Goal: Task Accomplishment & Management: Complete application form

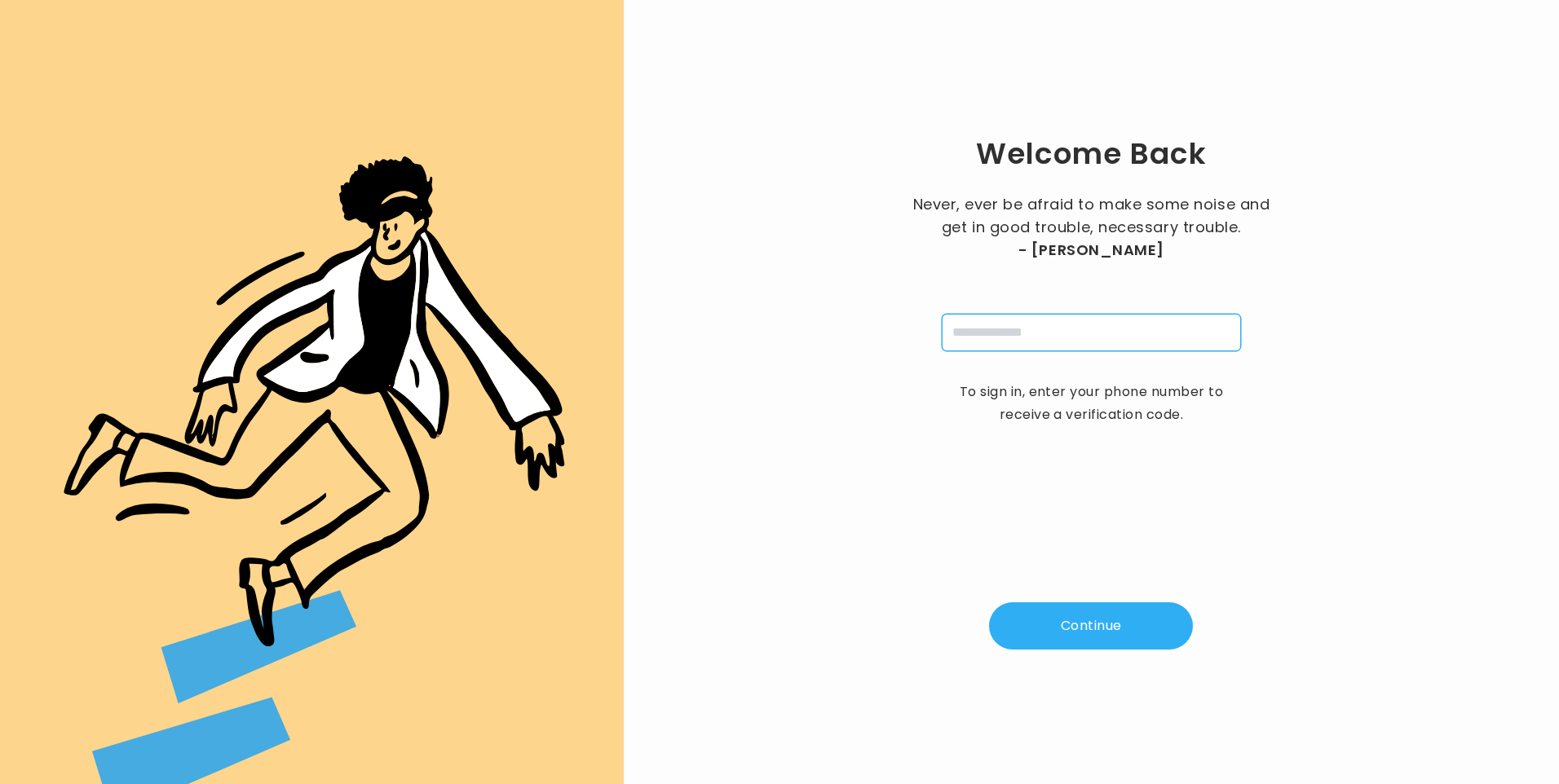
click at [988, 344] on input "tel" at bounding box center [1091, 333] width 299 height 38
type input "**********"
click at [1075, 618] on button "Continue" at bounding box center [1091, 625] width 204 height 47
type input "*"
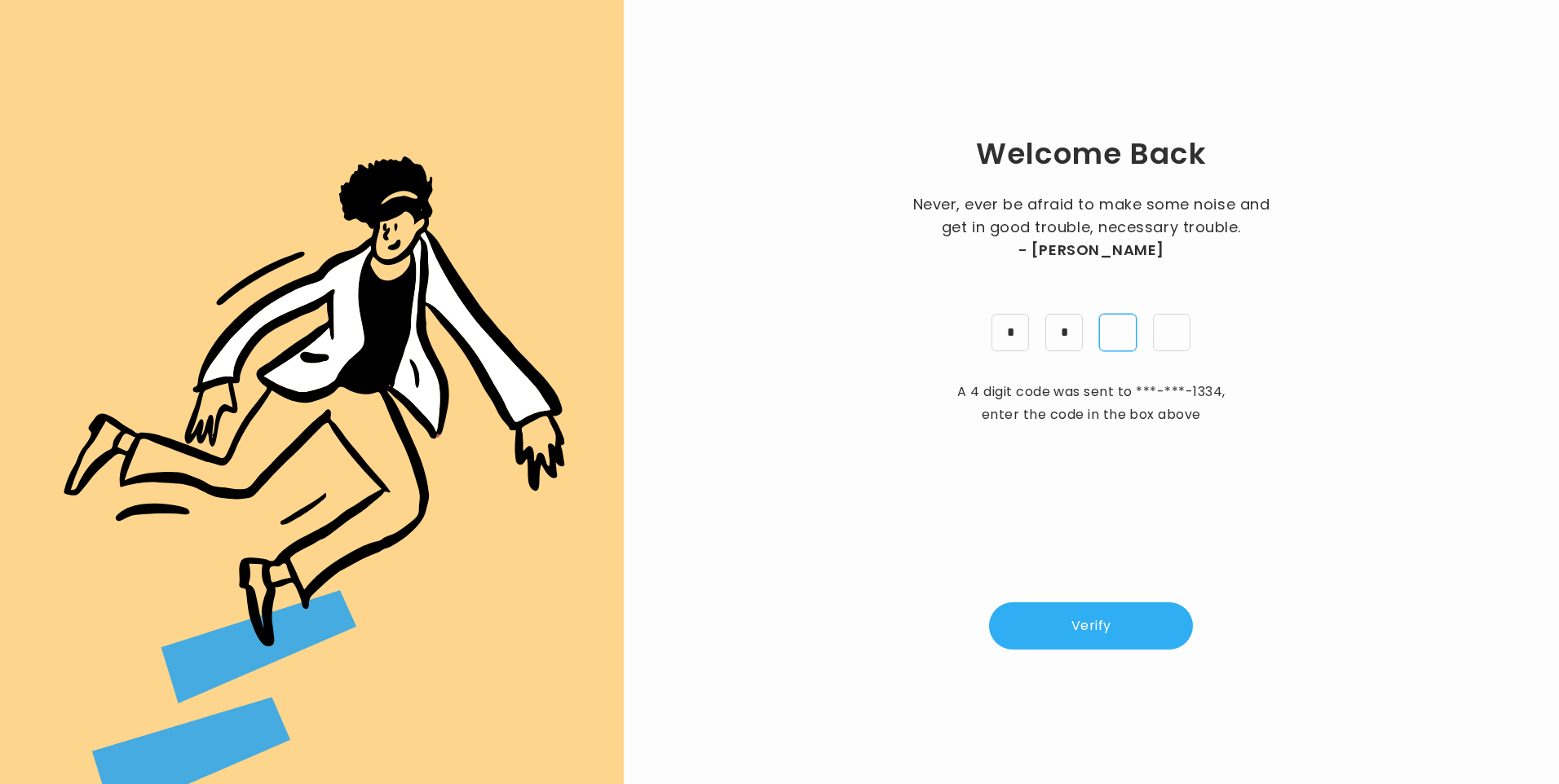
type input "*"
click at [1060, 630] on button "Verify" at bounding box center [1091, 625] width 204 height 47
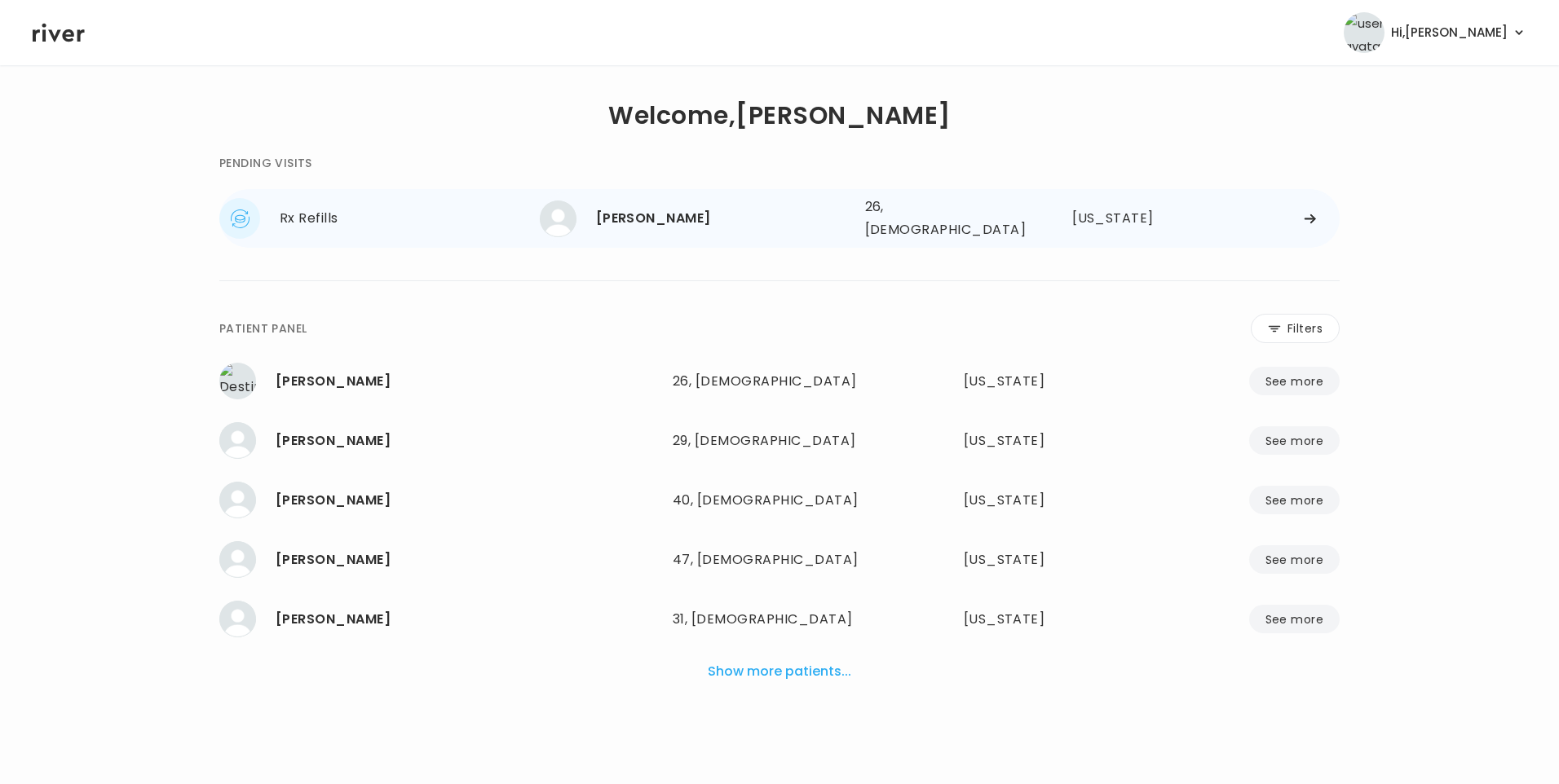
click at [668, 220] on div "[PERSON_NAME]" at bounding box center [724, 218] width 256 height 23
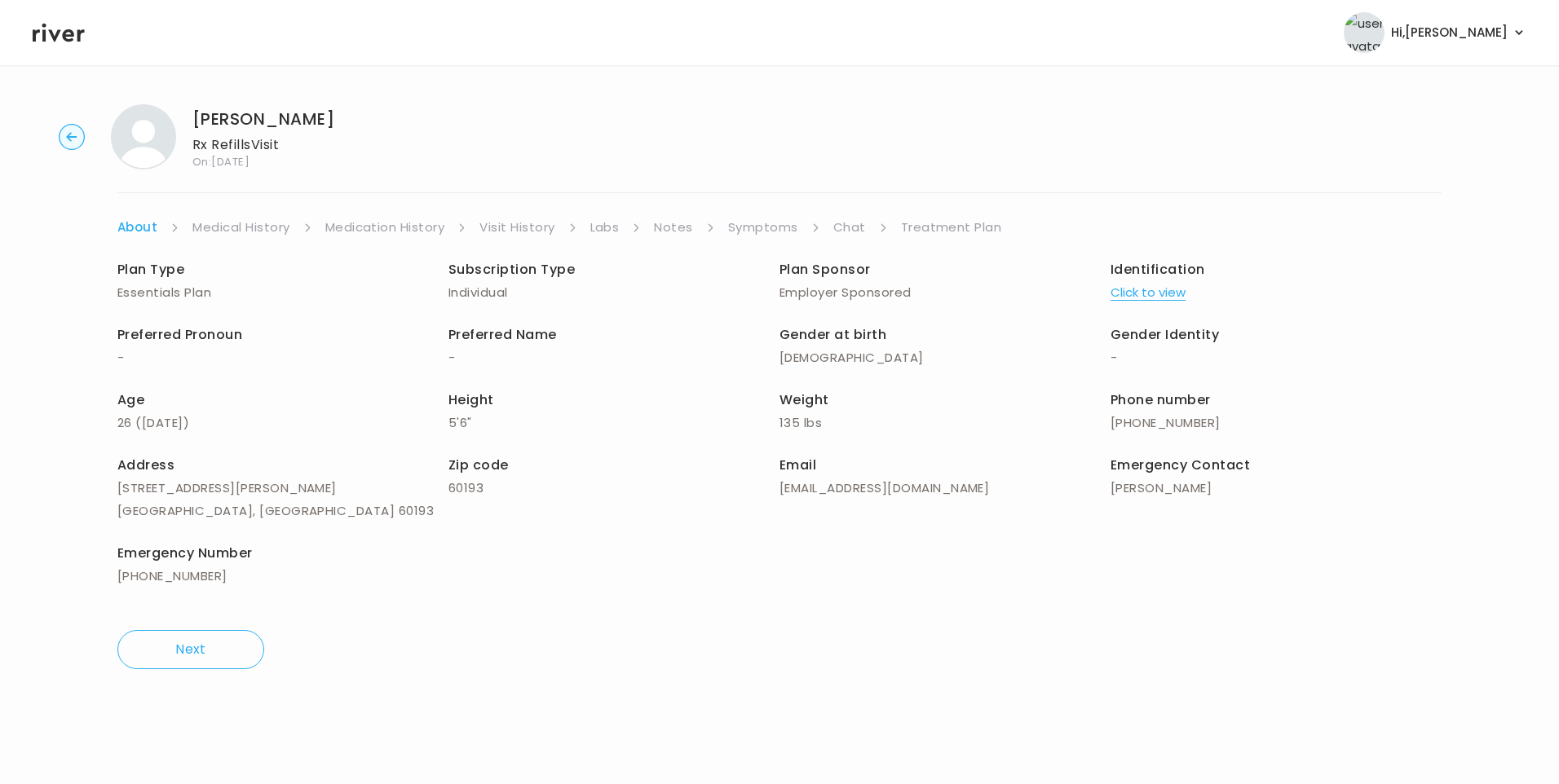
click at [855, 226] on link "Chat" at bounding box center [849, 227] width 33 height 23
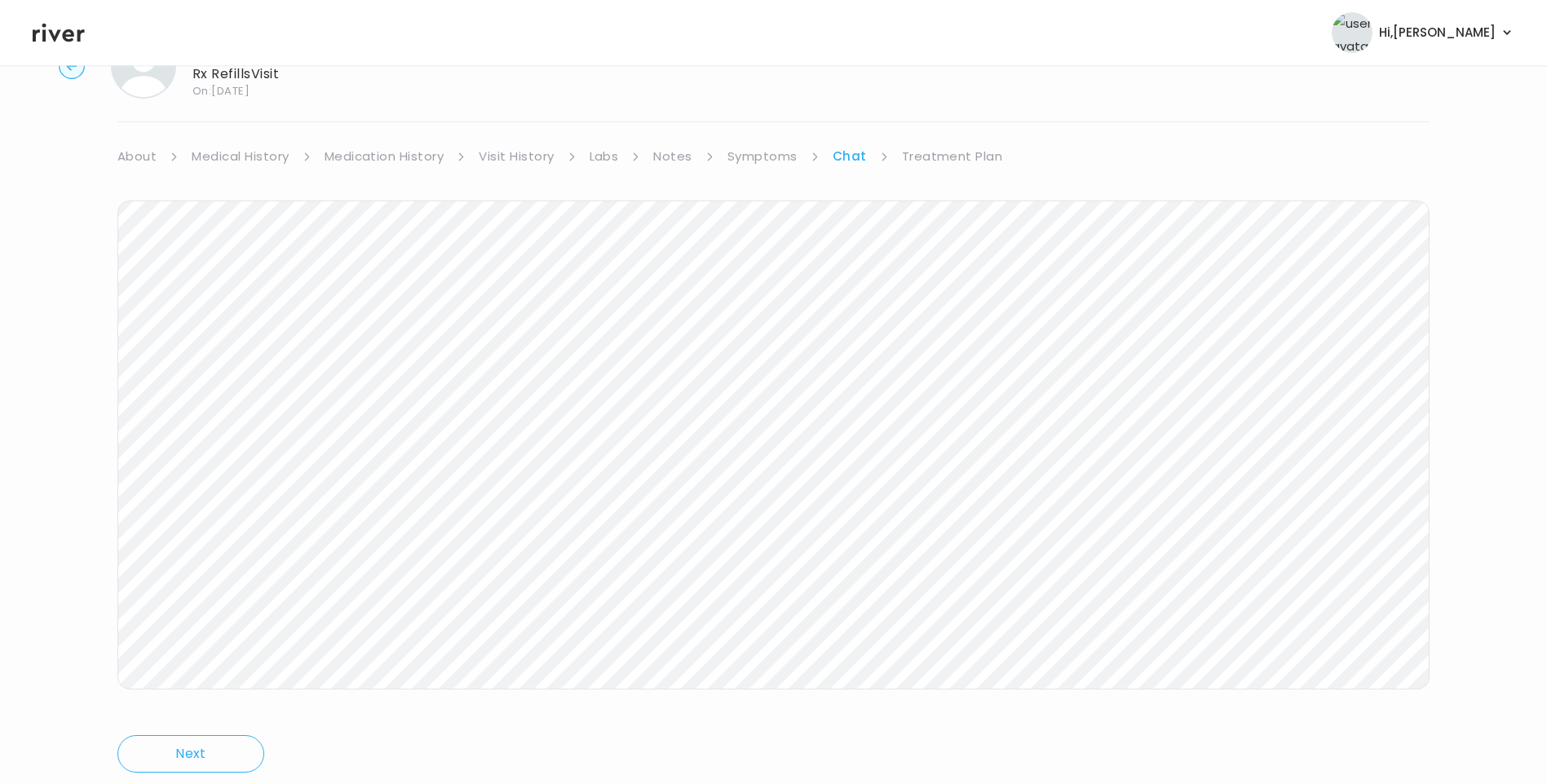
scroll to position [122, 0]
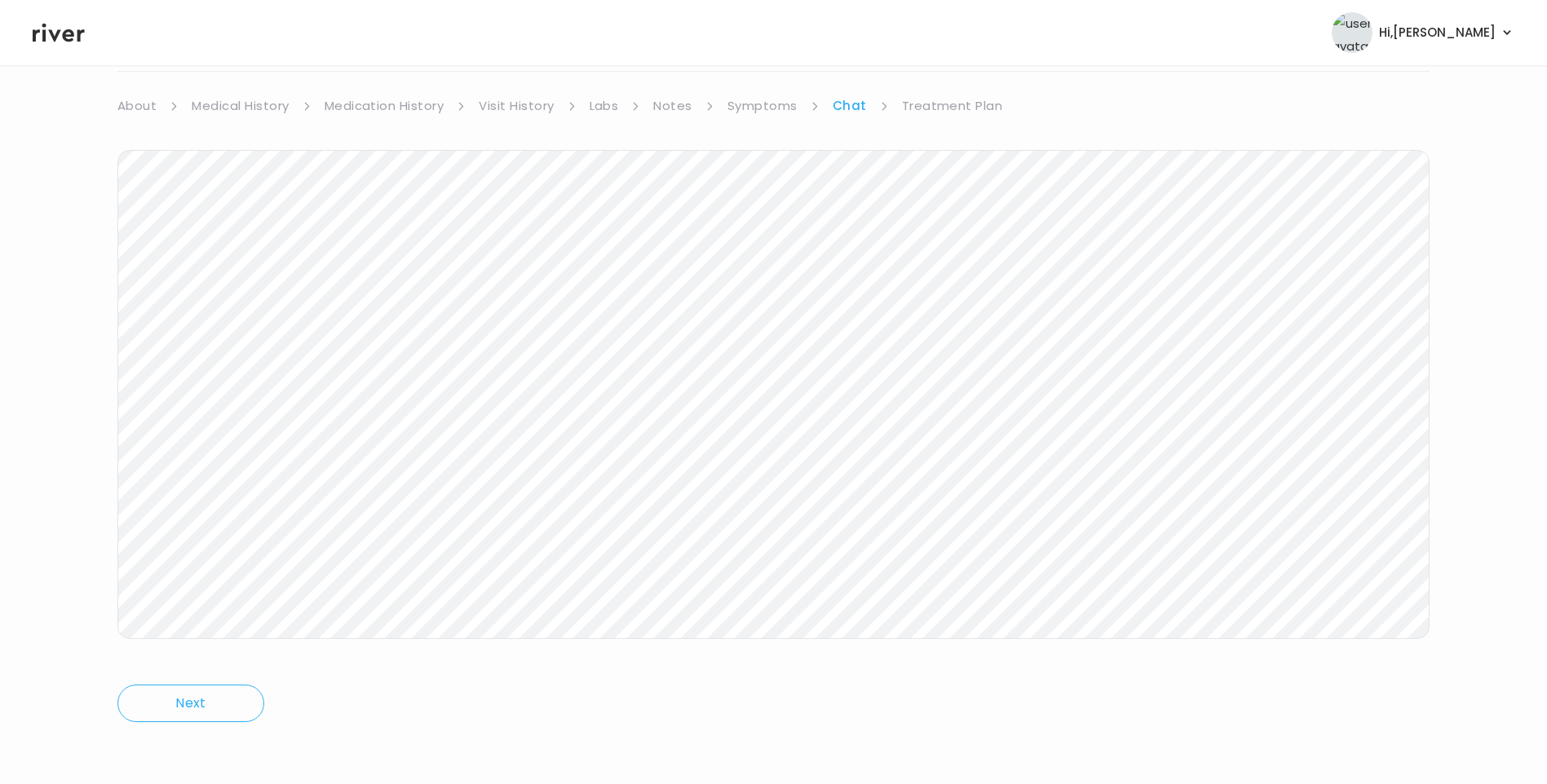
click at [60, 24] on icon at bounding box center [58, 33] width 52 height 25
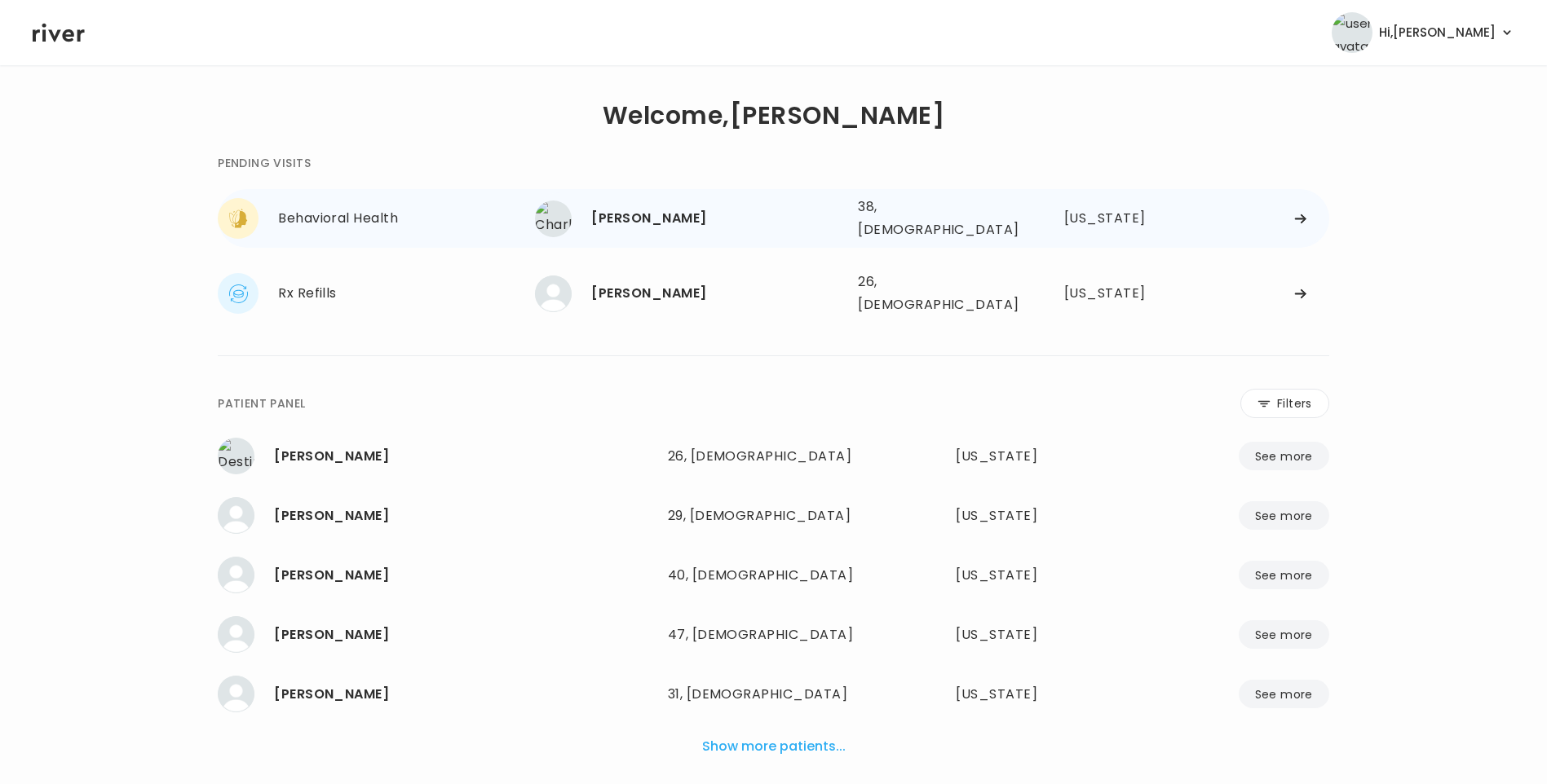
click at [640, 220] on div "[PERSON_NAME]" at bounding box center [718, 218] width 254 height 23
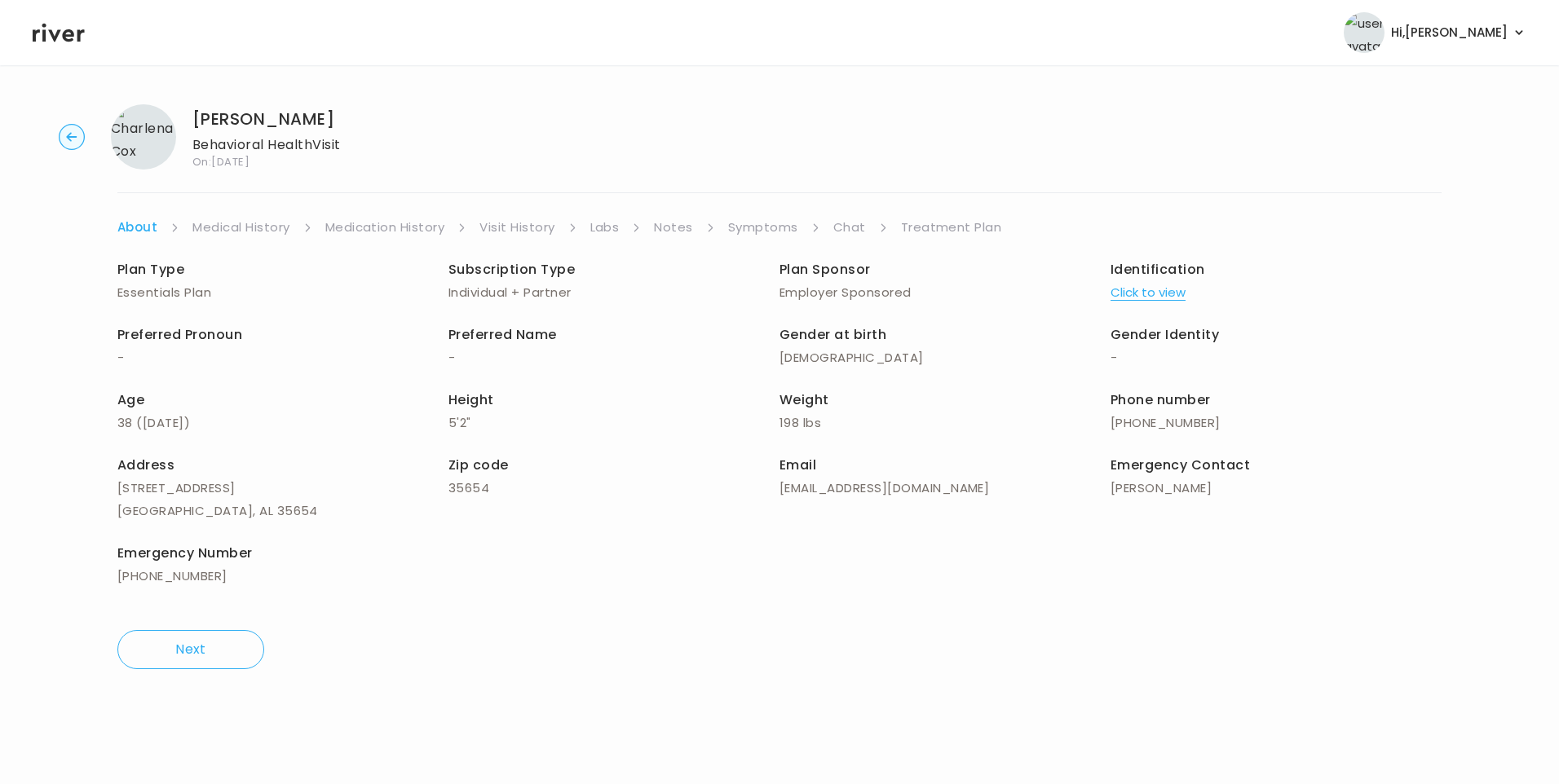
click at [493, 227] on link "Visit History" at bounding box center [517, 227] width 75 height 23
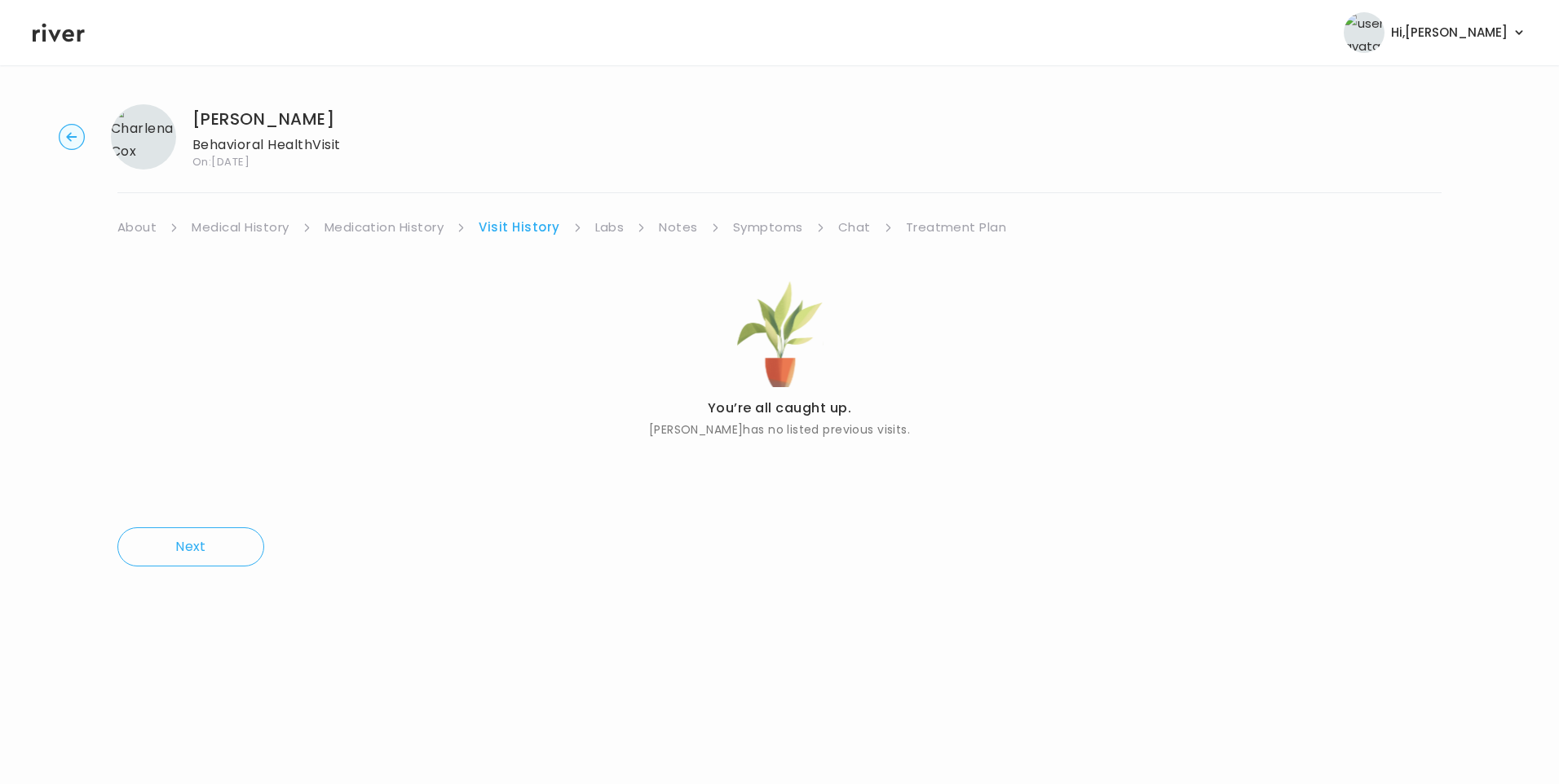
click at [138, 227] on link "About" at bounding box center [137, 227] width 39 height 23
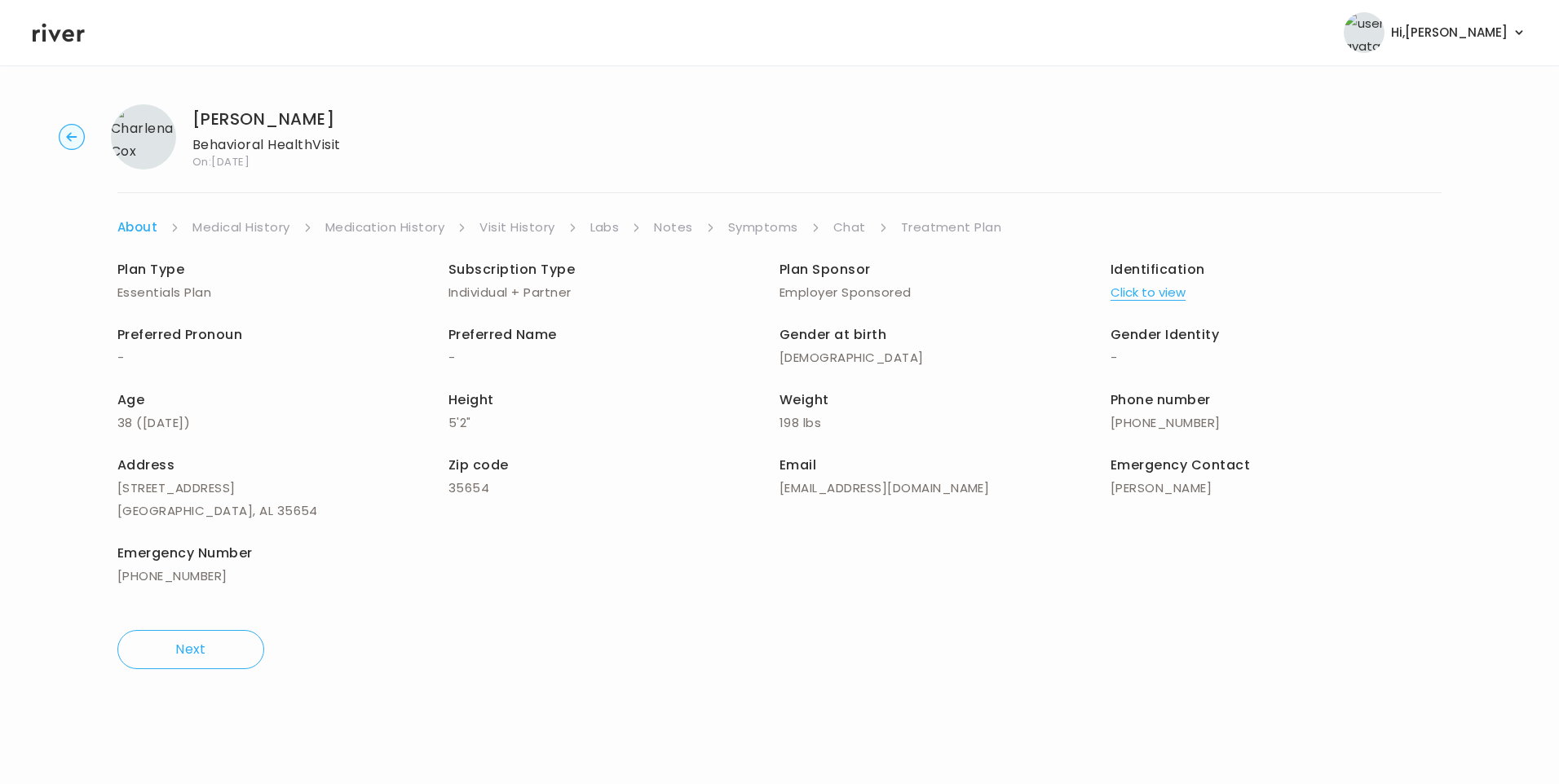
click at [1169, 300] on button "Click to view" at bounding box center [1148, 292] width 75 height 23
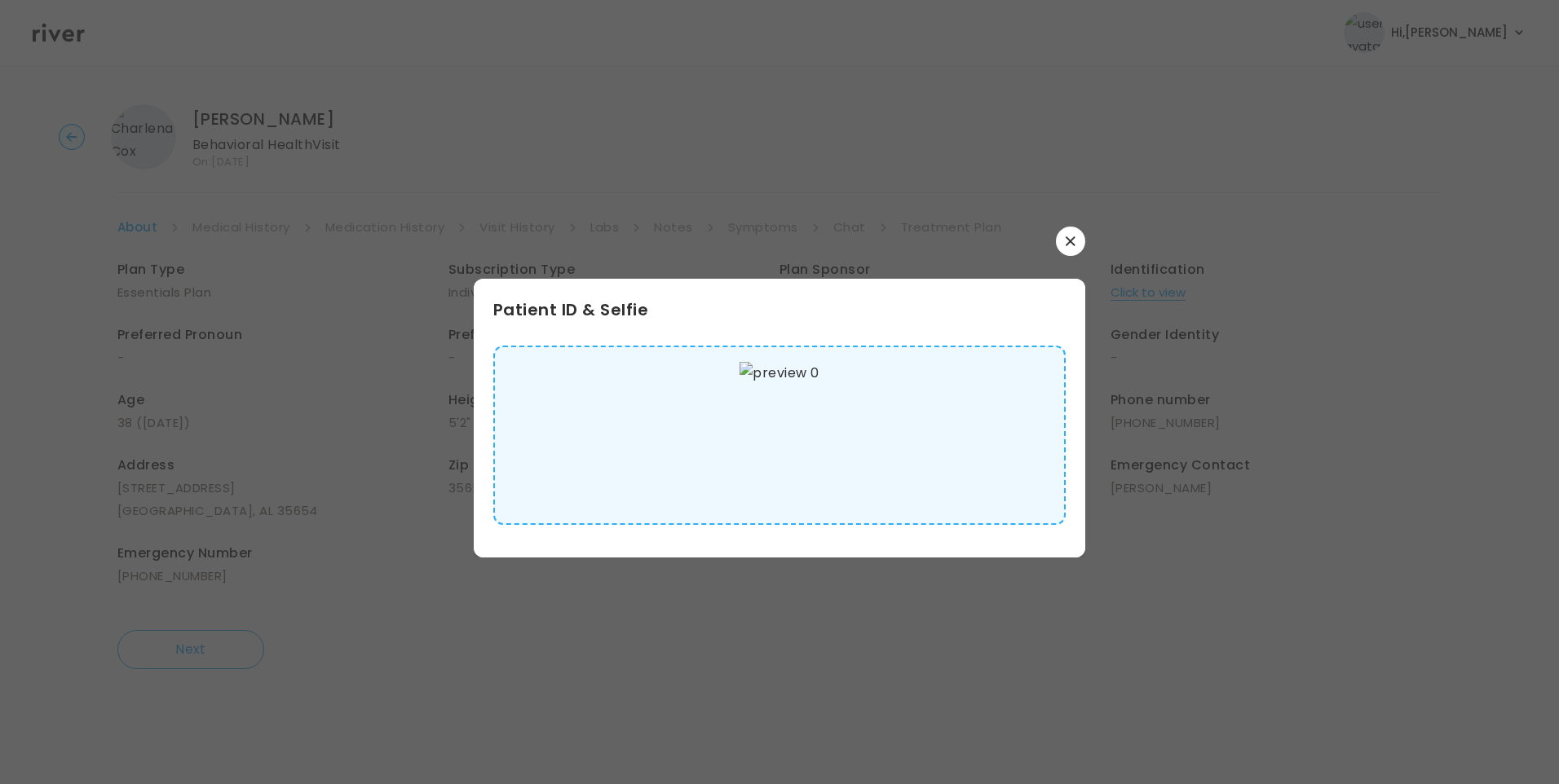
click at [805, 450] on img at bounding box center [779, 435] width 79 height 147
click at [1071, 244] on icon "button" at bounding box center [1070, 241] width 9 height 9
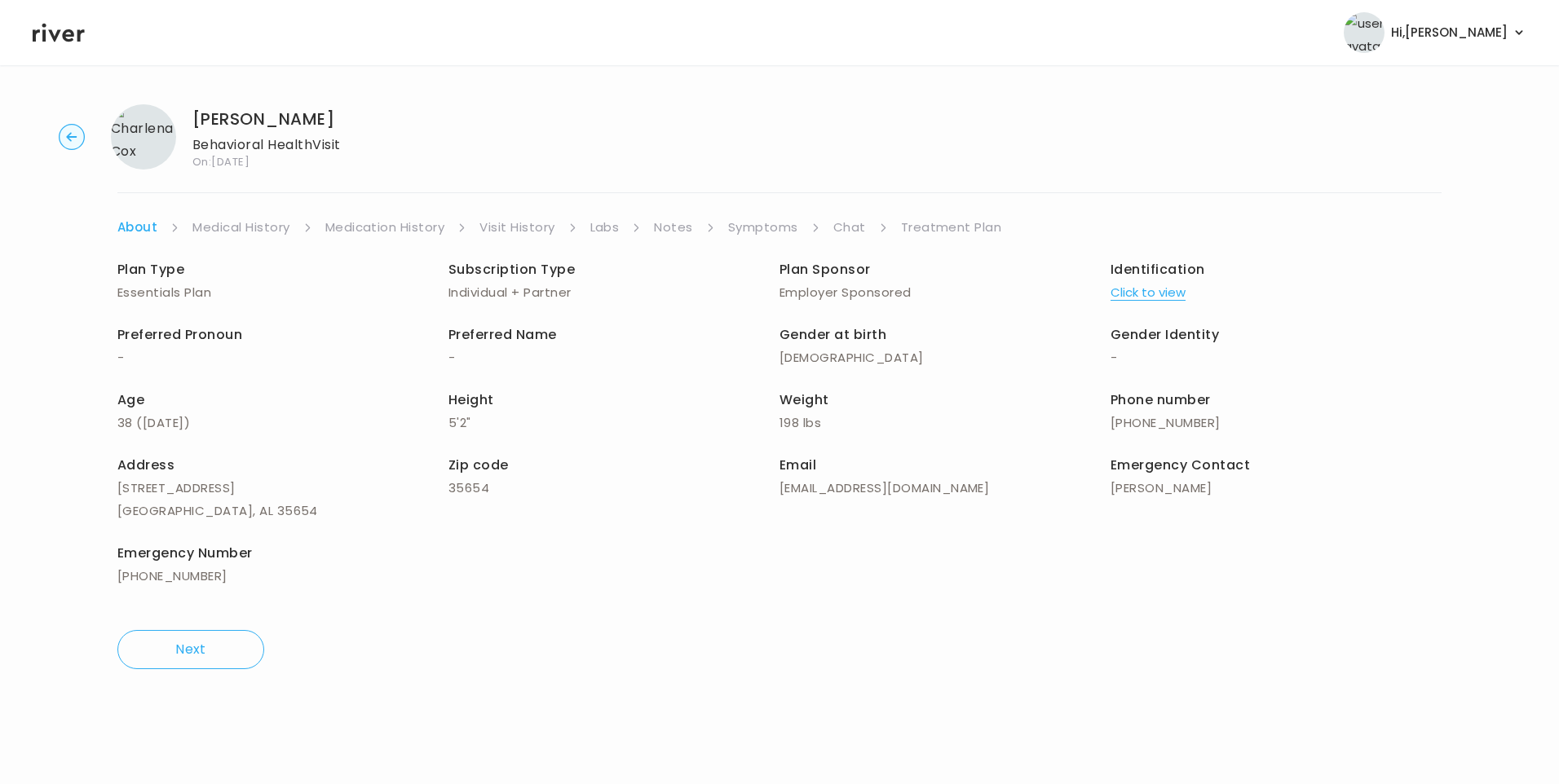
click at [277, 226] on link "Medical History" at bounding box center [240, 227] width 97 height 23
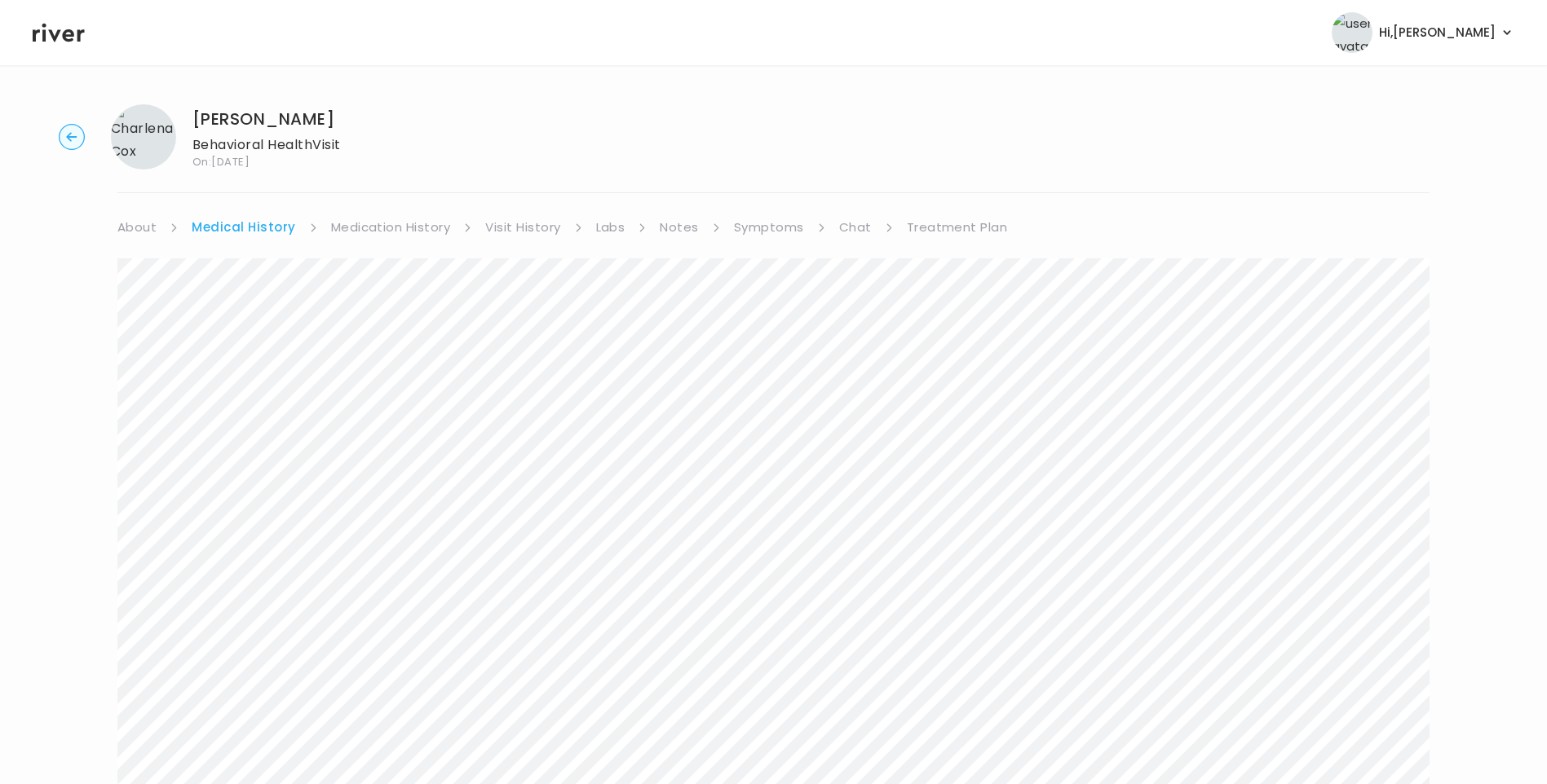
scroll to position [81, 0]
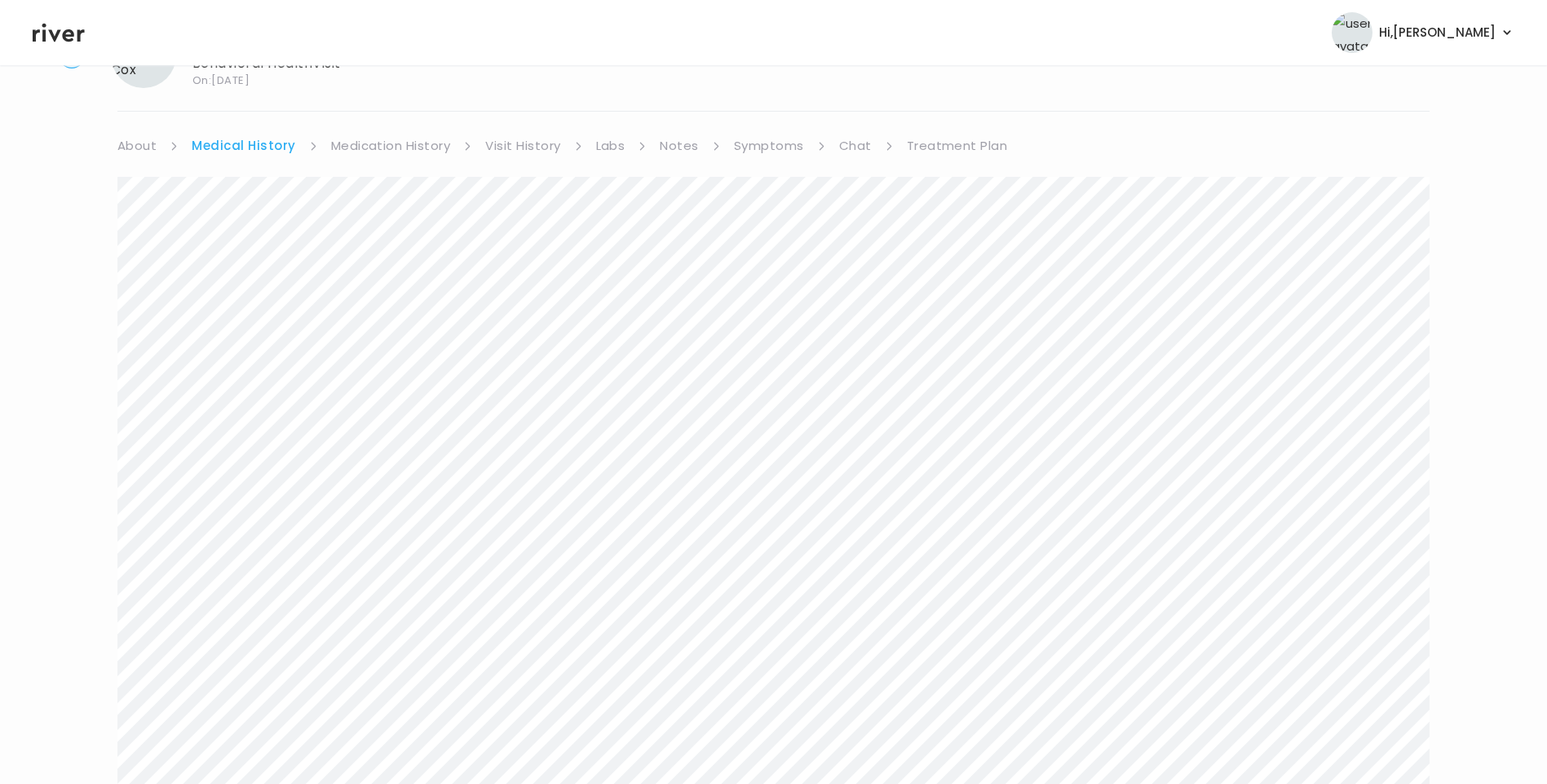
click at [753, 151] on link "Symptoms" at bounding box center [769, 146] width 70 height 23
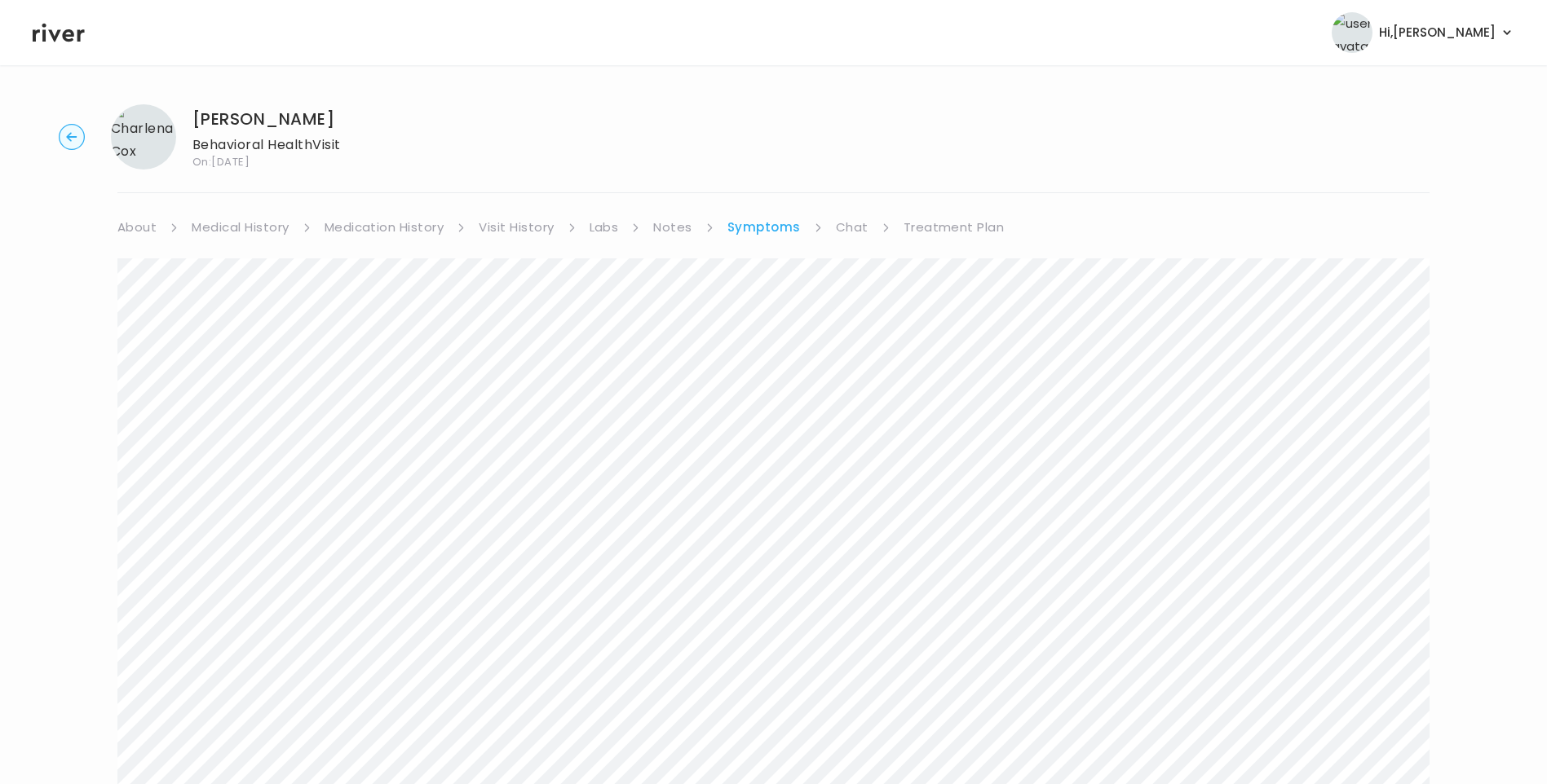
click at [264, 227] on link "Medical History" at bounding box center [239, 227] width 97 height 23
click at [771, 226] on link "Symptoms" at bounding box center [769, 227] width 70 height 23
click at [147, 232] on link "About" at bounding box center [137, 227] width 39 height 23
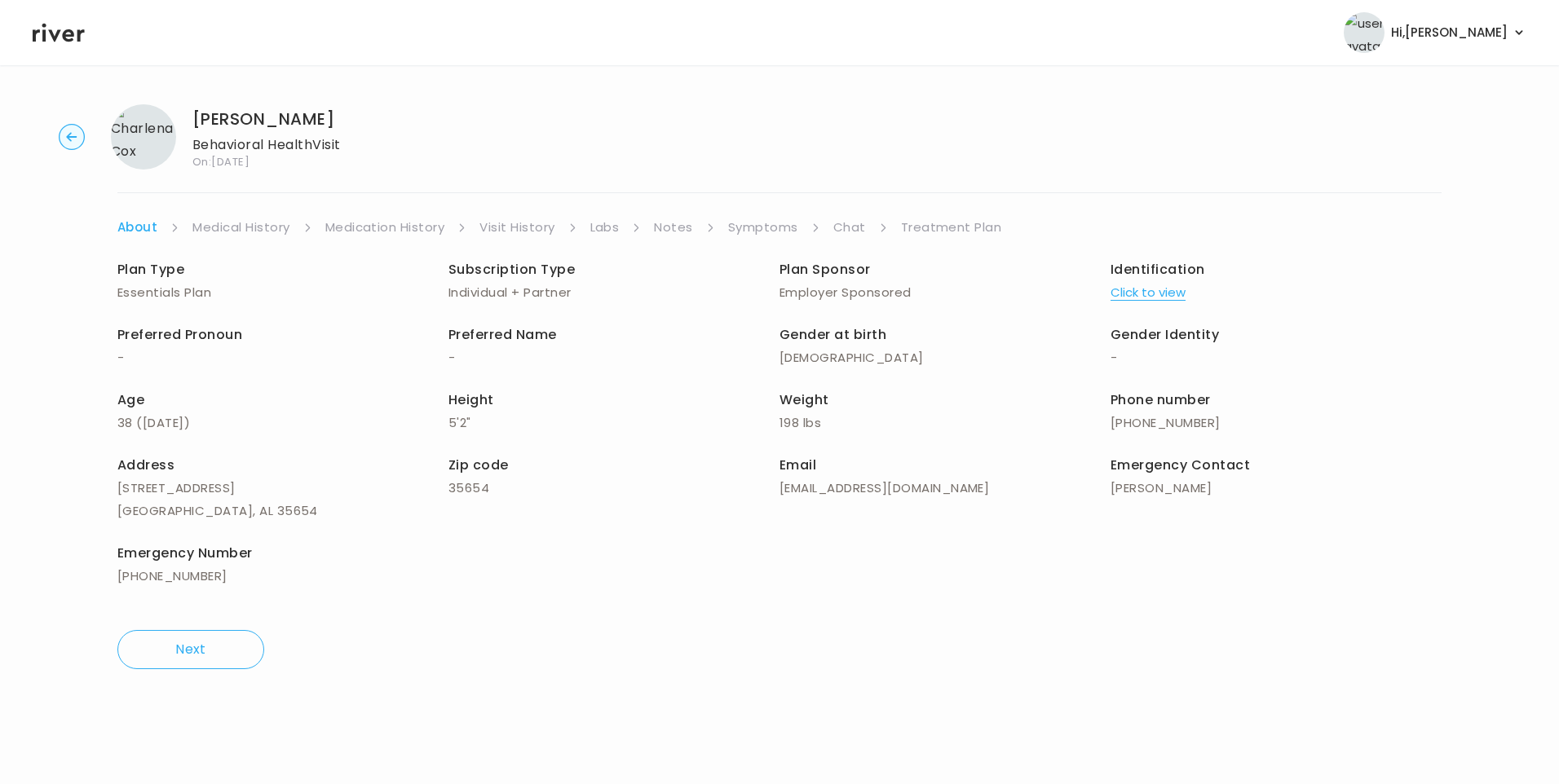
click at [774, 222] on link "Symptoms" at bounding box center [764, 227] width 70 height 23
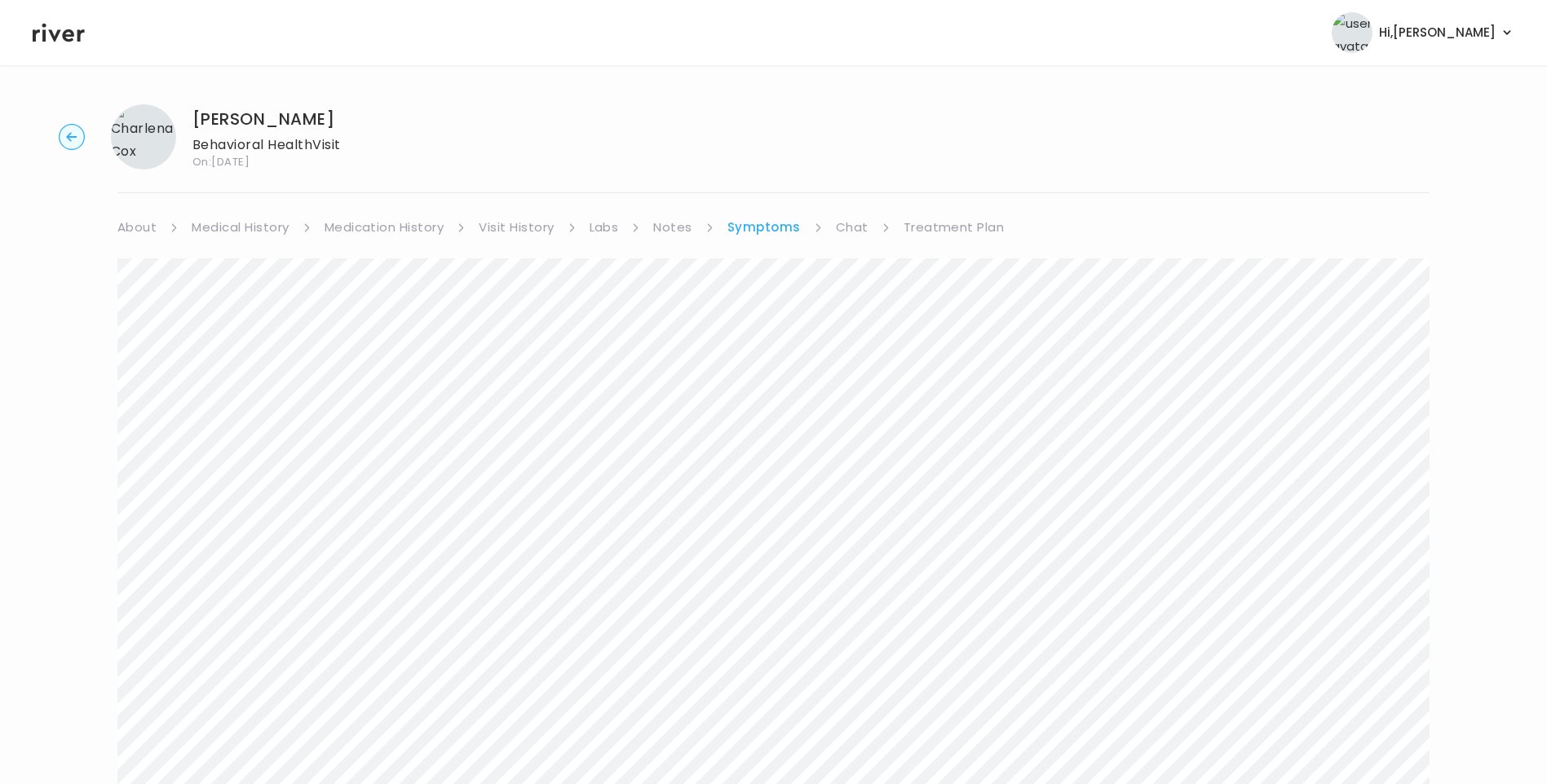
click at [148, 232] on link "About" at bounding box center [137, 227] width 39 height 23
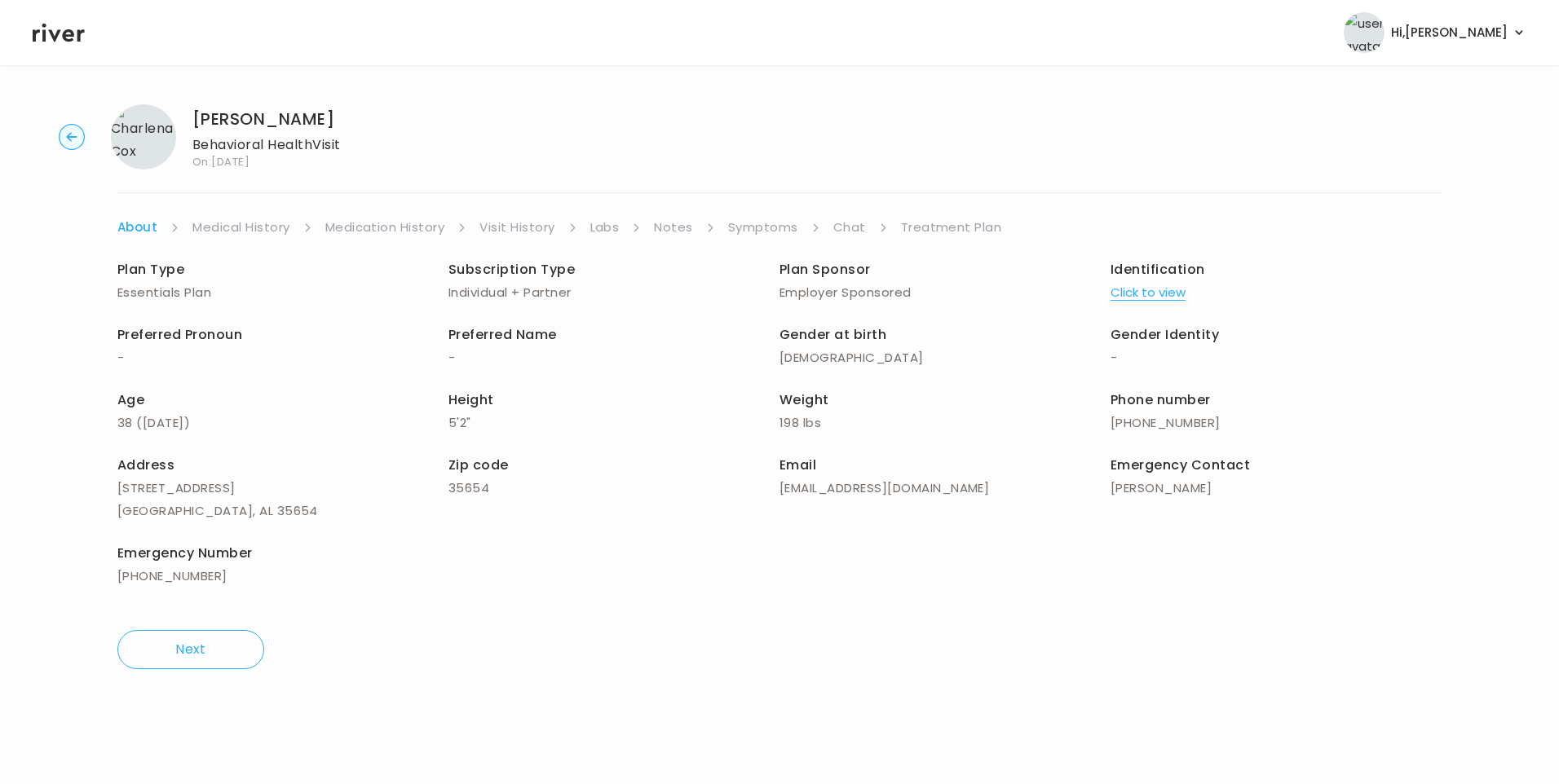
click at [847, 228] on link "Chat" at bounding box center [849, 227] width 33 height 23
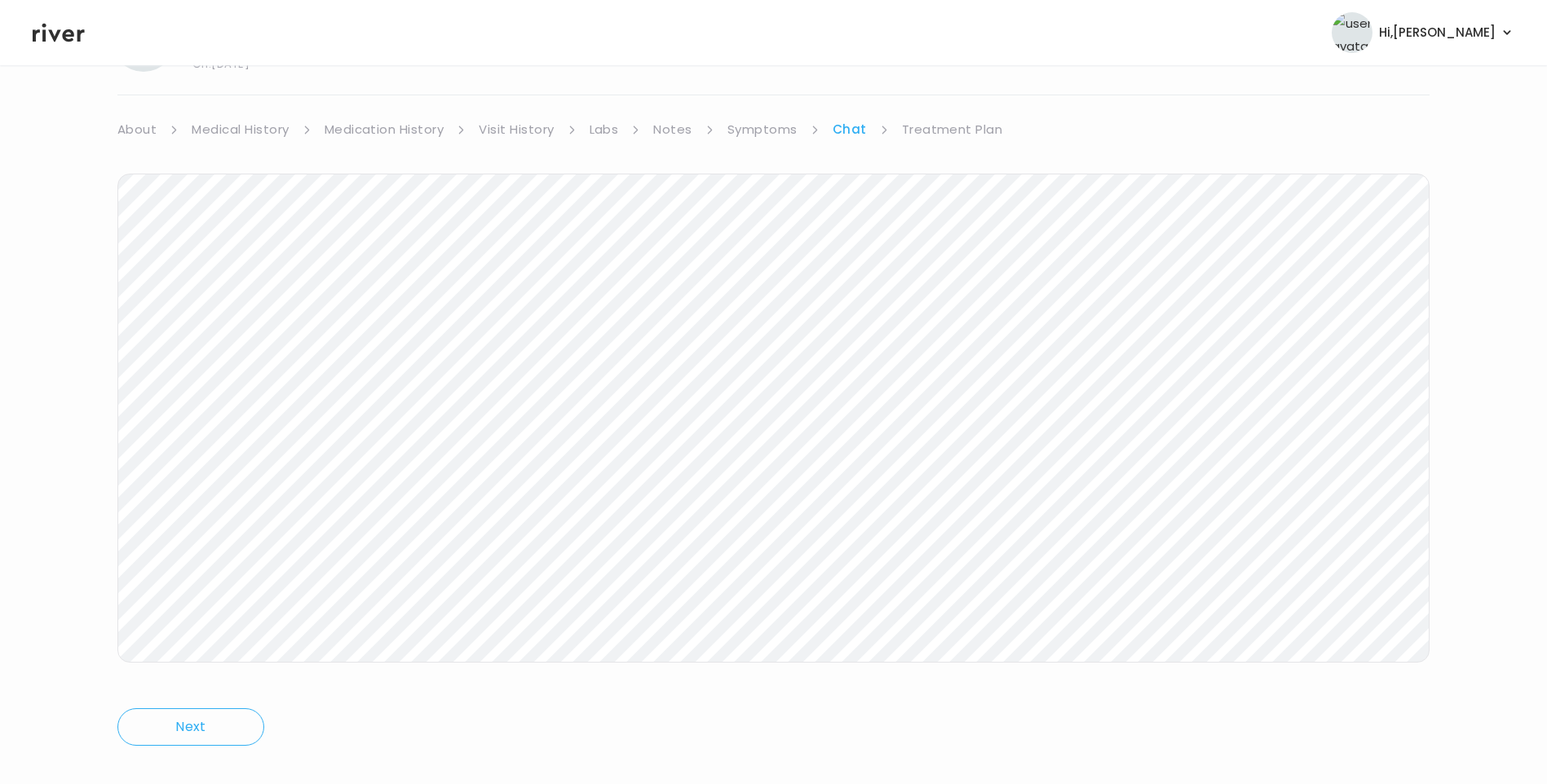
scroll to position [122, 0]
click at [963, 96] on link "Treatment Plan" at bounding box center [952, 106] width 101 height 23
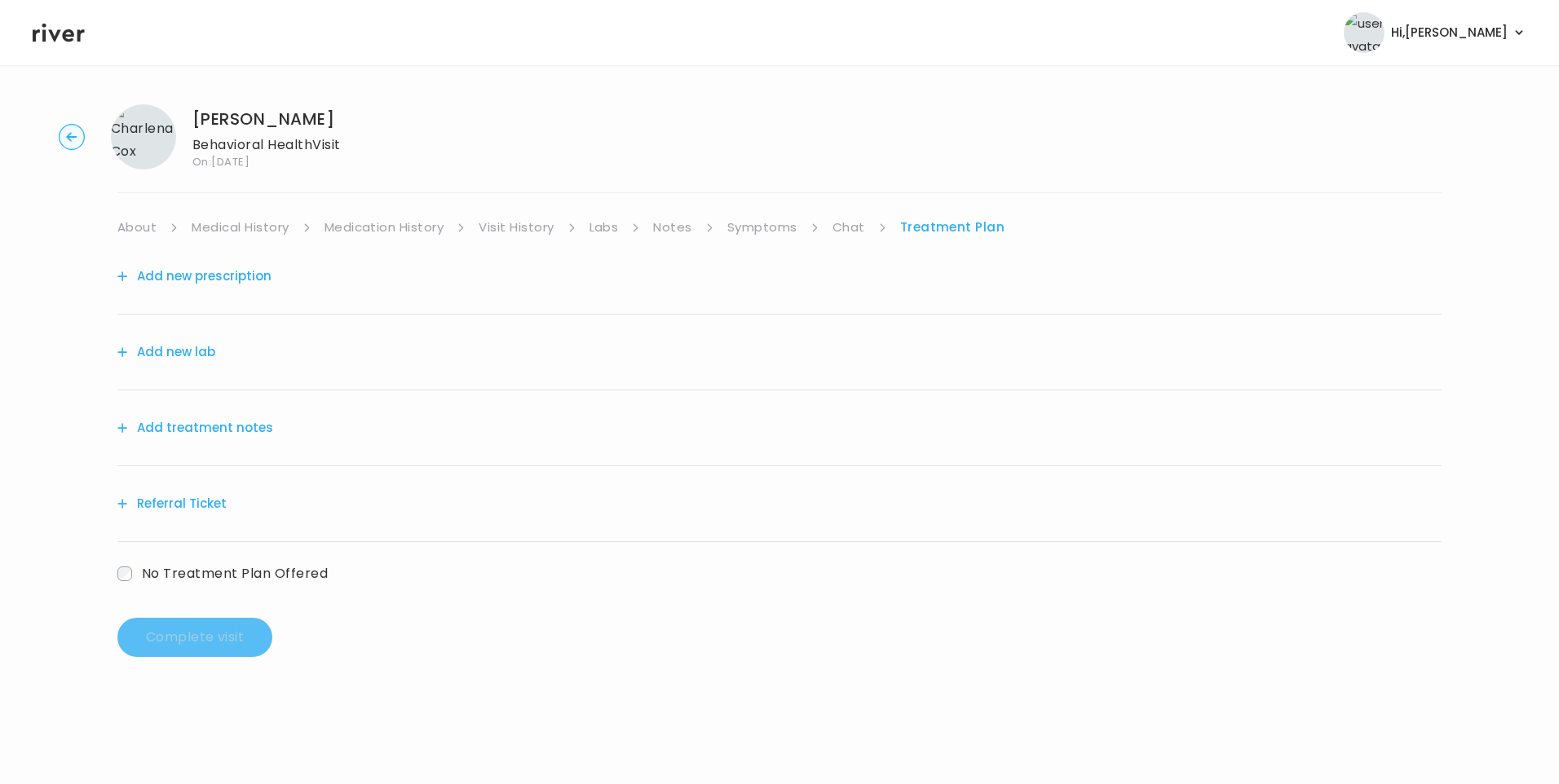
click at [245, 434] on button "Add treatment notes" at bounding box center [196, 428] width 156 height 23
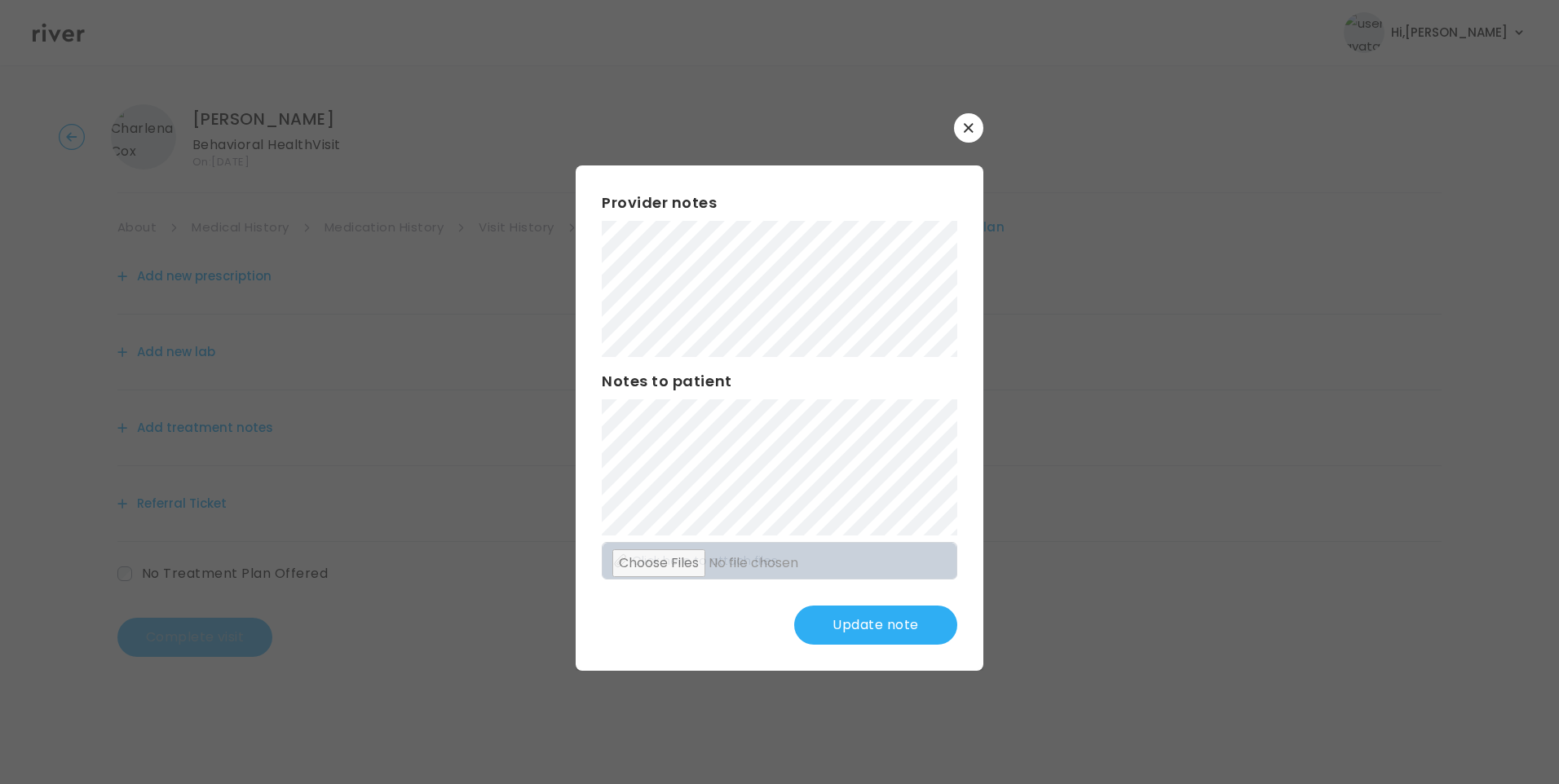
click at [861, 633] on button "Update note" at bounding box center [876, 625] width 163 height 39
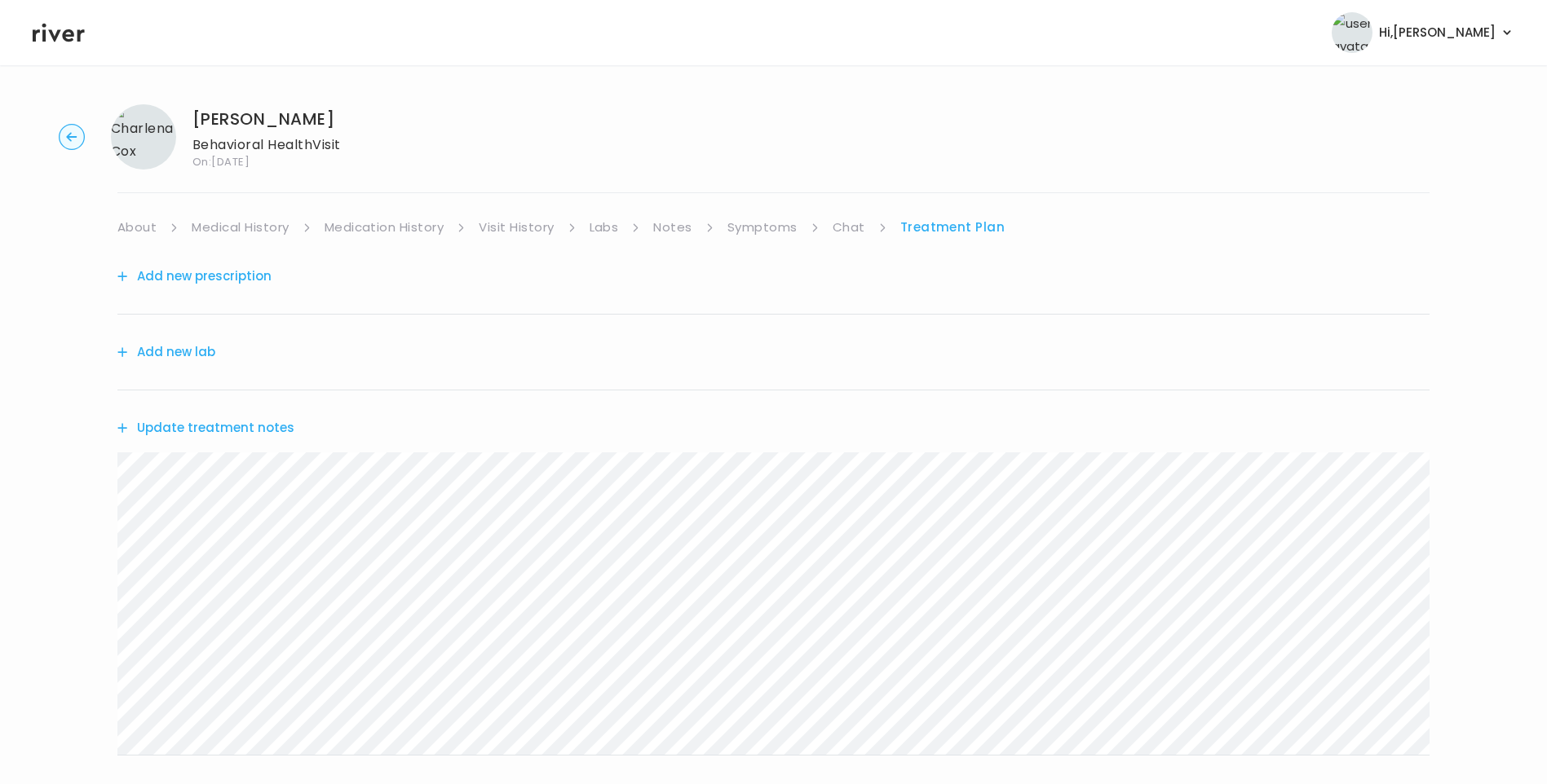
click at [275, 436] on button "Update treatment notes" at bounding box center [206, 428] width 177 height 23
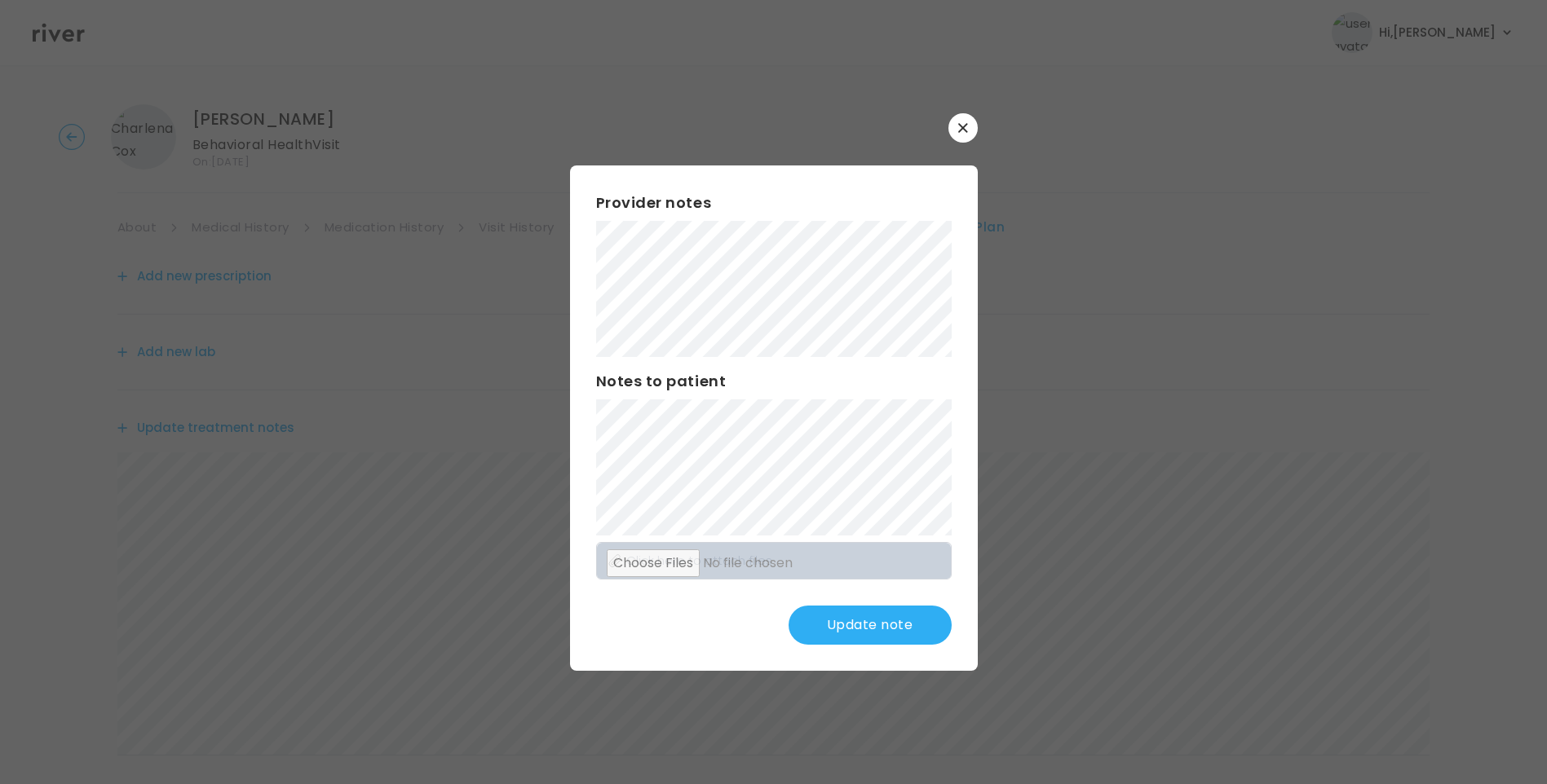
click at [909, 618] on button "Update note" at bounding box center [870, 625] width 163 height 39
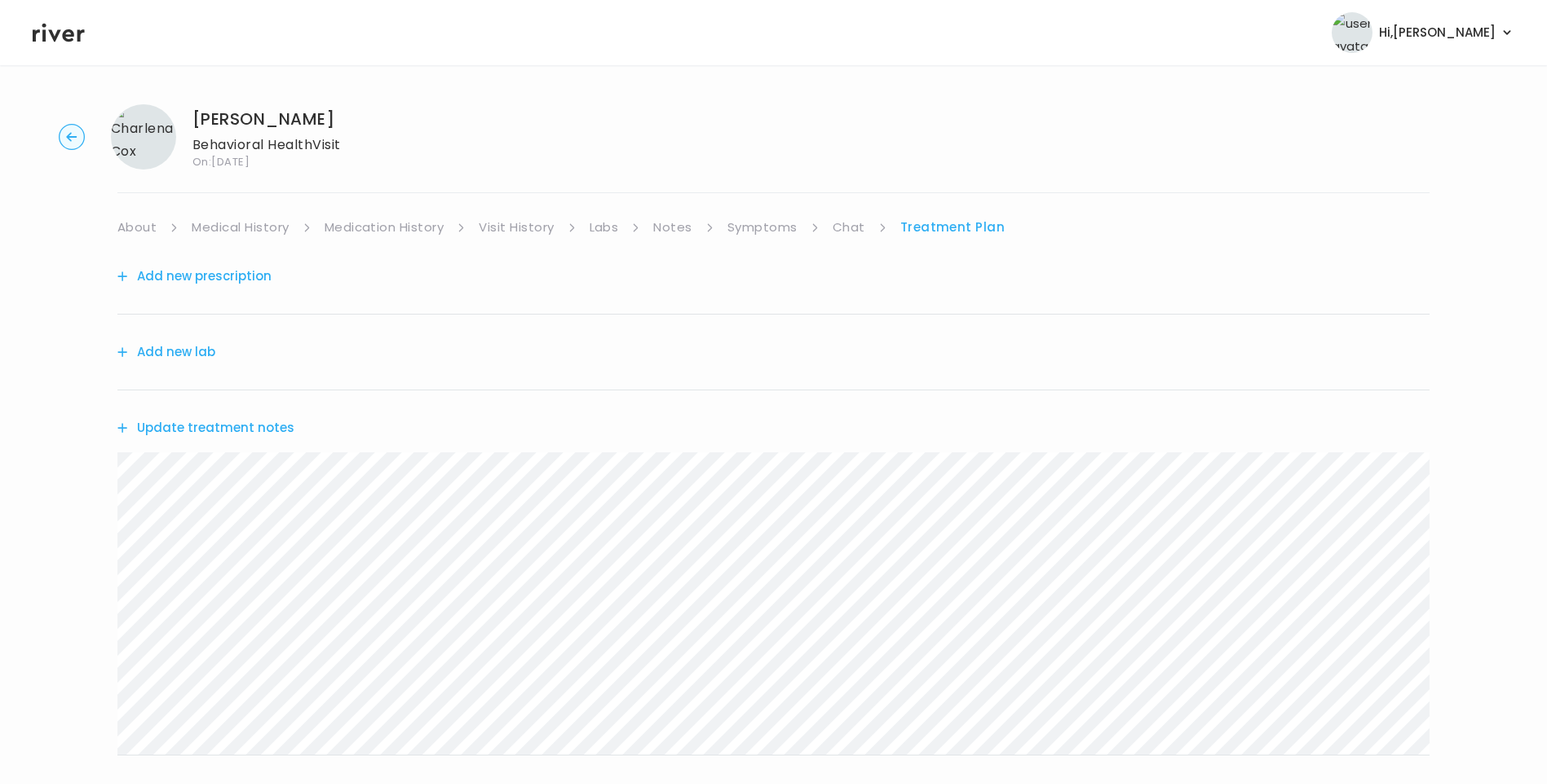
click at [843, 222] on link "Chat" at bounding box center [849, 227] width 33 height 23
click at [65, 46] on header "Hi, Lisa Profile Logout" at bounding box center [773, 33] width 1547 height 65
click at [51, 45] on header "Hi, Lisa Profile Logout" at bounding box center [773, 33] width 1547 height 65
click at [52, 31] on icon at bounding box center [58, 33] width 52 height 25
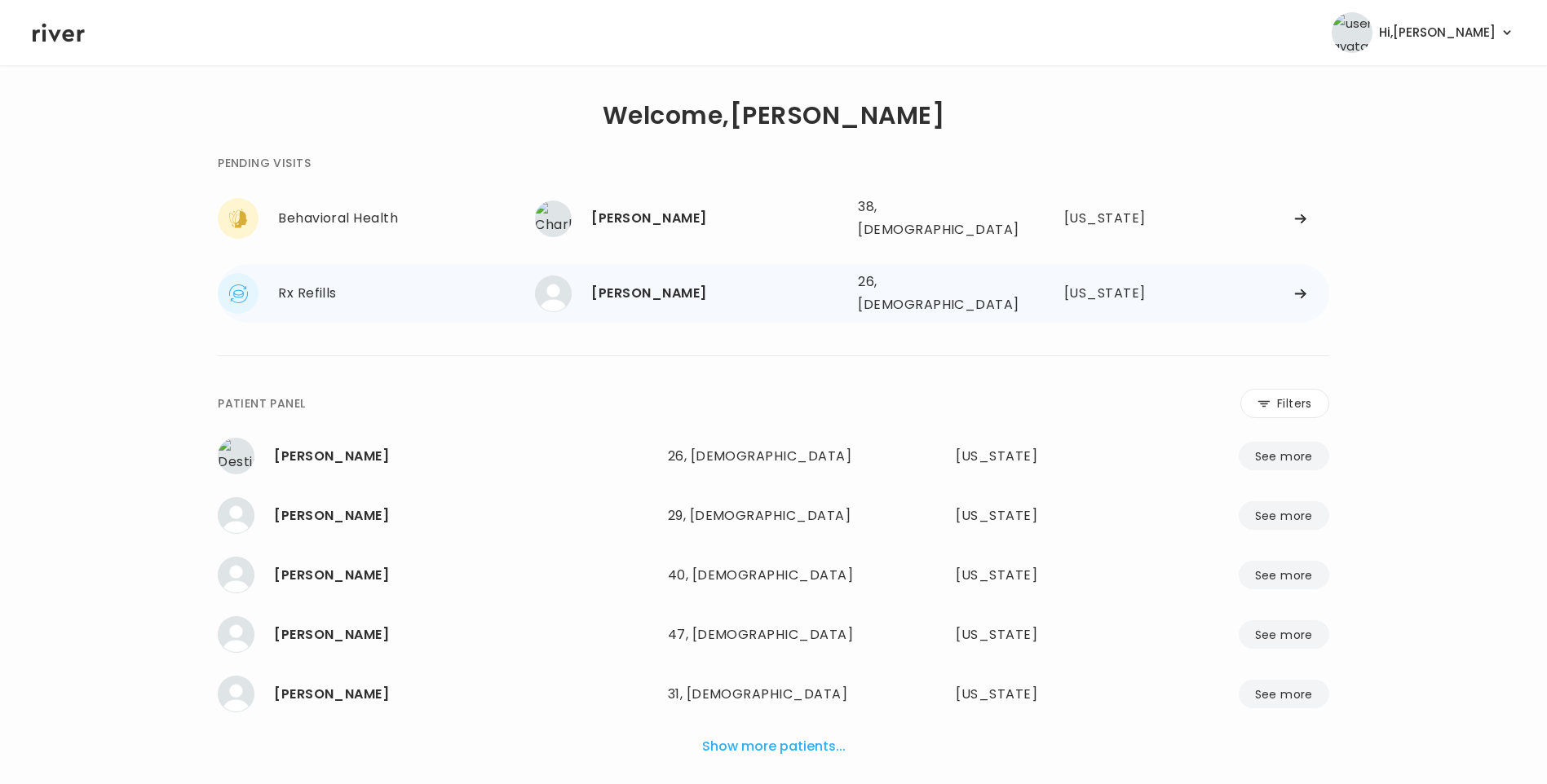
click at [676, 282] on div "[PERSON_NAME]" at bounding box center [718, 293] width 254 height 23
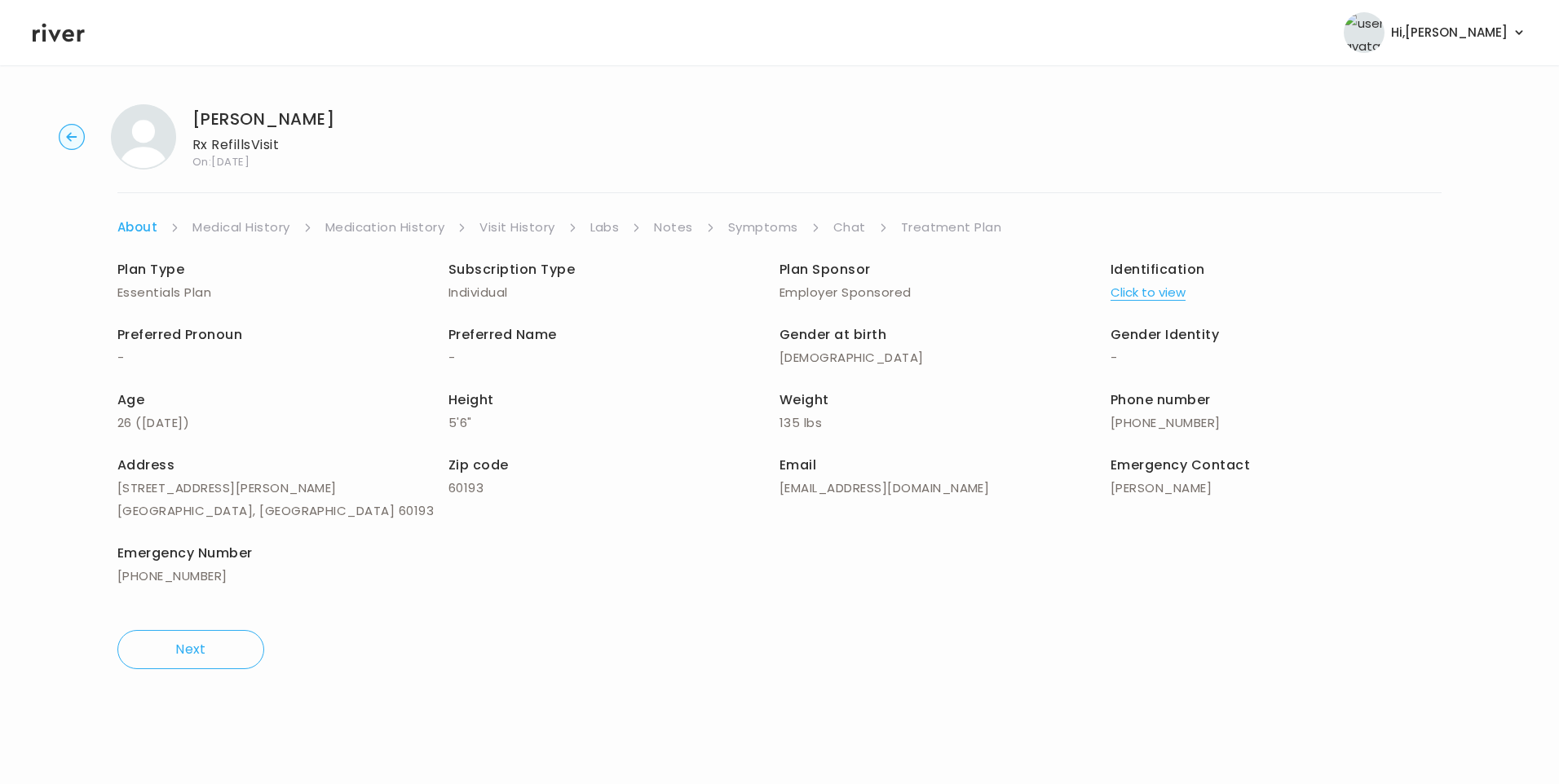
click at [843, 231] on link "Chat" at bounding box center [849, 227] width 33 height 23
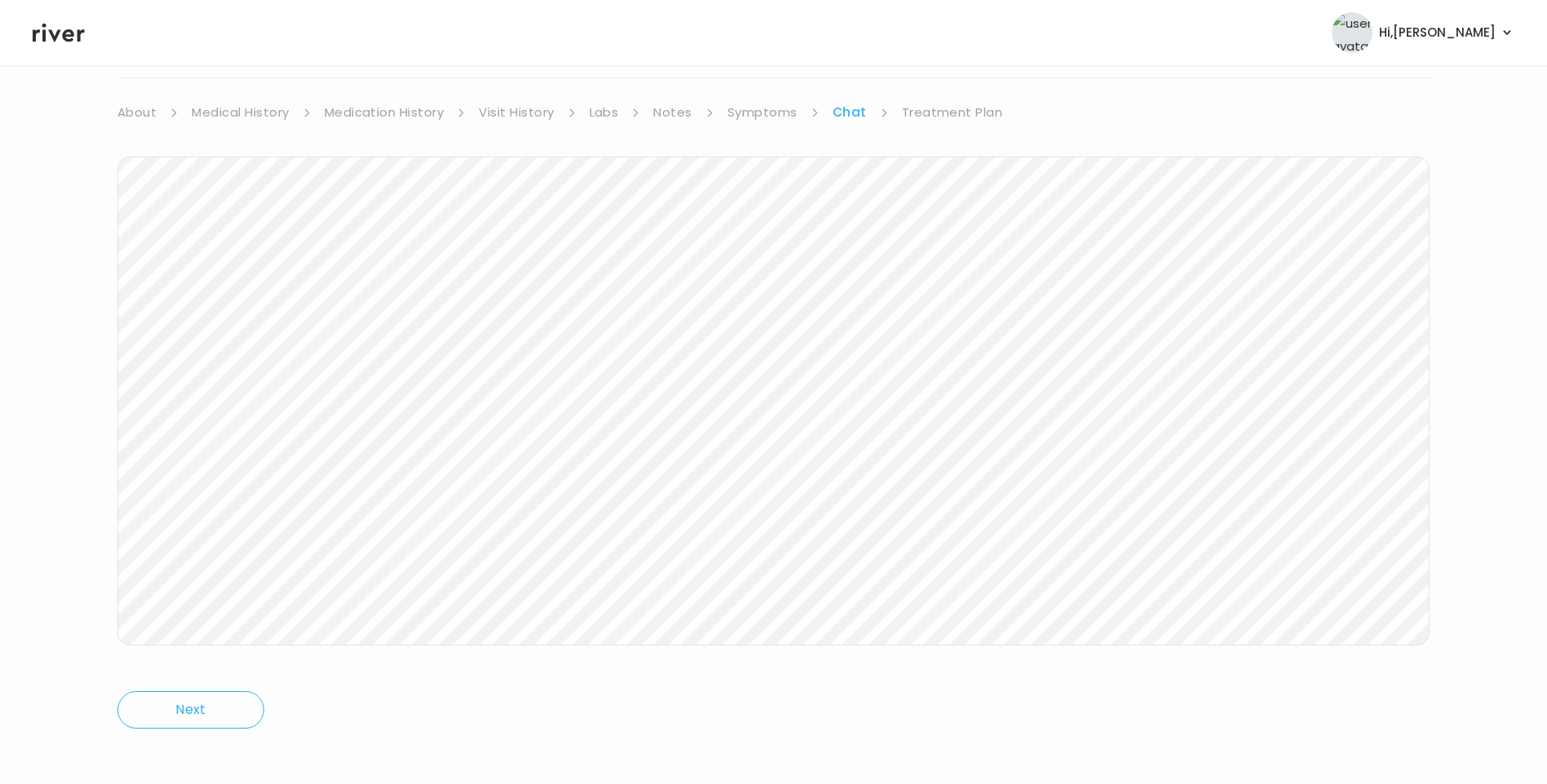
scroll to position [122, 0]
click at [52, 33] on icon at bounding box center [58, 33] width 52 height 19
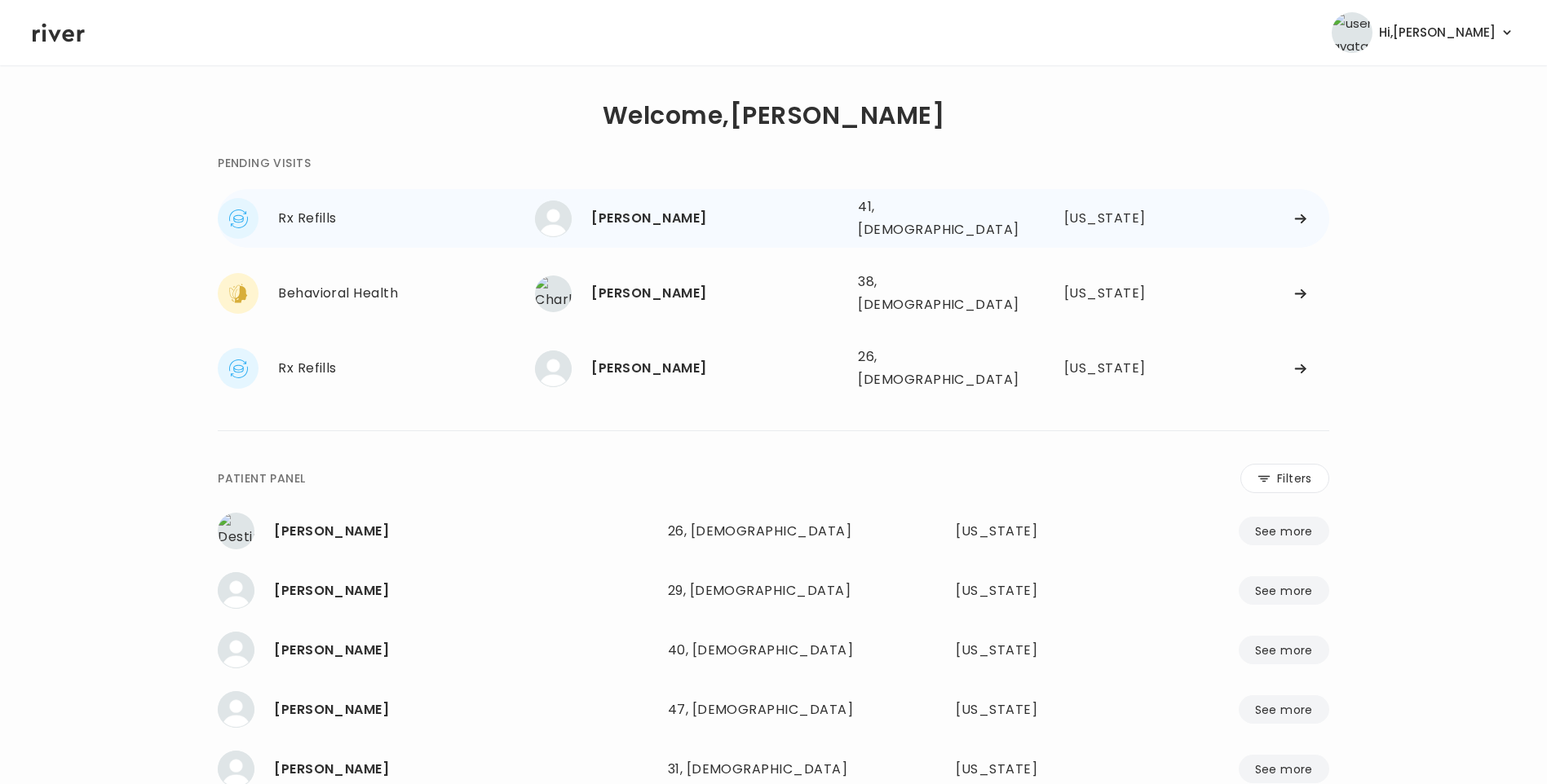
click at [678, 207] on div "Brittani Langley" at bounding box center [718, 218] width 254 height 23
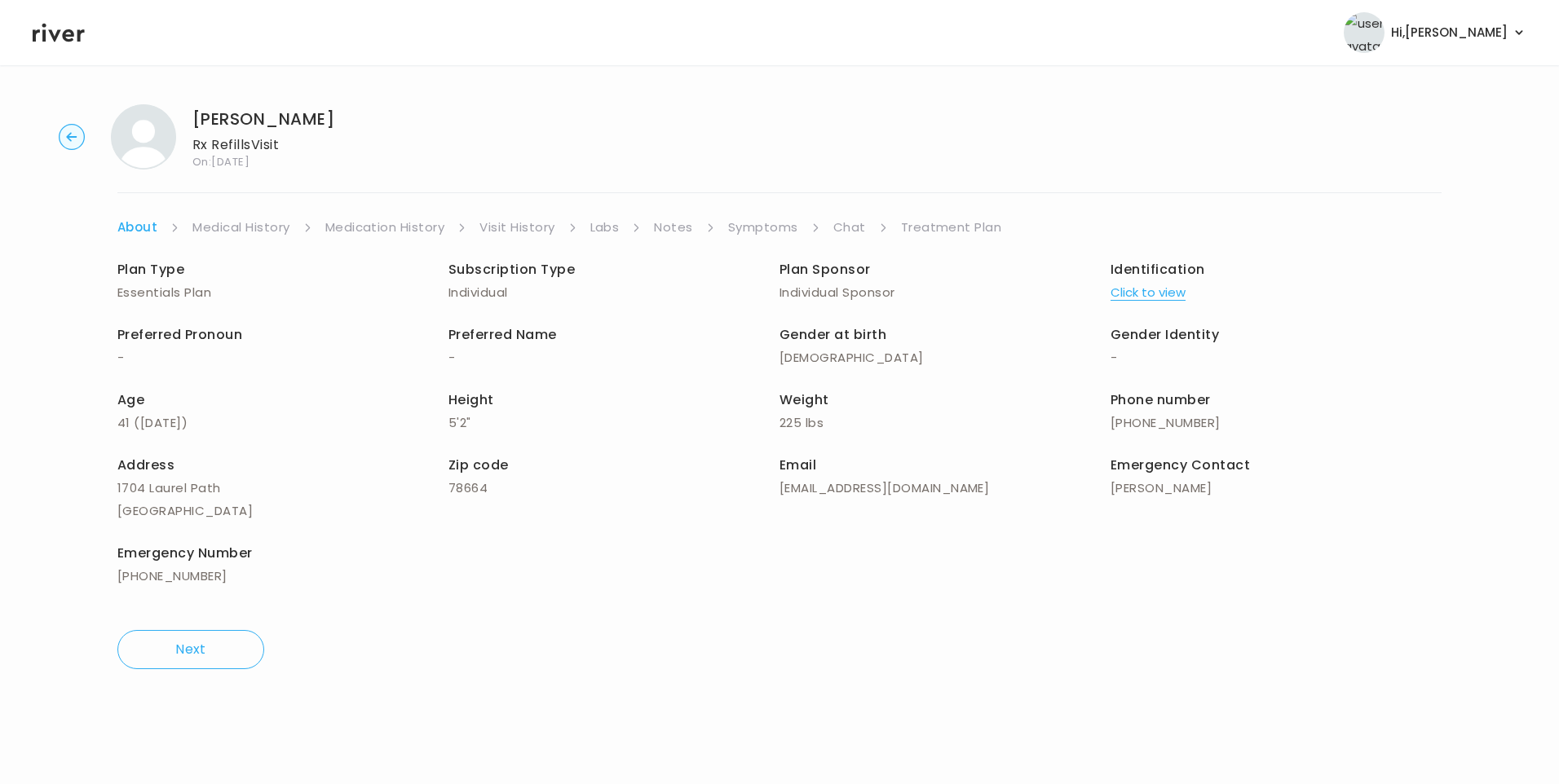
click at [506, 216] on link "Visit History" at bounding box center [517, 227] width 75 height 23
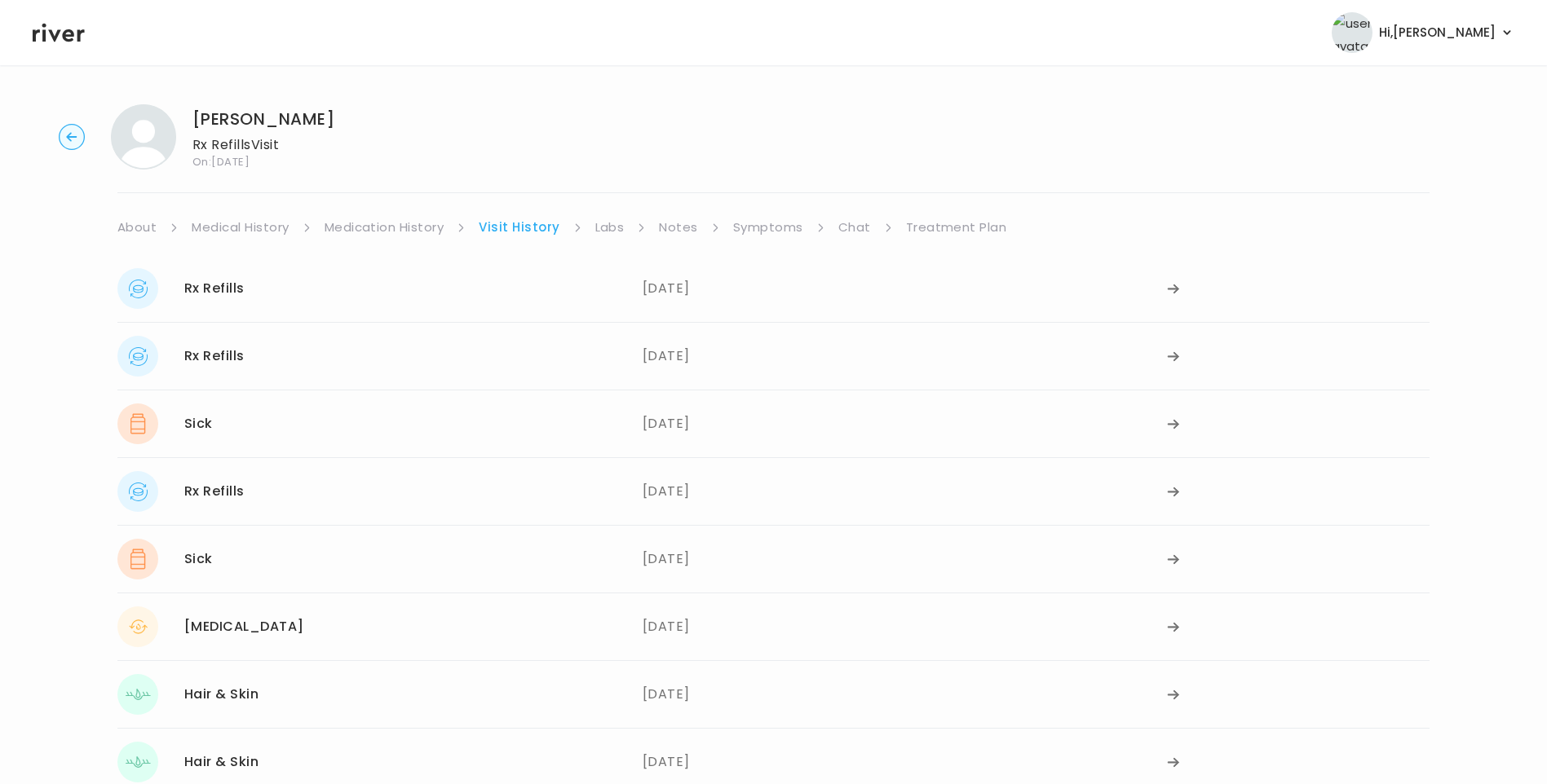
click at [758, 227] on link "Symptoms" at bounding box center [768, 227] width 70 height 23
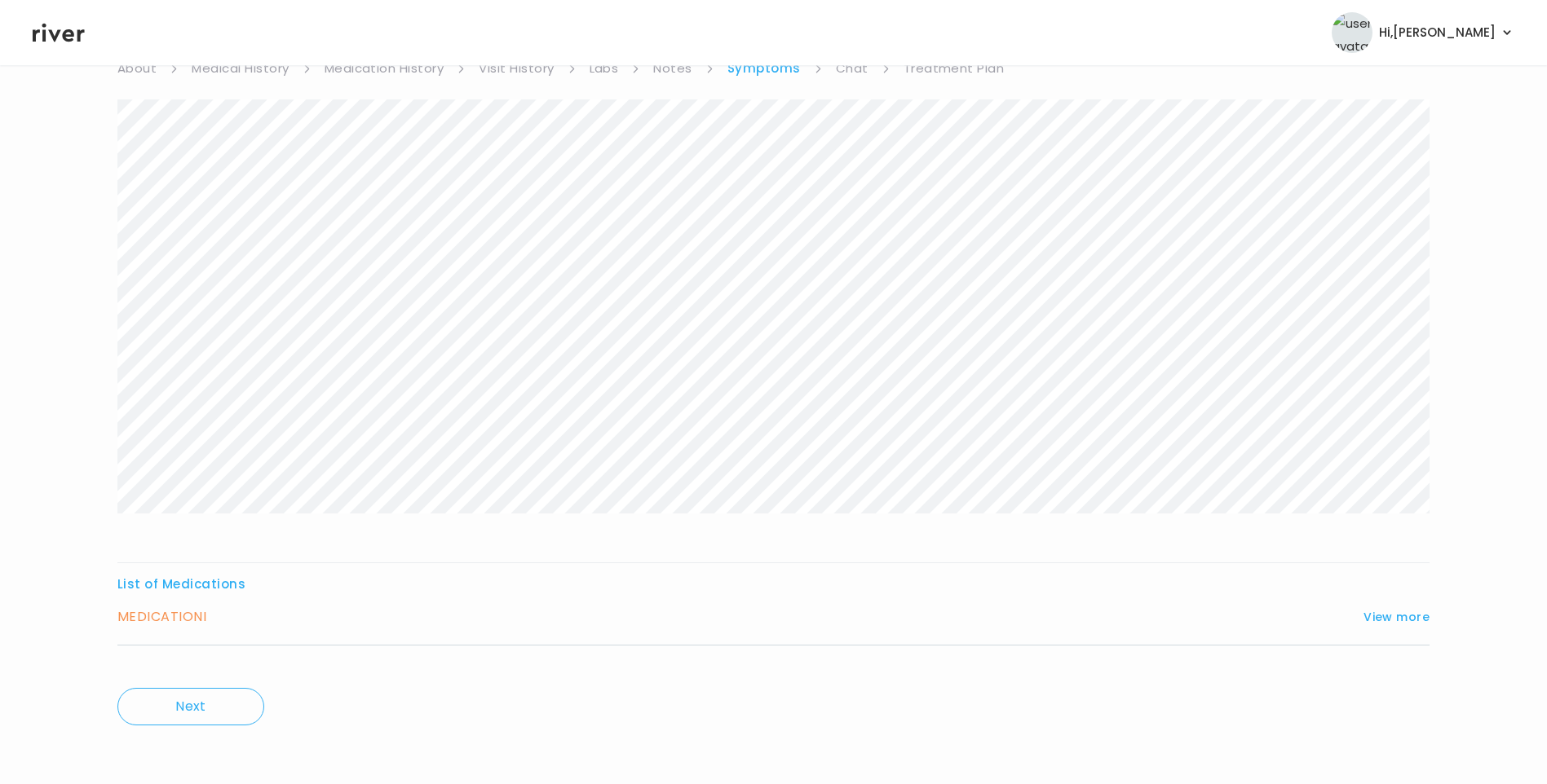
scroll to position [162, 0]
click at [1399, 618] on button "View more" at bounding box center [1396, 613] width 66 height 20
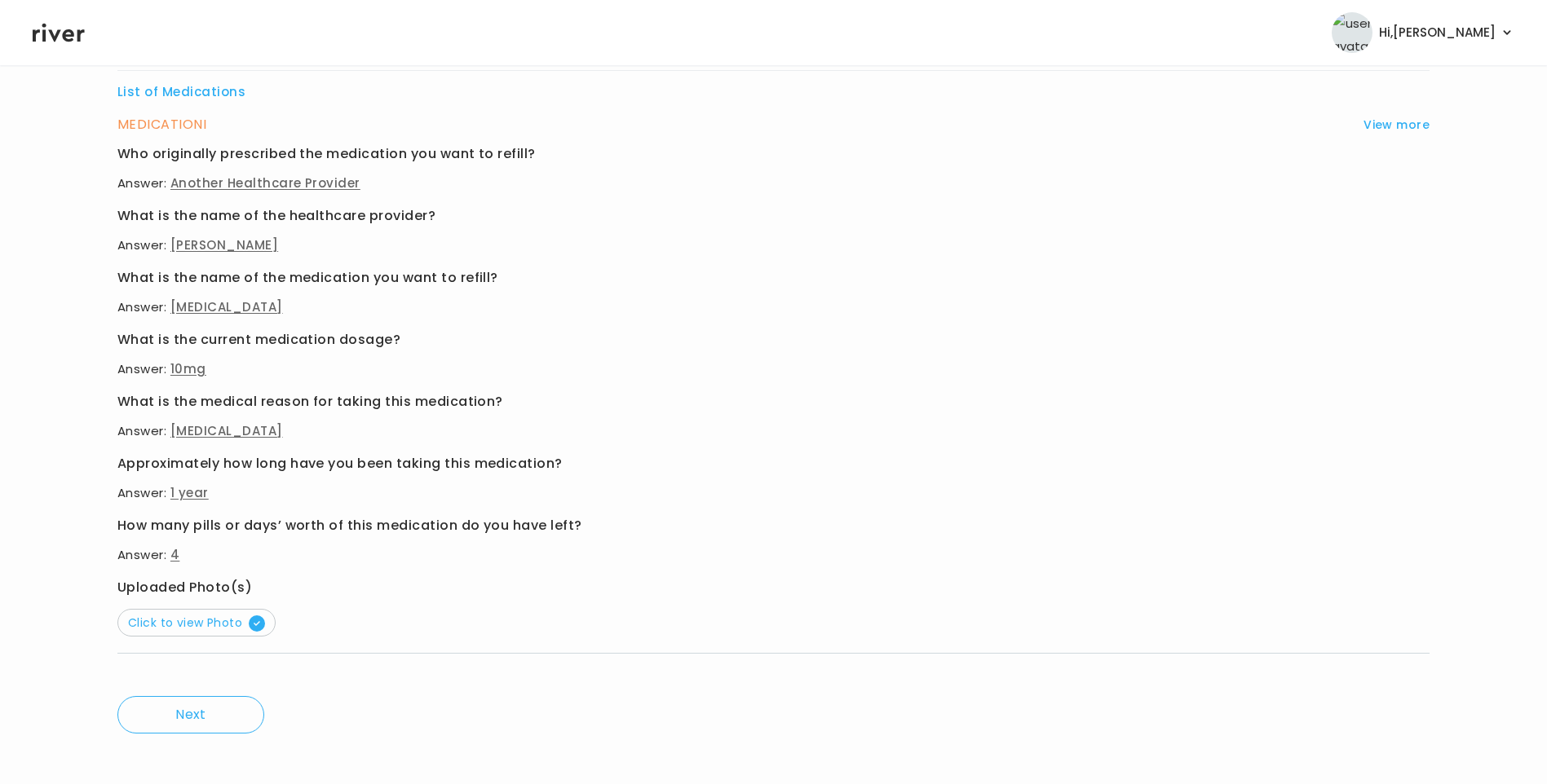
scroll to position [663, 0]
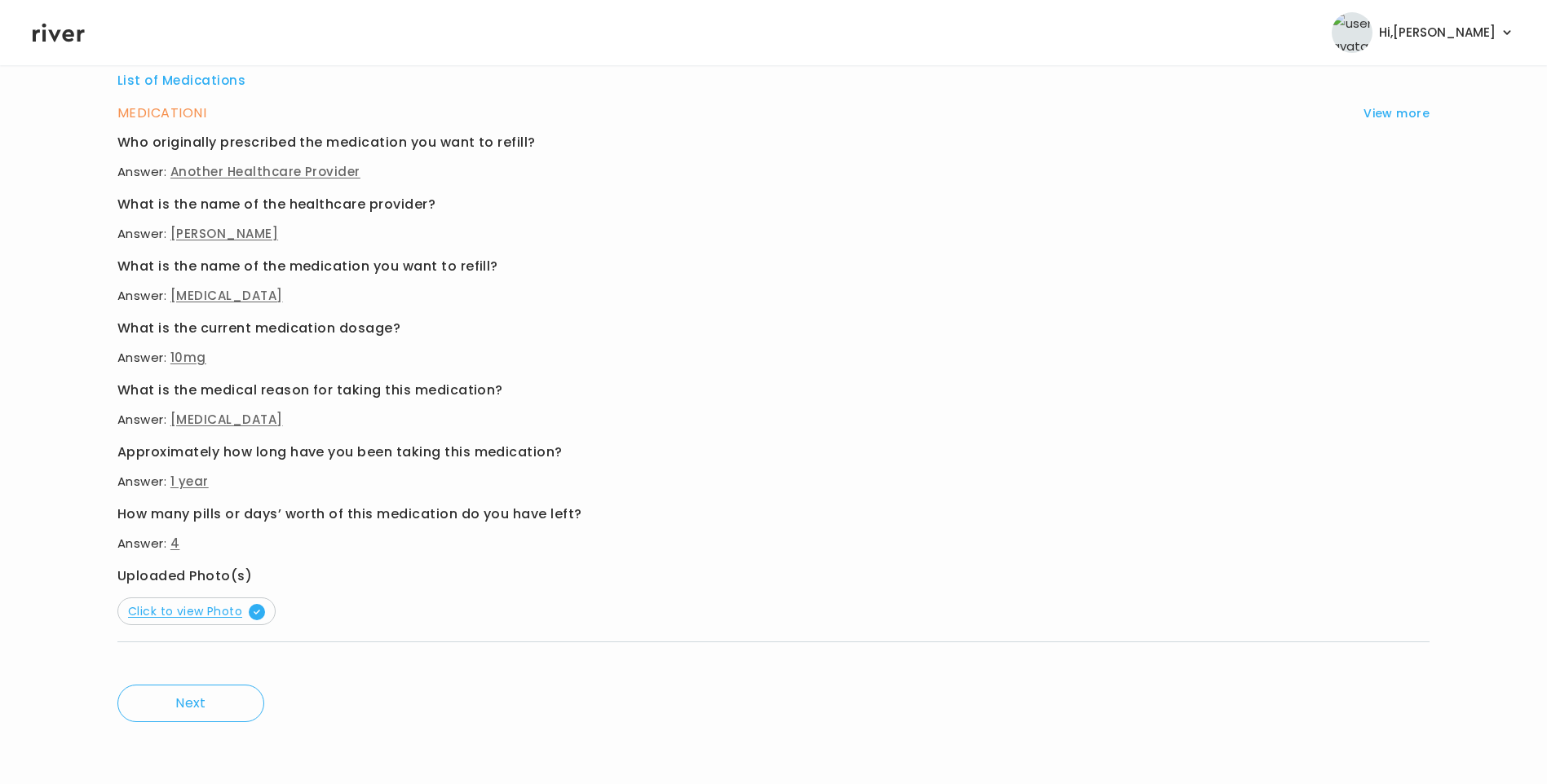
click at [218, 614] on span "Click to view Photo" at bounding box center [196, 611] width 137 height 16
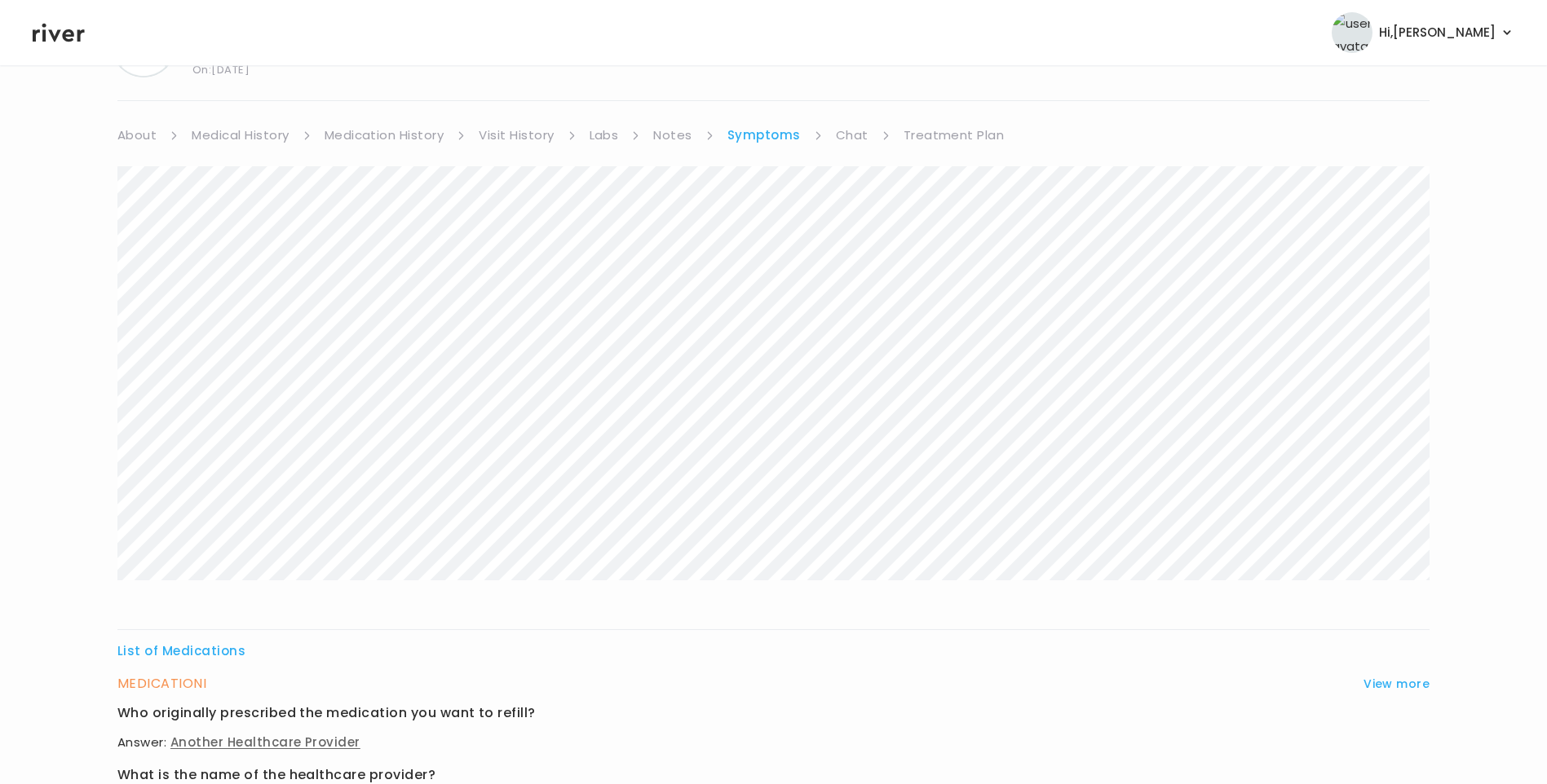
scroll to position [0, 0]
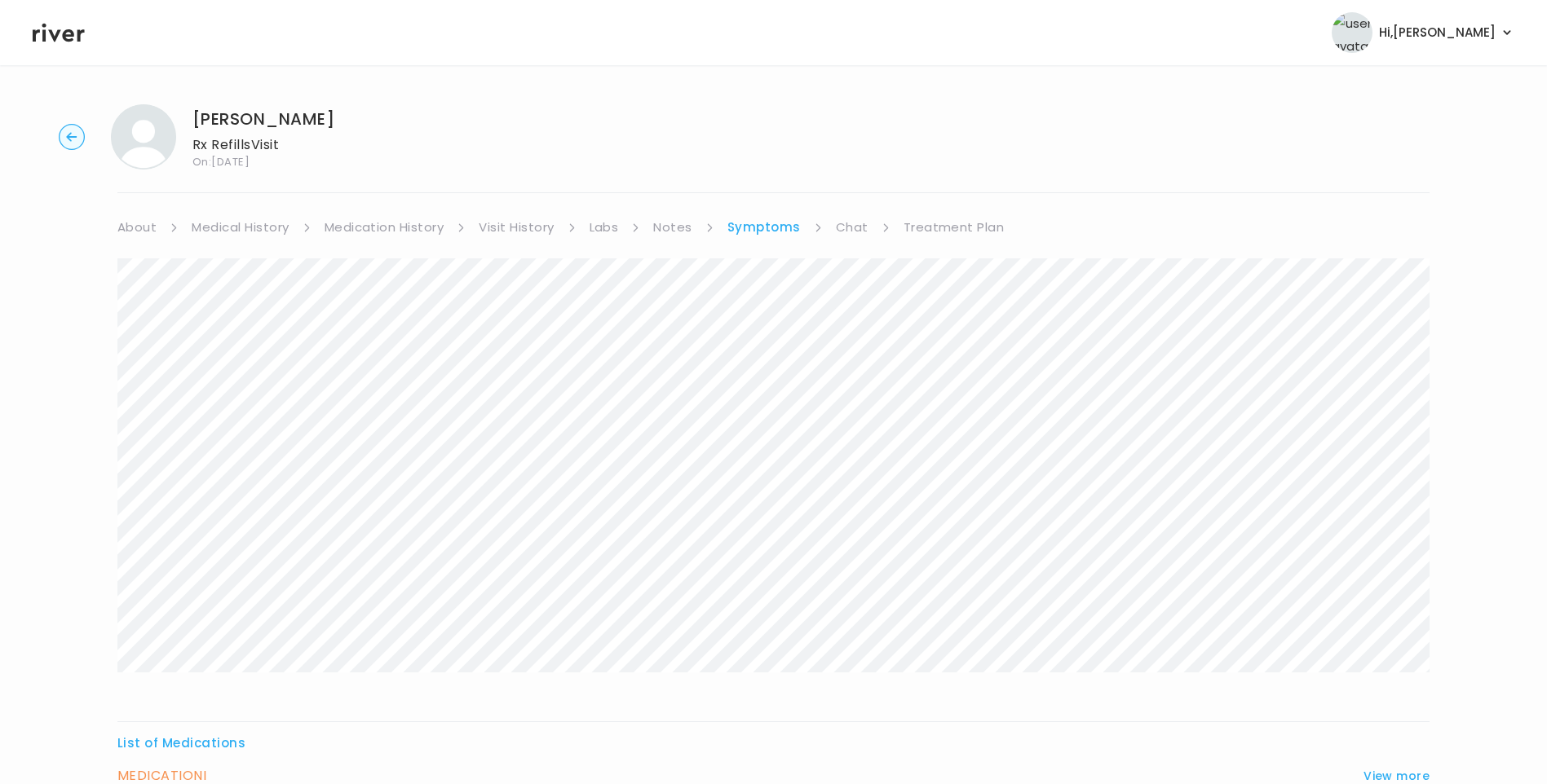
click at [366, 231] on link "Medication History" at bounding box center [384, 227] width 120 height 23
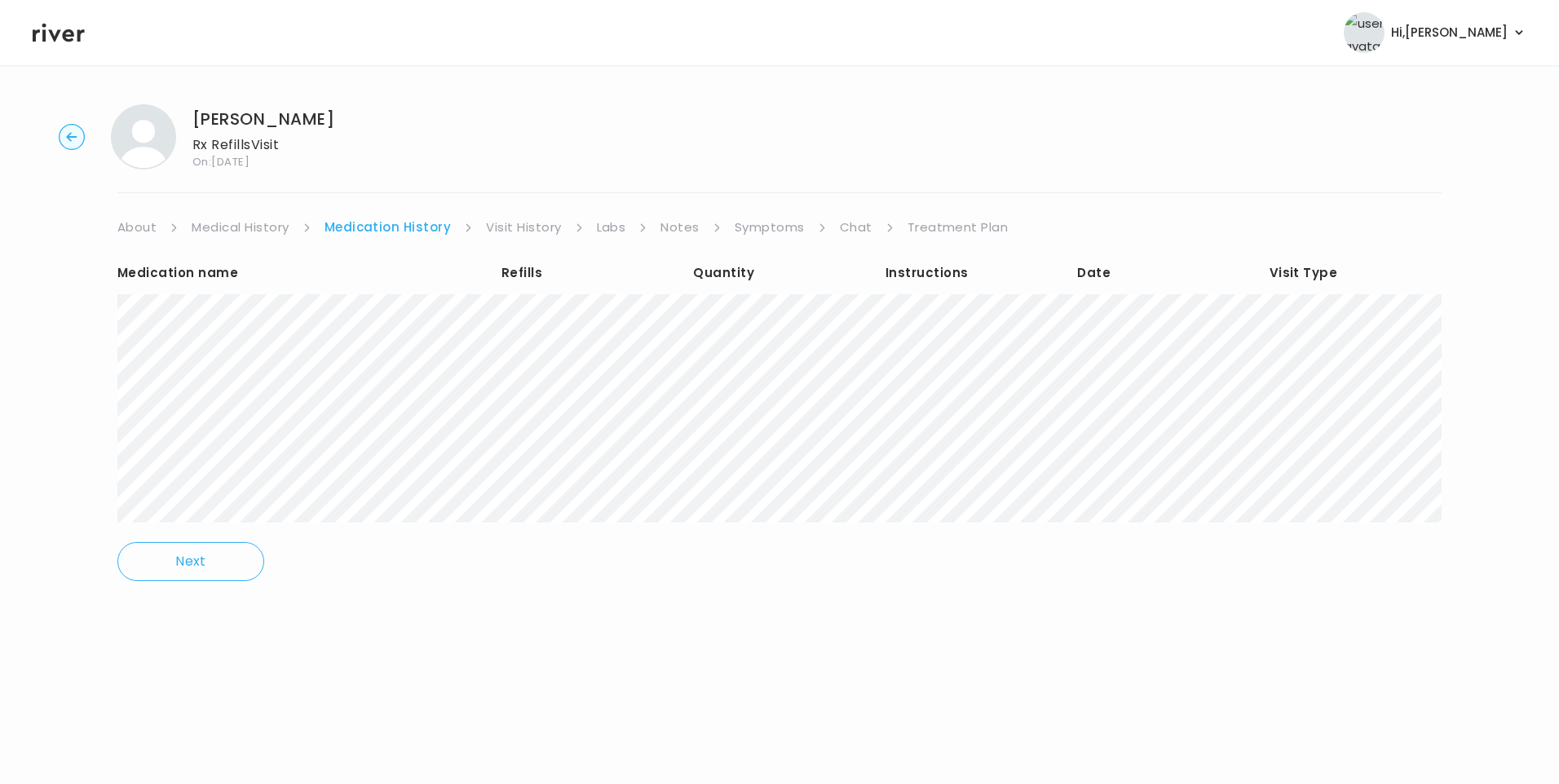
click at [246, 226] on link "Medical History" at bounding box center [239, 227] width 97 height 23
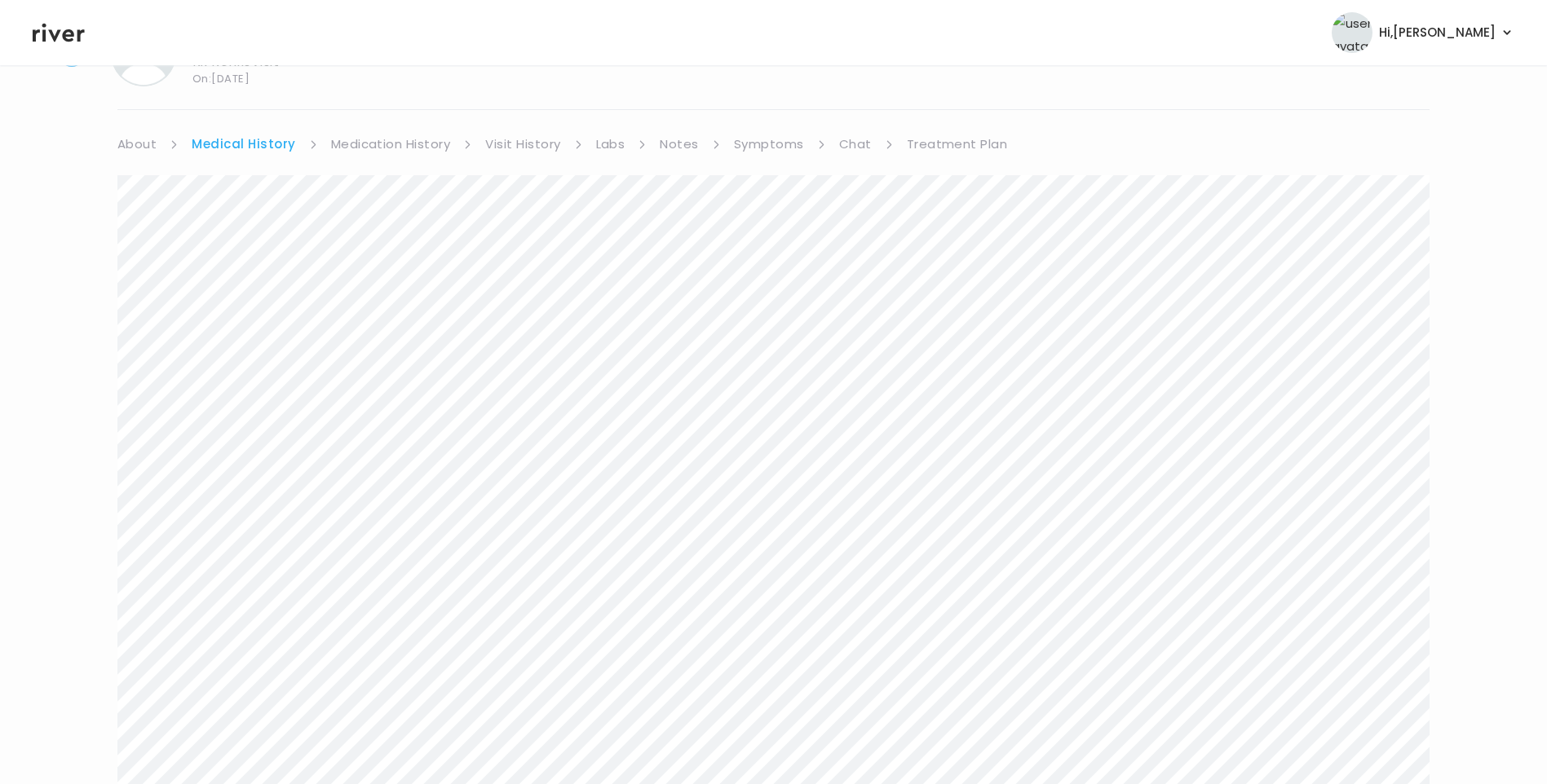
scroll to position [81, 0]
click at [384, 148] on link "Medication History" at bounding box center [391, 146] width 120 height 23
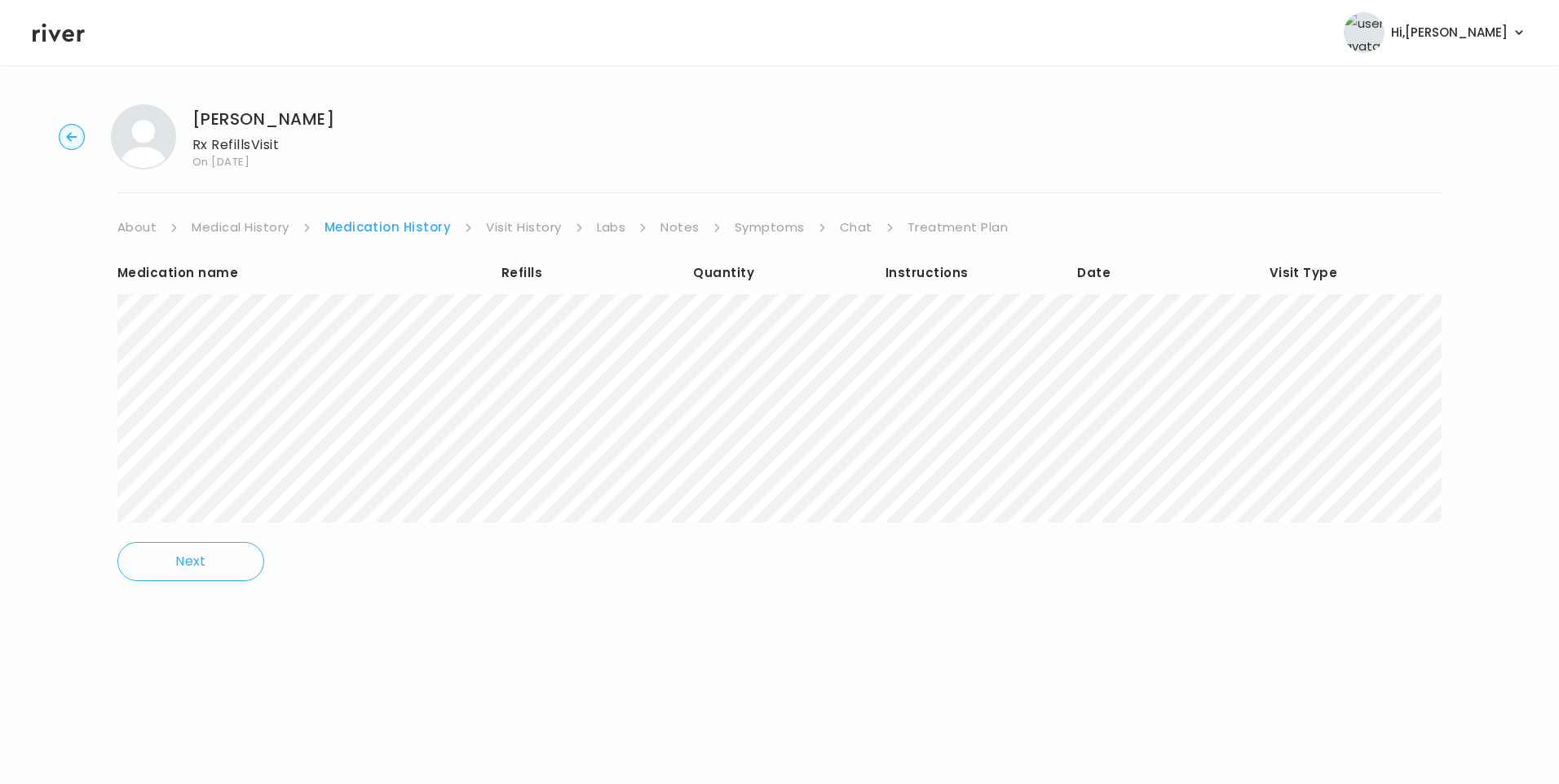
click at [518, 226] on link "Visit History" at bounding box center [523, 227] width 75 height 23
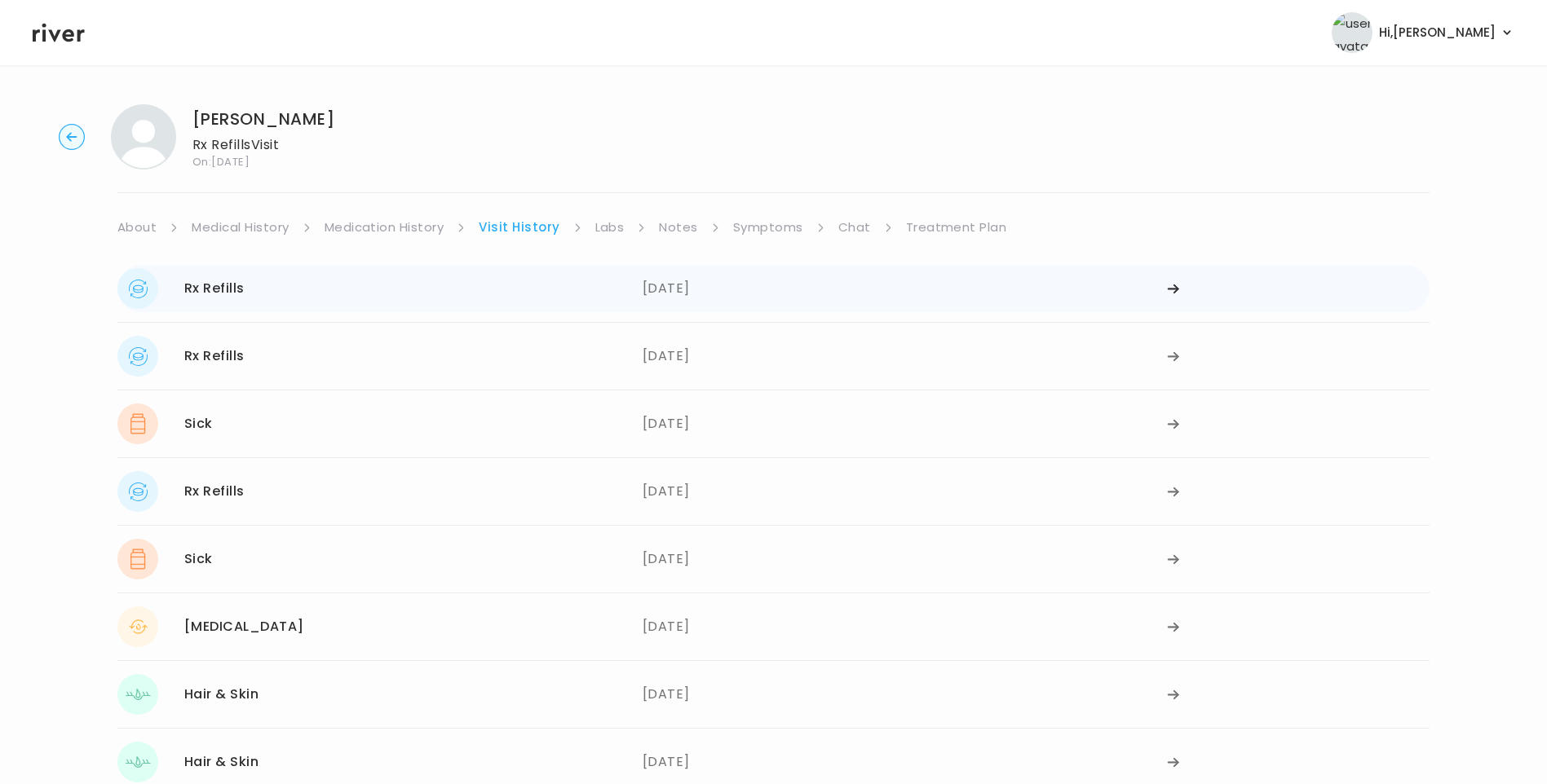
click at [606, 296] on div "Rx Refills 07/15/2025" at bounding box center [380, 289] width 525 height 41
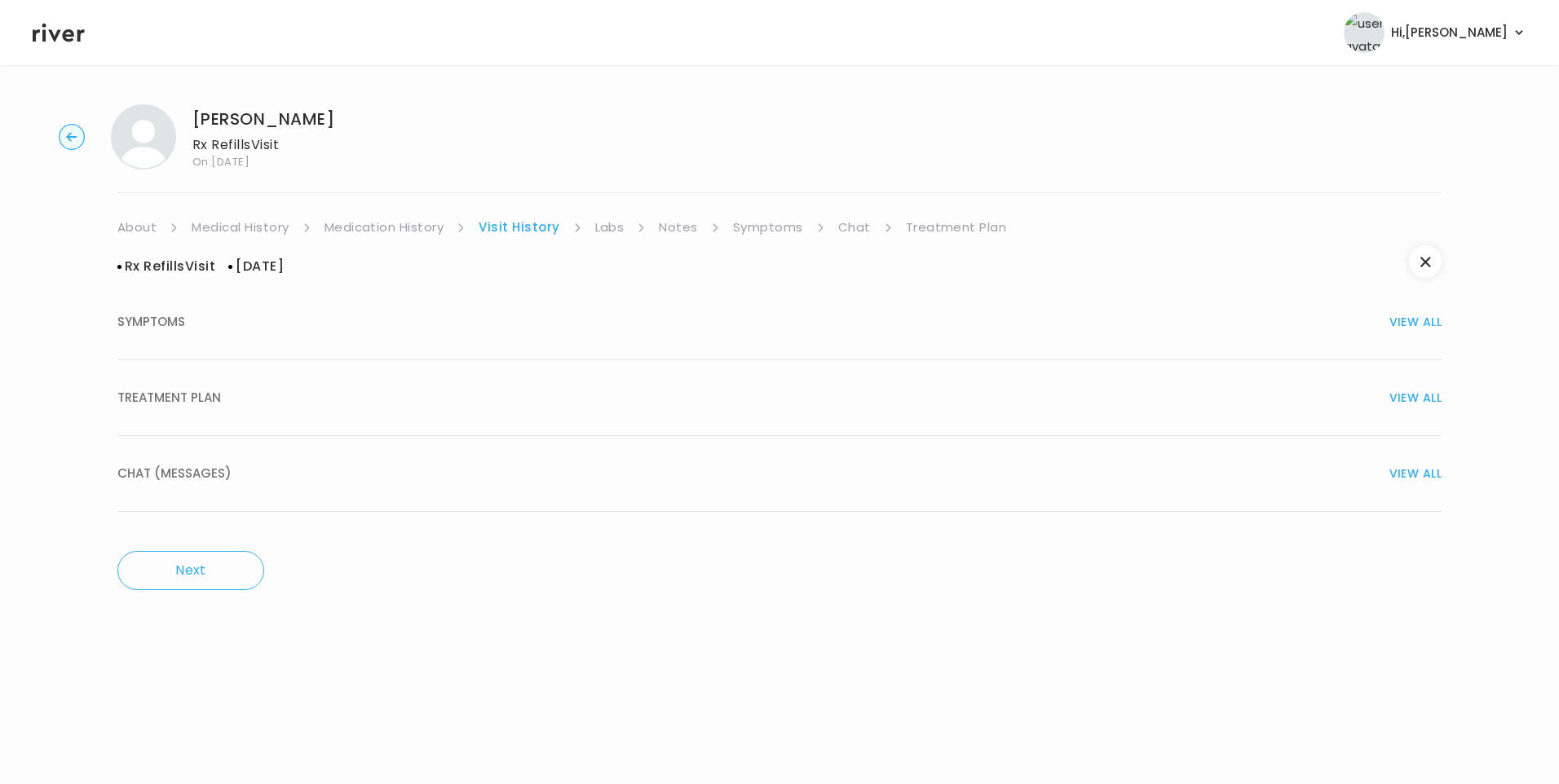
click at [303, 398] on div "TREATMENT PLAN VIEW ALL" at bounding box center [780, 398] width 1325 height 23
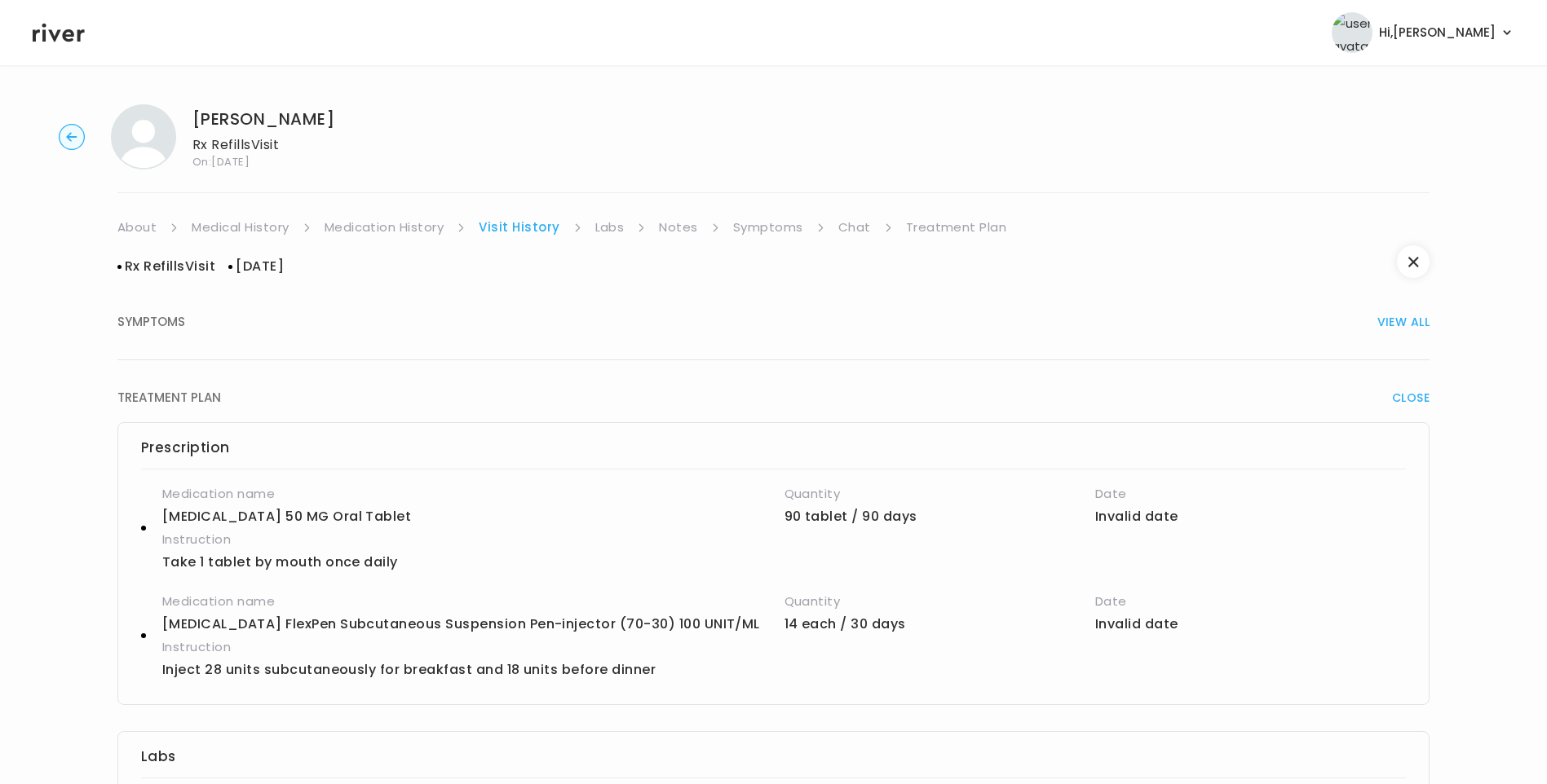
click at [403, 227] on link "Medication History" at bounding box center [384, 227] width 120 height 23
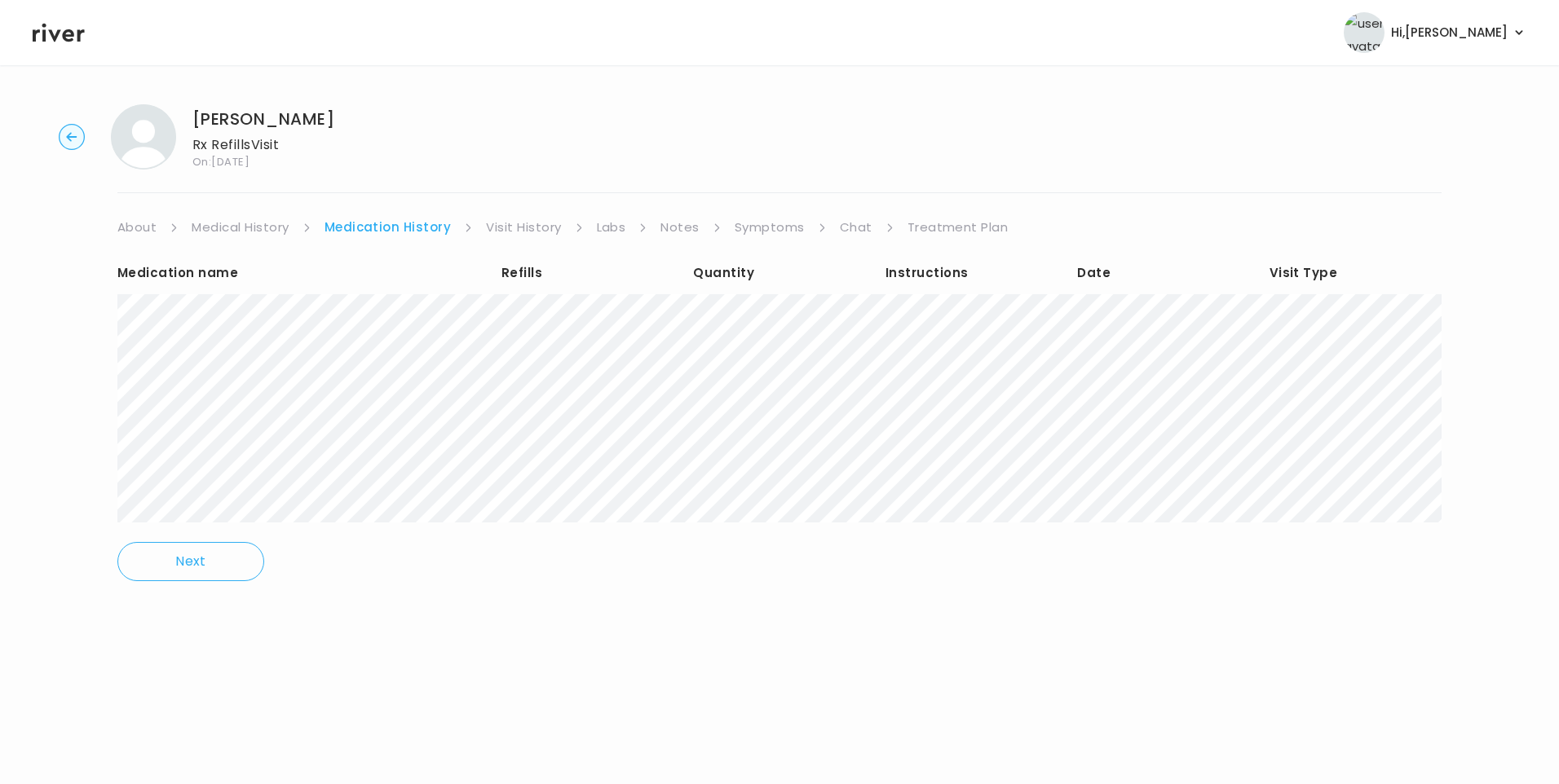
click at [269, 226] on link "Medical History" at bounding box center [239, 227] width 97 height 23
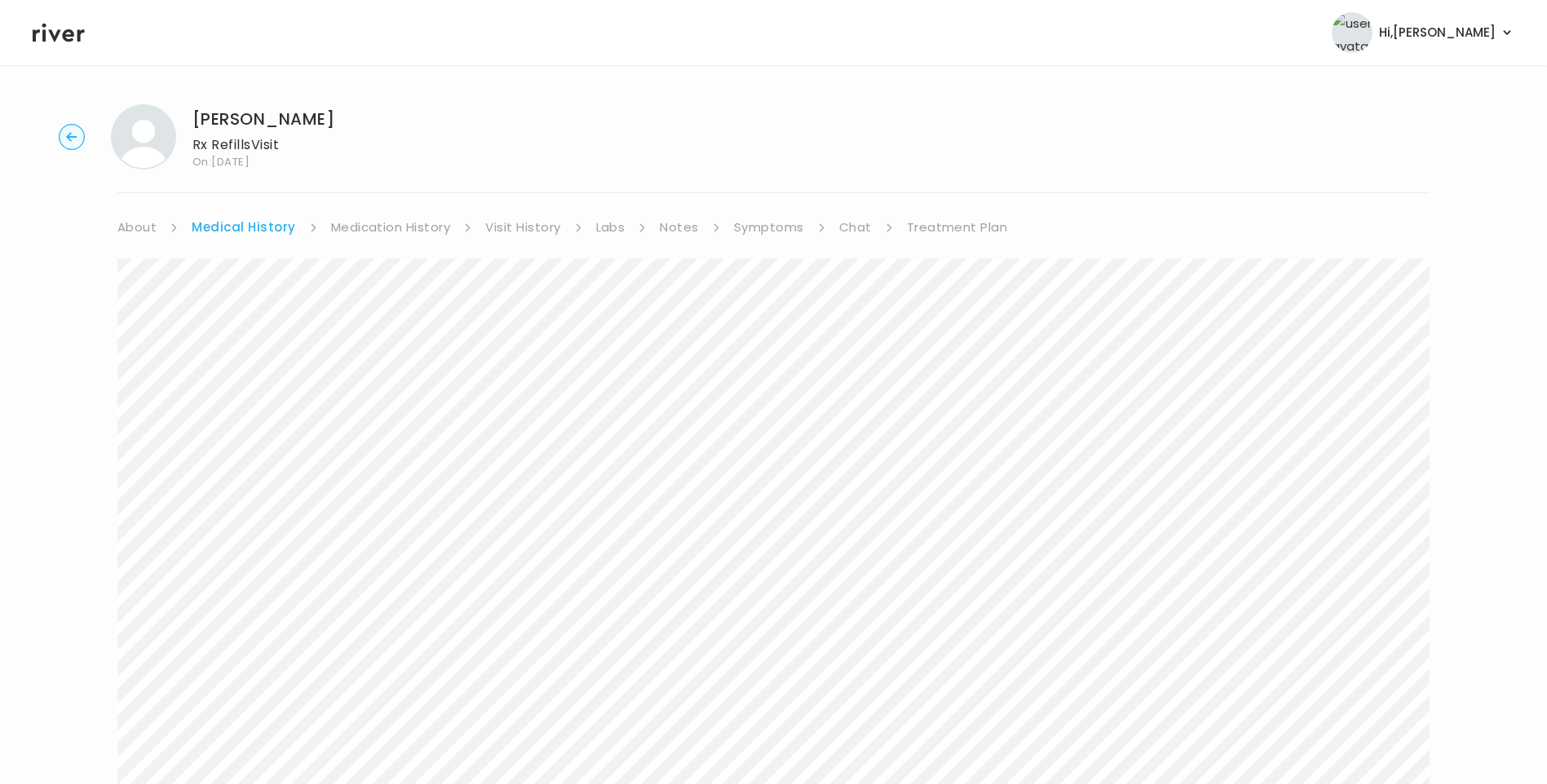
click at [354, 225] on link "Medication History" at bounding box center [391, 227] width 120 height 23
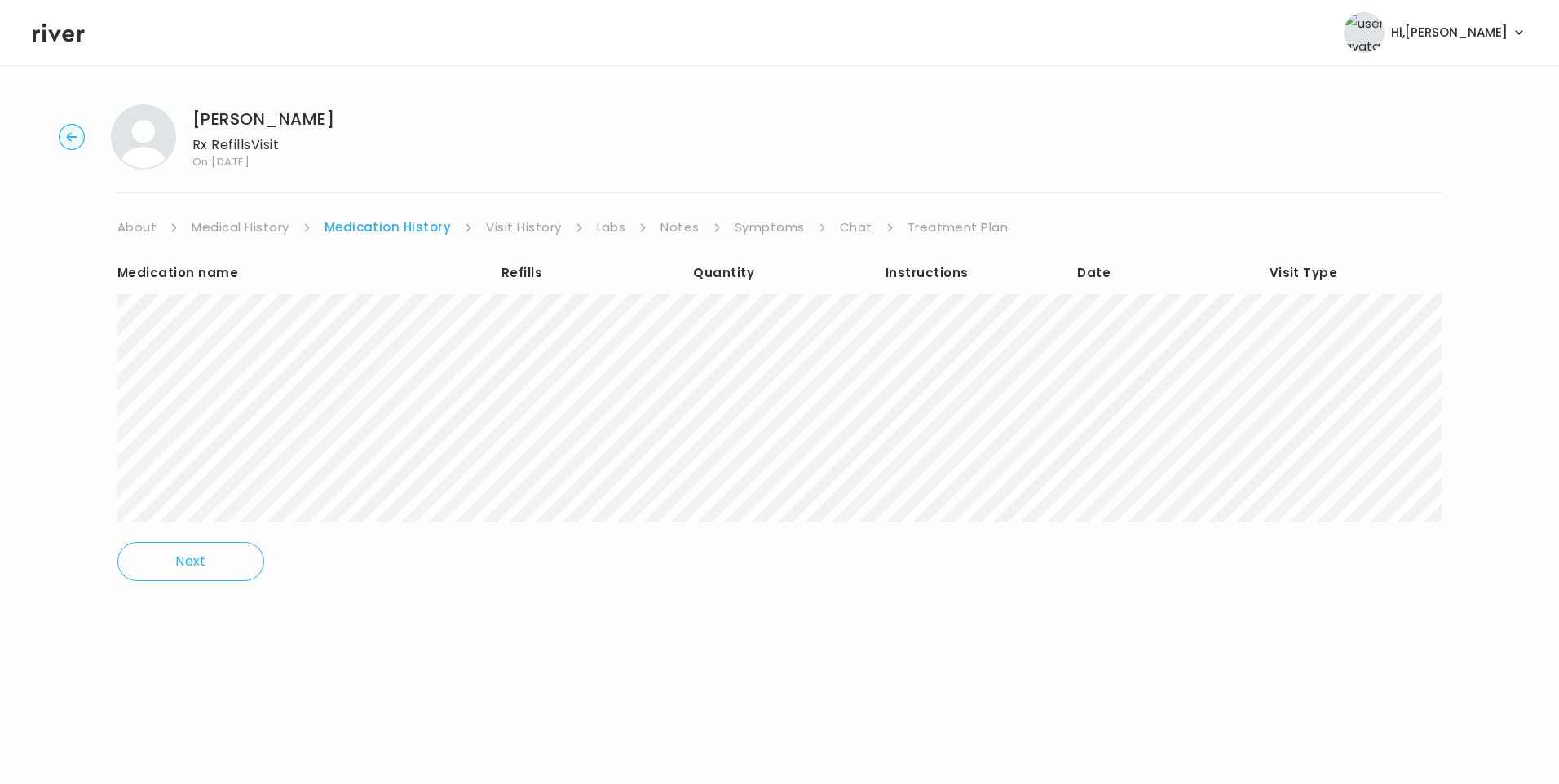
click at [504, 224] on link "Visit History" at bounding box center [523, 227] width 75 height 23
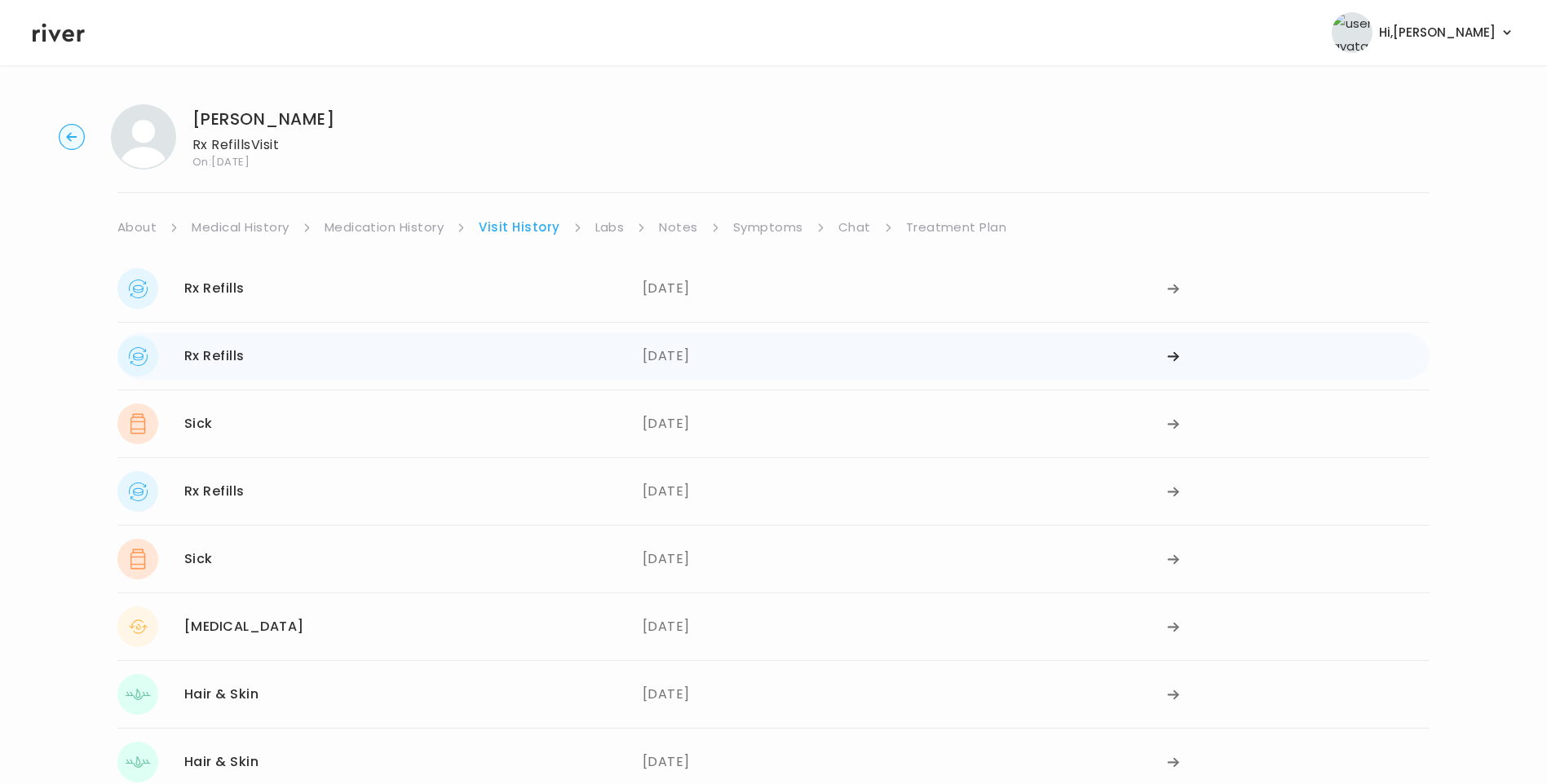
click at [367, 365] on div "Rx Refills 04/07/2025" at bounding box center [380, 357] width 525 height 41
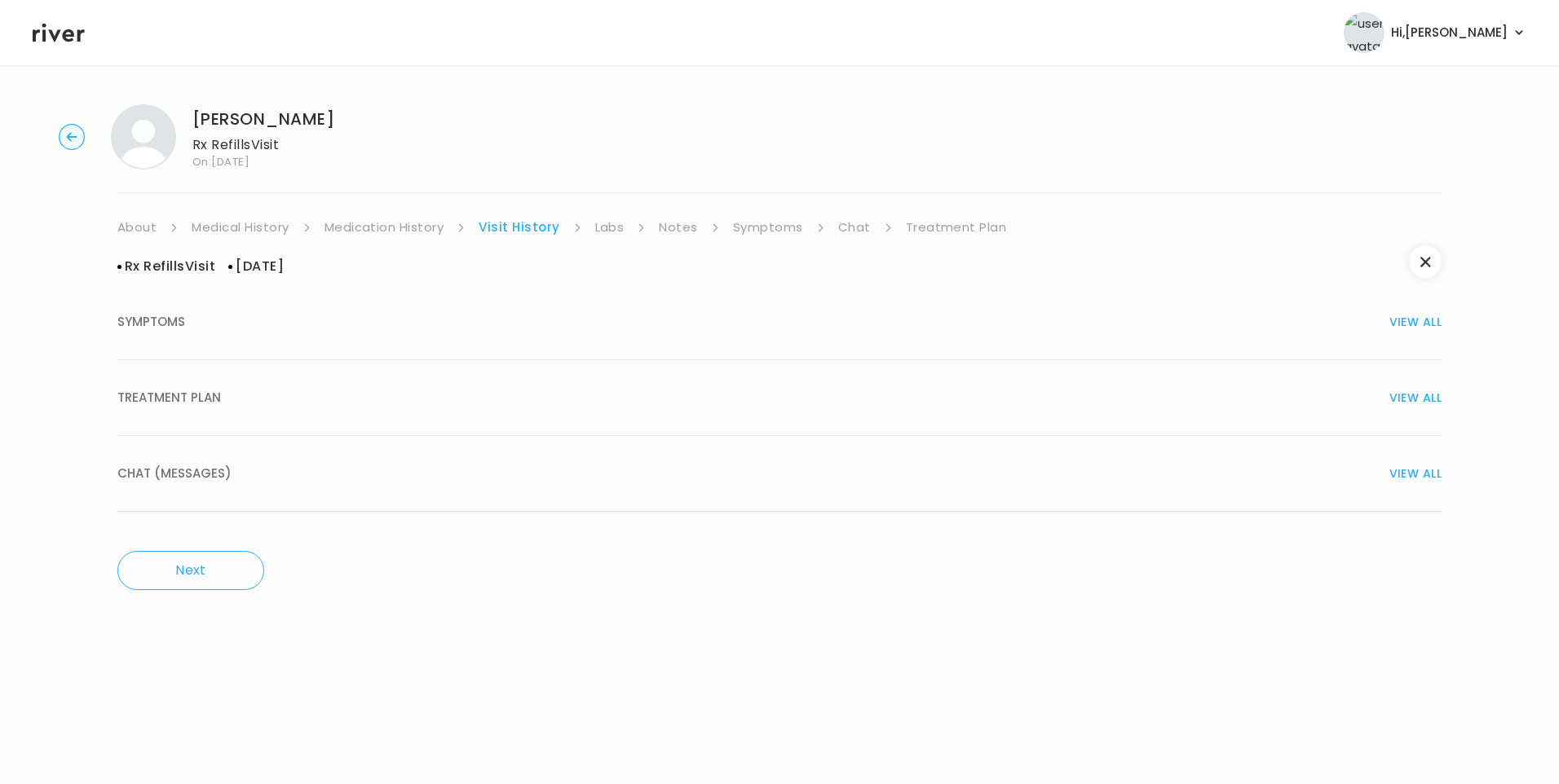
click at [222, 403] on div "TREATMENT PLAN VIEW ALL" at bounding box center [780, 398] width 1325 height 23
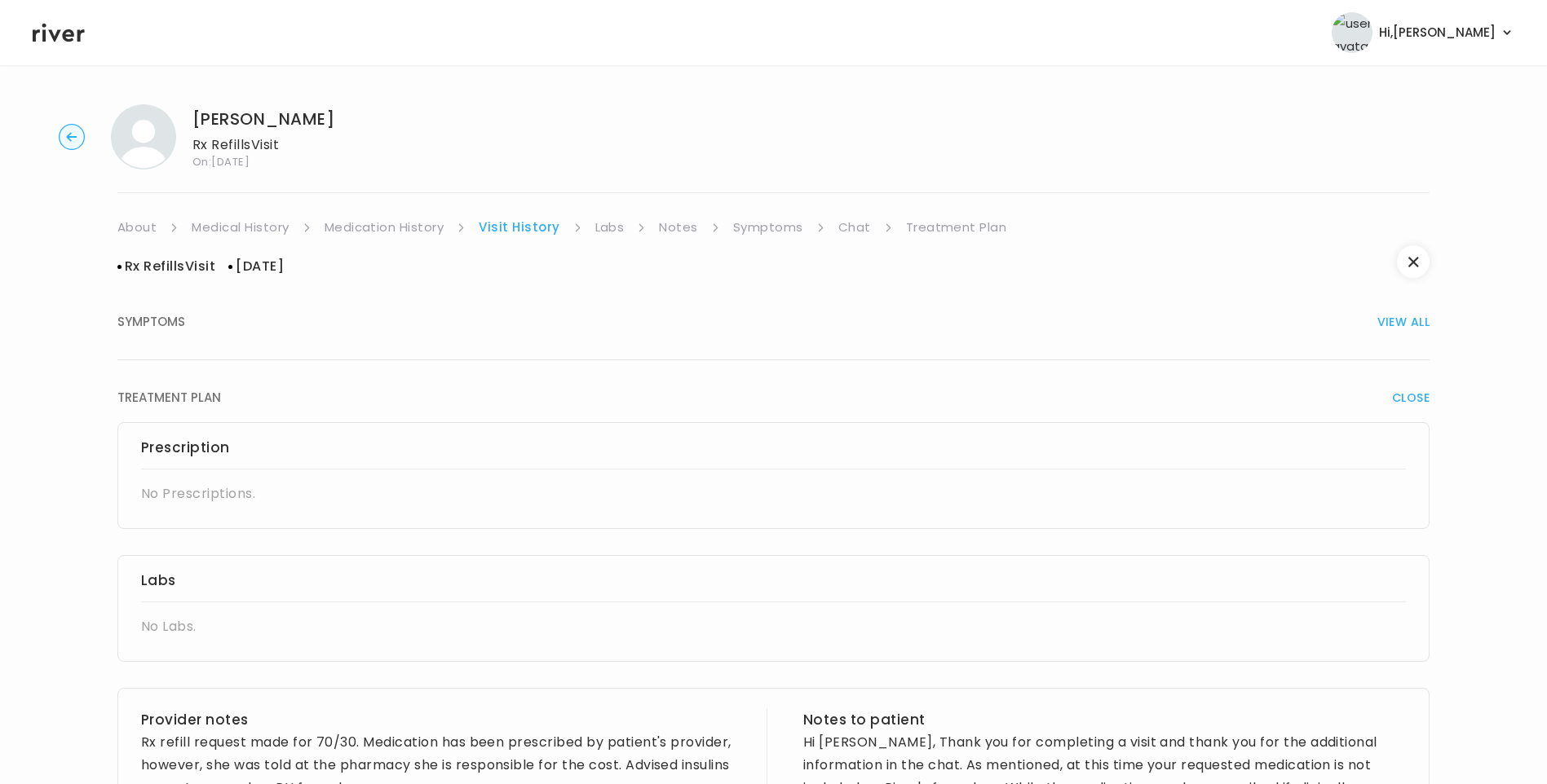
click at [408, 229] on link "Medication History" at bounding box center [384, 227] width 120 height 23
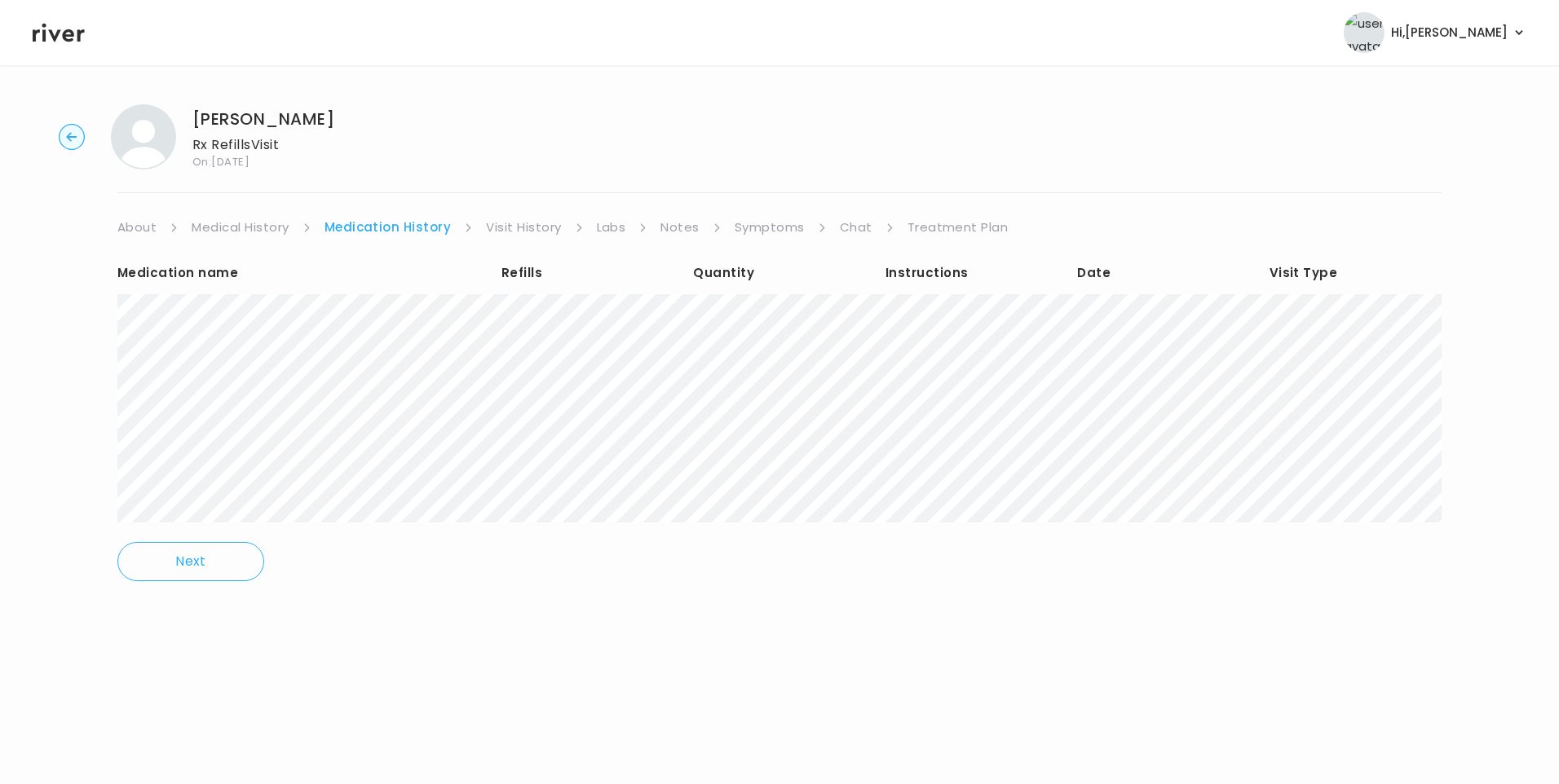
click at [512, 233] on link "Visit History" at bounding box center [523, 227] width 75 height 23
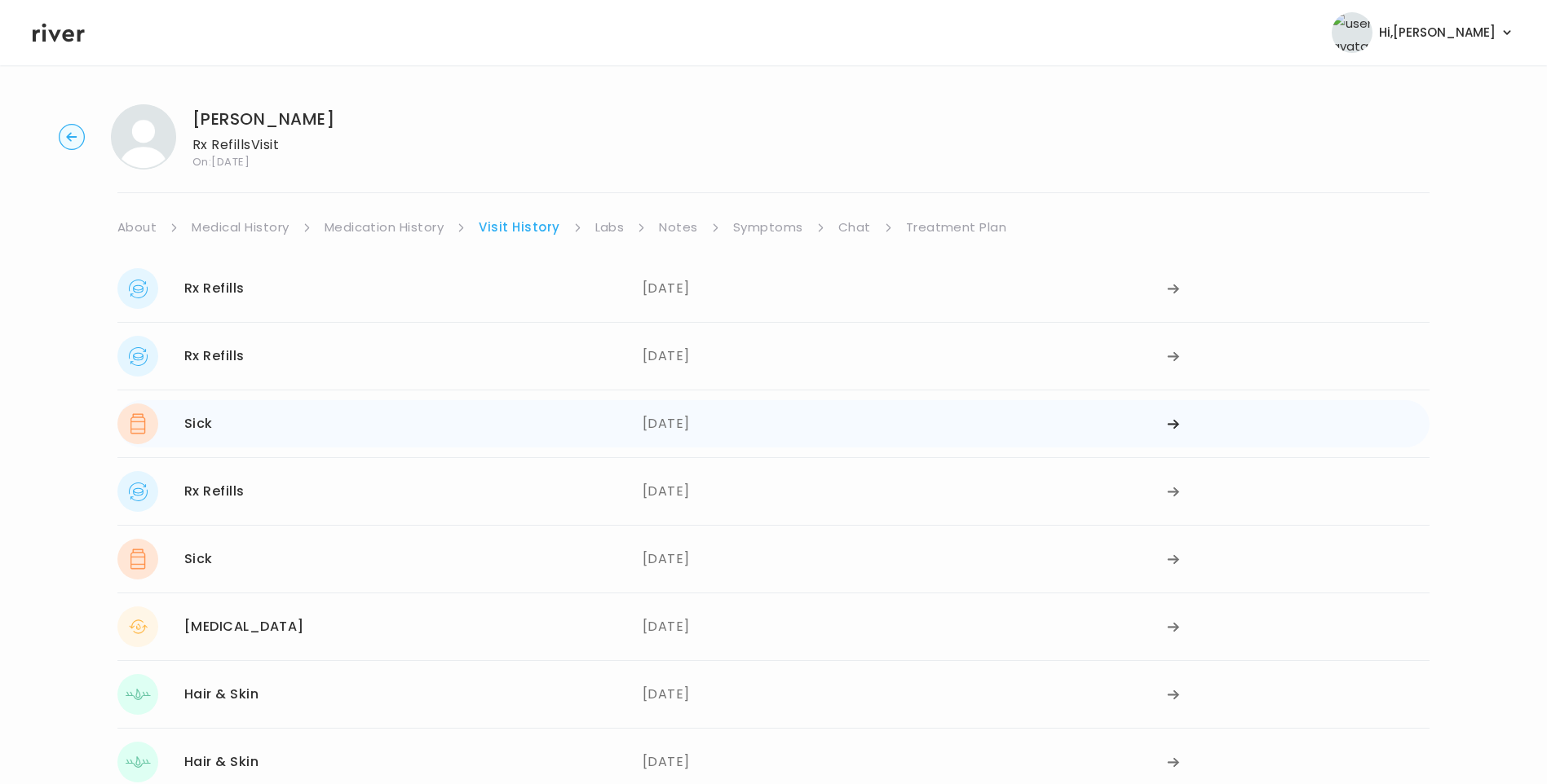
click at [337, 427] on div "Sick 04/02/2025" at bounding box center [380, 424] width 525 height 41
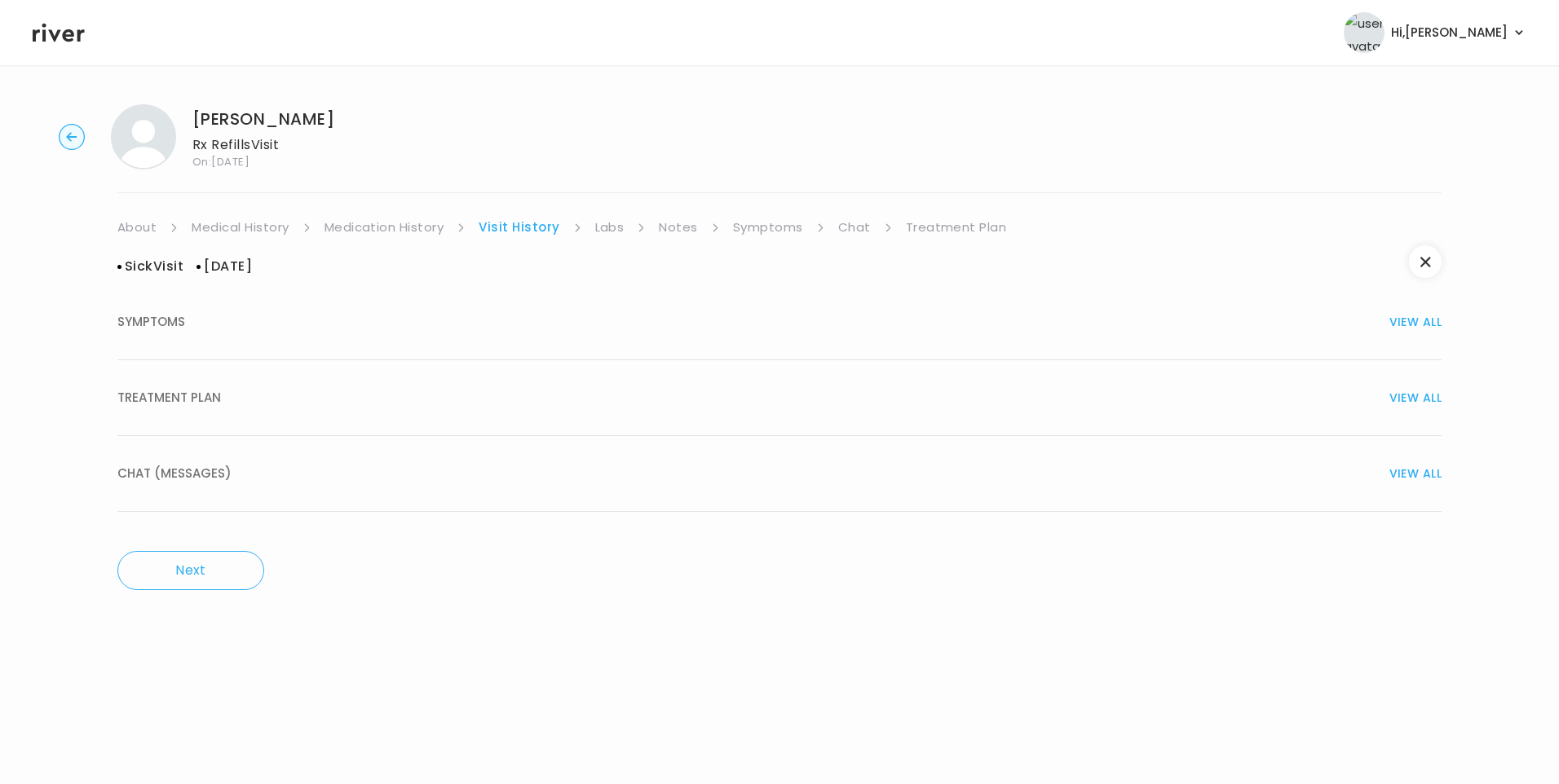
click at [188, 403] on span "TREATMENT PLAN" at bounding box center [169, 398] width 104 height 23
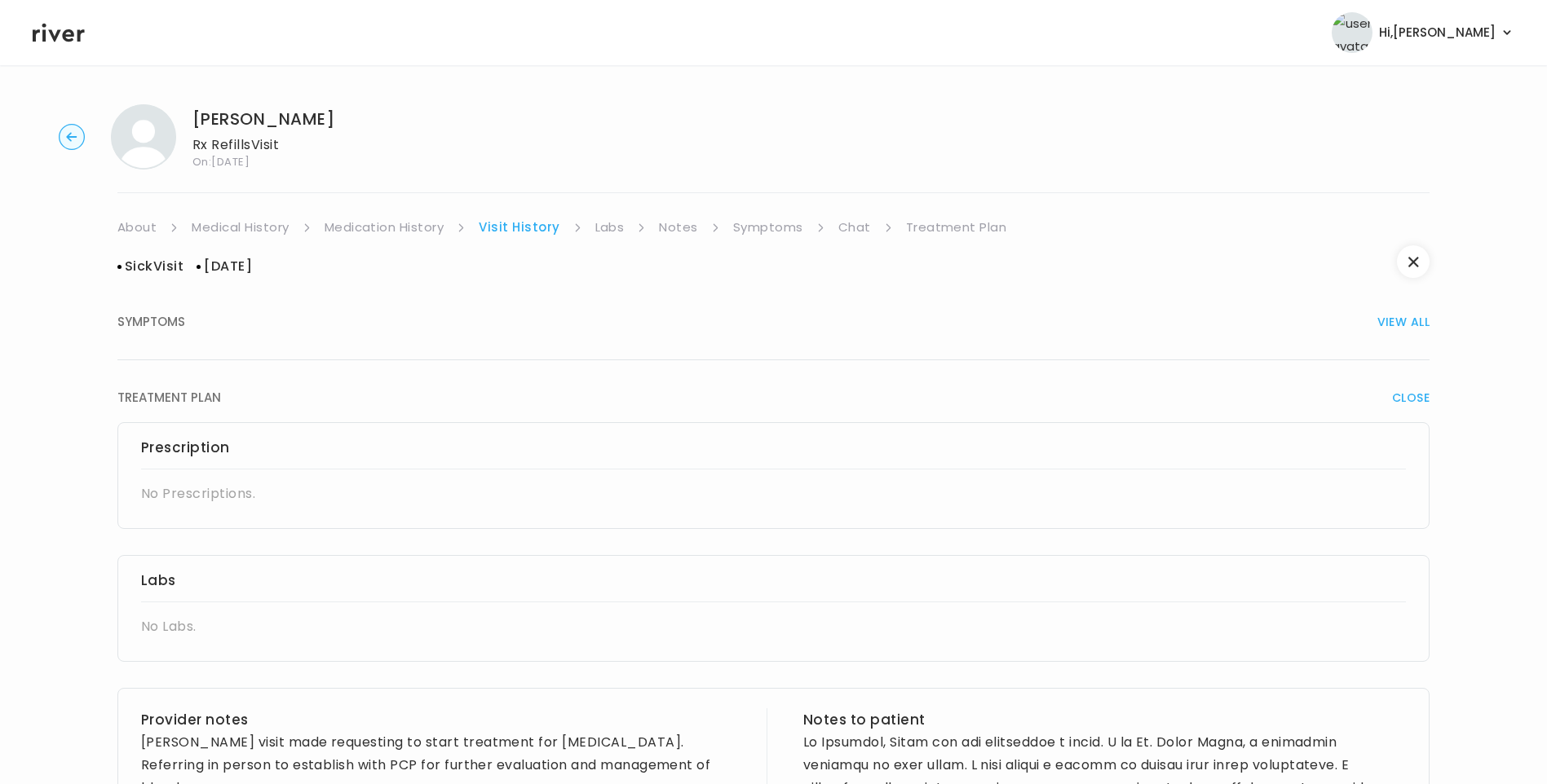
click at [395, 232] on link "Medication History" at bounding box center [384, 227] width 120 height 23
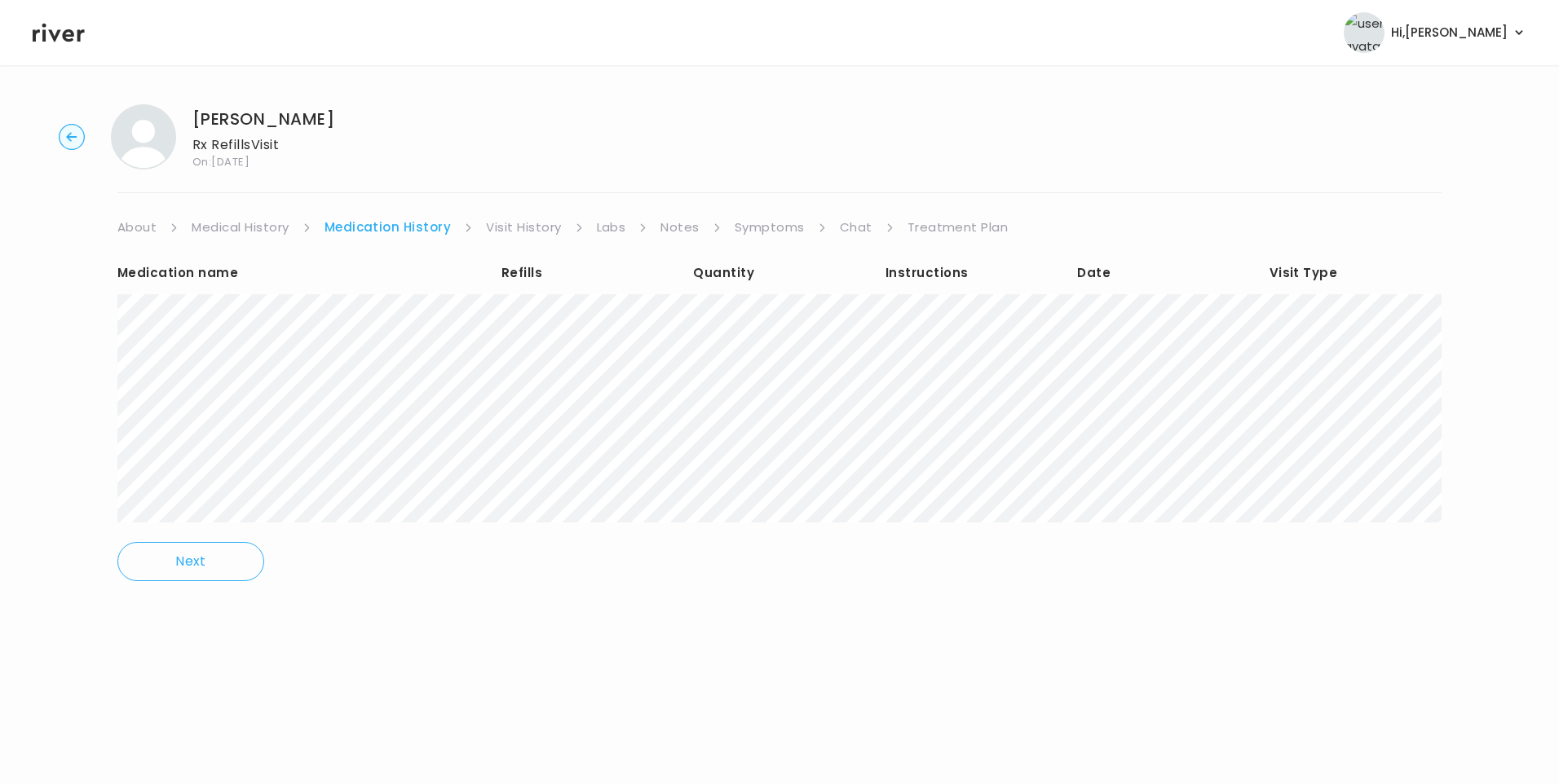
click at [503, 225] on link "Visit History" at bounding box center [523, 227] width 75 height 23
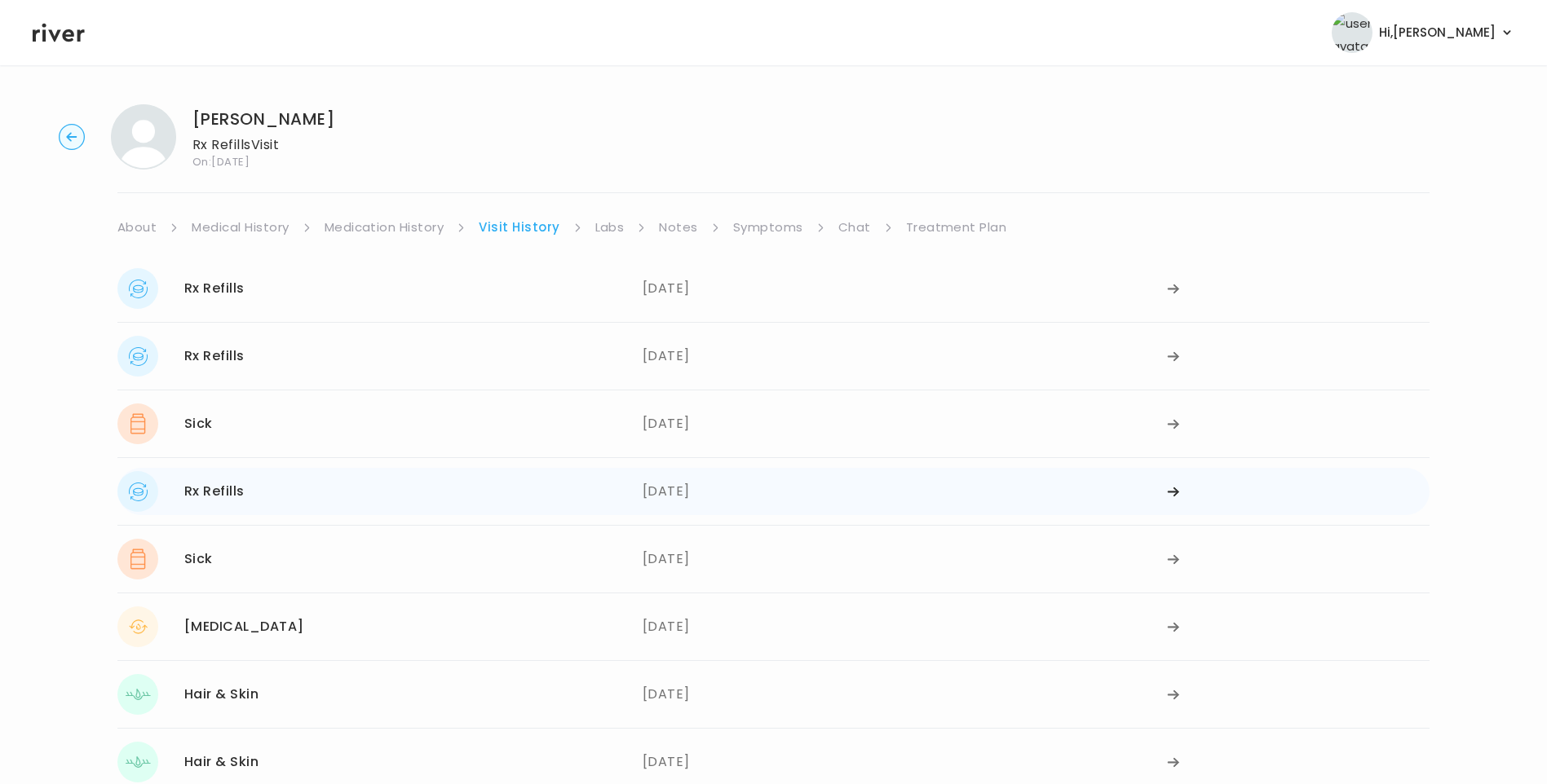
click at [265, 496] on div "Rx Refills 03/31/2025" at bounding box center [380, 492] width 525 height 41
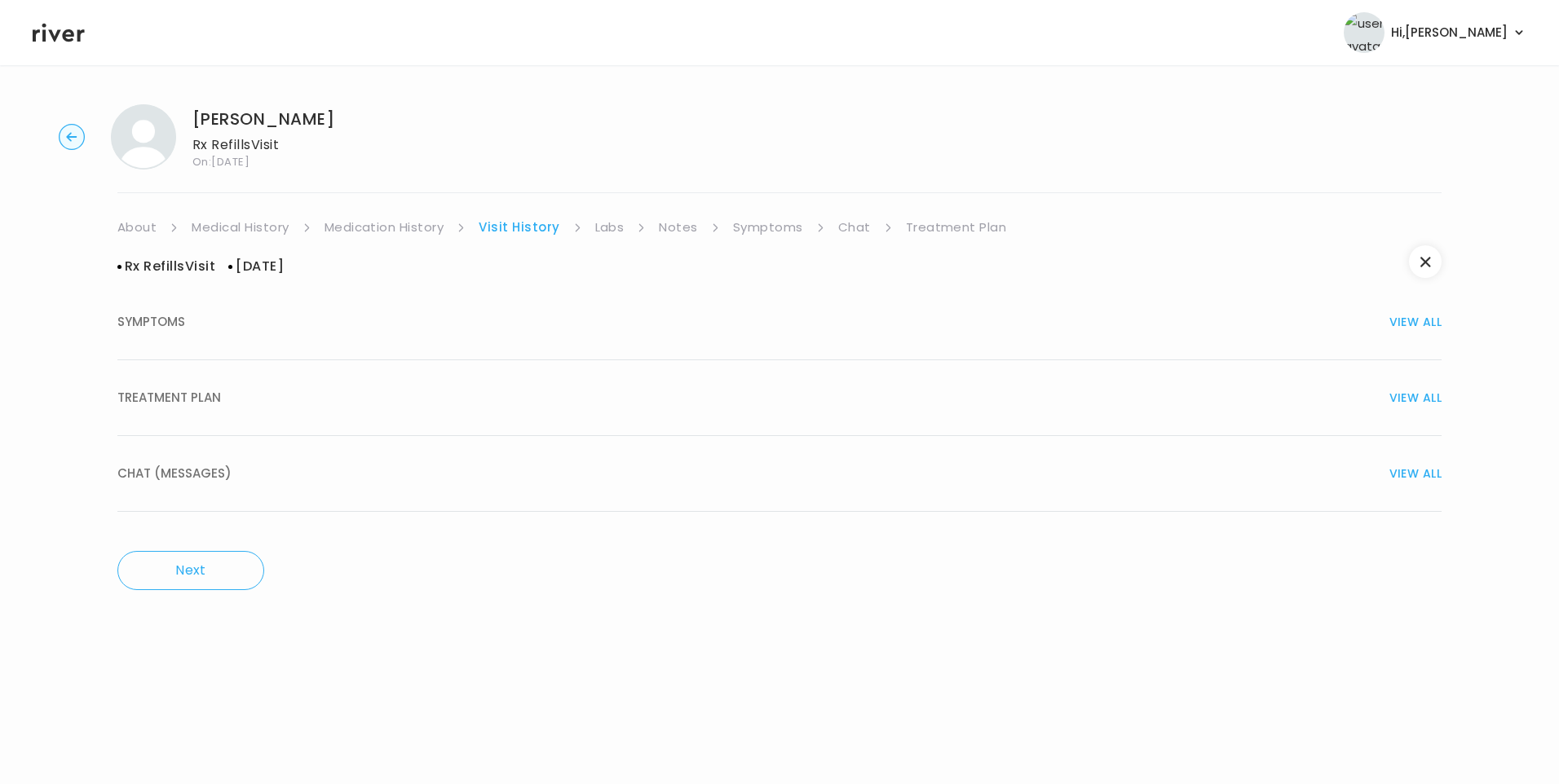
drag, startPoint x: 156, startPoint y: 392, endPoint x: 204, endPoint y: 410, distance: 51.3
click at [157, 392] on span "TREATMENT PLAN" at bounding box center [169, 398] width 104 height 23
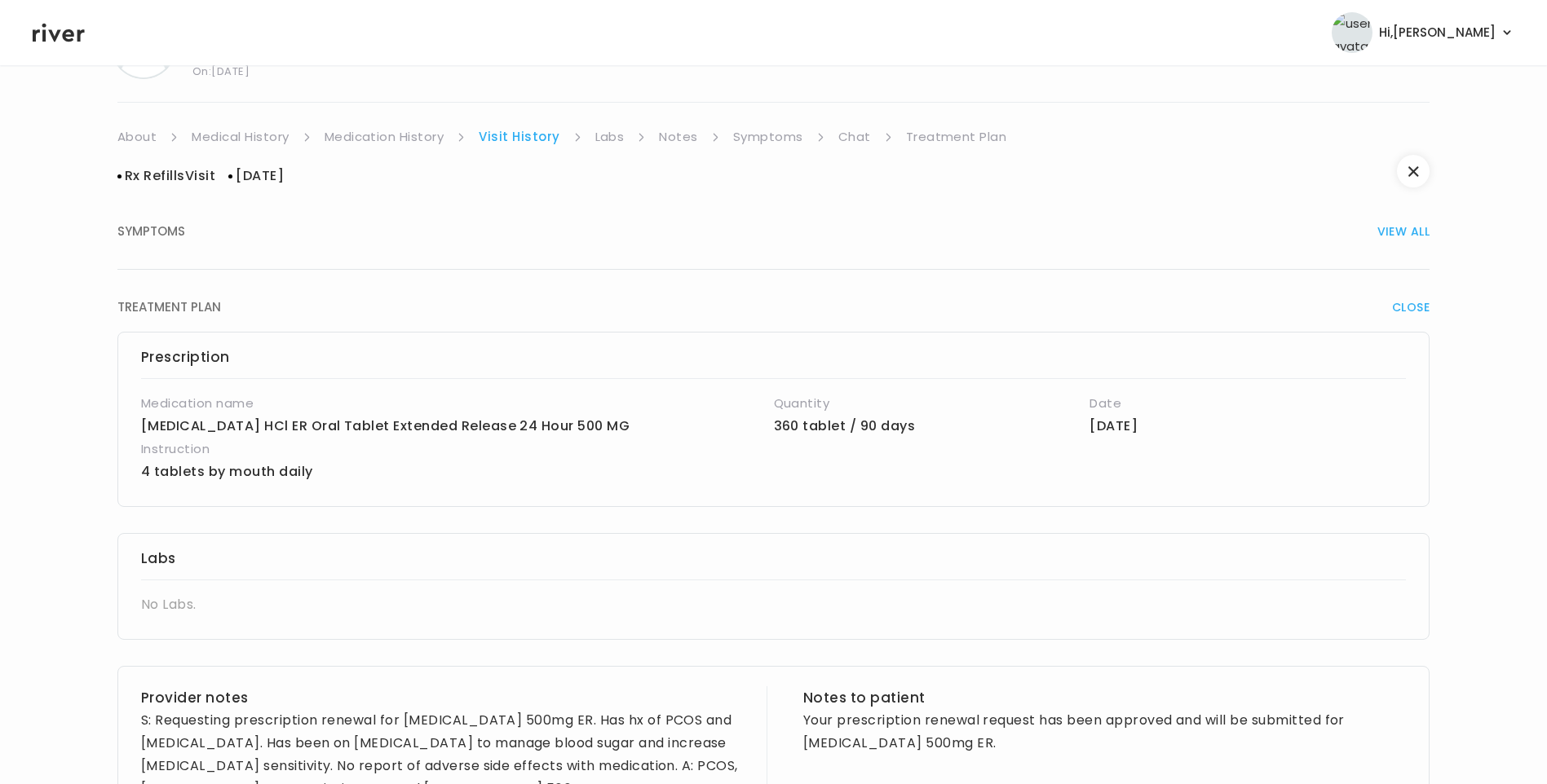
scroll to position [81, 0]
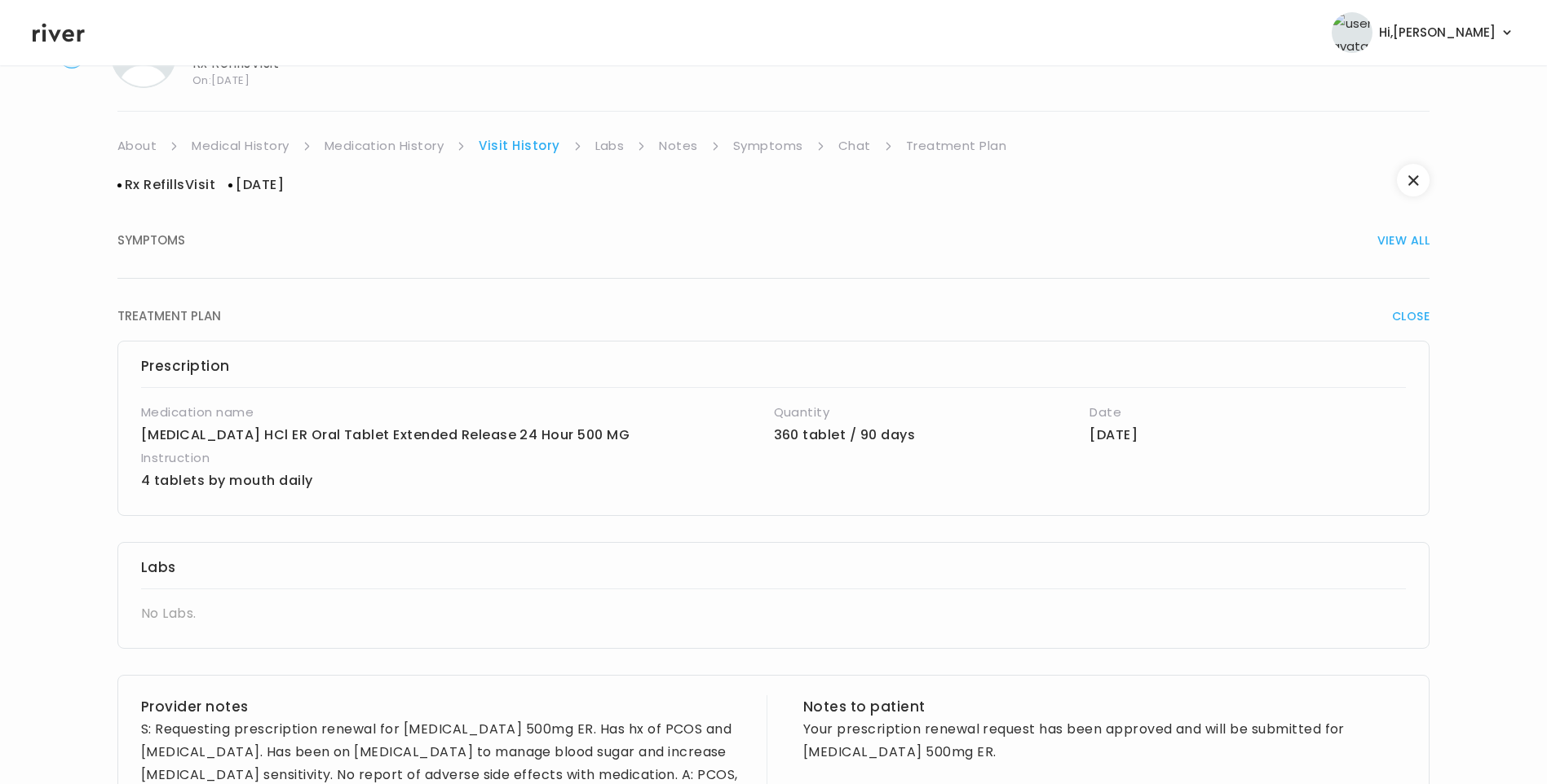
click at [408, 146] on link "Medication History" at bounding box center [384, 146] width 120 height 23
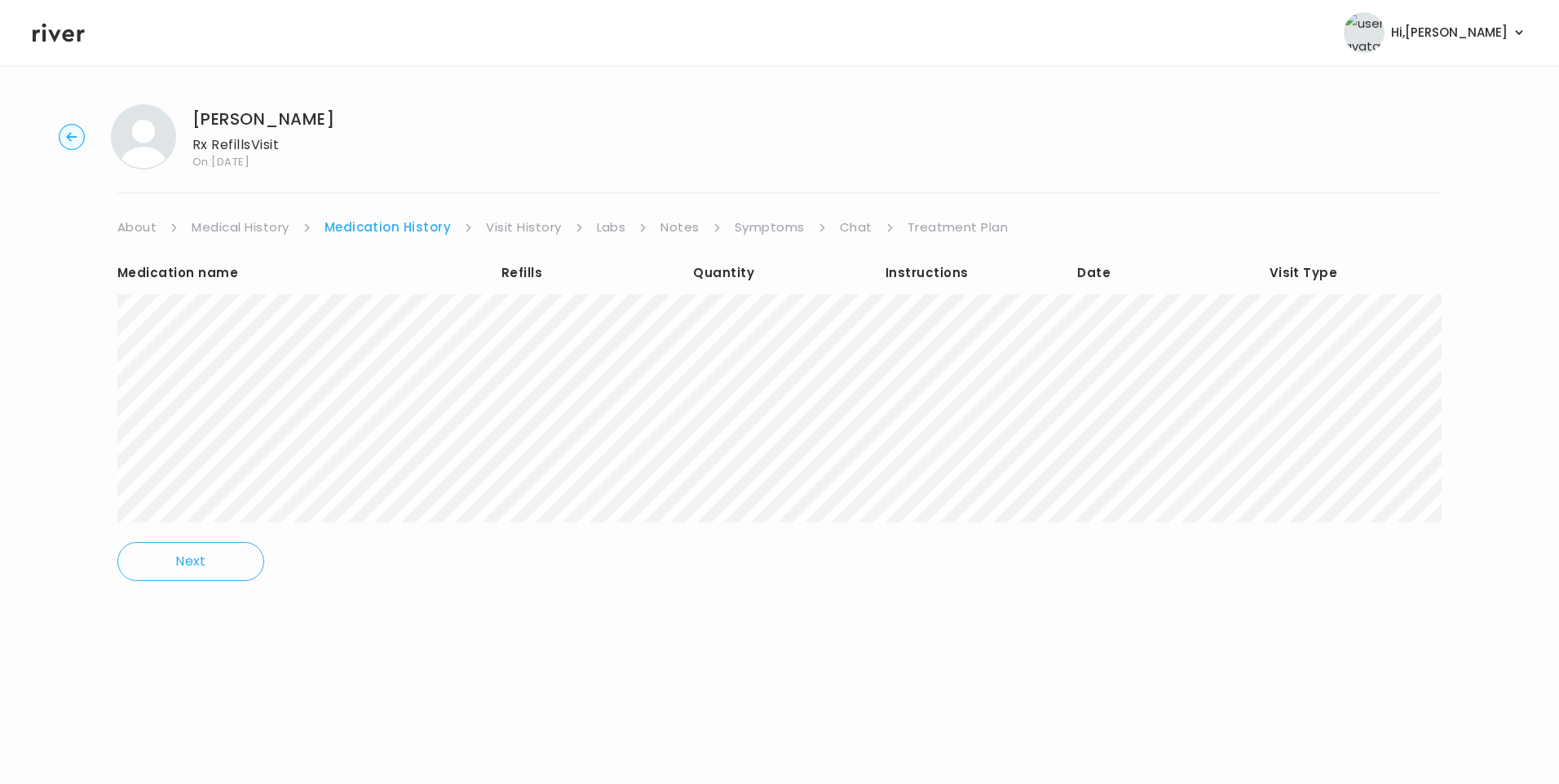
click at [524, 222] on link "Visit History" at bounding box center [523, 227] width 75 height 23
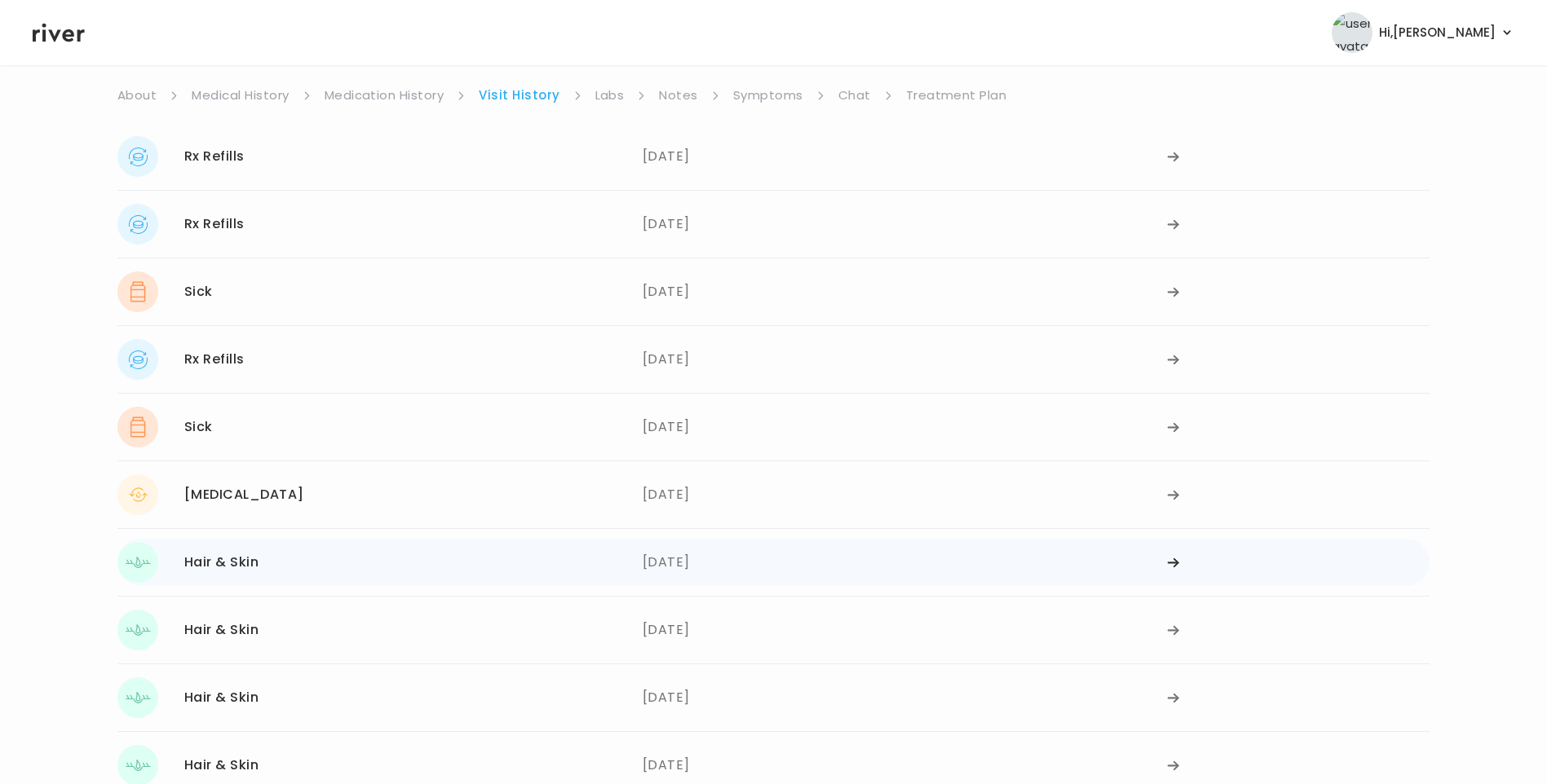
scroll to position [163, 0]
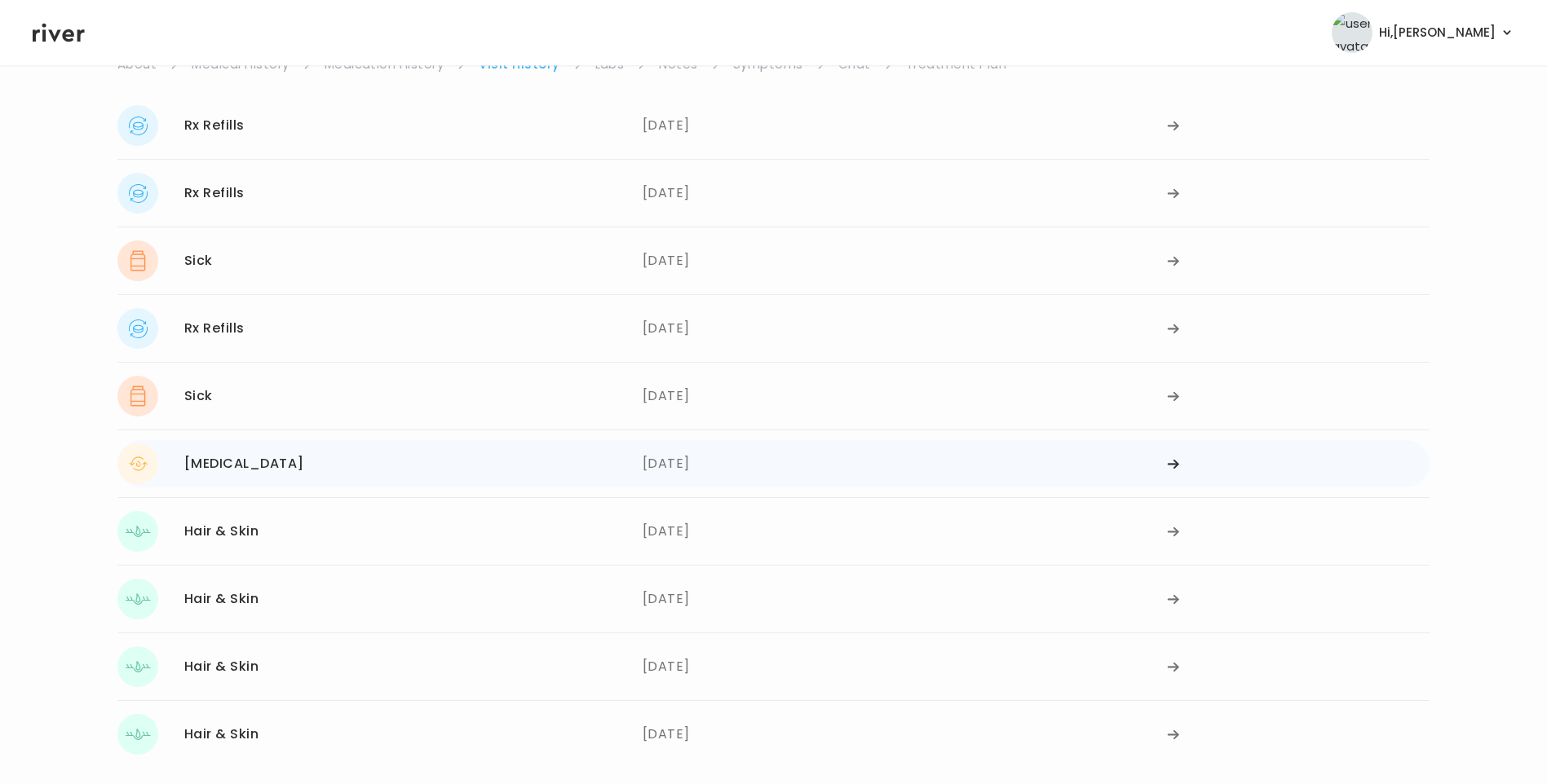
click at [305, 464] on div "Menstrual Irregularities" at bounding box center [245, 464] width 120 height 23
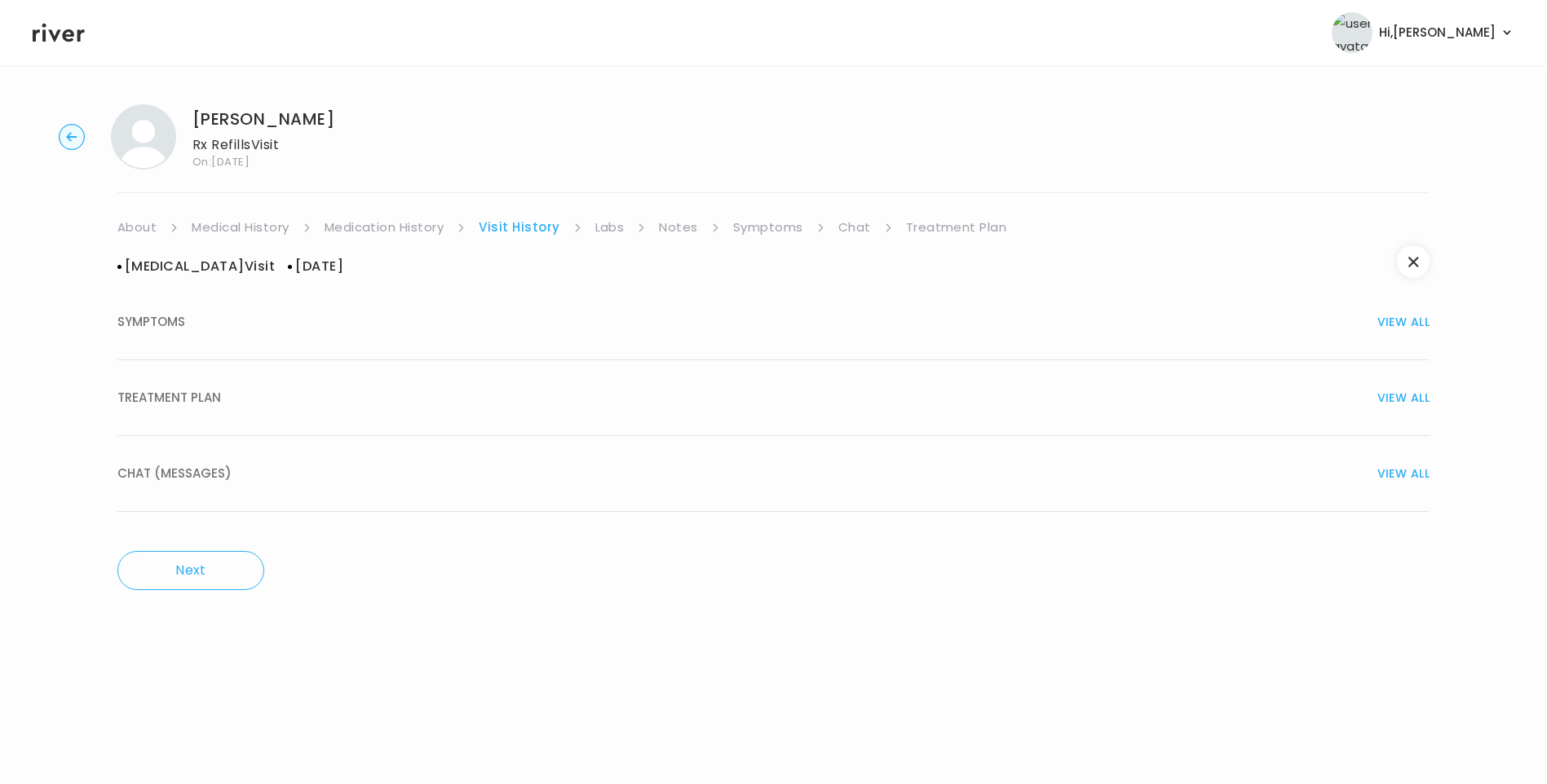
scroll to position [0, 0]
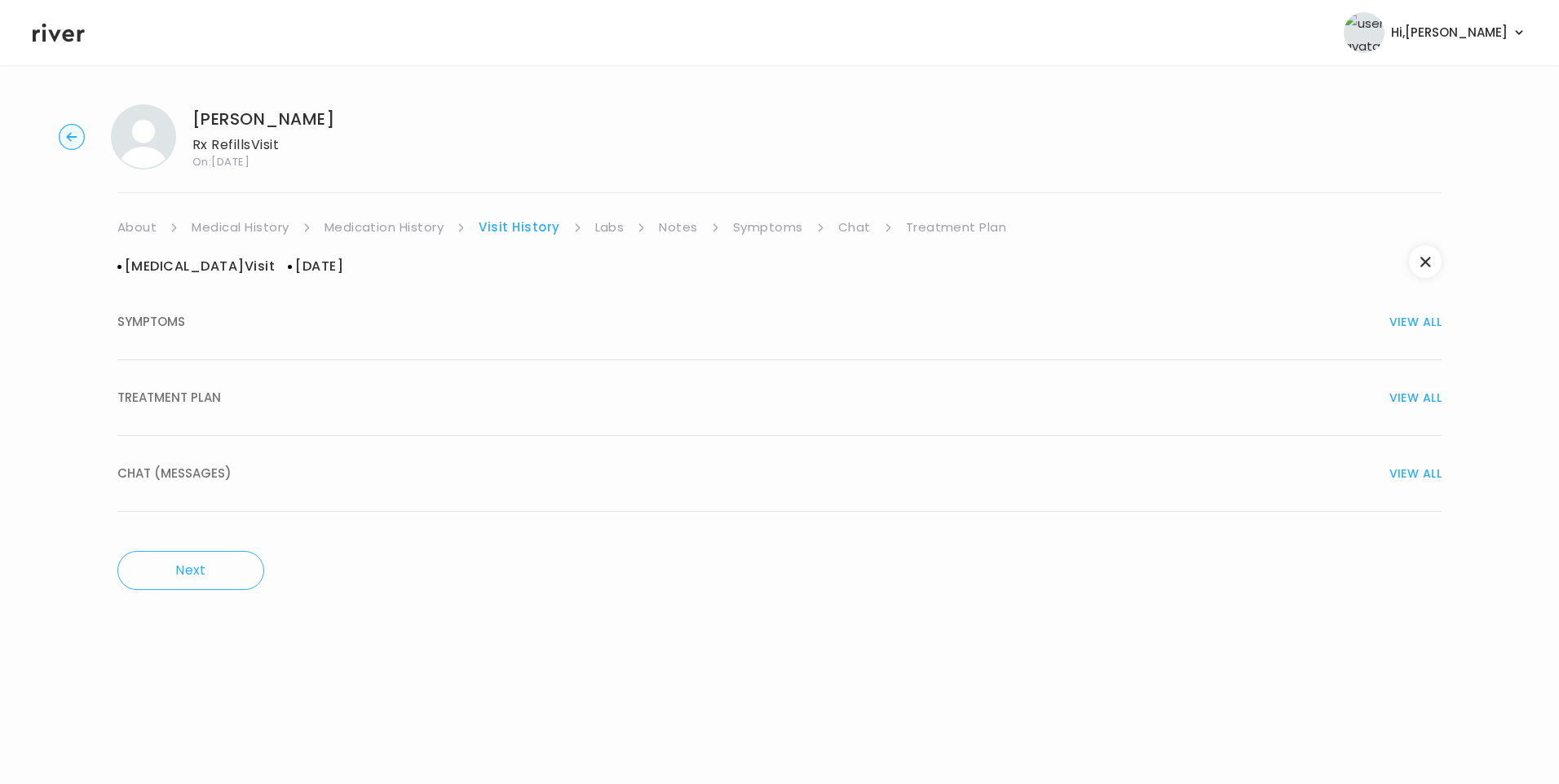
drag, startPoint x: 339, startPoint y: 394, endPoint x: 440, endPoint y: 406, distance: 101.7
click at [340, 394] on div "TREATMENT PLAN VIEW ALL" at bounding box center [780, 398] width 1325 height 23
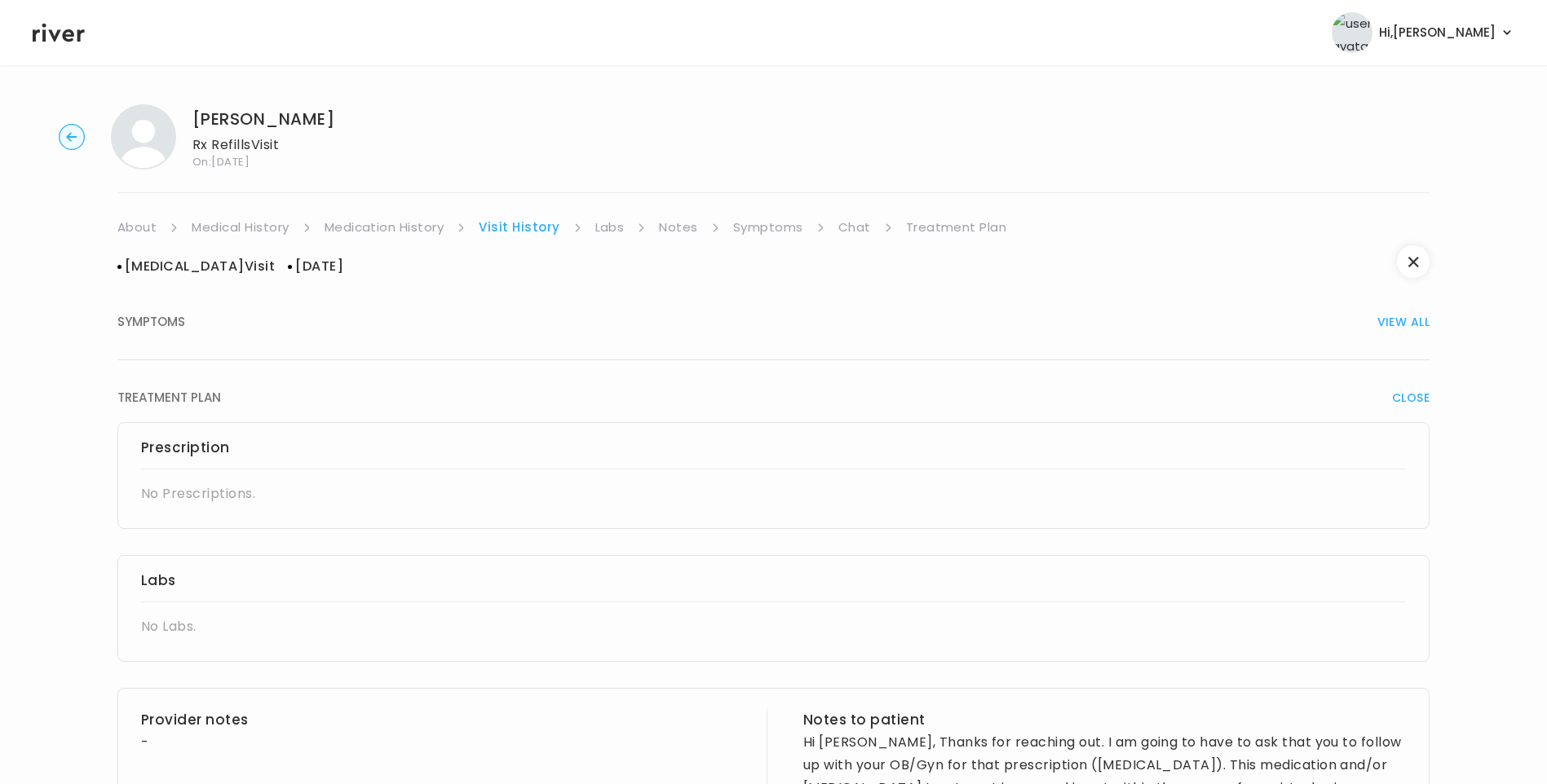
click at [607, 224] on link "Labs" at bounding box center [610, 227] width 29 height 23
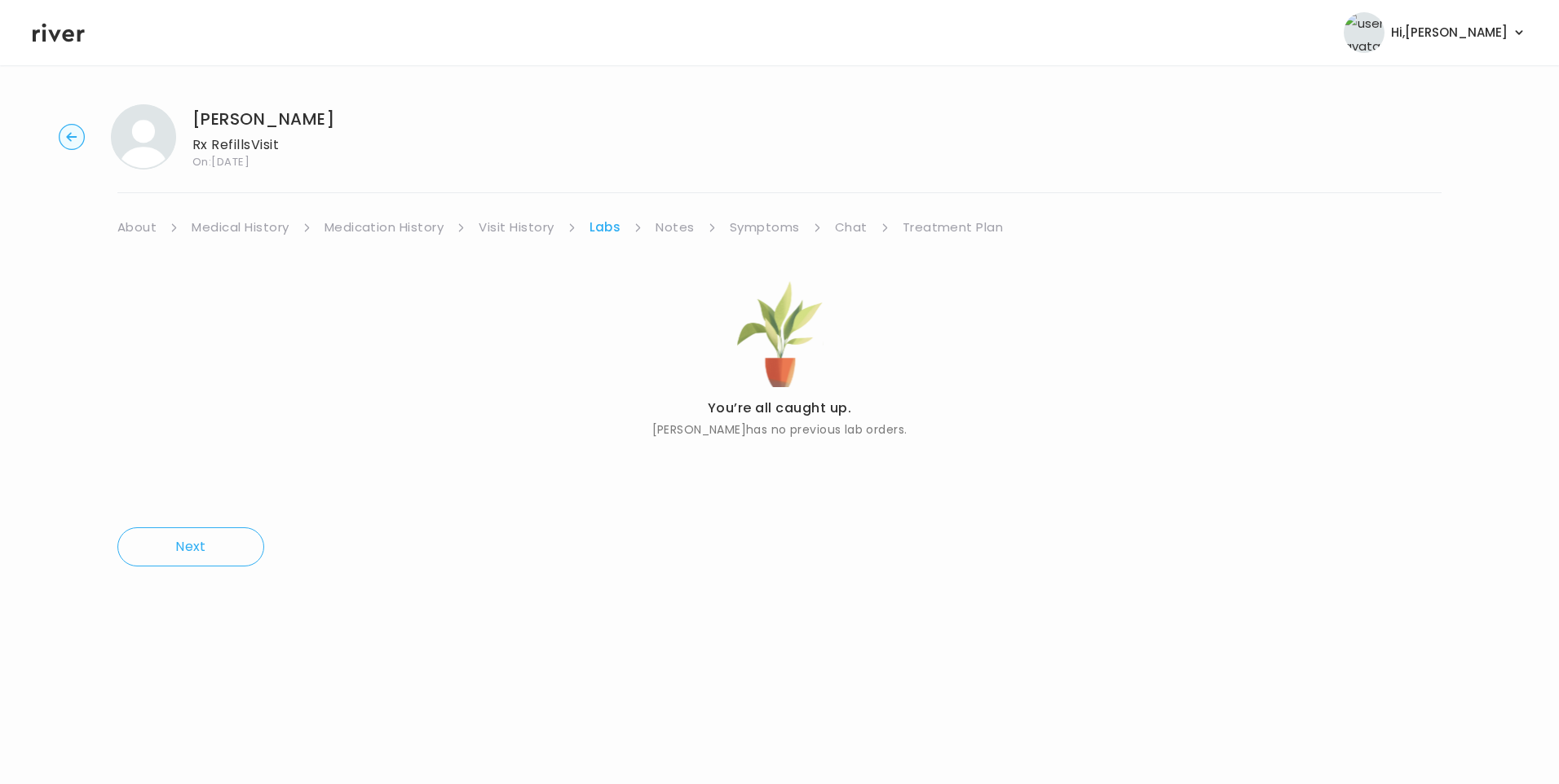
drag, startPoint x: 676, startPoint y: 224, endPoint x: 687, endPoint y: 234, distance: 14.9
click at [677, 224] on link "Notes" at bounding box center [674, 227] width 39 height 23
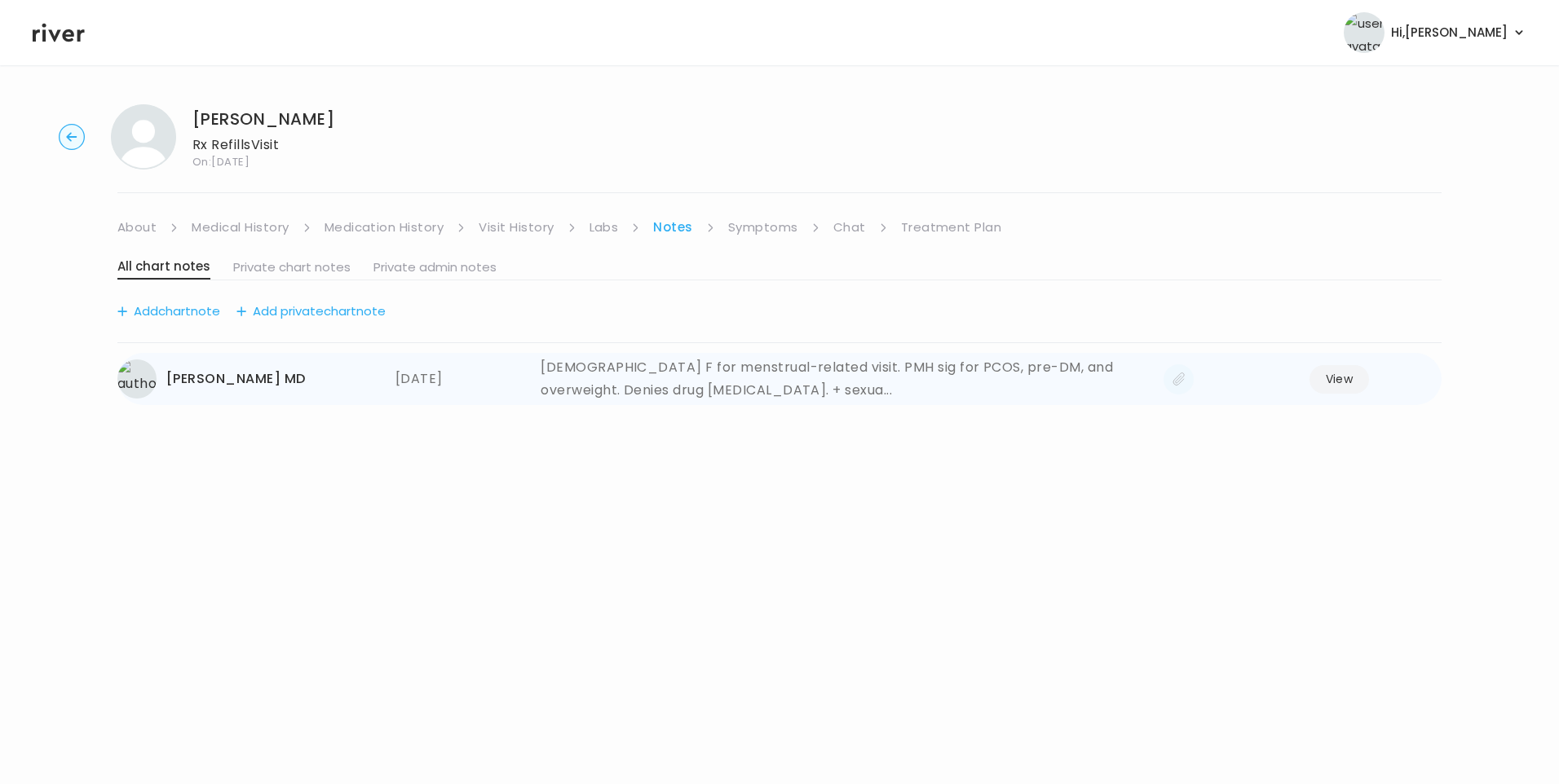
click at [611, 398] on div "40 yo F for menstrual-related visit. PMH sig for PCOS, pre-DM, and overweight. …" at bounding box center [845, 378] width 610 height 45
click at [1329, 380] on button "View" at bounding box center [1339, 379] width 60 height 28
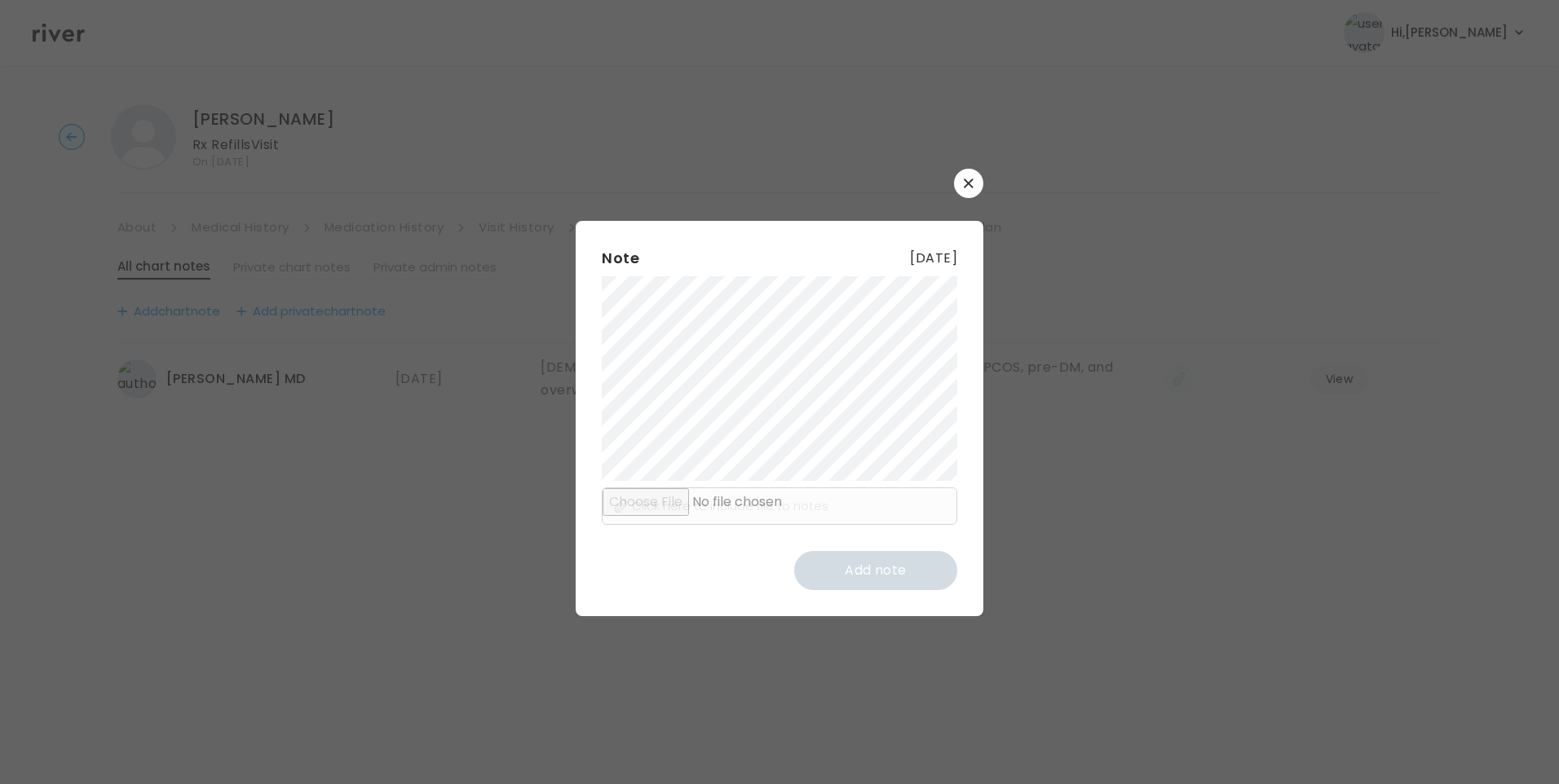
click at [959, 570] on div "Note 21 October 2024 Click here to include file to notes Add note" at bounding box center [779, 419] width 408 height 395
click at [963, 186] on button "button" at bounding box center [969, 184] width 29 height 29
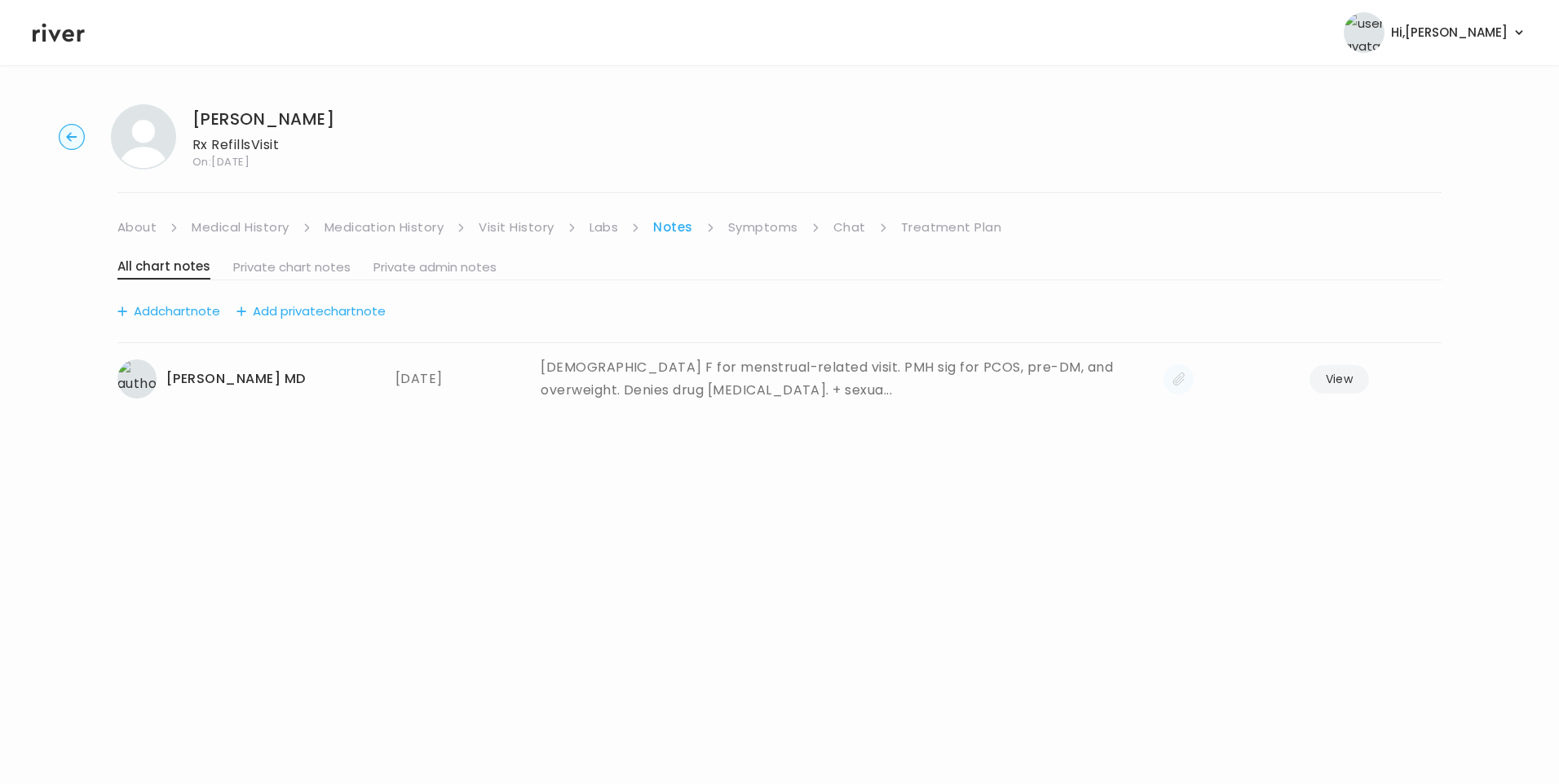
click at [390, 235] on link "Medication History" at bounding box center [384, 227] width 120 height 23
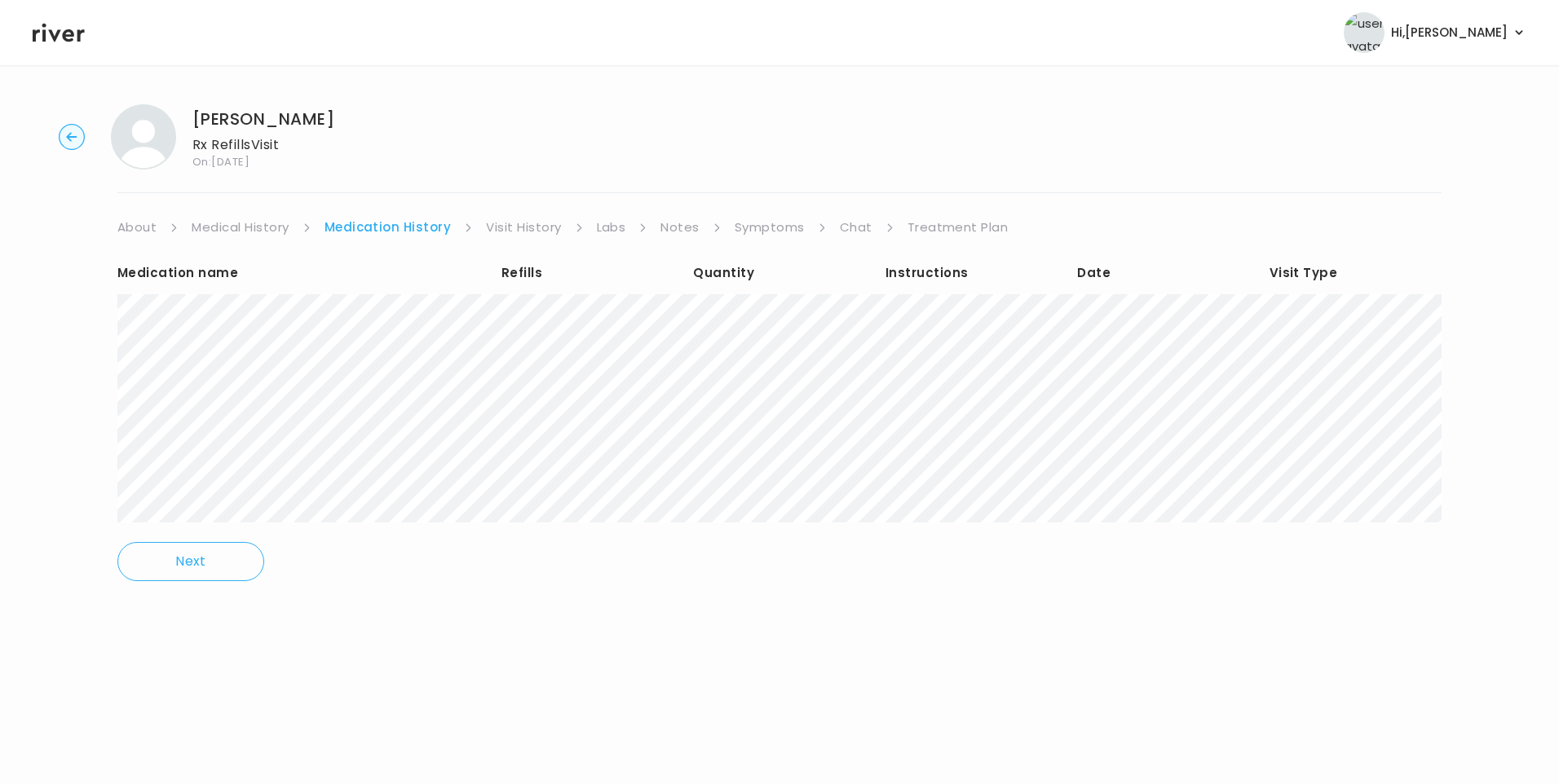
click at [958, 227] on link "Treatment Plan" at bounding box center [958, 227] width 101 height 23
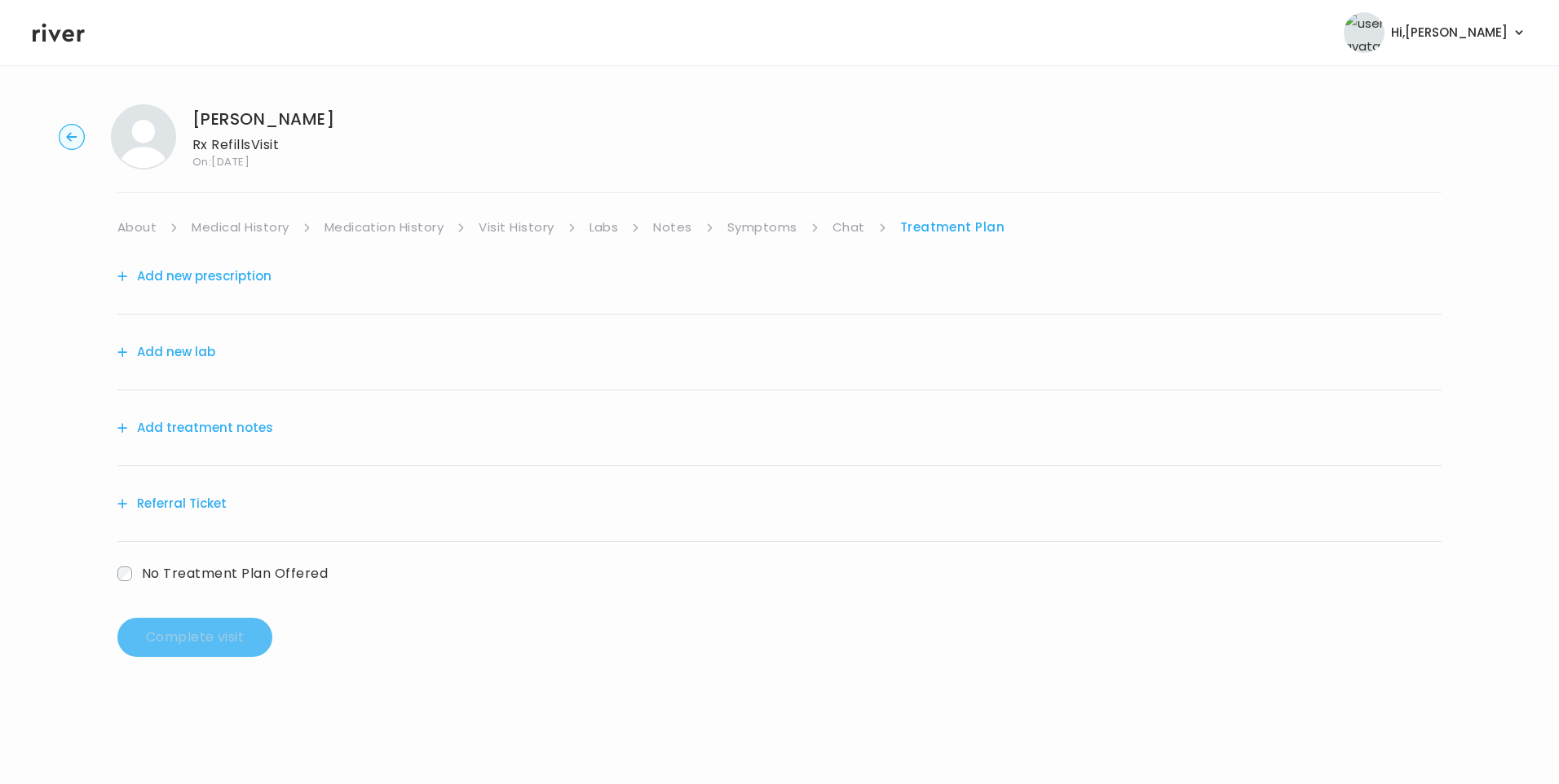
click at [249, 431] on button "Add treatment notes" at bounding box center [196, 428] width 156 height 23
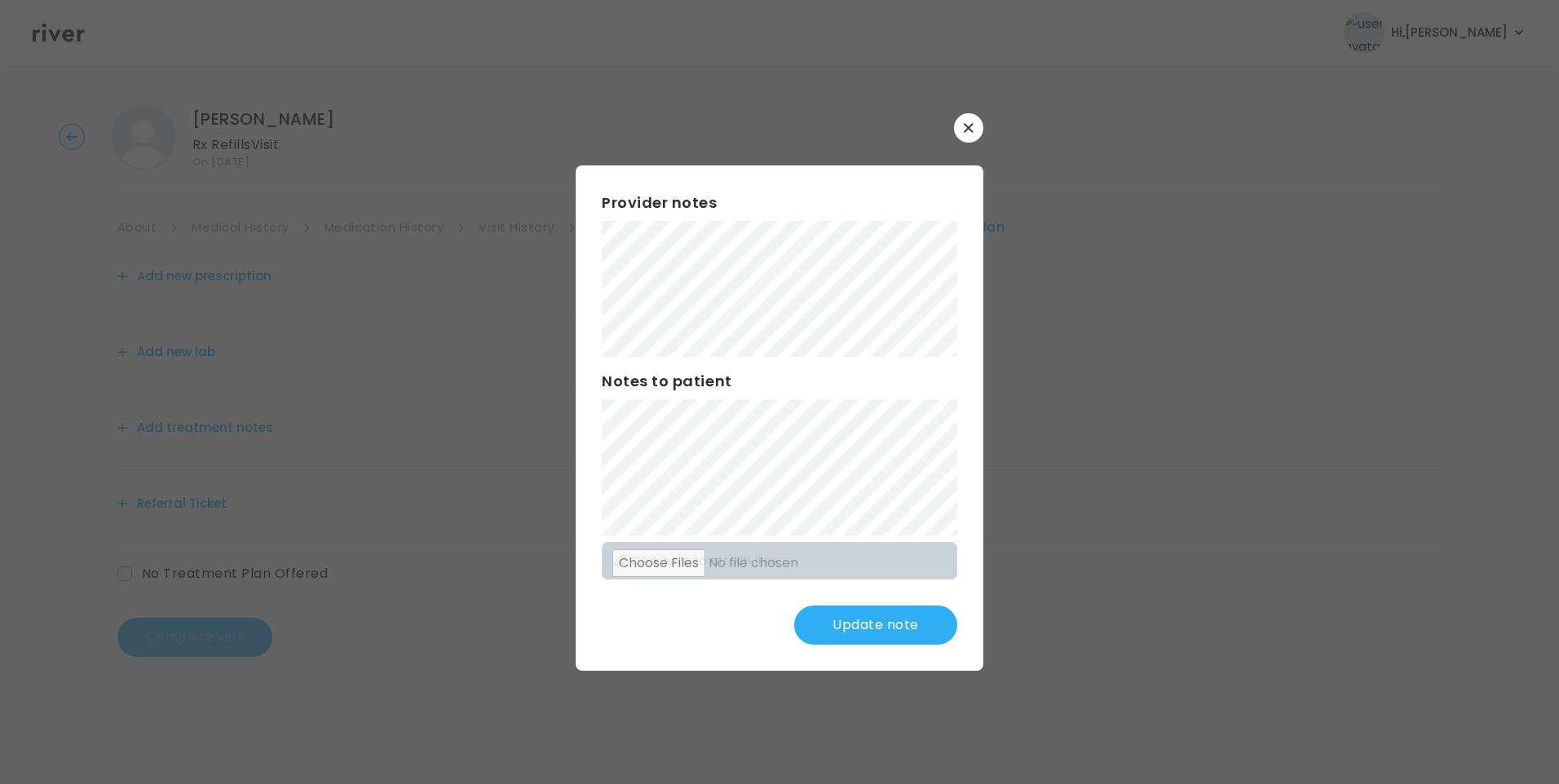
click at [851, 613] on button "Update note" at bounding box center [876, 625] width 163 height 39
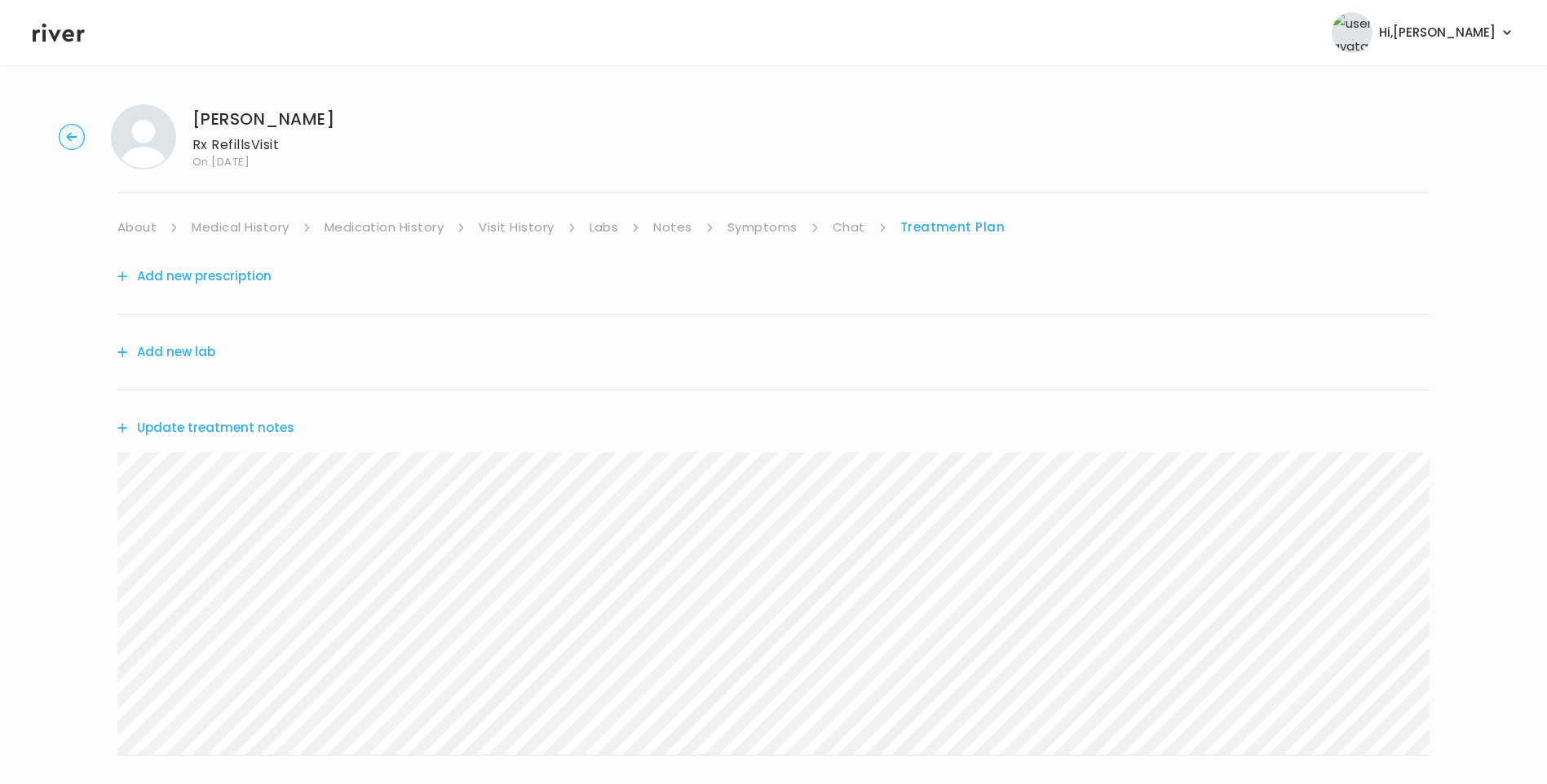
click at [234, 431] on button "Update treatment notes" at bounding box center [206, 428] width 177 height 23
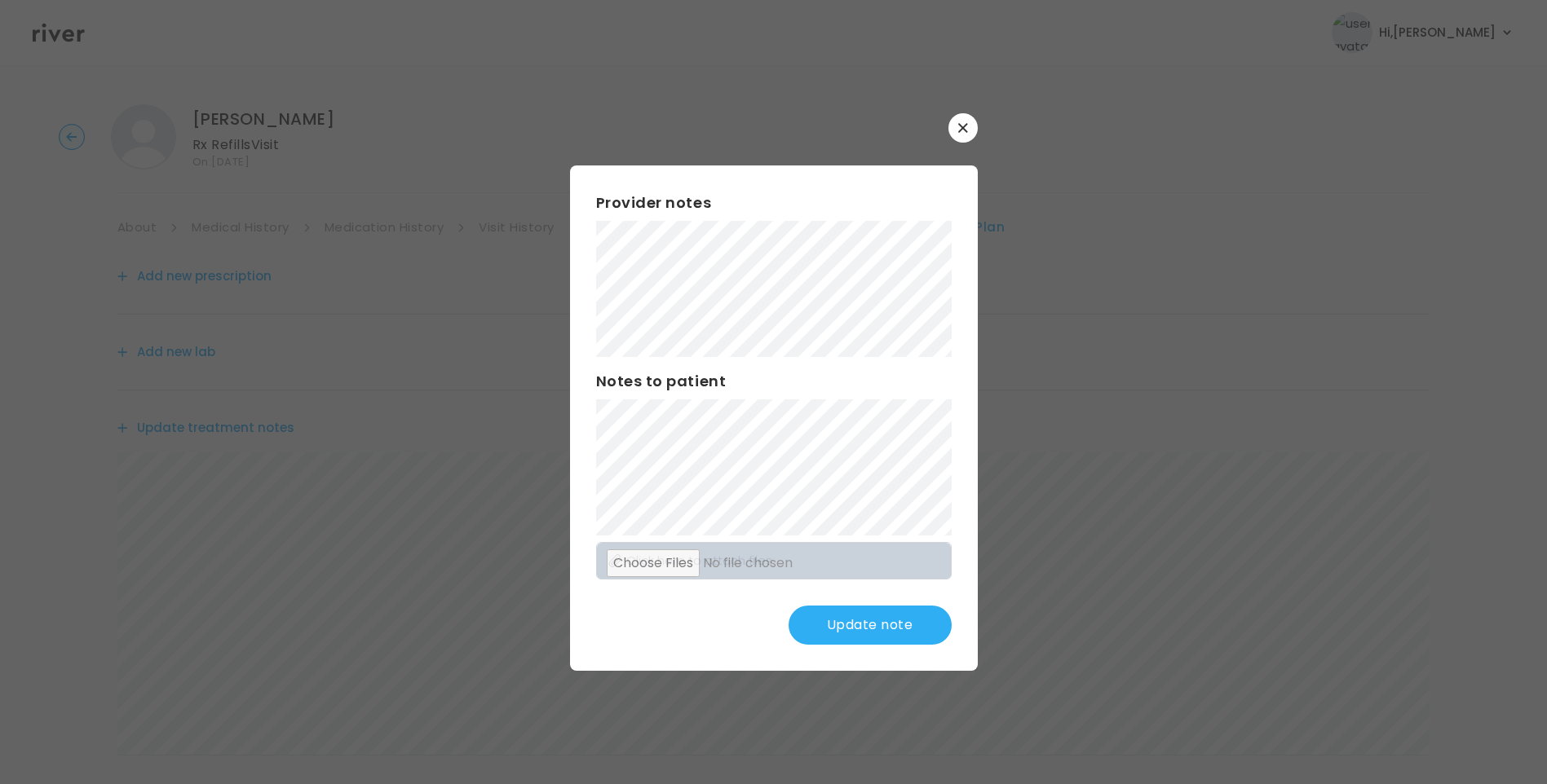
drag, startPoint x: 883, startPoint y: 625, endPoint x: 875, endPoint y: 617, distance: 11.3
click at [881, 625] on button "Update note" at bounding box center [870, 625] width 163 height 39
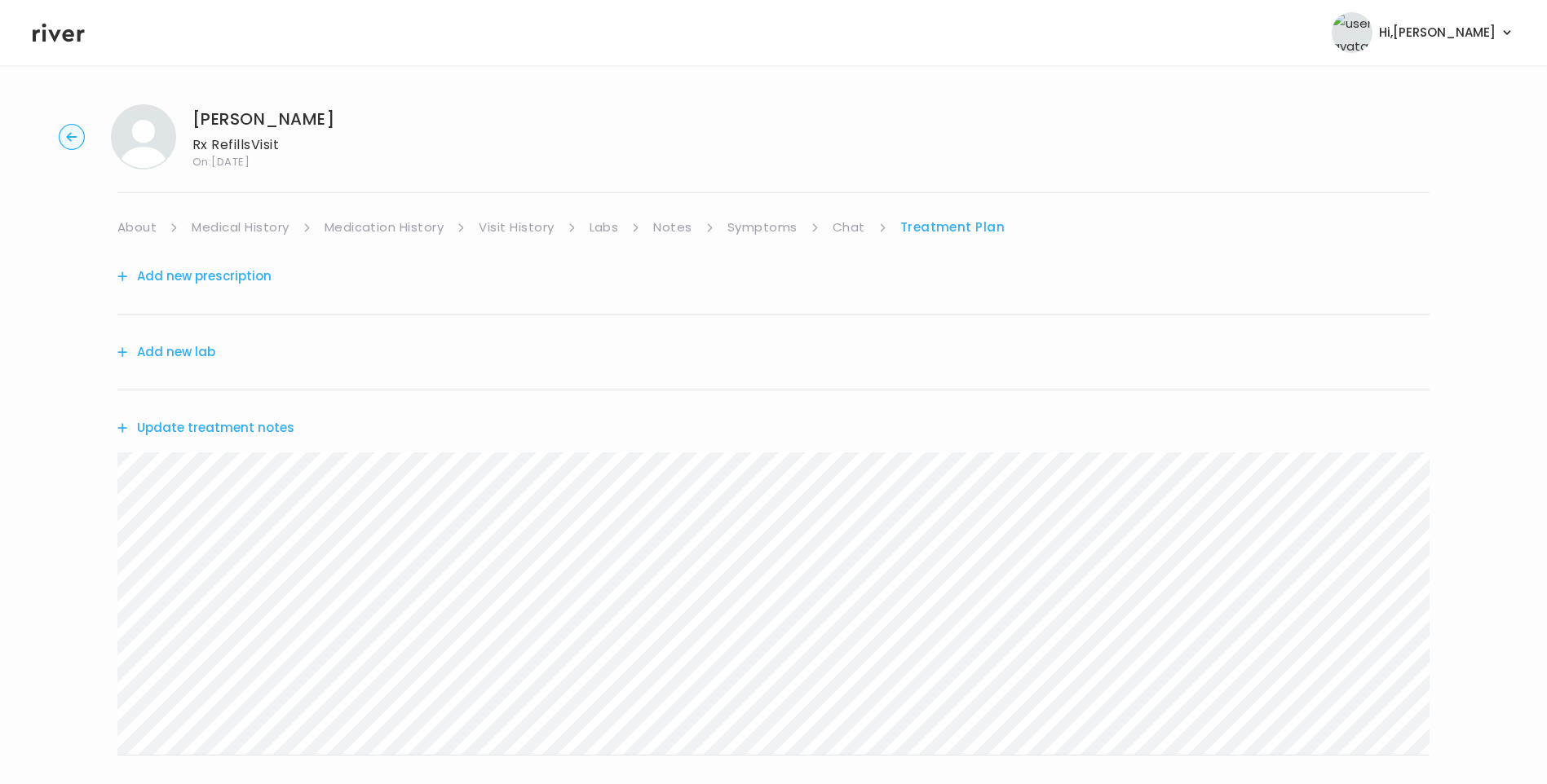
click at [768, 224] on link "Symptoms" at bounding box center [763, 227] width 70 height 23
click at [927, 222] on link "Treatment Plan" at bounding box center [954, 227] width 101 height 23
click at [255, 433] on button "Update treatment notes" at bounding box center [206, 428] width 177 height 23
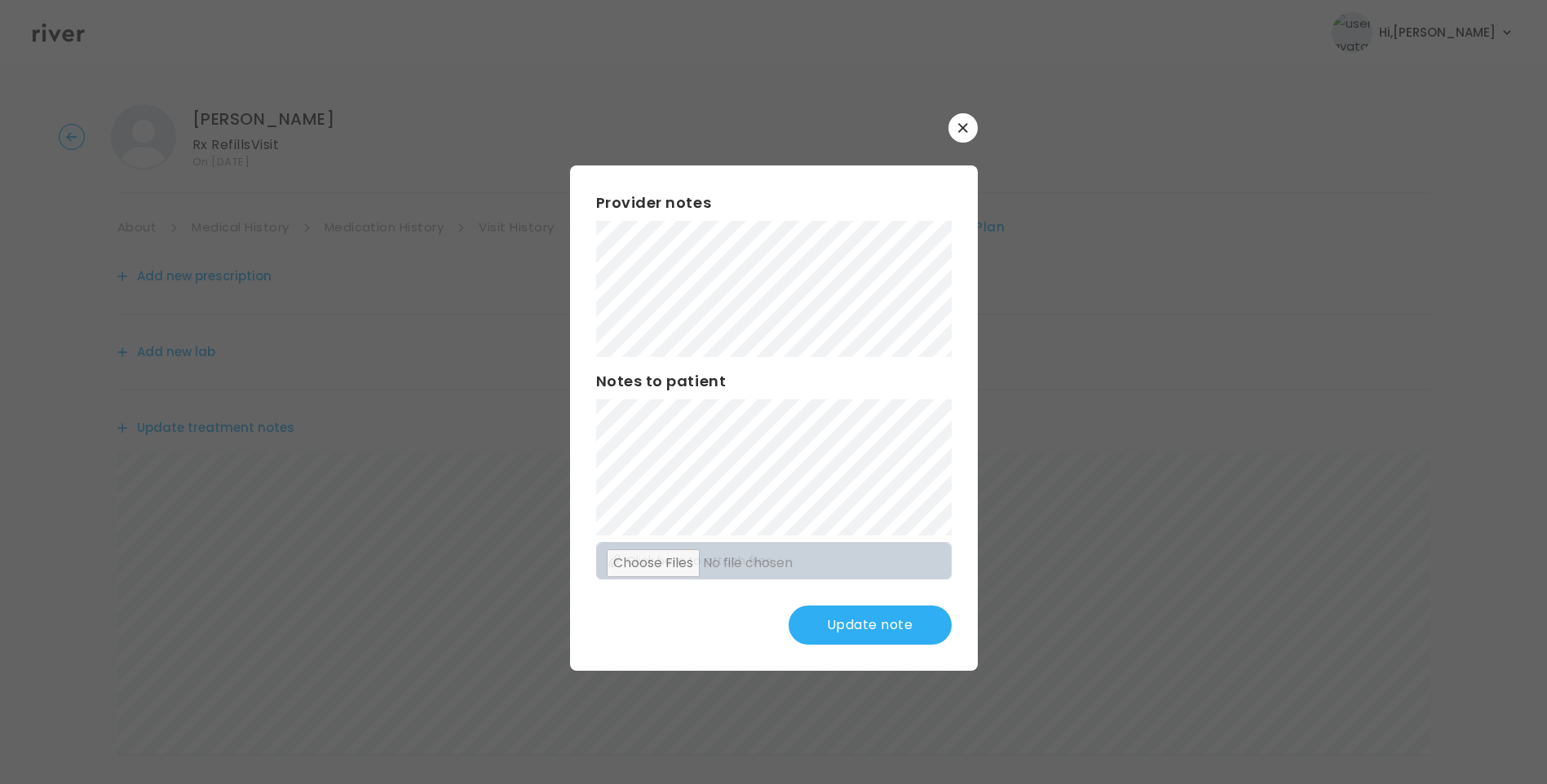
click at [864, 626] on button "Update note" at bounding box center [870, 625] width 163 height 39
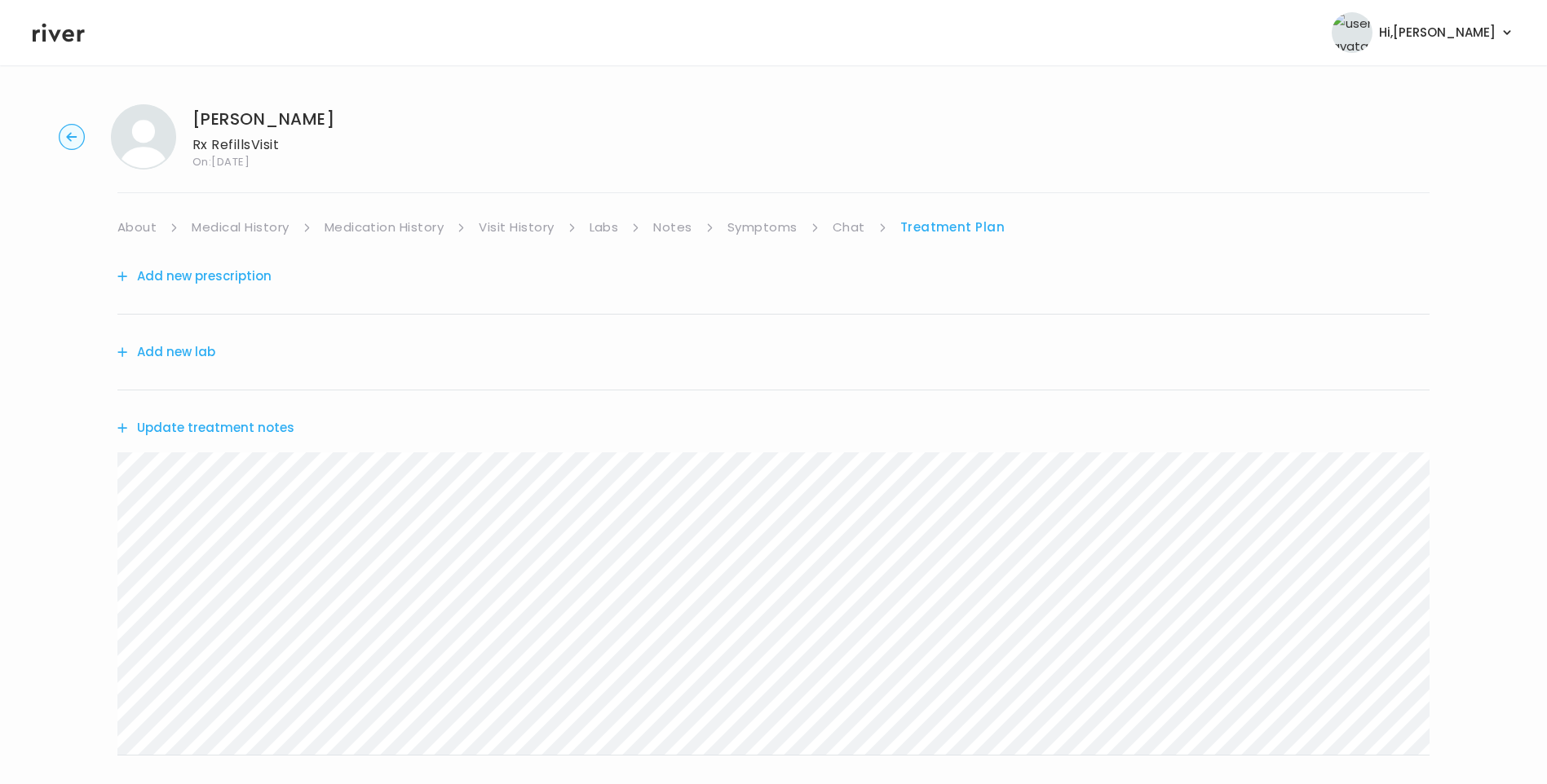
click at [764, 238] on link "Symptoms" at bounding box center [763, 227] width 70 height 23
click at [241, 224] on link "Medical History" at bounding box center [239, 227] width 97 height 23
click at [760, 229] on link "Symptoms" at bounding box center [769, 227] width 70 height 23
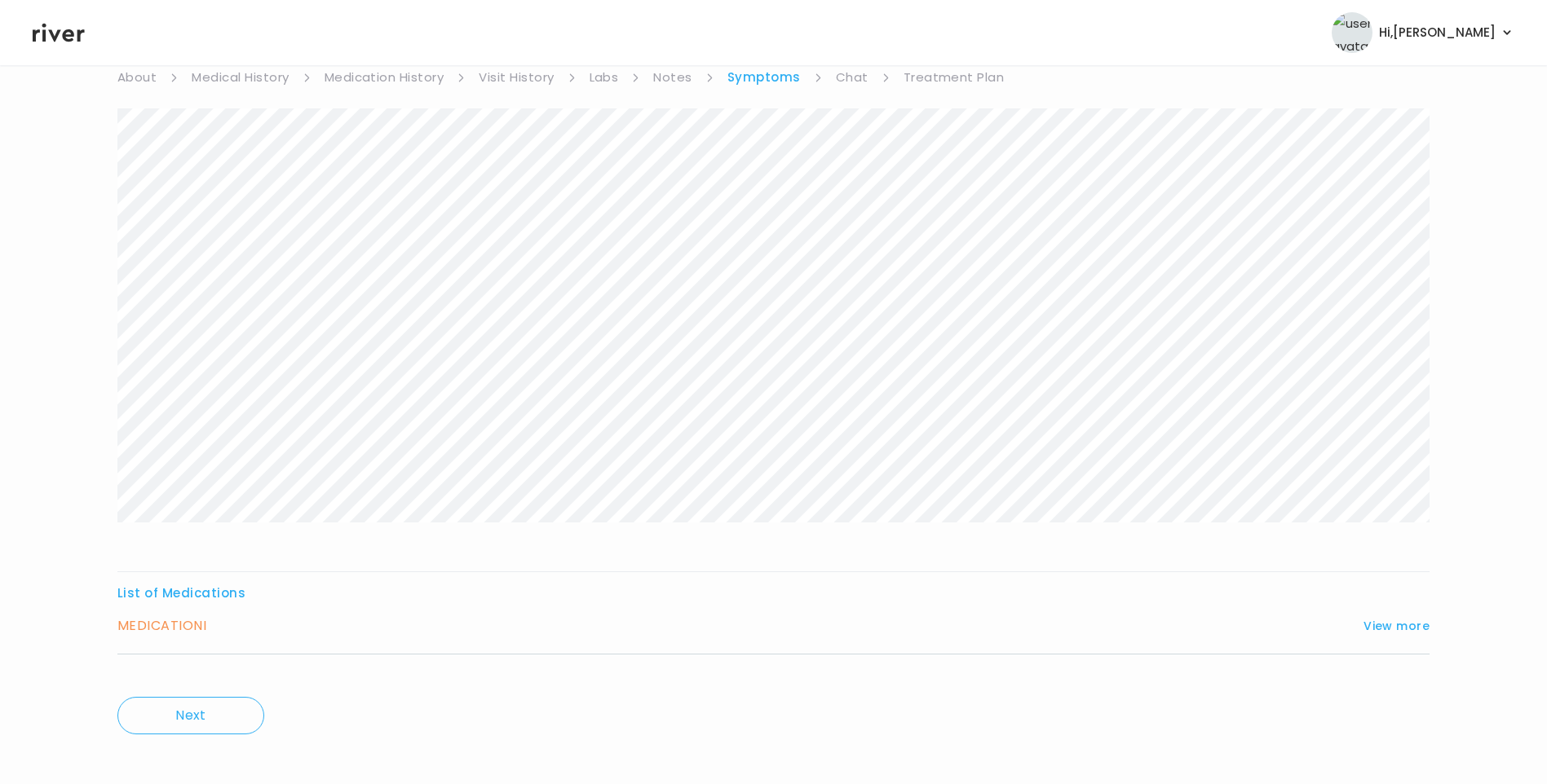
scroll to position [162, 0]
click at [1381, 618] on button "View more" at bounding box center [1396, 613] width 66 height 20
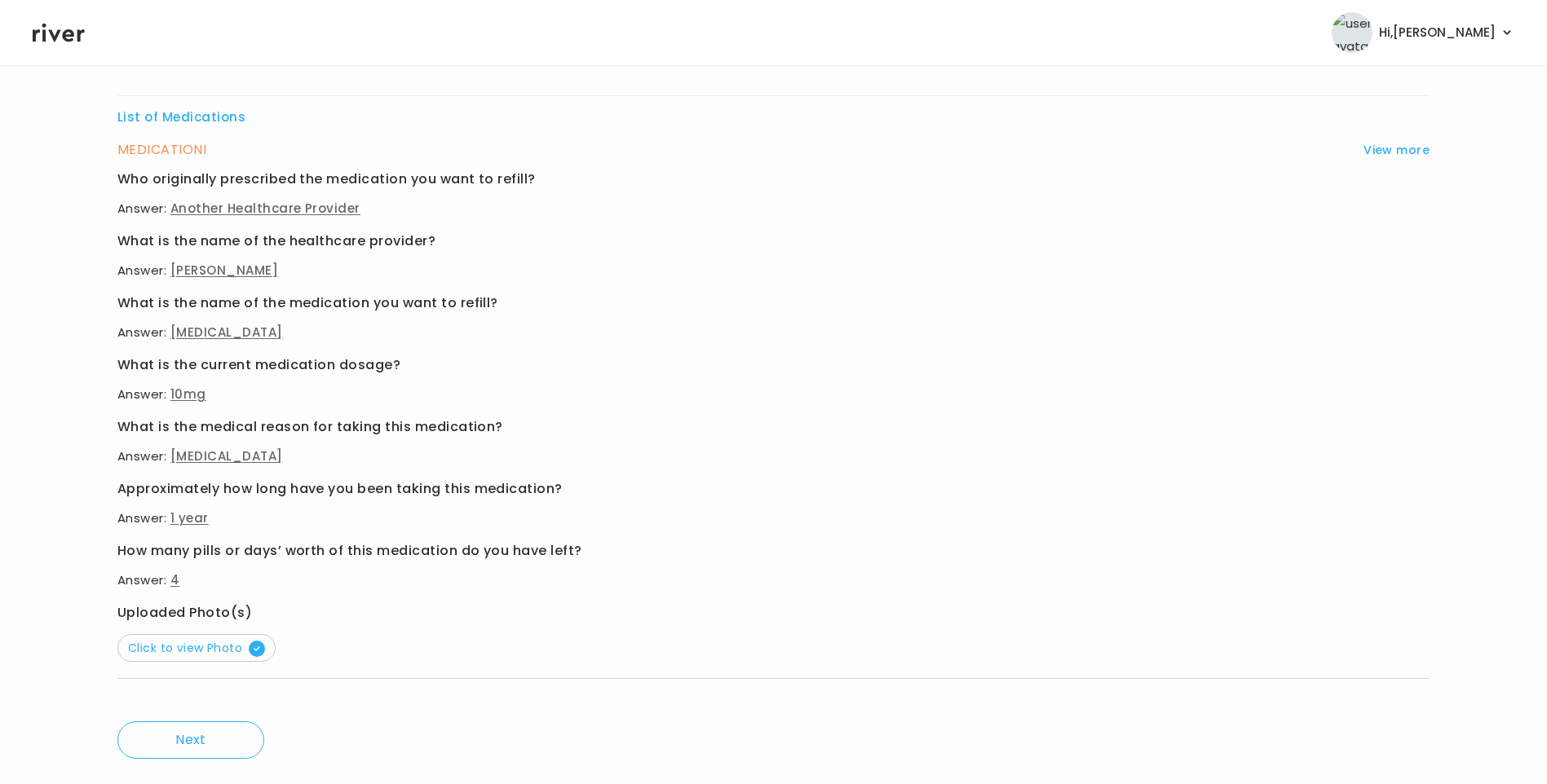
scroll to position [651, 0]
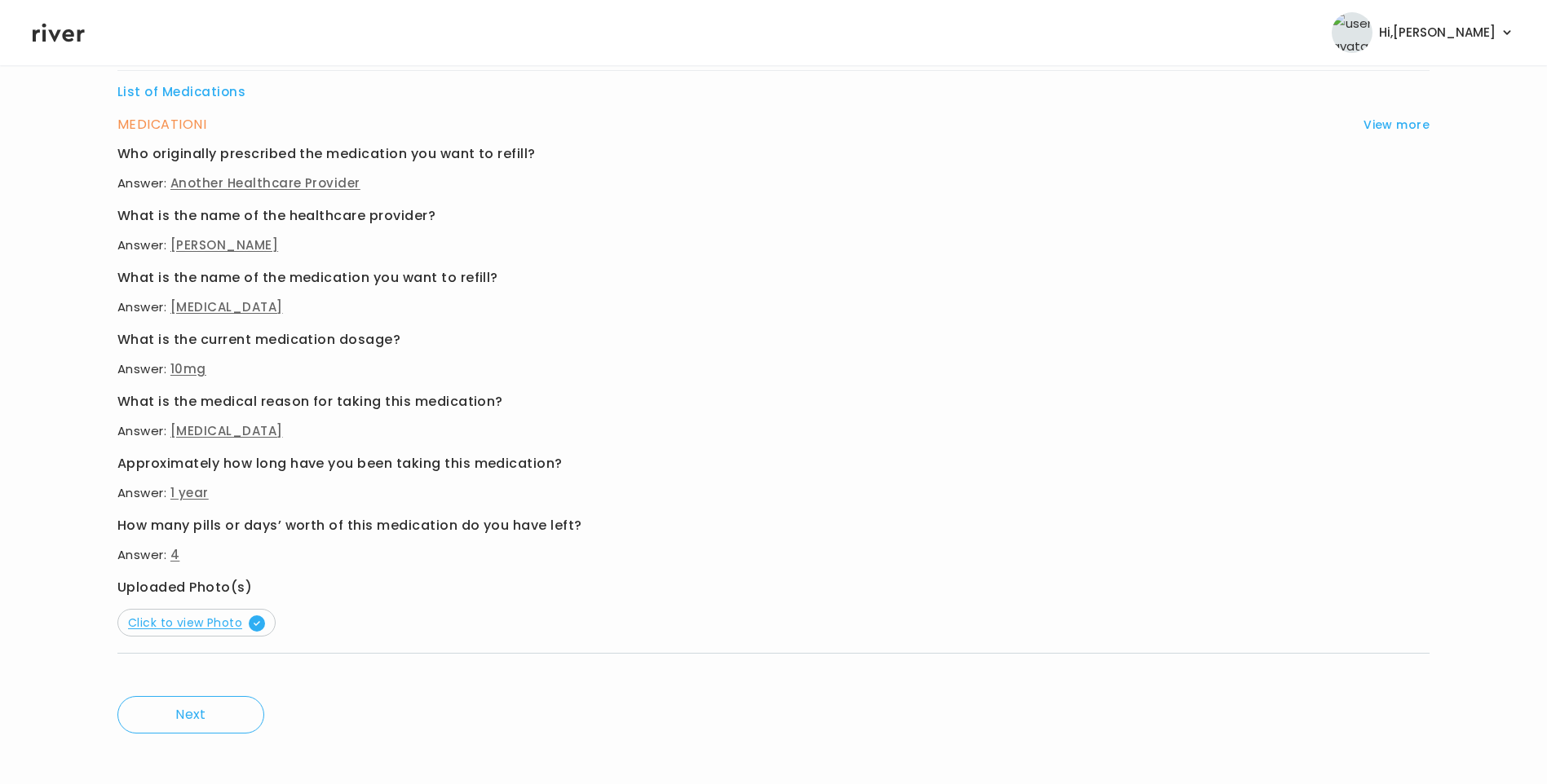
click at [208, 629] on span "Click to view Photo" at bounding box center [196, 623] width 137 height 16
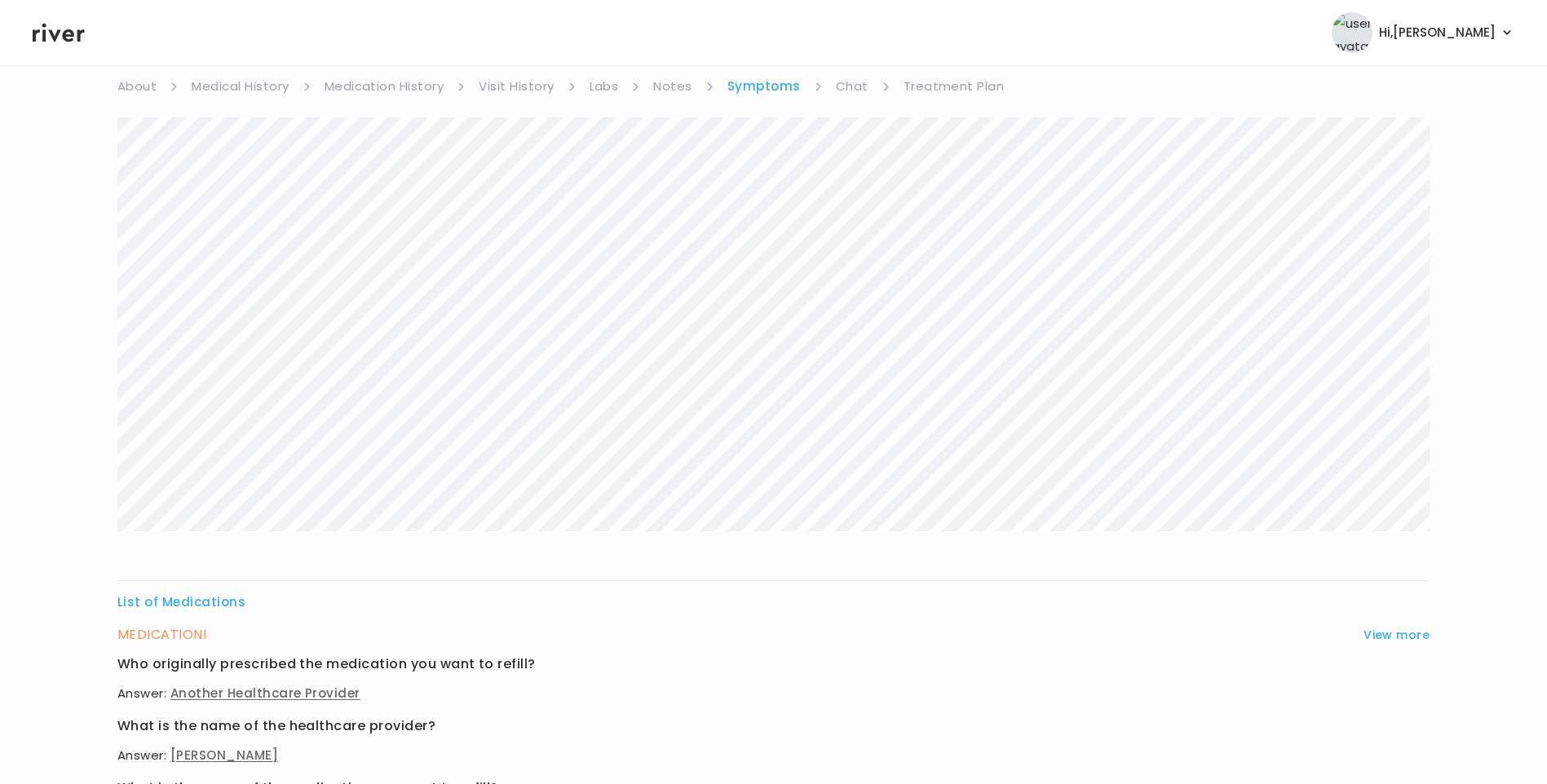
scroll to position [0, 0]
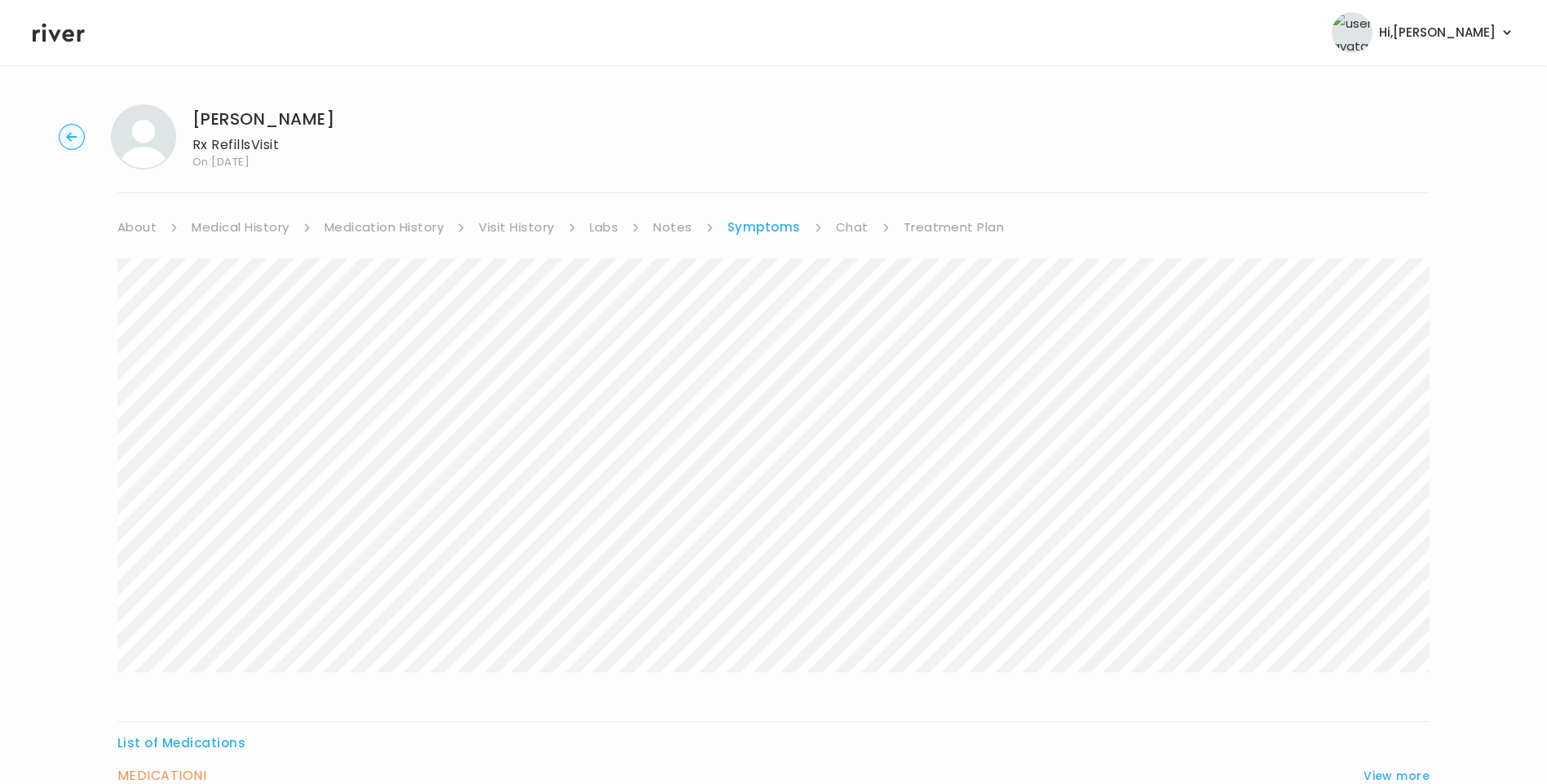
click at [930, 223] on link "Treatment Plan" at bounding box center [954, 227] width 101 height 23
click at [218, 272] on button "Add new prescription" at bounding box center [195, 276] width 154 height 23
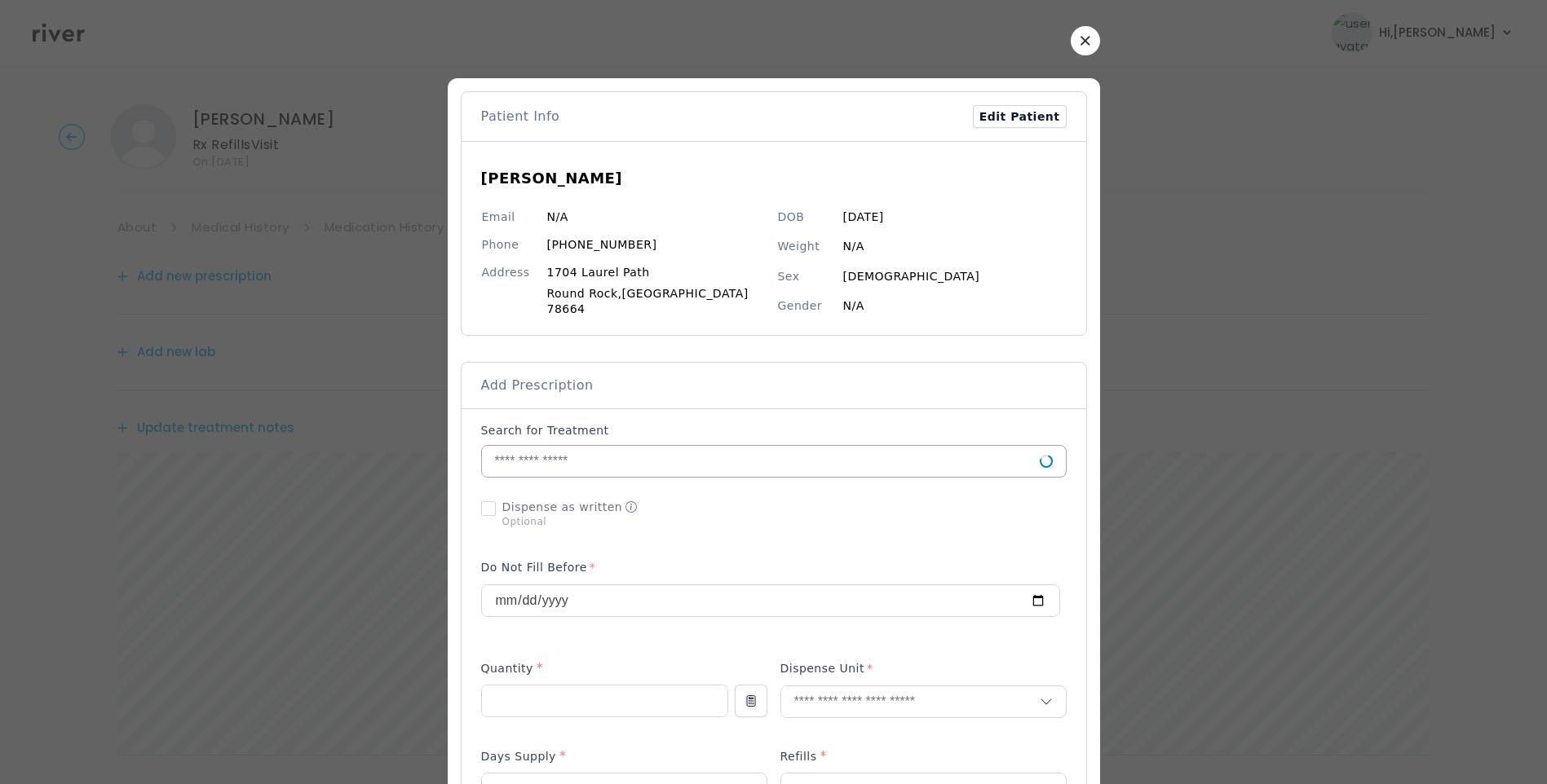
click at [558, 452] on input "text" at bounding box center [761, 461] width 558 height 31
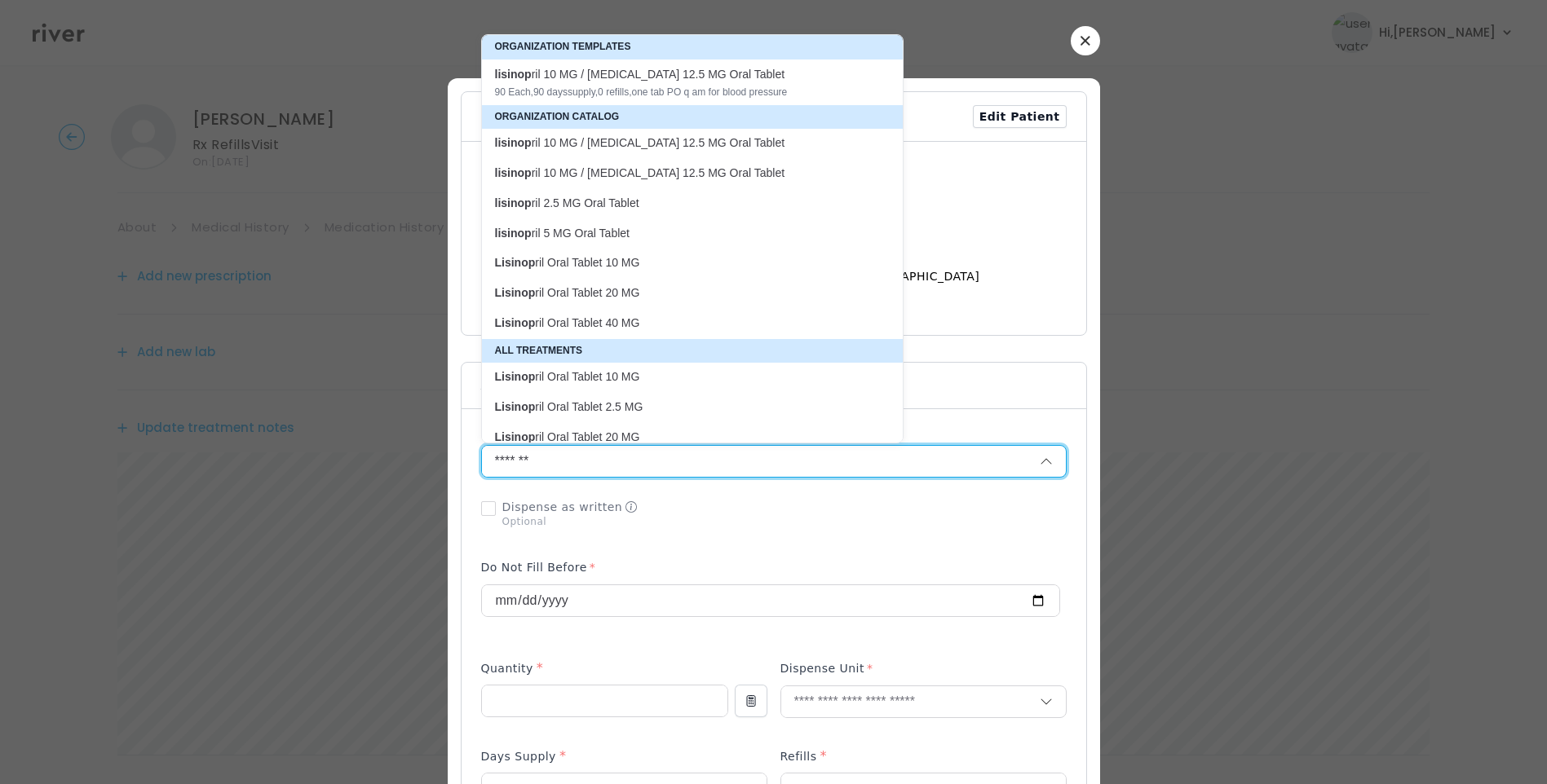
click at [595, 270] on p "Lisinop ril Oral Tablet 10 MG" at bounding box center [682, 262] width 375 height 15
type input "**********"
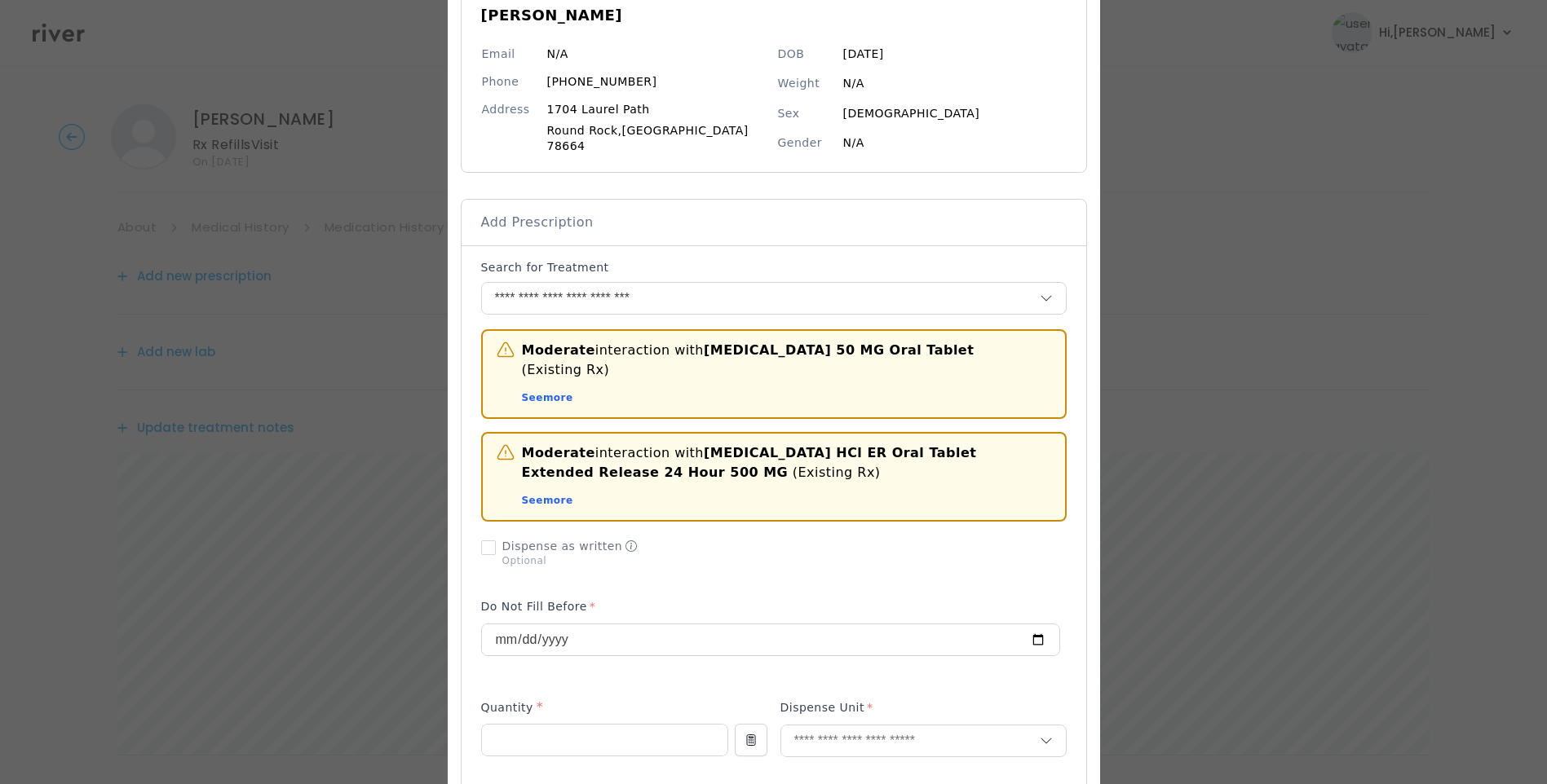
scroll to position [244, 0]
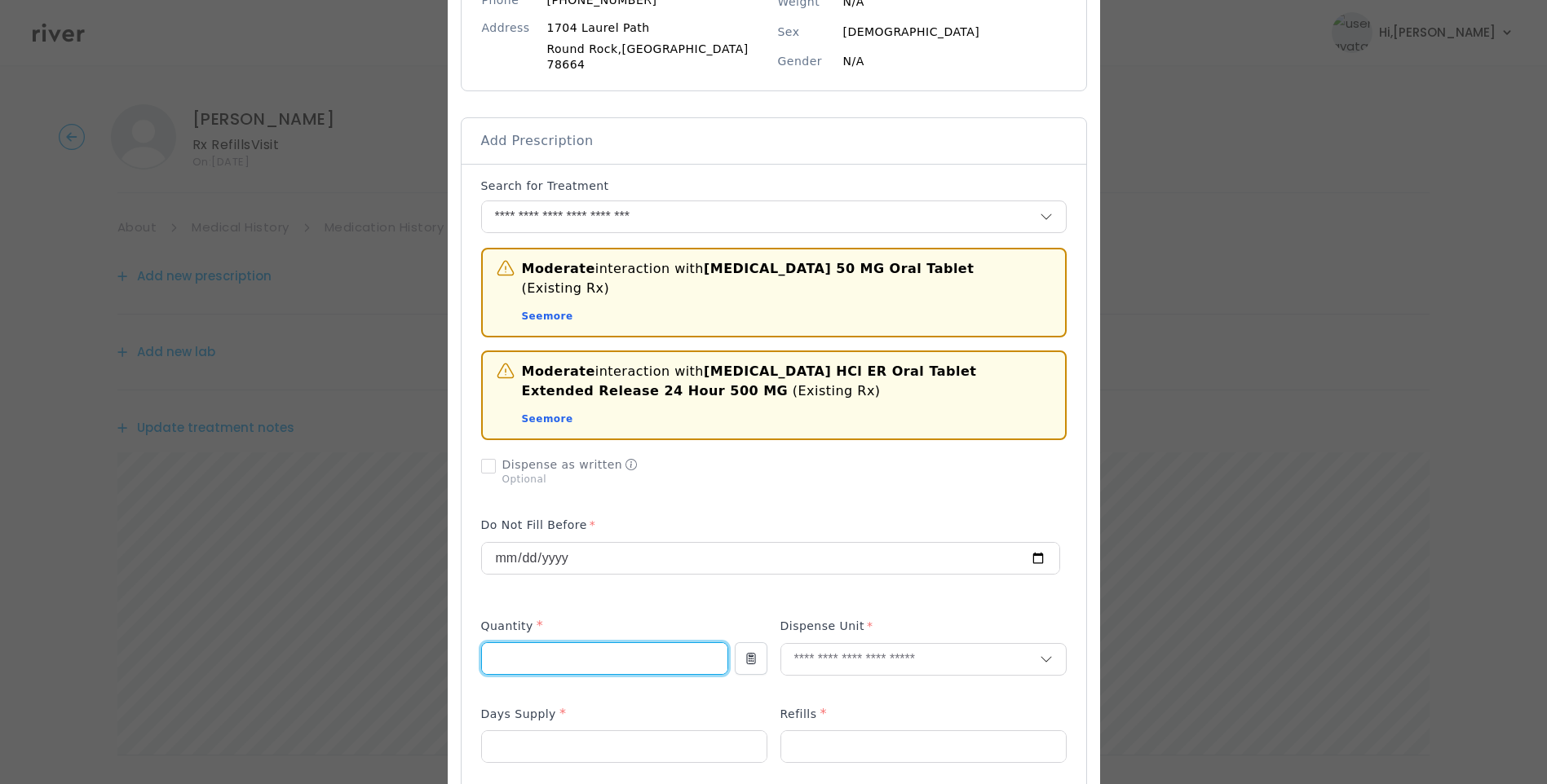
click at [544, 643] on input "number" at bounding box center [605, 659] width 245 height 31
type input "**"
click at [518, 733] on input "number" at bounding box center [625, 747] width 285 height 31
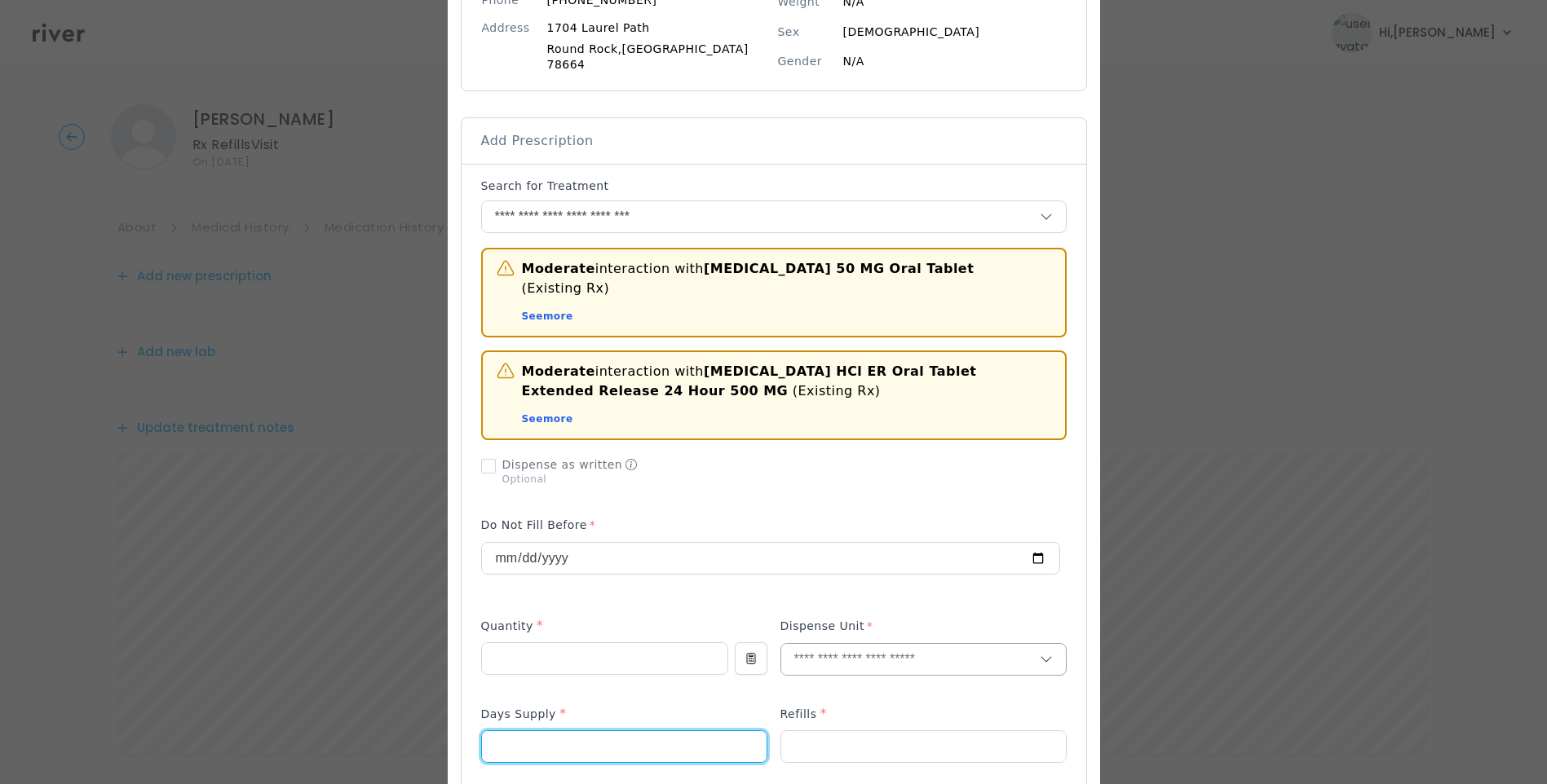
type input "**"
click at [845, 644] on input "text" at bounding box center [910, 660] width 258 height 31
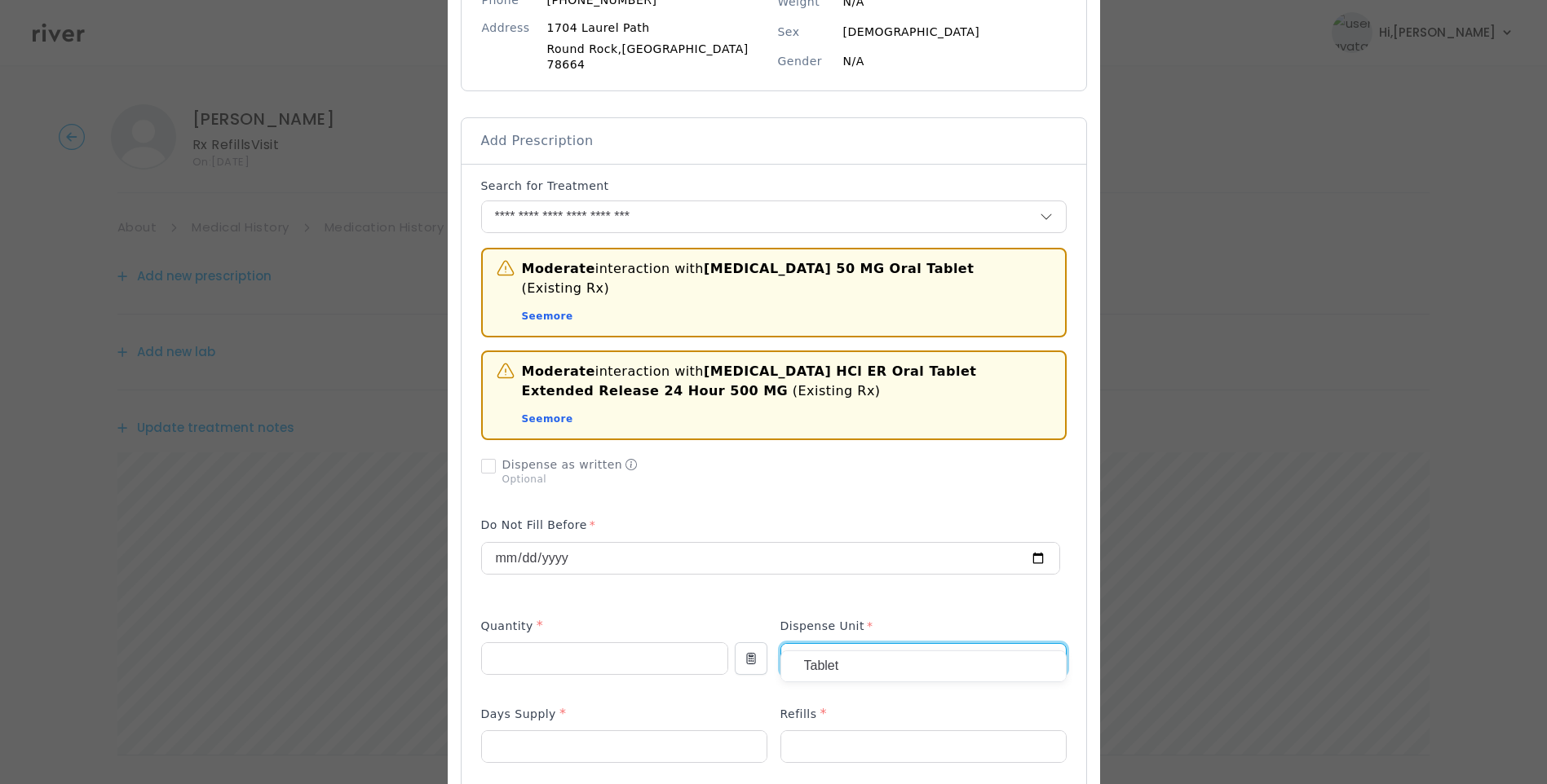
type input "****"
click at [838, 672] on p "Tablet" at bounding box center [923, 666] width 239 height 24
click at [808, 732] on input "number" at bounding box center [924, 747] width 285 height 31
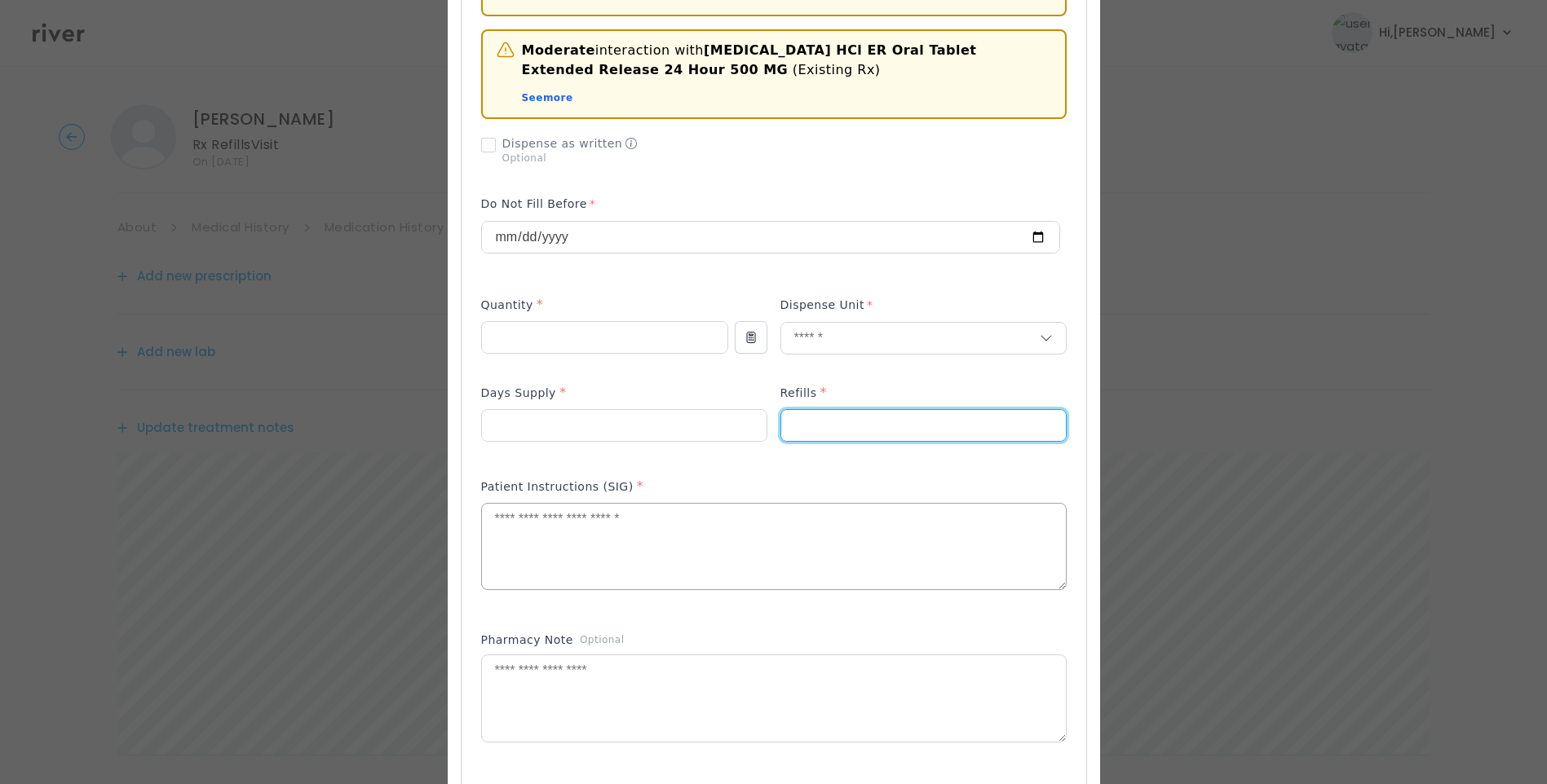
scroll to position [570, 0]
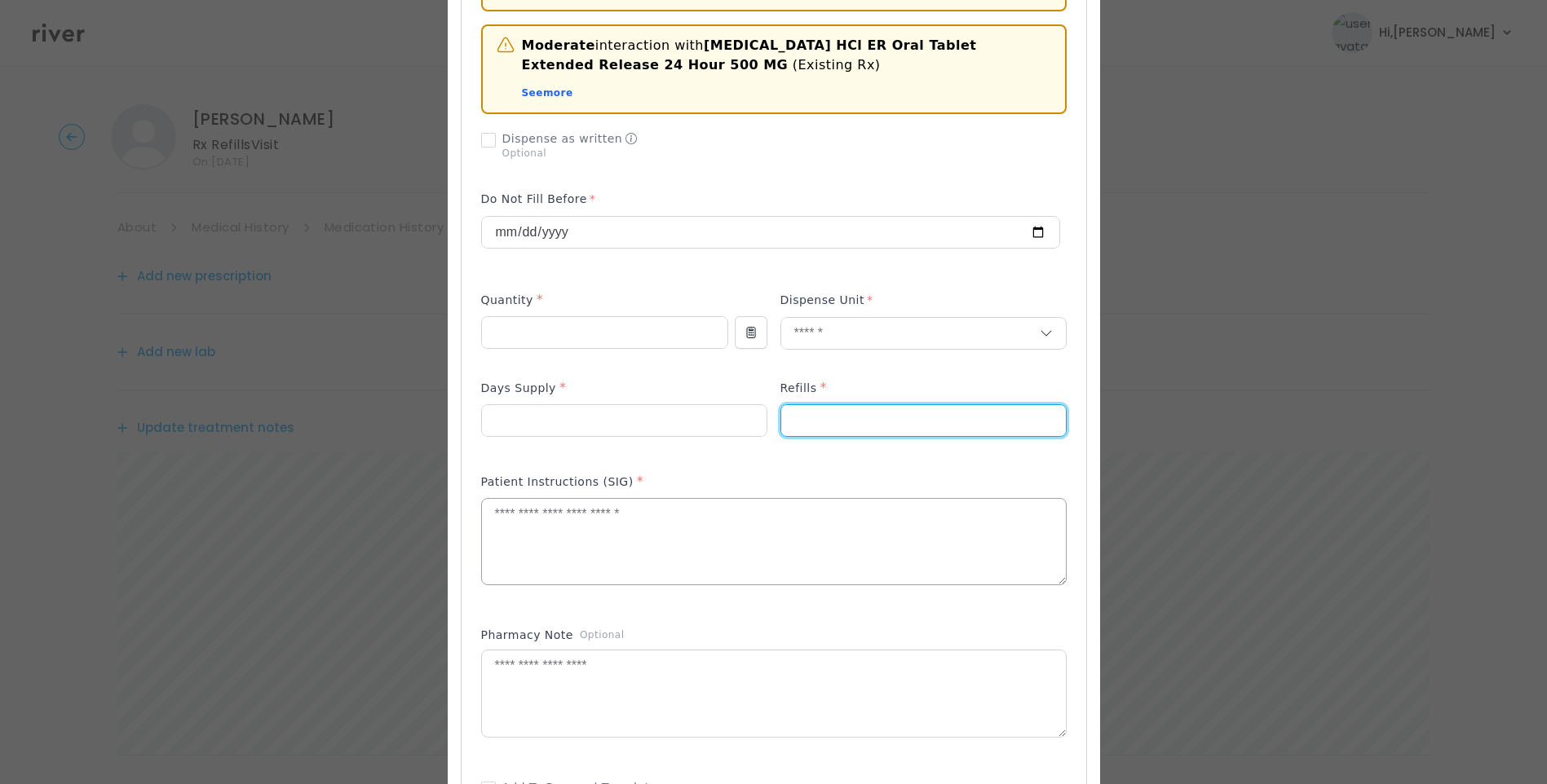
type input "*"
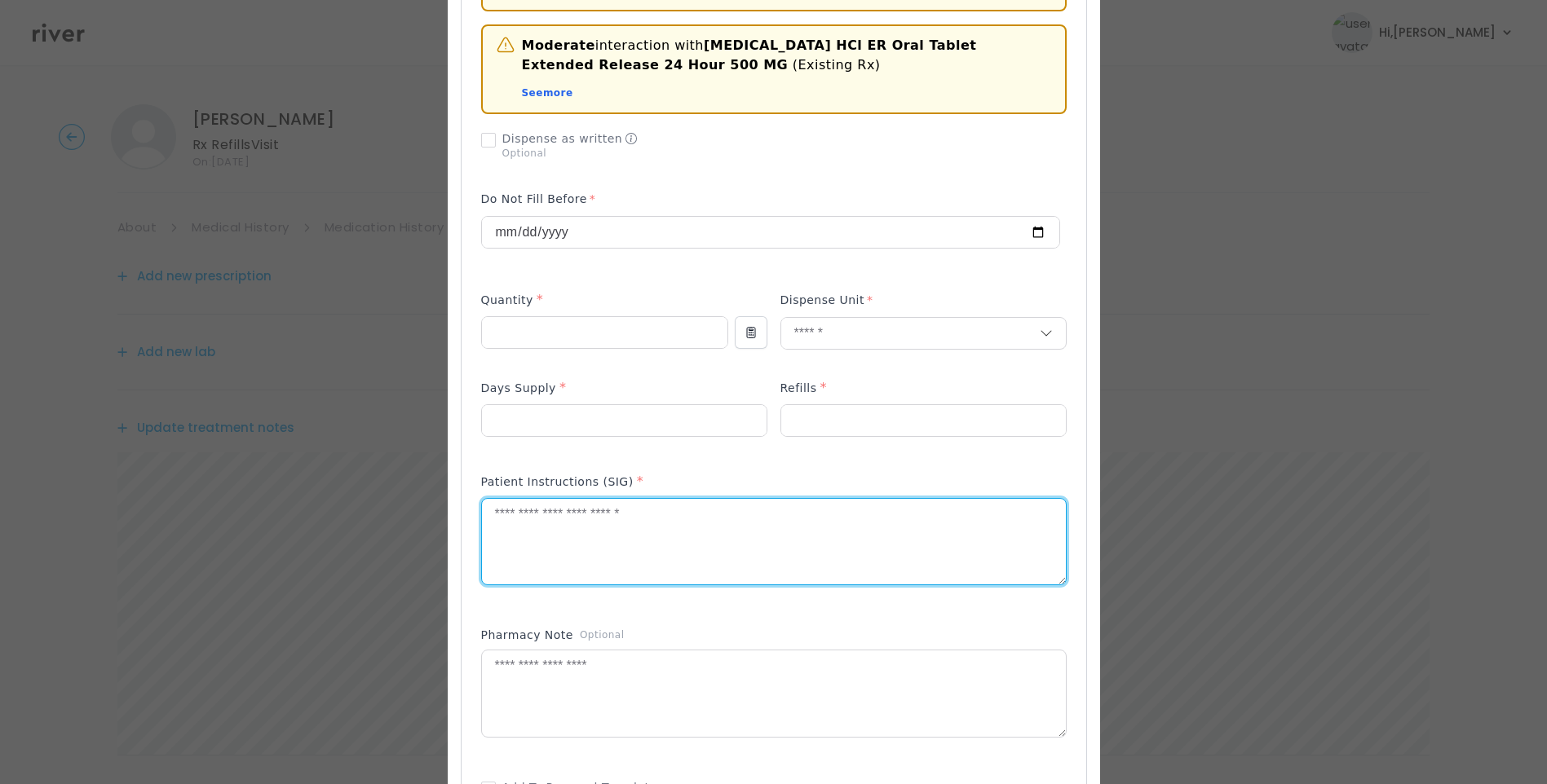
click at [638, 508] on textarea at bounding box center [774, 542] width 584 height 87
click at [876, 499] on textarea "**********" at bounding box center [774, 542] width 584 height 87
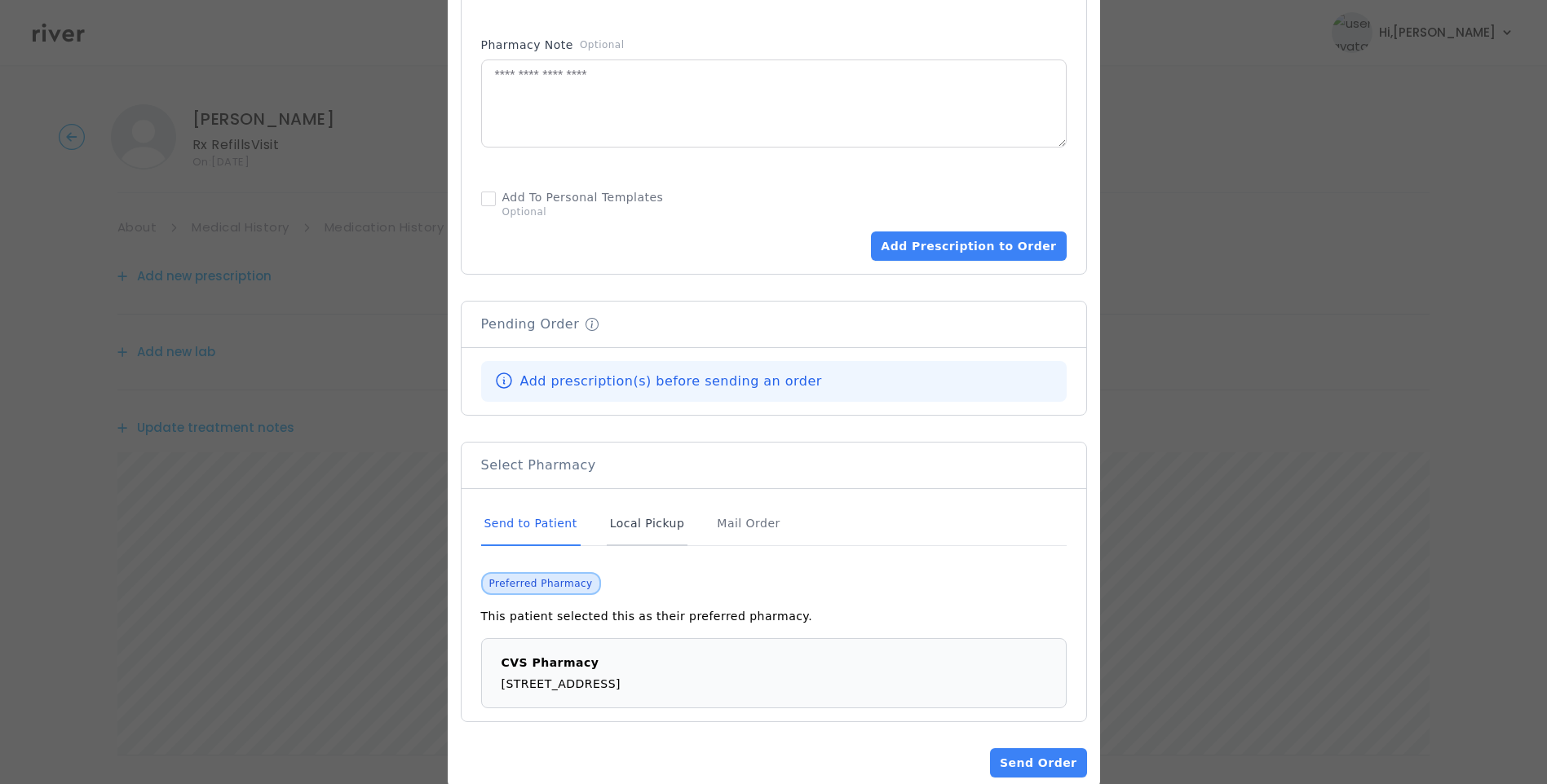
scroll to position [1166, 0]
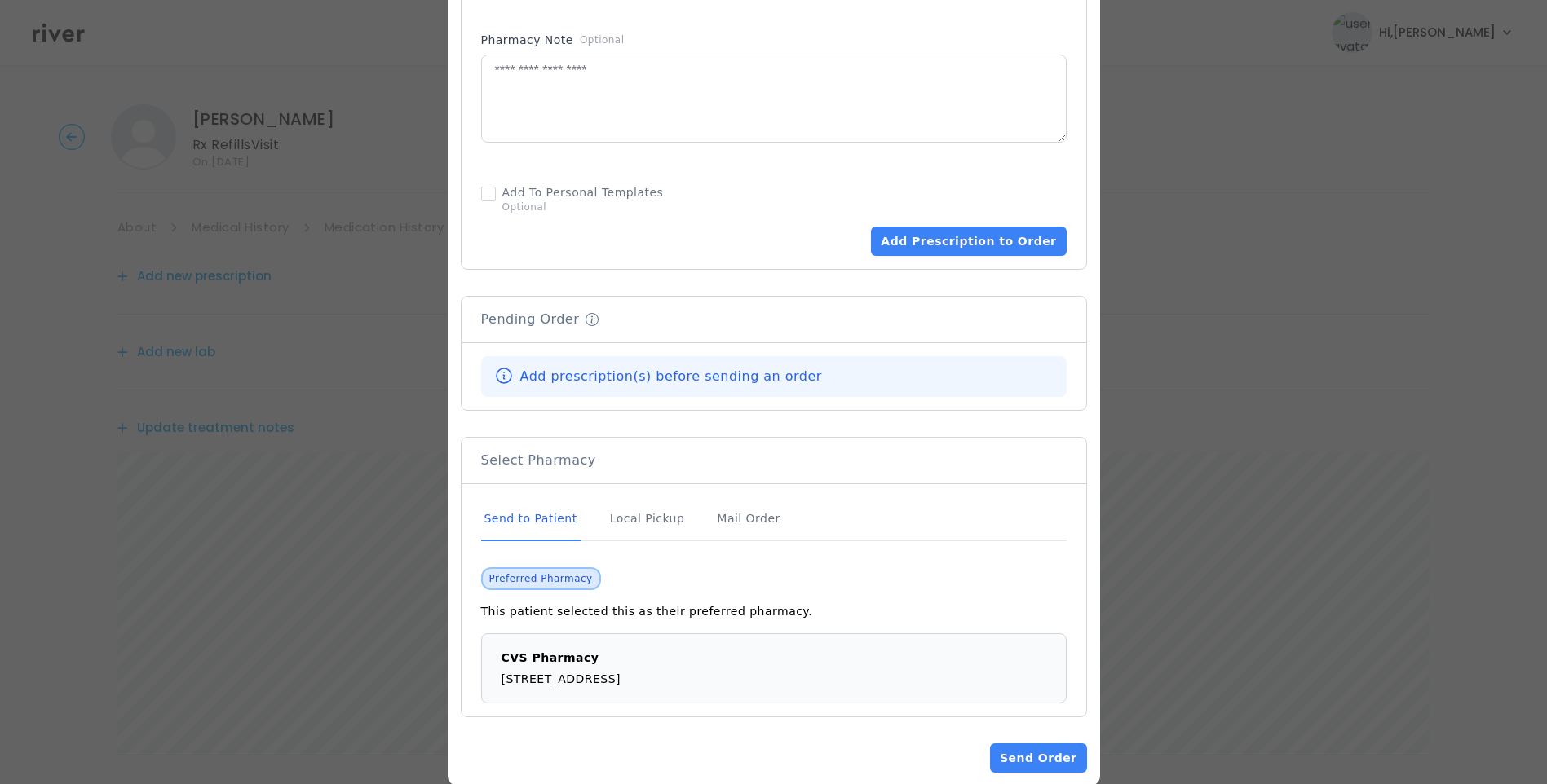
type textarea "**********"
click at [541, 498] on div "Send to Patient" at bounding box center [531, 519] width 100 height 44
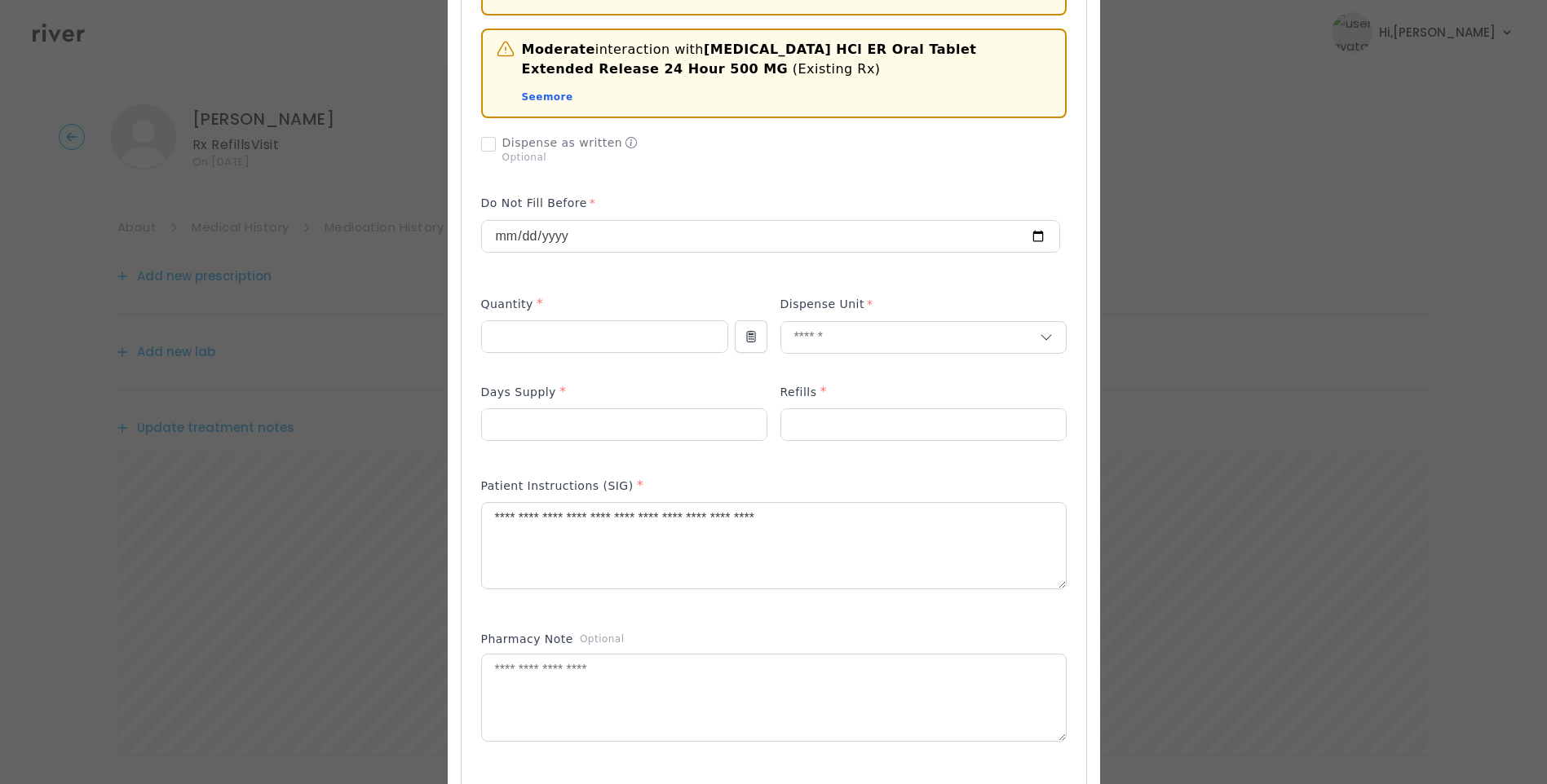
scroll to position [595, 0]
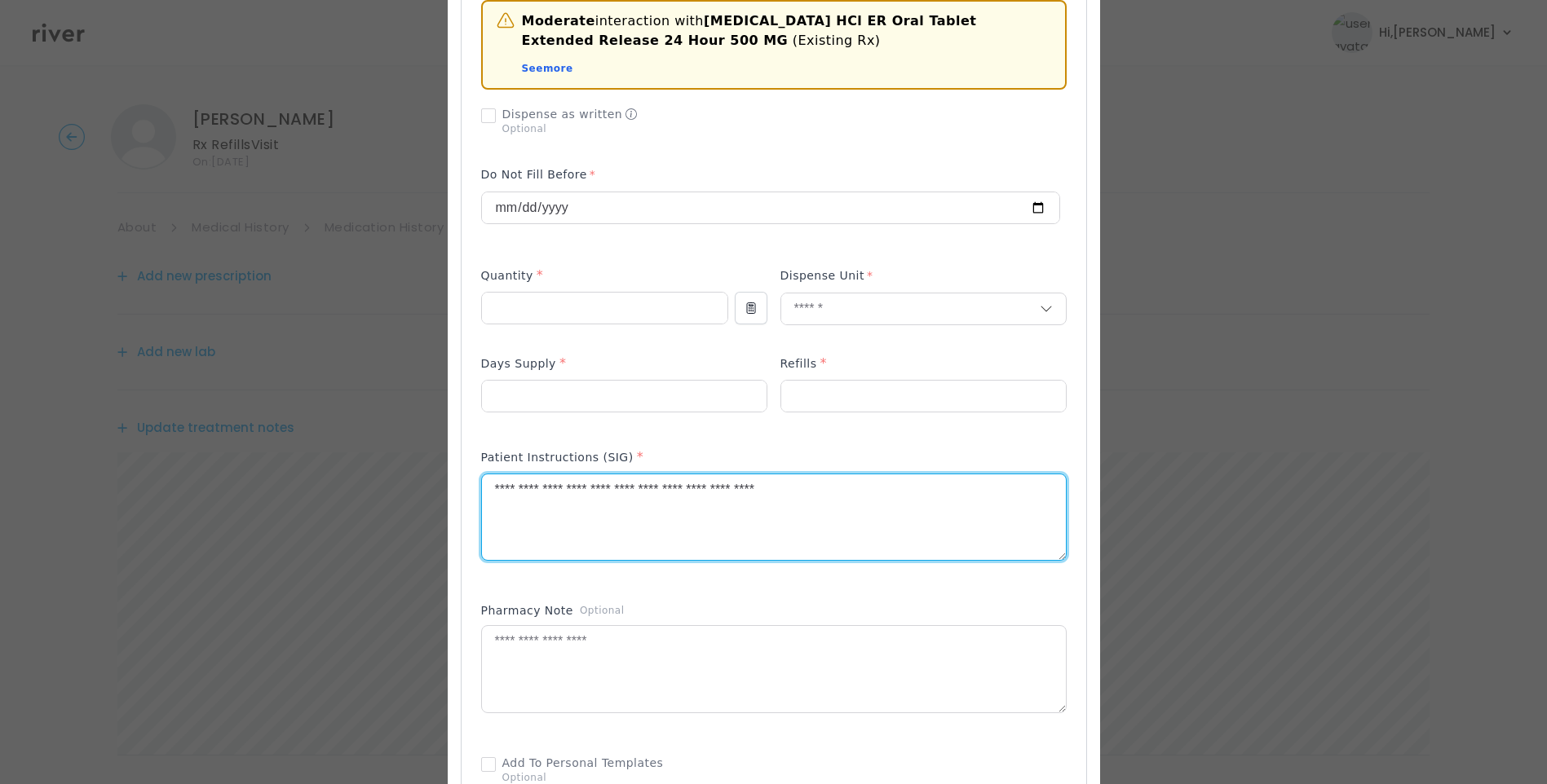
click at [857, 474] on textarea "**********" at bounding box center [774, 517] width 584 height 87
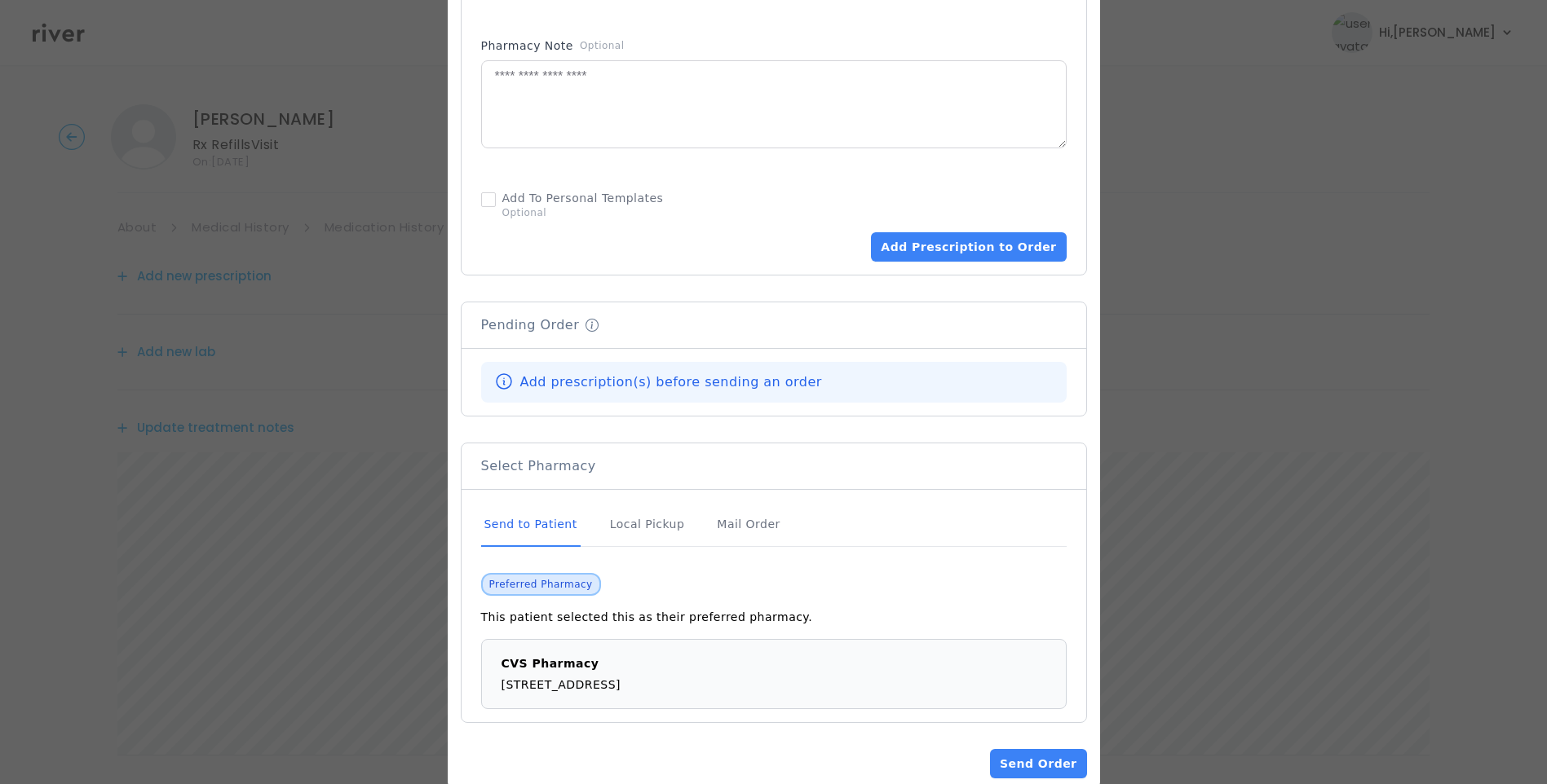
scroll to position [1166, 0]
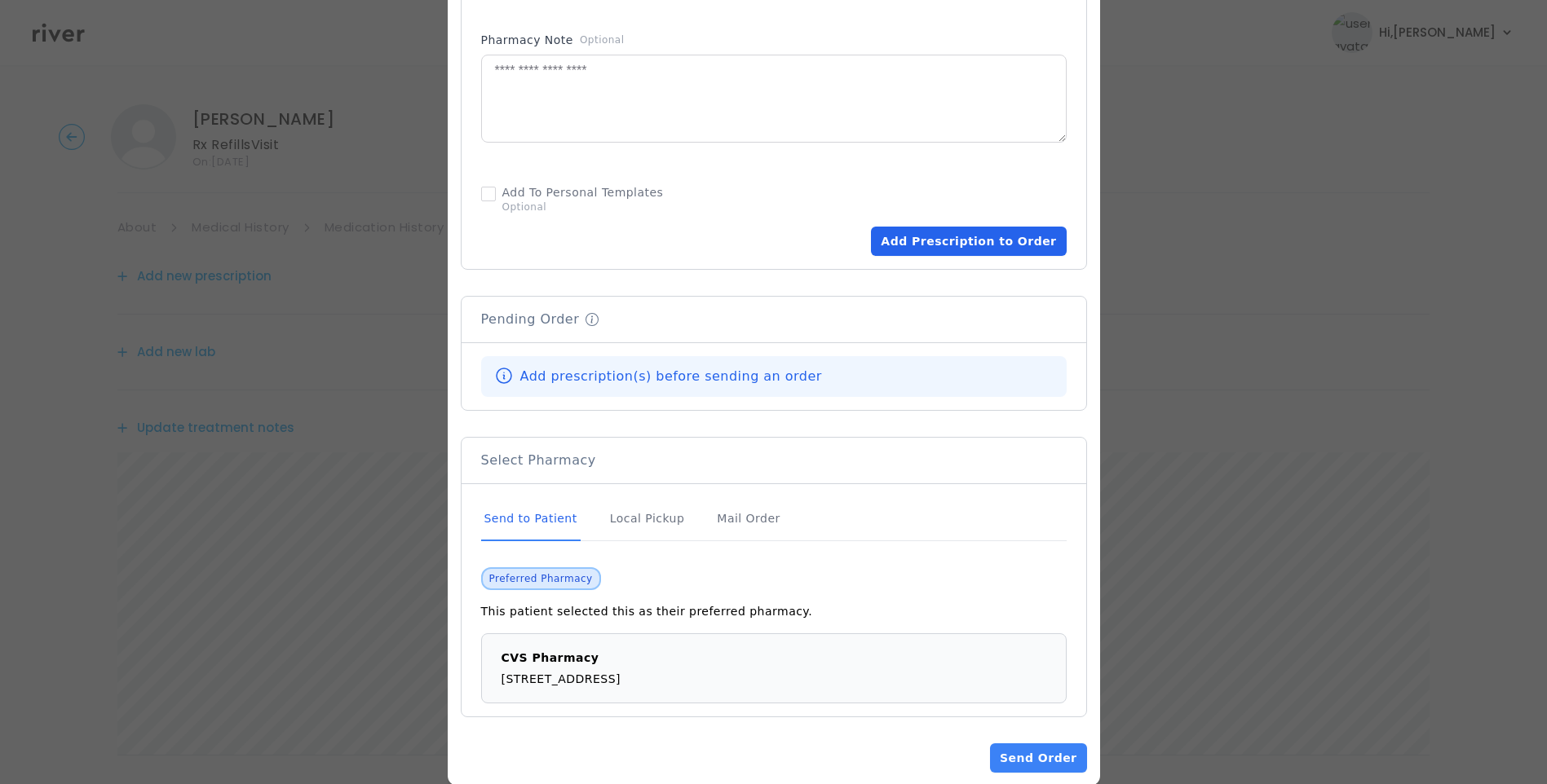
click at [945, 226] on button "Add Prescription to Order" at bounding box center [968, 241] width 195 height 29
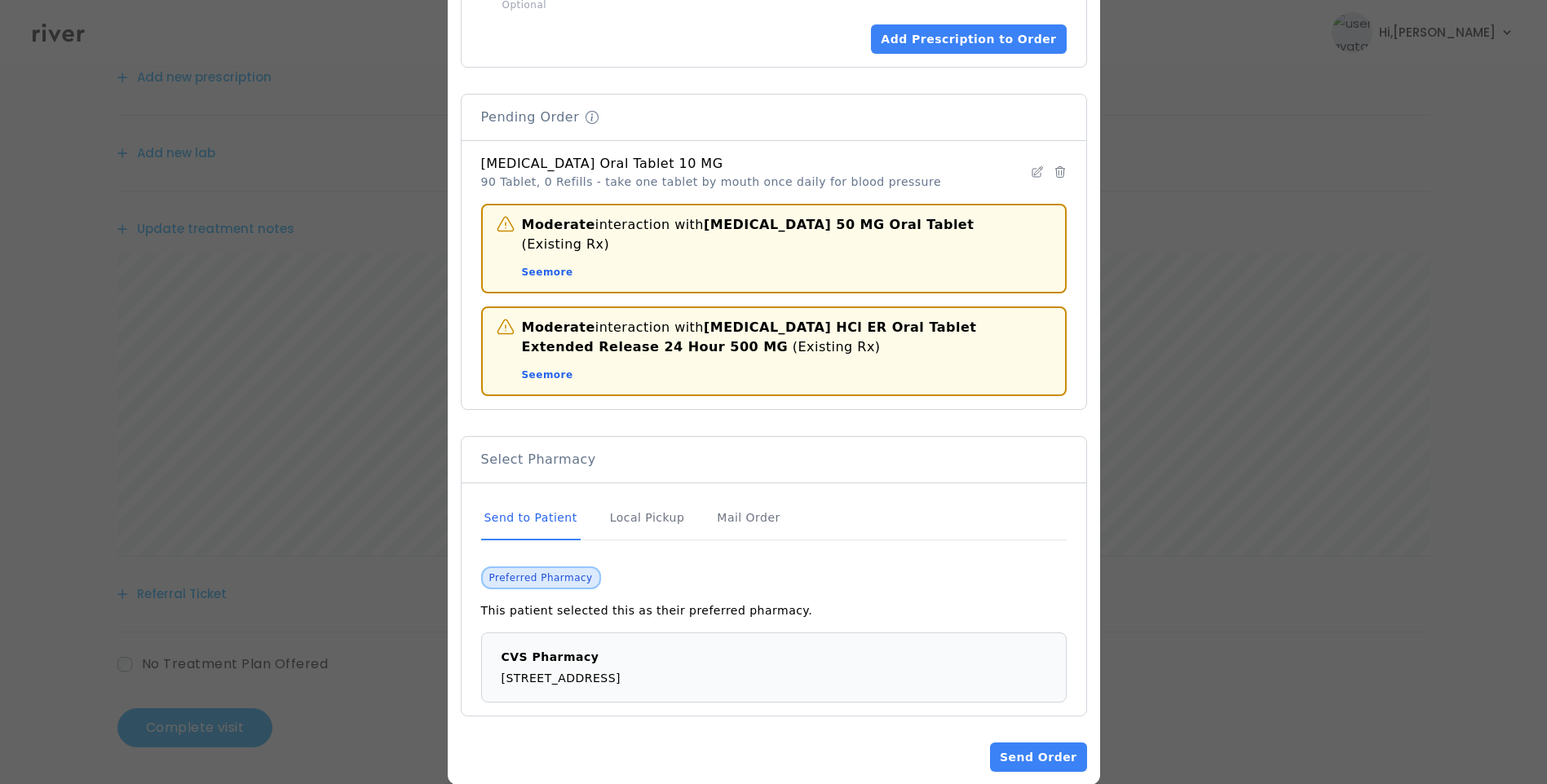
scroll to position [202, 0]
click at [523, 497] on div "Send to Patient" at bounding box center [531, 518] width 100 height 44
click at [1045, 743] on button "Send Order" at bounding box center [1038, 757] width 96 height 29
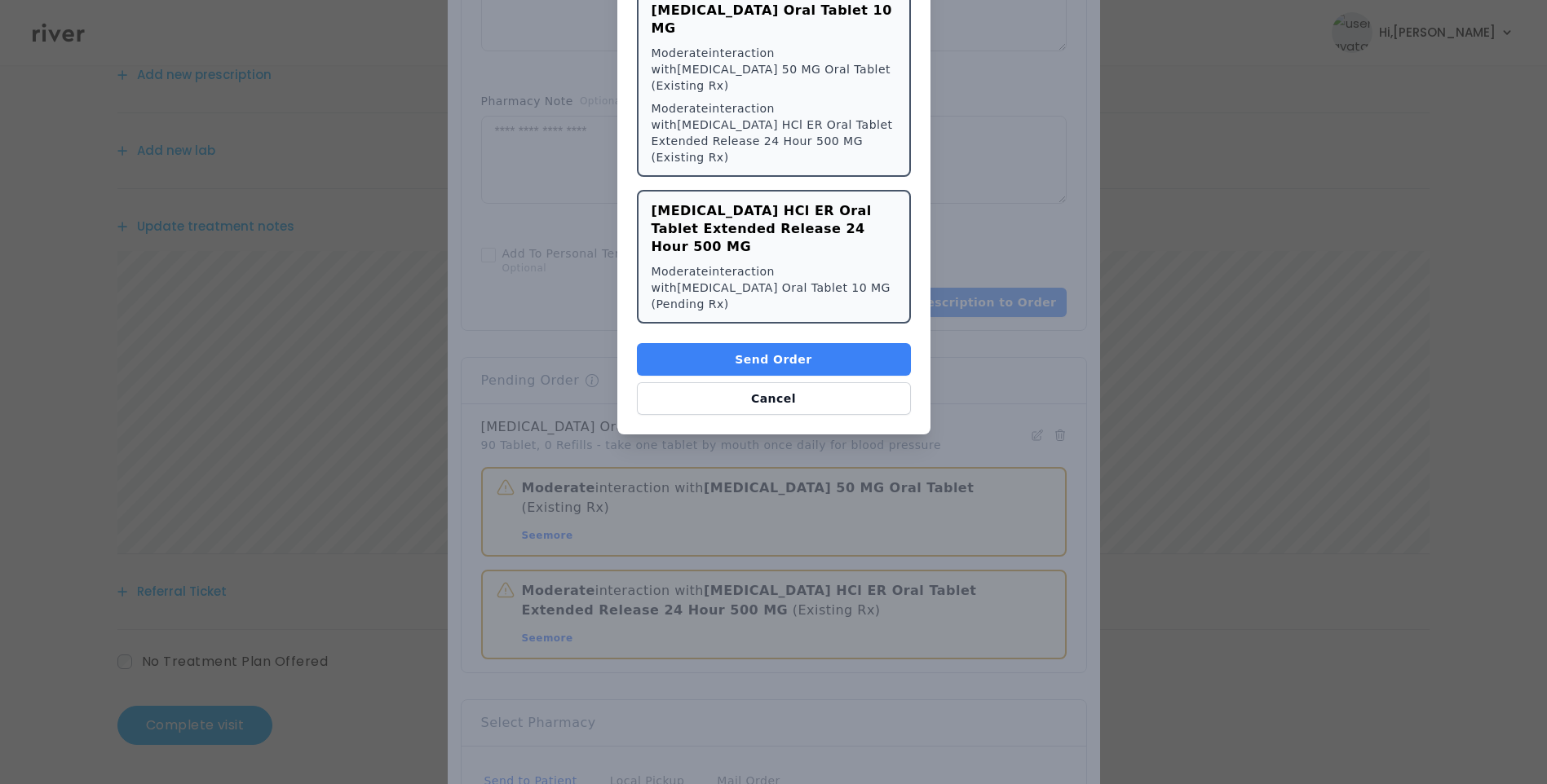
scroll to position [677, 0]
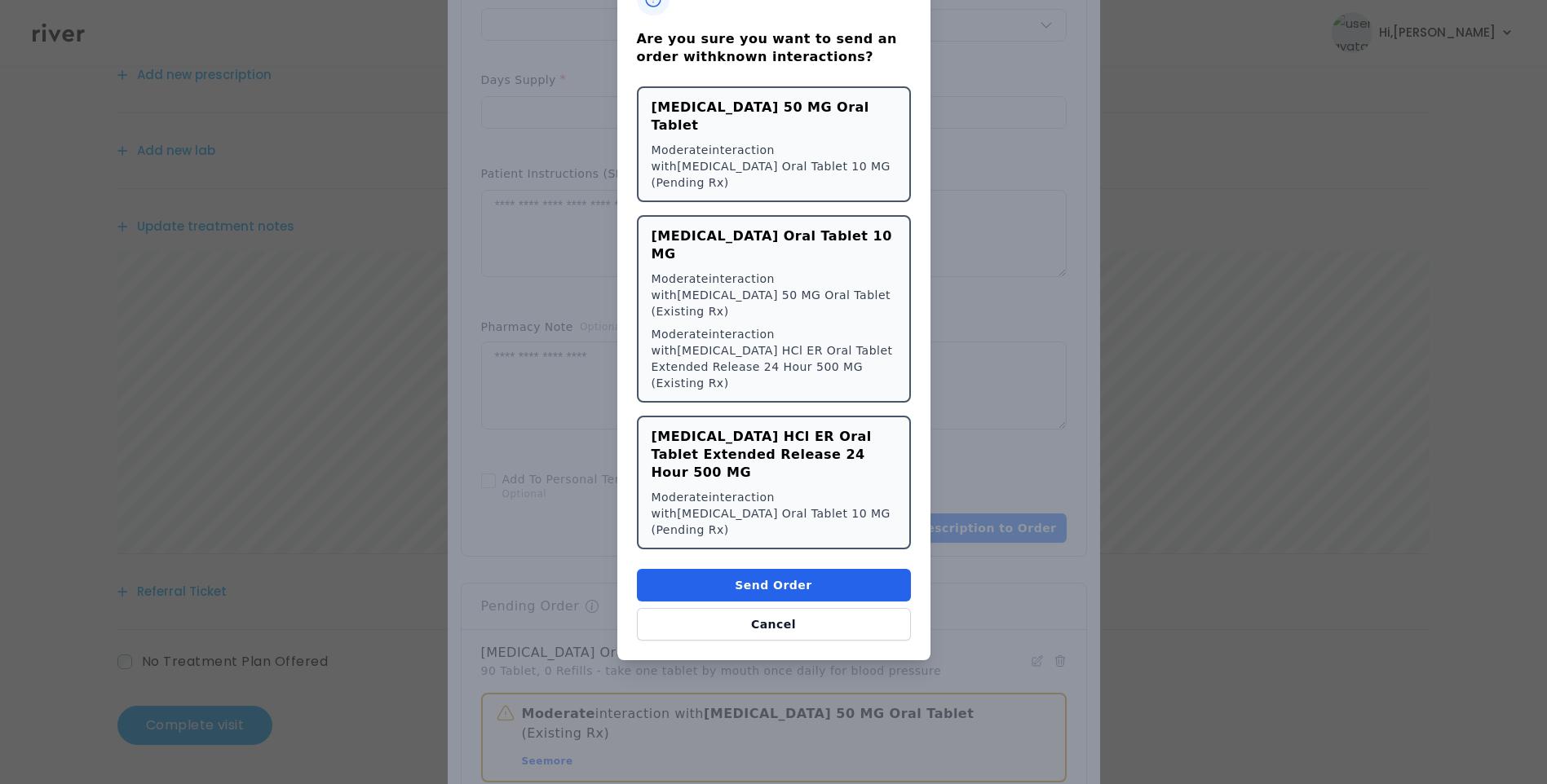
click at [784, 569] on button "Send Order" at bounding box center [773, 585] width 274 height 33
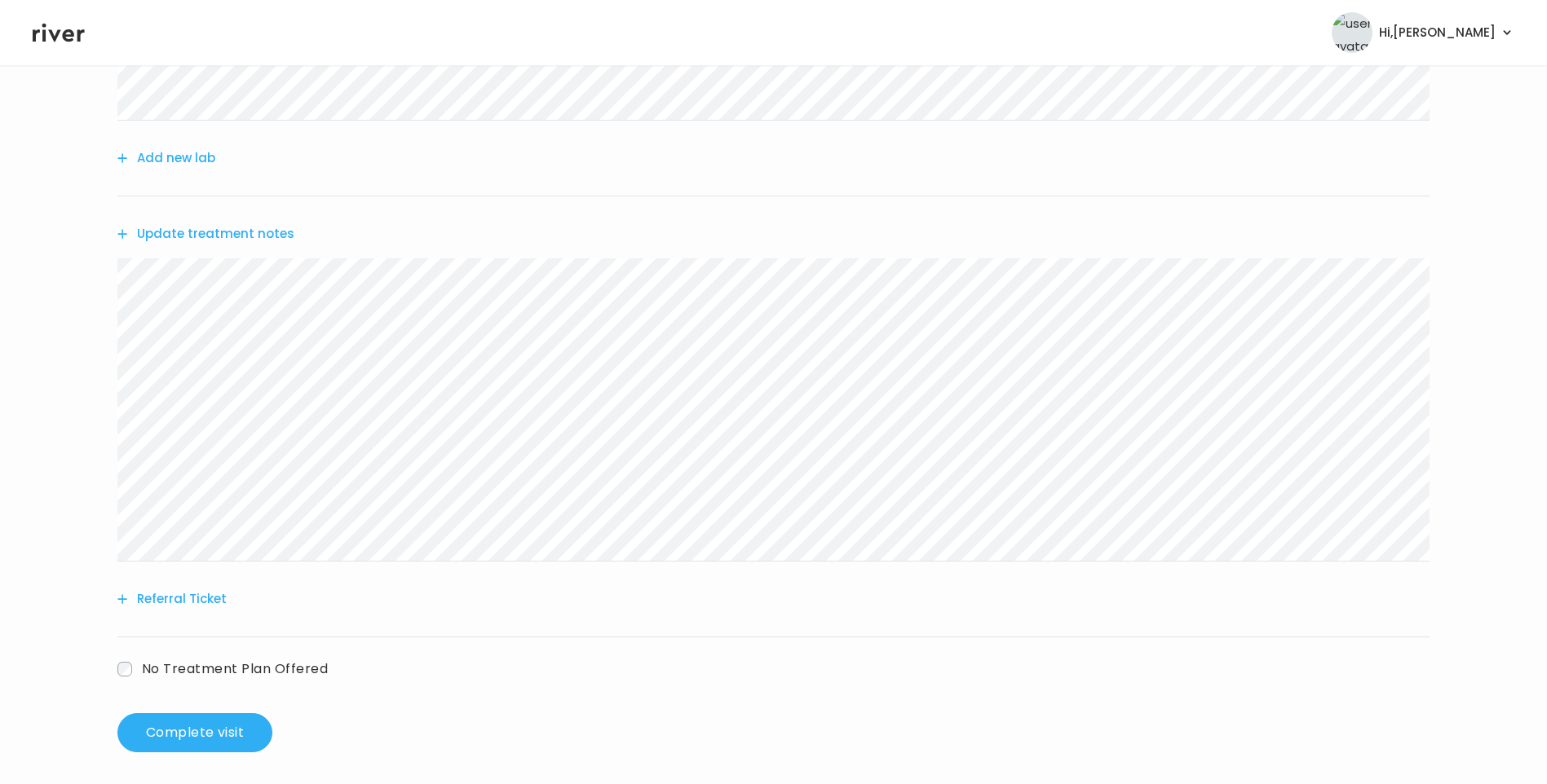
scroll to position [368, 0]
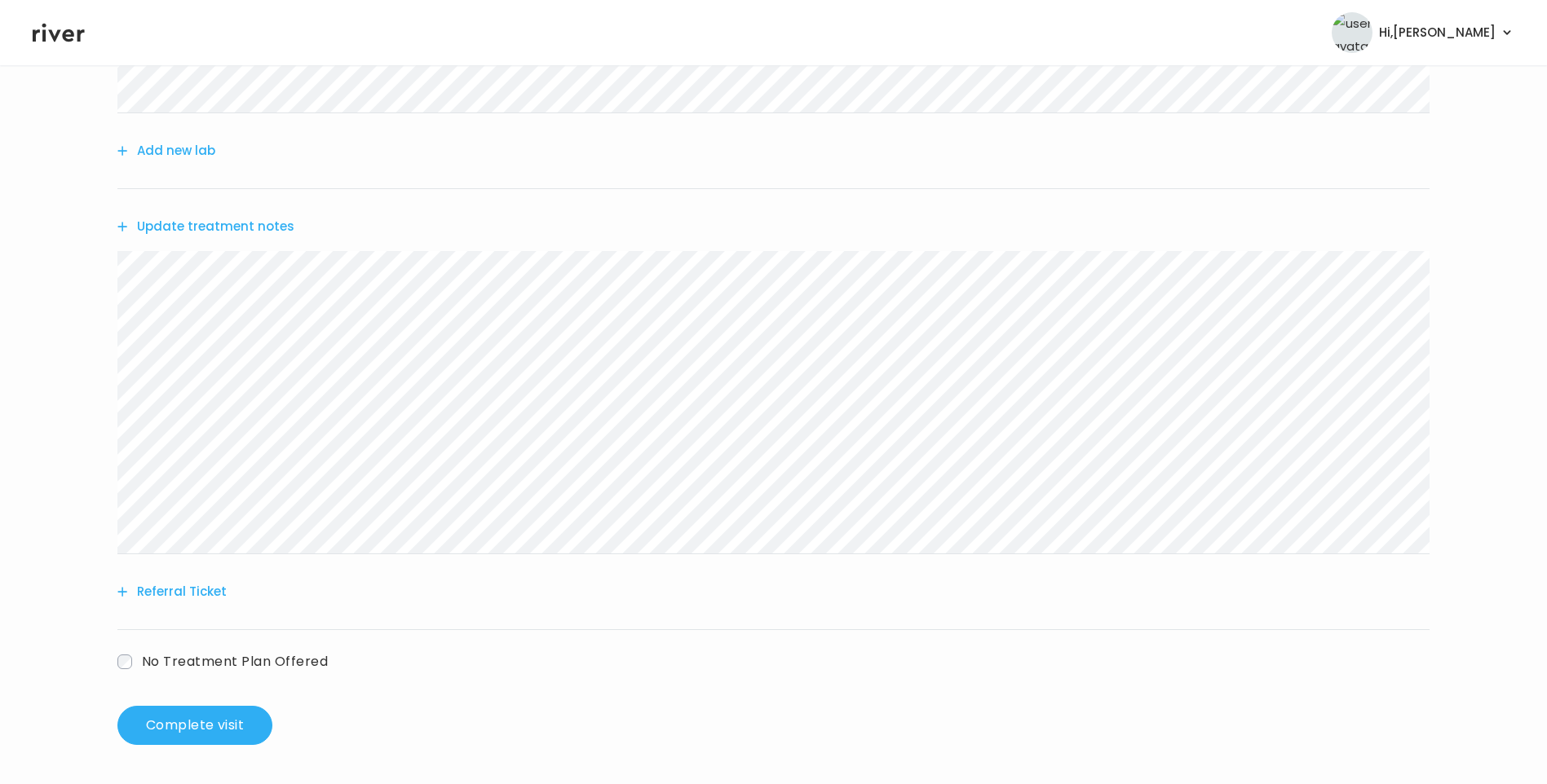
click at [246, 210] on div "Update treatment notes" at bounding box center [773, 226] width 1312 height 75
click at [245, 214] on div "Update treatment notes" at bounding box center [773, 226] width 1312 height 75
click at [247, 223] on button "Update treatment notes" at bounding box center [206, 226] width 177 height 23
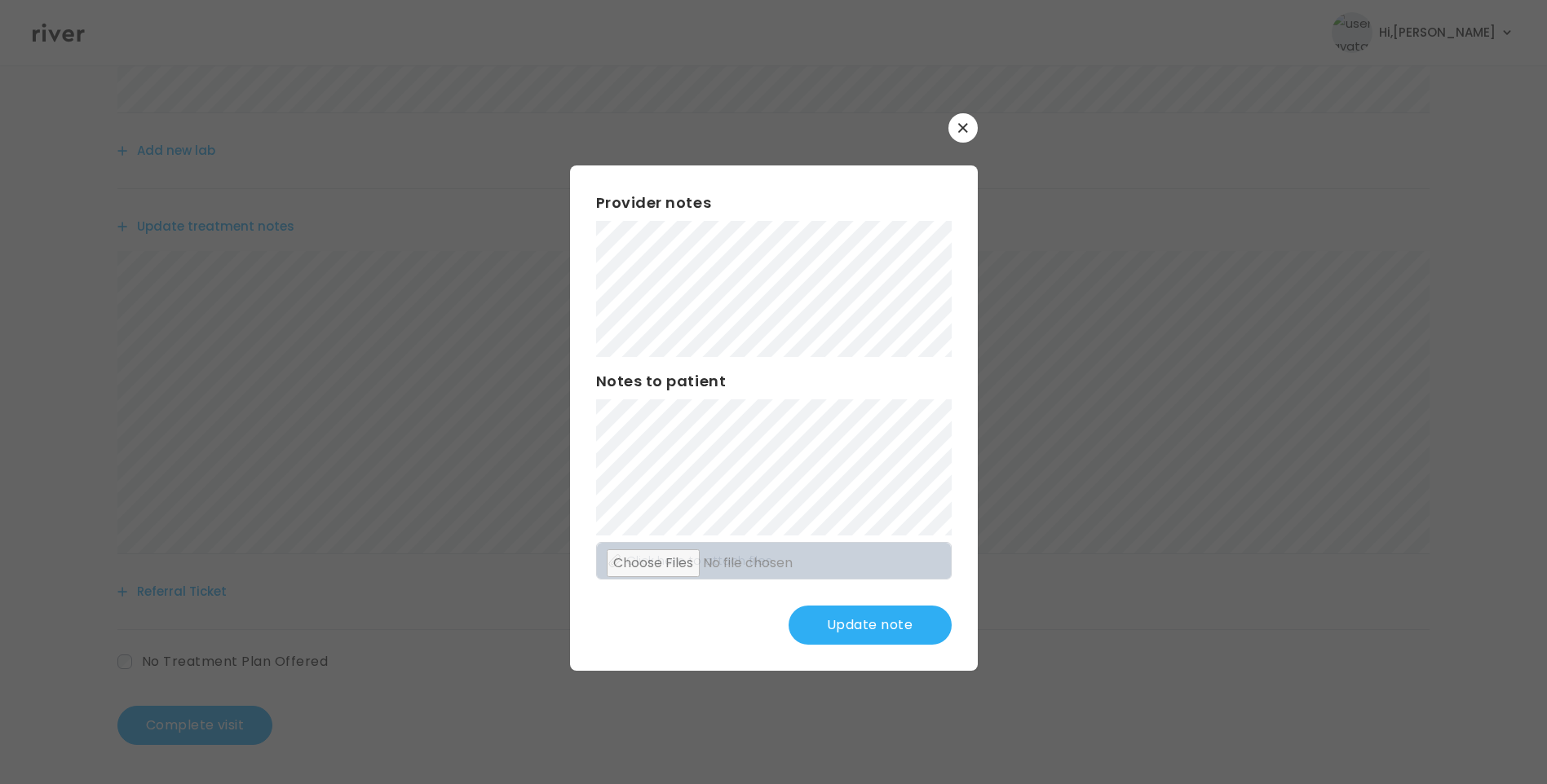
click at [864, 636] on button "Update note" at bounding box center [870, 625] width 163 height 39
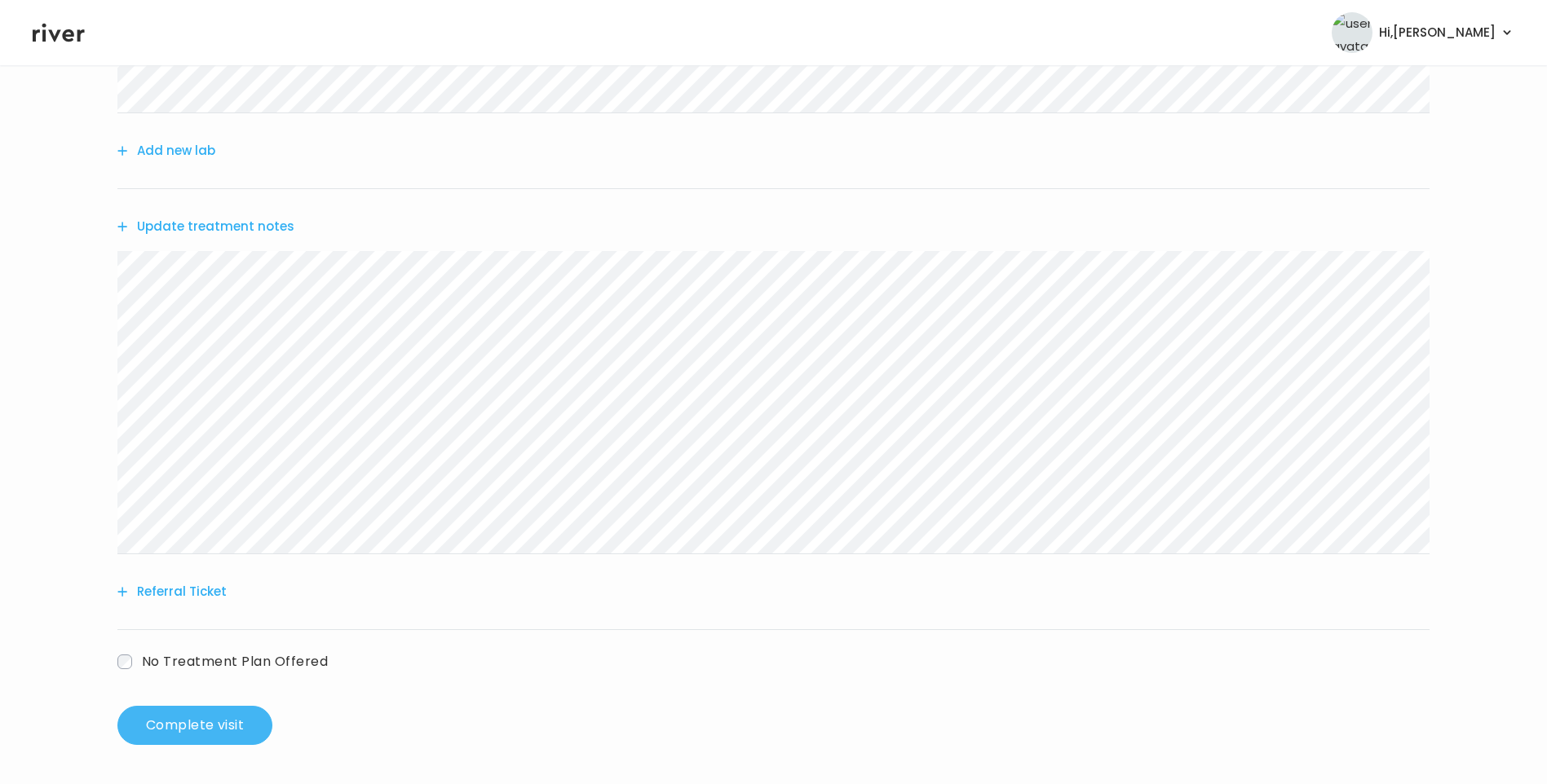
click at [245, 721] on button "Complete visit" at bounding box center [195, 726] width 155 height 39
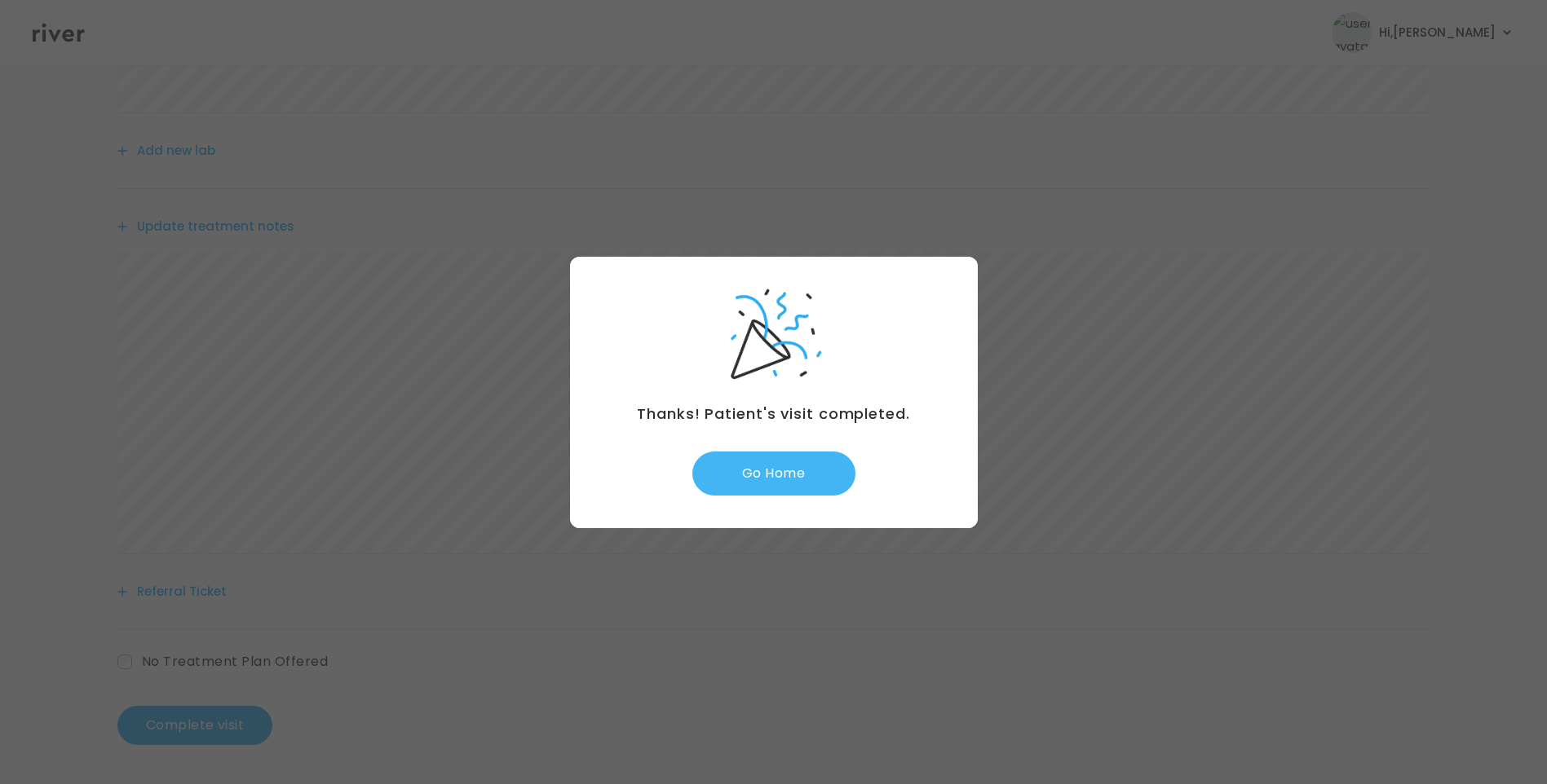
click at [777, 459] on button "Go Home" at bounding box center [774, 473] width 163 height 44
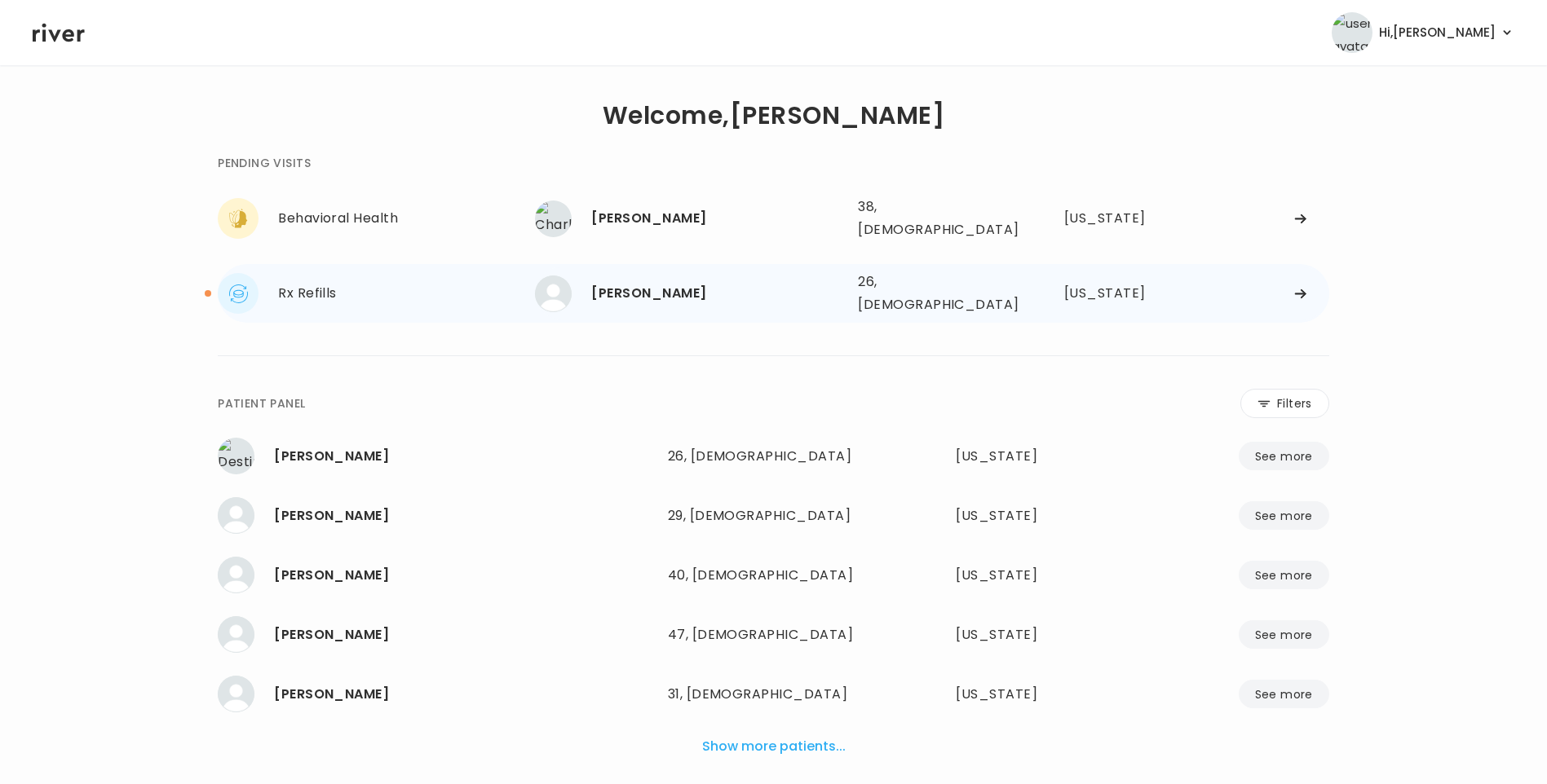
click at [680, 282] on div "[PERSON_NAME]" at bounding box center [718, 293] width 254 height 23
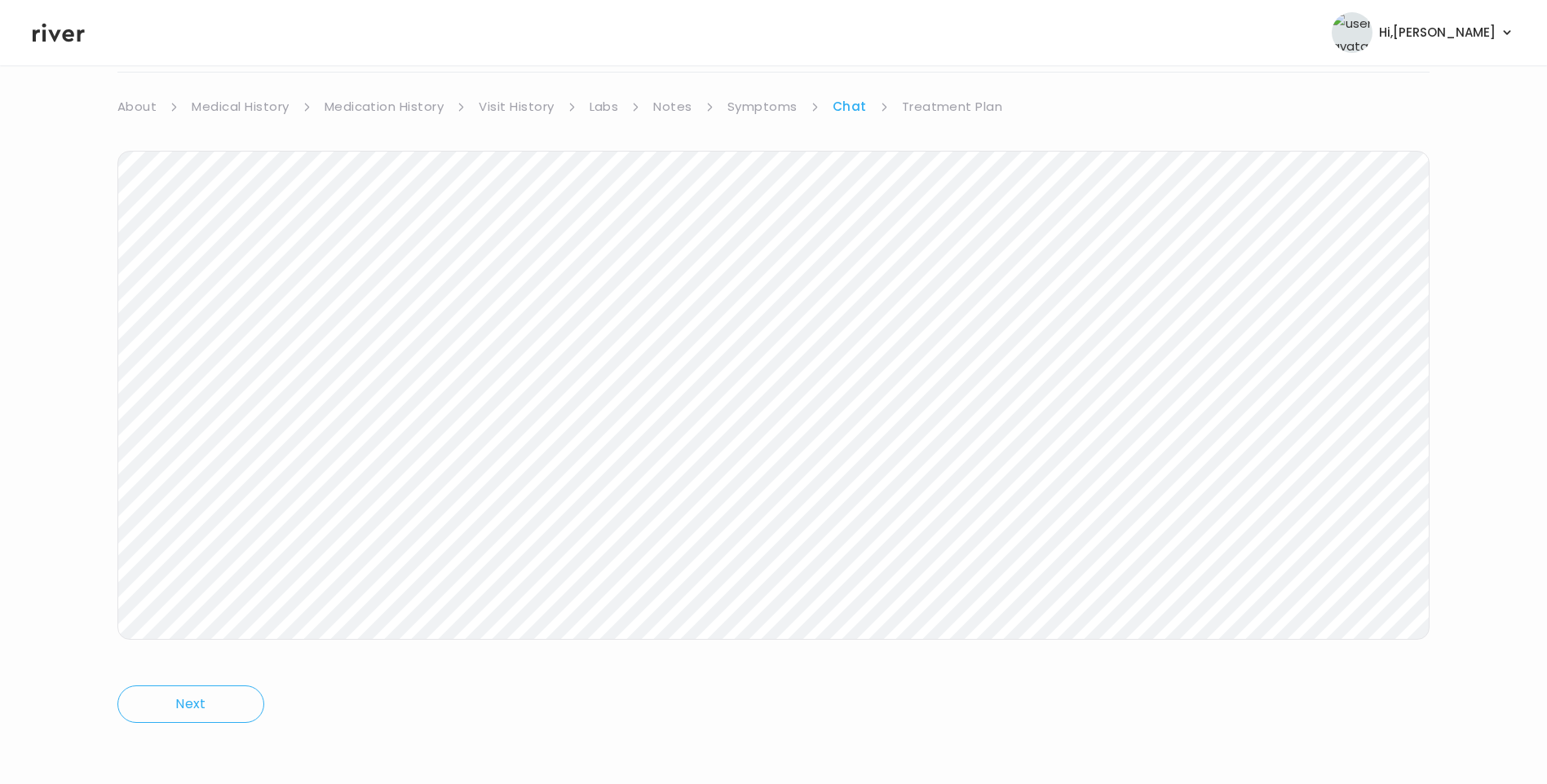
scroll to position [122, 0]
click at [69, 34] on icon at bounding box center [58, 33] width 52 height 25
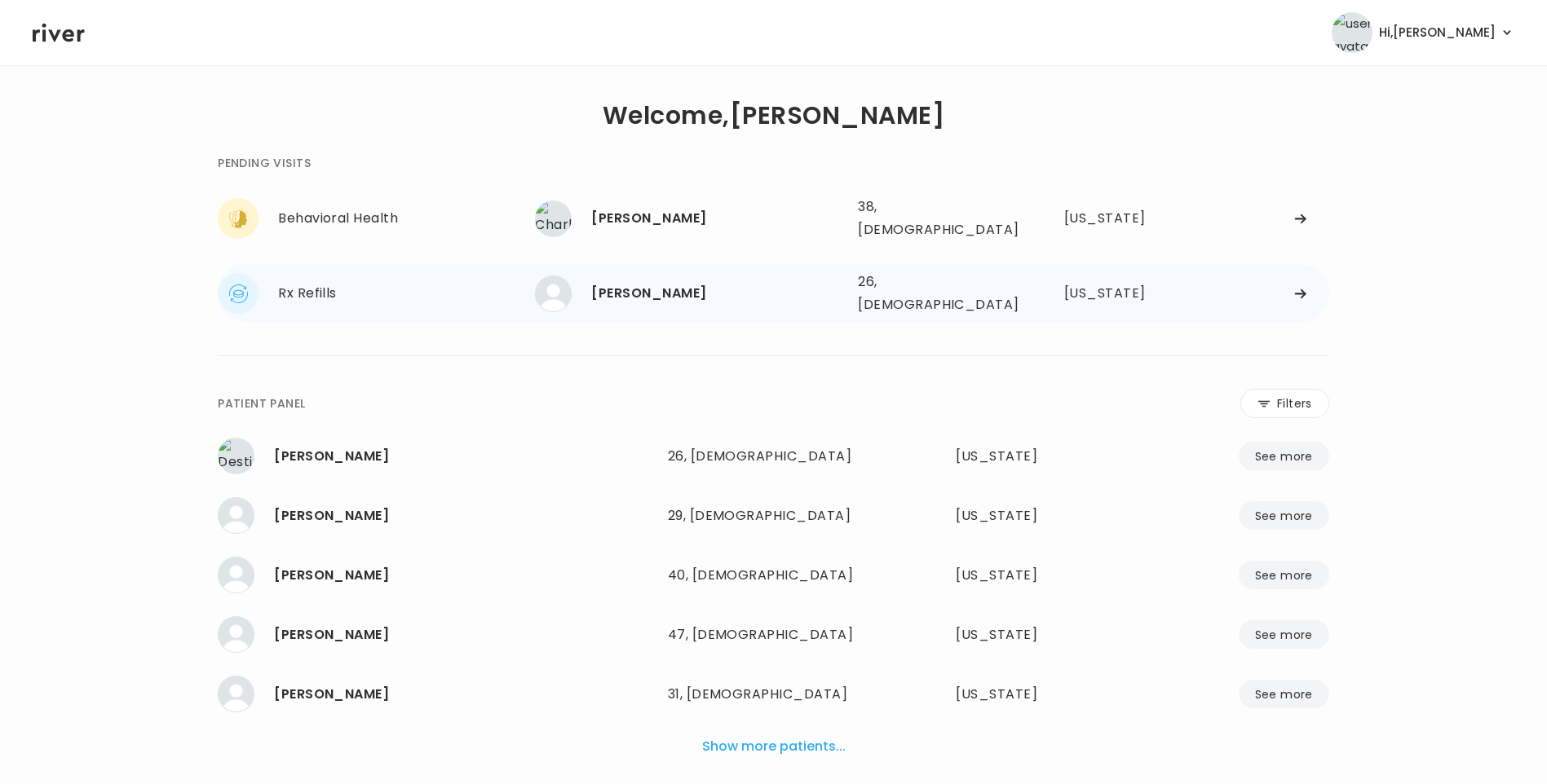
click at [671, 282] on div "[PERSON_NAME]" at bounding box center [718, 293] width 254 height 23
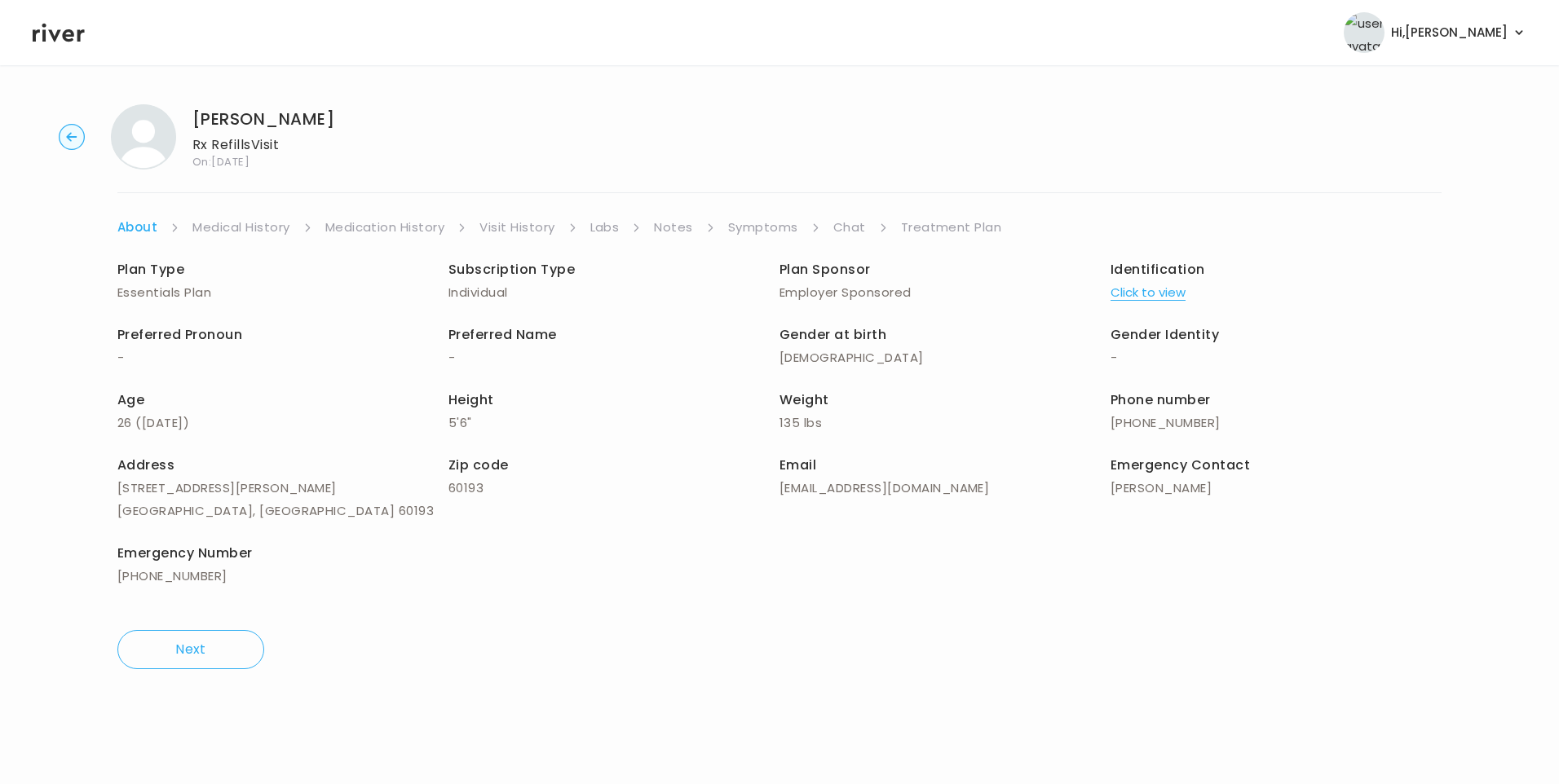
click at [848, 237] on link "Chat" at bounding box center [849, 227] width 33 height 23
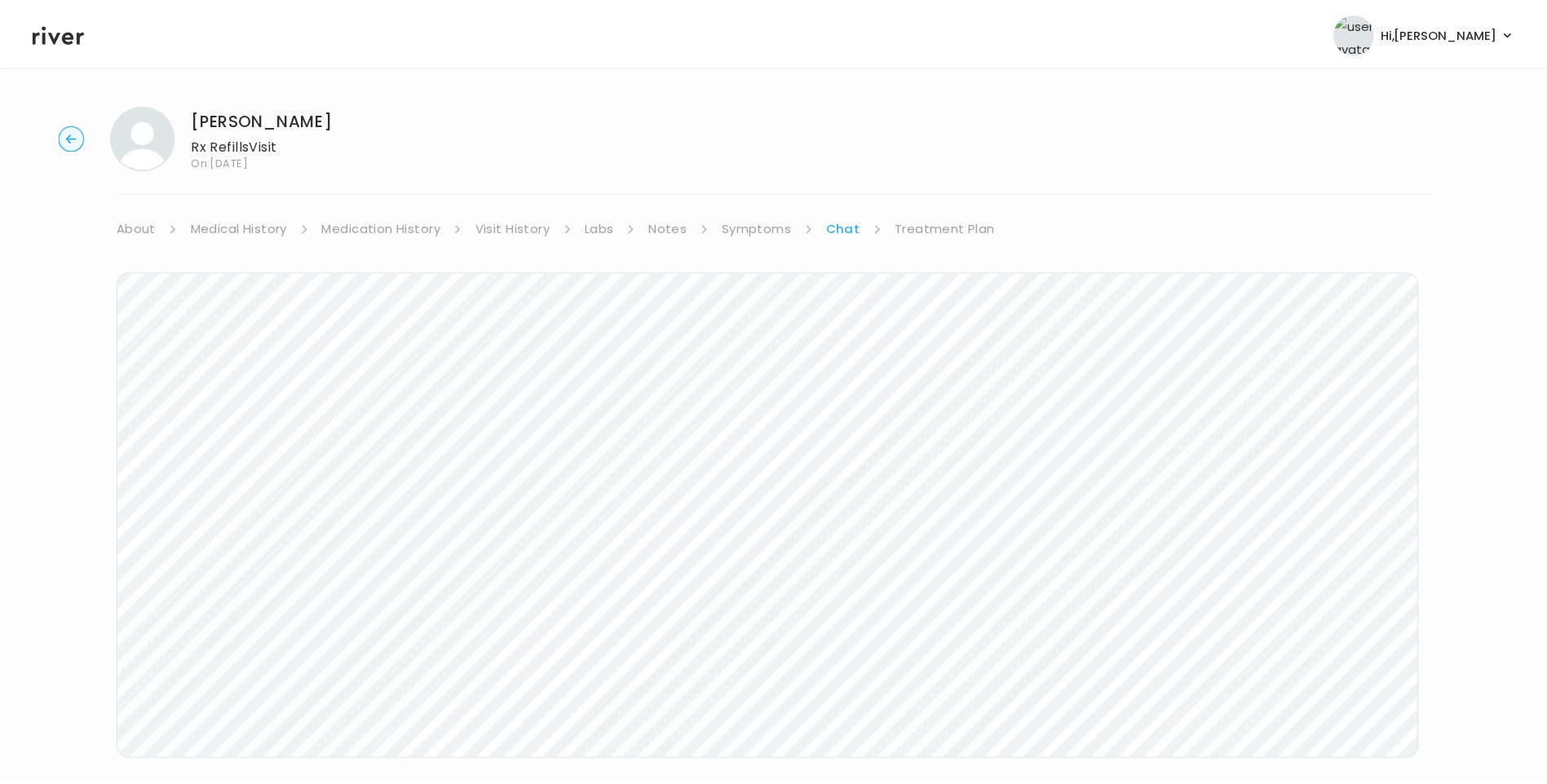
scroll to position [122, 0]
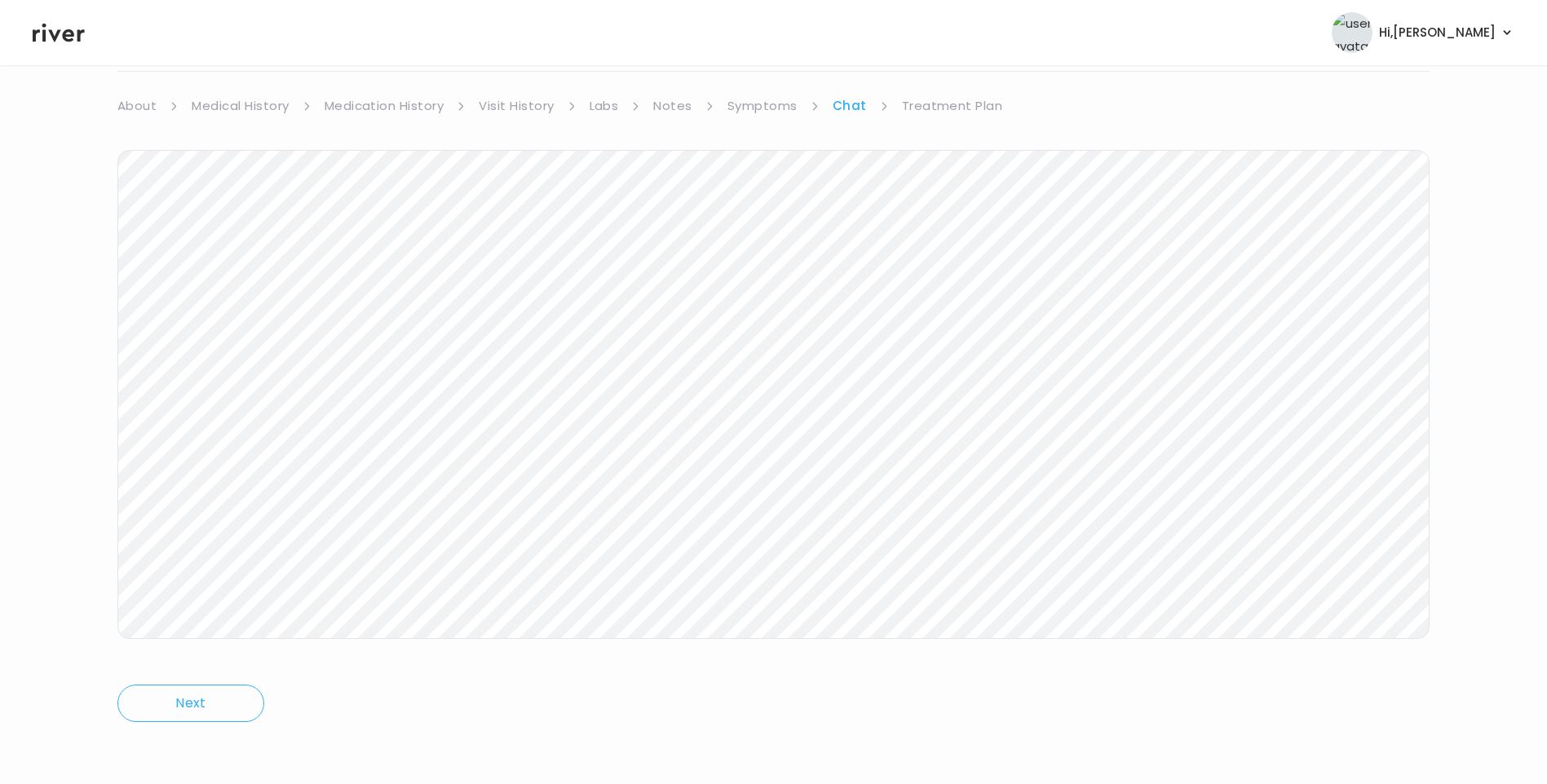
click at [67, 27] on icon at bounding box center [58, 33] width 52 height 25
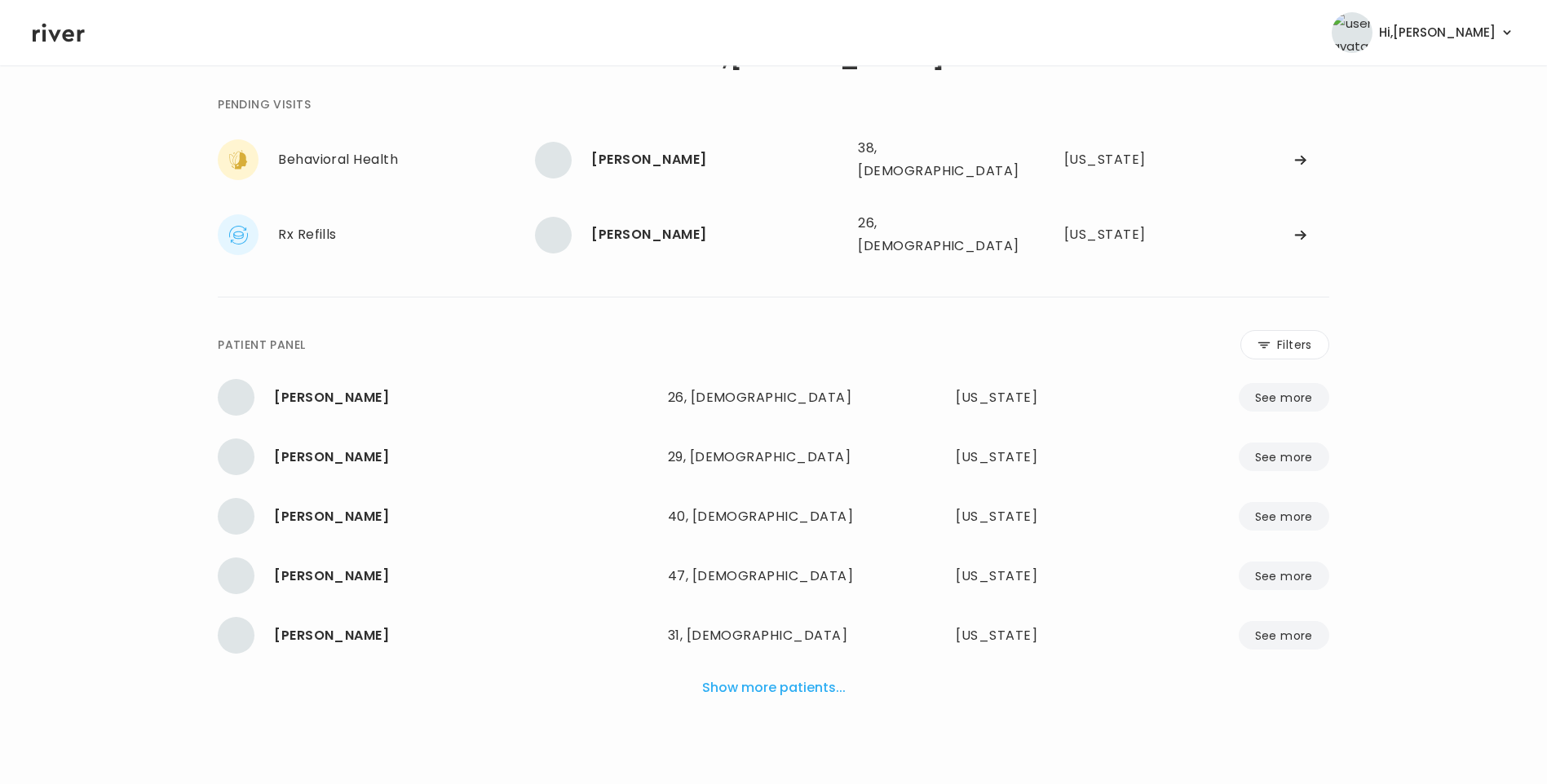
scroll to position [41, 0]
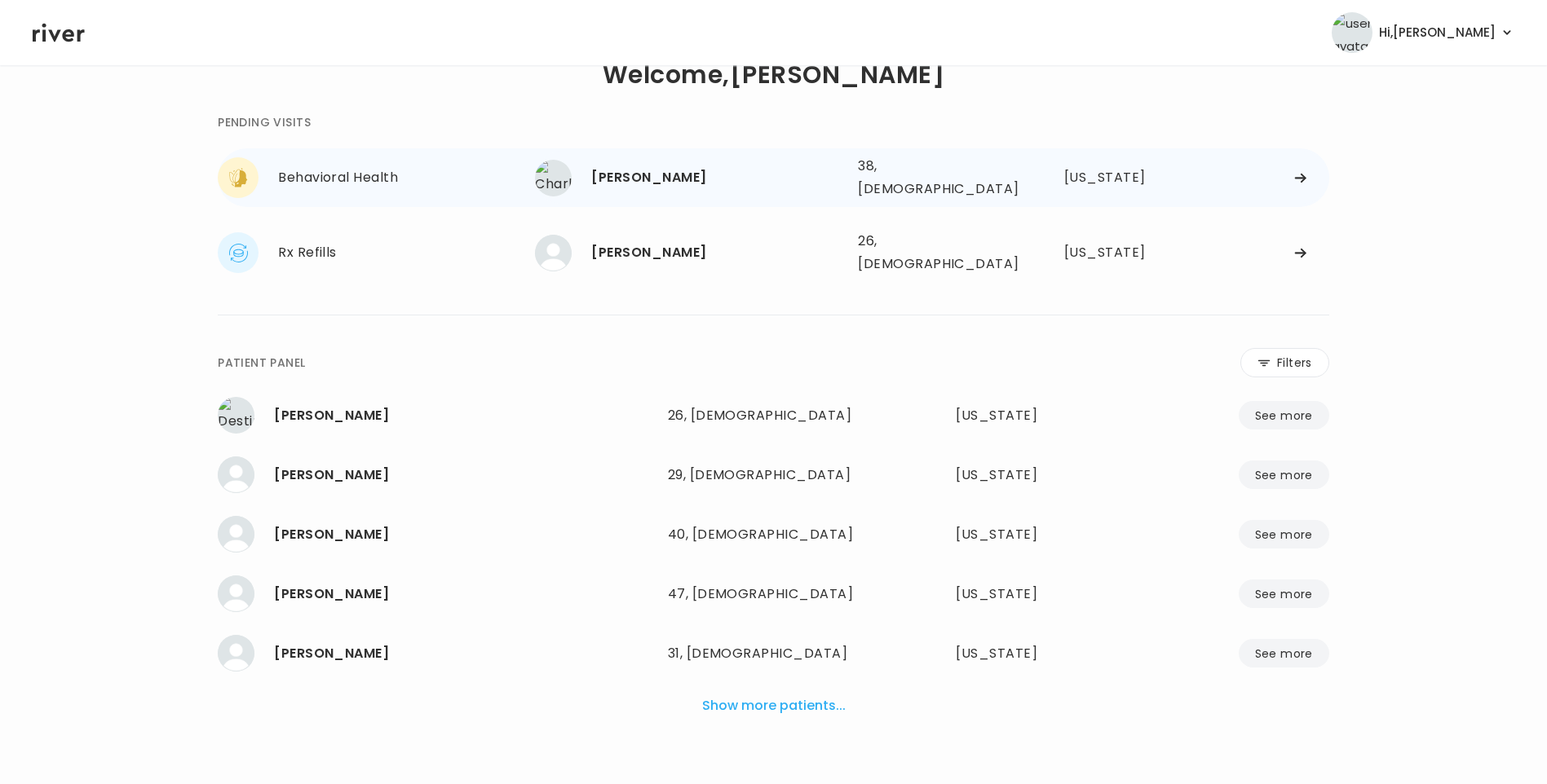
click at [660, 166] on div "[PERSON_NAME]" at bounding box center [718, 178] width 254 height 23
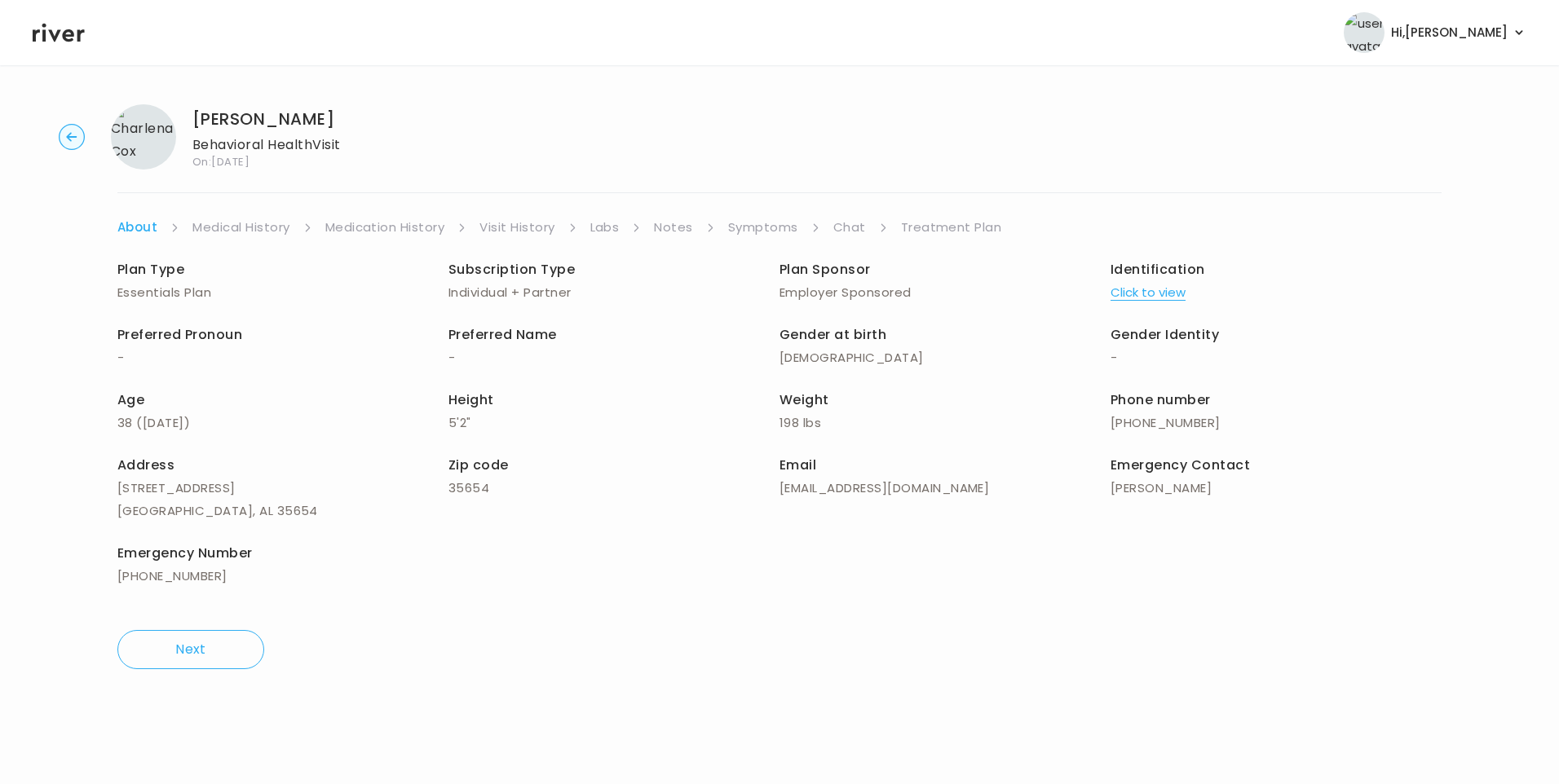
click at [846, 224] on link "Chat" at bounding box center [849, 227] width 33 height 23
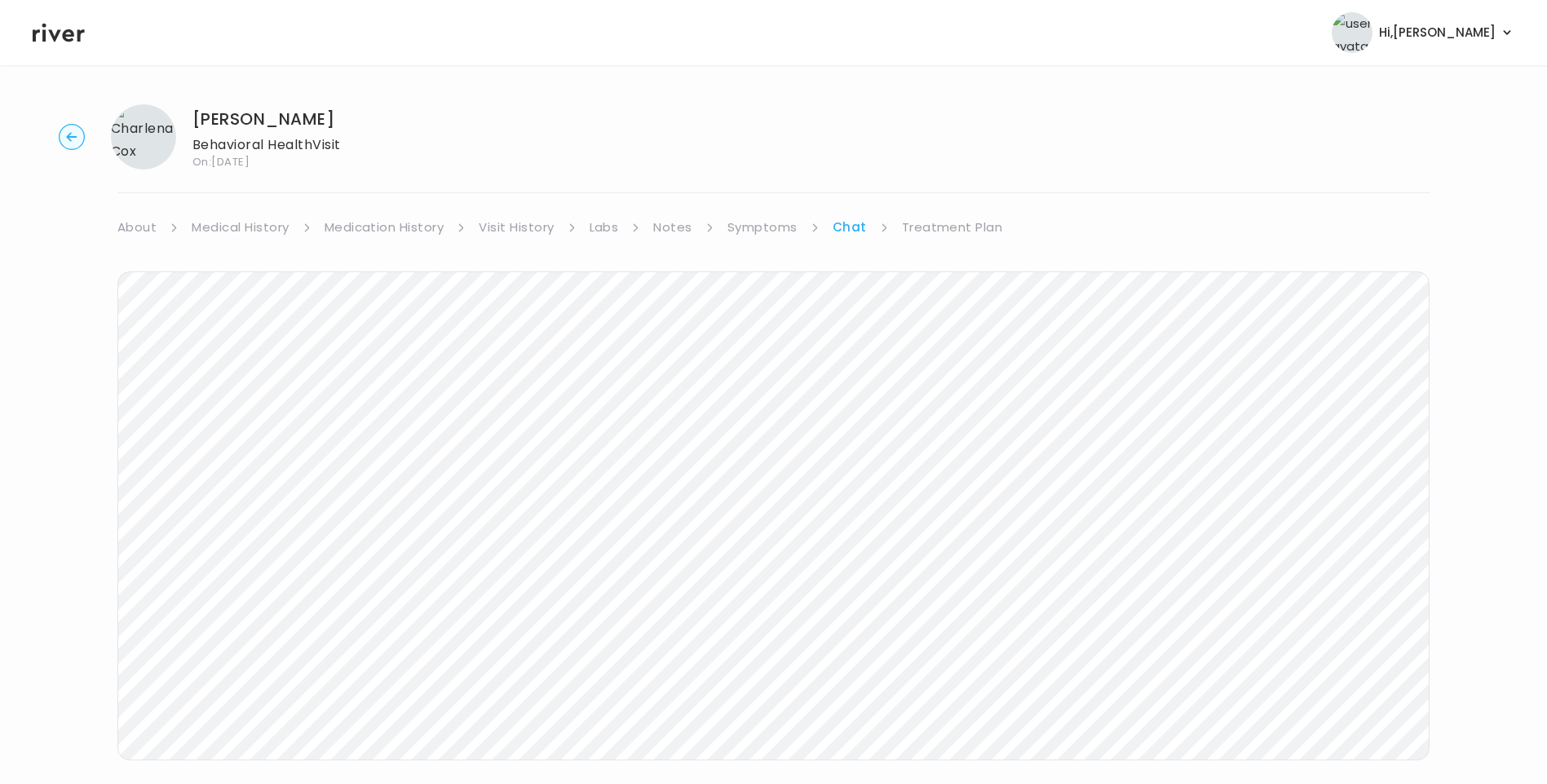
click at [63, 37] on icon at bounding box center [58, 33] width 52 height 19
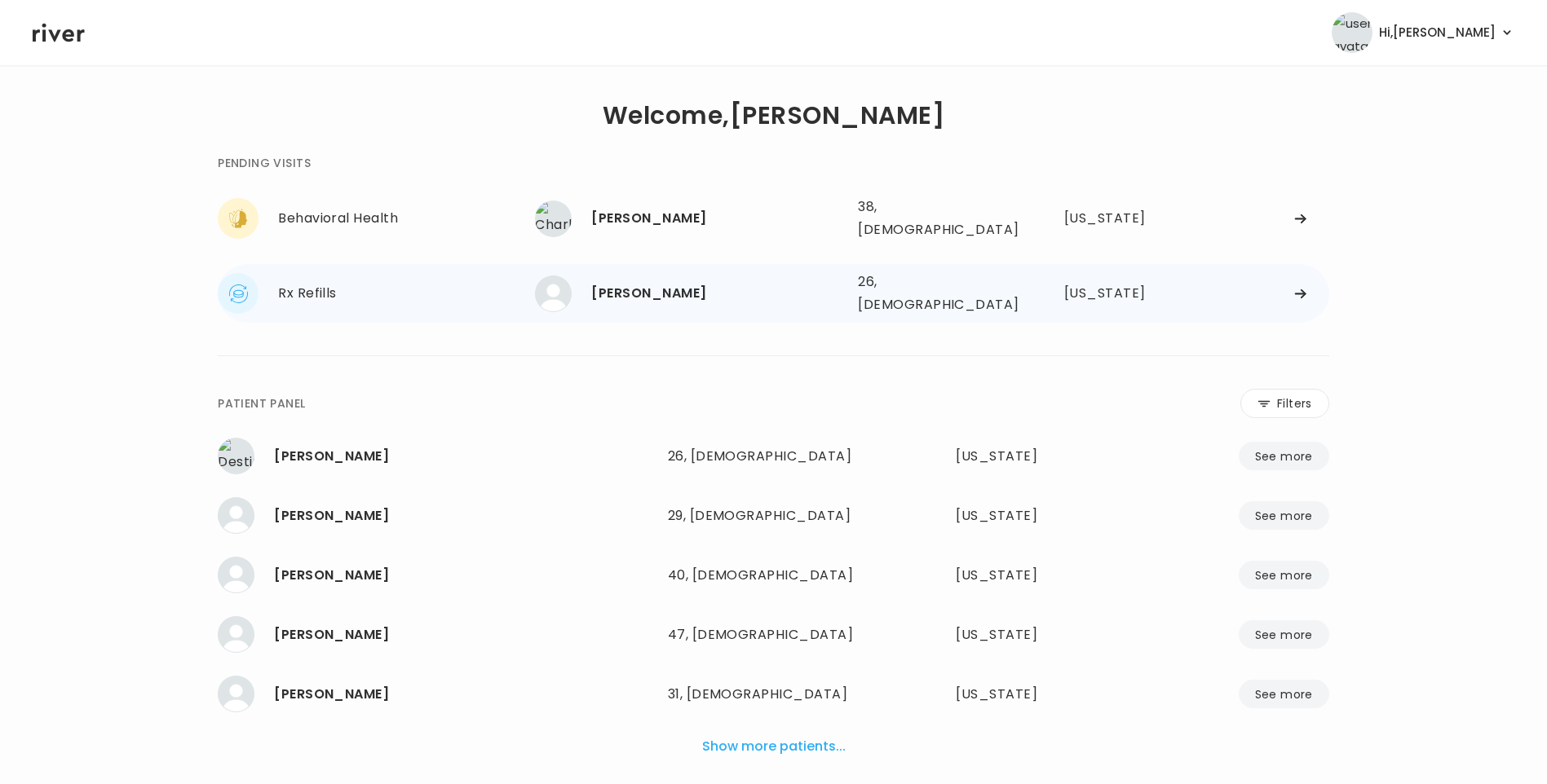
click at [692, 292] on div "[PERSON_NAME] 26, [DEMOGRAPHIC_DATA] See more" at bounding box center [690, 293] width 310 height 37
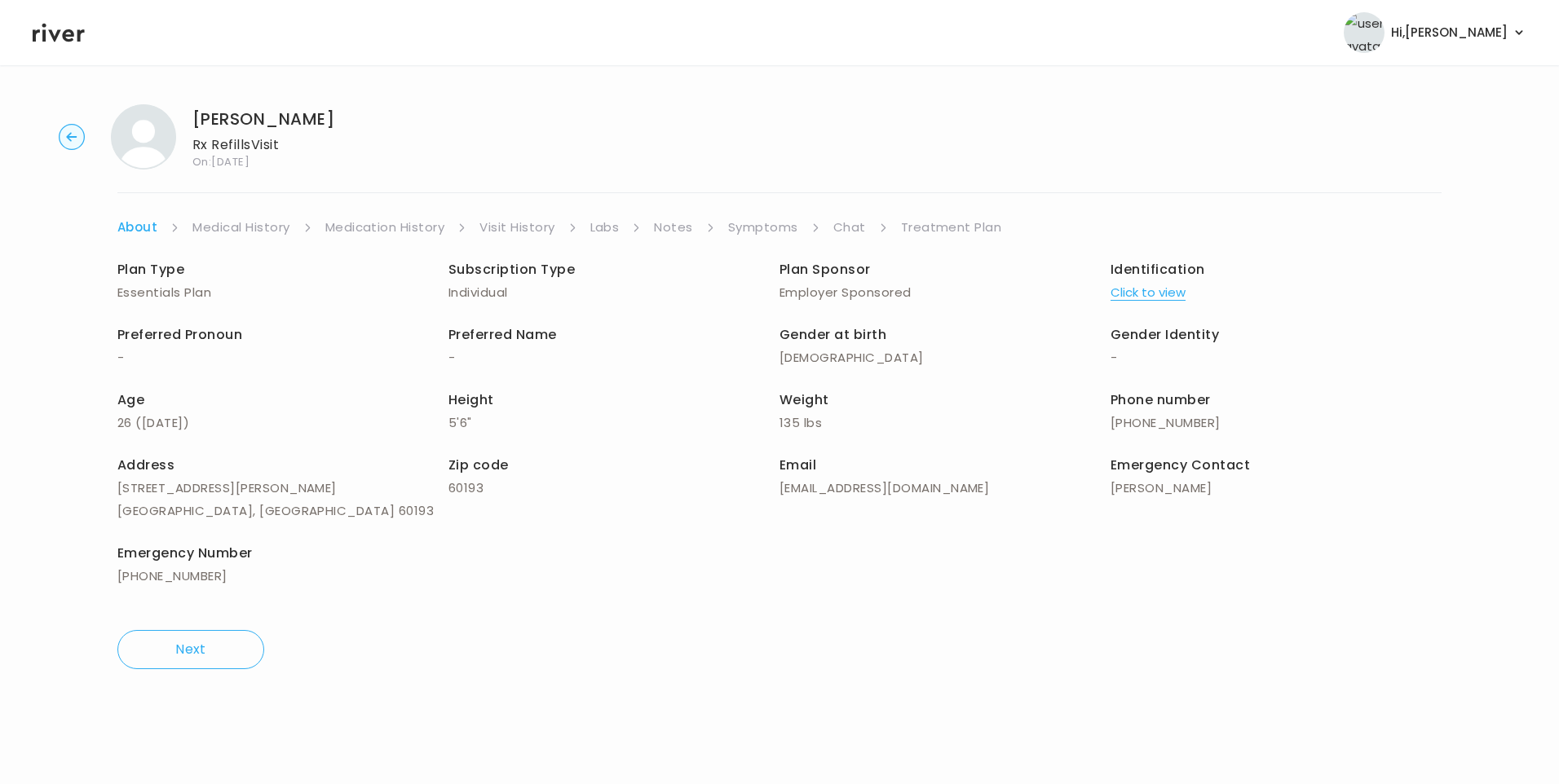
click at [850, 223] on link "Chat" at bounding box center [849, 227] width 33 height 23
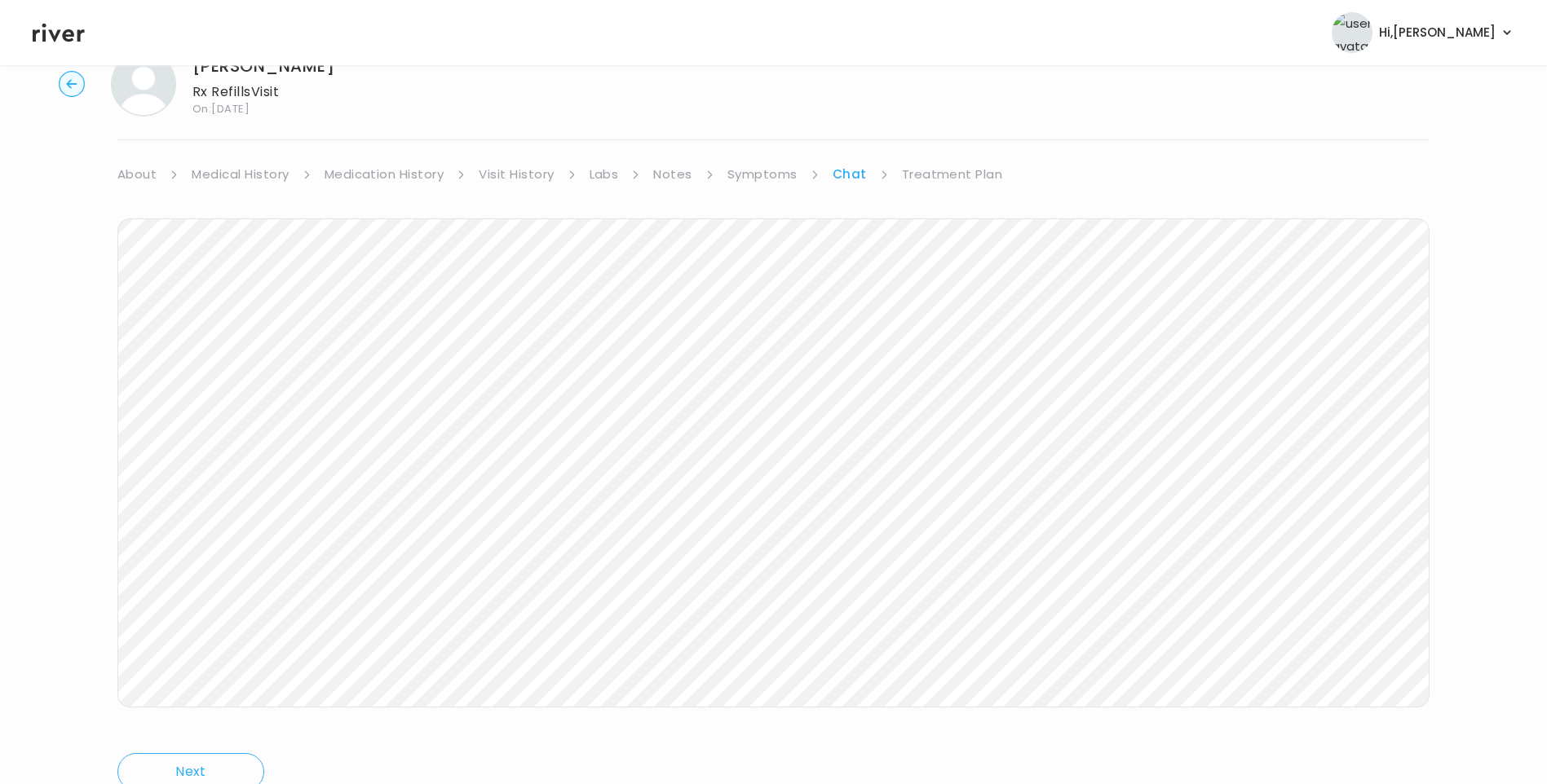
scroll to position [81, 0]
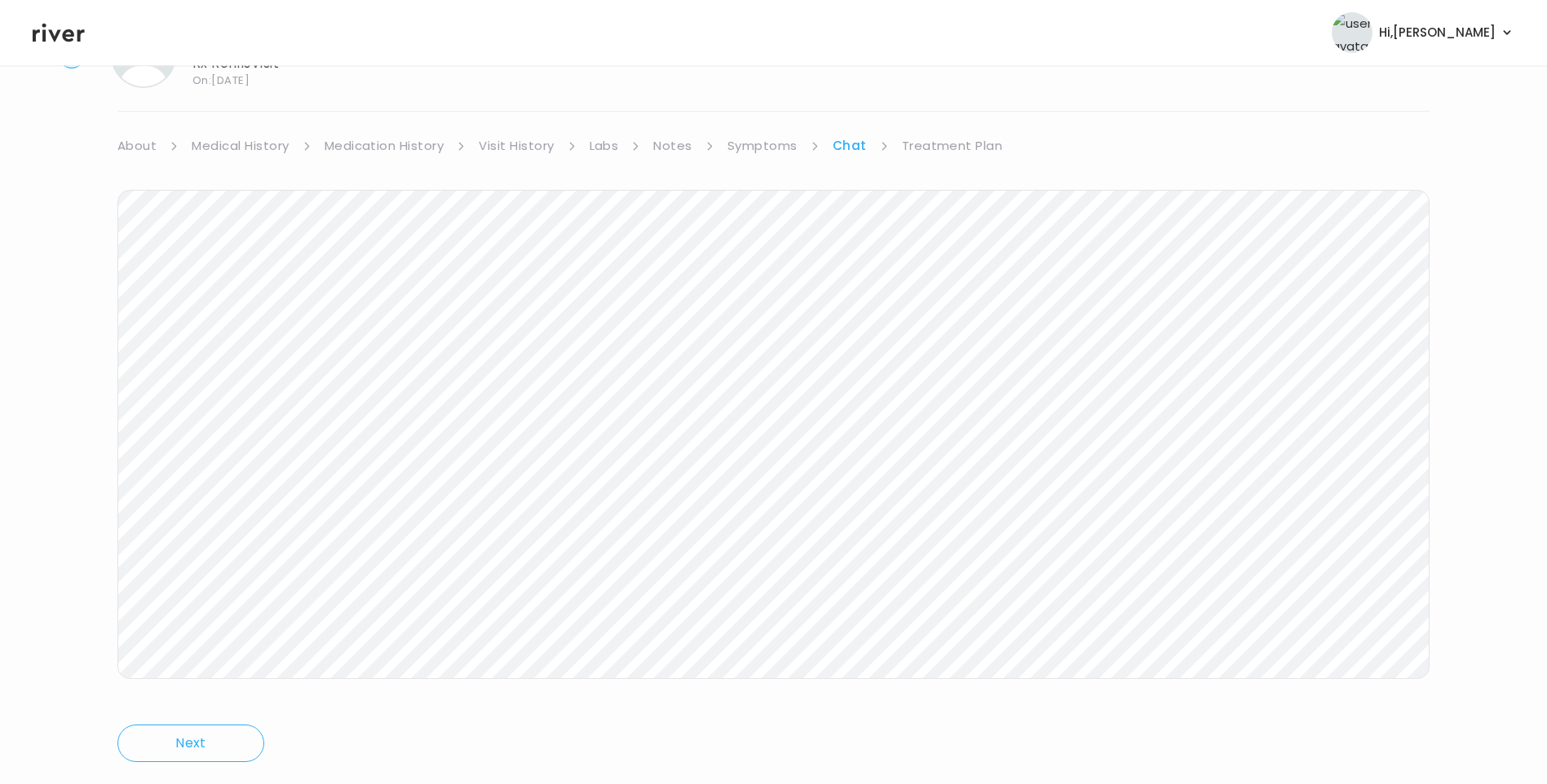
click at [63, 34] on icon at bounding box center [58, 33] width 52 height 19
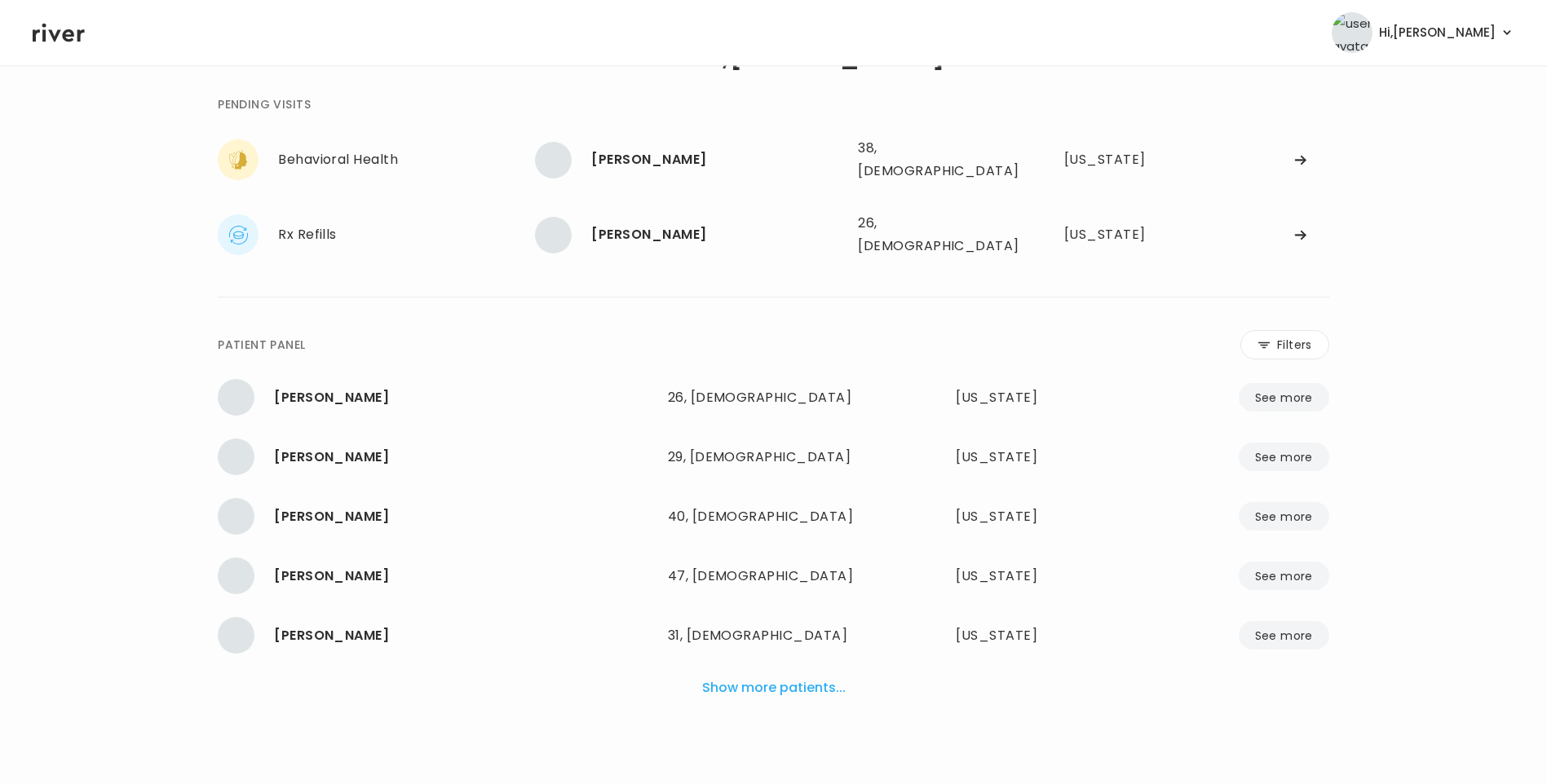
scroll to position [41, 0]
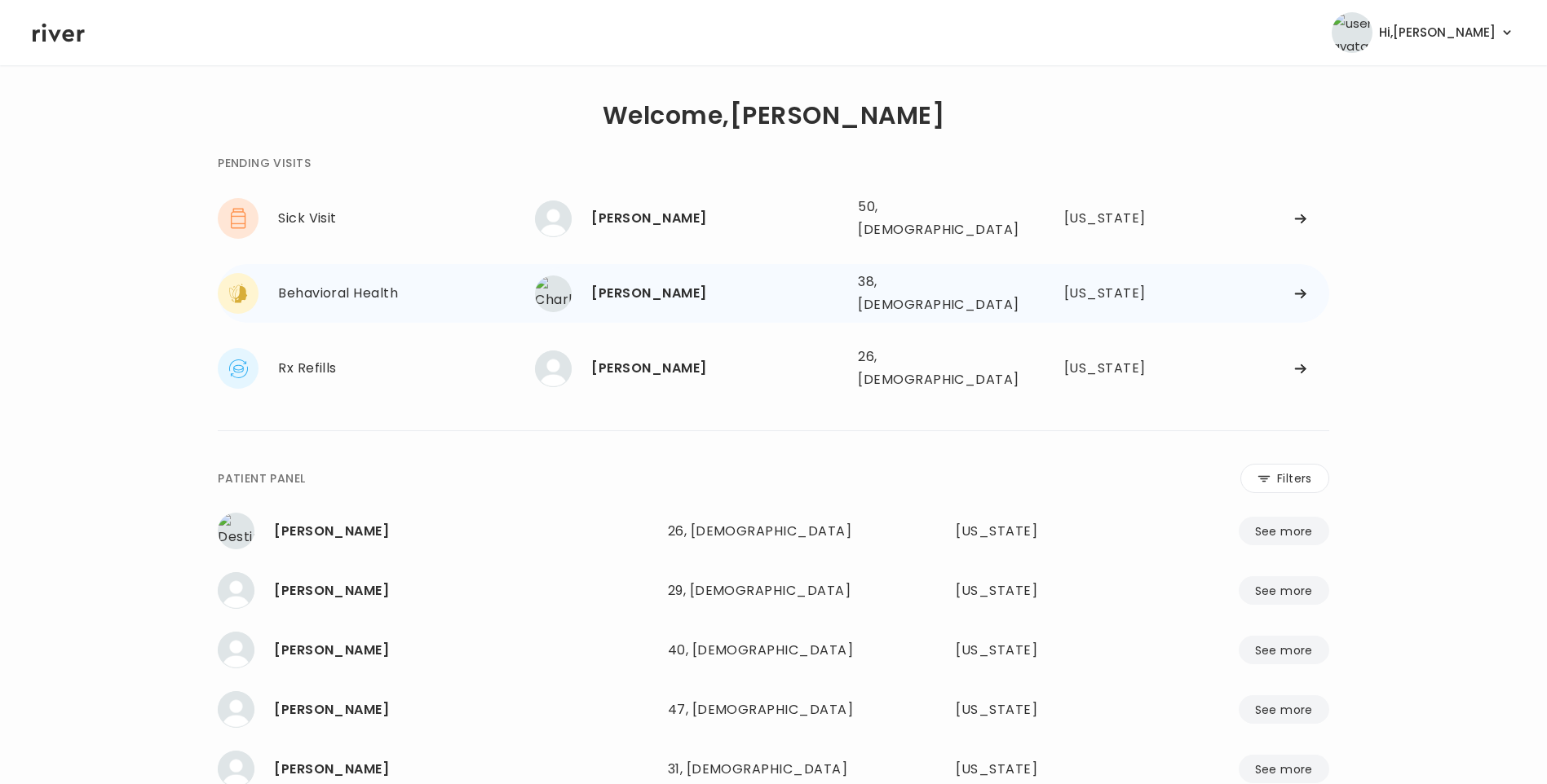
click at [699, 283] on div "[PERSON_NAME]" at bounding box center [718, 293] width 254 height 23
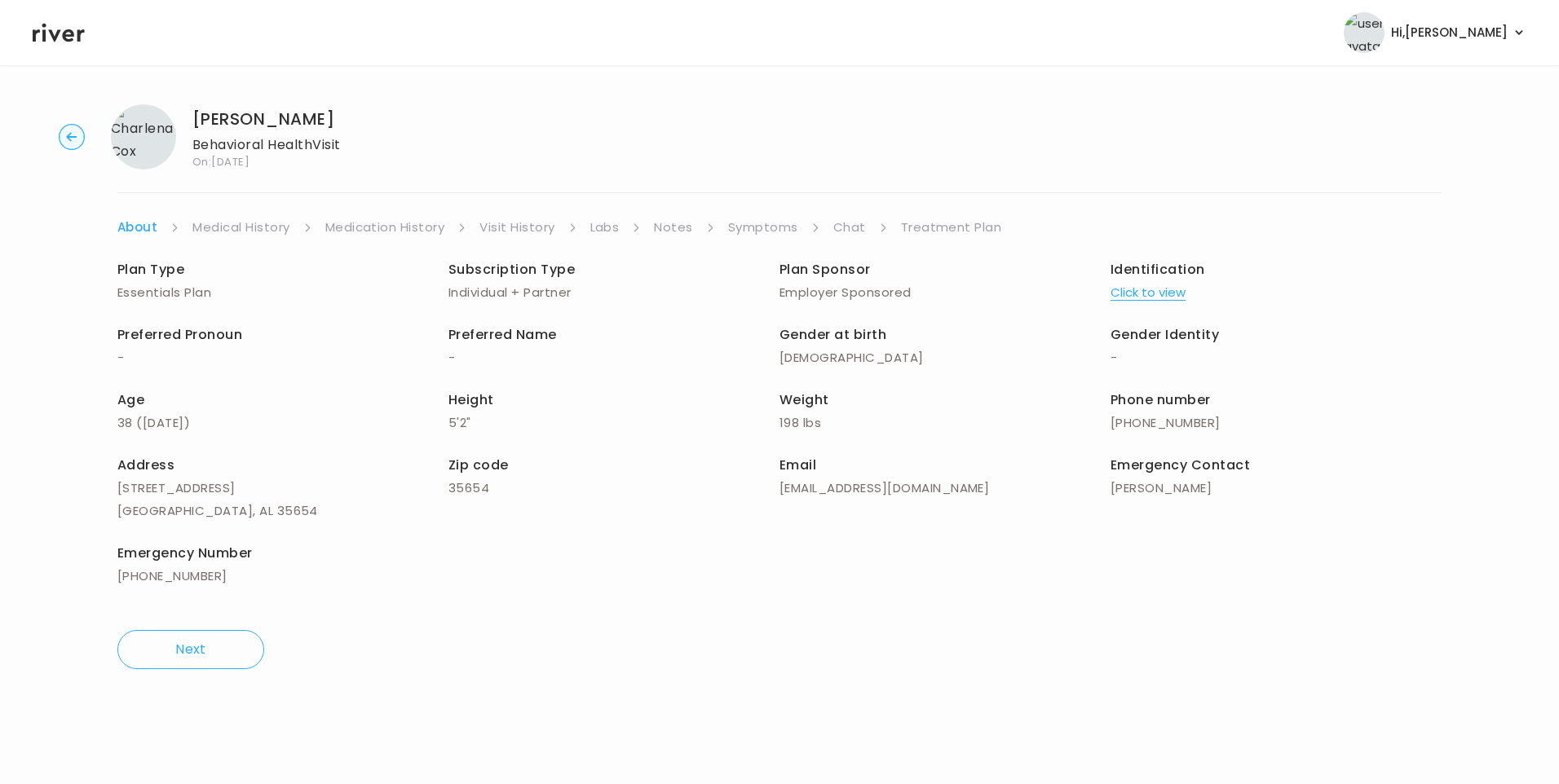
click at [847, 228] on link "Chat" at bounding box center [849, 227] width 33 height 23
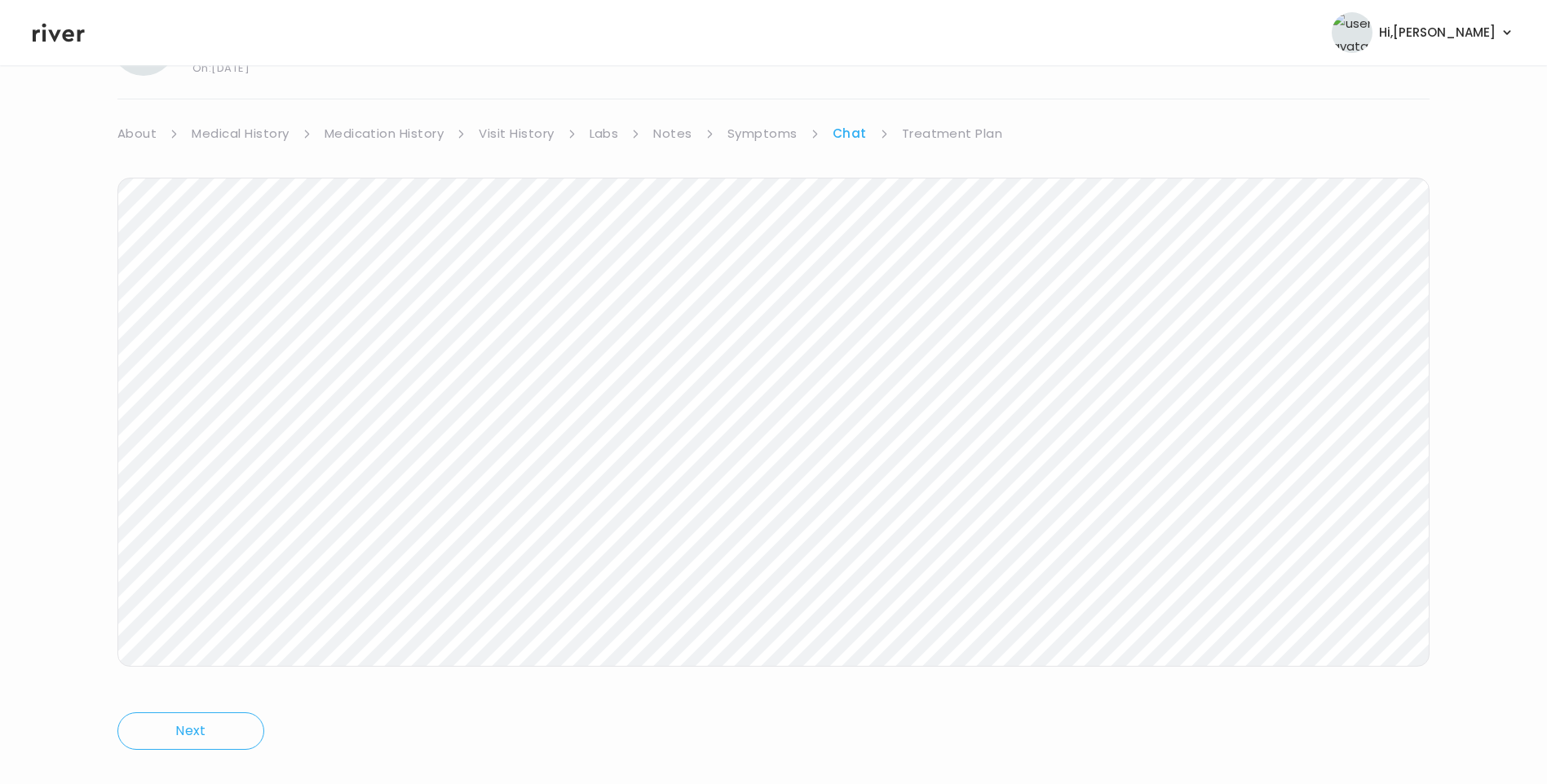
scroll to position [122, 0]
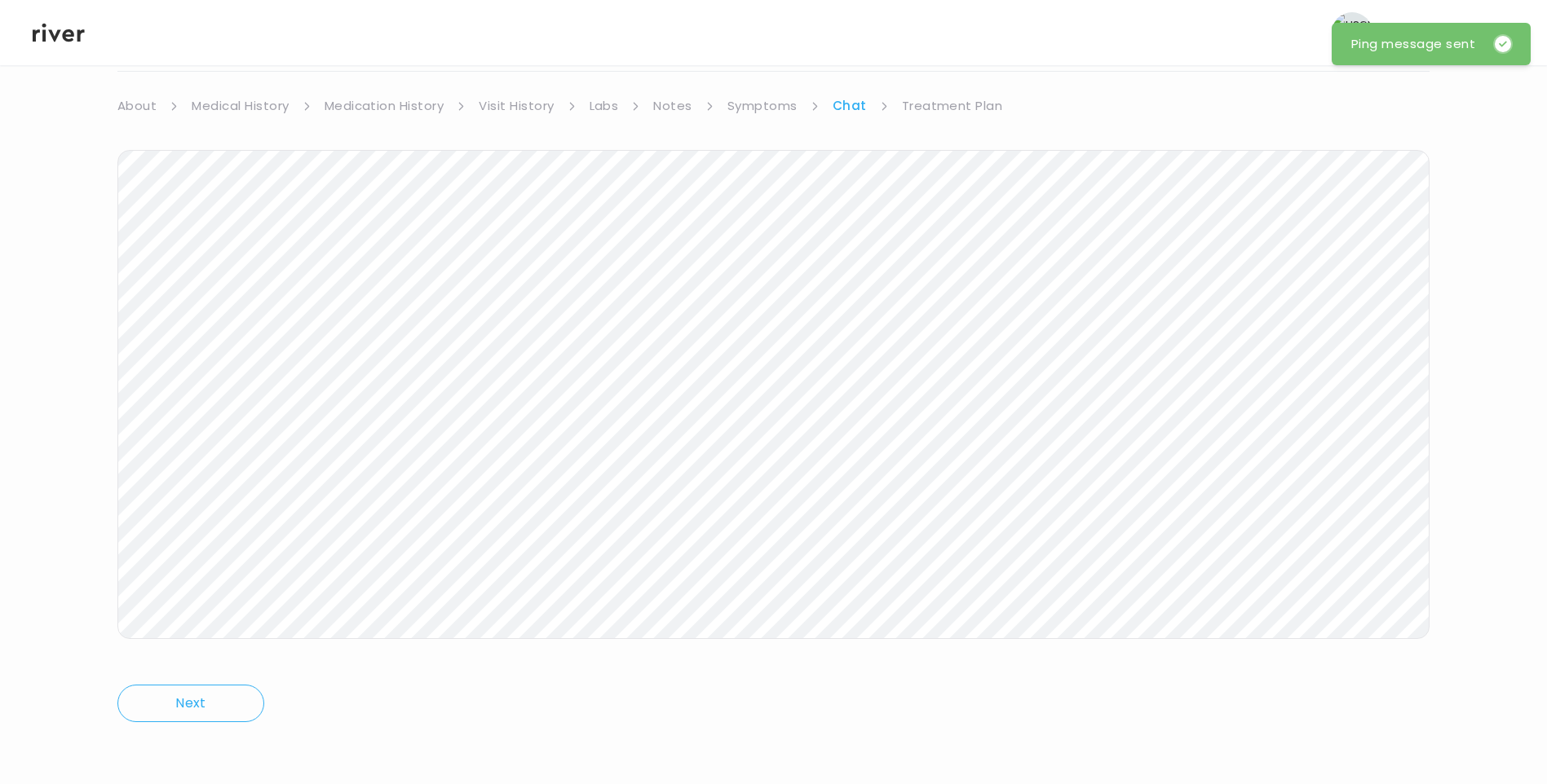
click at [70, 32] on icon at bounding box center [58, 33] width 52 height 19
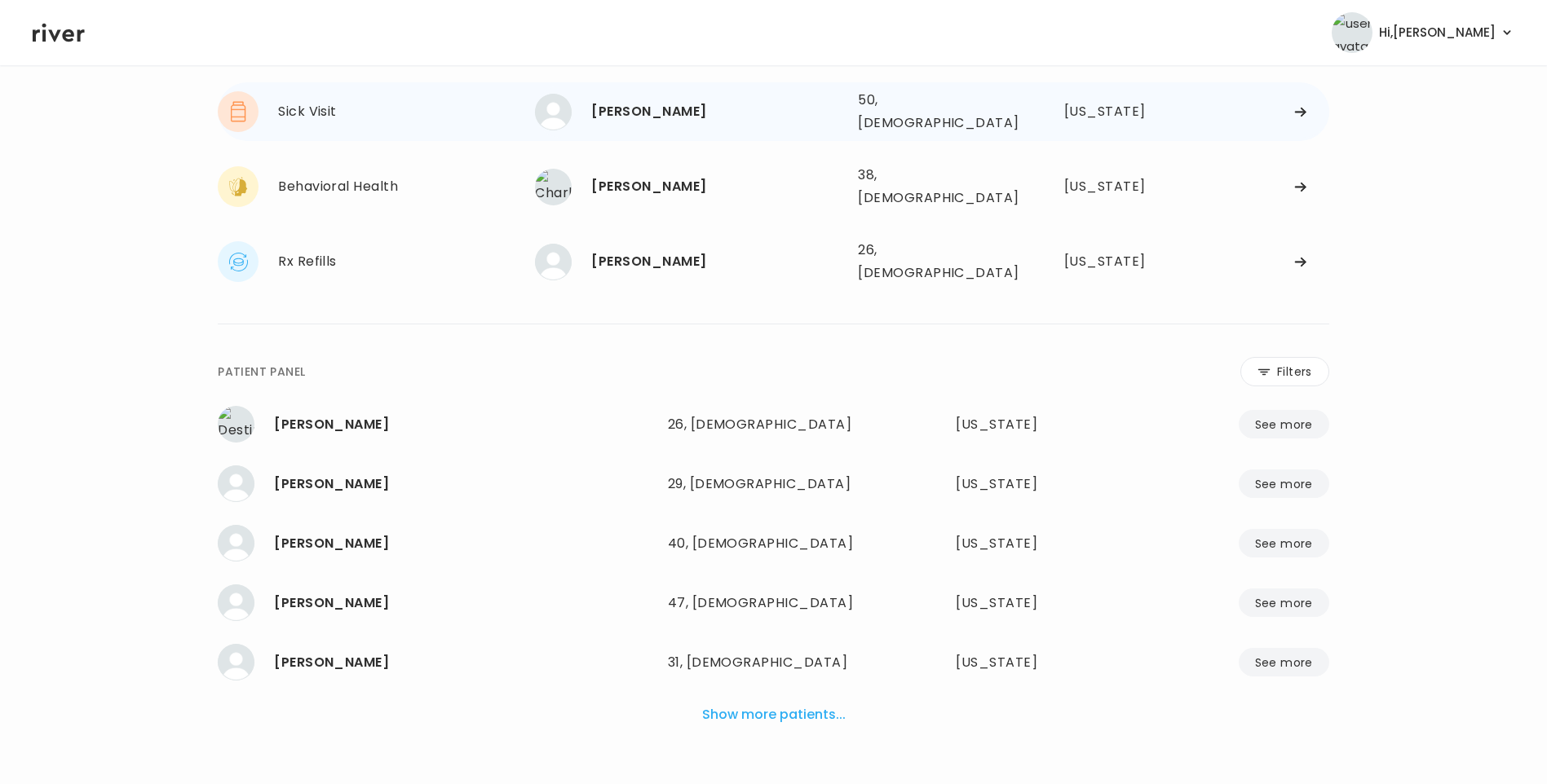
click at [659, 116] on div "[PERSON_NAME]" at bounding box center [718, 112] width 254 height 23
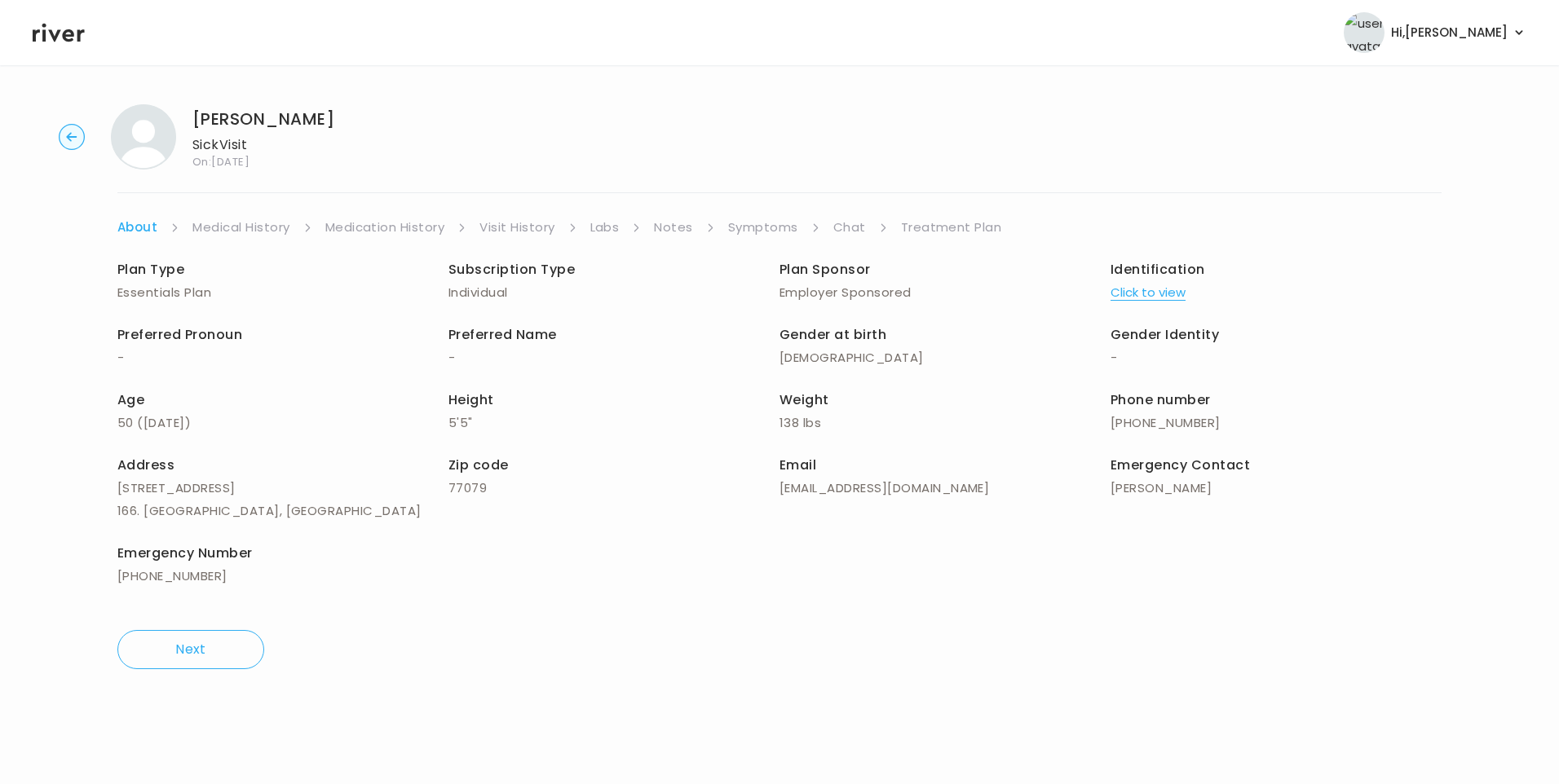
click at [486, 229] on link "Visit History" at bounding box center [517, 227] width 75 height 23
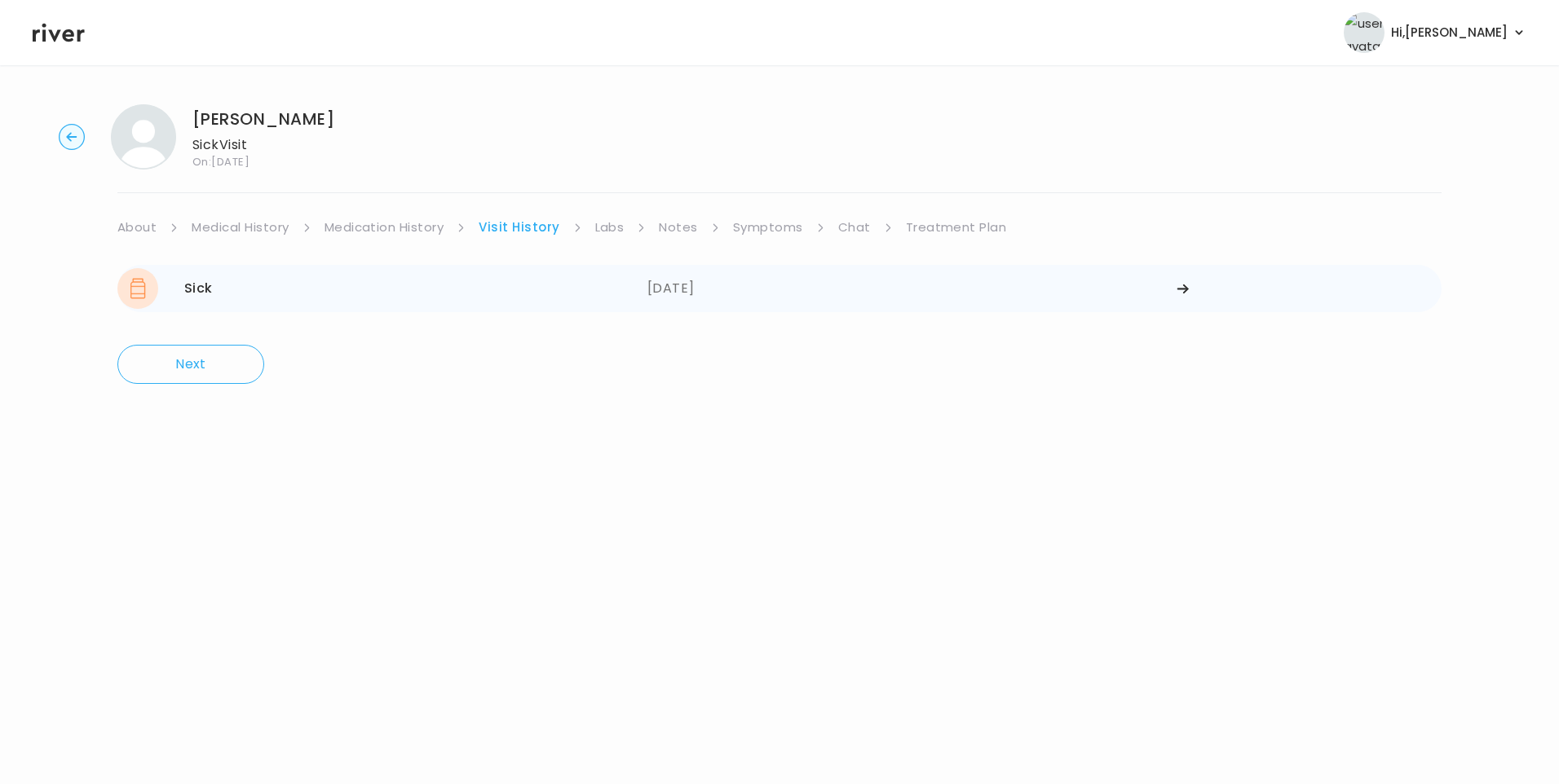
click at [682, 290] on div "[DATE]" at bounding box center [913, 289] width 530 height 41
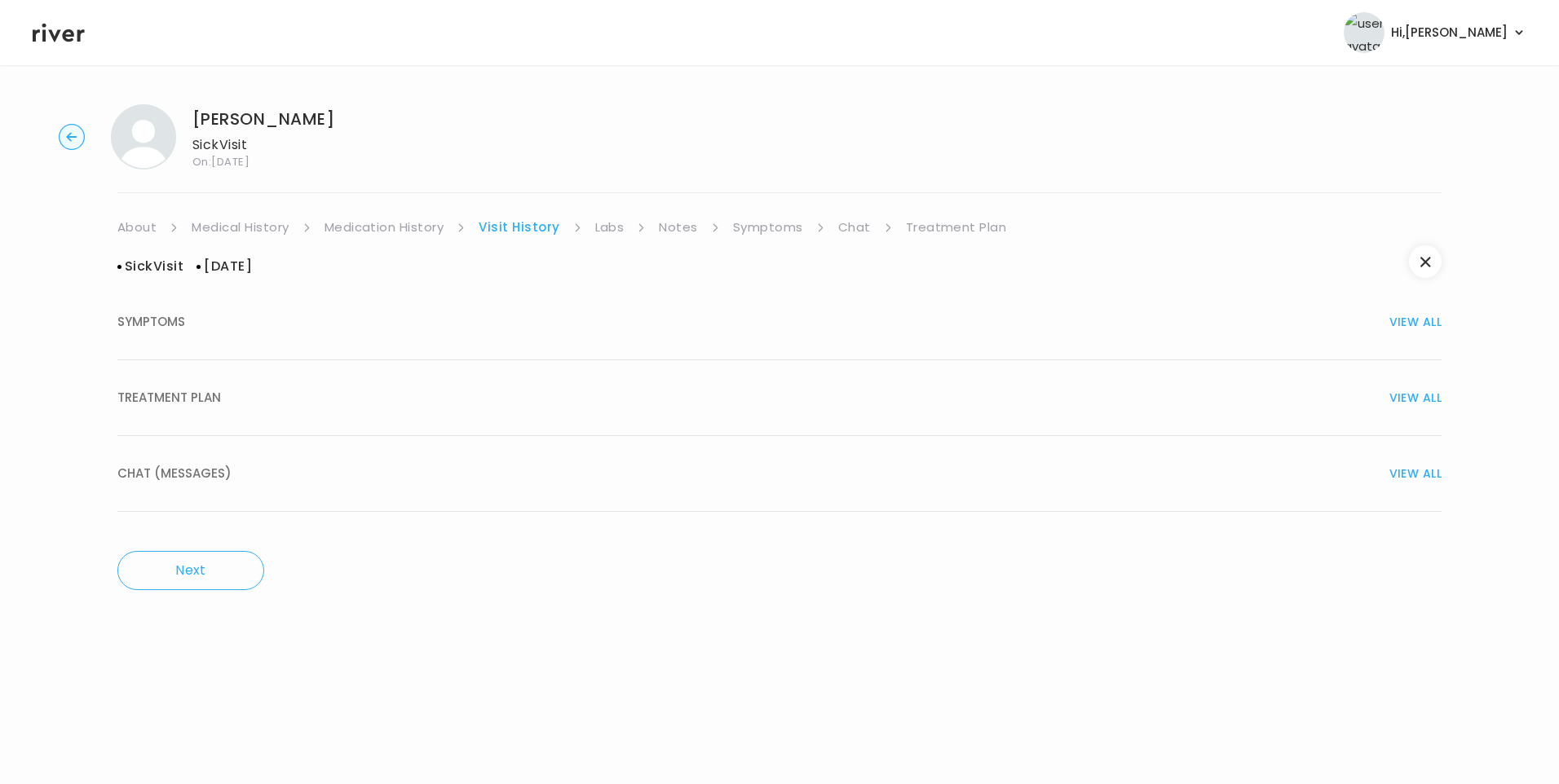
click at [387, 417] on button "TREATMENT PLAN VIEW ALL" at bounding box center [780, 398] width 1325 height 75
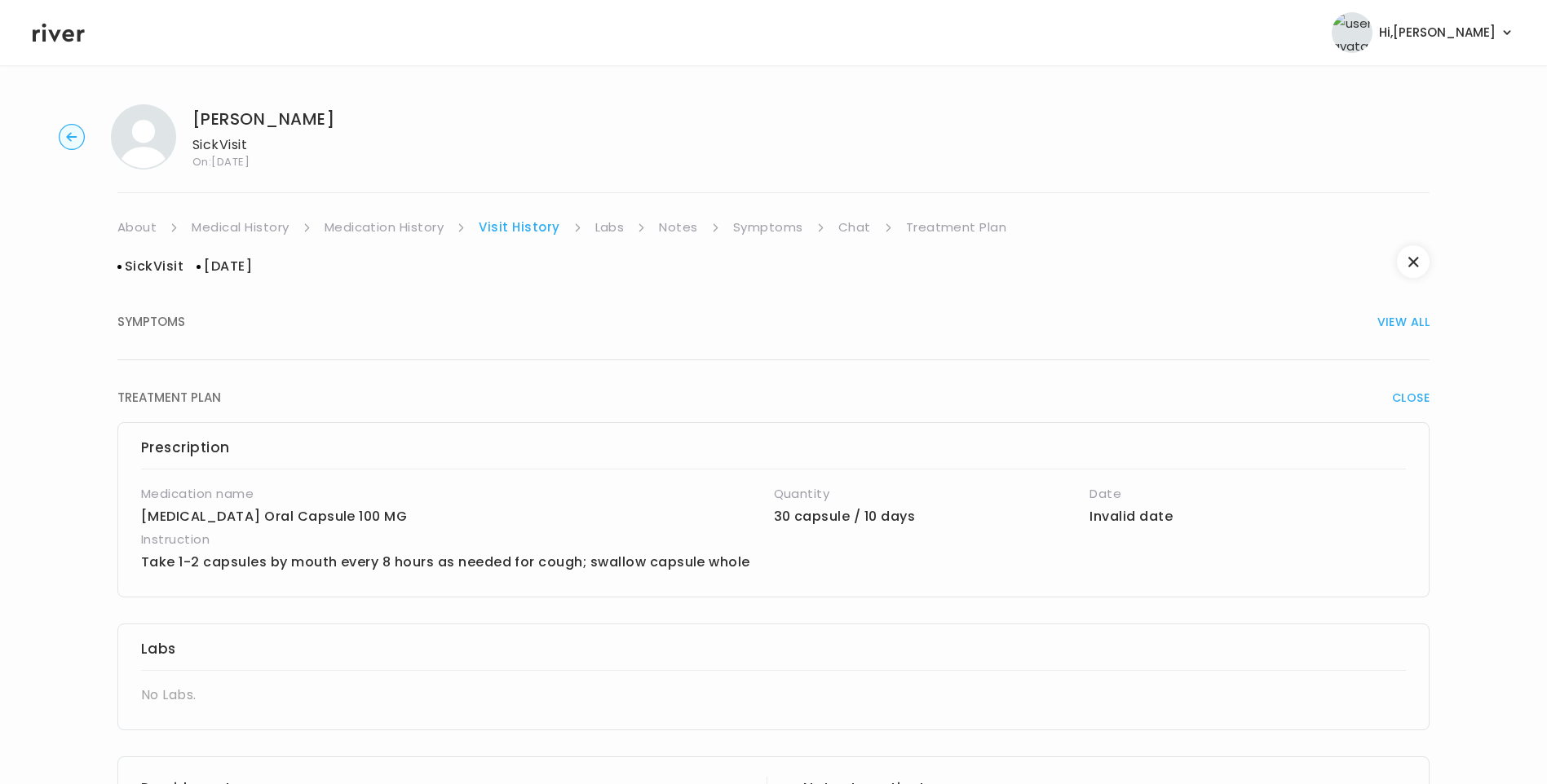
click at [248, 229] on link "Medical History" at bounding box center [239, 227] width 97 height 23
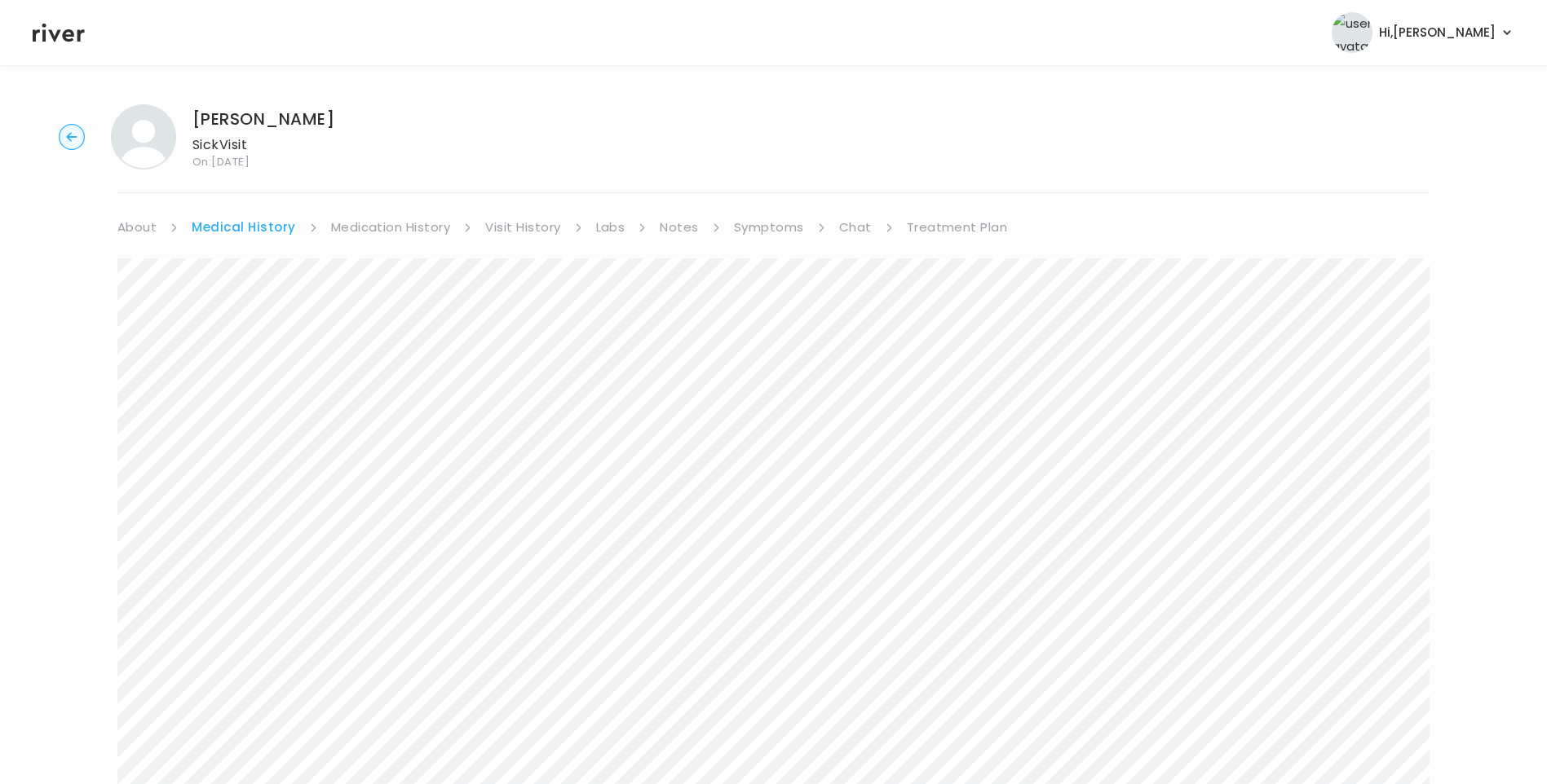
click at [743, 233] on link "Symptoms" at bounding box center [769, 227] width 70 height 23
click at [525, 223] on link "Visit History" at bounding box center [516, 227] width 75 height 23
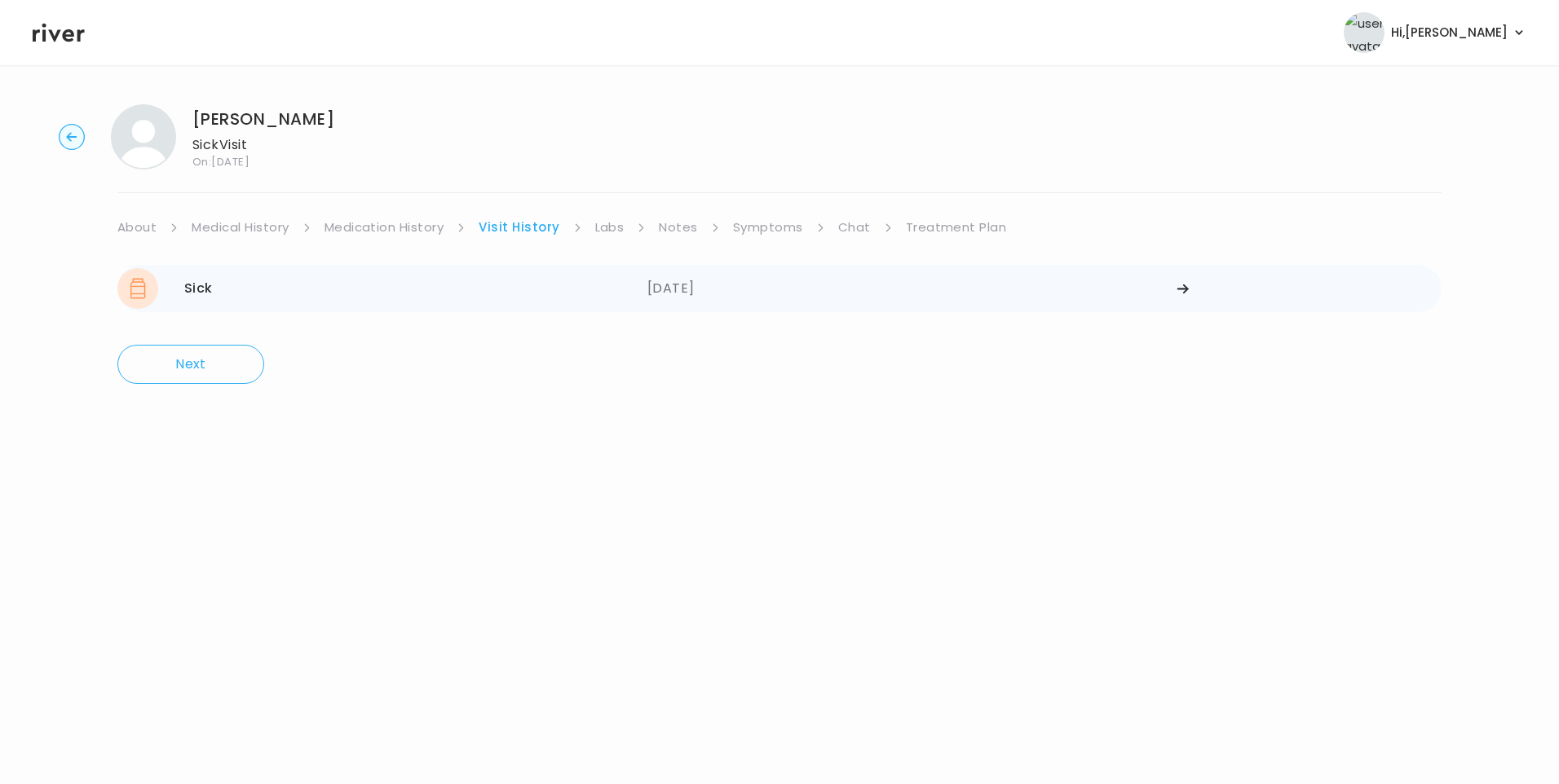
click at [707, 295] on div "[DATE]" at bounding box center [913, 289] width 530 height 41
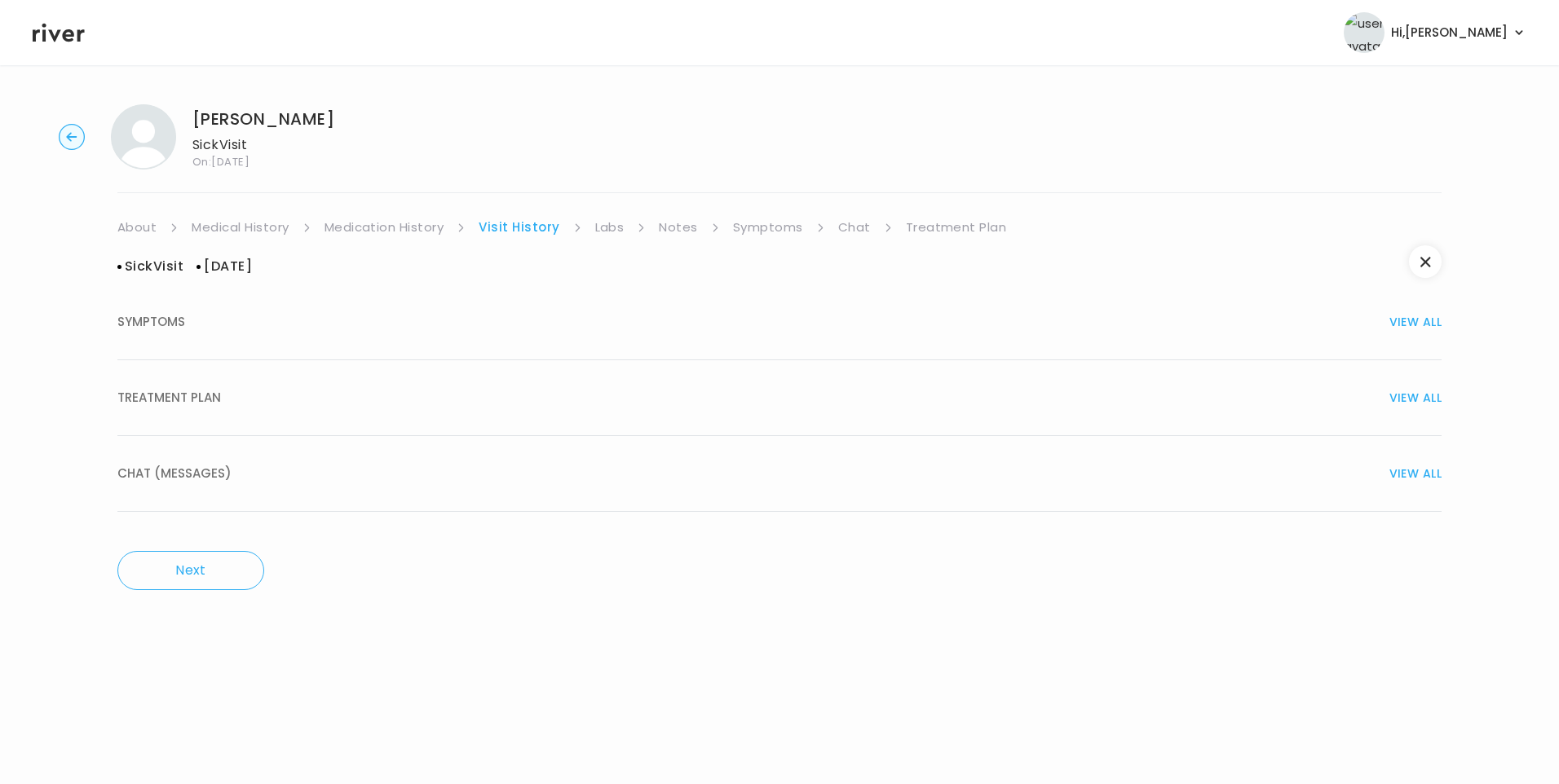
click at [193, 315] on div "SYMPTOMS VIEW ALL" at bounding box center [780, 322] width 1325 height 23
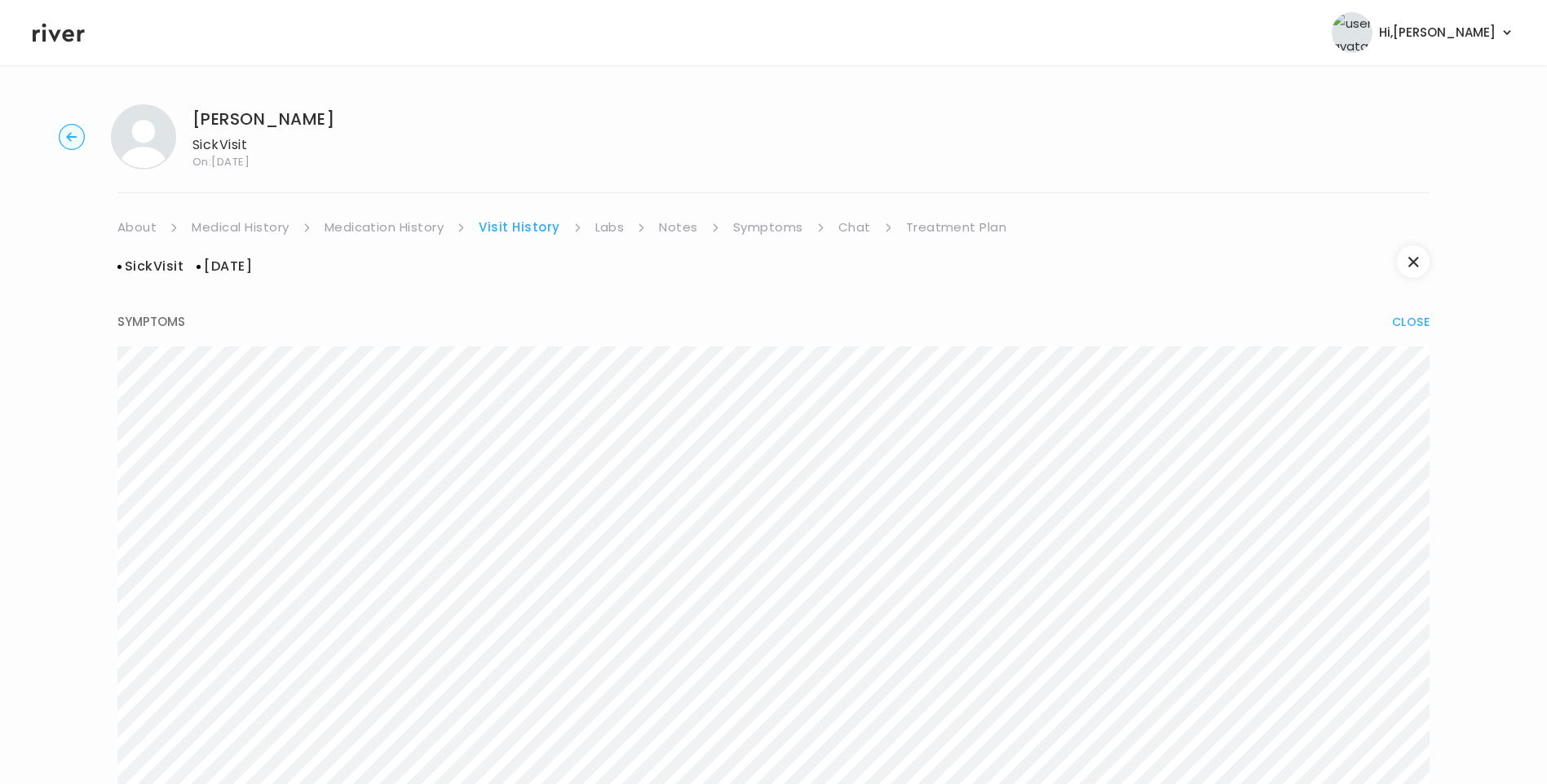
click at [140, 229] on link "About" at bounding box center [137, 227] width 39 height 23
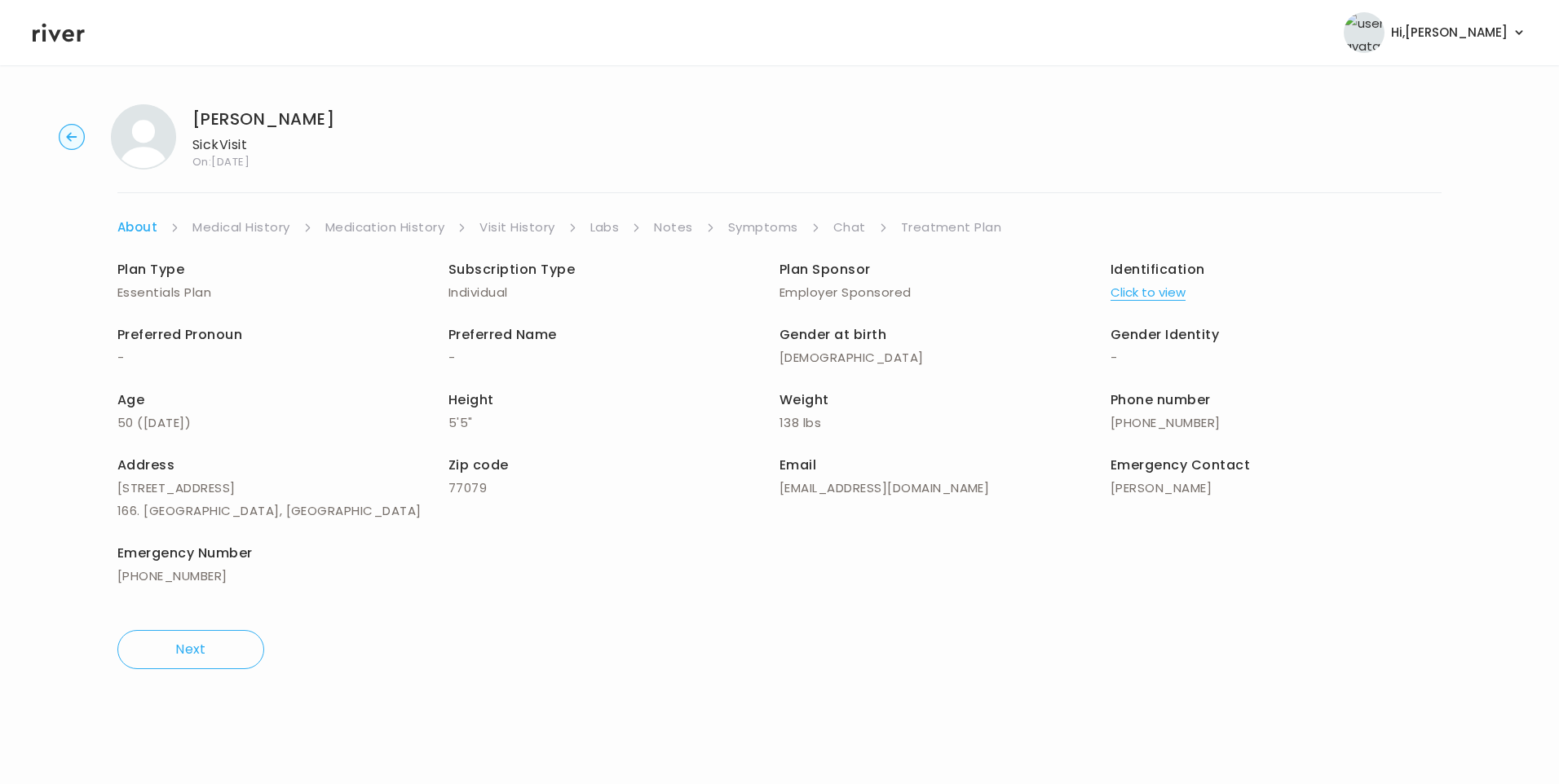
click at [1168, 298] on button "Click to view" at bounding box center [1148, 292] width 75 height 23
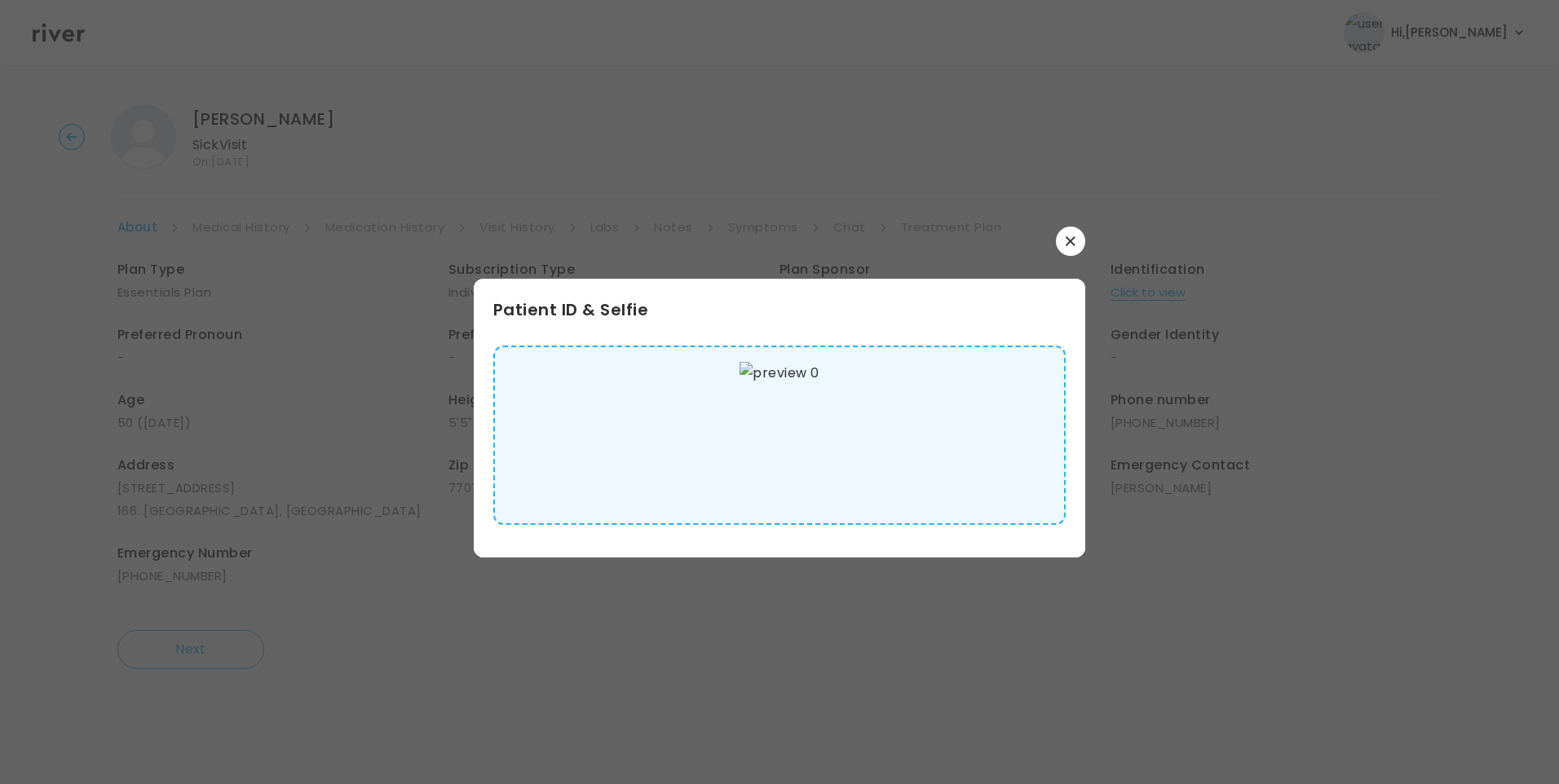
click at [794, 470] on img at bounding box center [779, 435] width 79 height 147
click at [1071, 244] on icon "button" at bounding box center [1070, 241] width 9 height 9
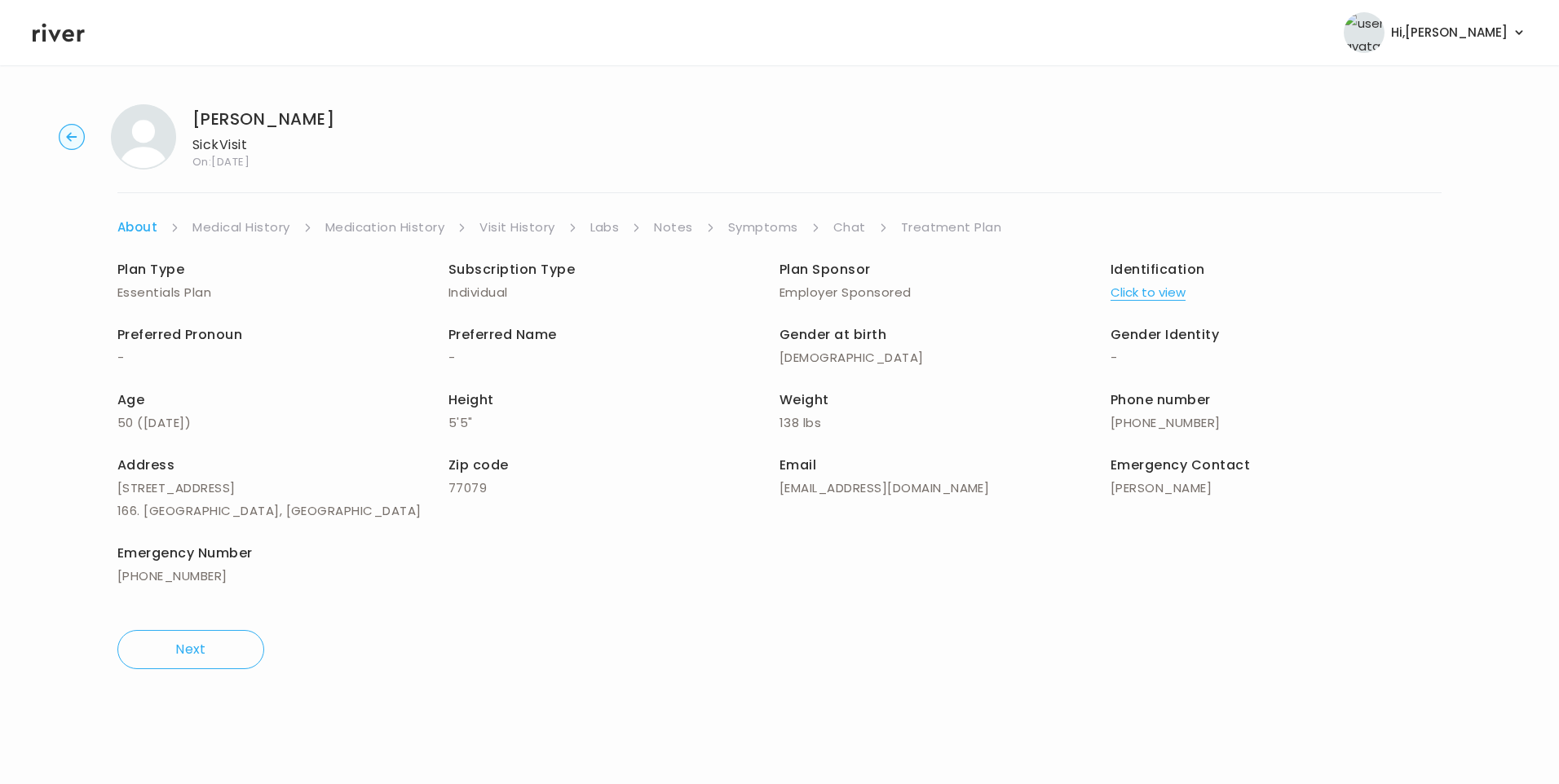
click at [229, 225] on link "Medical History" at bounding box center [240, 227] width 97 height 23
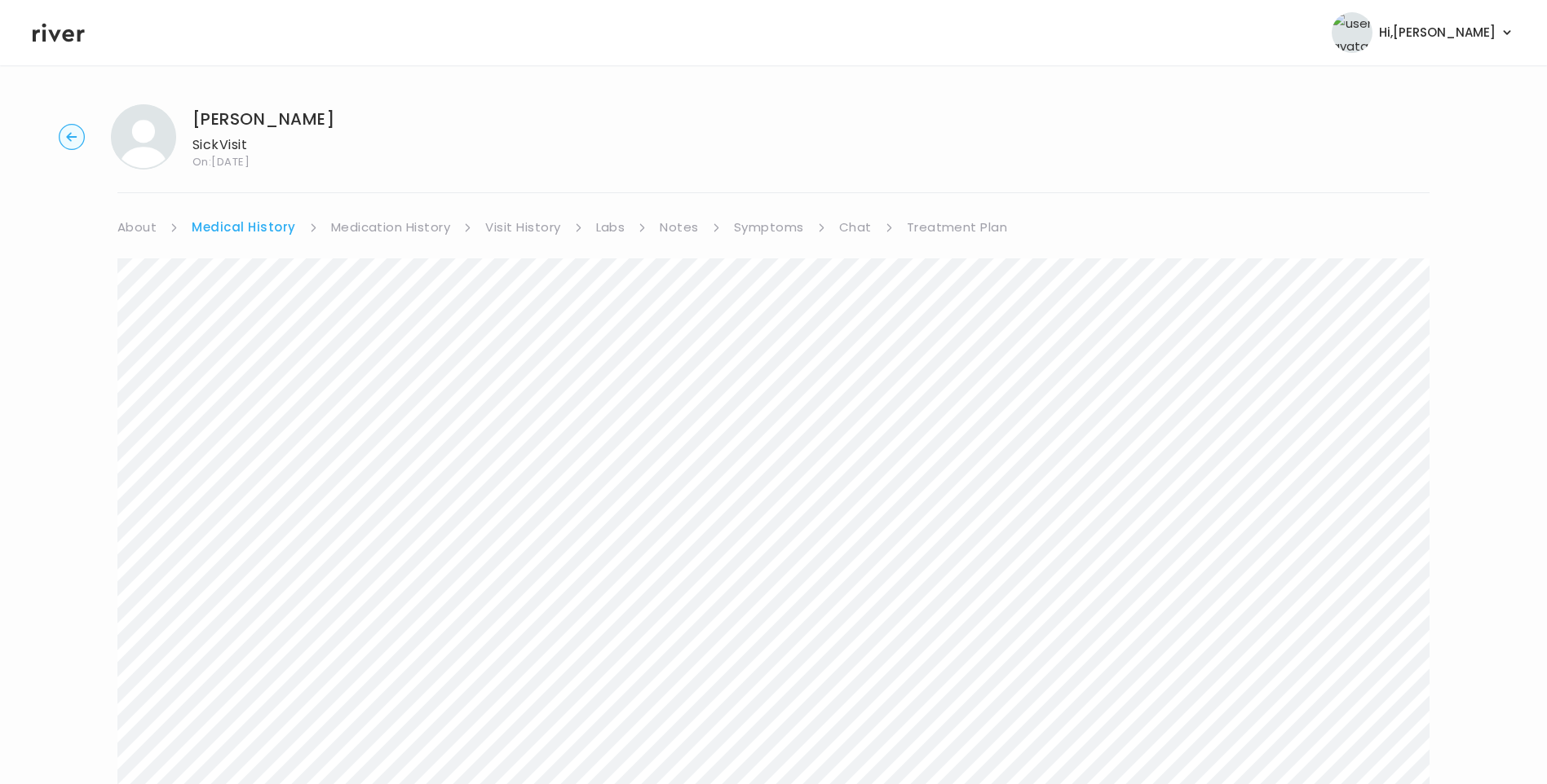
click at [788, 225] on link "Symptoms" at bounding box center [769, 227] width 70 height 23
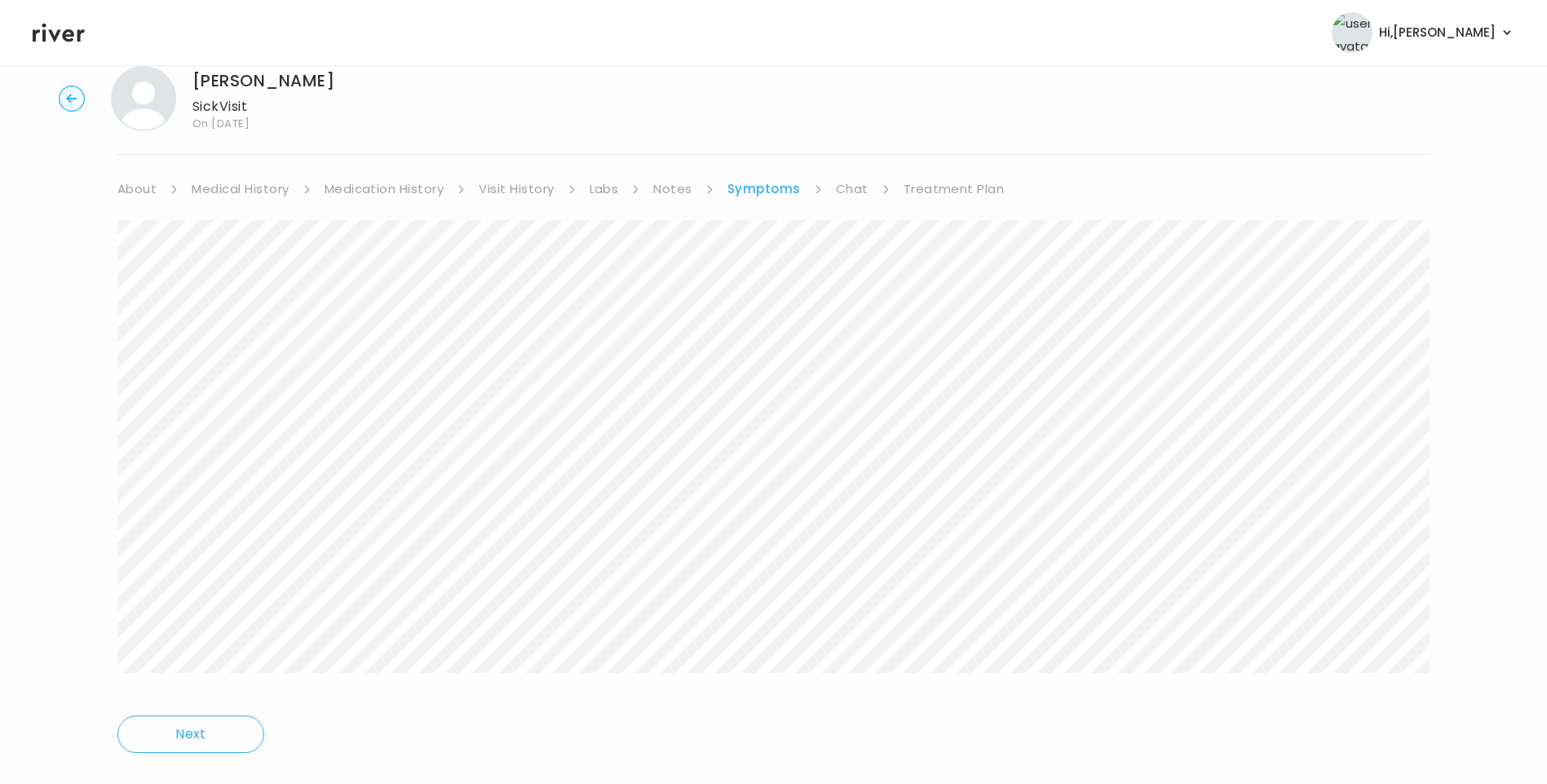
scroll to position [69, 0]
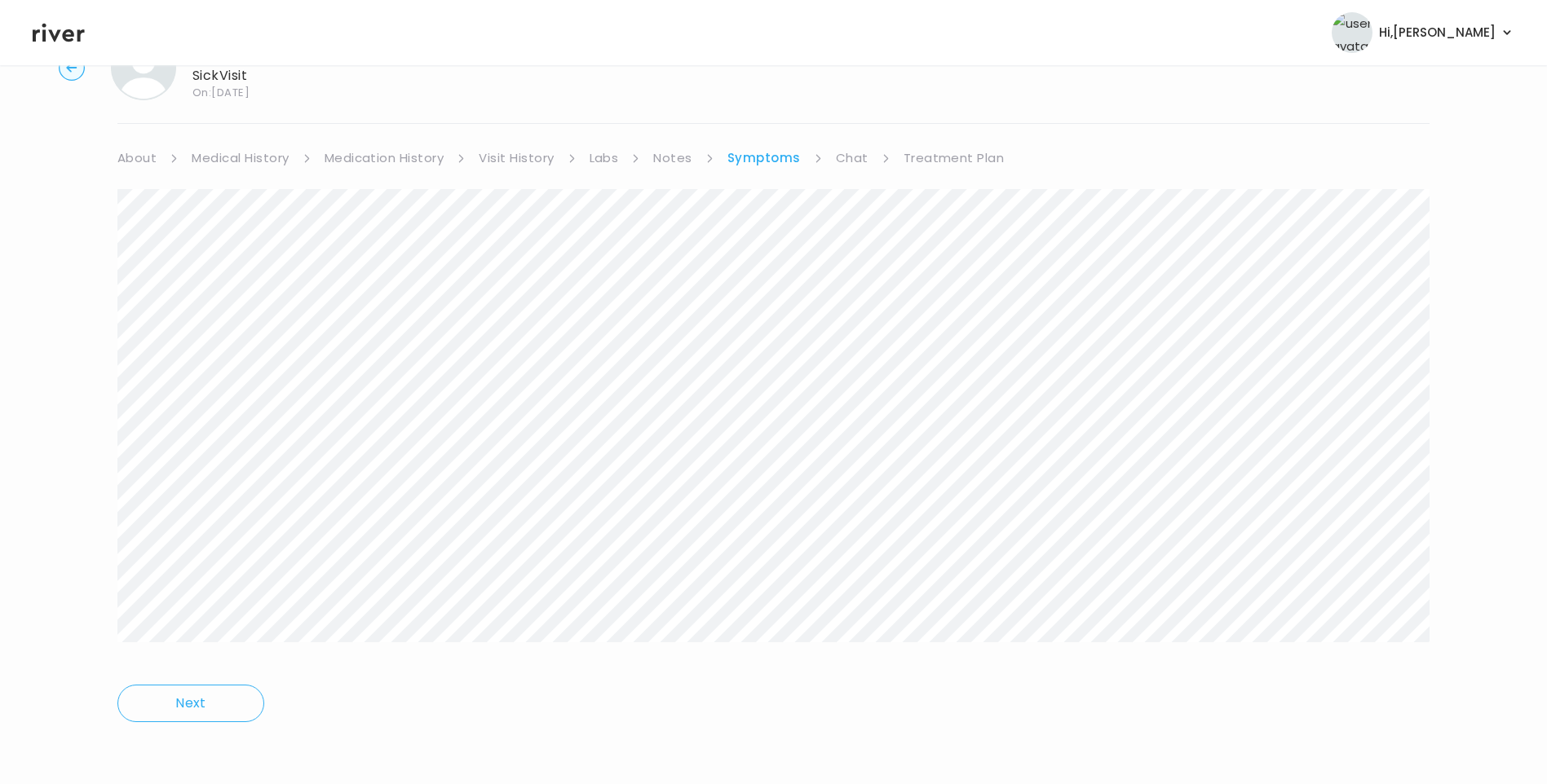
click at [439, 165] on link "Medication History" at bounding box center [384, 158] width 120 height 23
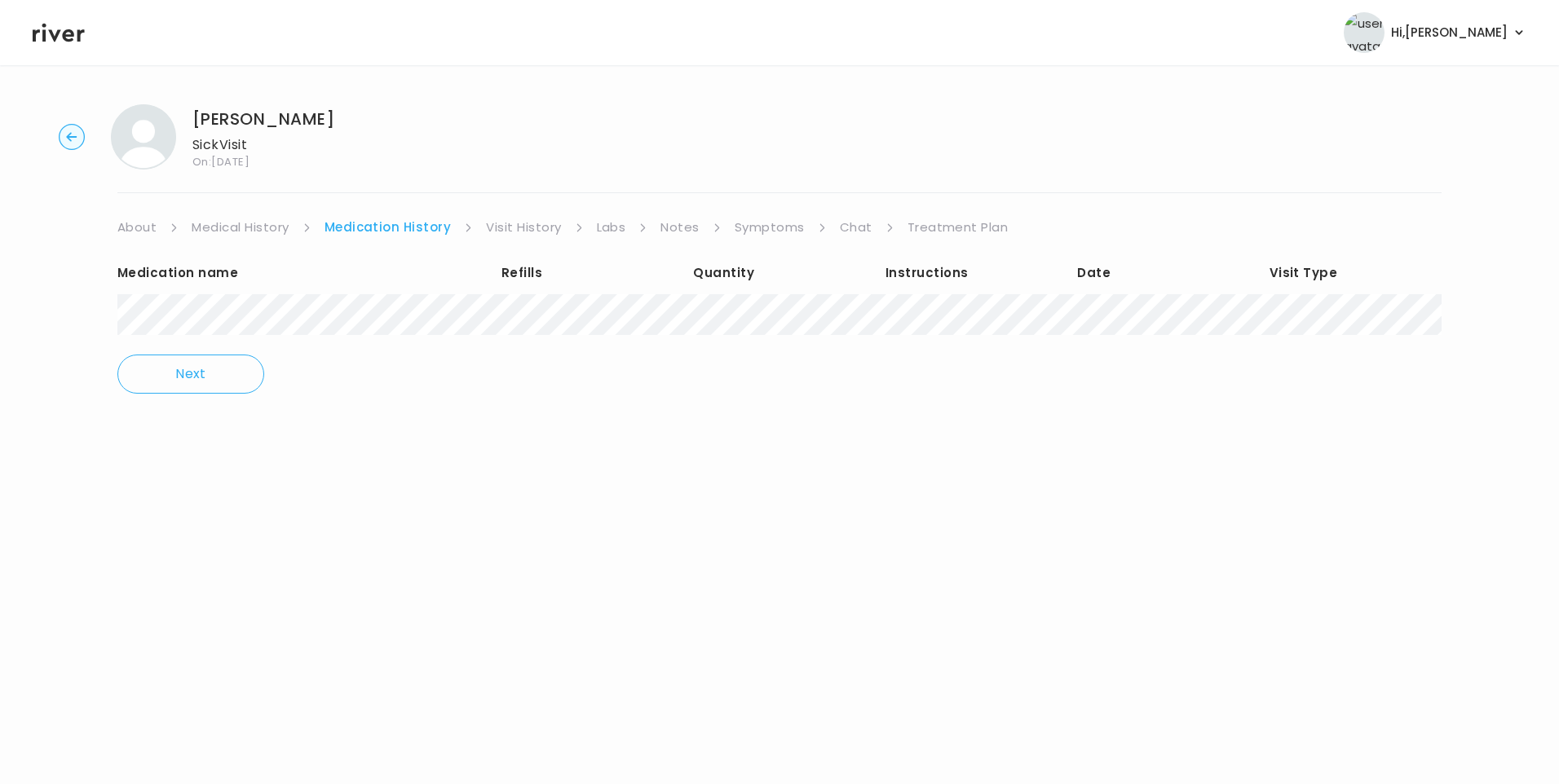
click at [943, 226] on link "Treatment Plan" at bounding box center [958, 227] width 101 height 23
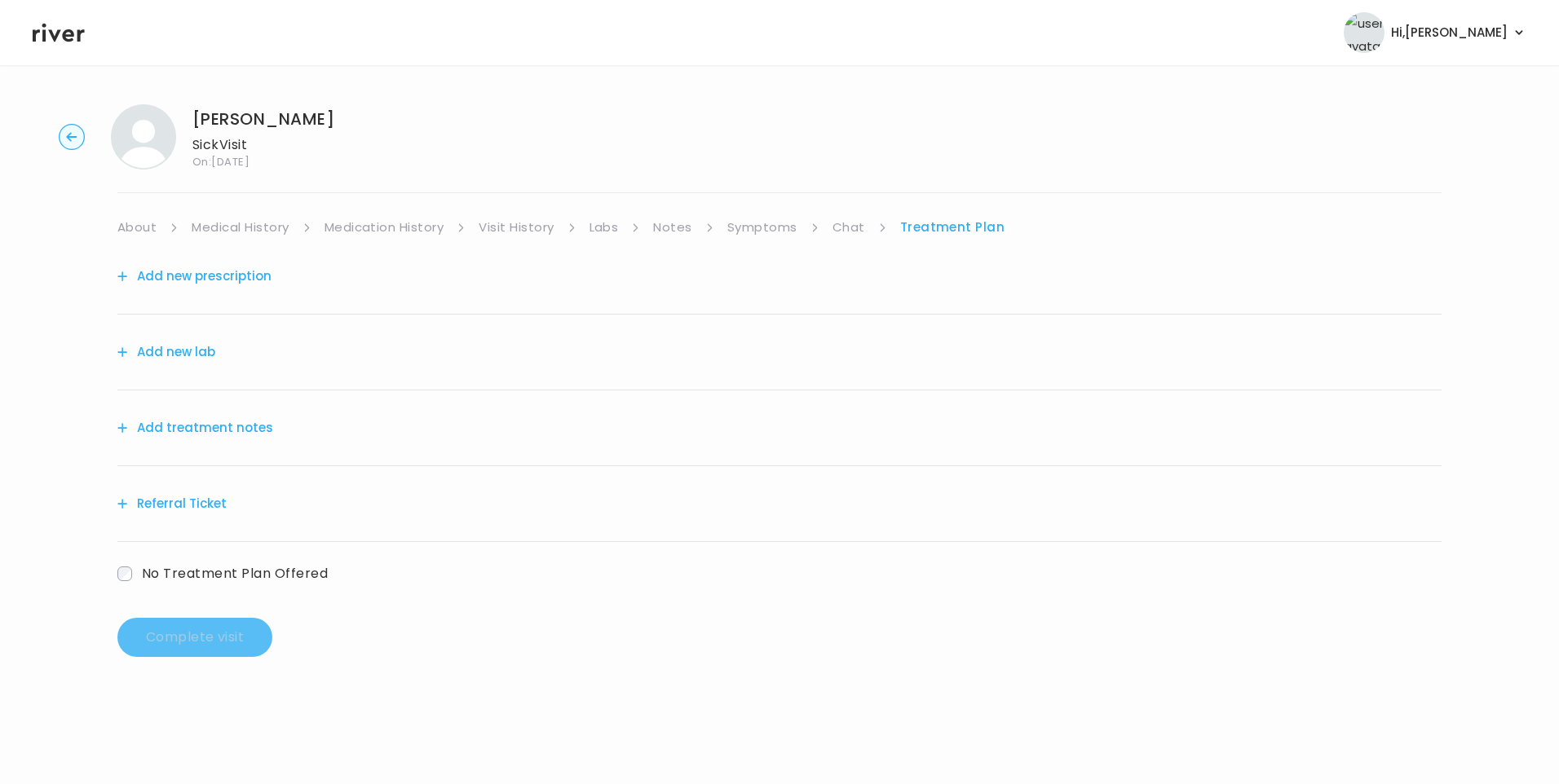
click at [257, 425] on button "Add treatment notes" at bounding box center [196, 428] width 156 height 23
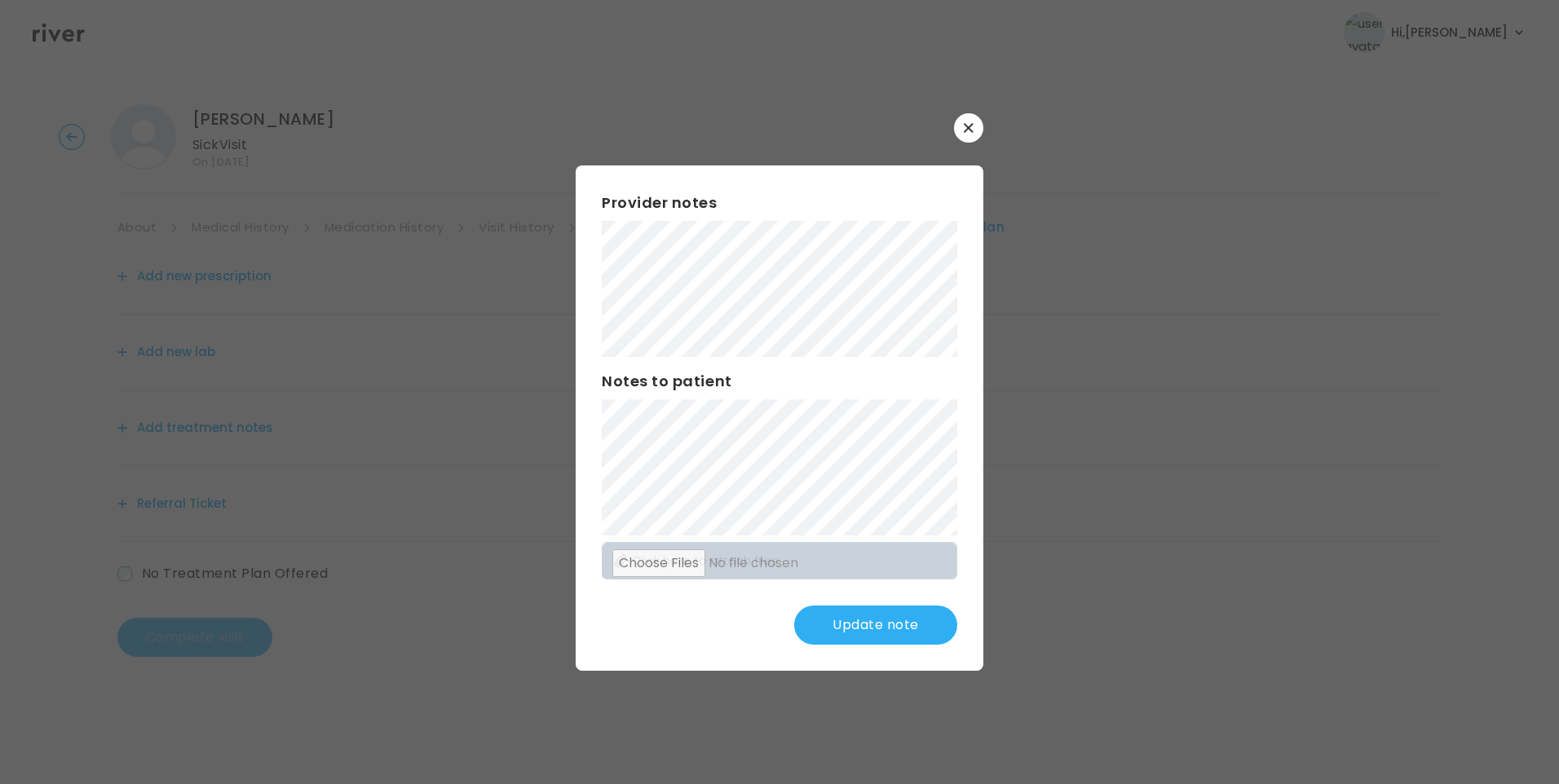
click at [872, 623] on button "Update note" at bounding box center [876, 625] width 163 height 39
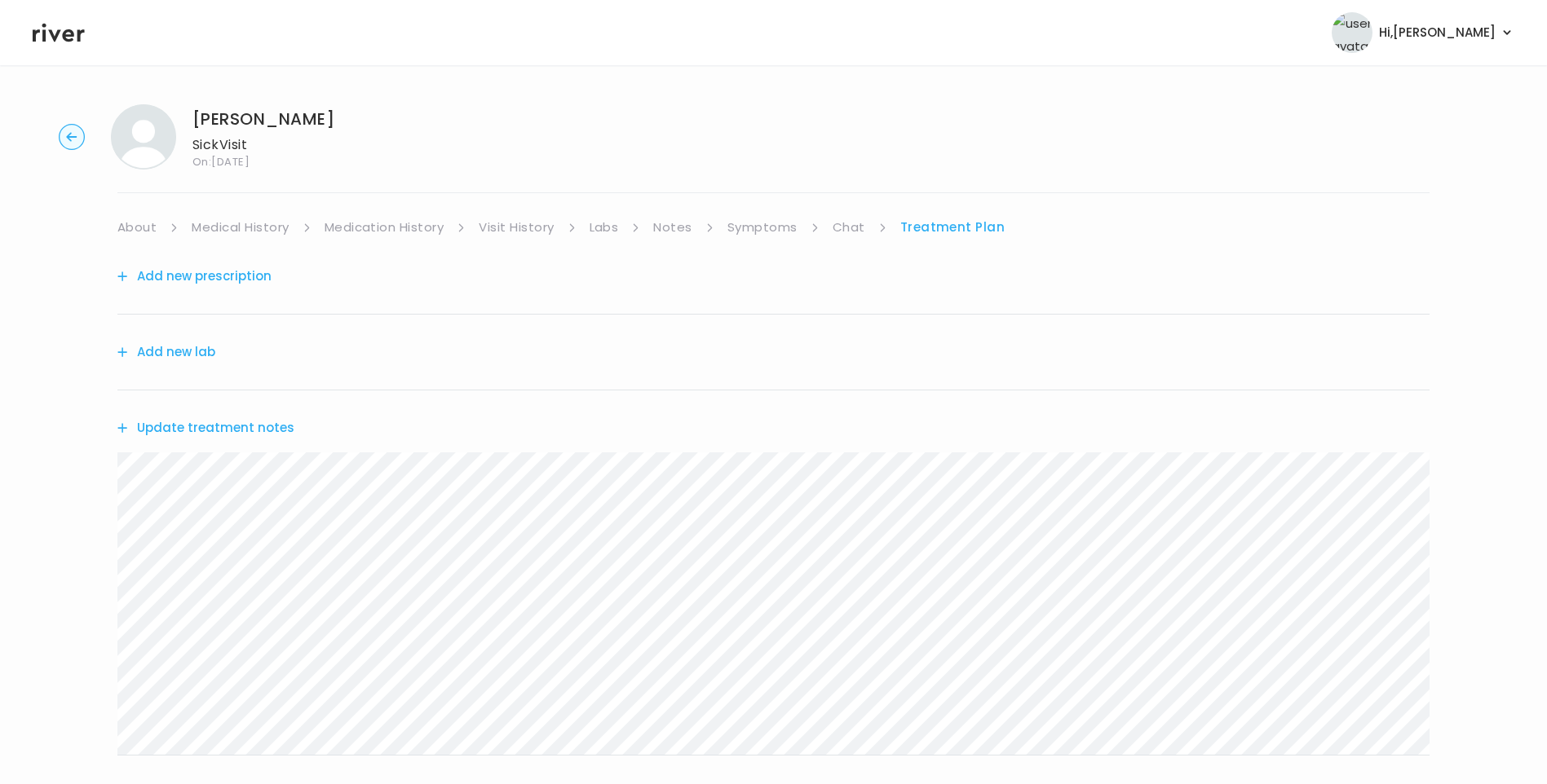
click at [275, 432] on button "Update treatment notes" at bounding box center [206, 428] width 177 height 23
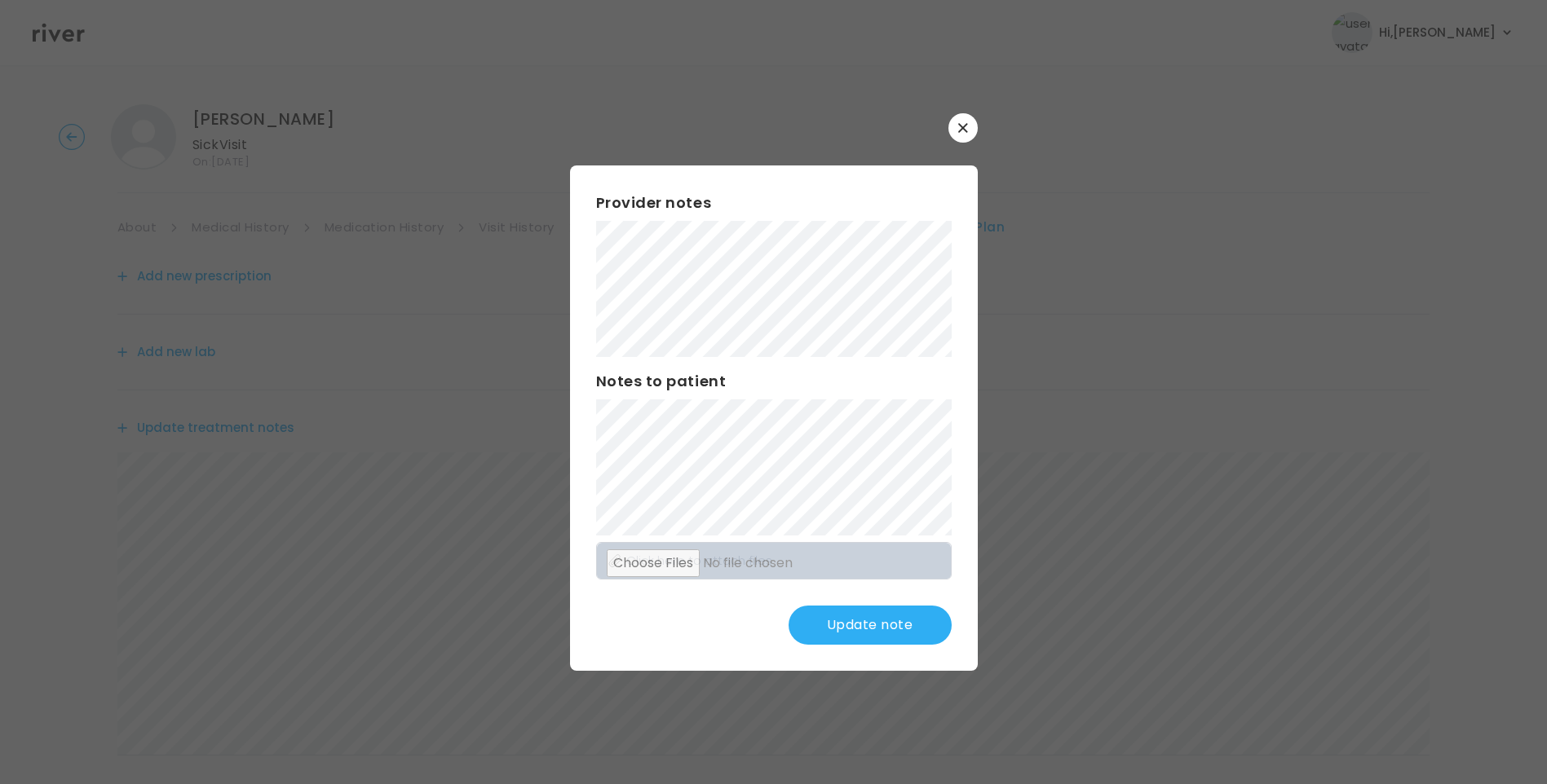
click at [874, 621] on button "Update note" at bounding box center [870, 625] width 163 height 39
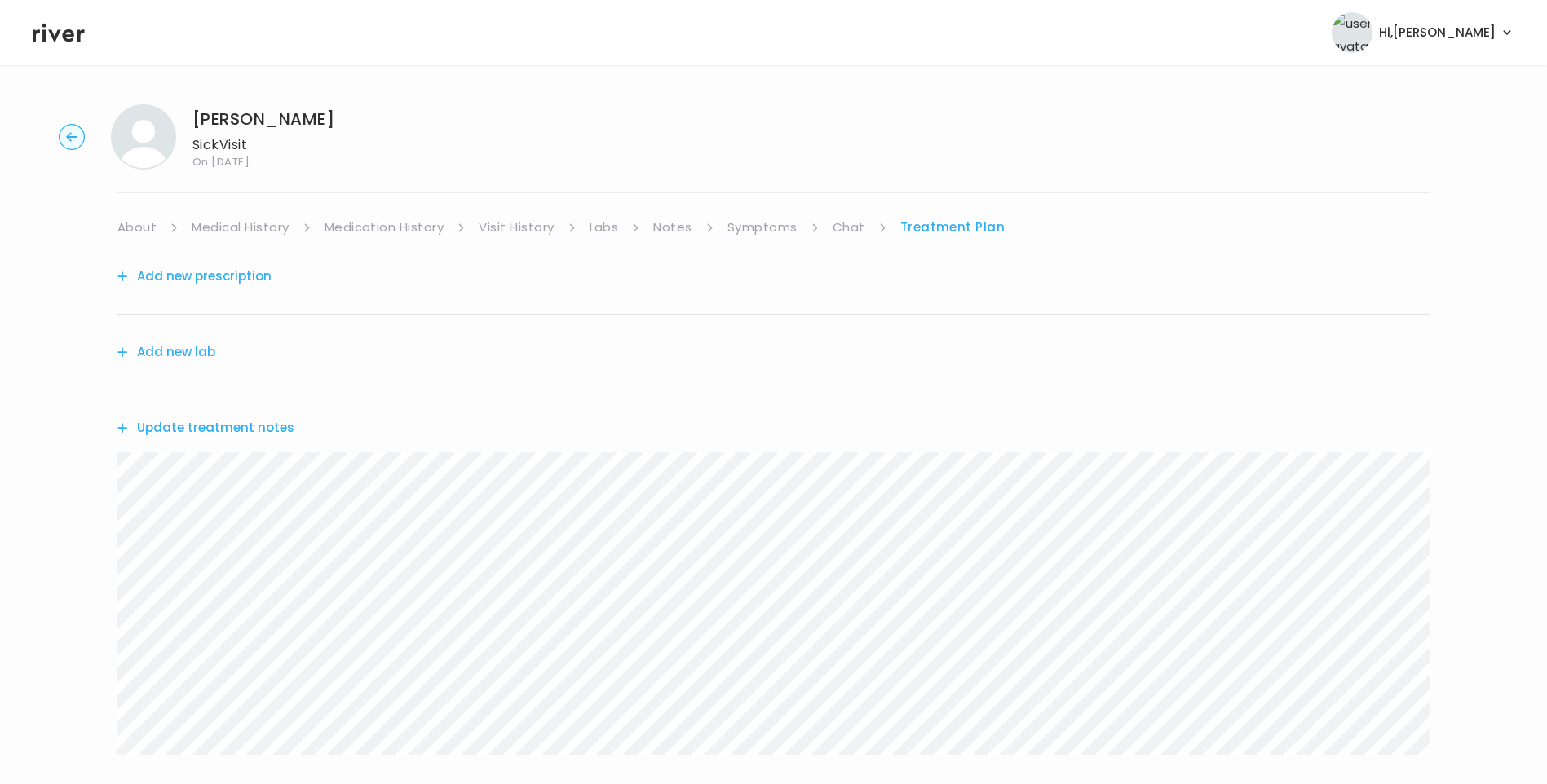
click at [781, 216] on link "Symptoms" at bounding box center [763, 227] width 70 height 23
click at [934, 225] on link "Treatment Plan" at bounding box center [954, 227] width 101 height 23
click at [248, 419] on button "Update treatment notes" at bounding box center [206, 428] width 177 height 23
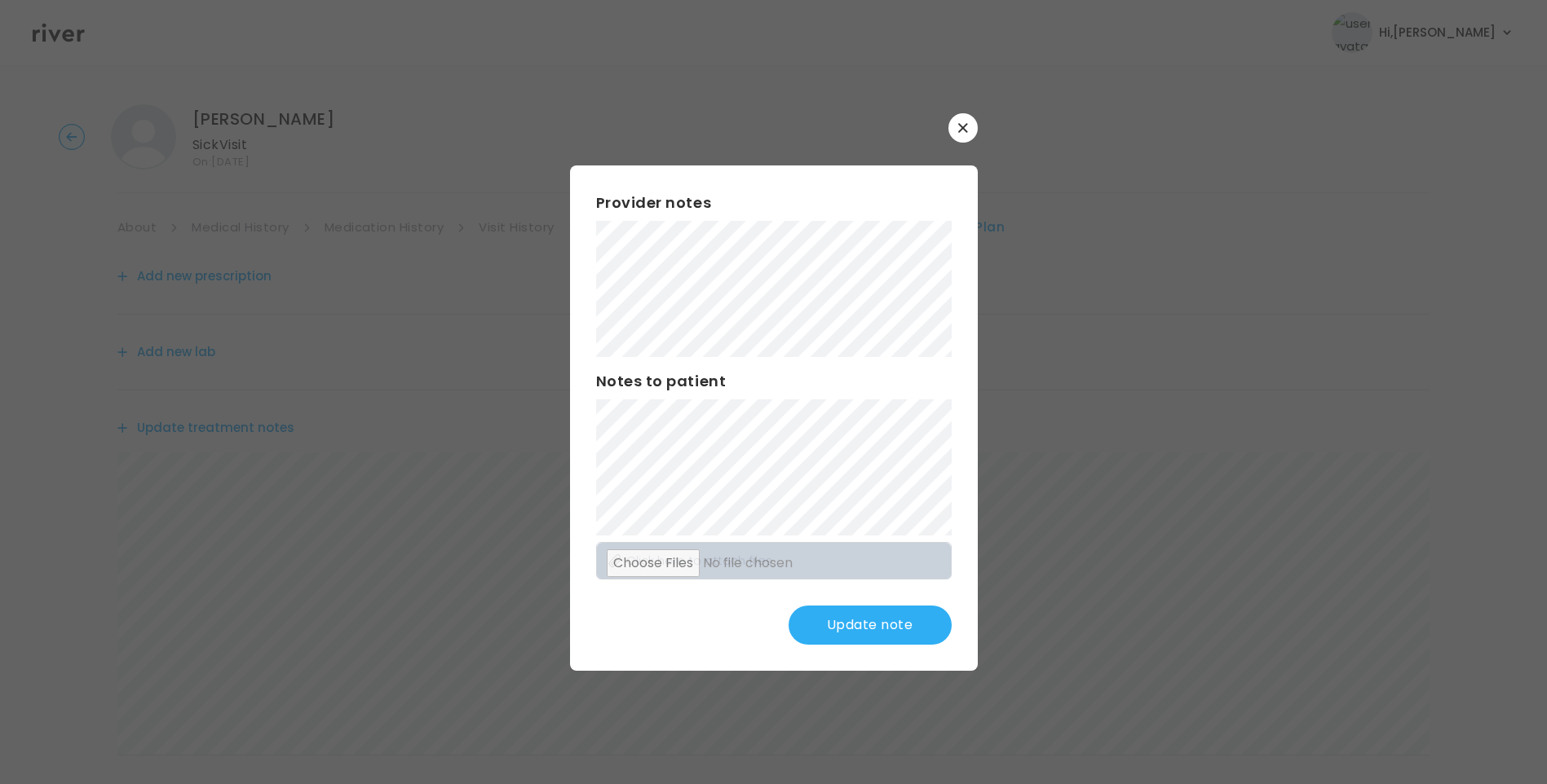
click at [879, 620] on button "Update note" at bounding box center [870, 625] width 163 height 39
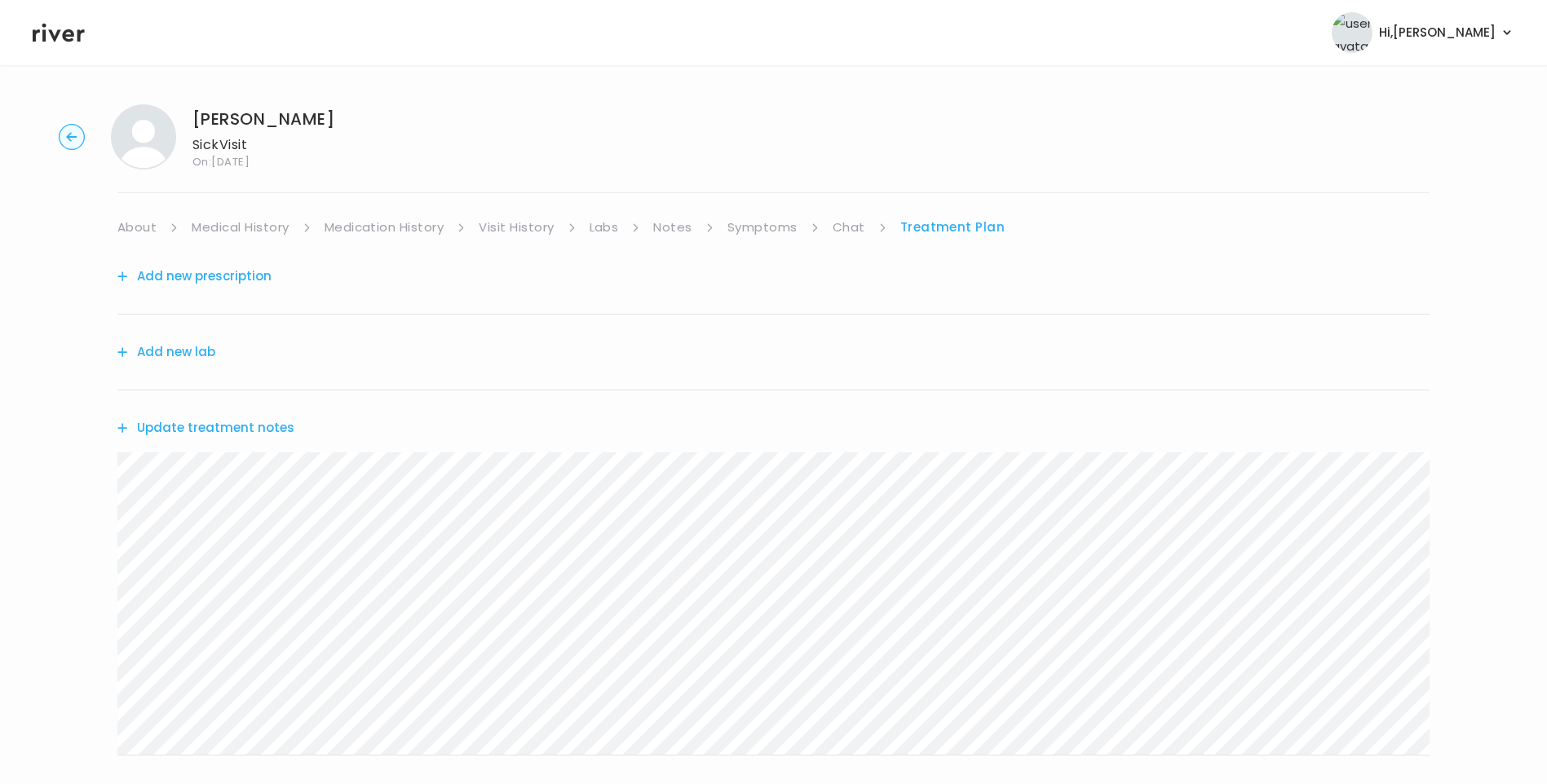
click at [738, 223] on link "Symptoms" at bounding box center [763, 227] width 70 height 23
click at [499, 231] on link "Visit History" at bounding box center [516, 227] width 75 height 23
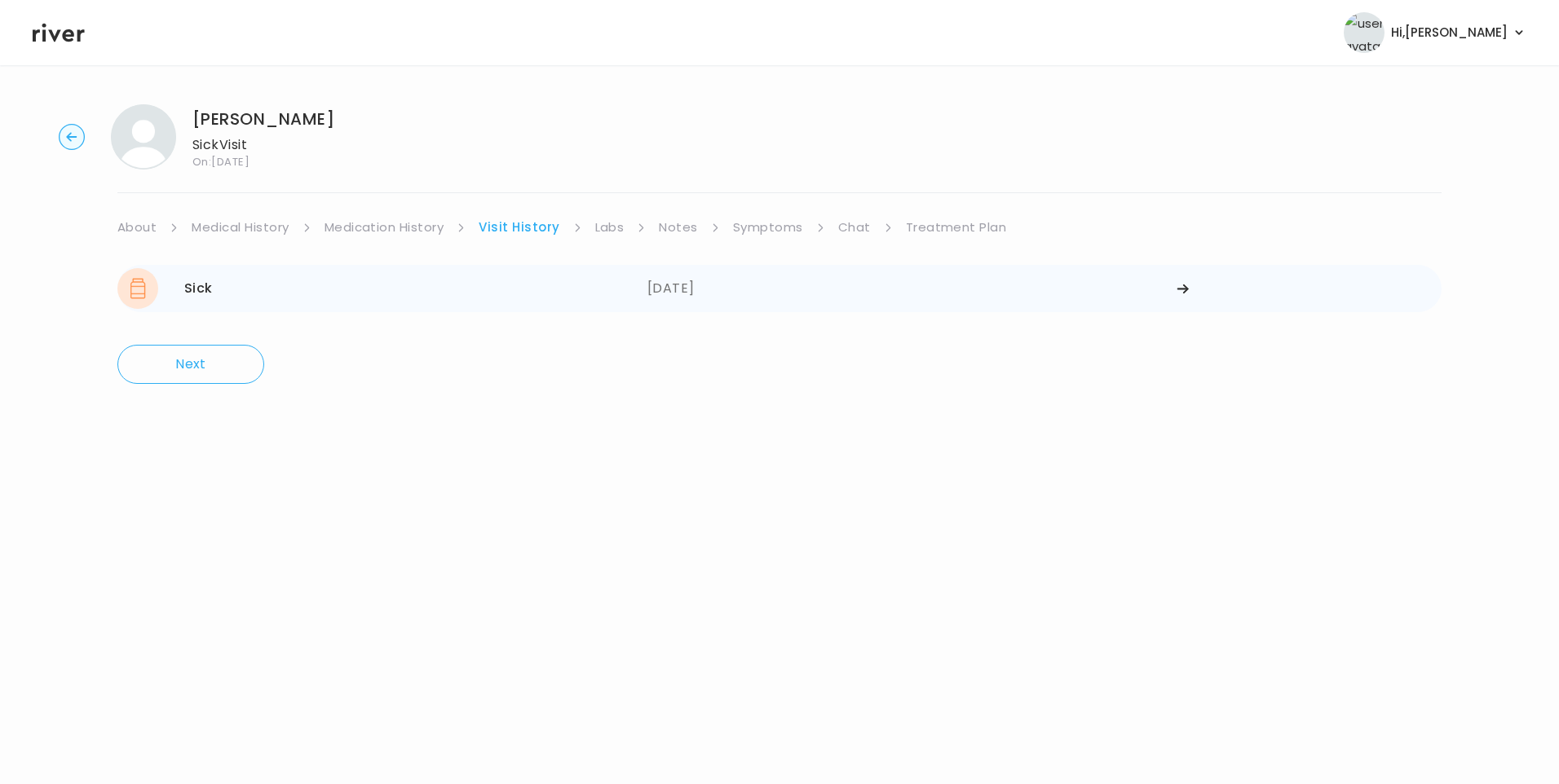
click at [250, 289] on div "Sick 09/03/2025" at bounding box center [383, 289] width 530 height 41
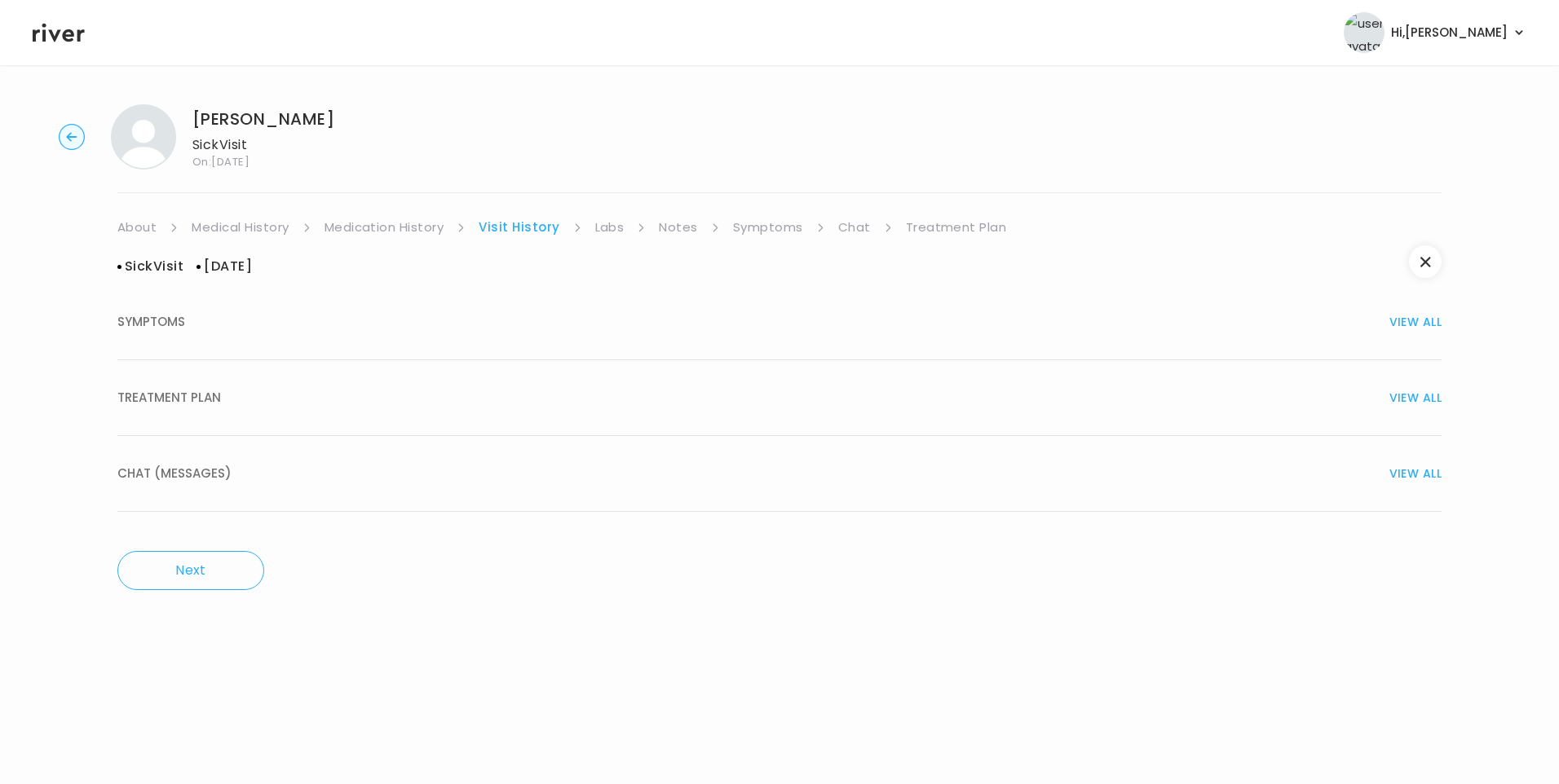
click at [179, 402] on span "TREATMENT PLAN" at bounding box center [169, 398] width 104 height 23
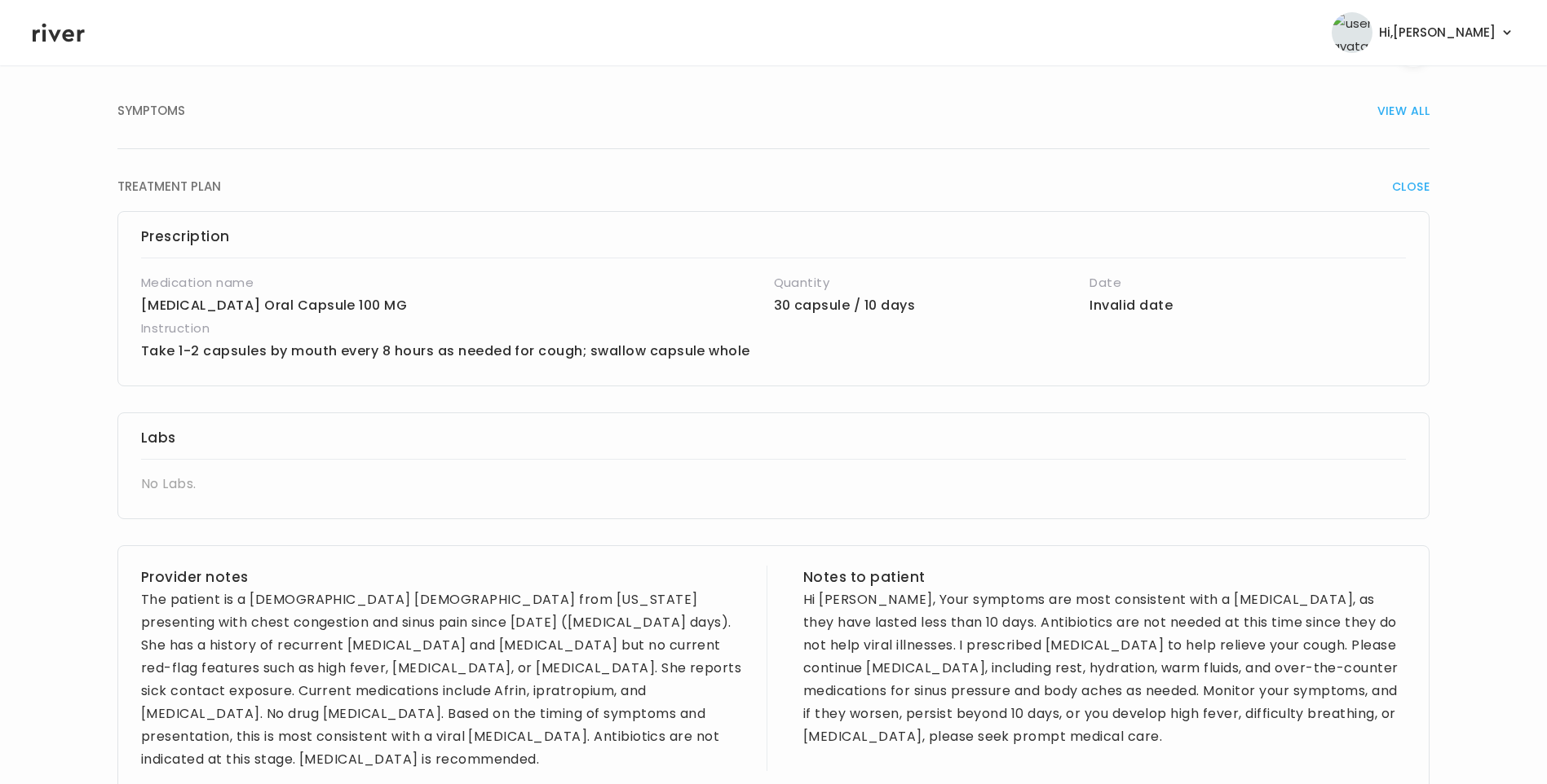
scroll to position [93, 0]
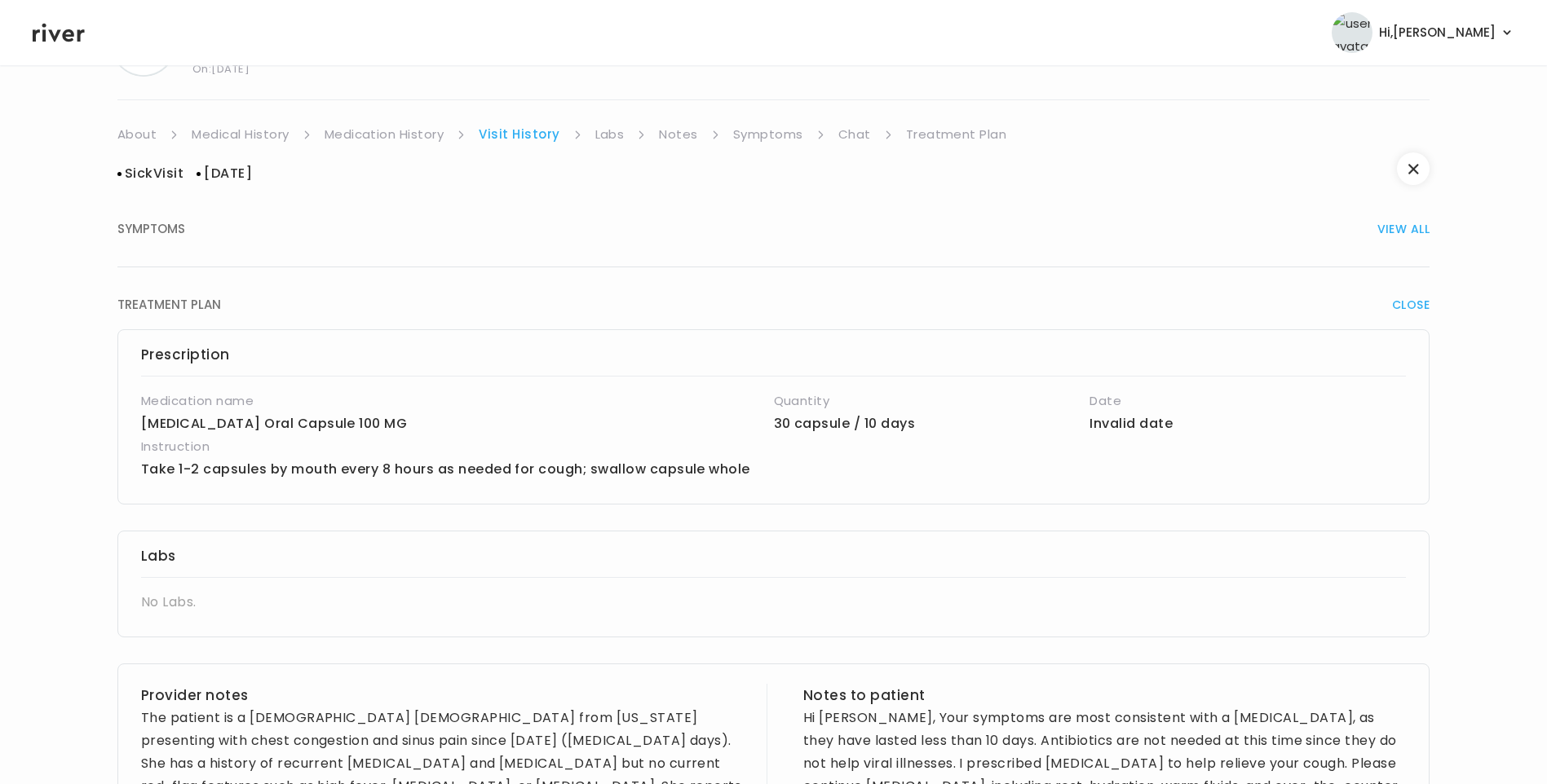
drag, startPoint x: 175, startPoint y: 229, endPoint x: 249, endPoint y: 242, distance: 75.1
click at [176, 229] on span "SYMPTOMS" at bounding box center [151, 229] width 68 height 23
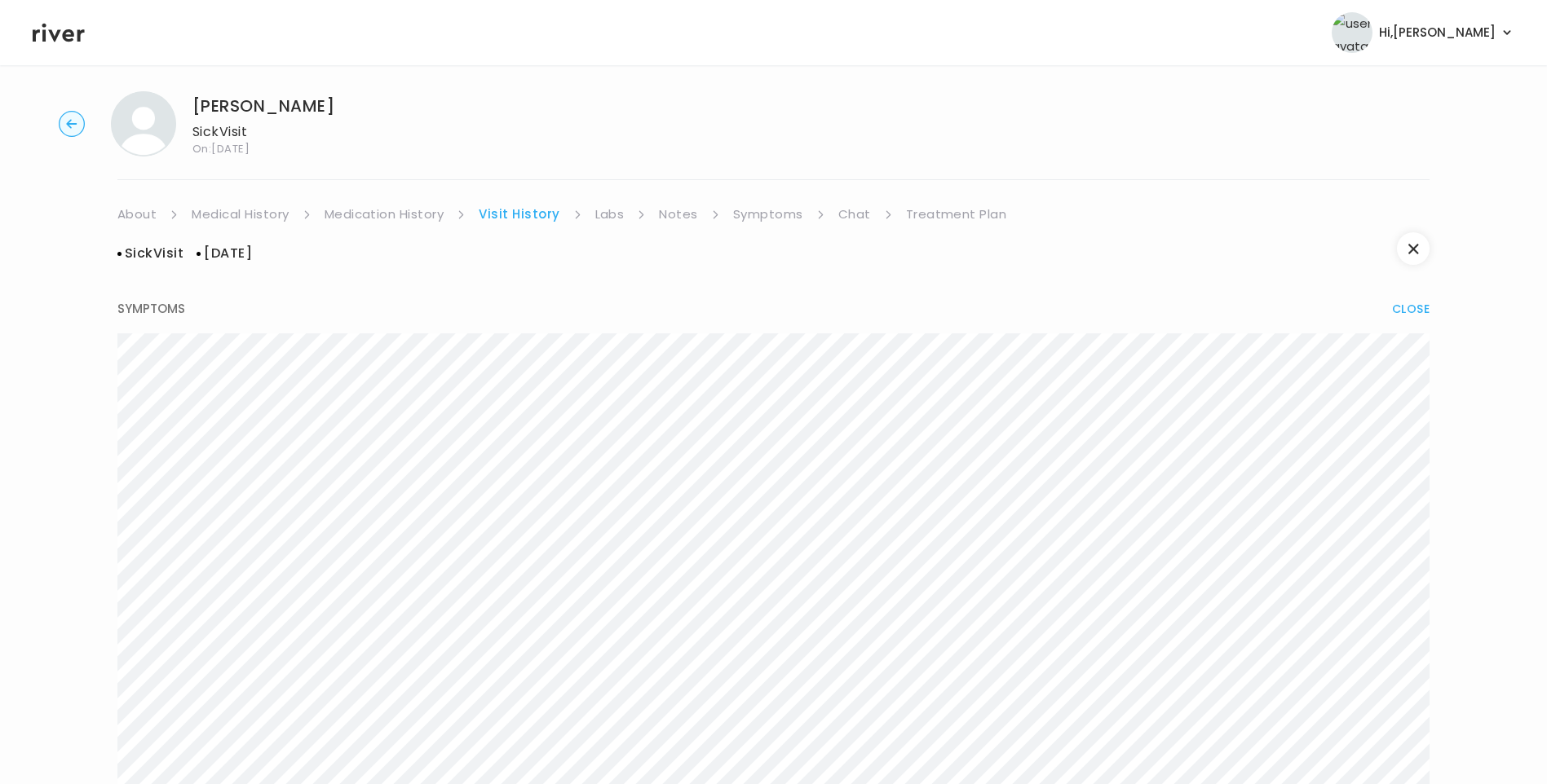
scroll to position [0, 0]
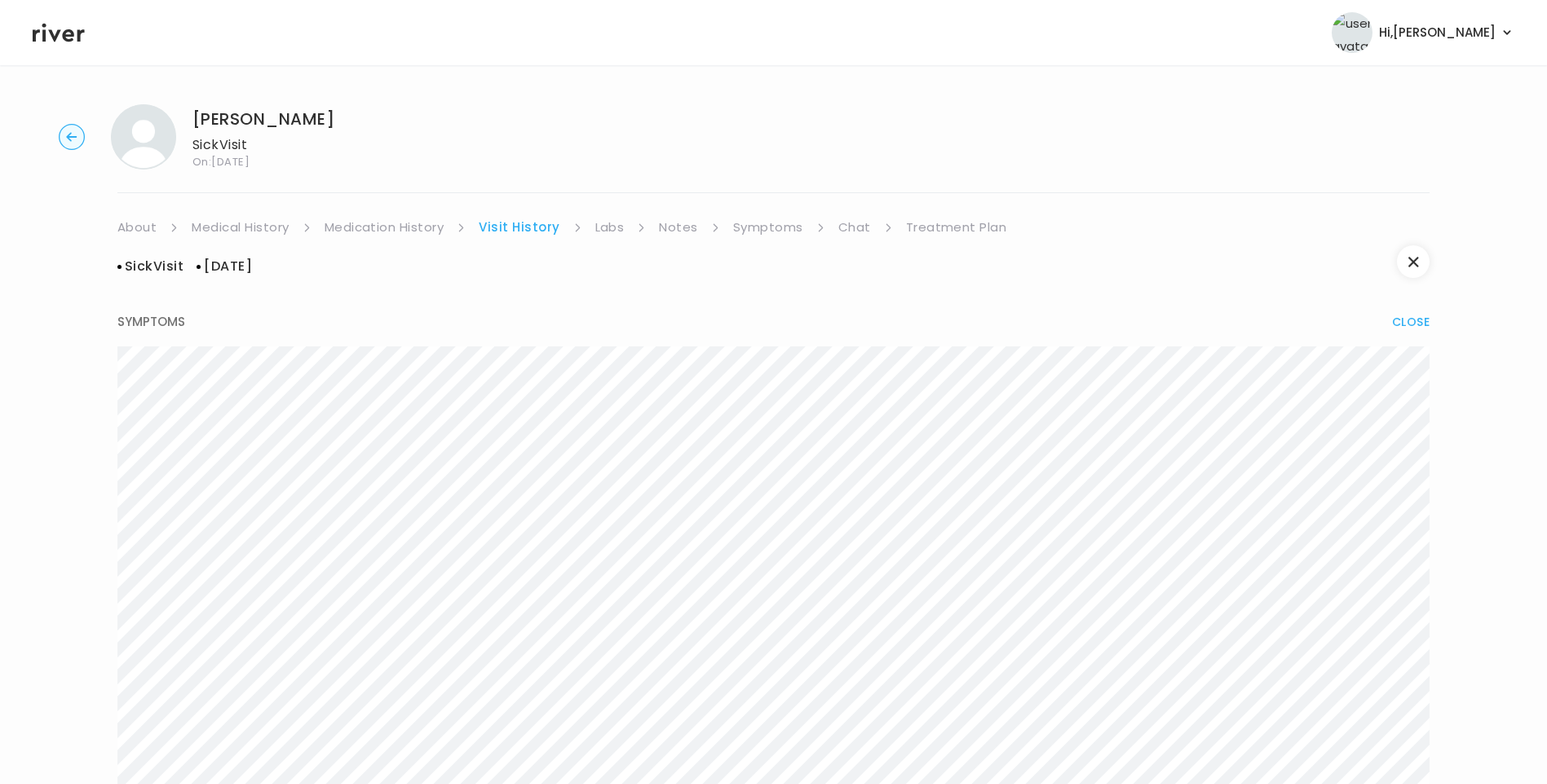
click at [799, 225] on li "Symptoms" at bounding box center [778, 227] width 92 height 23
click at [781, 230] on link "Symptoms" at bounding box center [768, 227] width 70 height 23
click at [958, 229] on link "Treatment Plan" at bounding box center [954, 227] width 101 height 23
click at [255, 425] on button "Update treatment notes" at bounding box center [206, 428] width 177 height 23
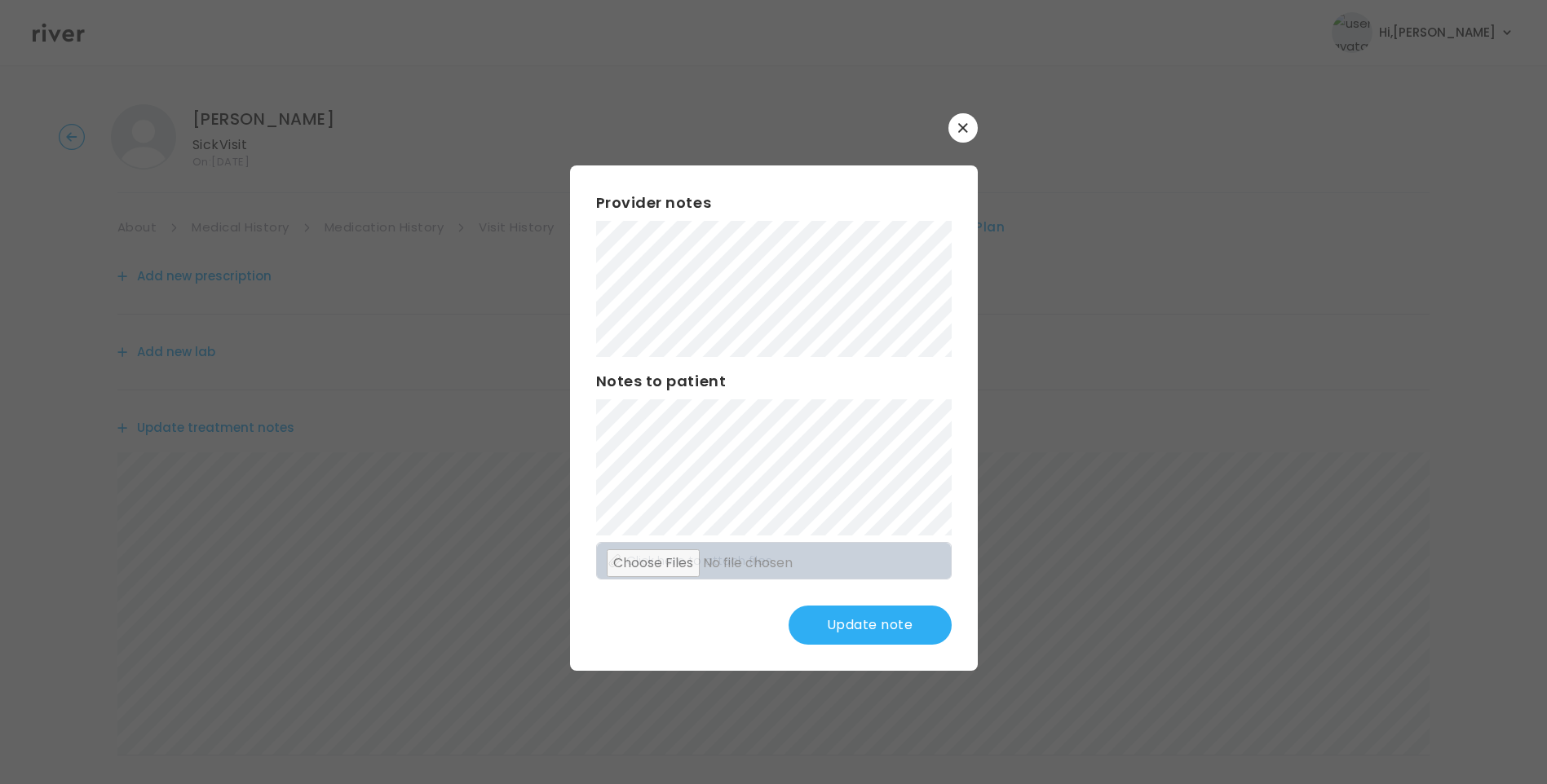
click at [856, 619] on button "Update note" at bounding box center [870, 625] width 163 height 39
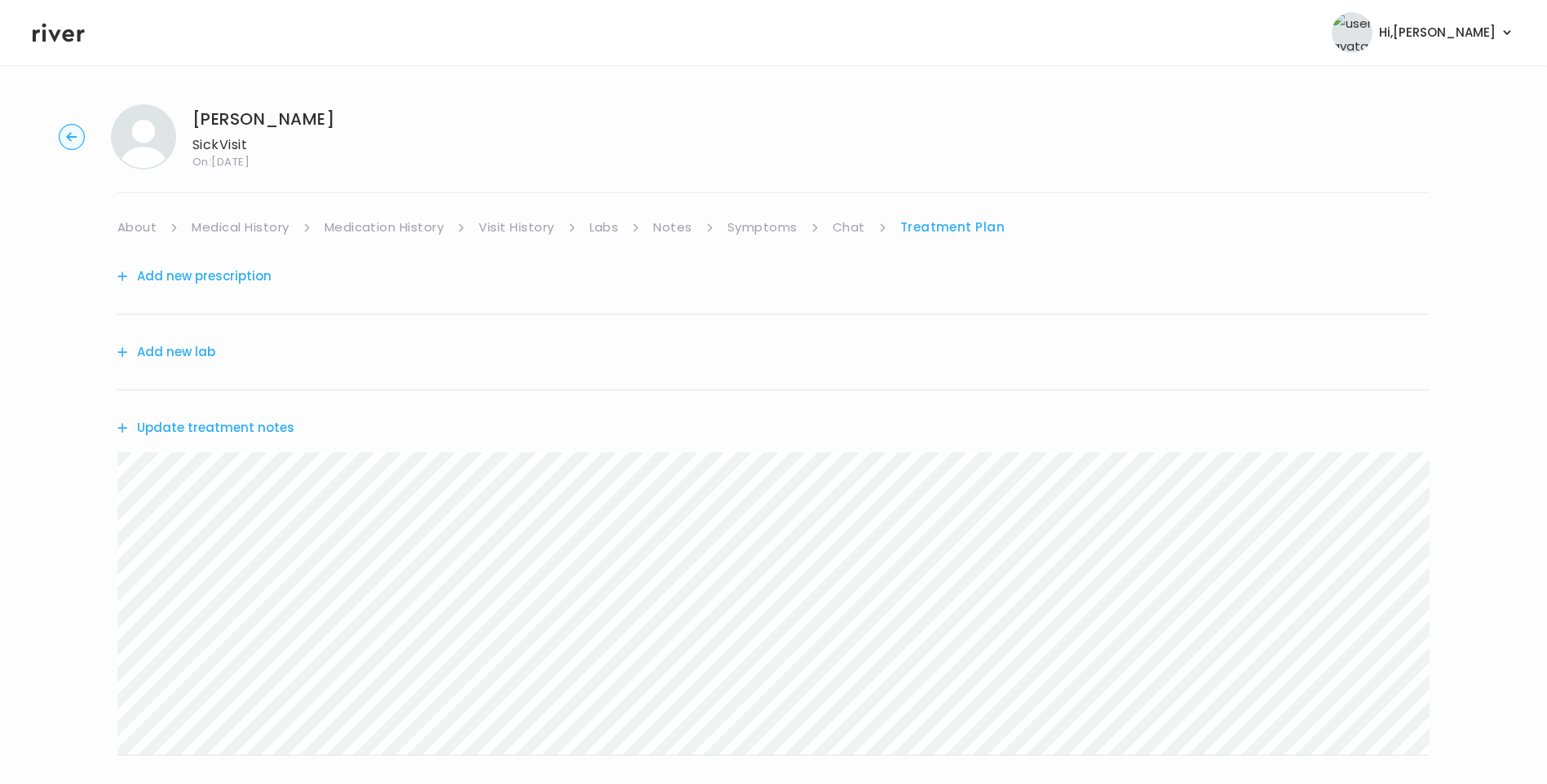
click at [260, 431] on button "Update treatment notes" at bounding box center [206, 428] width 177 height 23
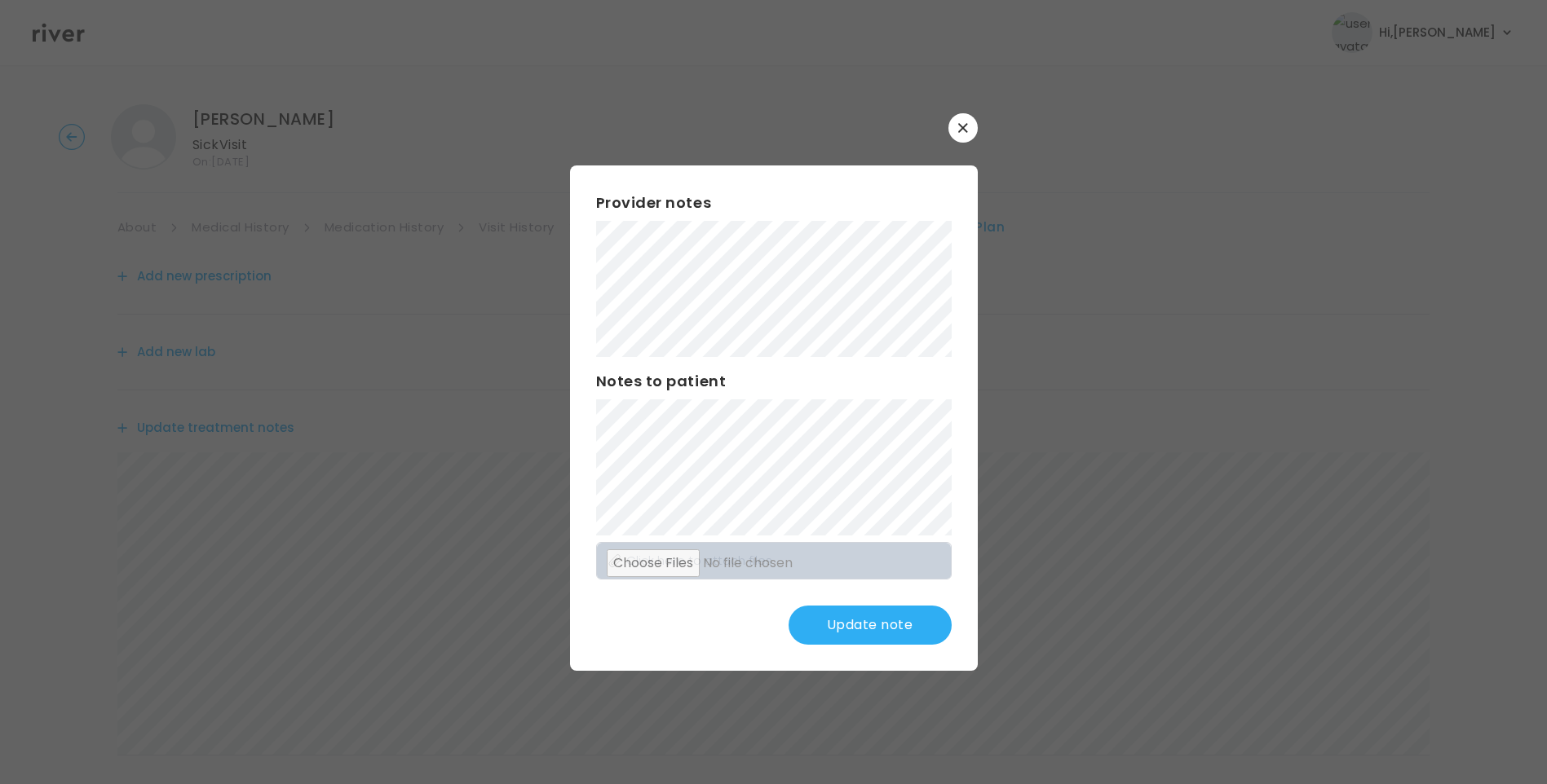
click at [839, 630] on button "Update note" at bounding box center [870, 625] width 163 height 39
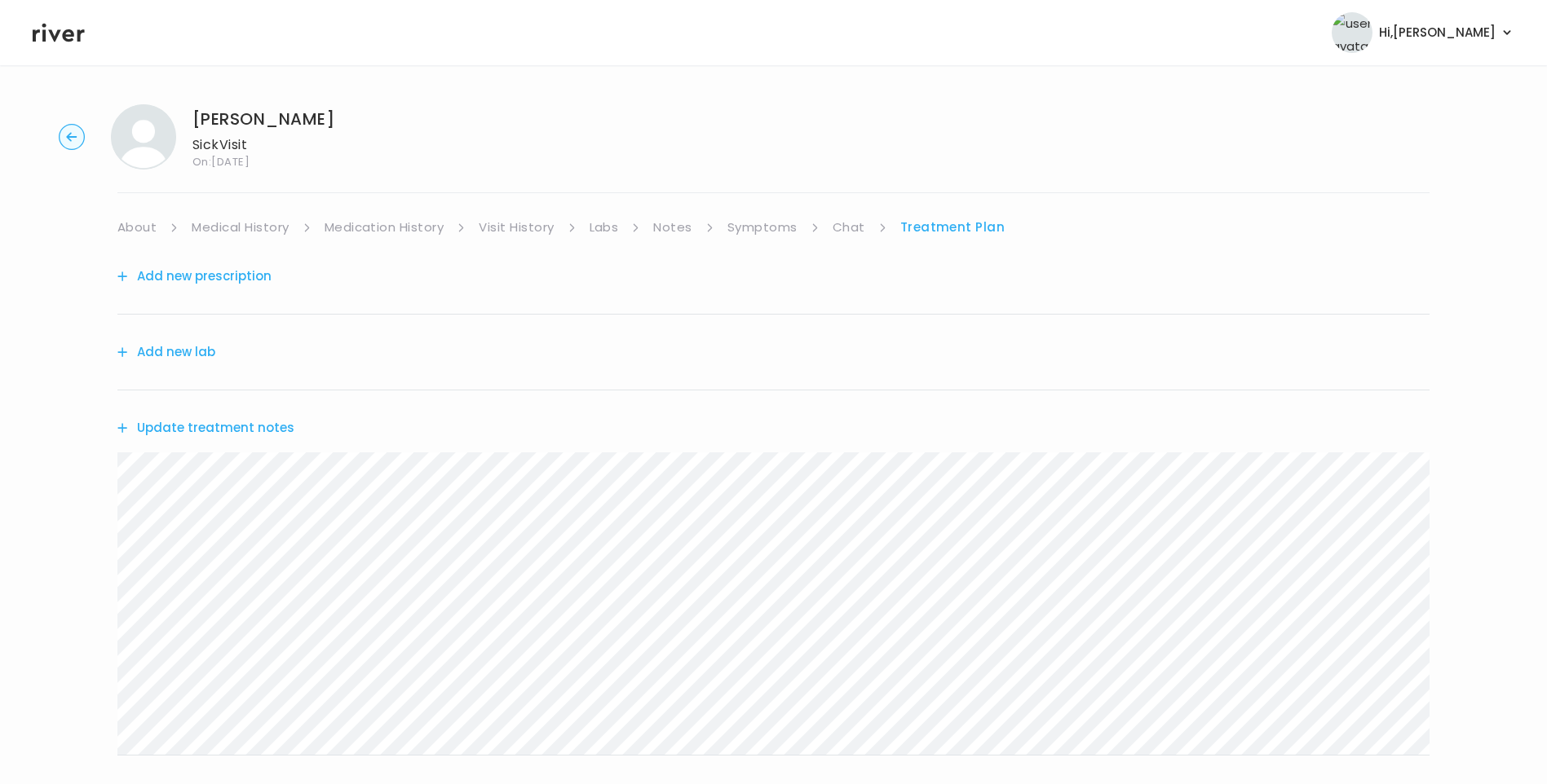
click at [184, 280] on button "Add new prescription" at bounding box center [195, 276] width 154 height 23
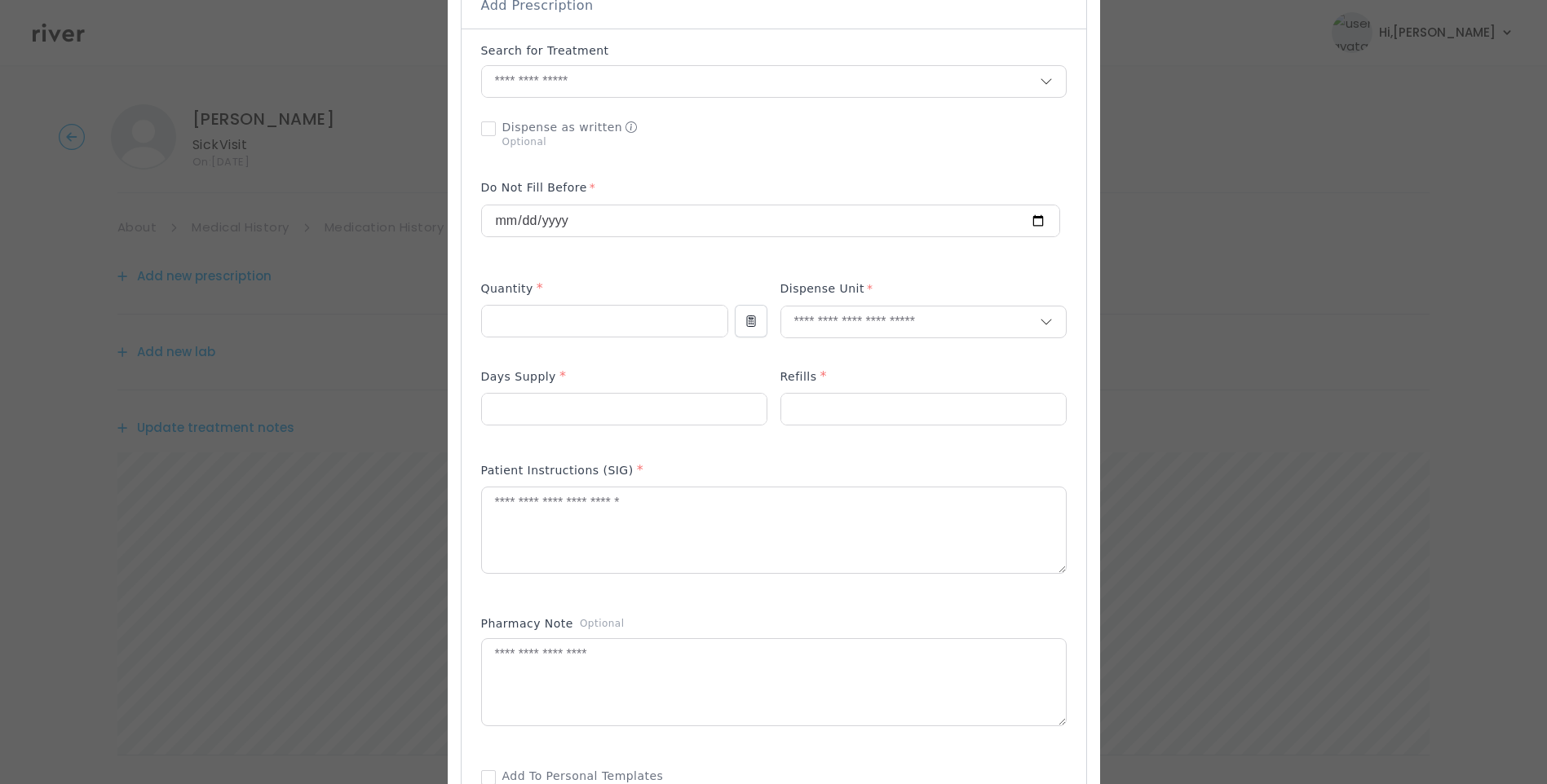
scroll to position [407, 0]
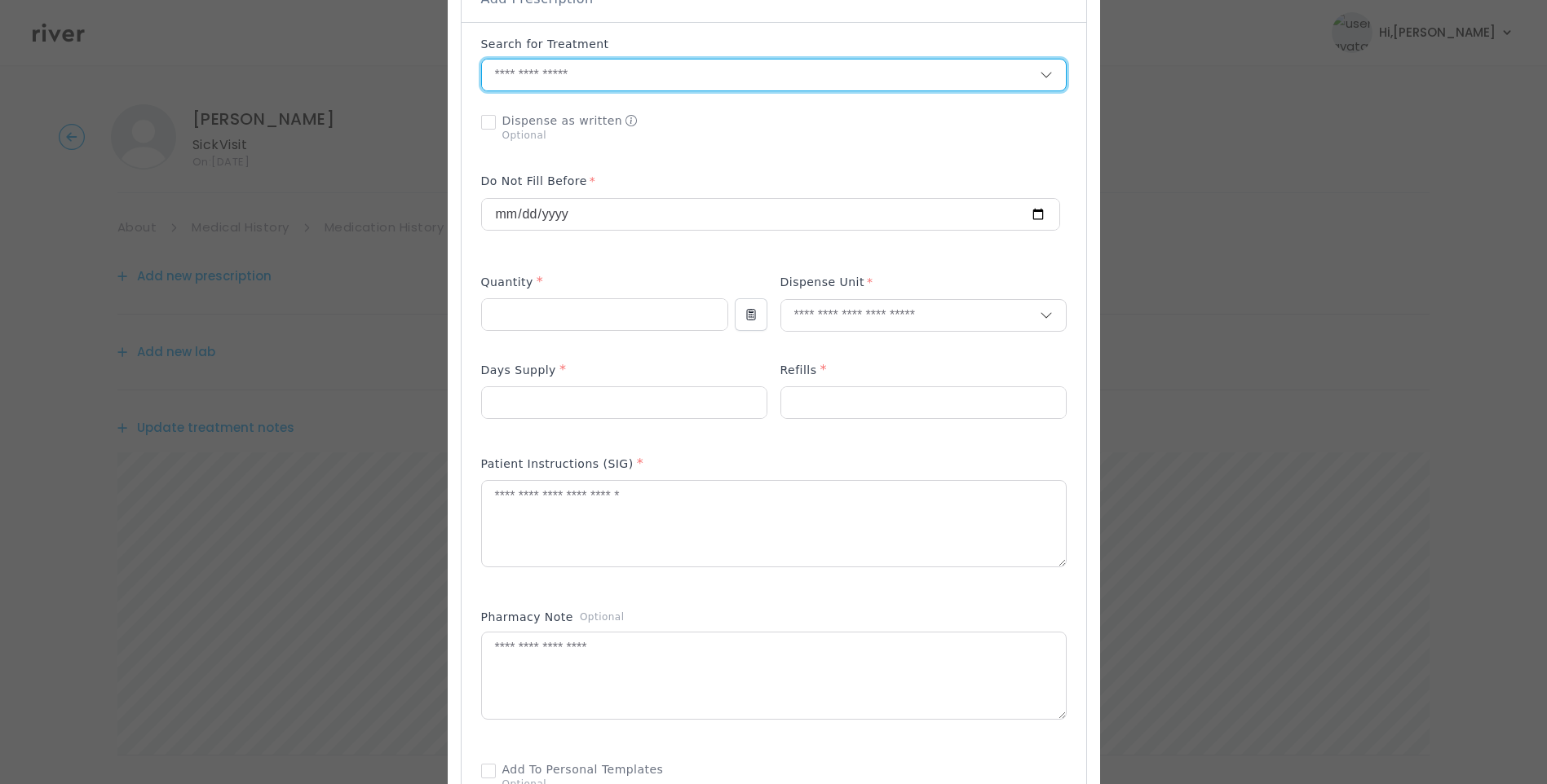
click at [534, 67] on input "text" at bounding box center [761, 75] width 558 height 31
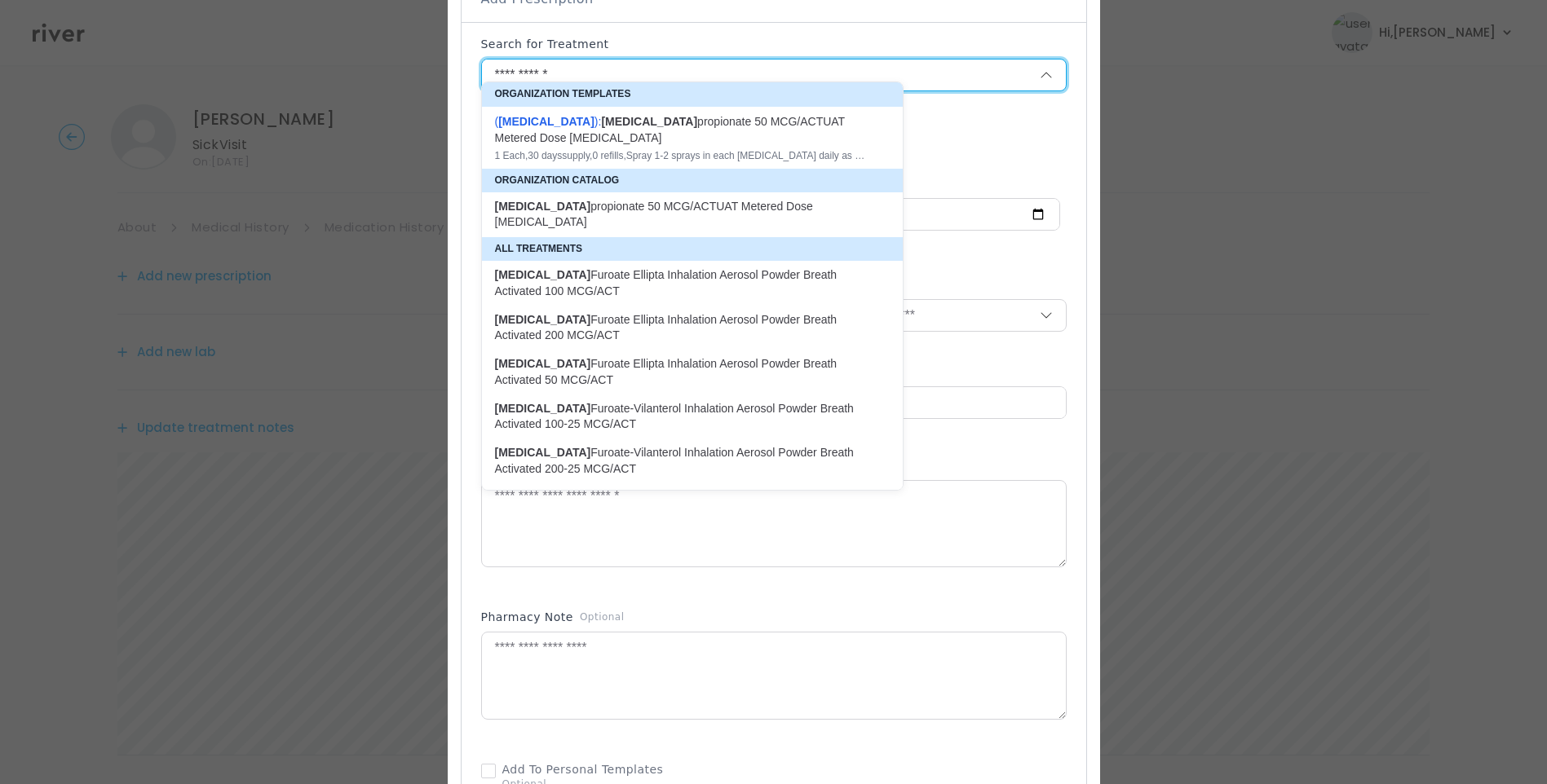
click at [620, 142] on div "( Fluticasone ): fluticasone propionate 50 MCG/ACTUAT Metered Dose Nasal Spray" at bounding box center [682, 130] width 375 height 33
type input "**********"
type input "*"
type input "**"
type input "*"
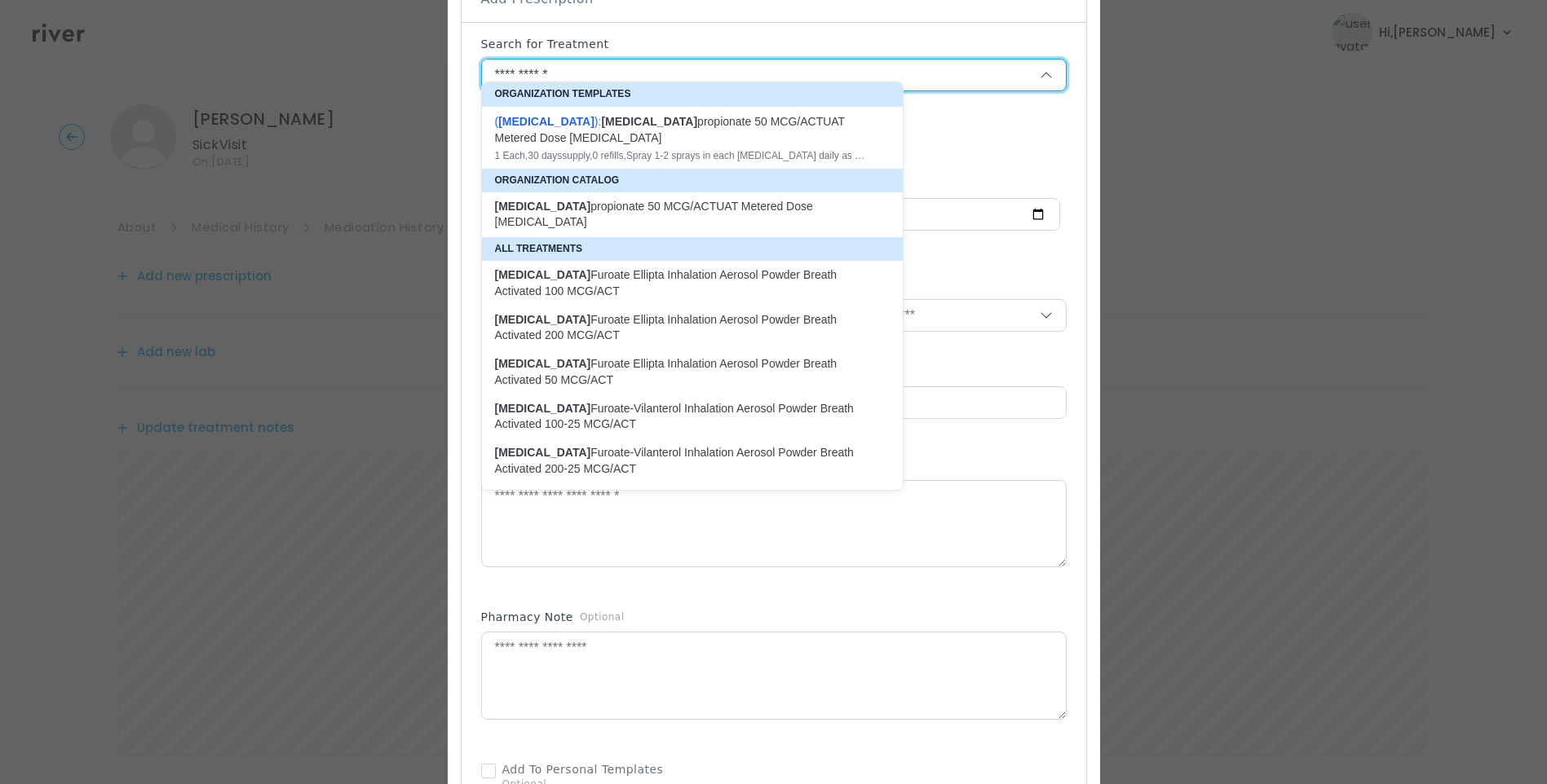
type textarea "**********"
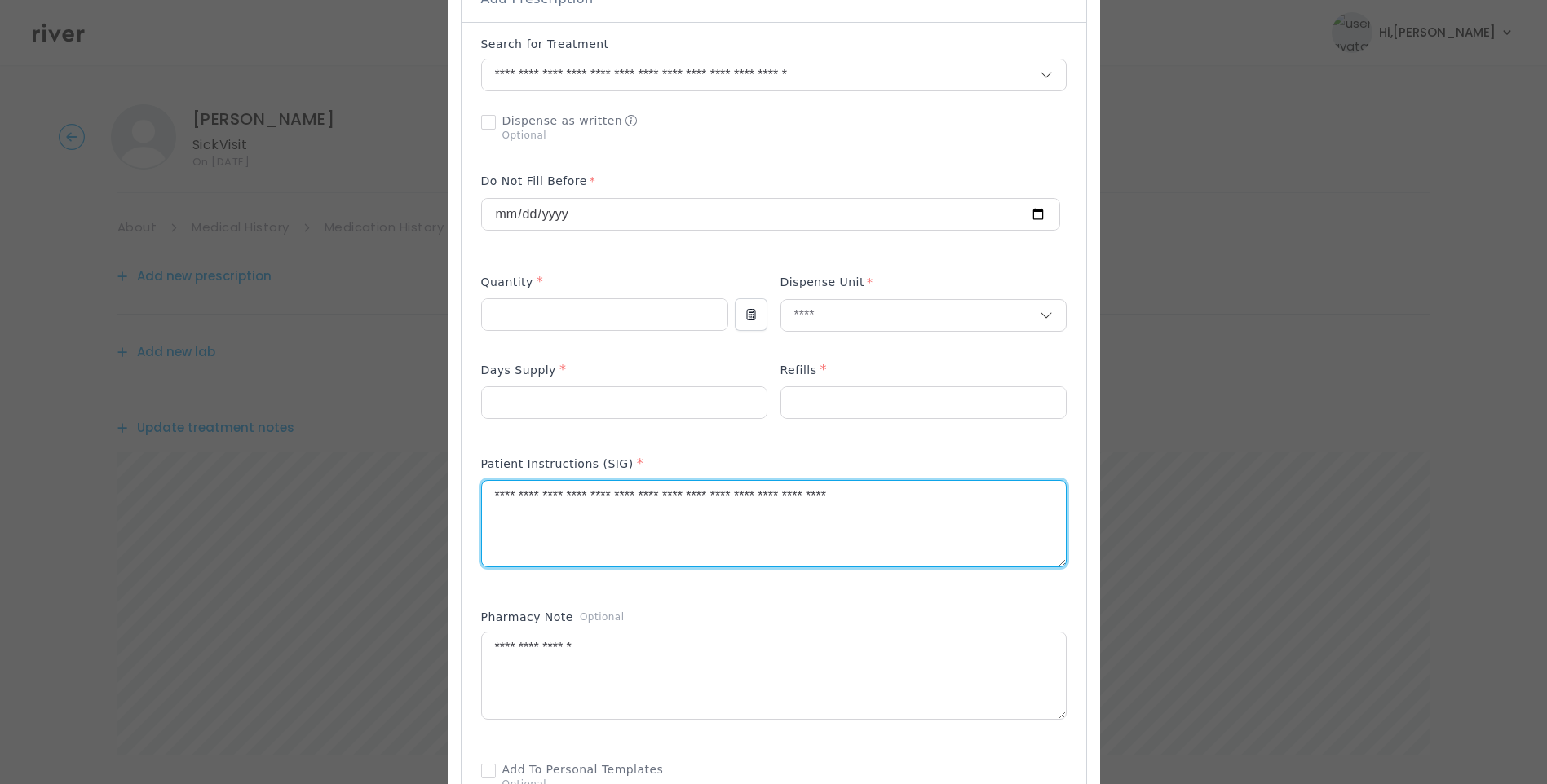
click at [699, 485] on textarea "**********" at bounding box center [774, 524] width 584 height 87
click at [959, 490] on textarea "**********" at bounding box center [774, 524] width 584 height 87
type textarea "**********"
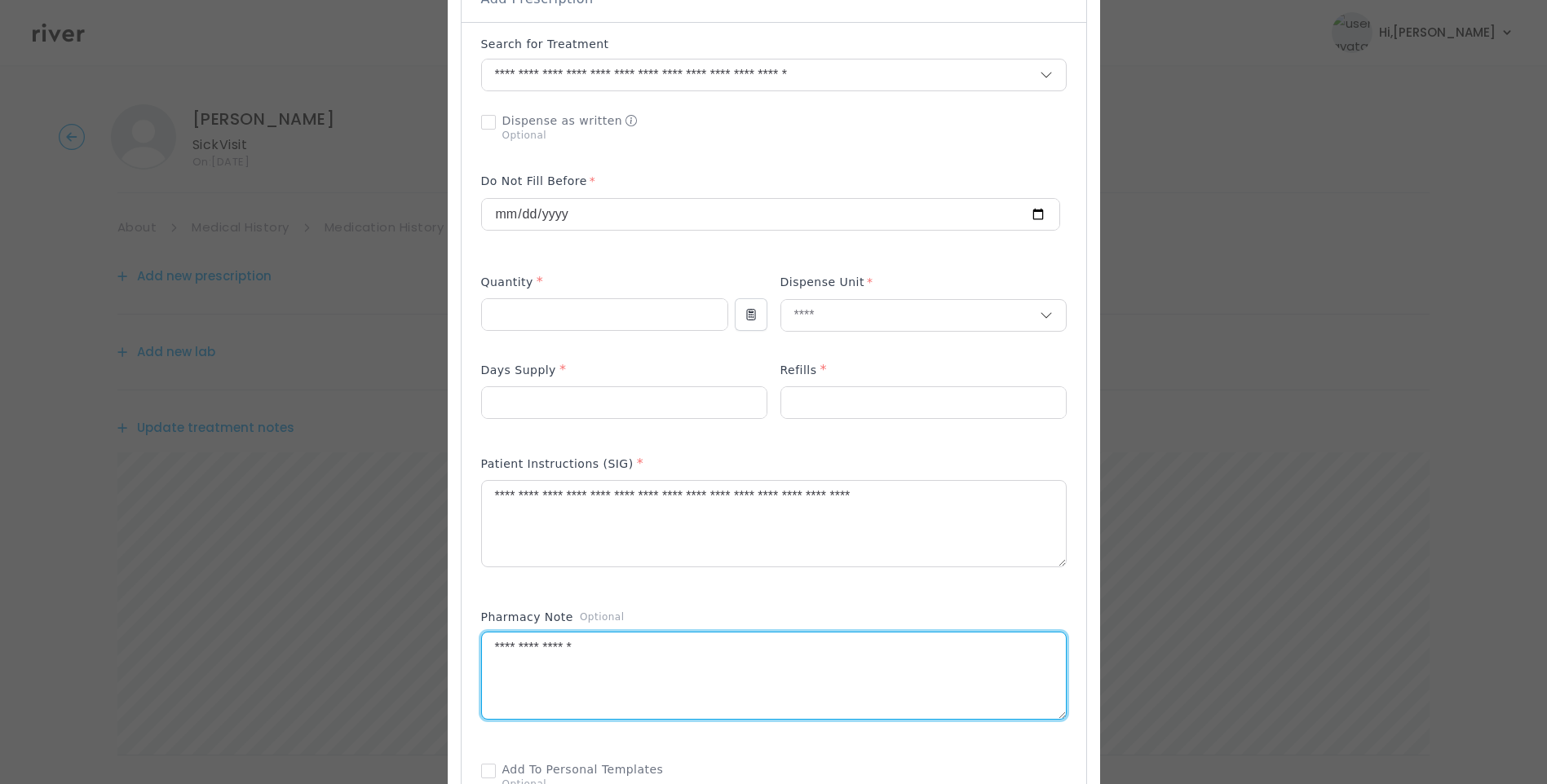
drag, startPoint x: 578, startPoint y: 634, endPoint x: 416, endPoint y: 641, distance: 162.2
click at [416, 641] on div "​" at bounding box center [773, 455] width 1547 height 1727
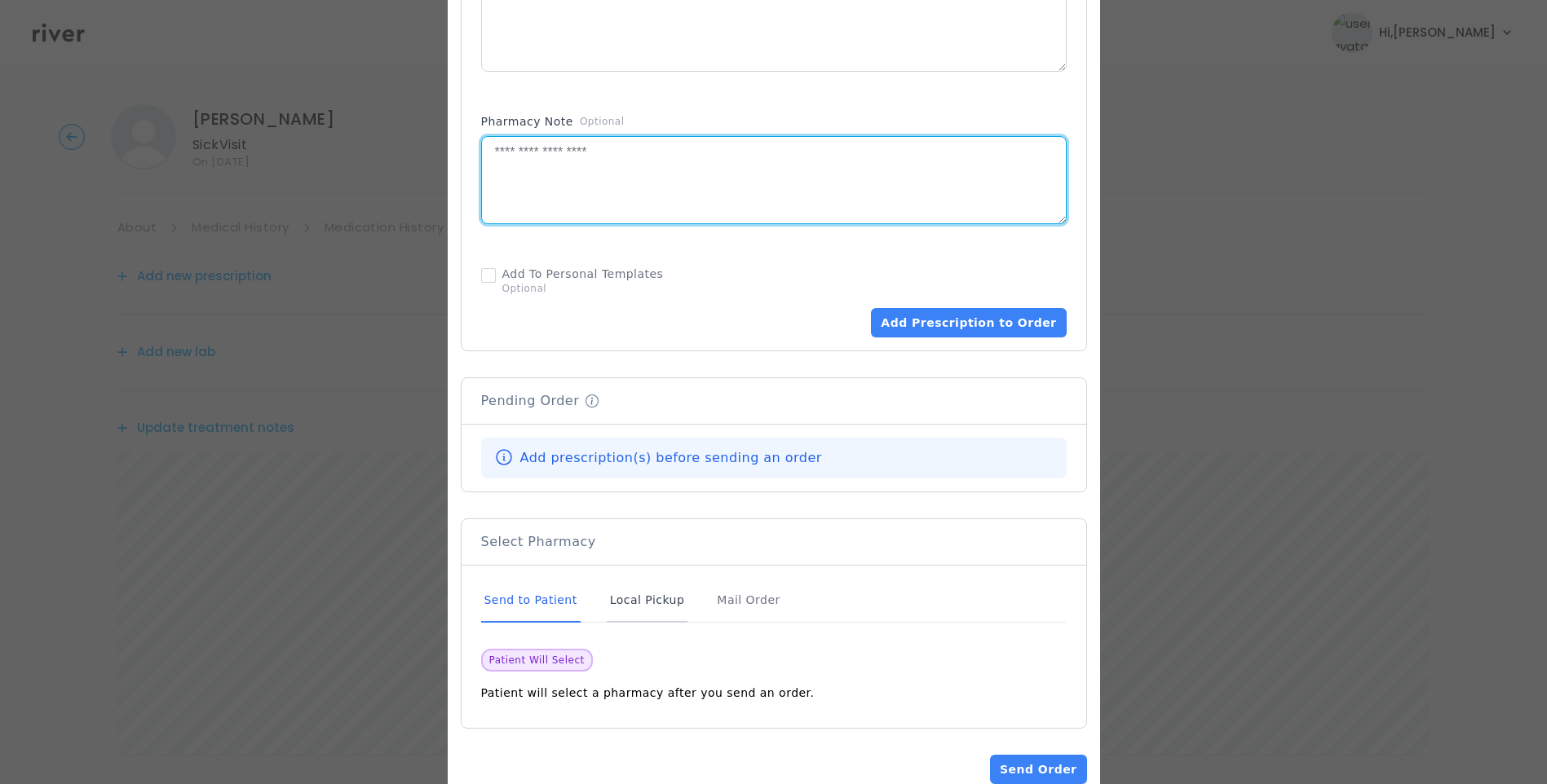
scroll to position [928, 0]
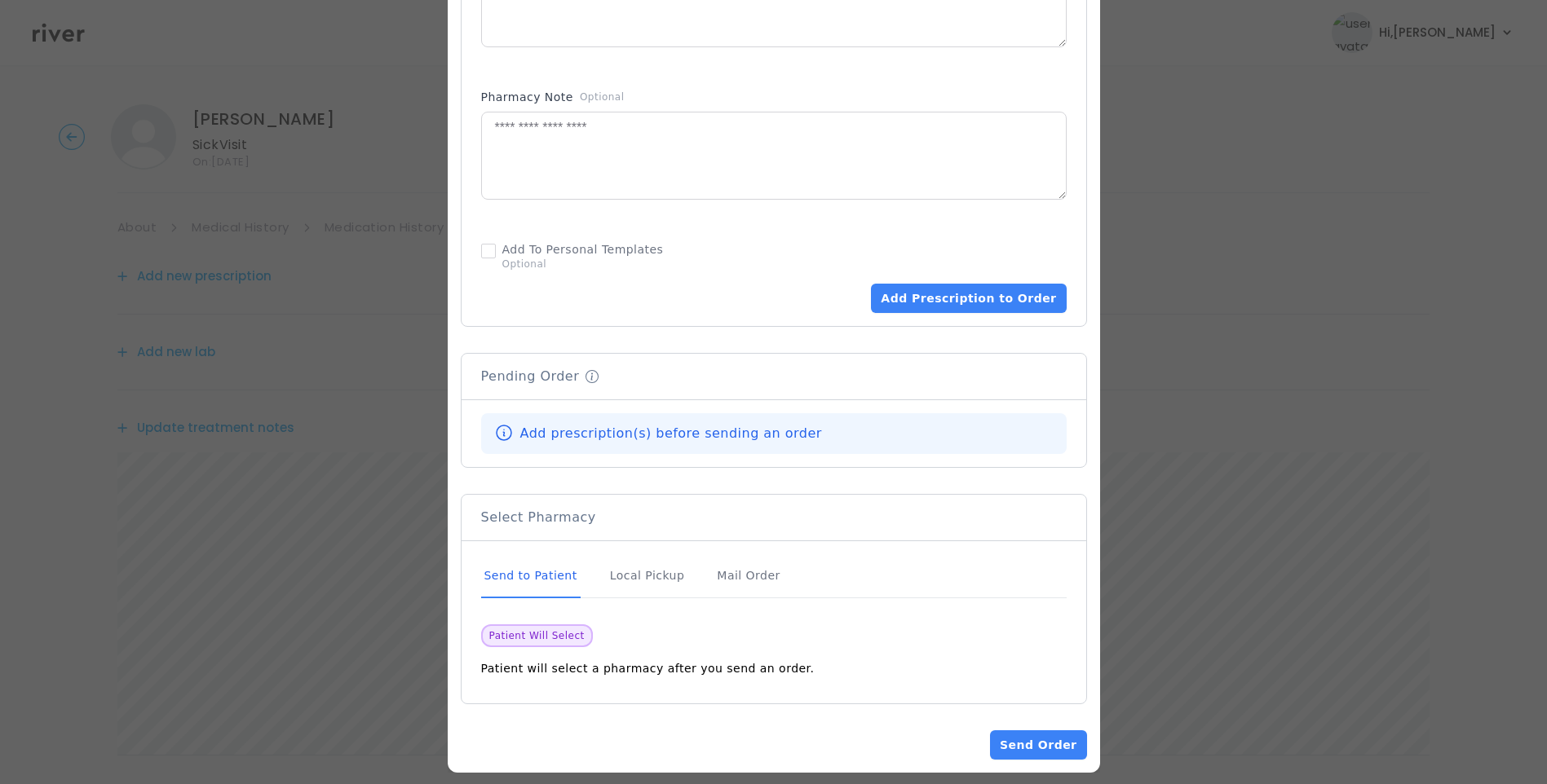
drag, startPoint x: 563, startPoint y: 560, endPoint x: 579, endPoint y: 551, distance: 18.4
click at [560, 559] on div "Send to Patient" at bounding box center [531, 576] width 100 height 44
click at [936, 290] on button "Add Prescription to Order" at bounding box center [968, 299] width 195 height 29
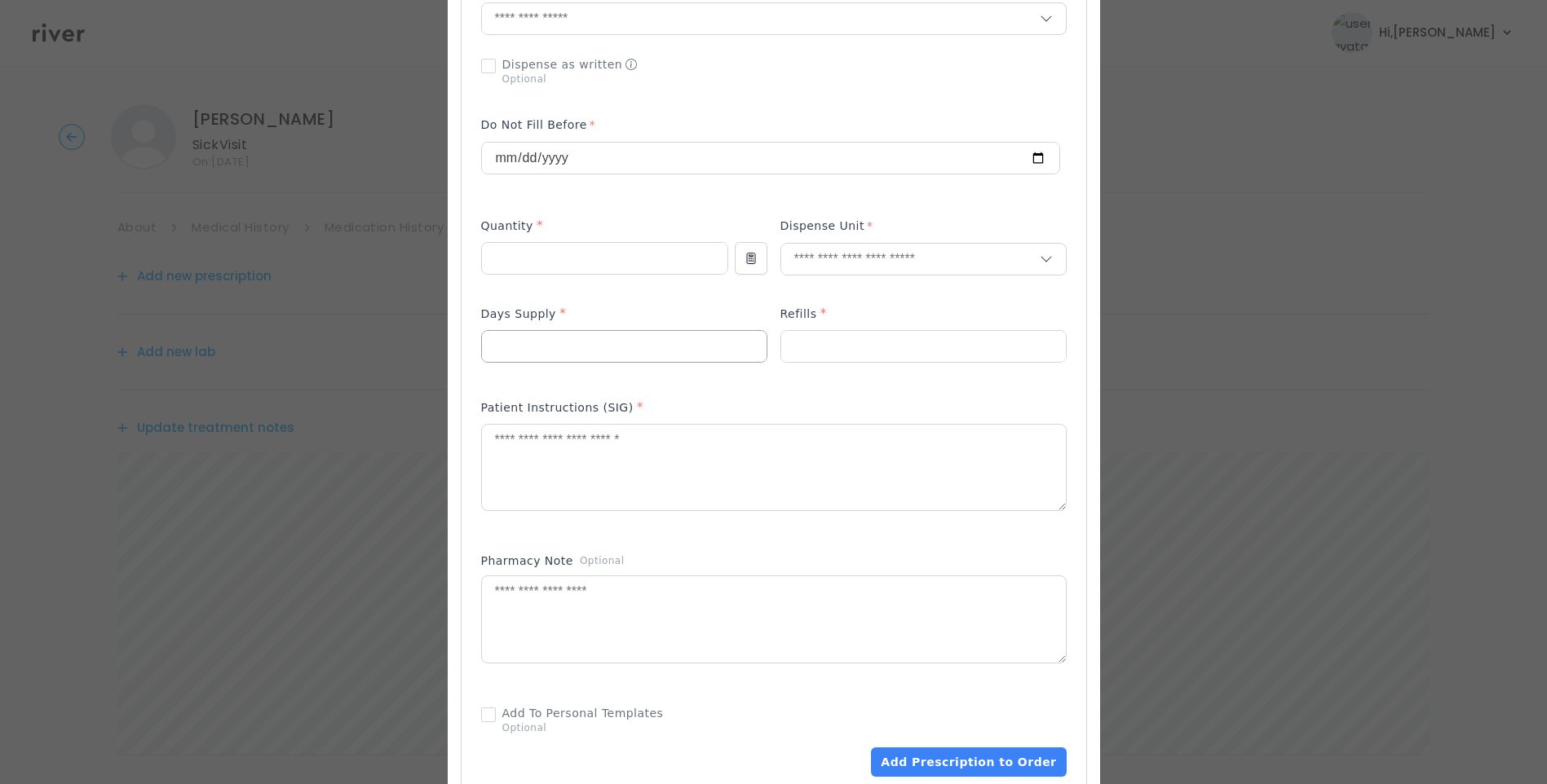
scroll to position [436, 0]
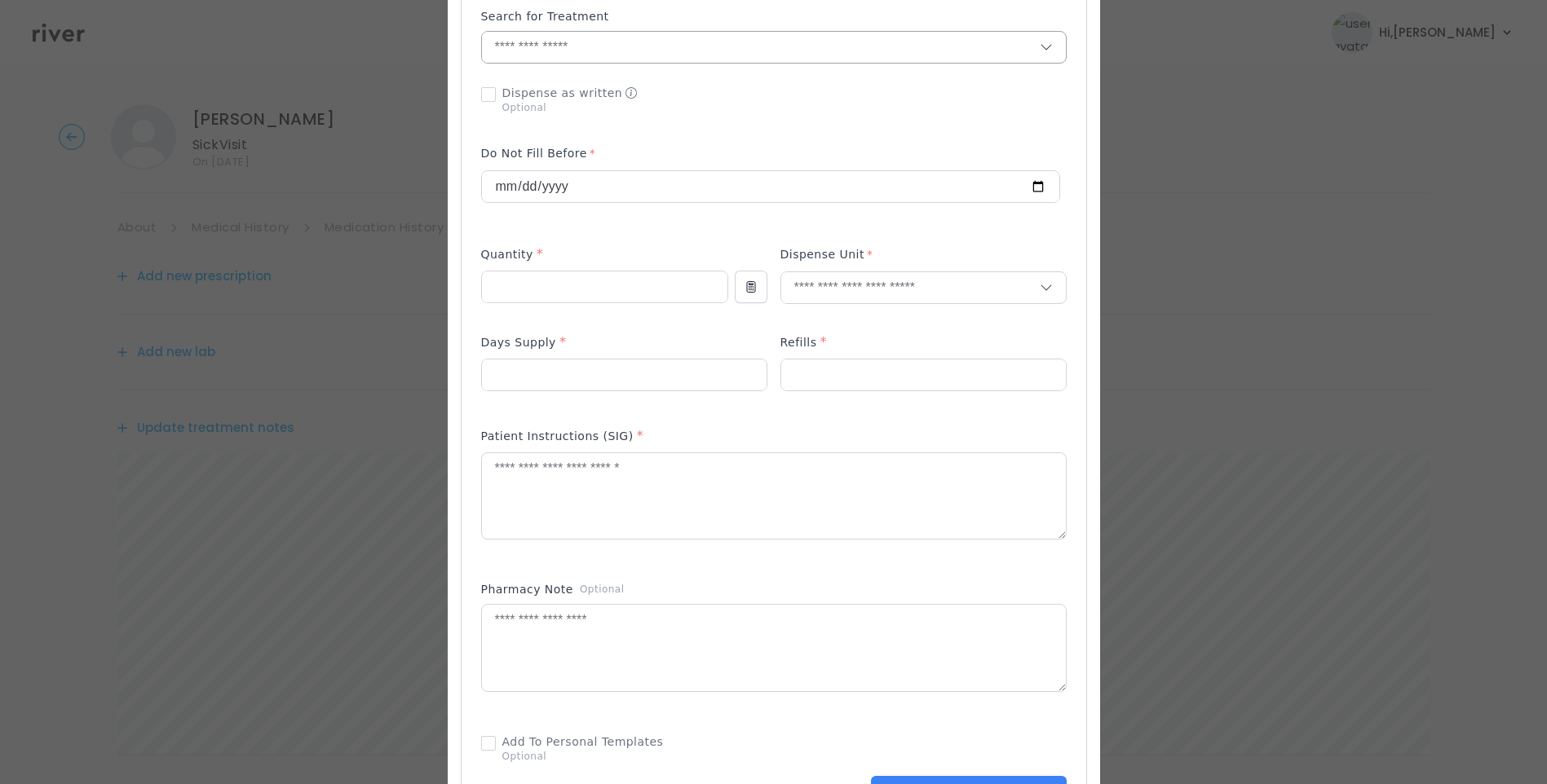
click at [540, 36] on input "text" at bounding box center [761, 47] width 558 height 31
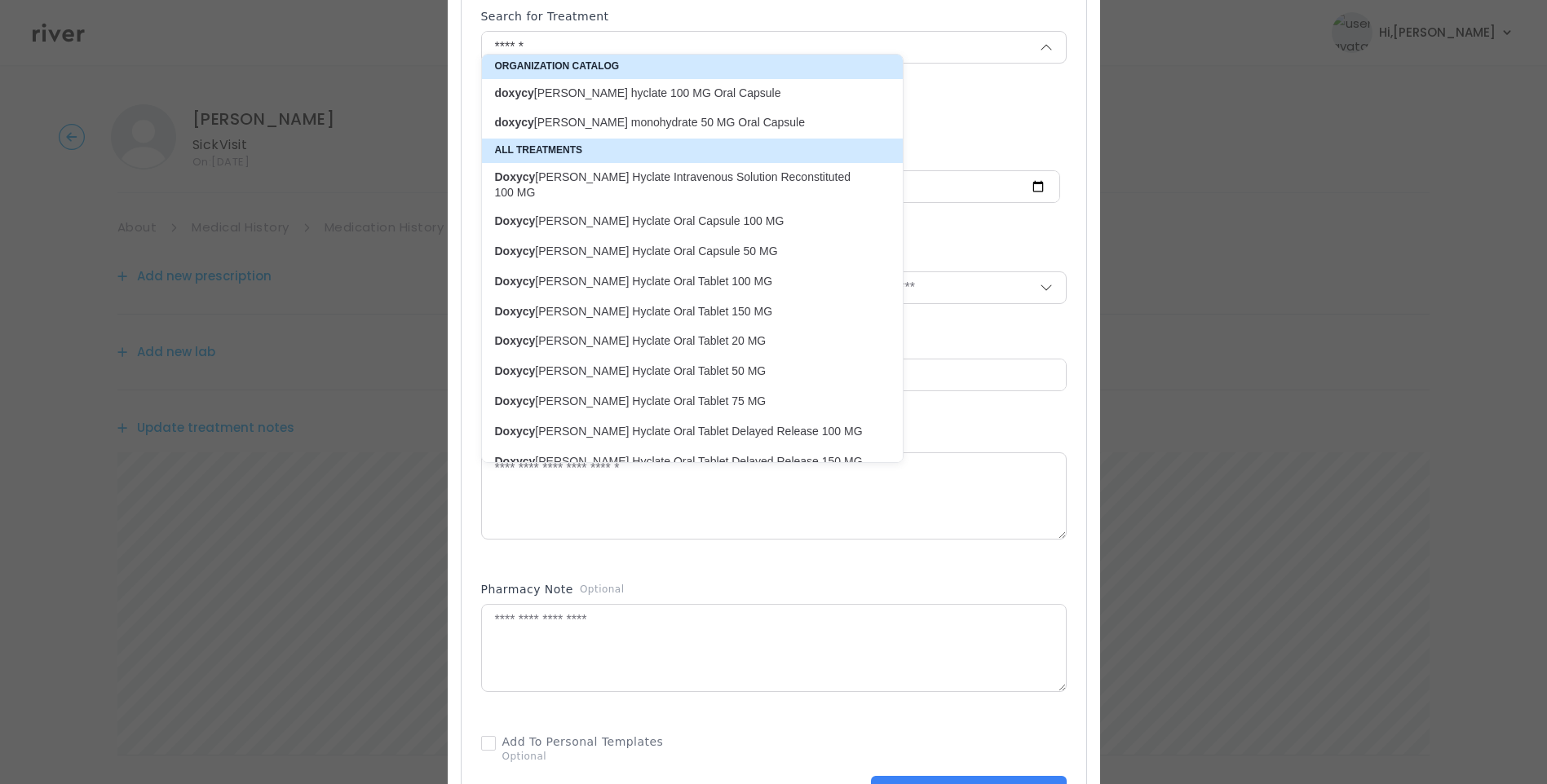
click at [667, 93] on p "doxycy cline hyclate 100 MG Oral Capsule" at bounding box center [682, 93] width 375 height 15
type input "**********"
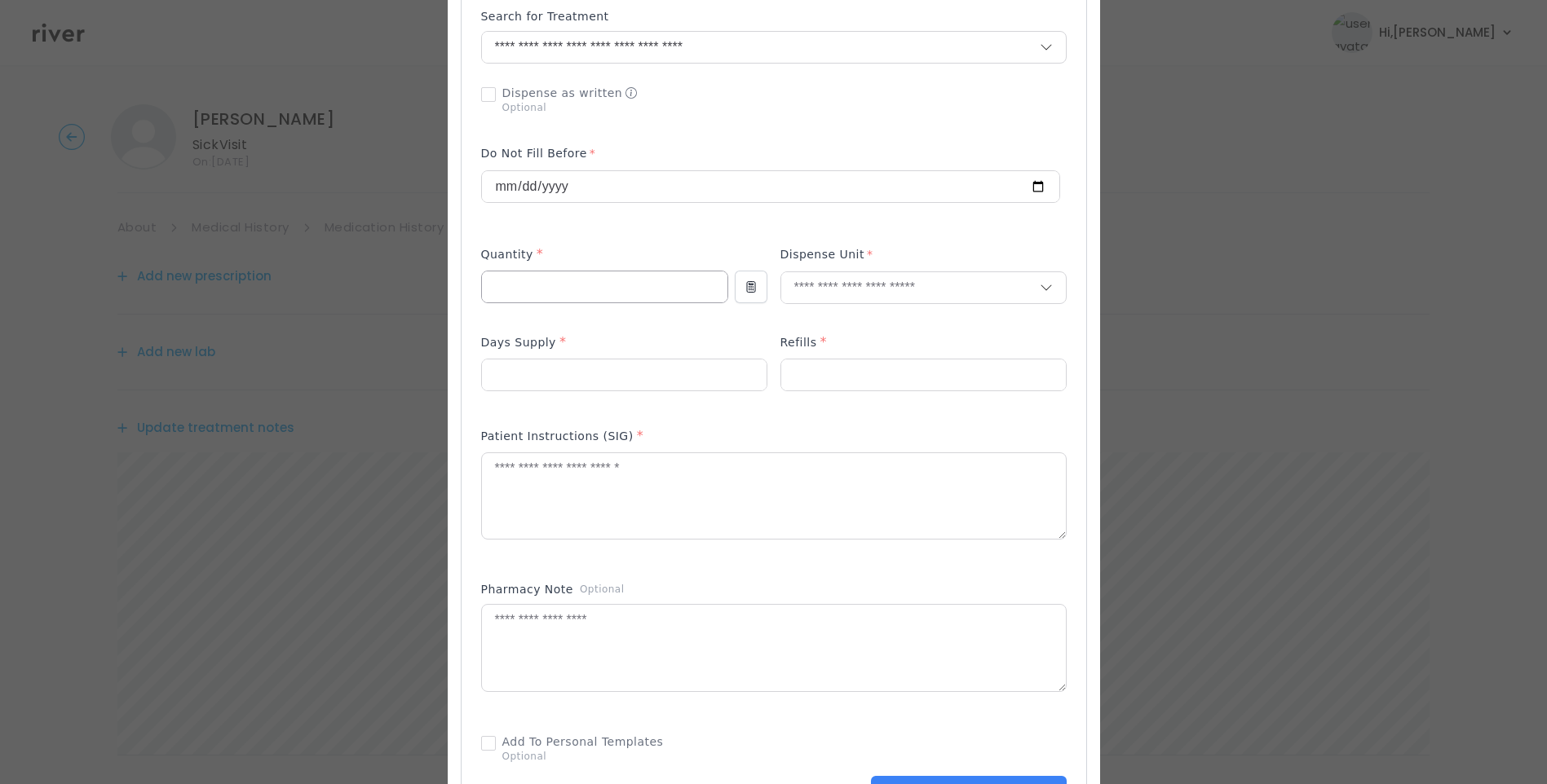
click at [547, 278] on input "number" at bounding box center [605, 287] width 245 height 31
type input "**"
type input "***"
click at [849, 343] on p "Capsule" at bounding box center [891, 338] width 218 height 24
click at [837, 360] on input "number" at bounding box center [924, 375] width 285 height 31
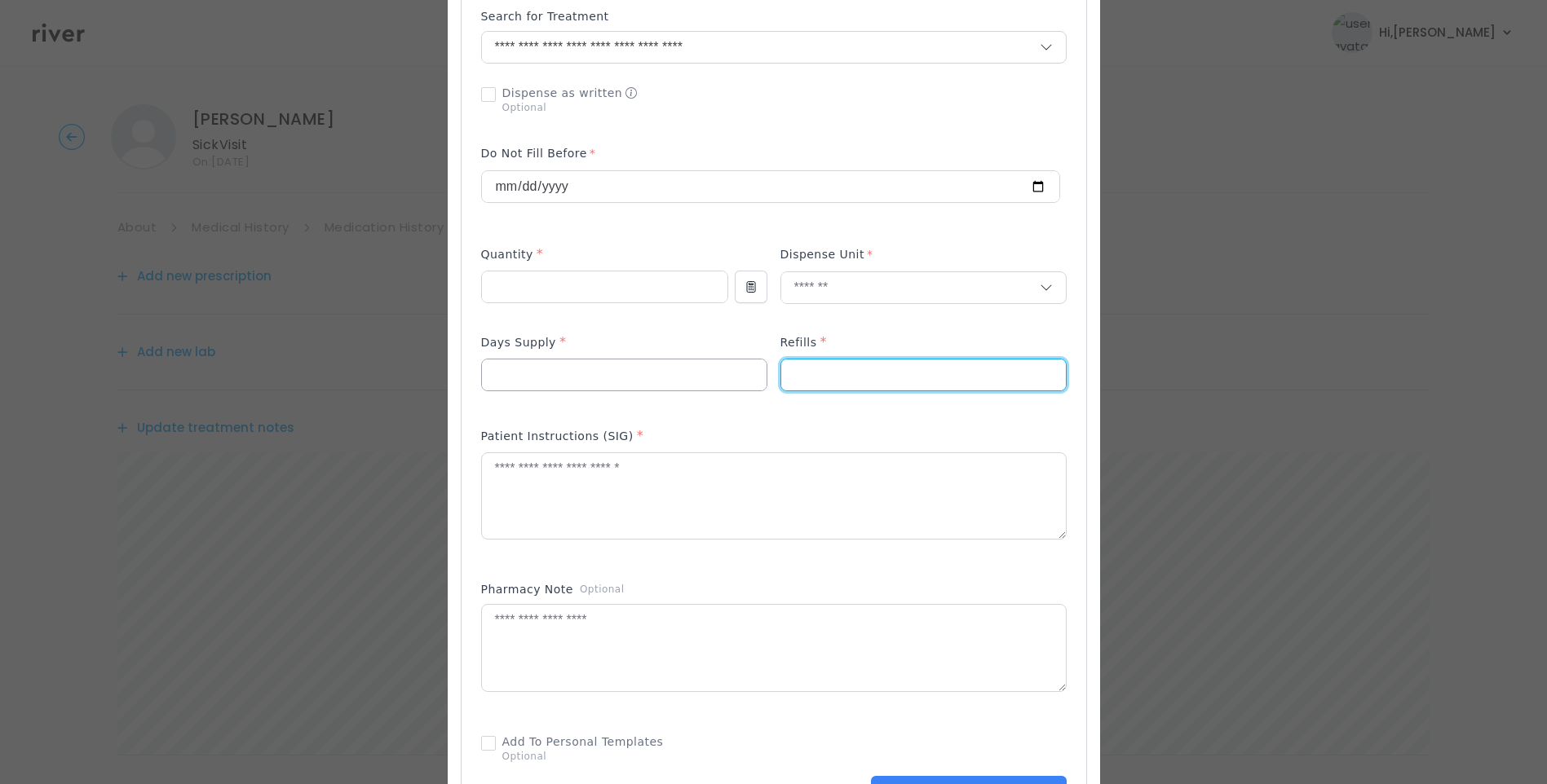
type input "*"
click at [571, 361] on input "number" at bounding box center [625, 375] width 285 height 31
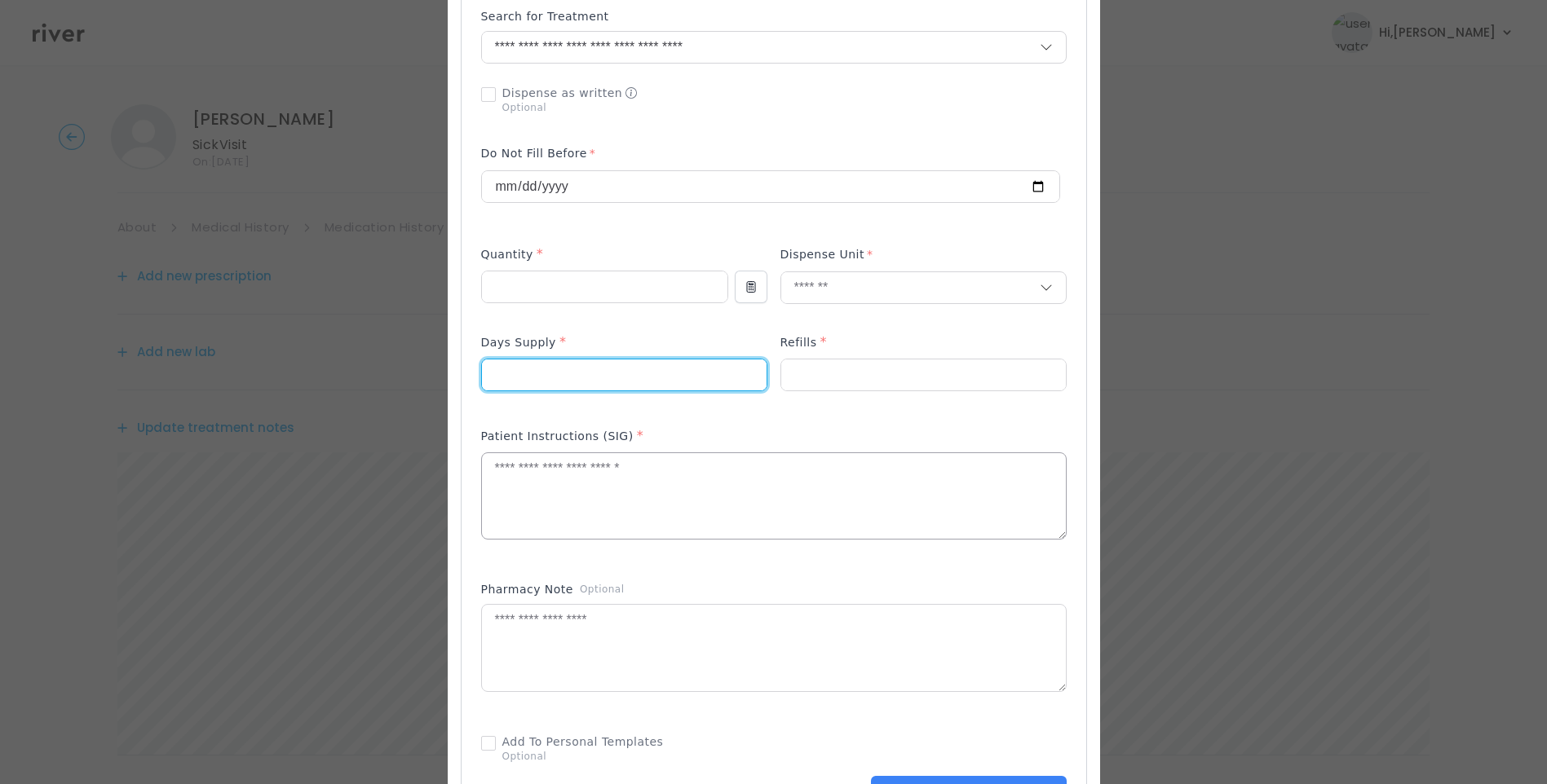
type input "*"
click at [540, 501] on textarea at bounding box center [774, 496] width 584 height 87
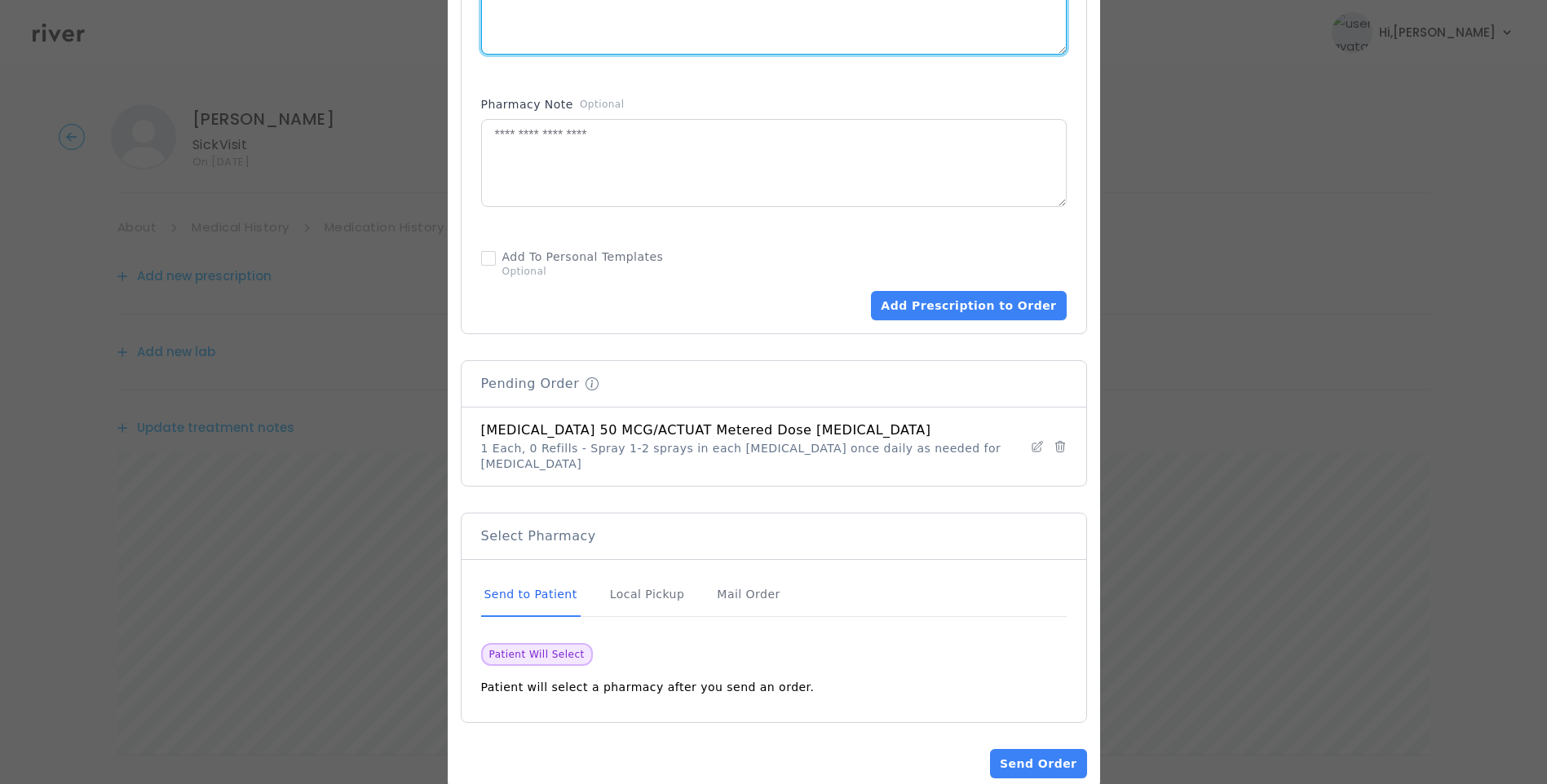
scroll to position [925, 0]
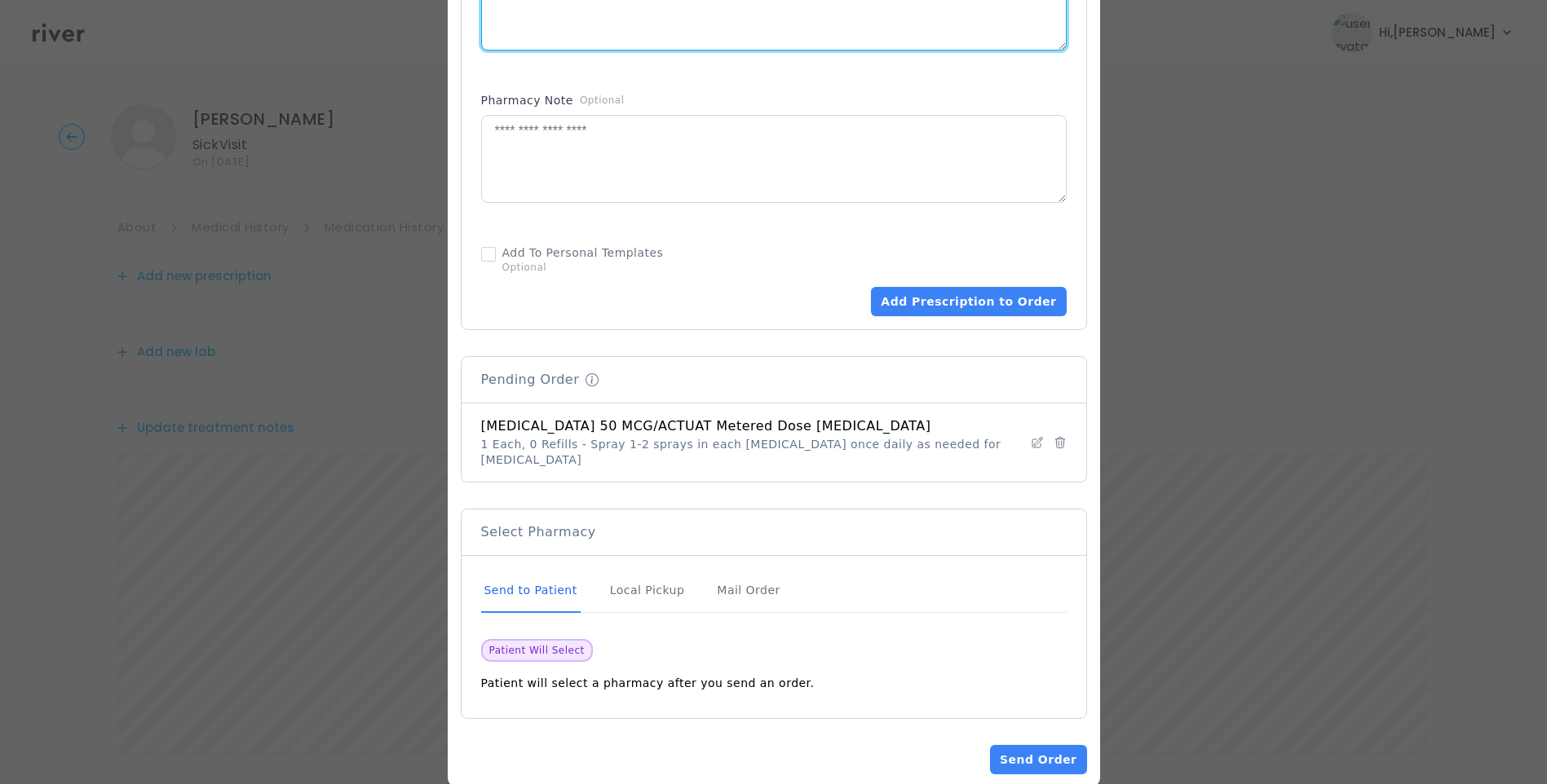
type textarea "**********"
click at [567, 569] on div "Send to Patient" at bounding box center [531, 590] width 100 height 44
click at [548, 569] on div "Send to Patient" at bounding box center [531, 590] width 100 height 44
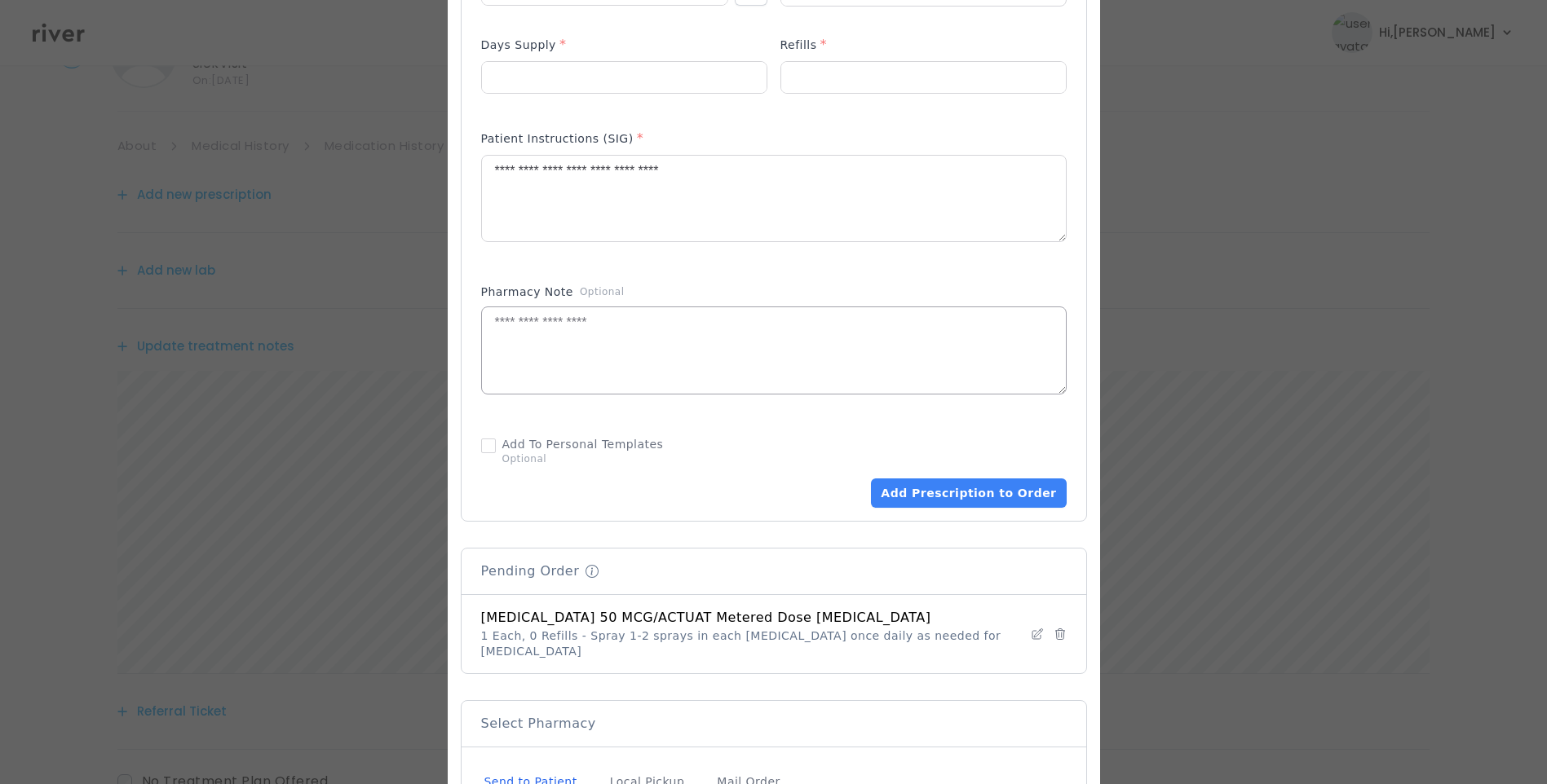
scroll to position [762, 0]
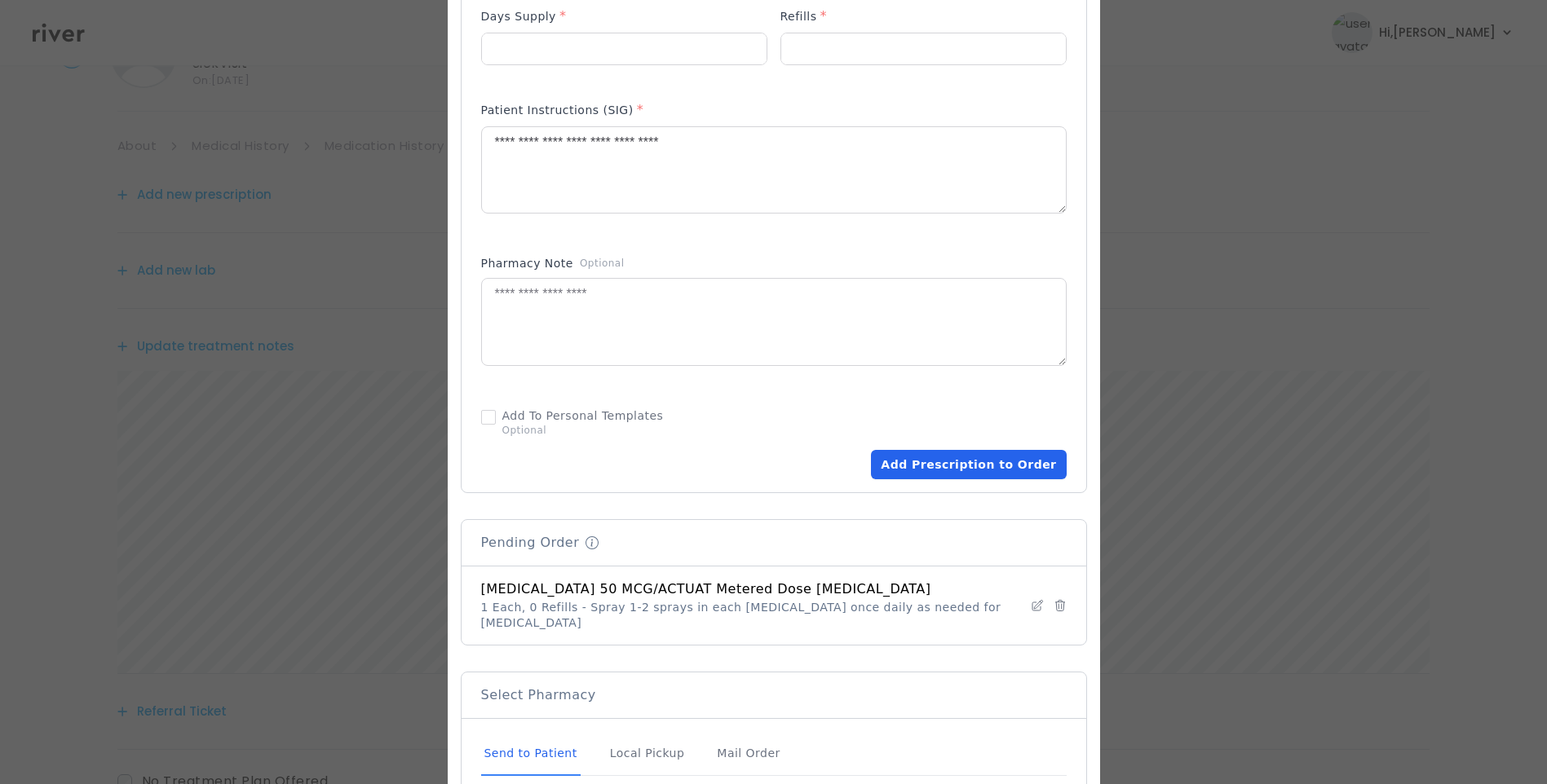
click at [965, 453] on button "Add Prescription to Order" at bounding box center [968, 465] width 195 height 29
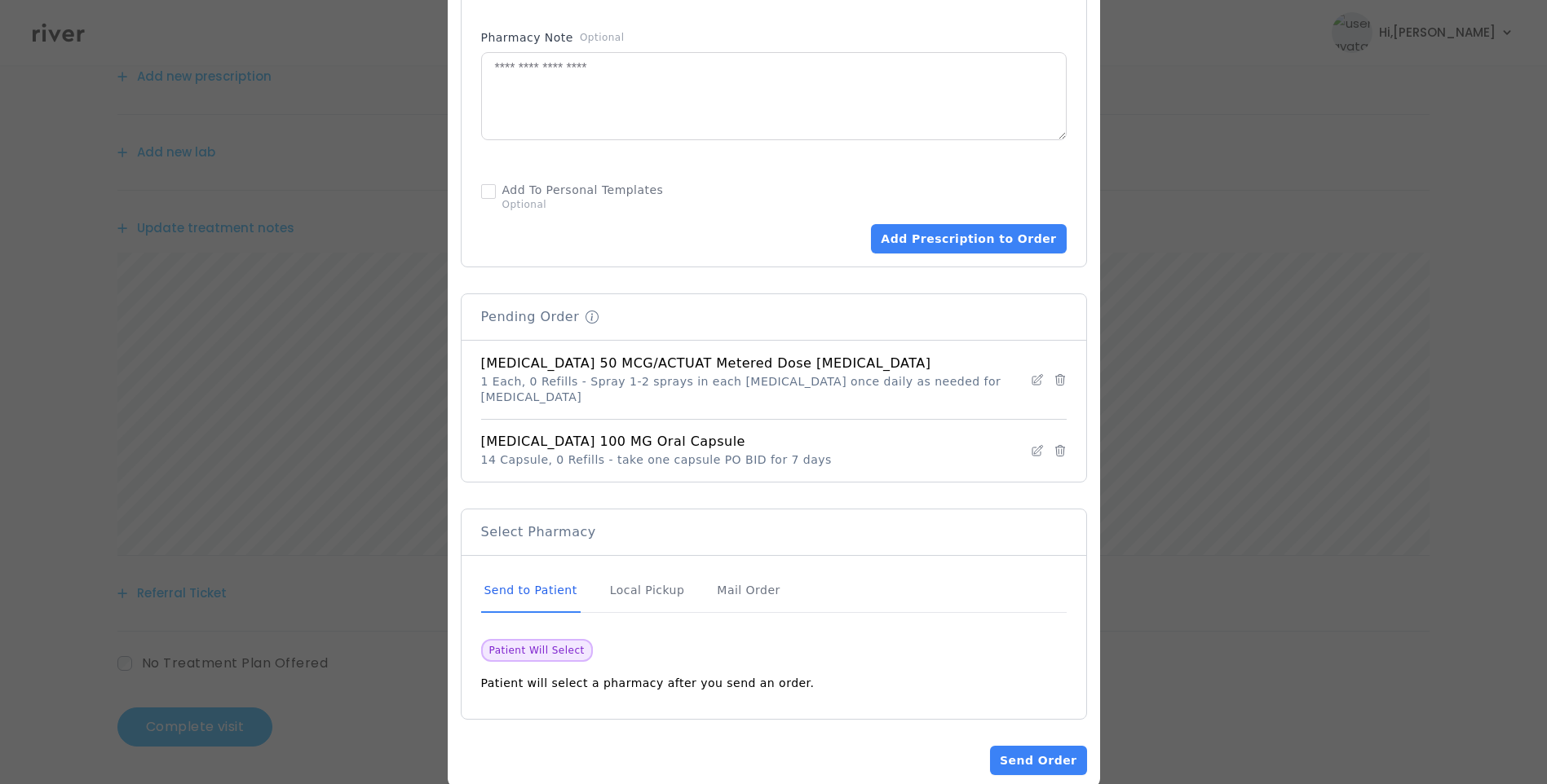
scroll to position [202, 0]
click at [1015, 746] on button "Send Order" at bounding box center [1038, 761] width 96 height 29
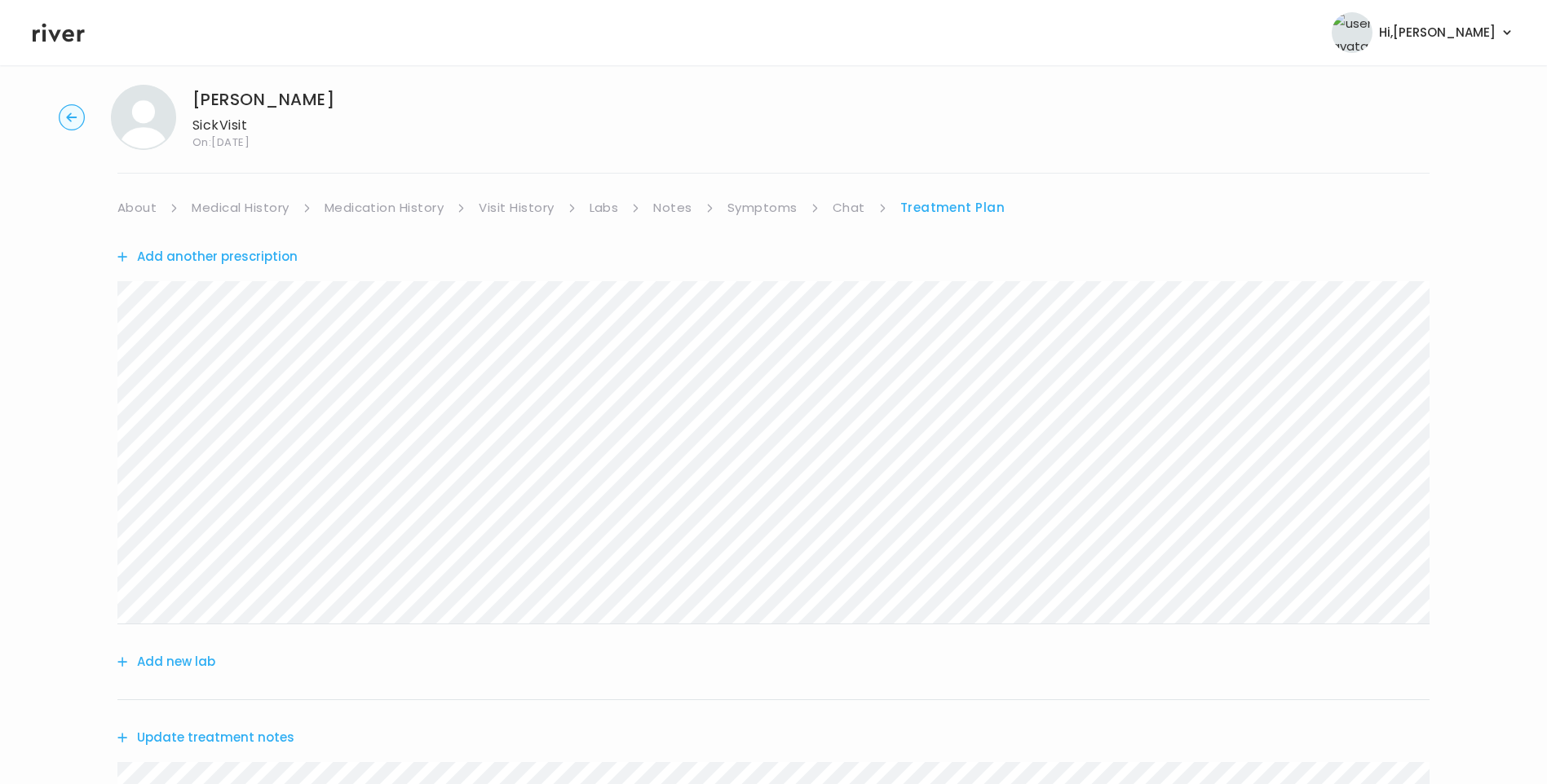
scroll to position [0, 0]
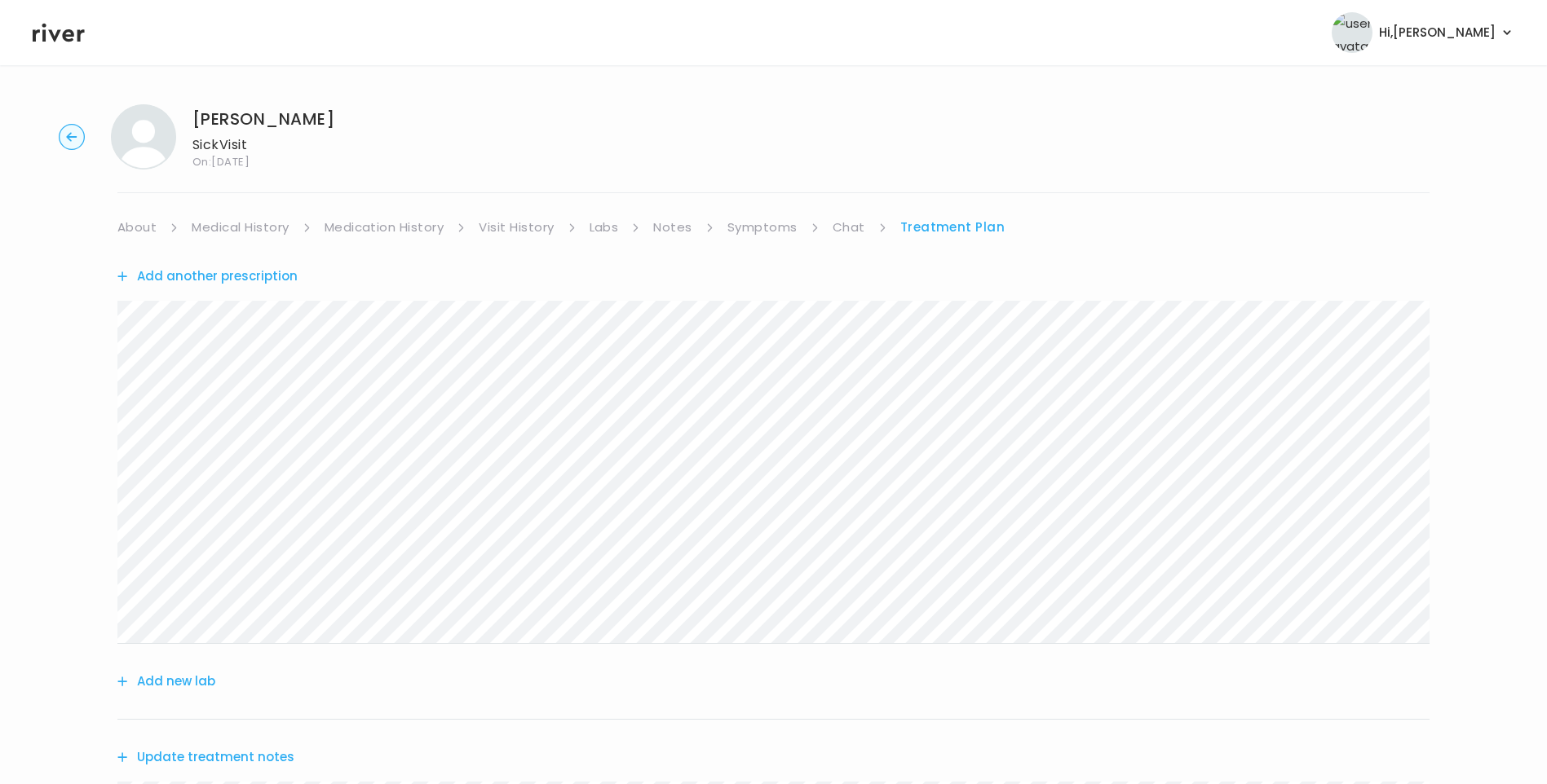
click at [257, 227] on link "Medical History" at bounding box center [239, 227] width 97 height 23
click at [950, 226] on link "Treatment Plan" at bounding box center [958, 227] width 101 height 23
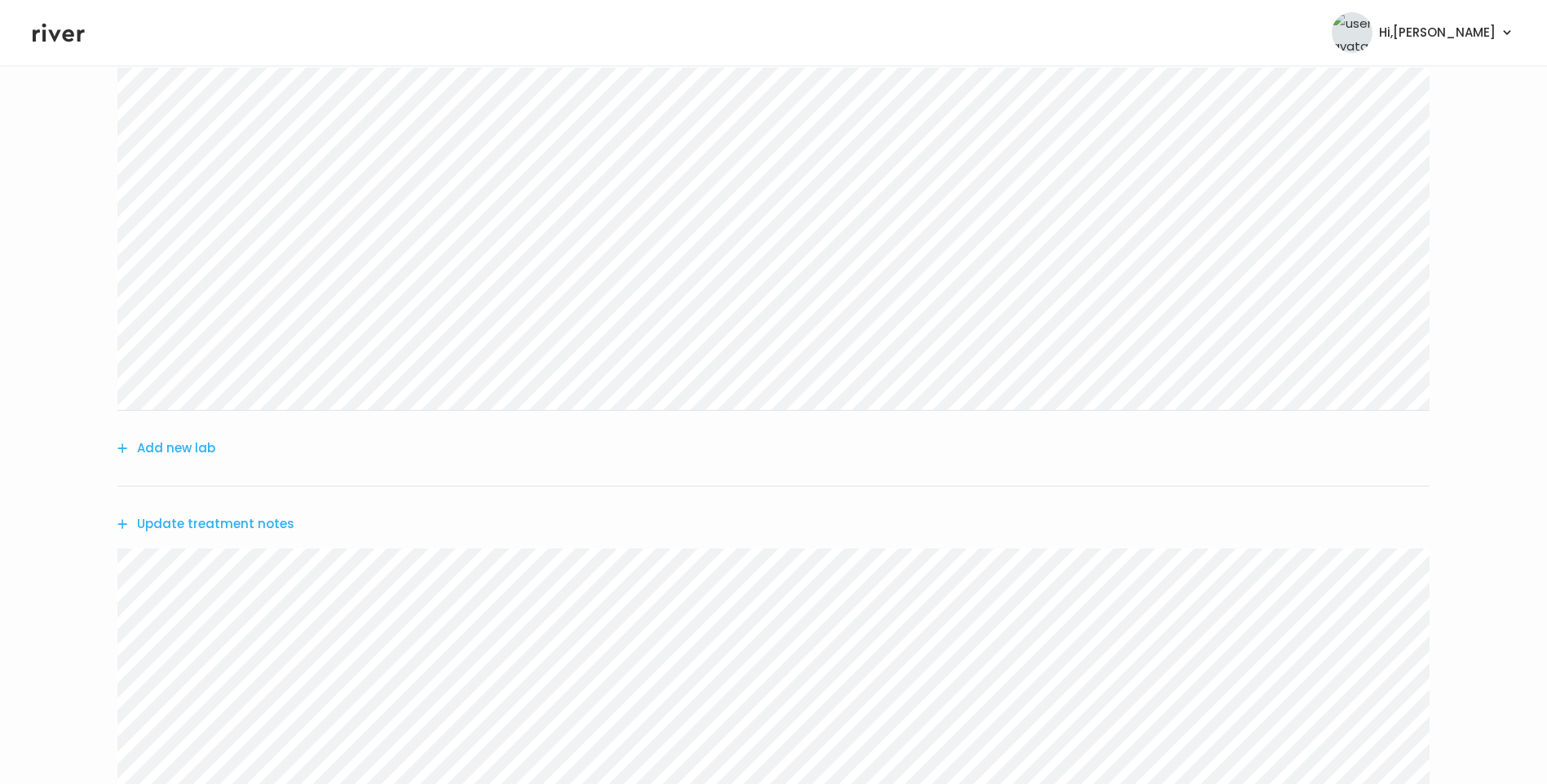
scroll to position [326, 0]
click at [236, 431] on button "Update treatment notes" at bounding box center [206, 431] width 177 height 23
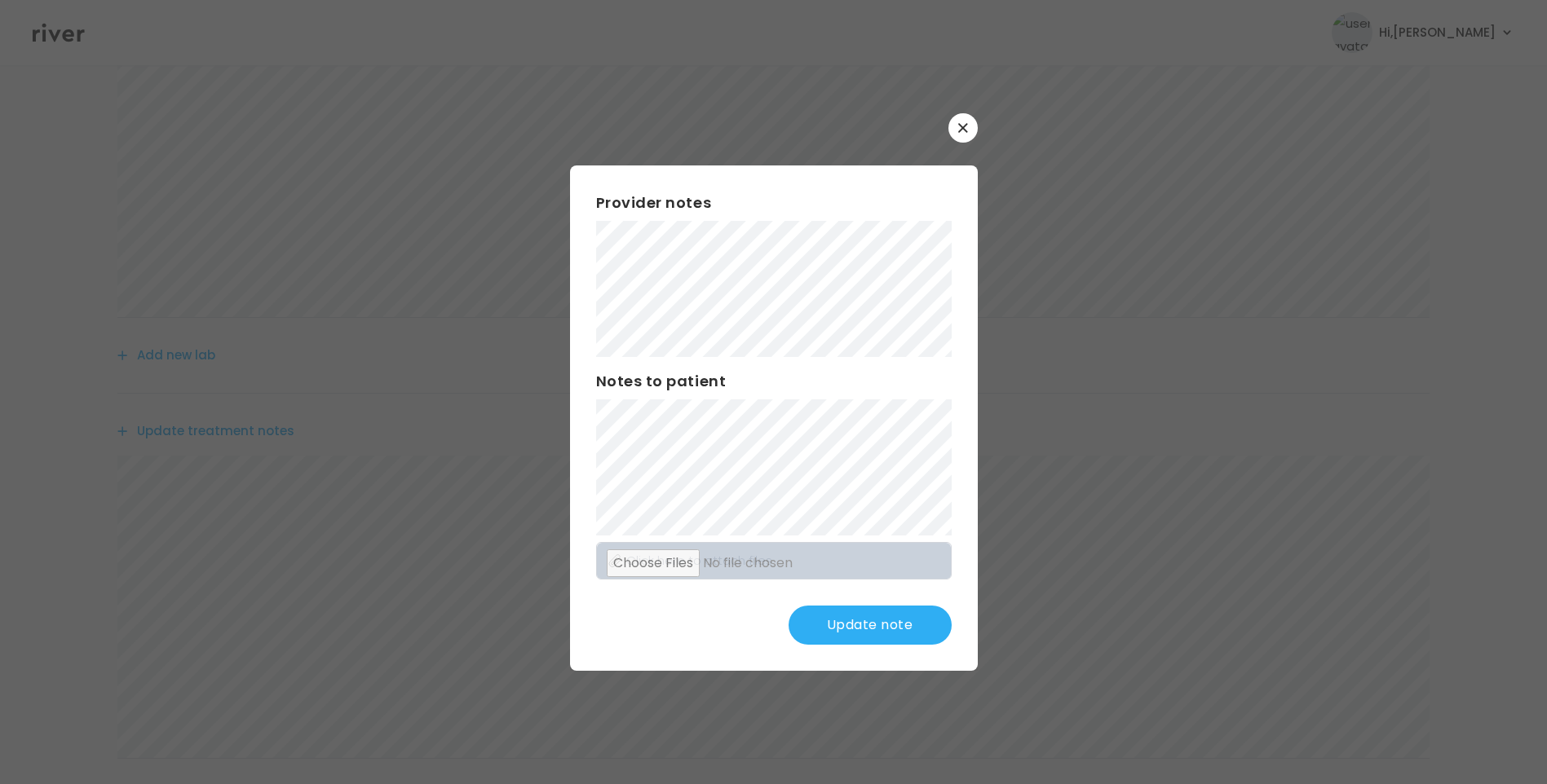
click at [893, 629] on button "Update note" at bounding box center [870, 625] width 163 height 39
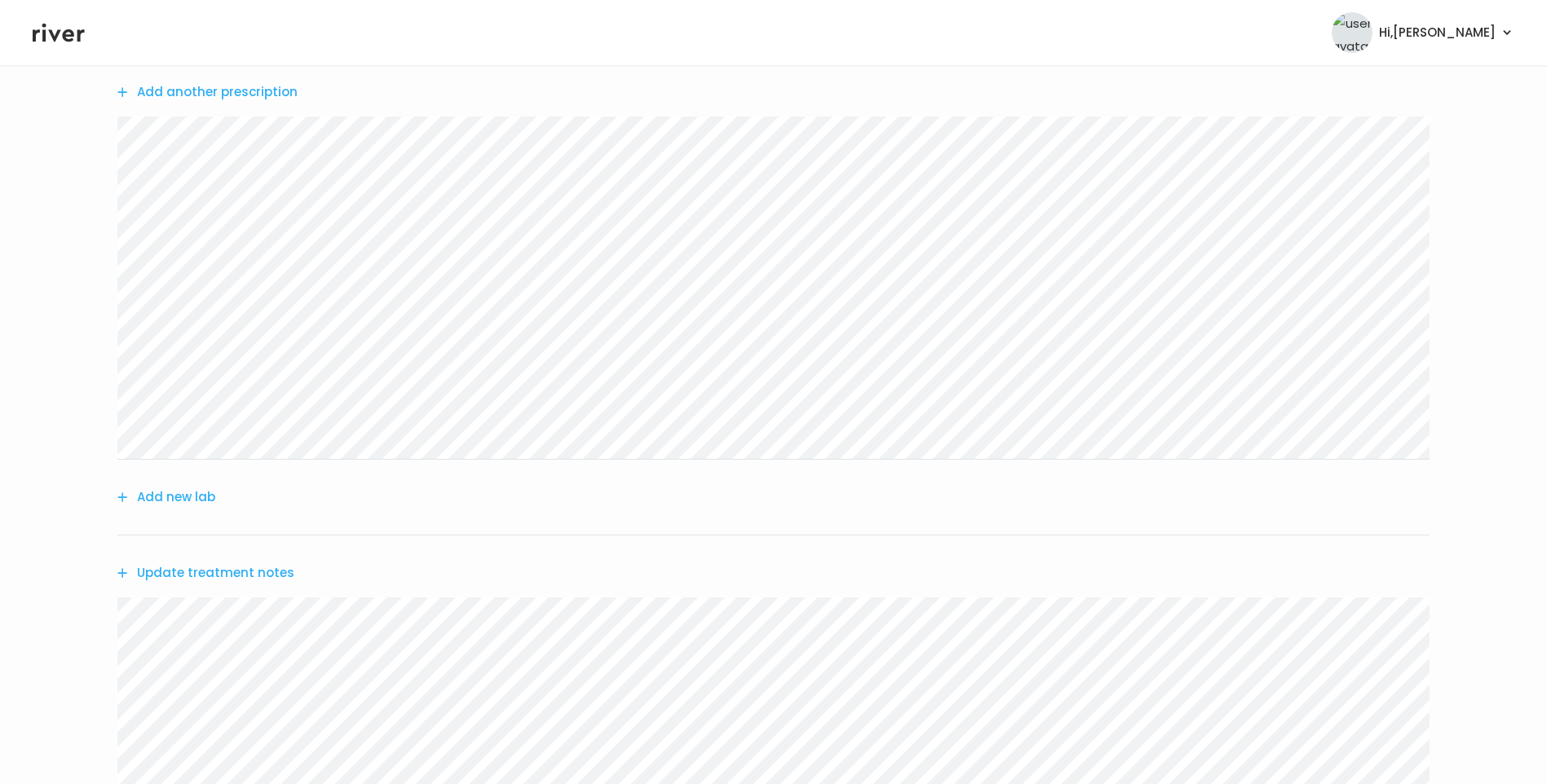
scroll to position [0, 0]
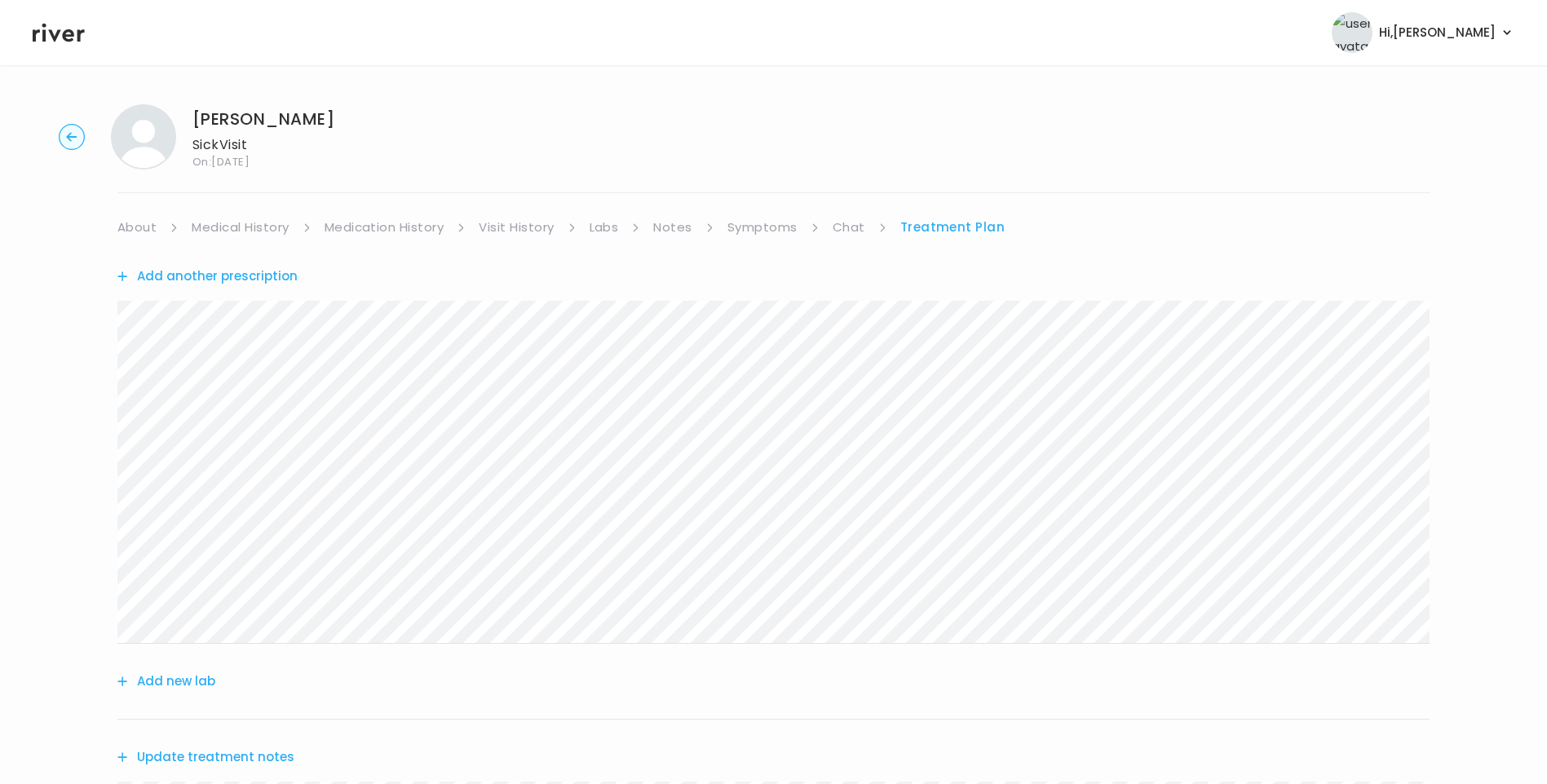
click at [133, 224] on link "About" at bounding box center [137, 227] width 39 height 23
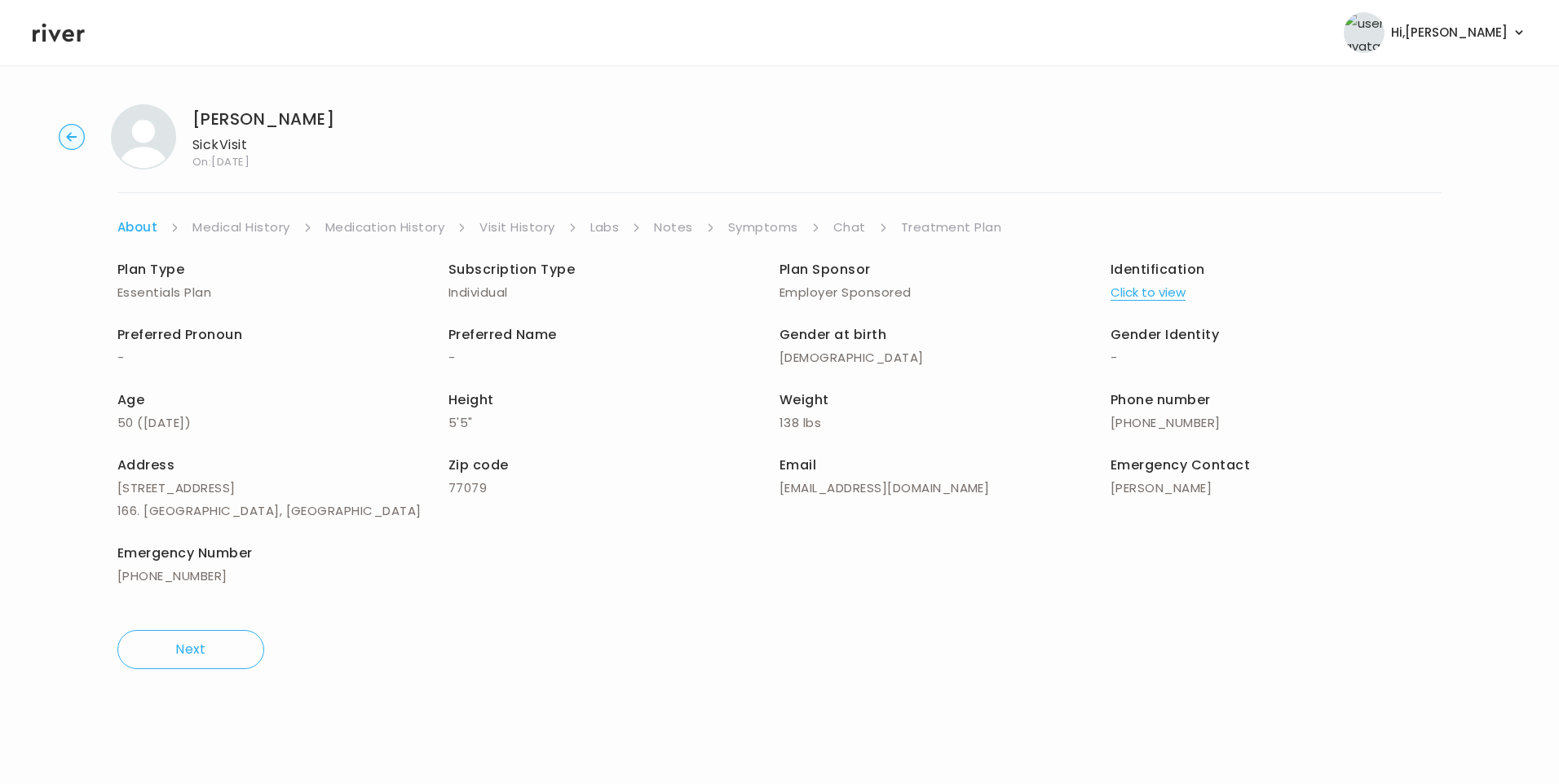
click at [958, 234] on link "Treatment Plan" at bounding box center [952, 227] width 101 height 23
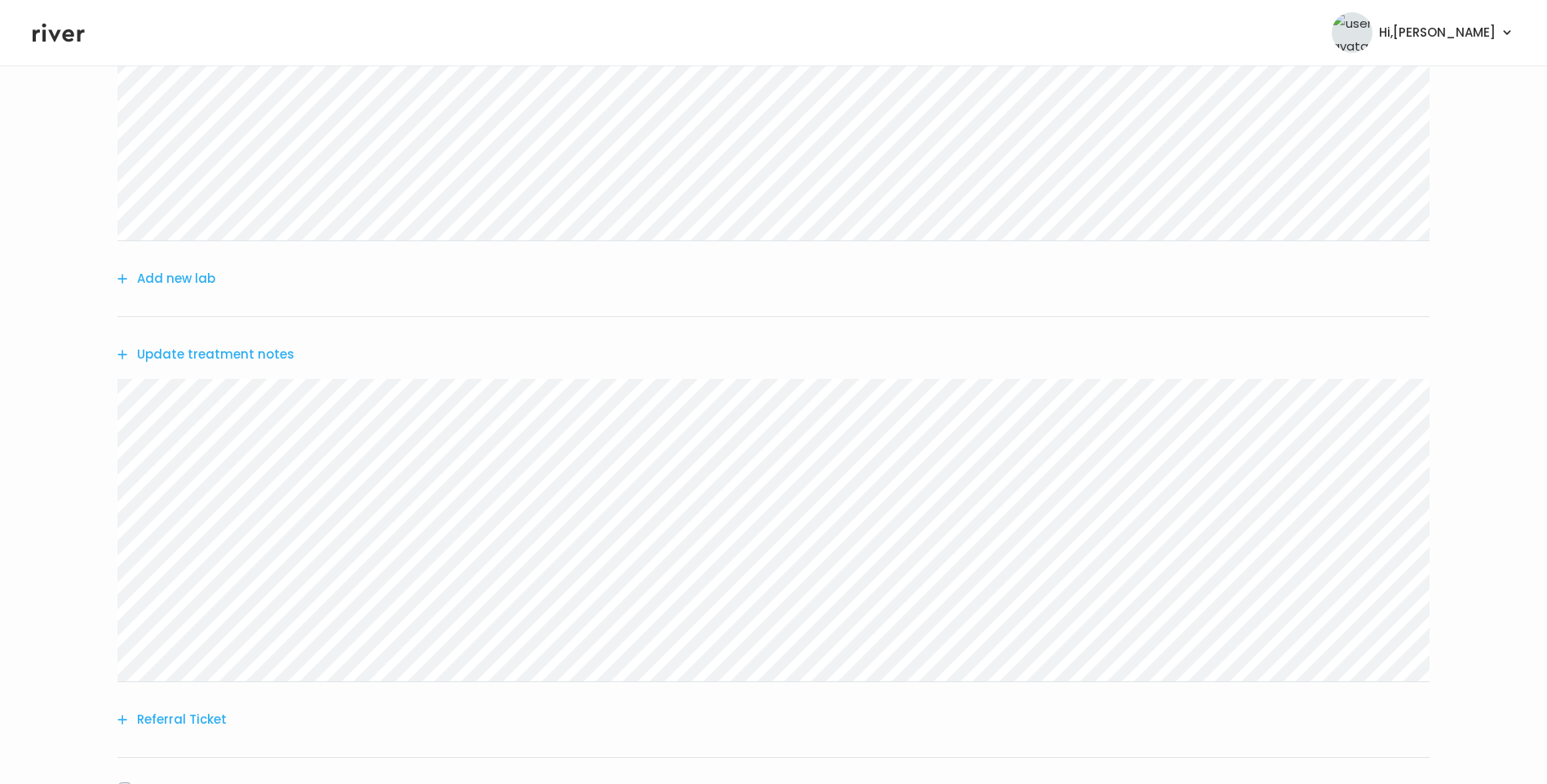
scroll to position [407, 0]
click at [233, 346] on button "Update treatment notes" at bounding box center [206, 349] width 177 height 23
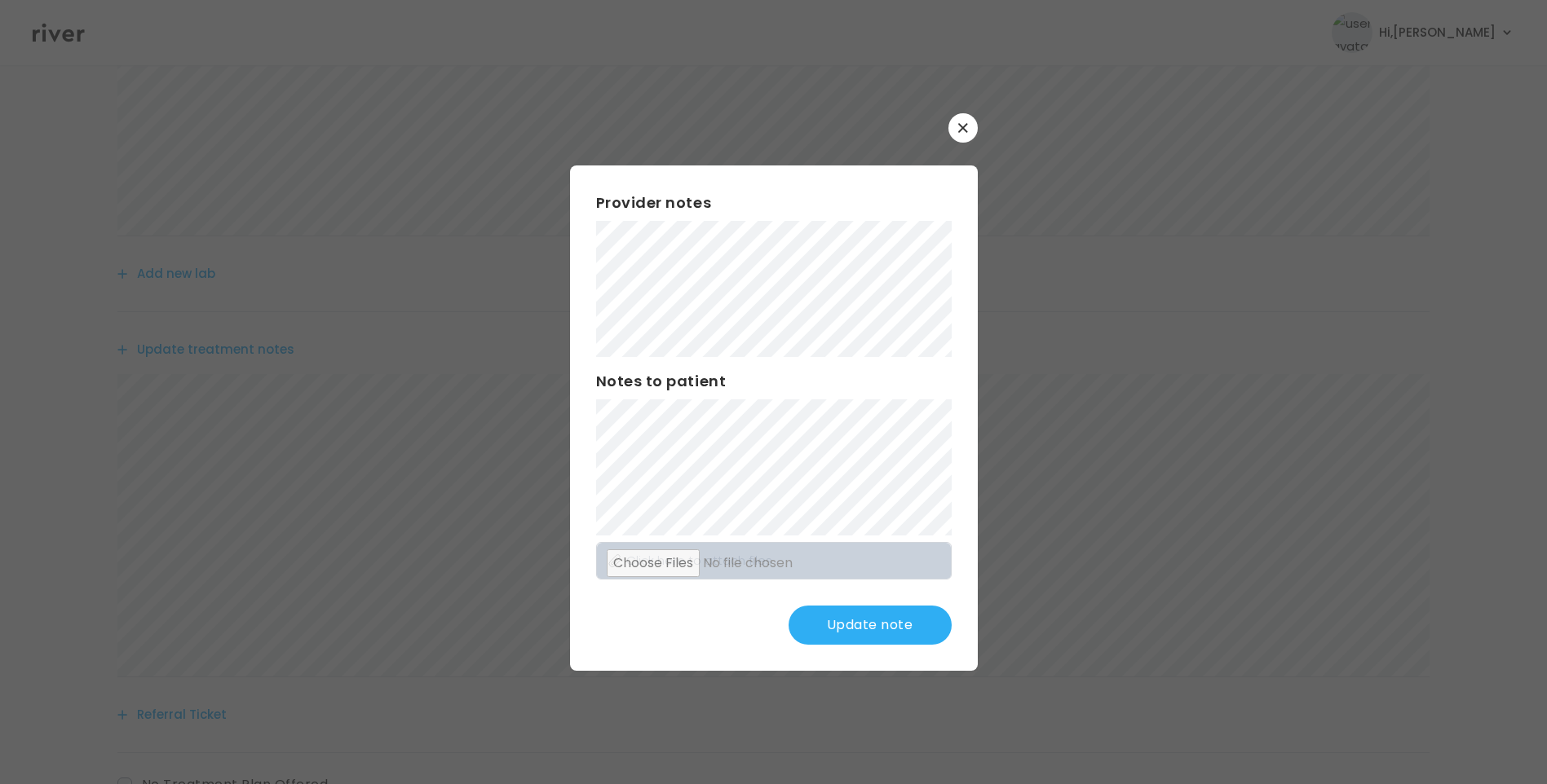
click at [875, 622] on button "Update note" at bounding box center [870, 625] width 163 height 39
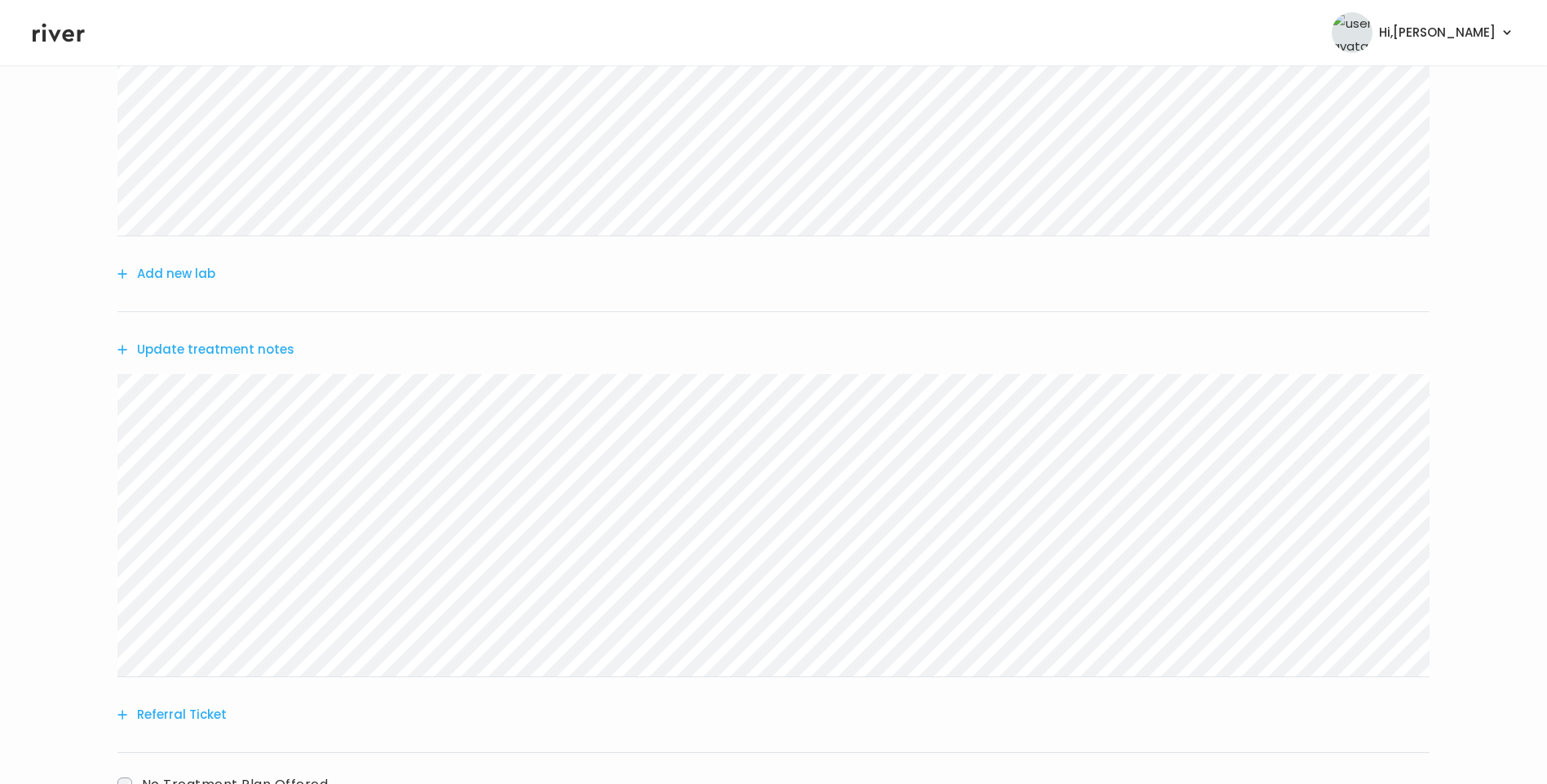
click at [272, 341] on button "Update treatment notes" at bounding box center [206, 349] width 177 height 23
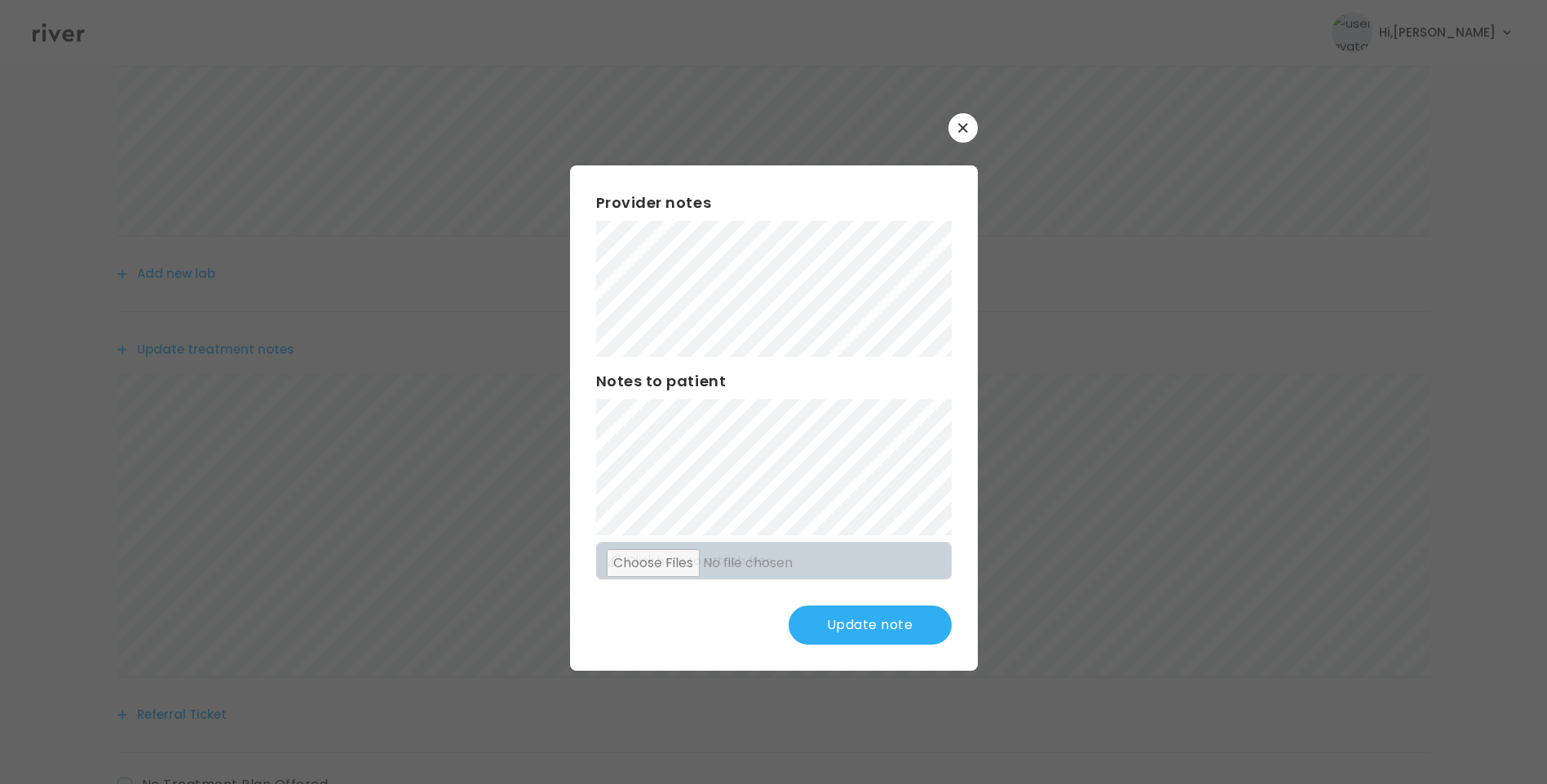
click at [892, 626] on button "Update note" at bounding box center [870, 625] width 163 height 39
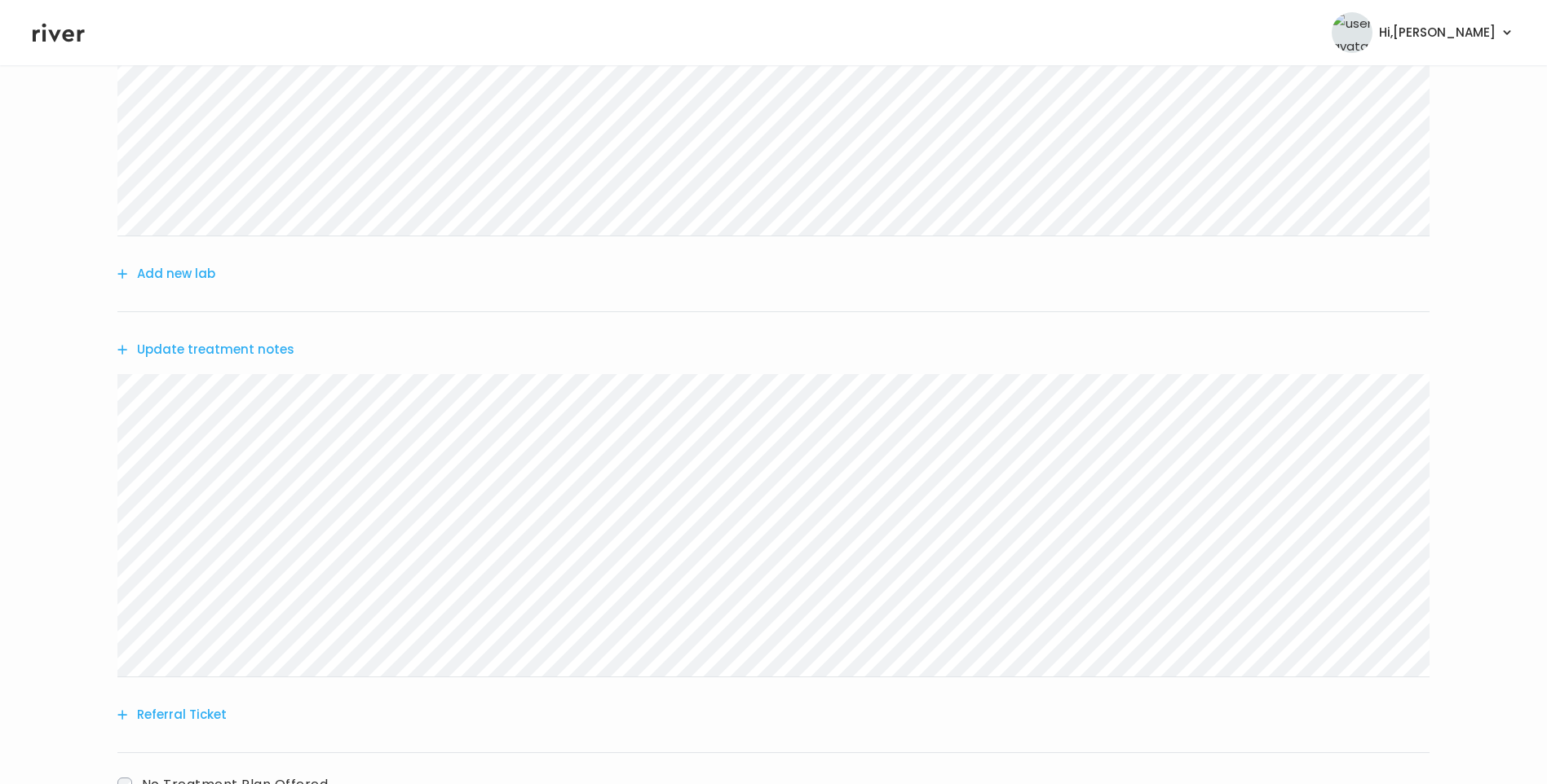
click at [262, 339] on button "Update treatment notes" at bounding box center [206, 349] width 177 height 23
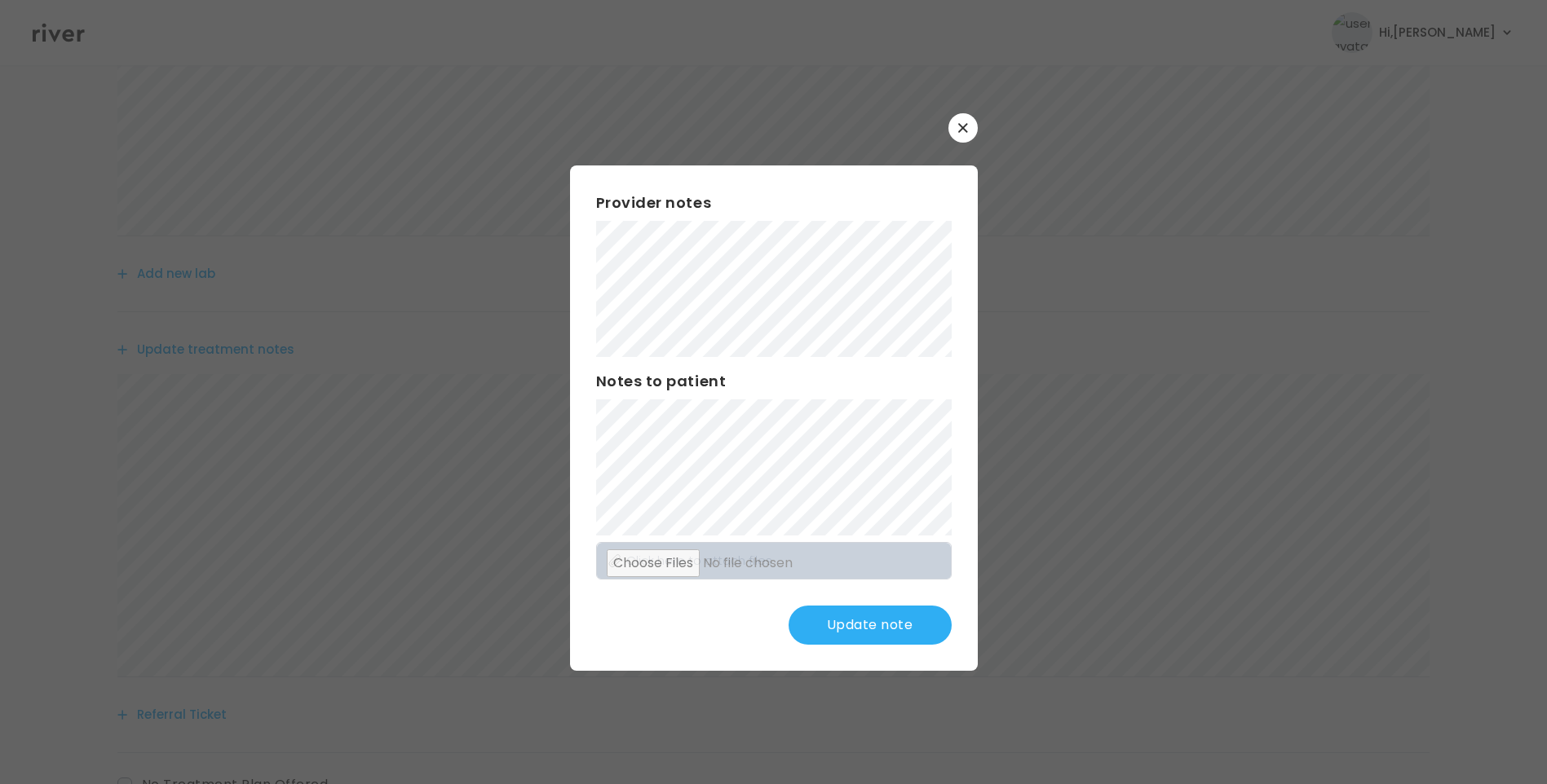
click at [860, 630] on button "Update note" at bounding box center [870, 625] width 163 height 39
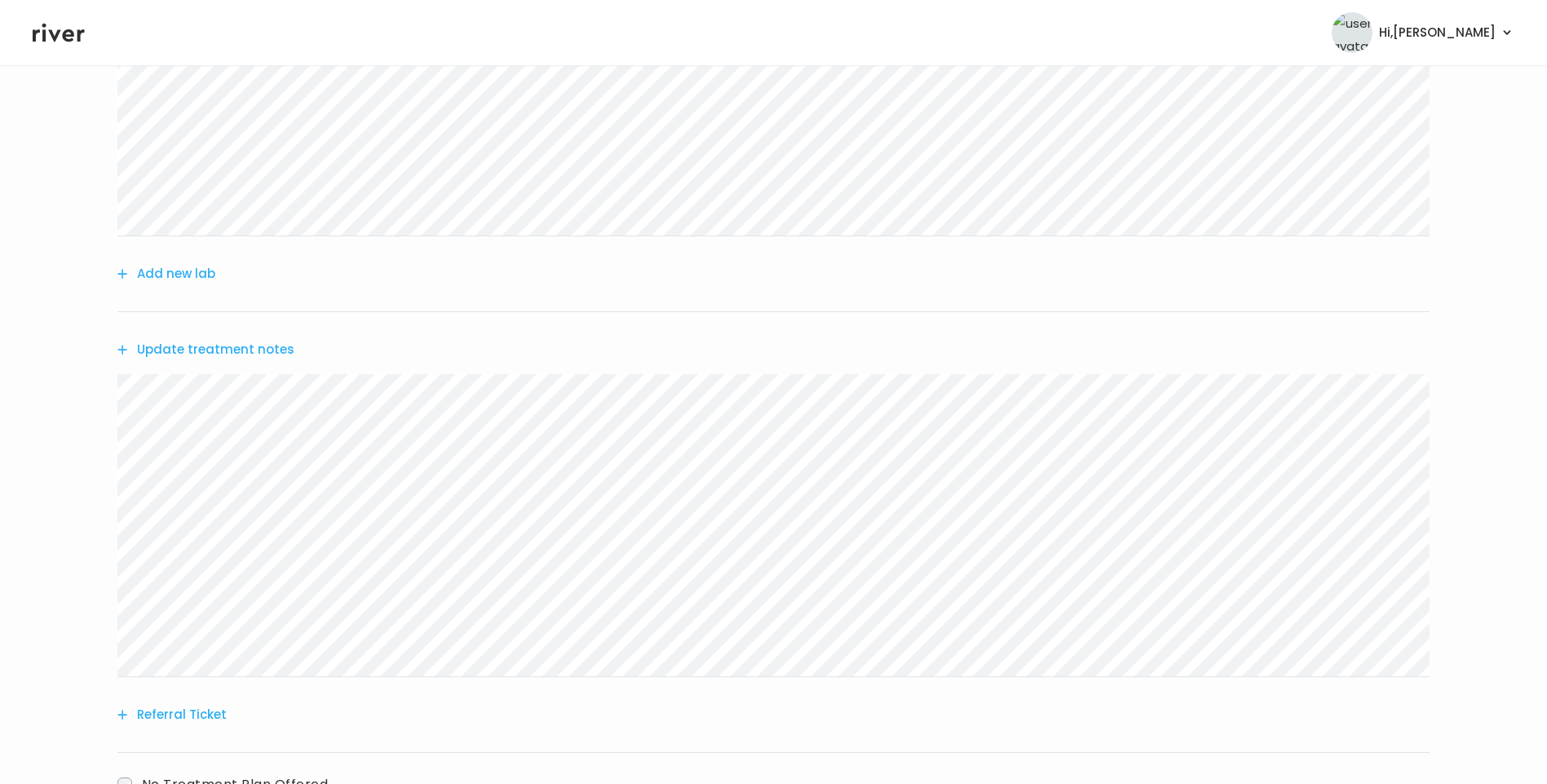
click at [269, 358] on button "Update treatment notes" at bounding box center [206, 349] width 177 height 23
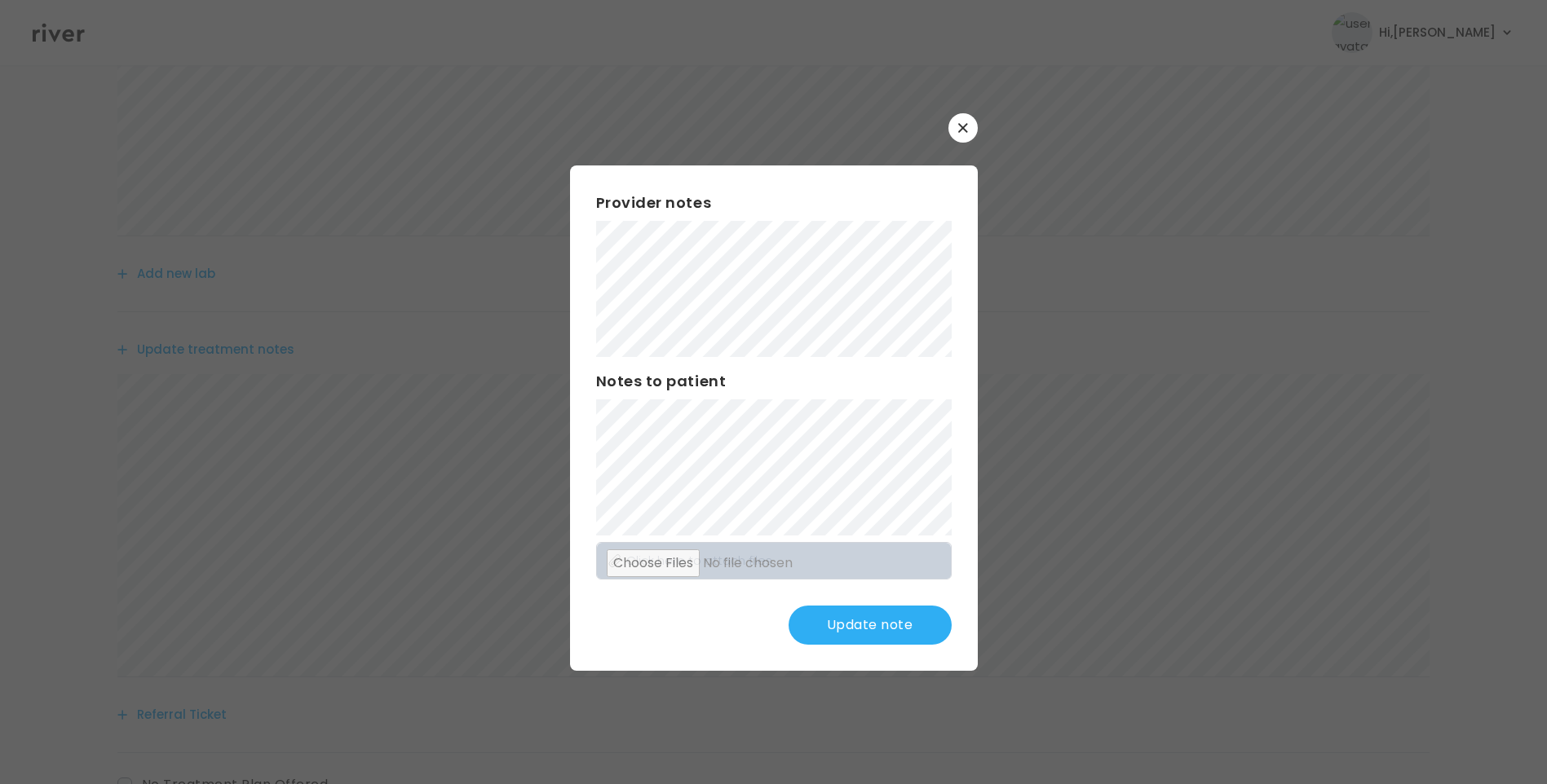
click at [903, 618] on button "Update note" at bounding box center [870, 625] width 163 height 39
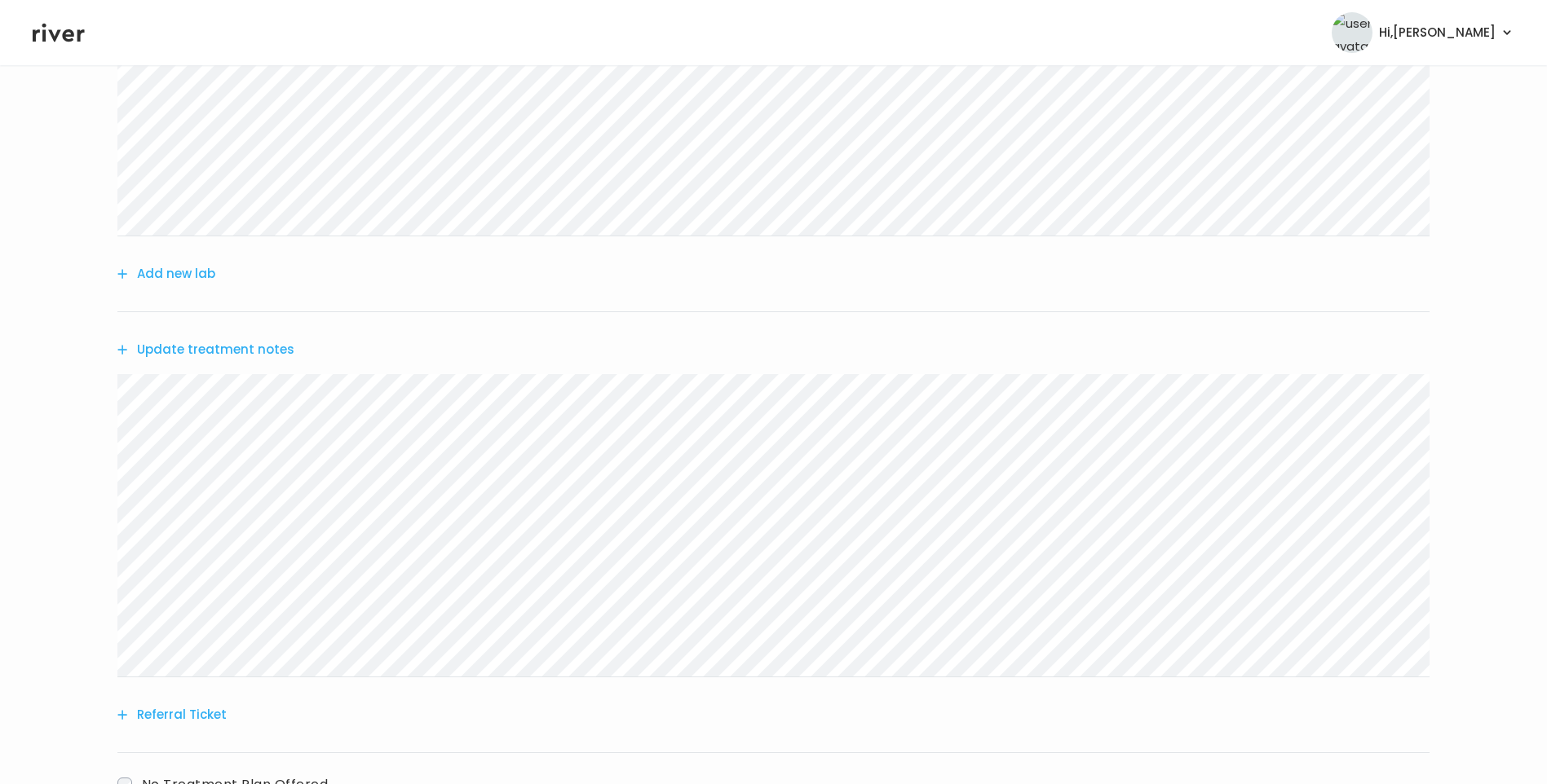
click at [263, 354] on button "Update treatment notes" at bounding box center [206, 349] width 177 height 23
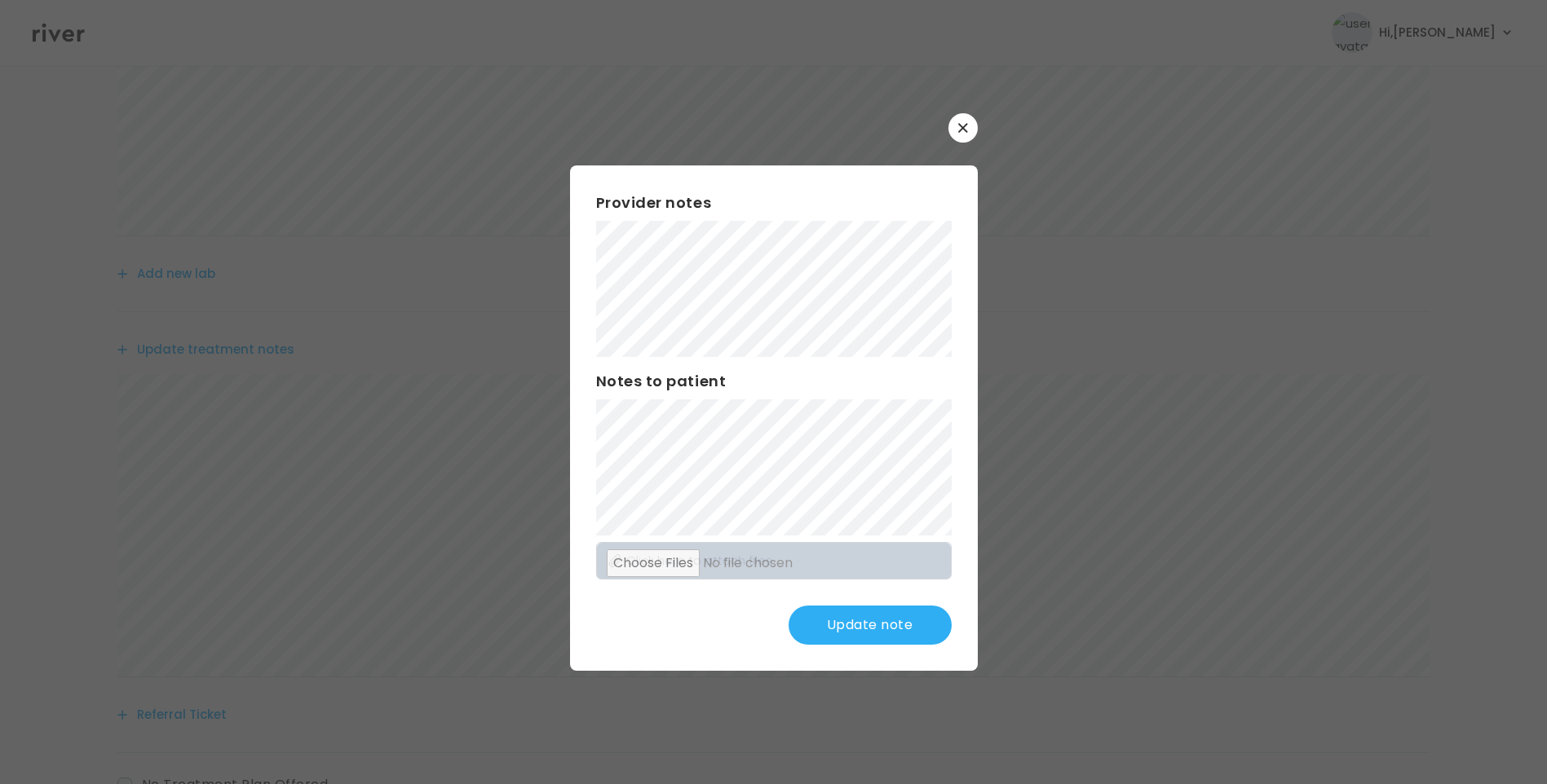
click at [881, 633] on button "Update note" at bounding box center [870, 625] width 163 height 39
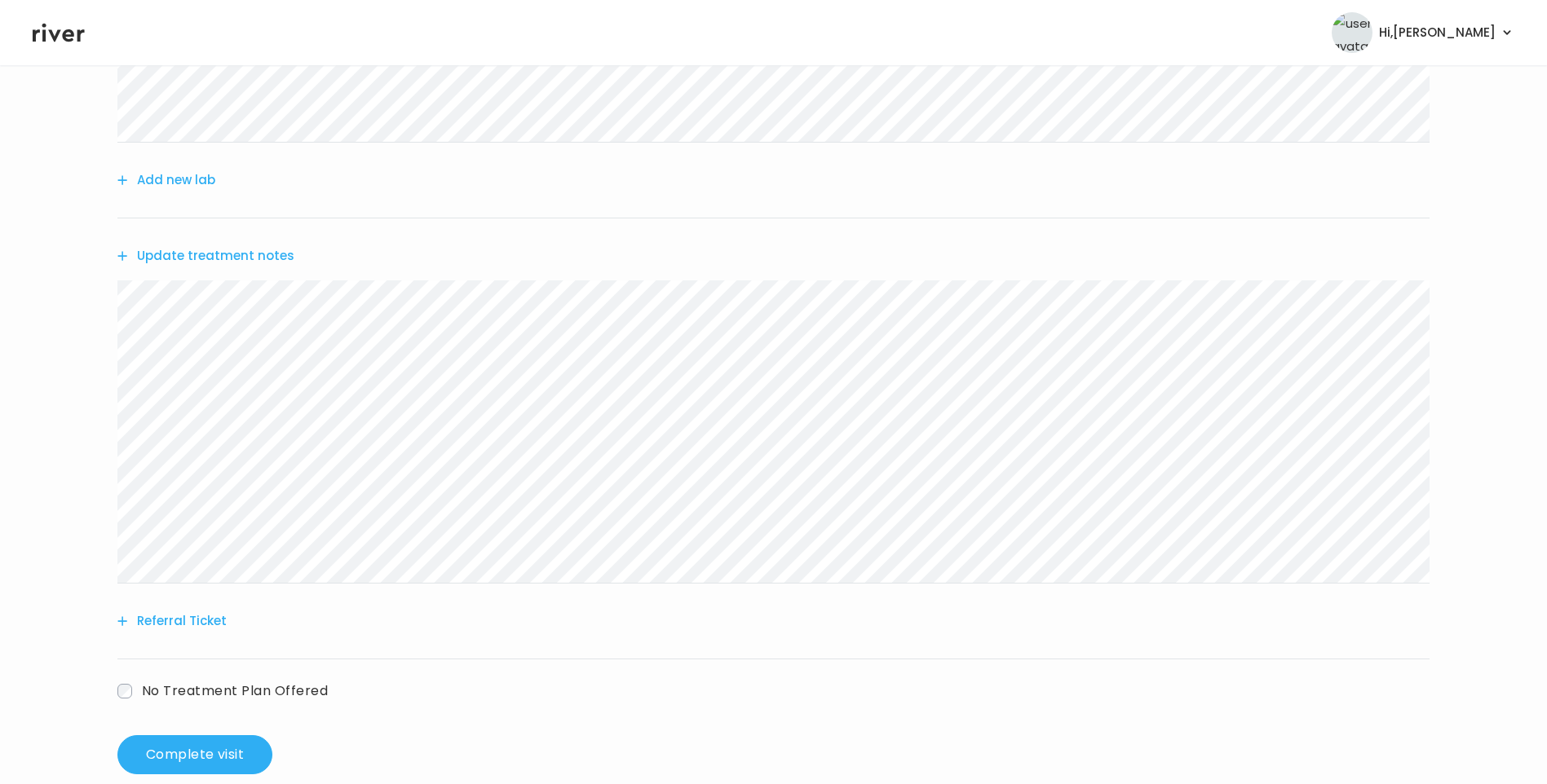
scroll to position [531, 0]
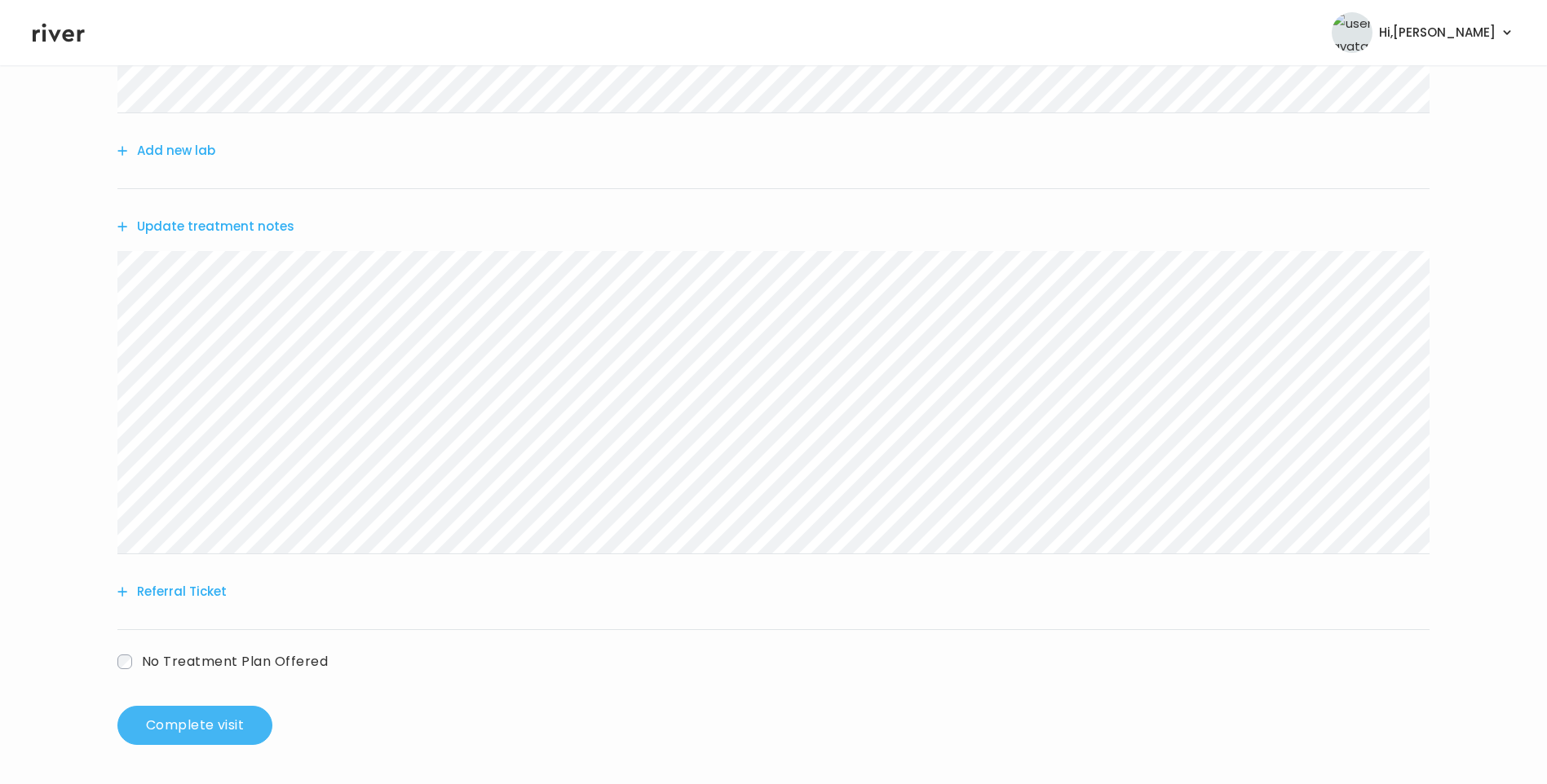
click at [206, 723] on button "Complete visit" at bounding box center [195, 726] width 155 height 39
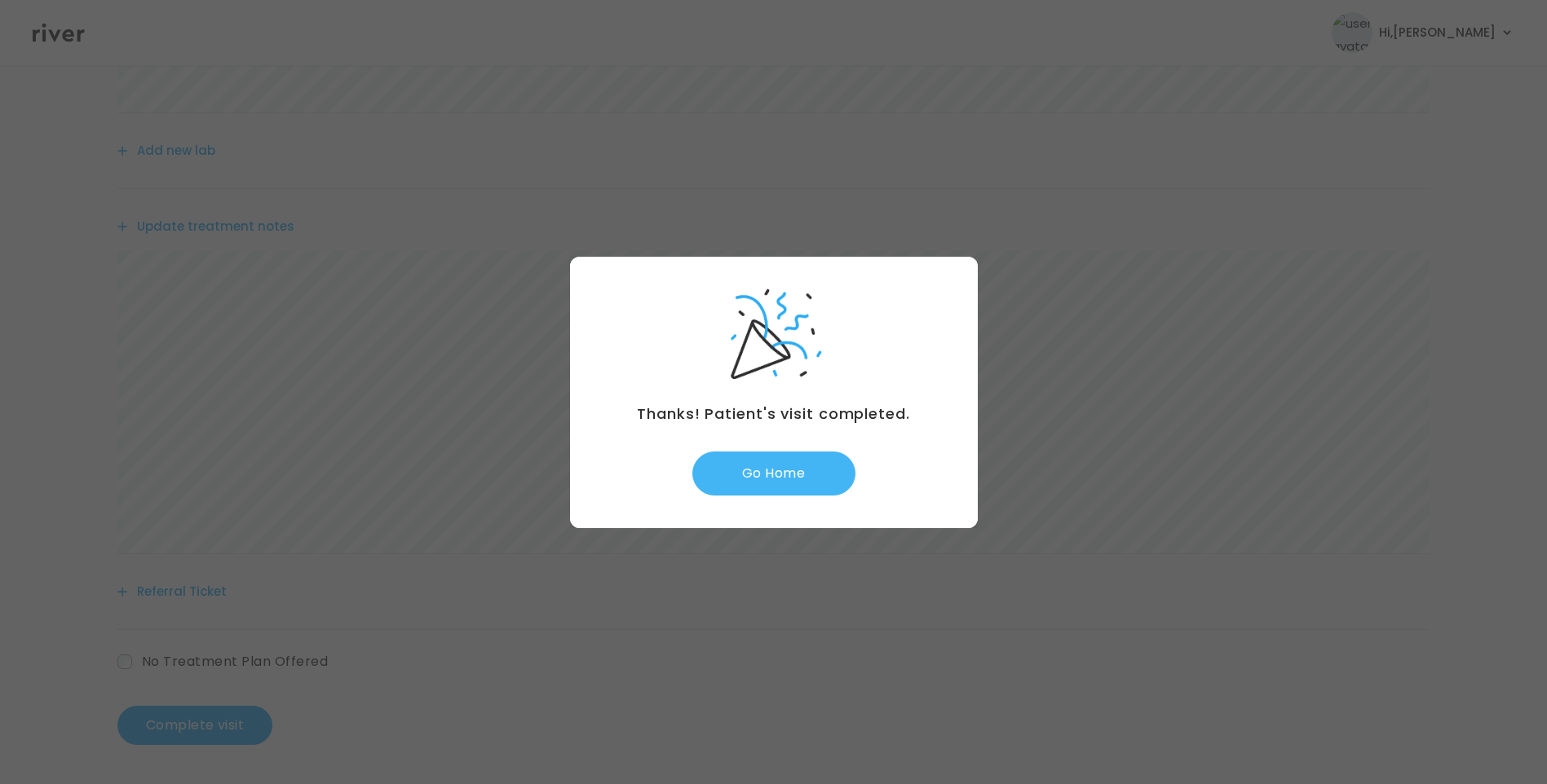
click at [799, 469] on button "Go Home" at bounding box center [774, 473] width 163 height 44
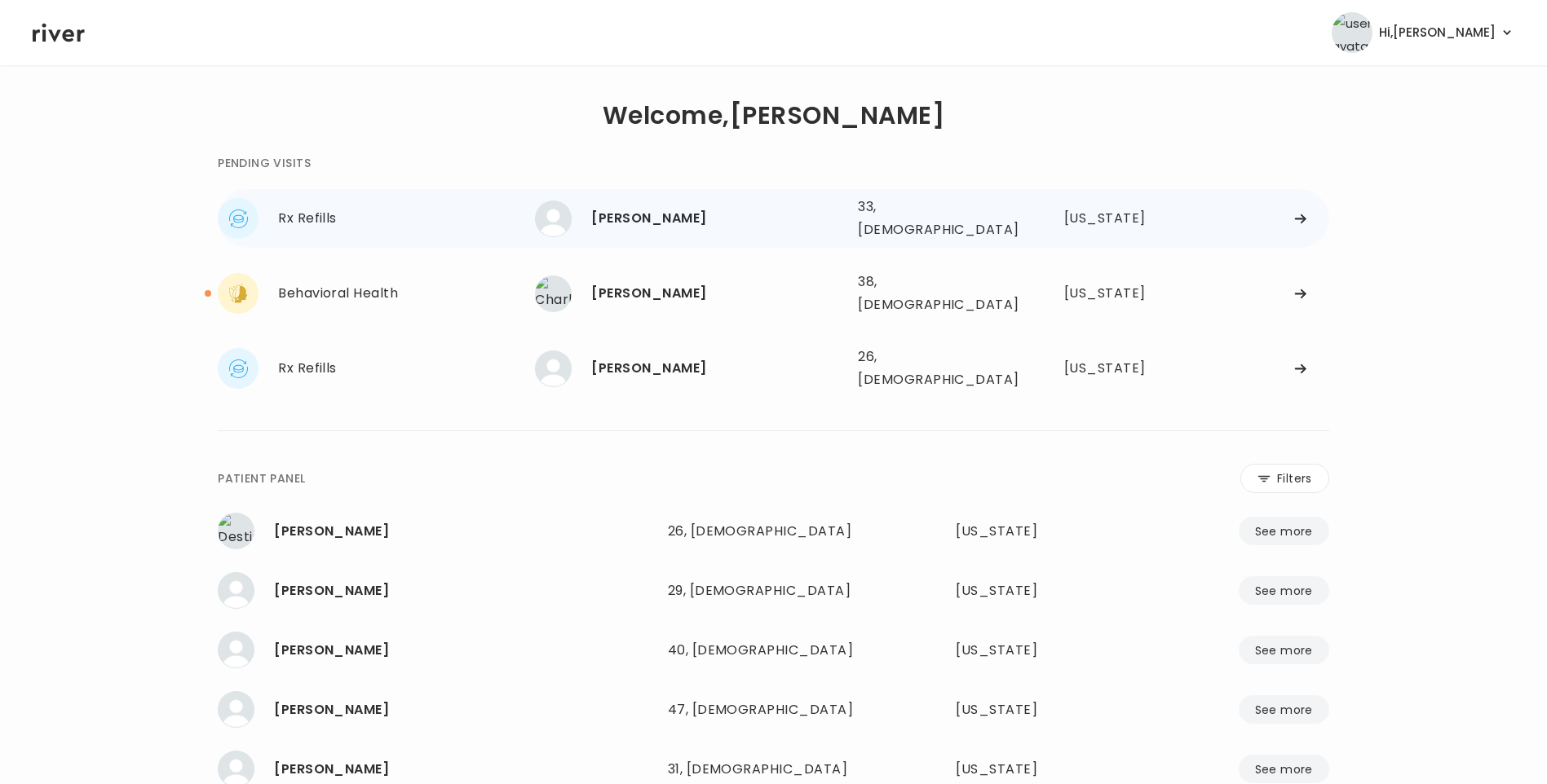
click at [668, 218] on div "[PERSON_NAME]" at bounding box center [718, 218] width 254 height 23
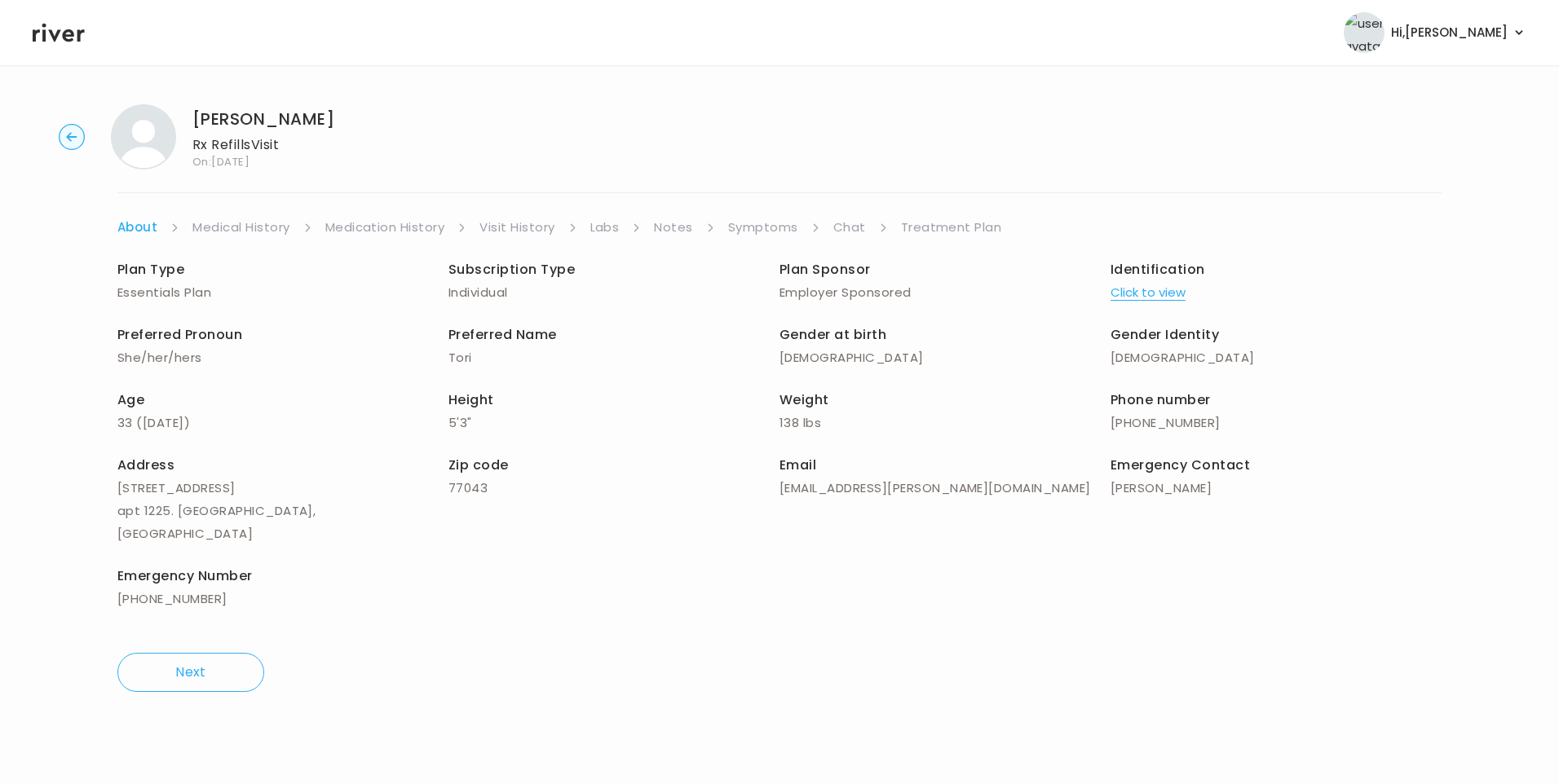
click at [515, 231] on link "Visit History" at bounding box center [517, 227] width 75 height 23
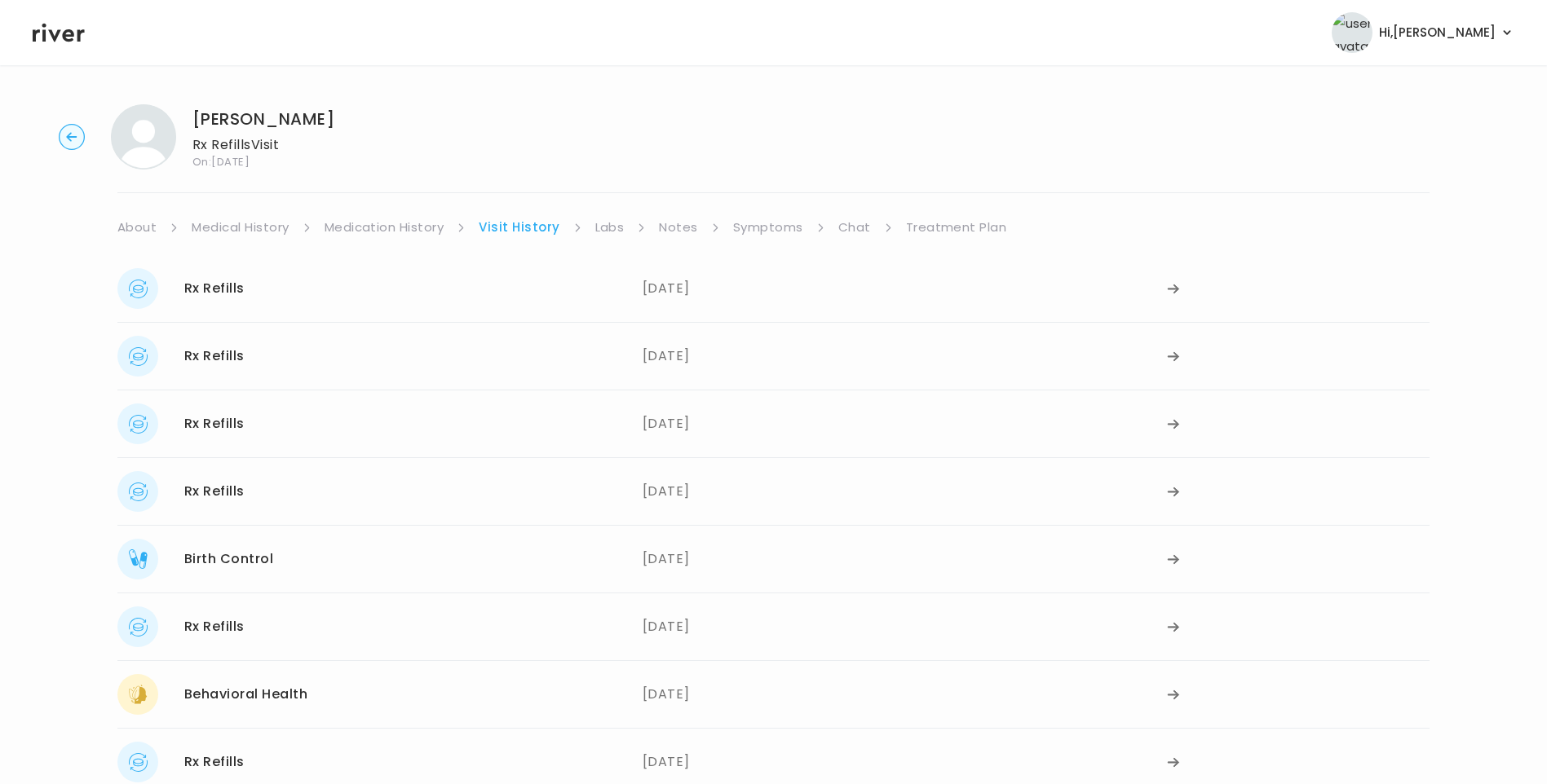
click at [738, 226] on link "Symptoms" at bounding box center [768, 227] width 70 height 23
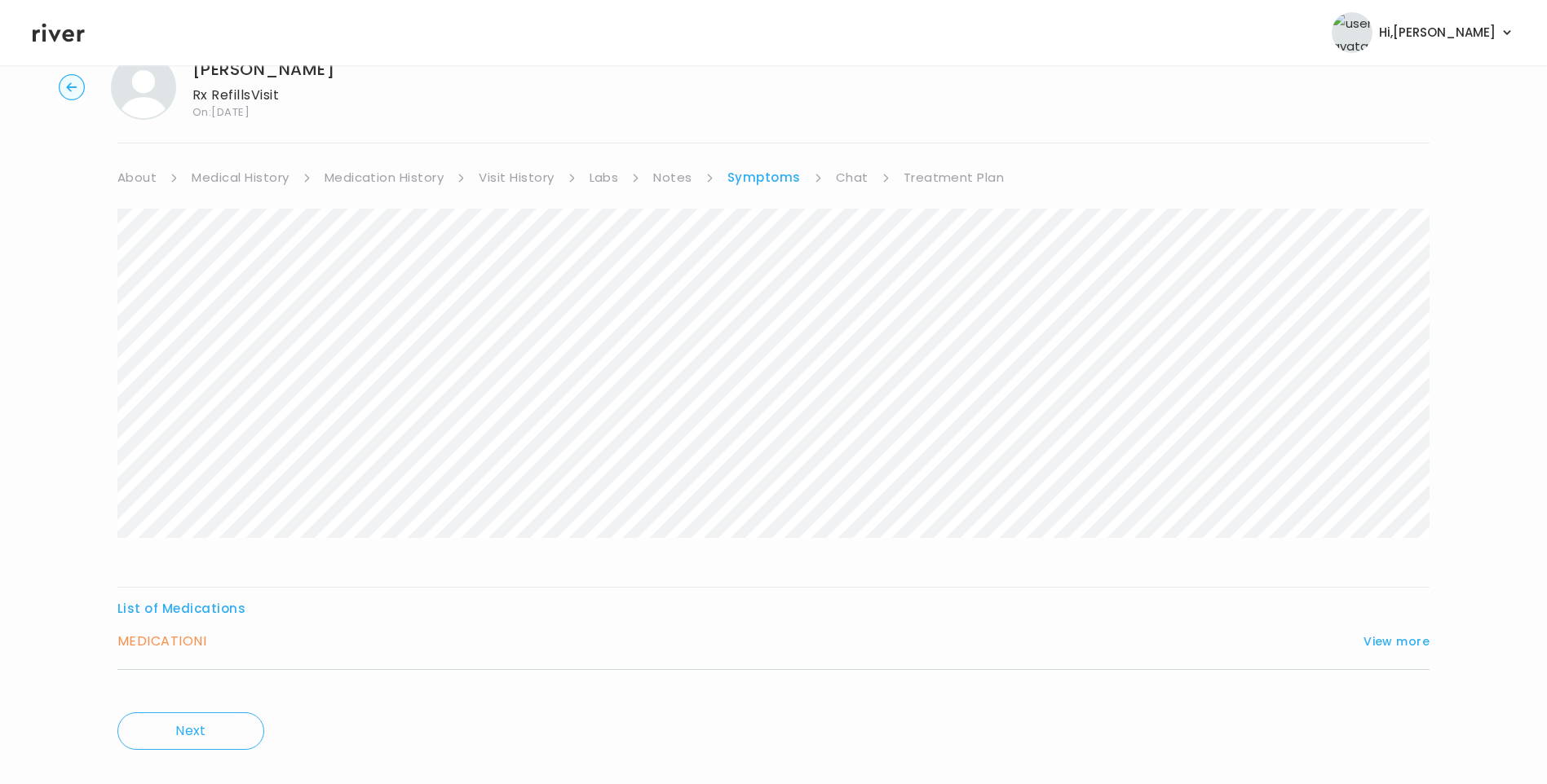
scroll to position [77, 0]
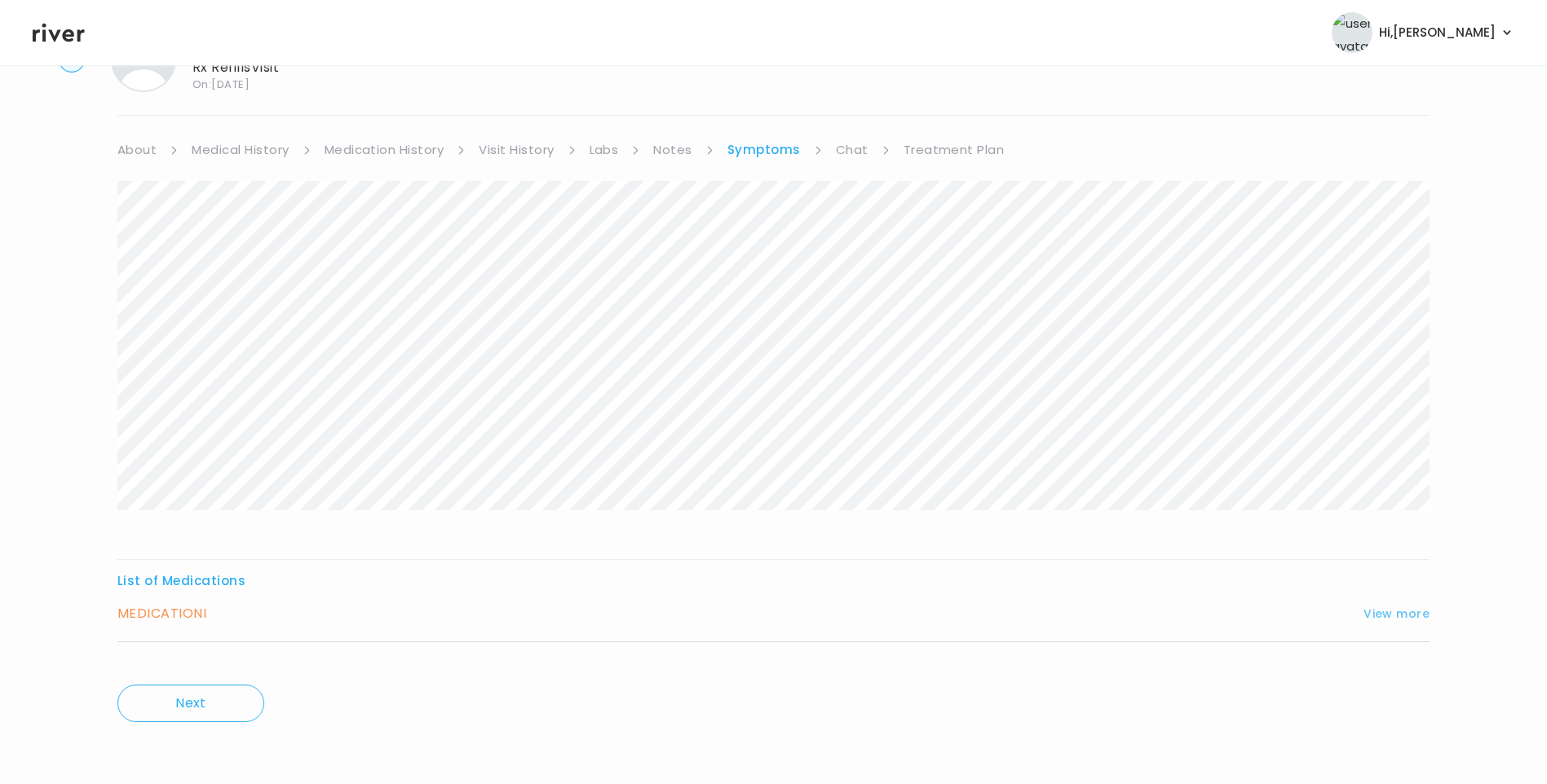
click at [1391, 611] on button "View more" at bounding box center [1396, 613] width 66 height 20
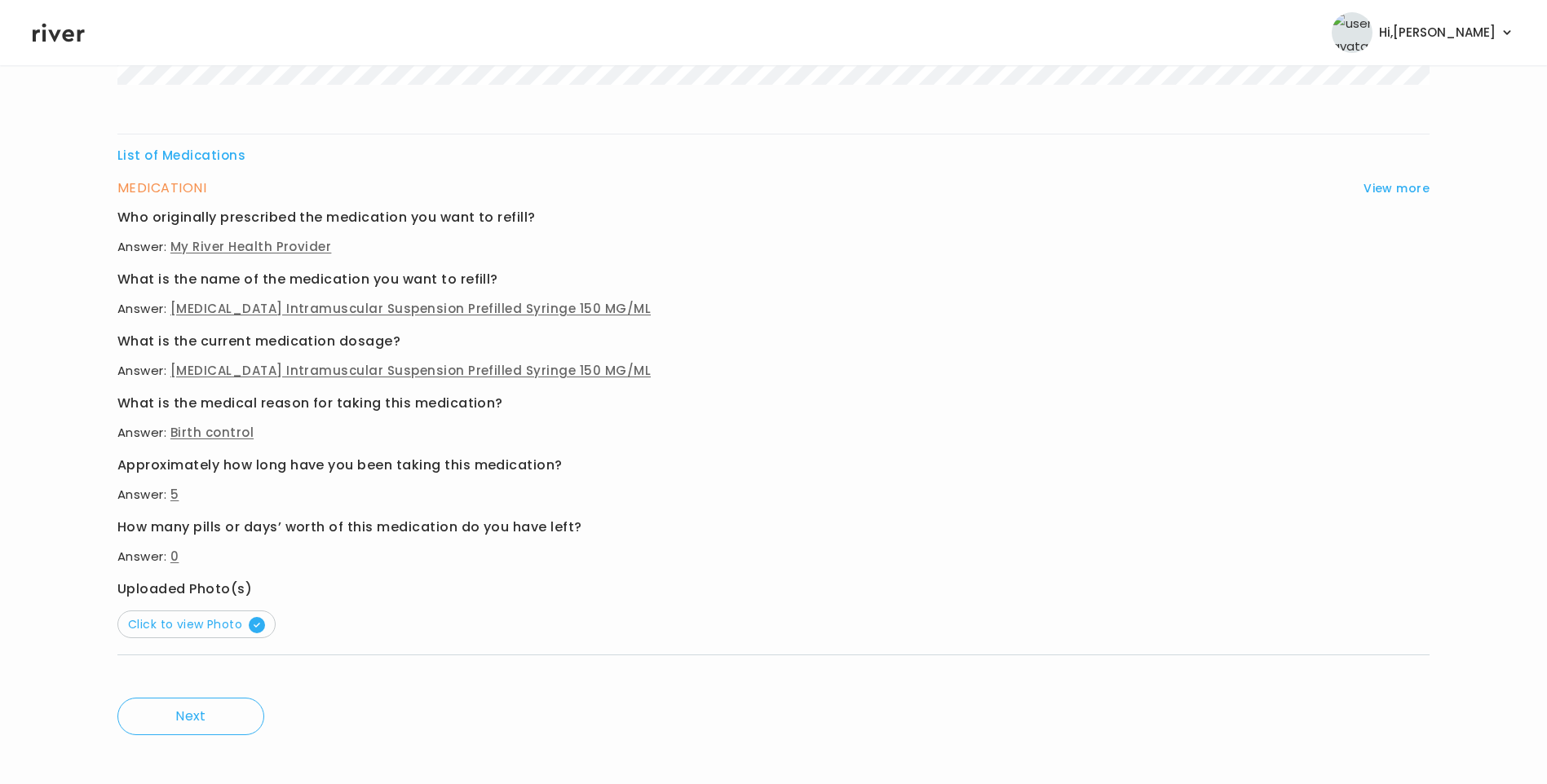
scroll to position [516, 0]
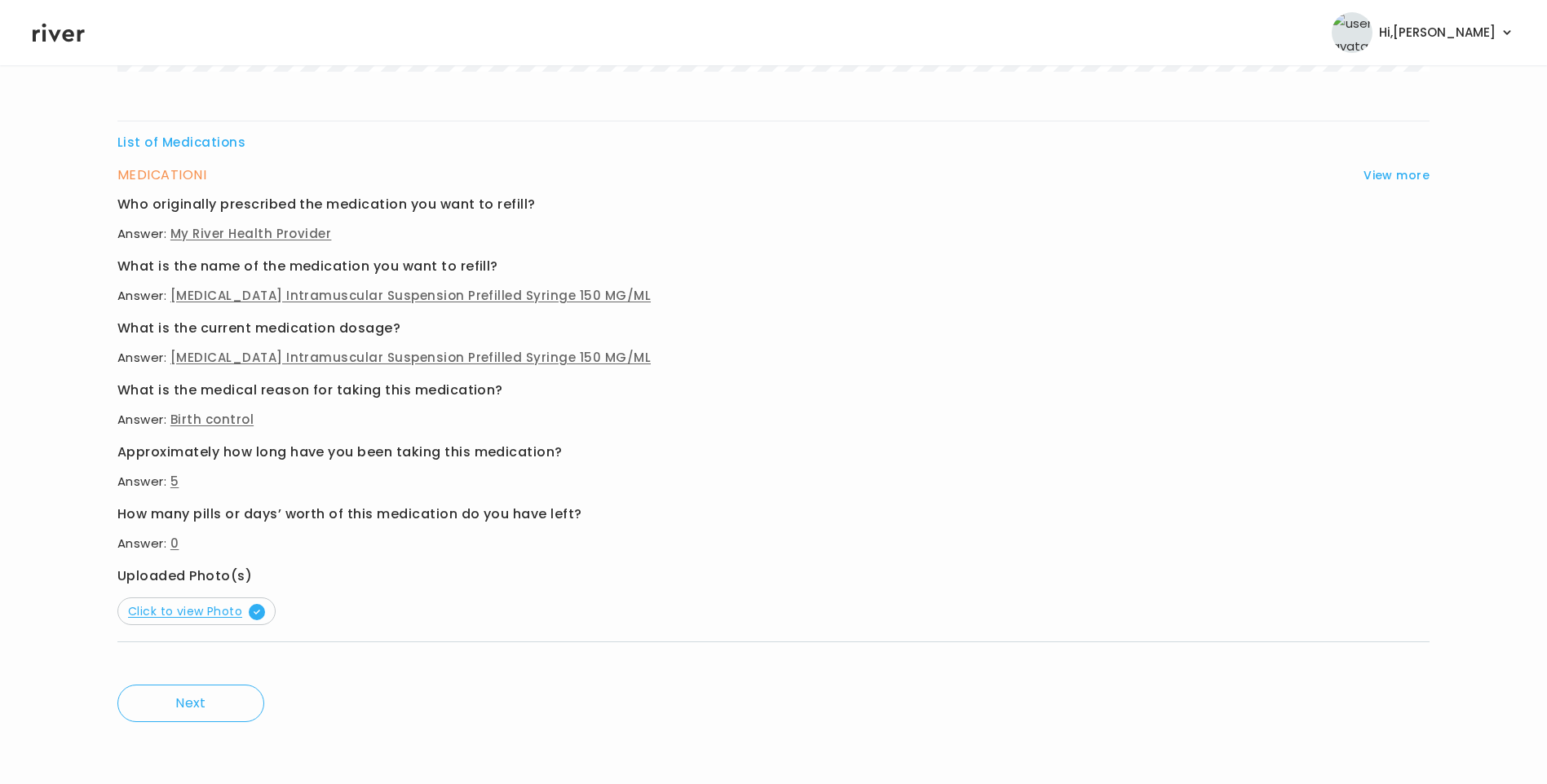
click at [222, 608] on span "Click to view Photo" at bounding box center [196, 611] width 137 height 16
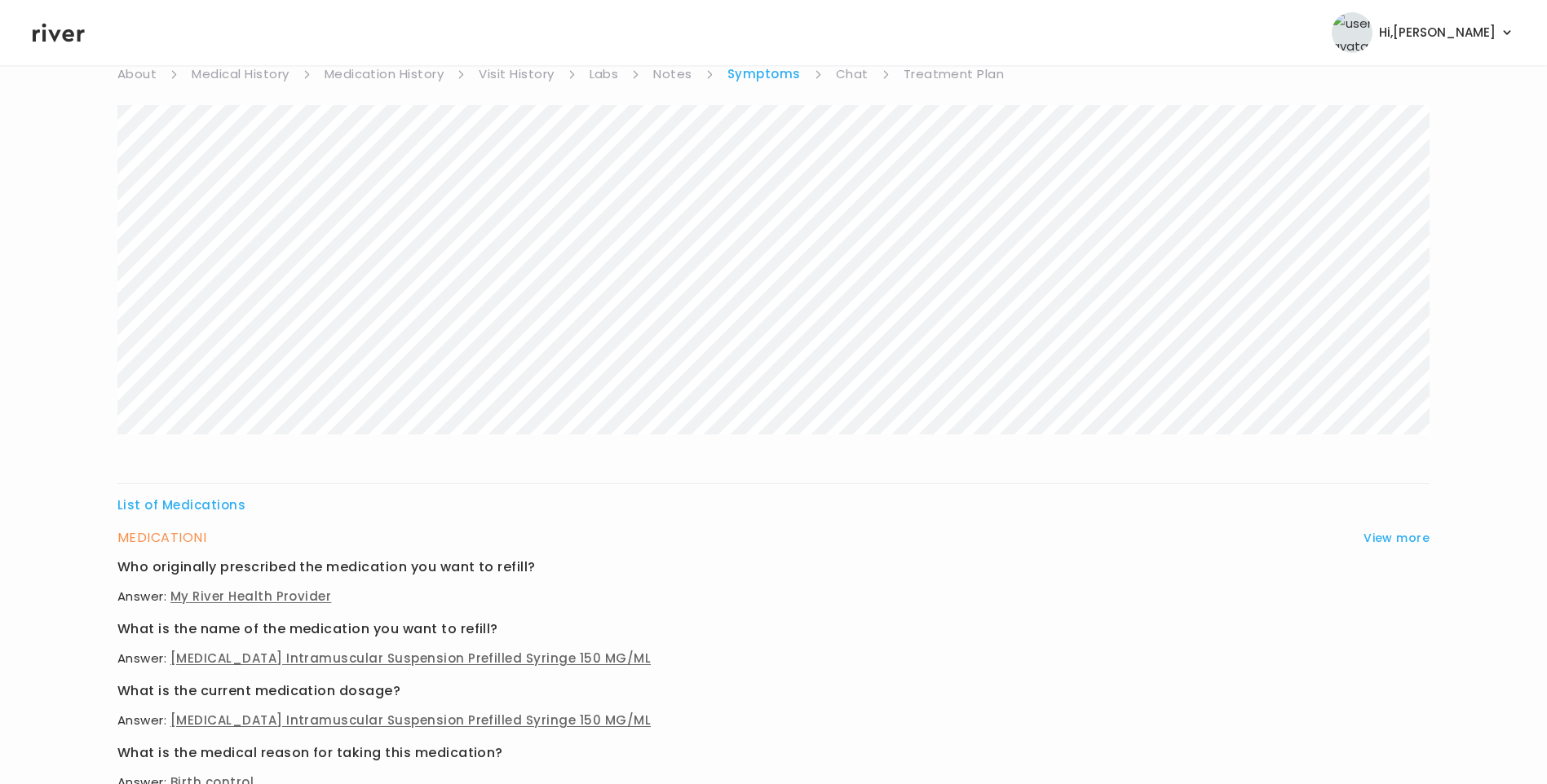
scroll to position [0, 0]
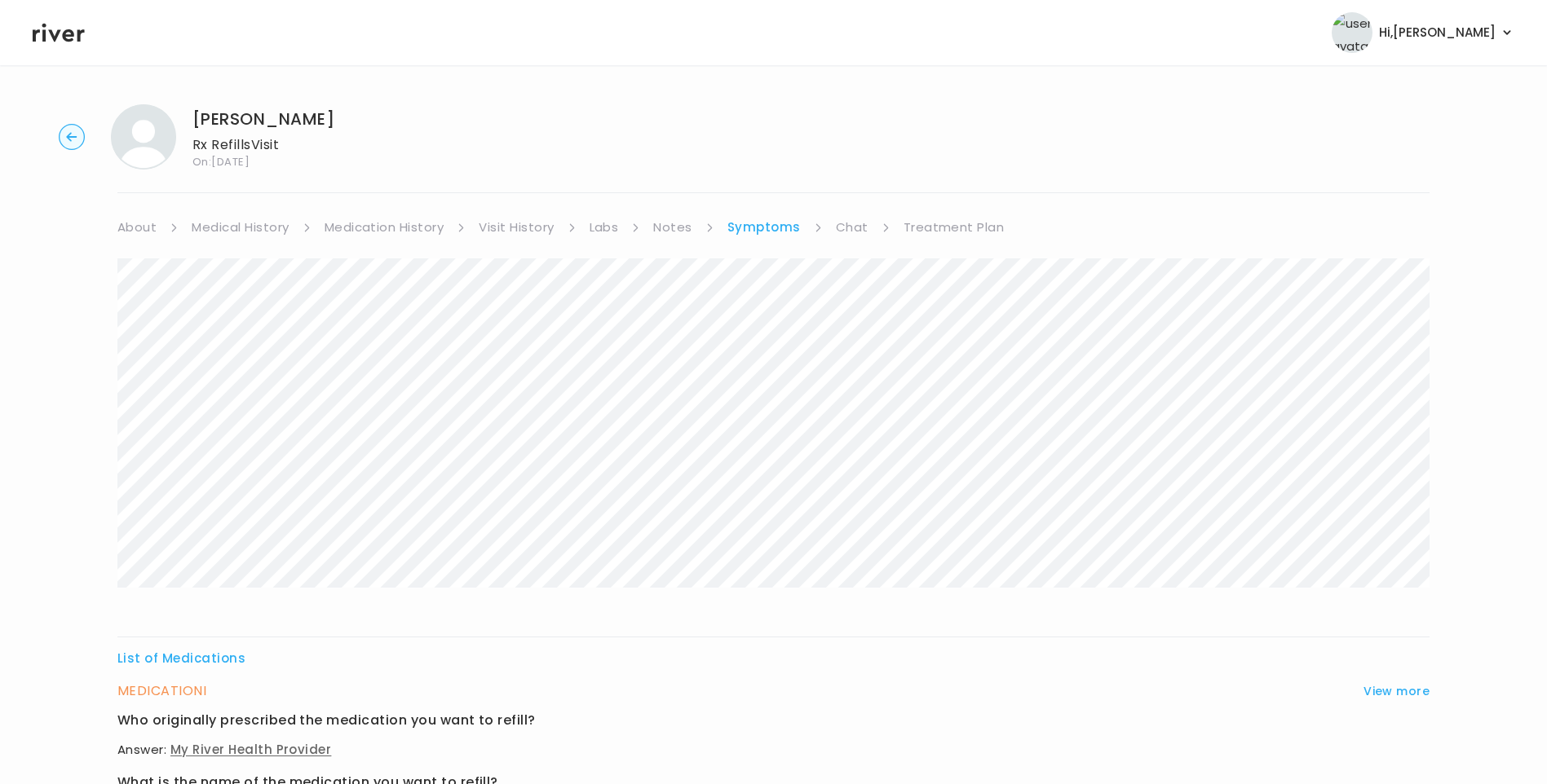
click at [423, 231] on link "Medication History" at bounding box center [384, 227] width 120 height 23
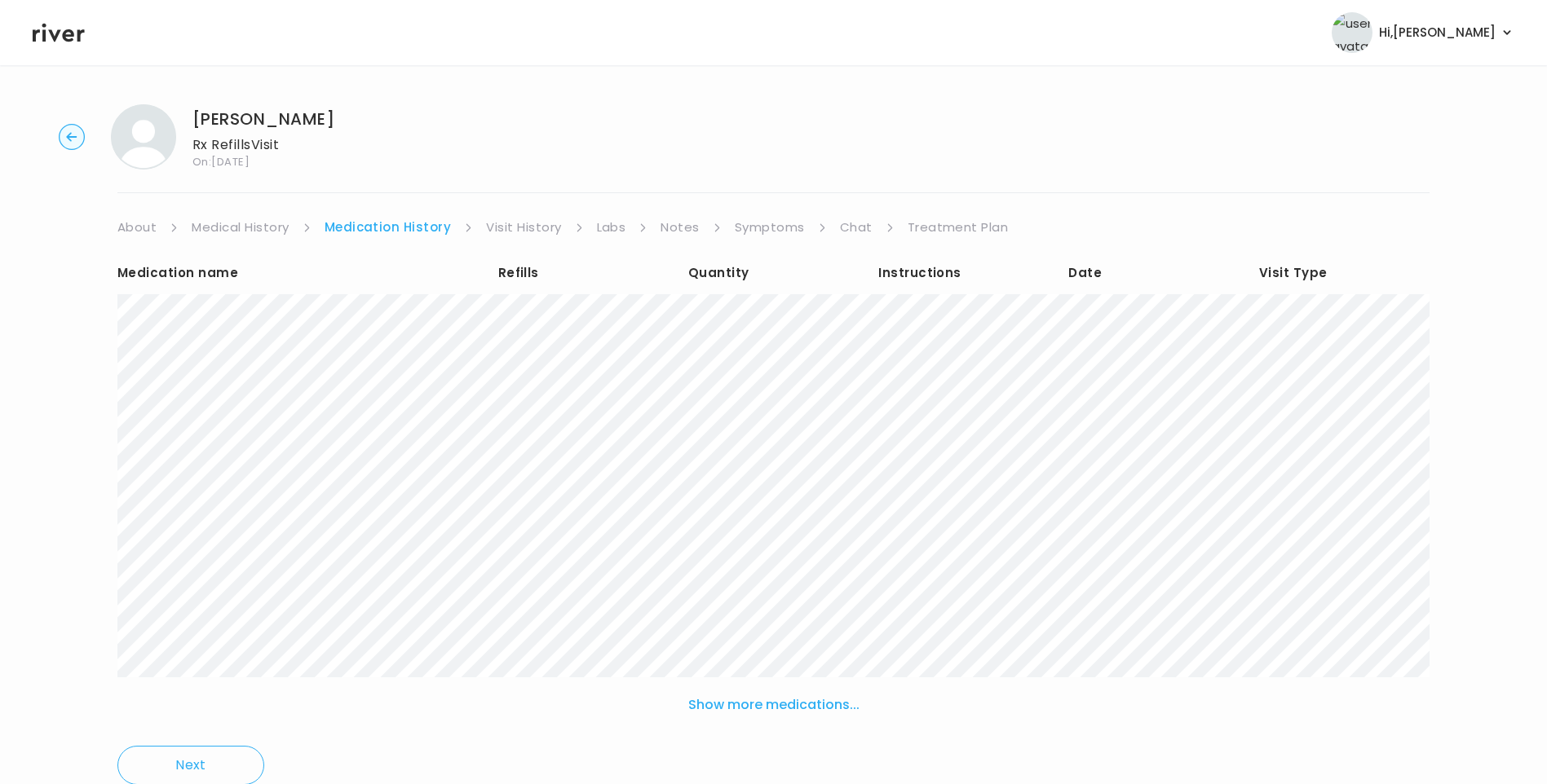
click at [538, 226] on link "Visit History" at bounding box center [523, 227] width 75 height 23
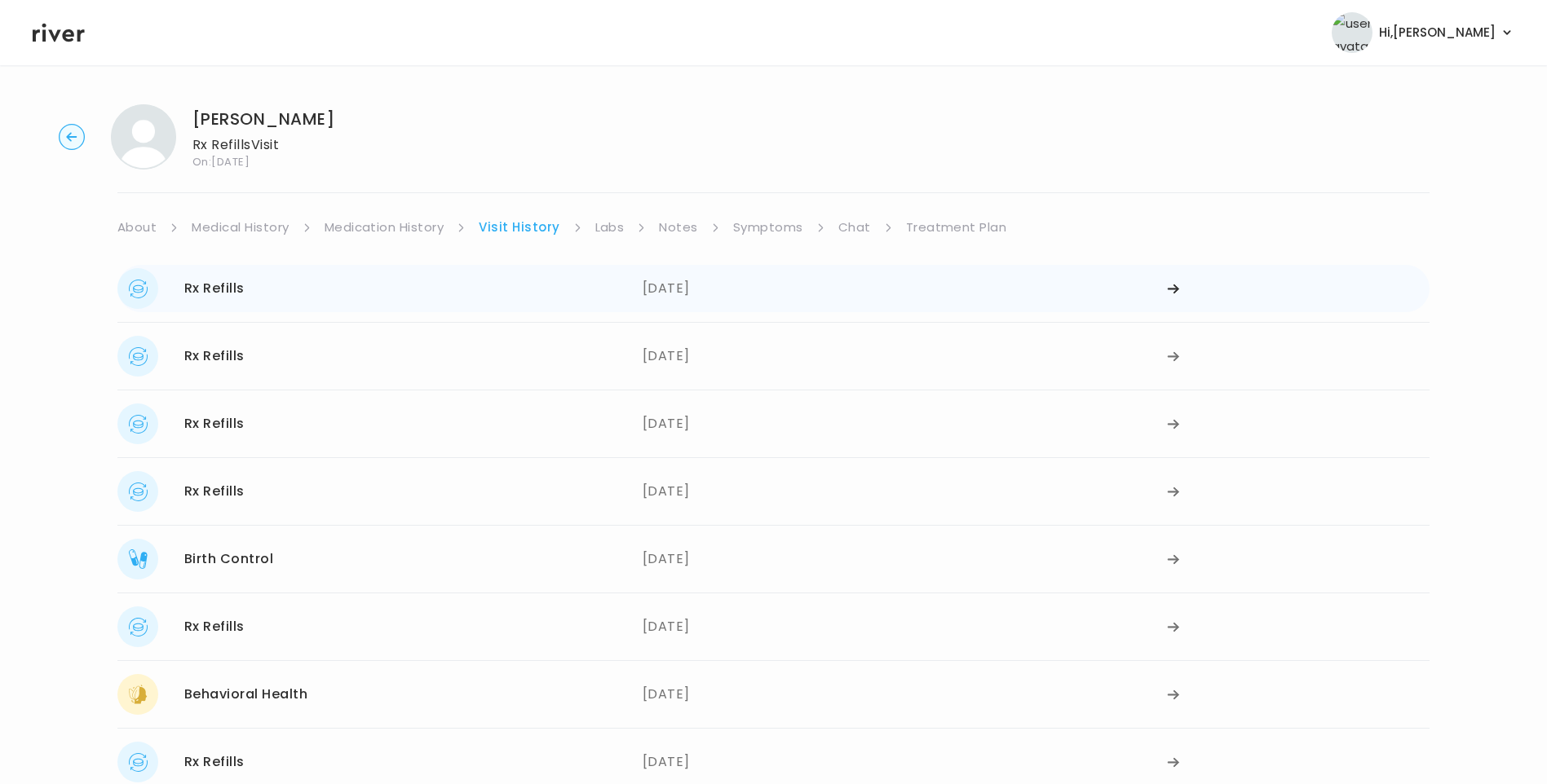
click at [409, 298] on div "Rx Refills 04/01/2025" at bounding box center [380, 289] width 525 height 41
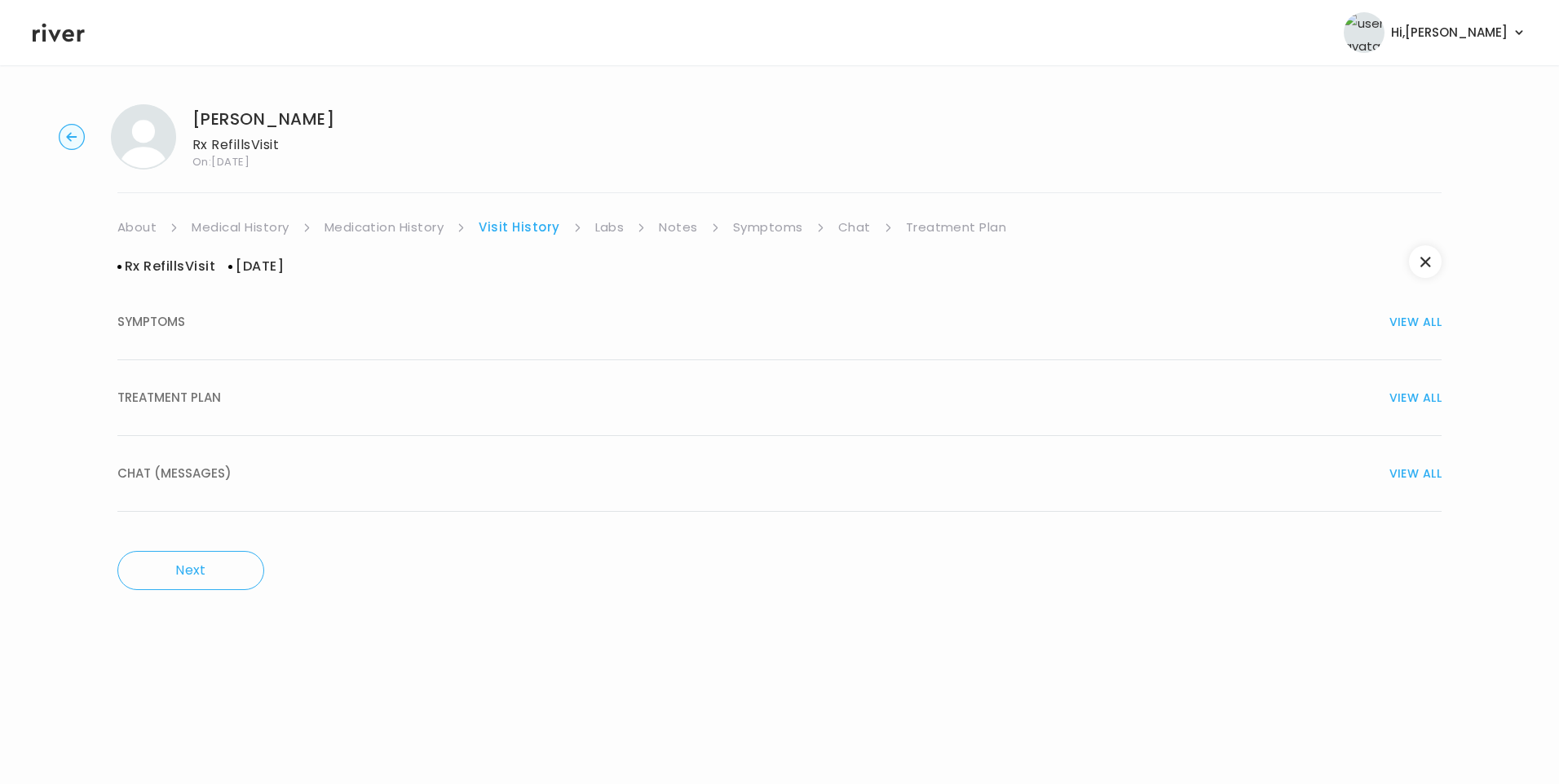
click at [281, 395] on div "TREATMENT PLAN VIEW ALL" at bounding box center [780, 398] width 1325 height 23
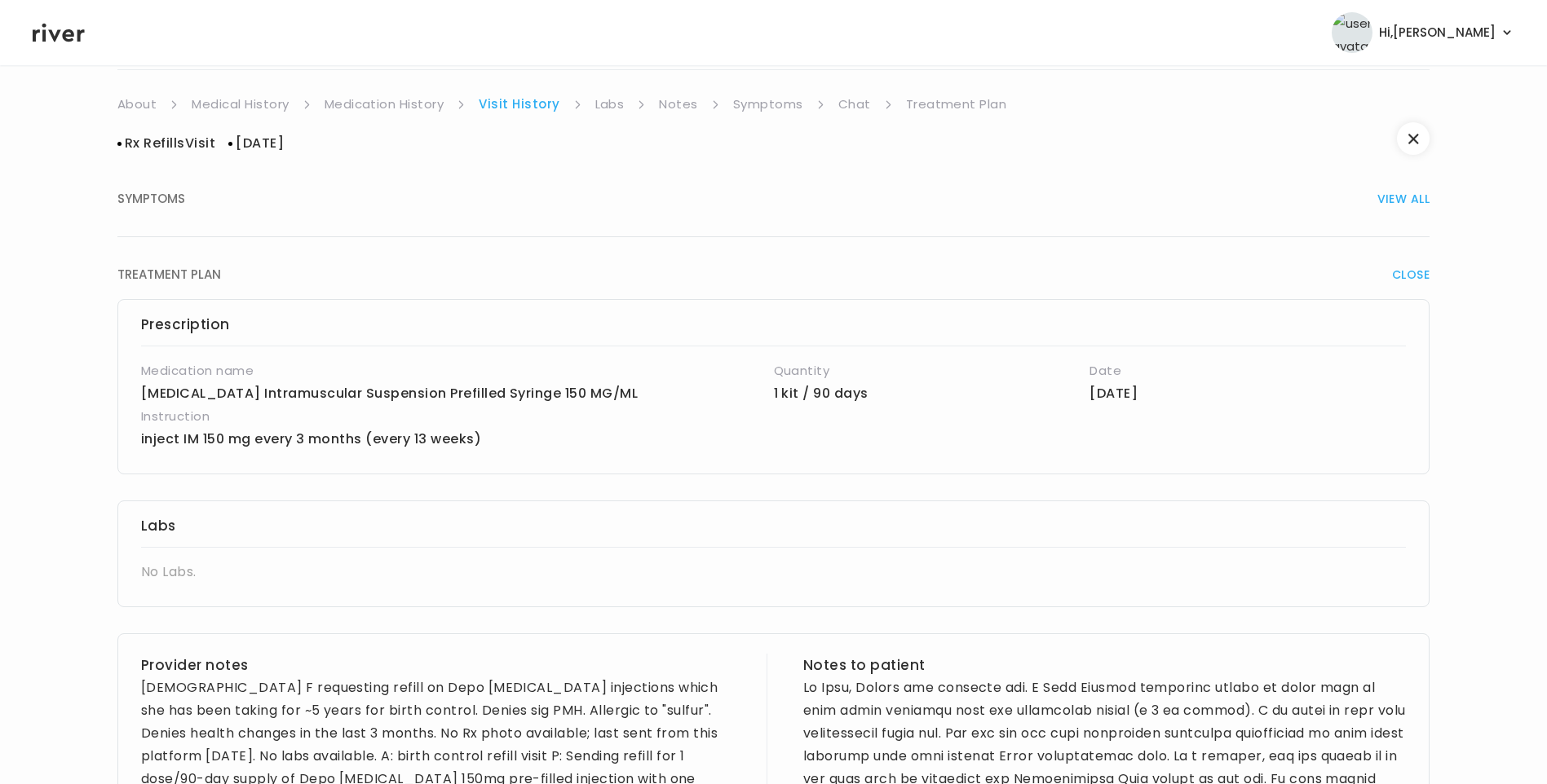
scroll to position [326, 0]
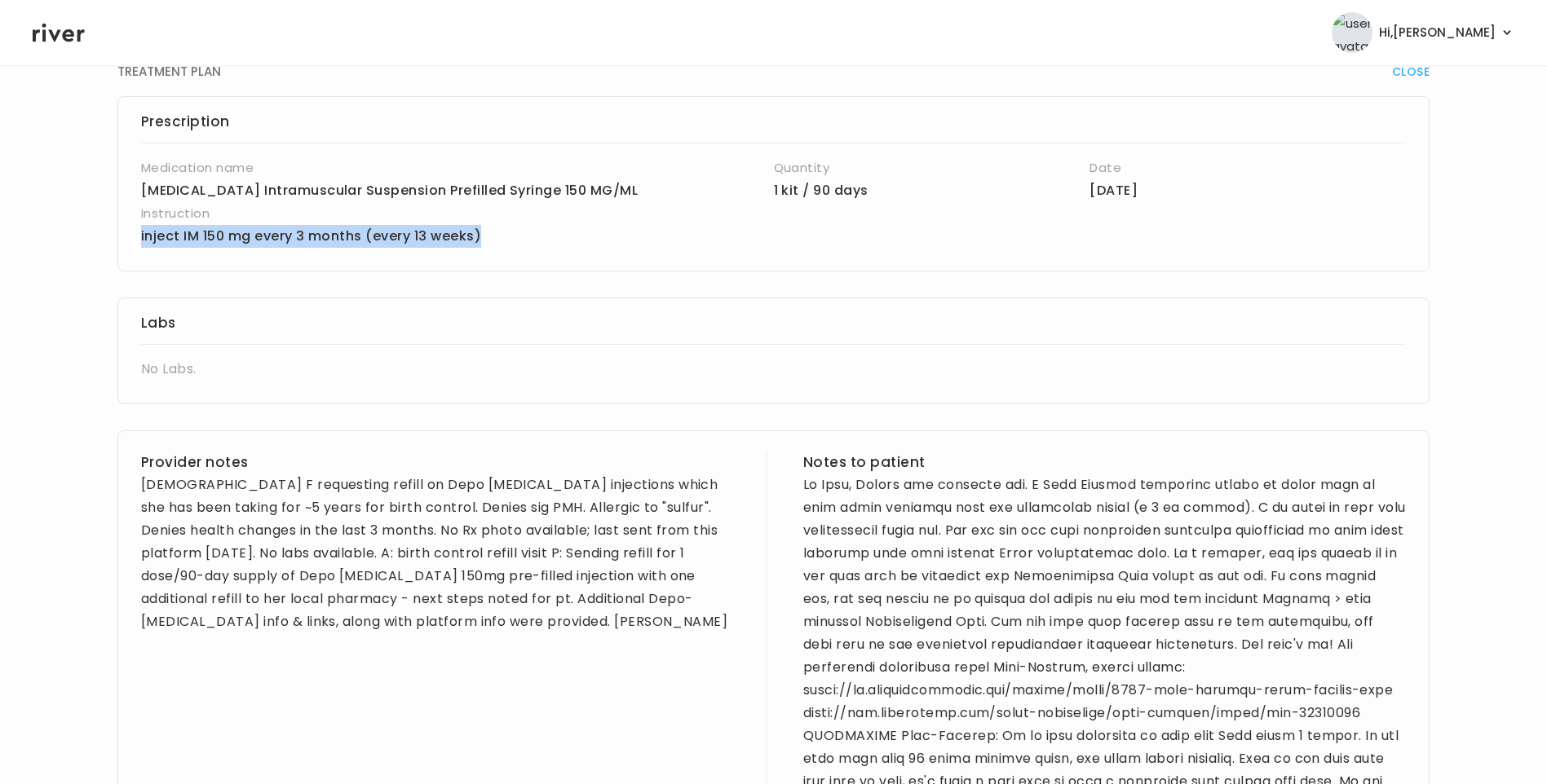
drag, startPoint x: 140, startPoint y: 236, endPoint x: 486, endPoint y: 236, distance: 346.0
click at [486, 236] on div "Prescription Medication name medroxyPROGESTERone Acetate Intramuscular Suspensi…" at bounding box center [773, 184] width 1312 height 175
copy p "inject IM 150 mg every 3 months (every 13 weeks)"
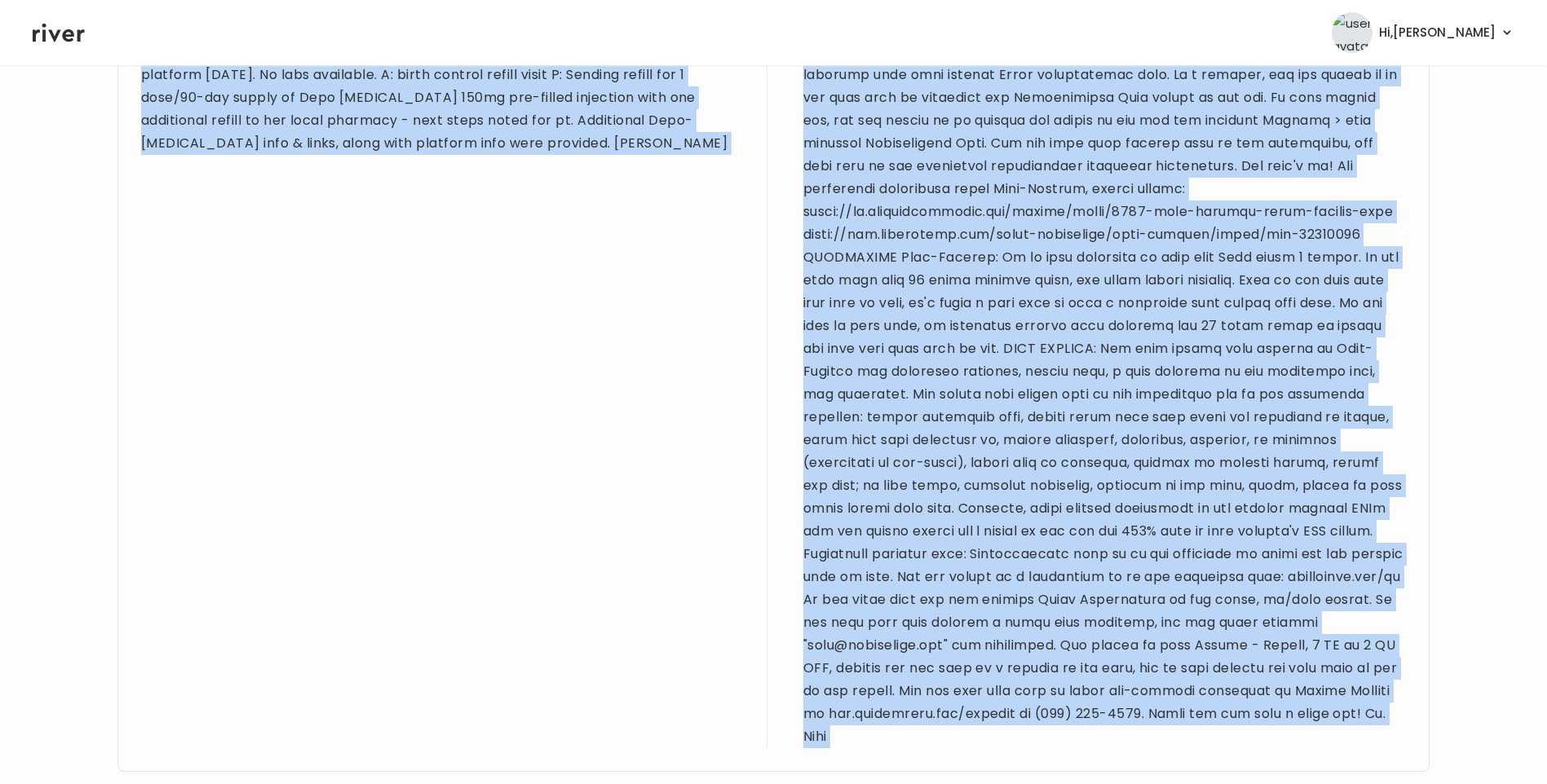
scroll to position [1012, 0]
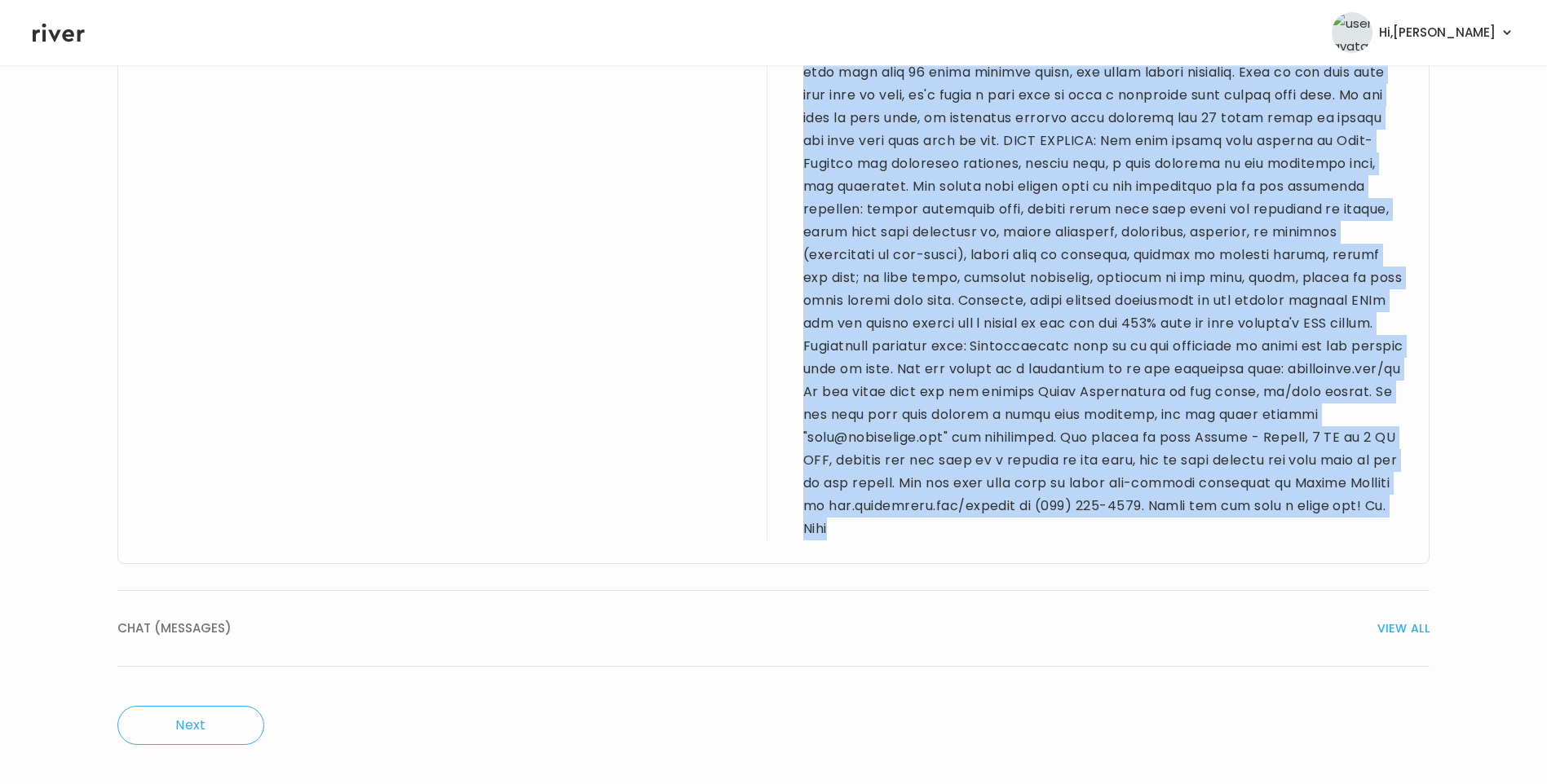
drag, startPoint x: 142, startPoint y: 321, endPoint x: 1130, endPoint y: 528, distance: 1009.5
click at [1130, 528] on div "Provider notes 32 yo F requesting refill on Depo Provera injections which she h…" at bounding box center [773, 154] width 1312 height 820
drag, startPoint x: 1130, startPoint y: 528, endPoint x: 1117, endPoint y: 348, distance: 180.5
copy div "32 yo F requesting refill on Depo Provera injections which she has been taking …"
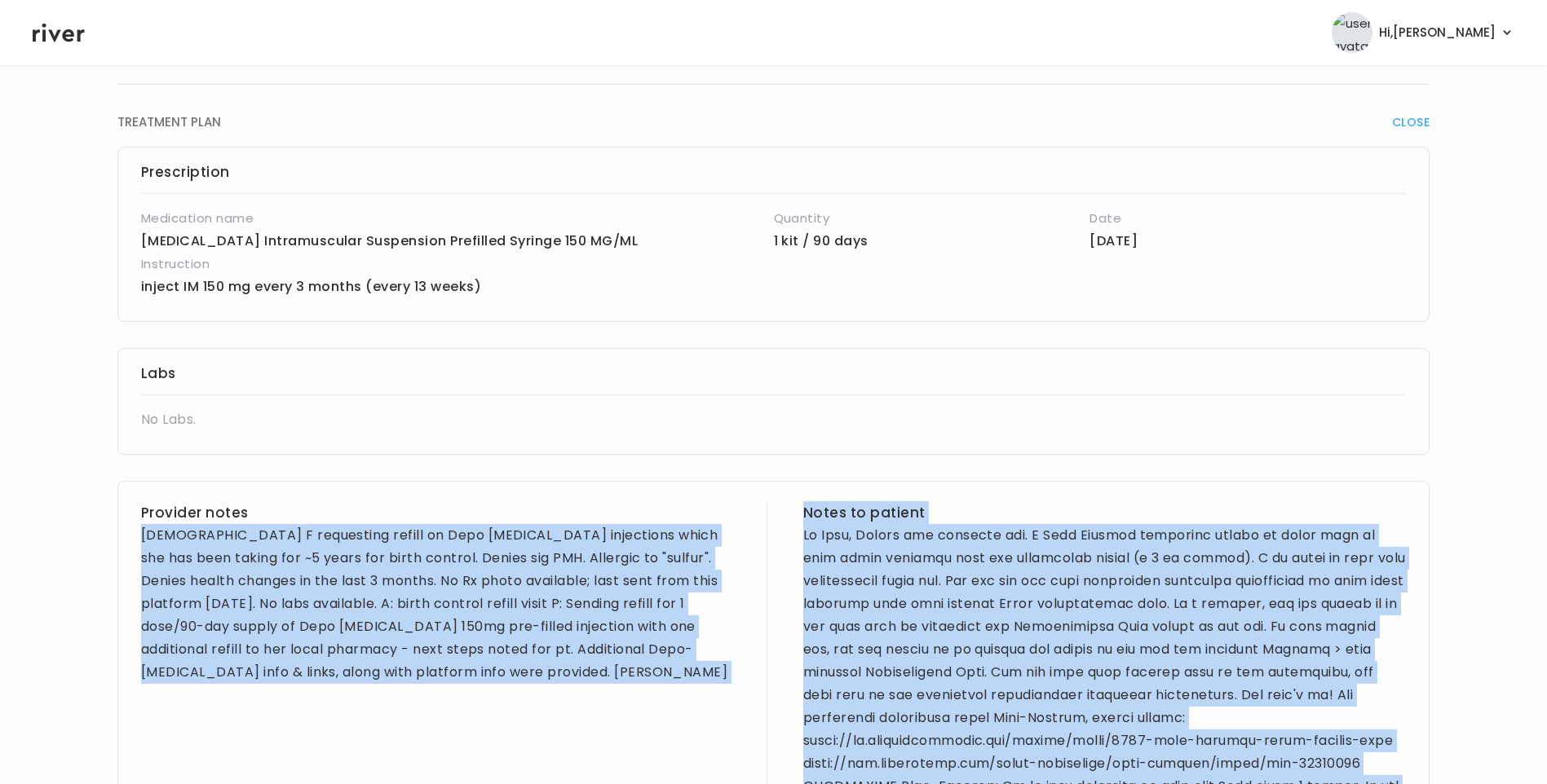
scroll to position [116, 0]
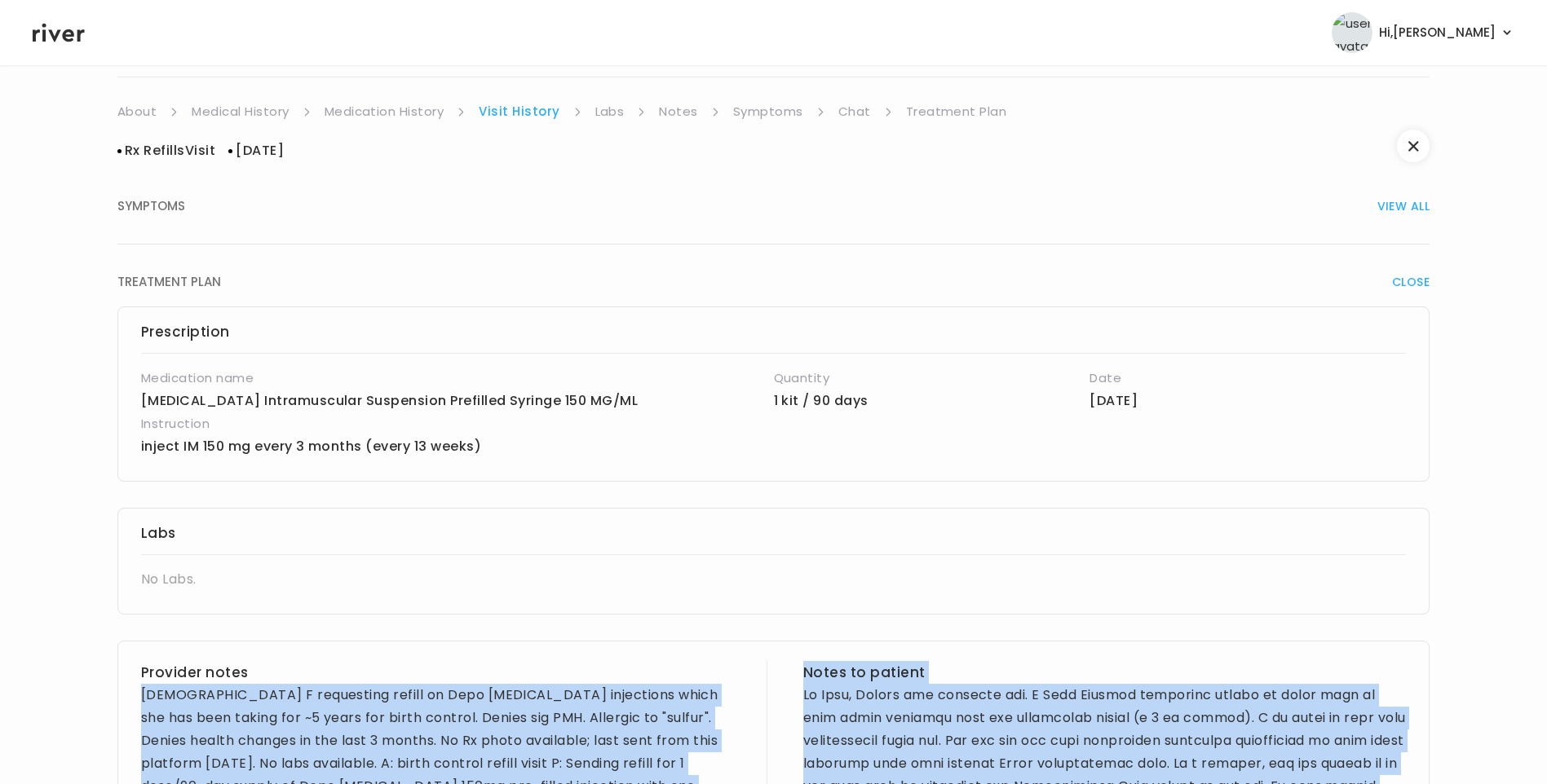
click at [928, 105] on link "Treatment Plan" at bounding box center [957, 112] width 101 height 23
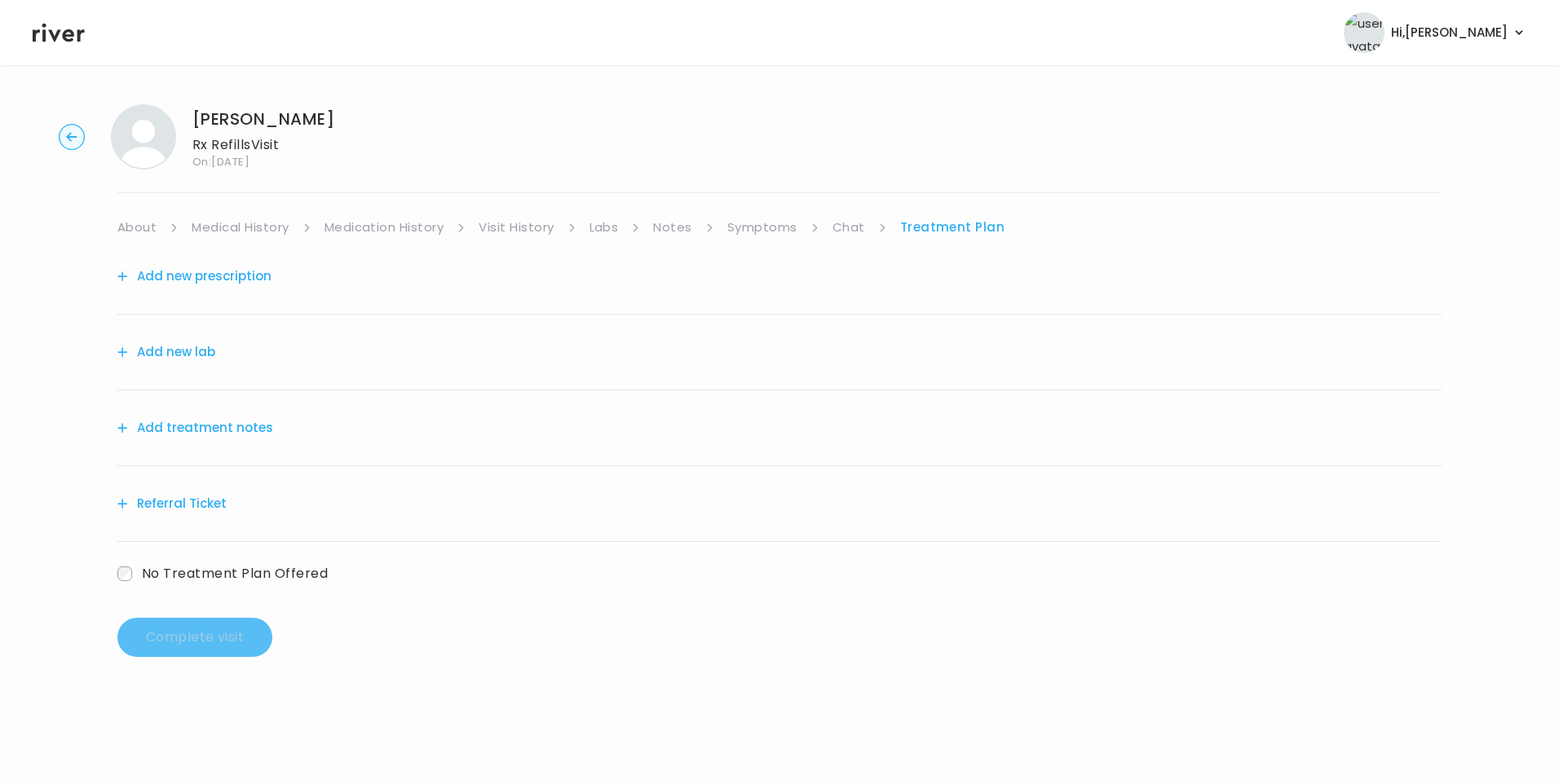
click at [253, 425] on button "Add treatment notes" at bounding box center [196, 428] width 156 height 23
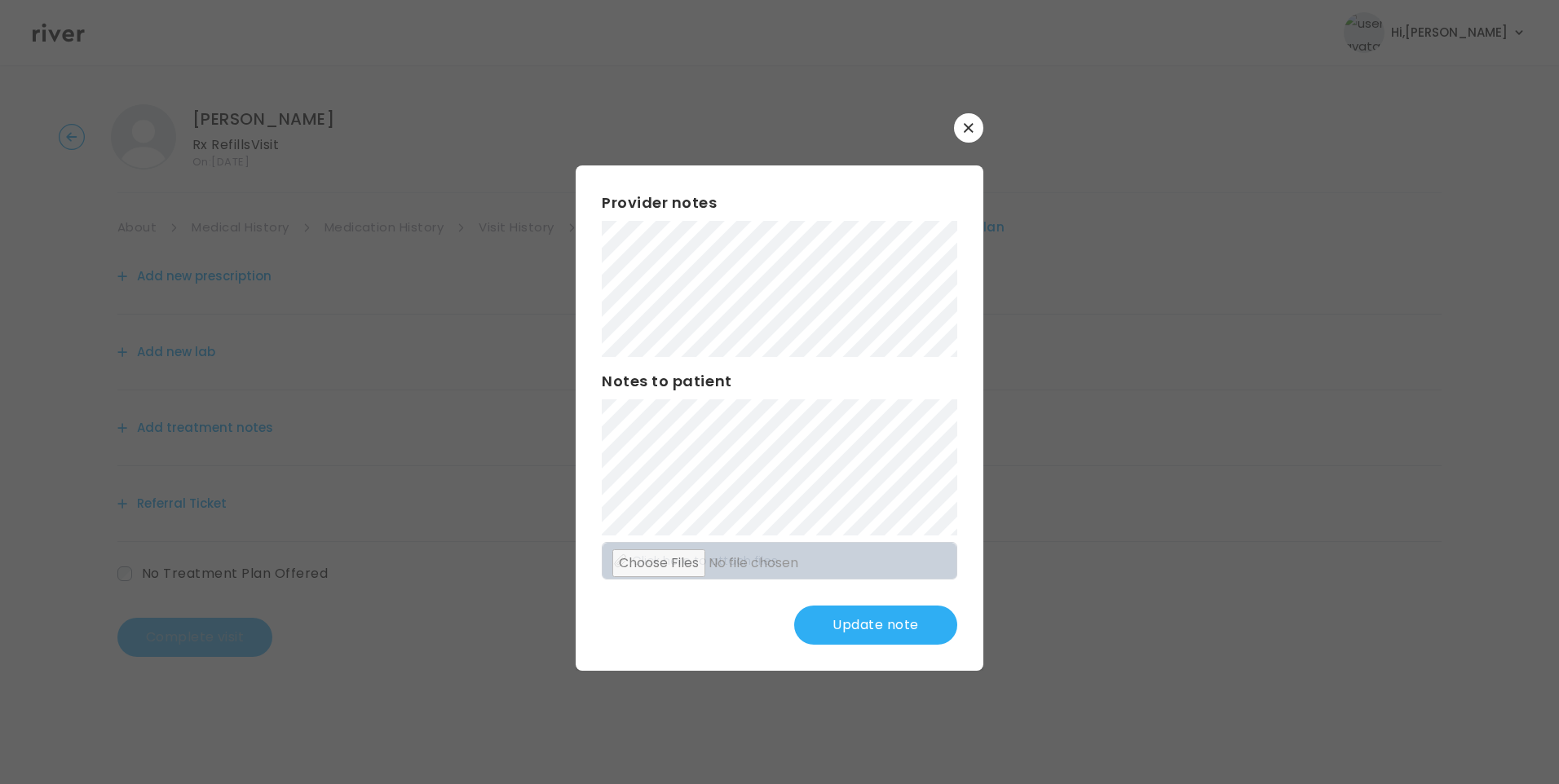
click at [938, 539] on div "Provider notes Notes to patient Click here to attach files Update note" at bounding box center [779, 418] width 408 height 505
click at [420, 259] on div "​ Provider notes Notes to patient Click here to attach files Update note" at bounding box center [779, 392] width 1559 height 784
click at [897, 637] on button "Update note" at bounding box center [876, 625] width 163 height 39
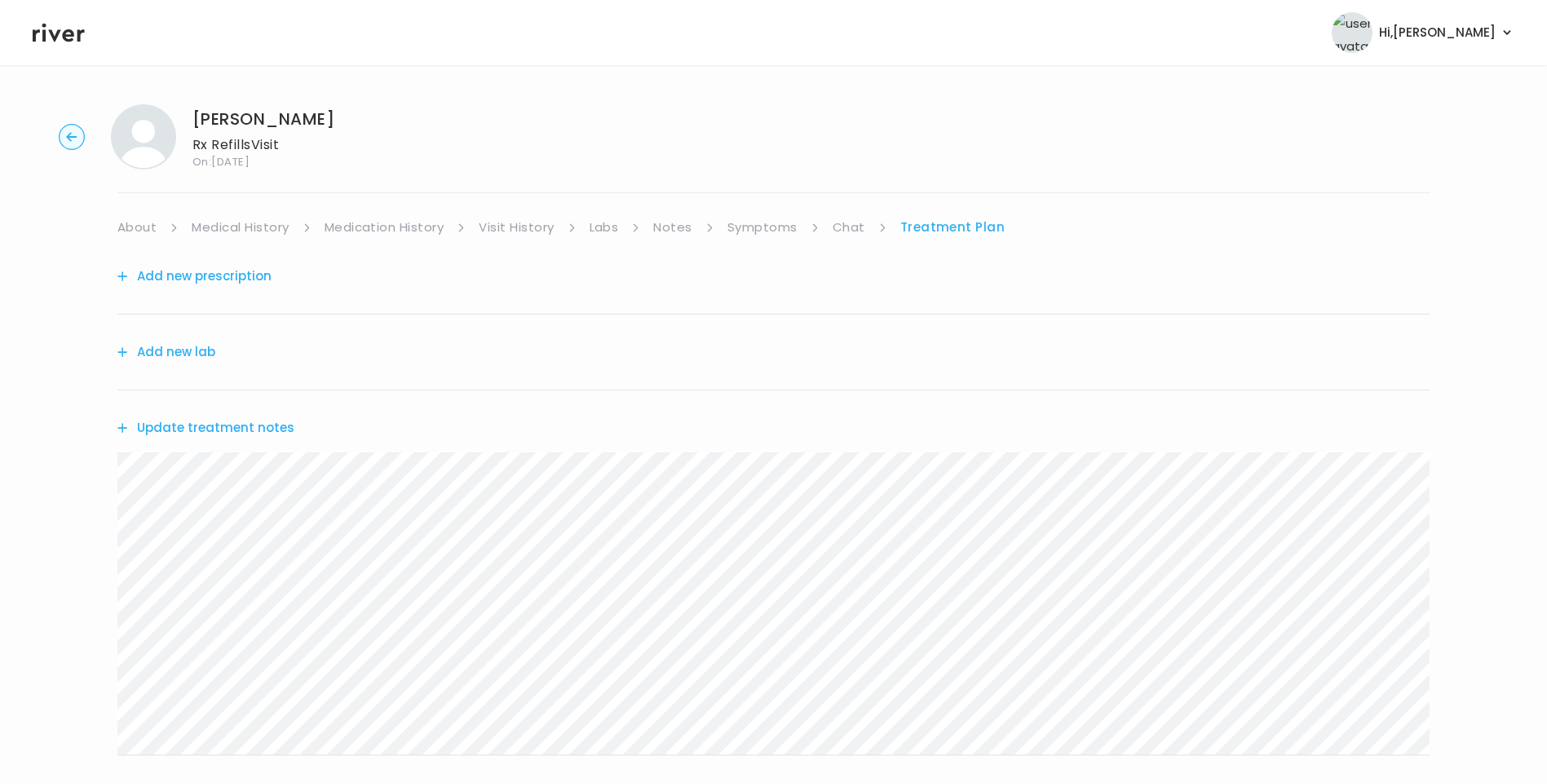
click at [140, 235] on link "About" at bounding box center [137, 227] width 39 height 23
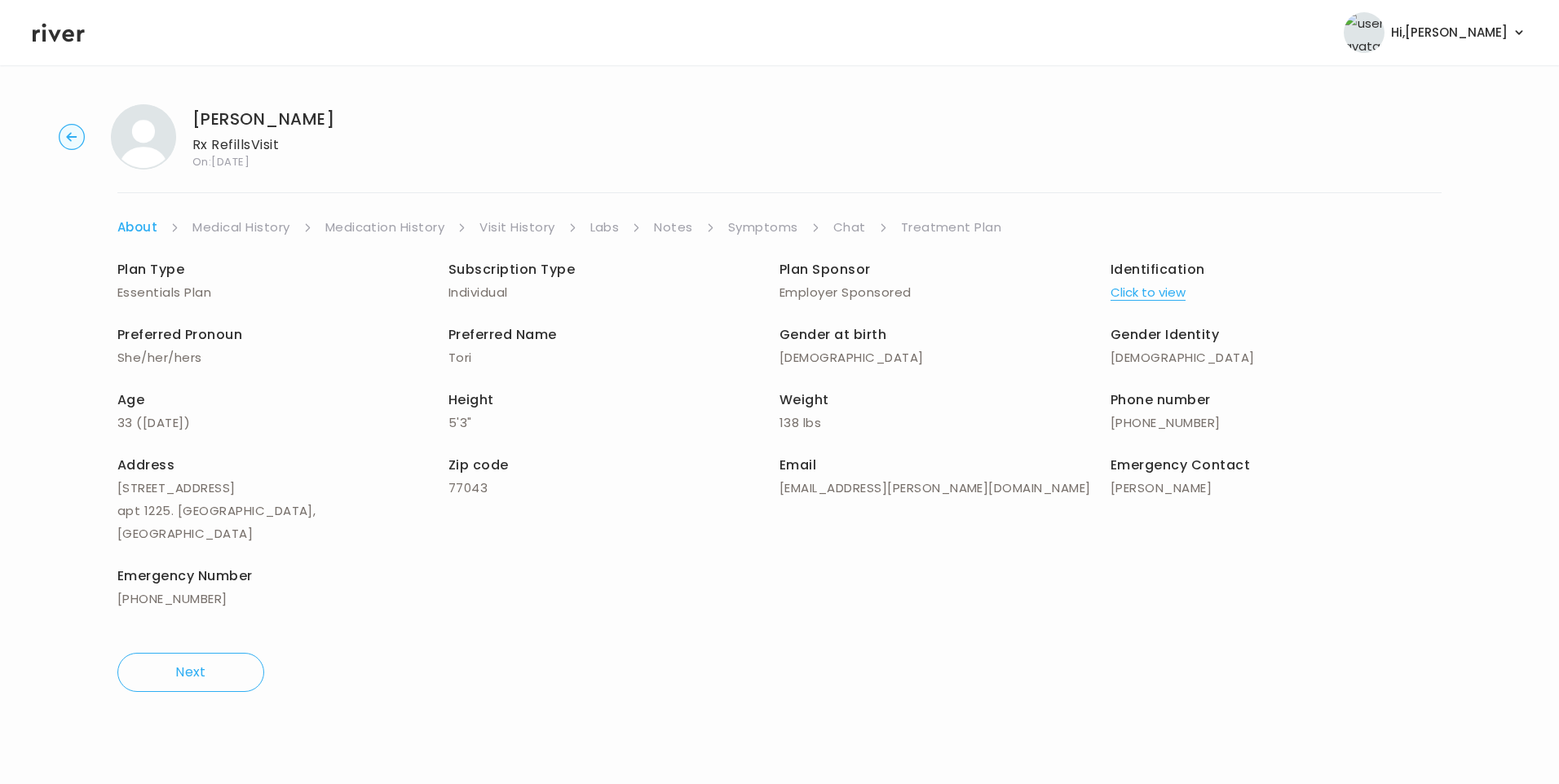
click at [970, 227] on link "Treatment Plan" at bounding box center [952, 227] width 101 height 23
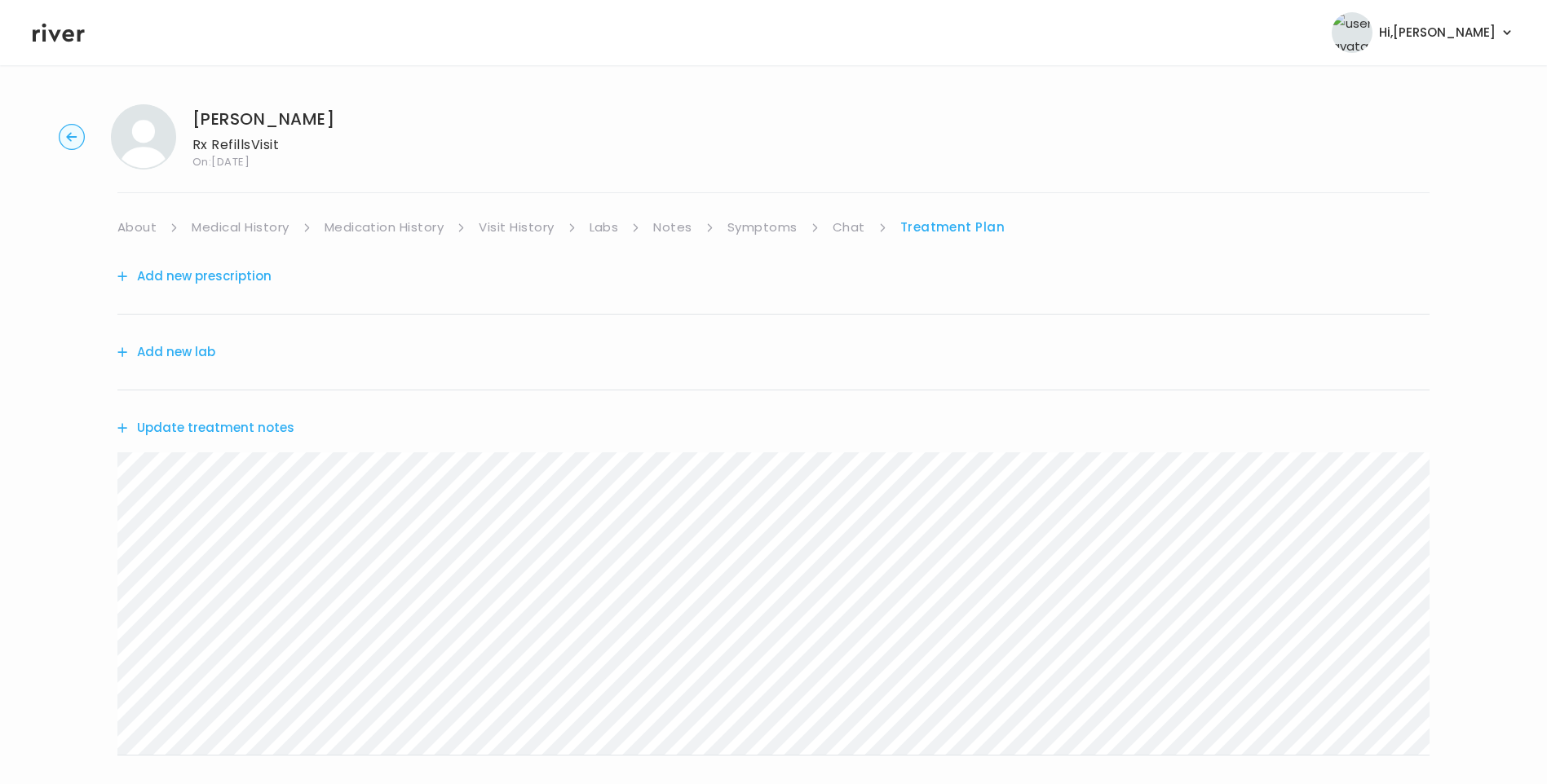
click at [202, 430] on button "Update treatment notes" at bounding box center [206, 428] width 177 height 23
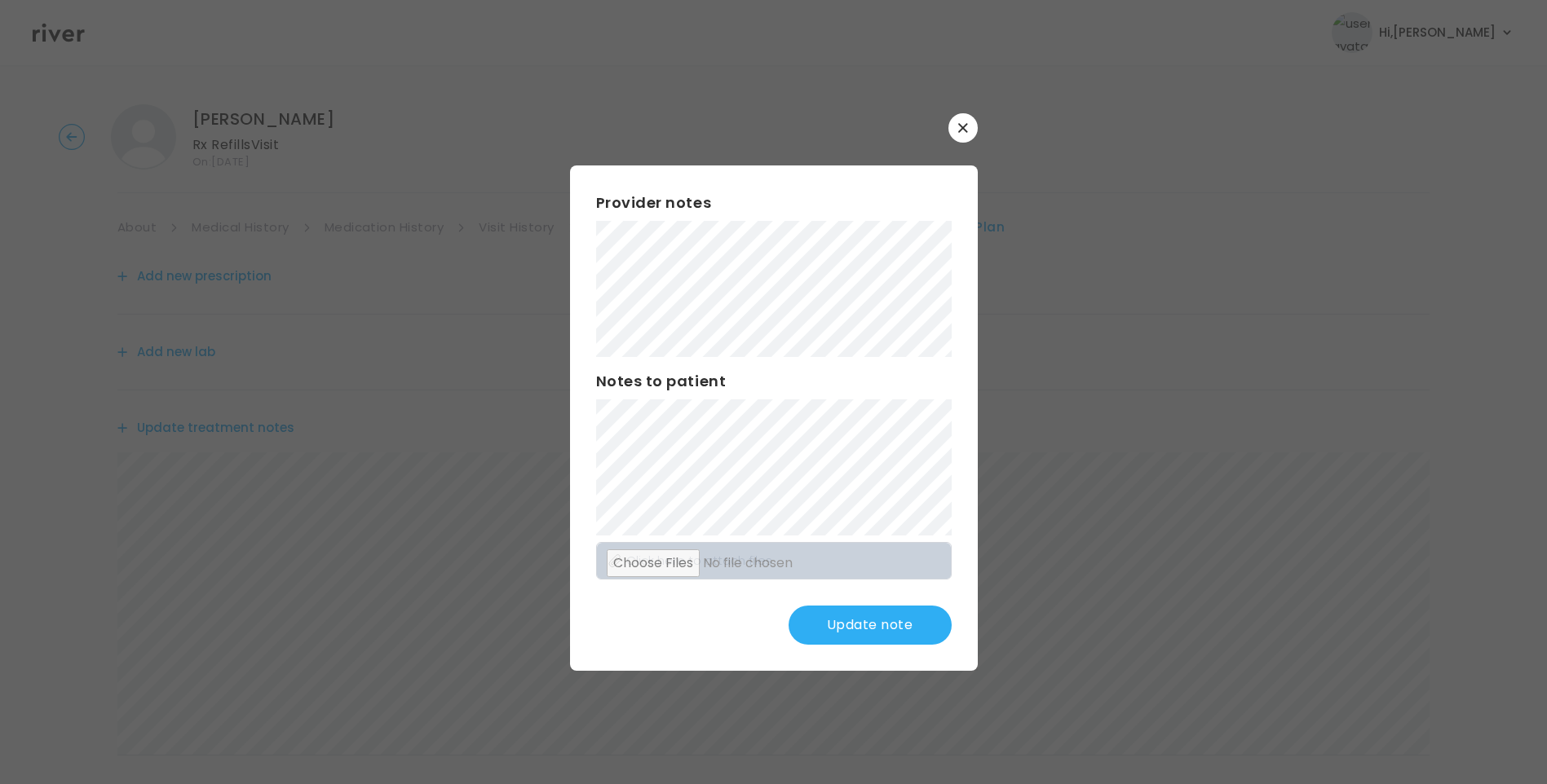
drag, startPoint x: 903, startPoint y: 618, endPoint x: 829, endPoint y: 583, distance: 81.9
click at [902, 618] on button "Update note" at bounding box center [870, 625] width 163 height 39
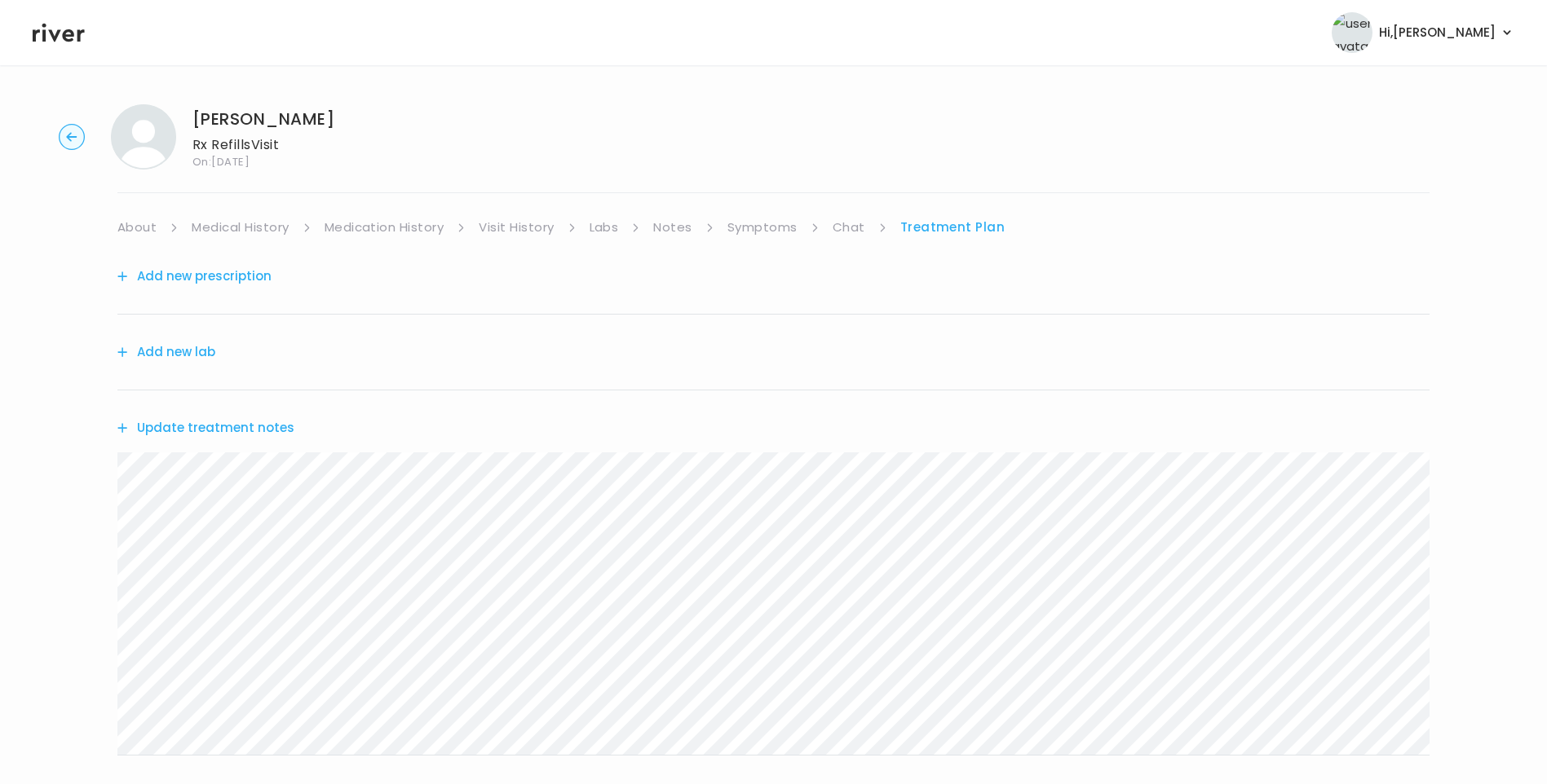
click at [275, 231] on link "Medical History" at bounding box center [239, 227] width 97 height 23
click at [381, 232] on link "Medication History" at bounding box center [391, 227] width 120 height 23
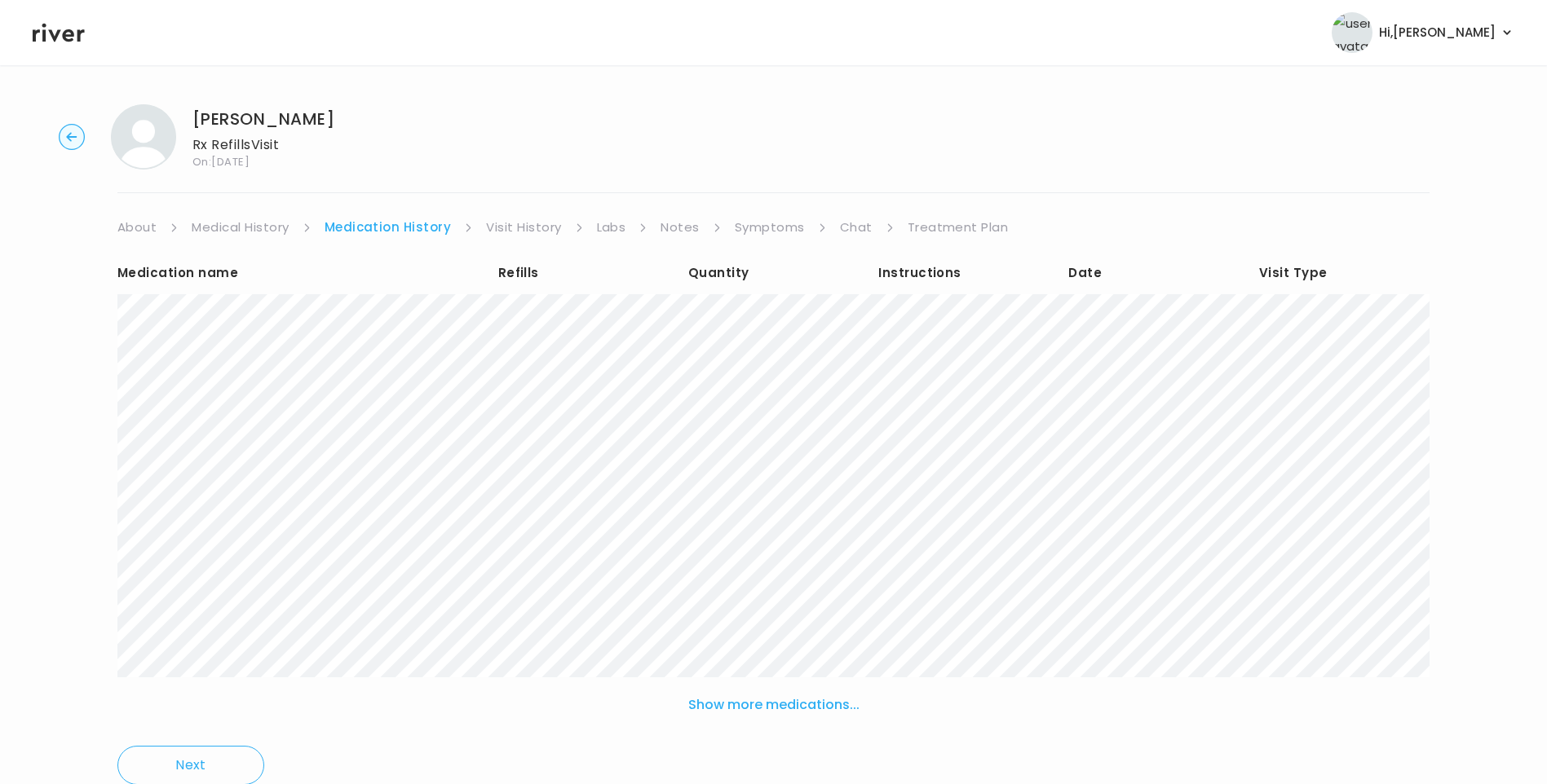
click at [948, 227] on link "Treatment Plan" at bounding box center [958, 227] width 101 height 23
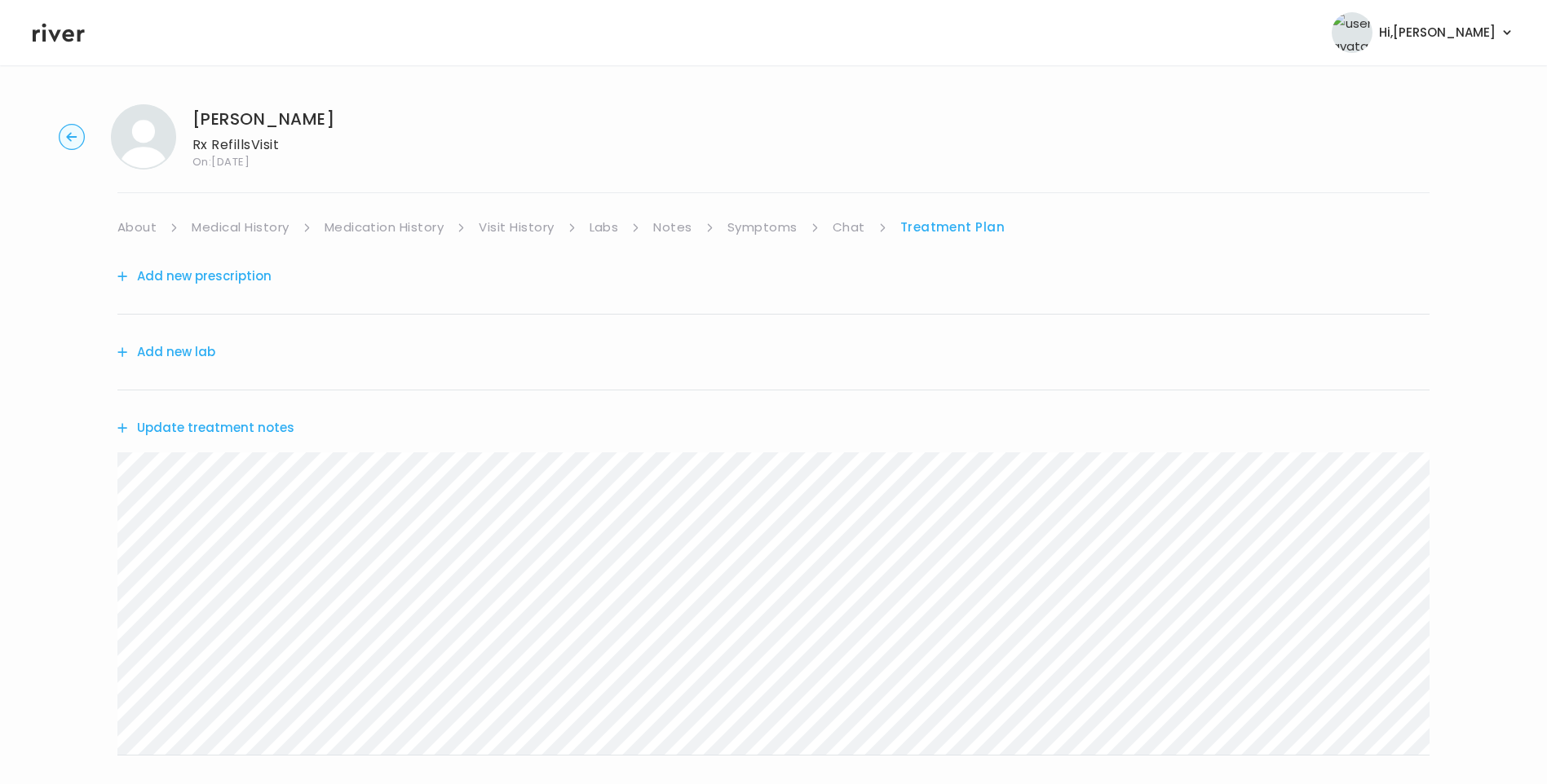
click at [255, 423] on button "Update treatment notes" at bounding box center [206, 428] width 177 height 23
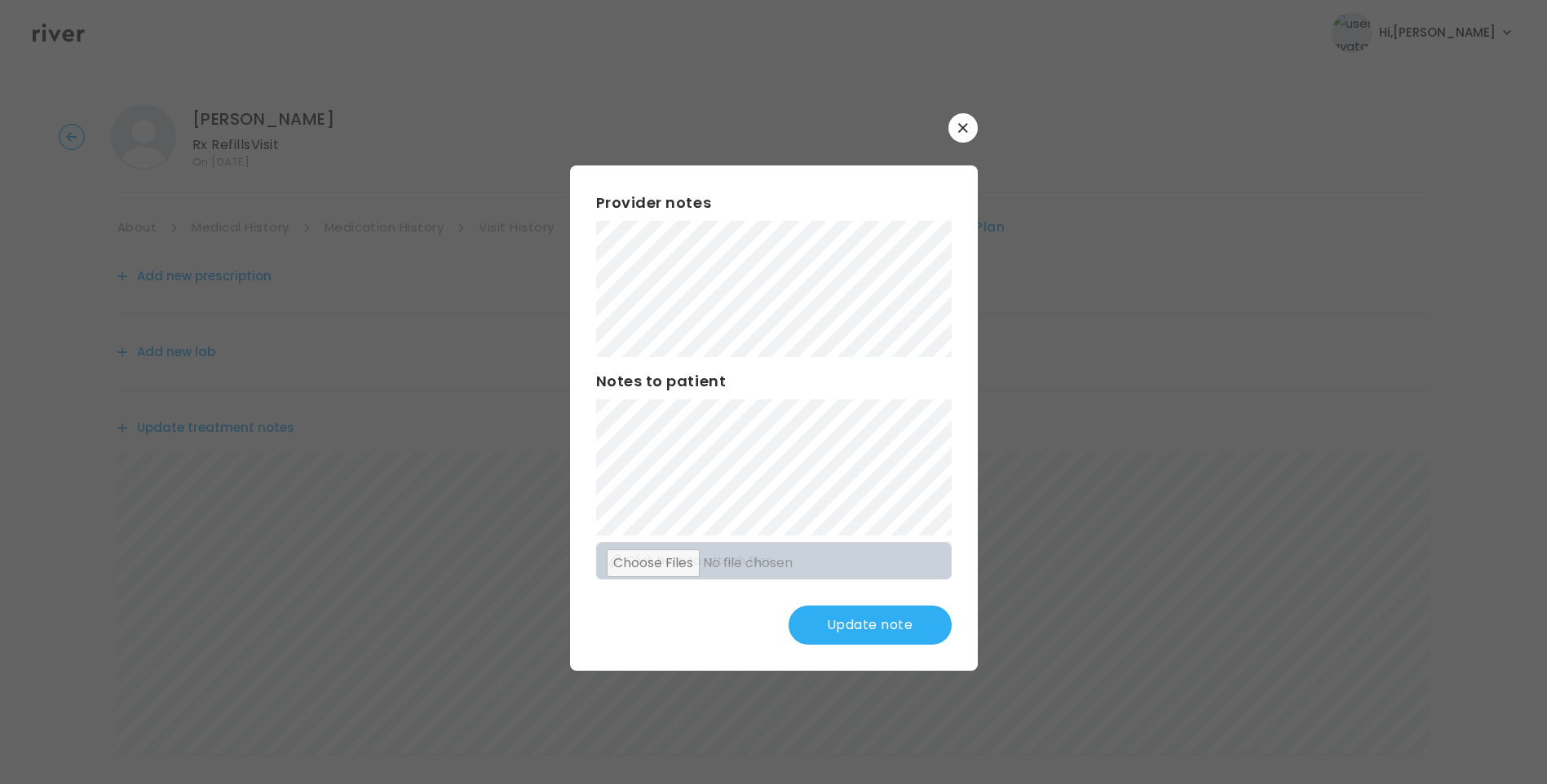
click at [884, 631] on button "Update note" at bounding box center [870, 625] width 163 height 39
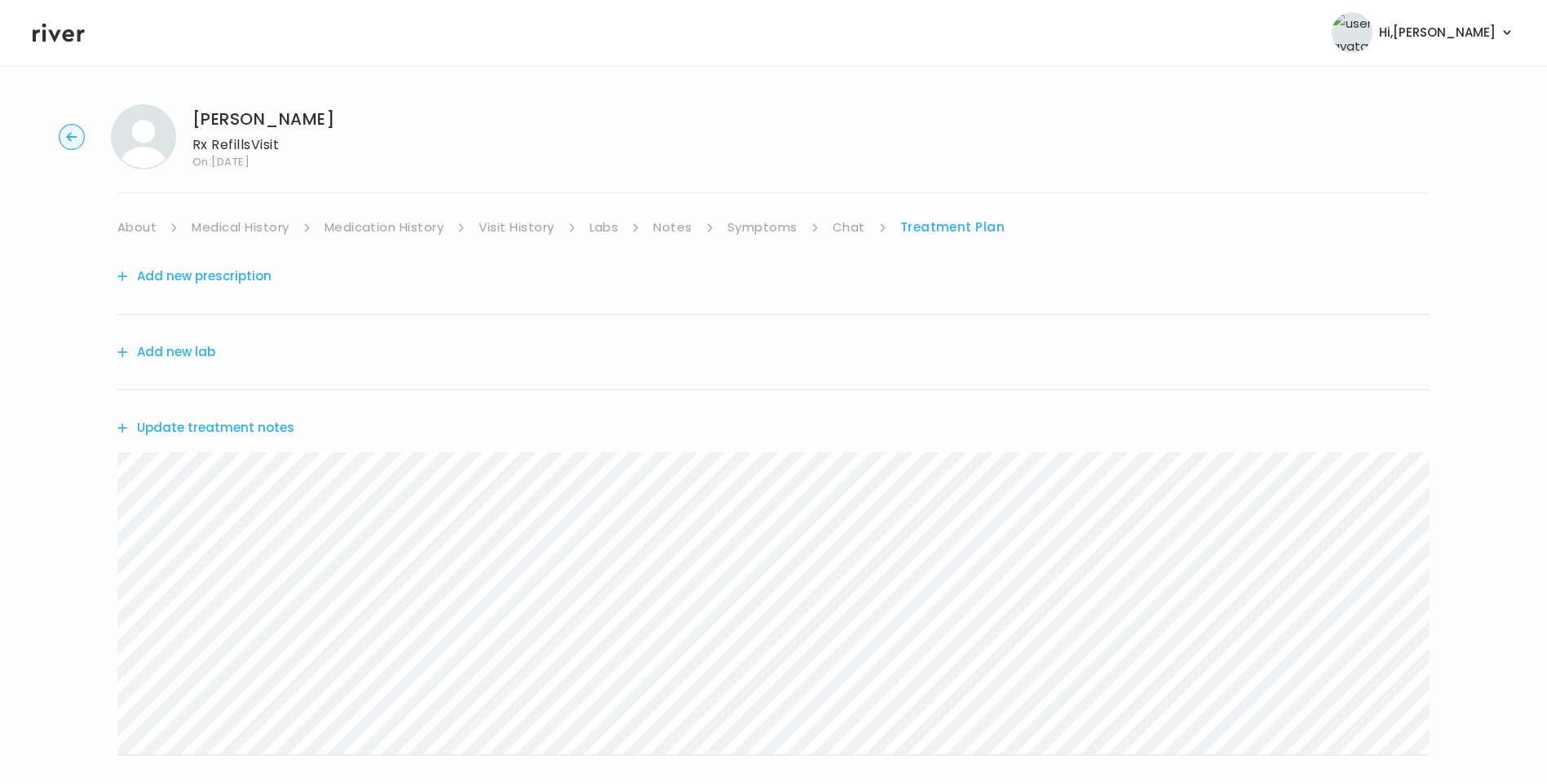
click at [616, 222] on link "Labs" at bounding box center [604, 227] width 29 height 23
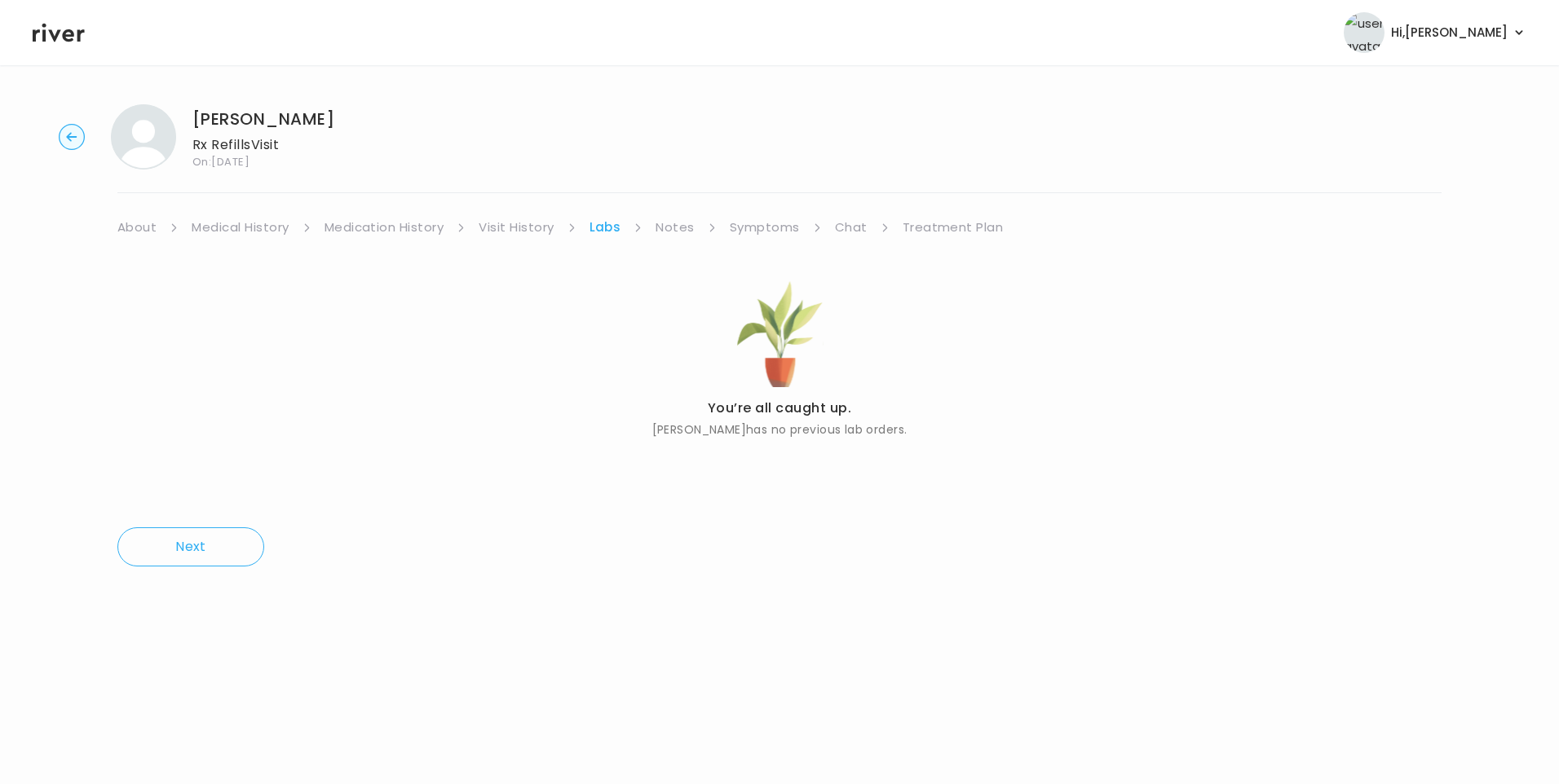
click at [946, 239] on div "You’re all caught up. Chatorra williams has no previous lab orders." at bounding box center [780, 373] width 1325 height 269
click at [946, 229] on link "Treatment Plan" at bounding box center [953, 227] width 101 height 23
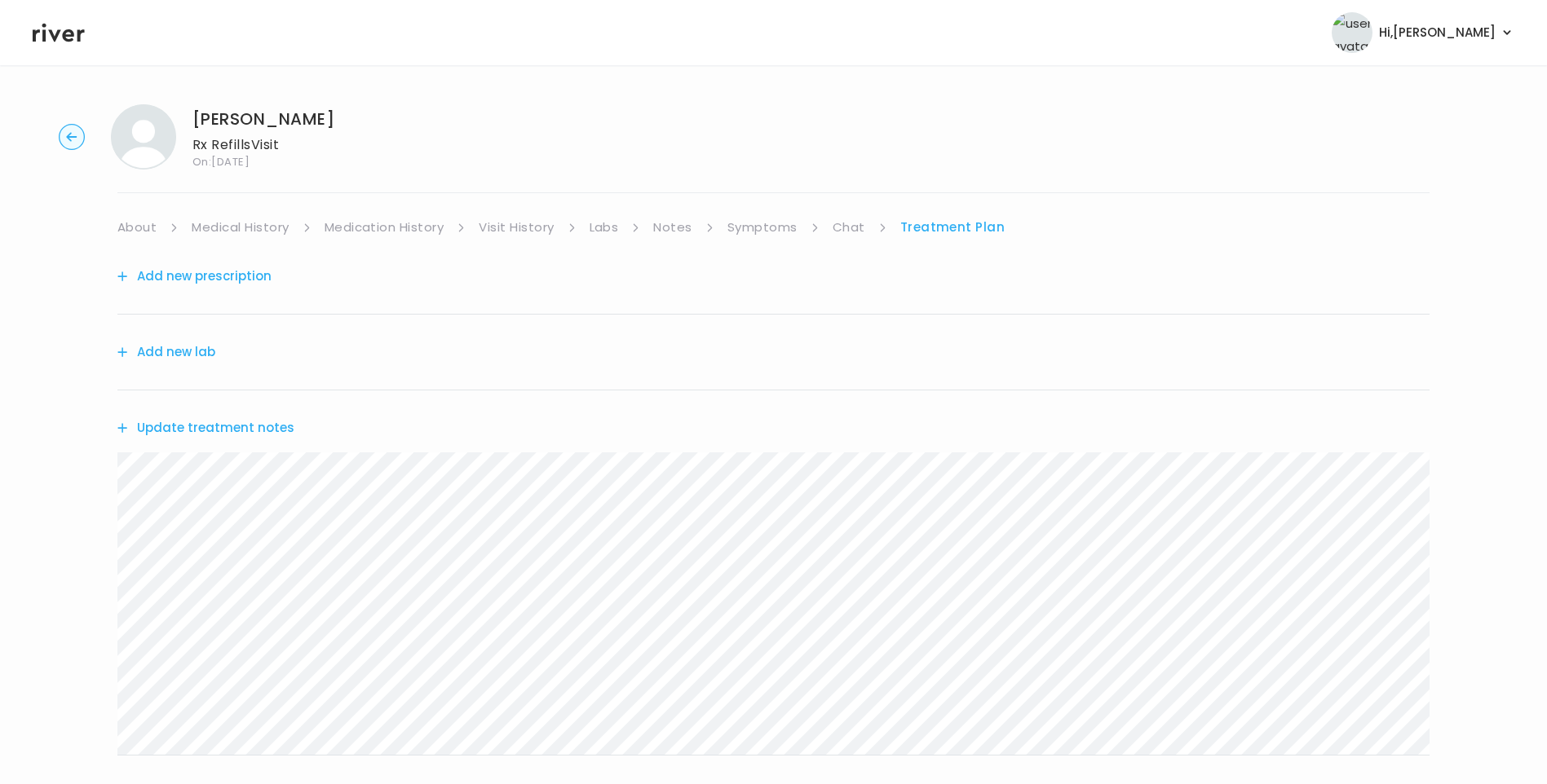
click at [263, 434] on button "Update treatment notes" at bounding box center [206, 428] width 177 height 23
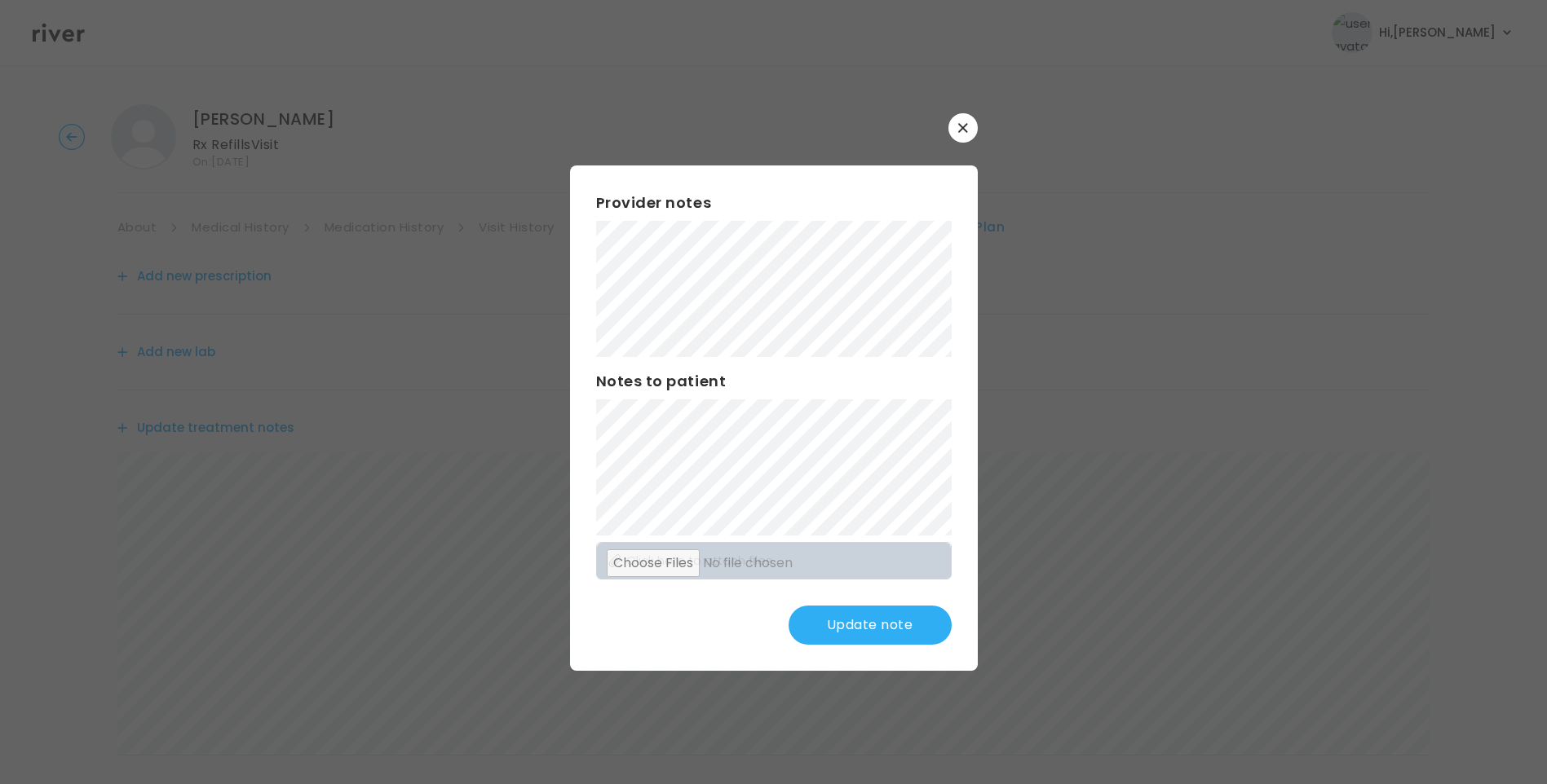
click at [896, 620] on button "Update note" at bounding box center [870, 625] width 163 height 39
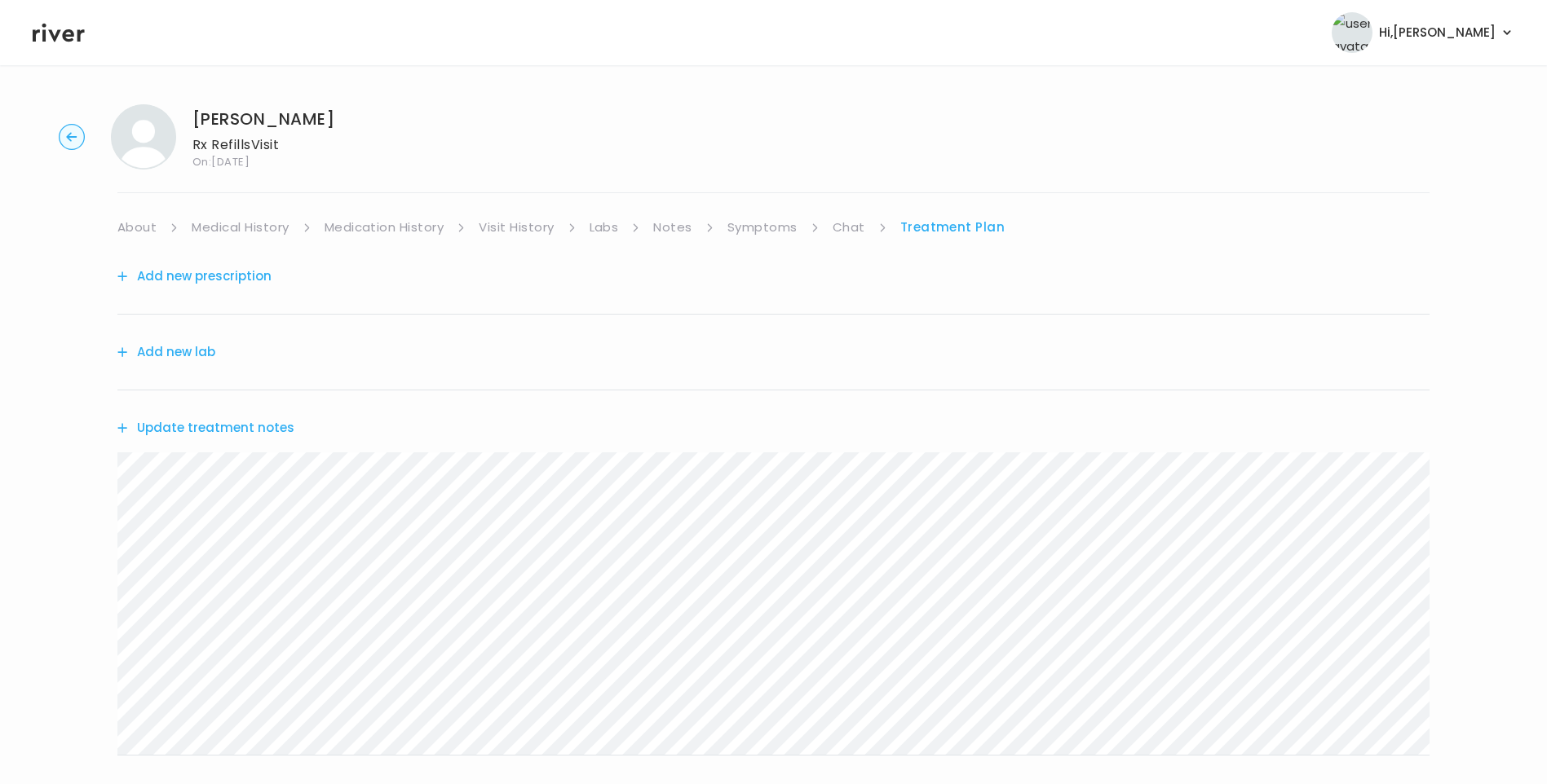
click at [273, 425] on button "Update treatment notes" at bounding box center [206, 428] width 177 height 23
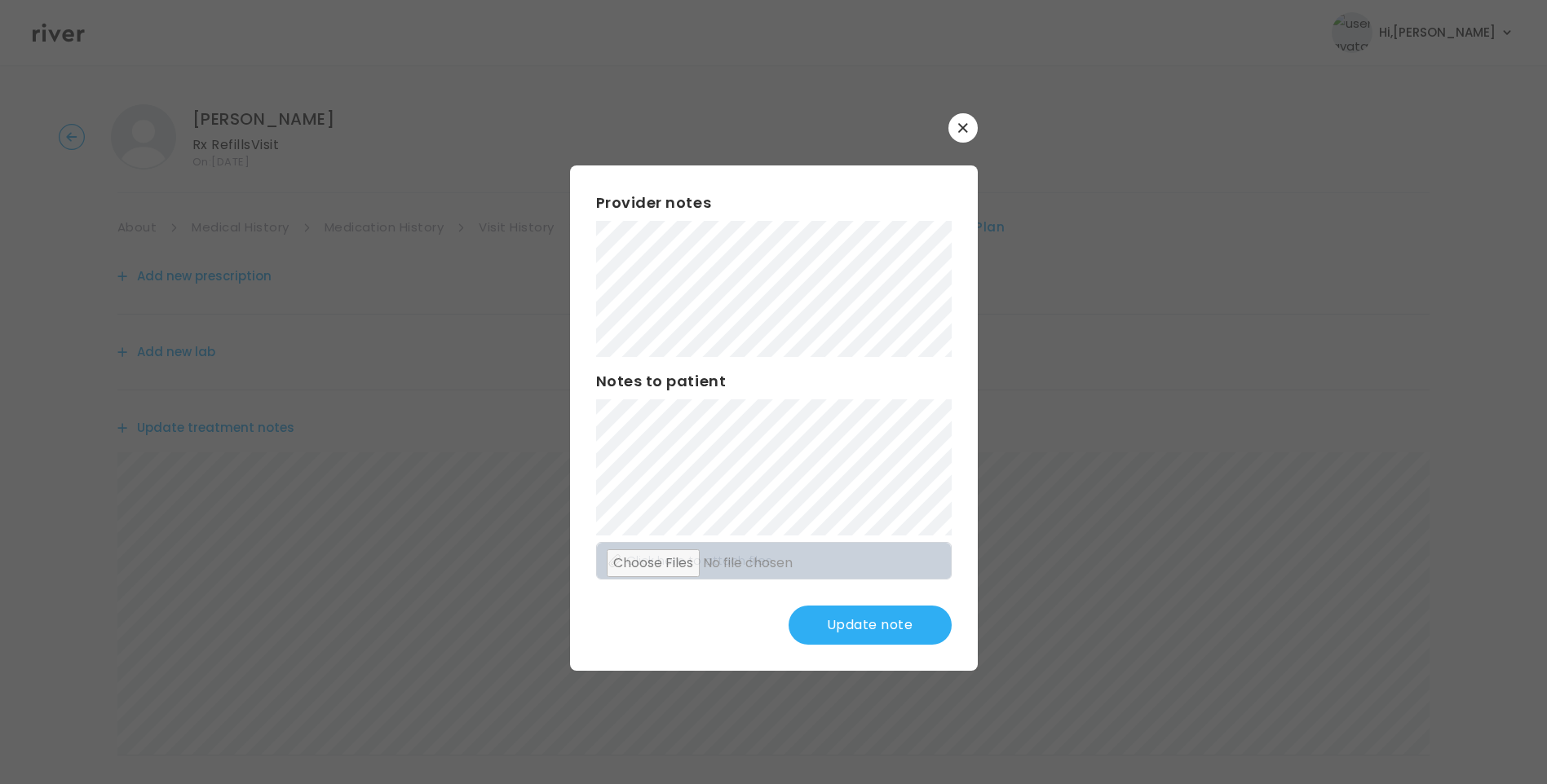
scroll to position [81, 0]
click at [885, 609] on button "Update note" at bounding box center [870, 625] width 163 height 39
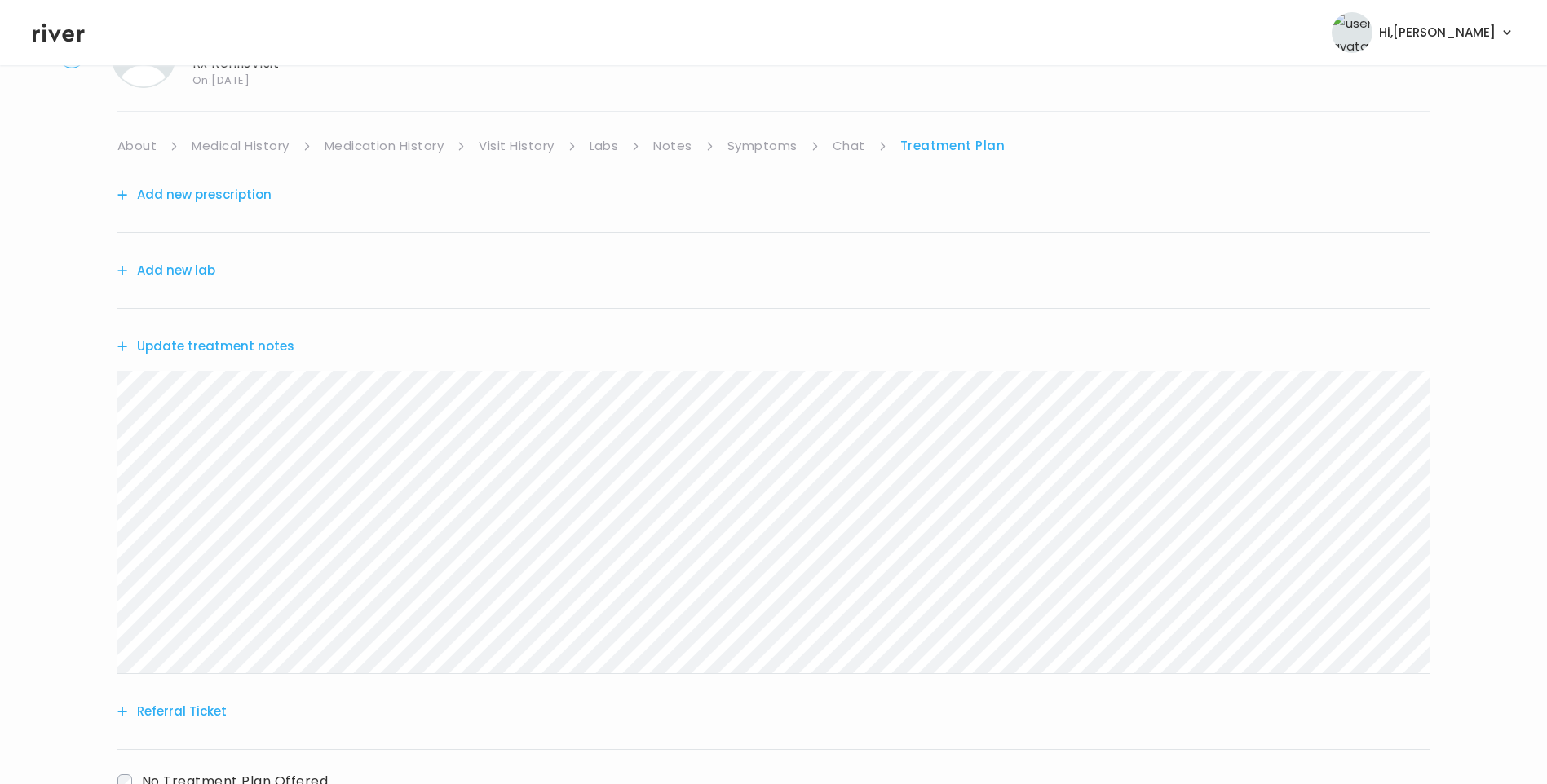
click at [275, 350] on button "Update treatment notes" at bounding box center [206, 347] width 177 height 23
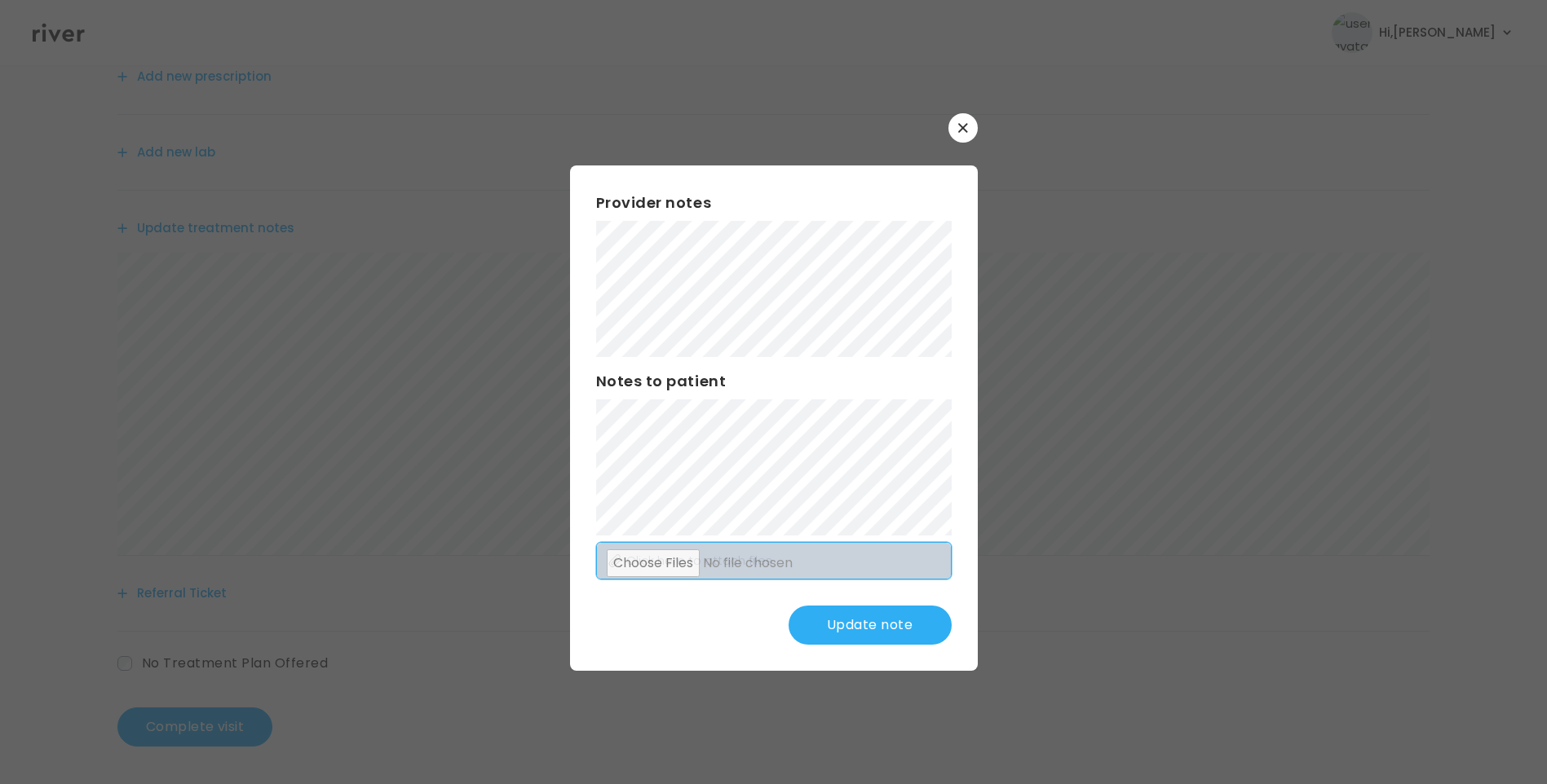
scroll to position [202, 0]
click at [855, 620] on button "Update note" at bounding box center [870, 625] width 163 height 39
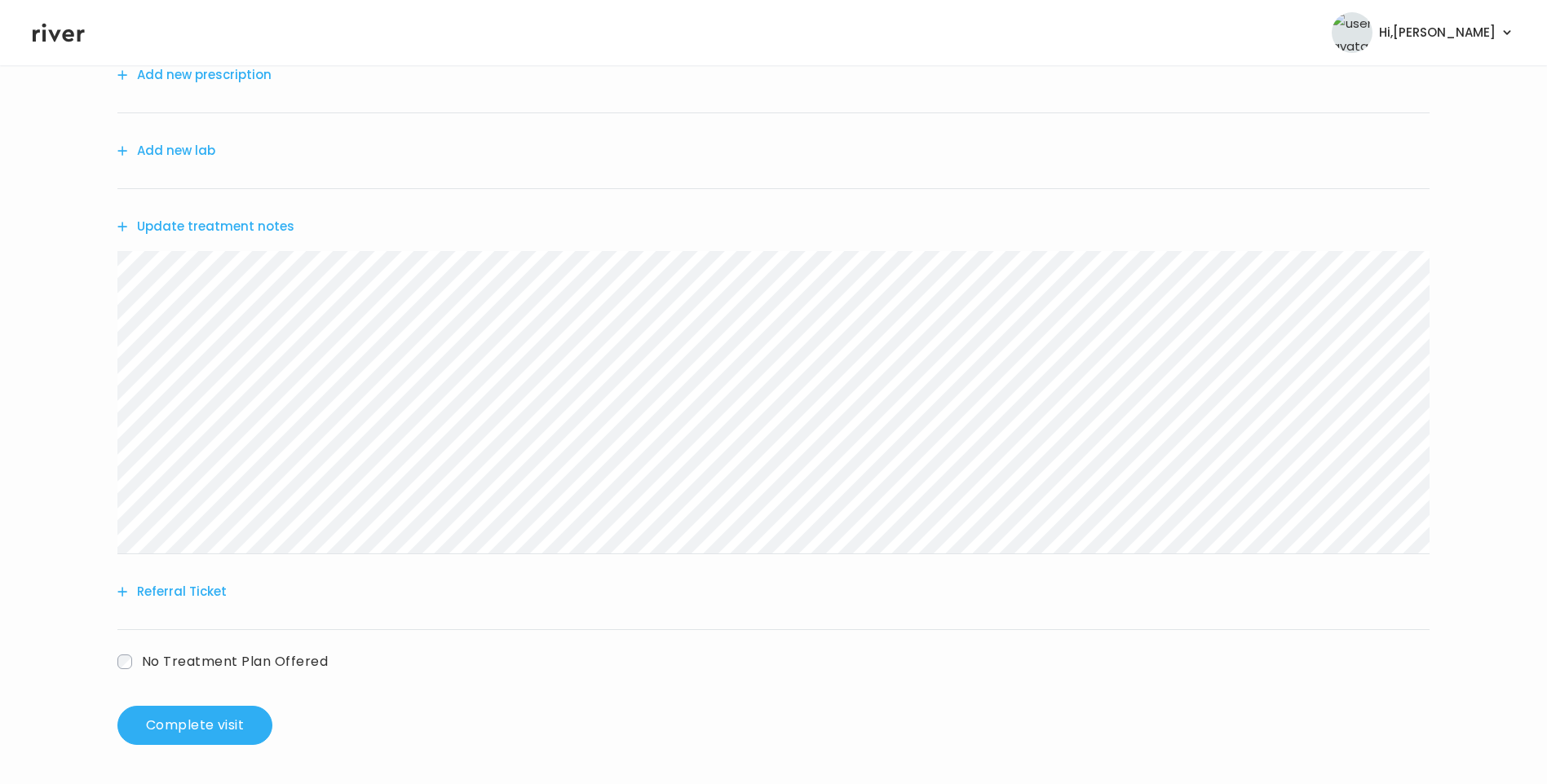
click at [221, 79] on button "Add new prescription" at bounding box center [195, 75] width 154 height 23
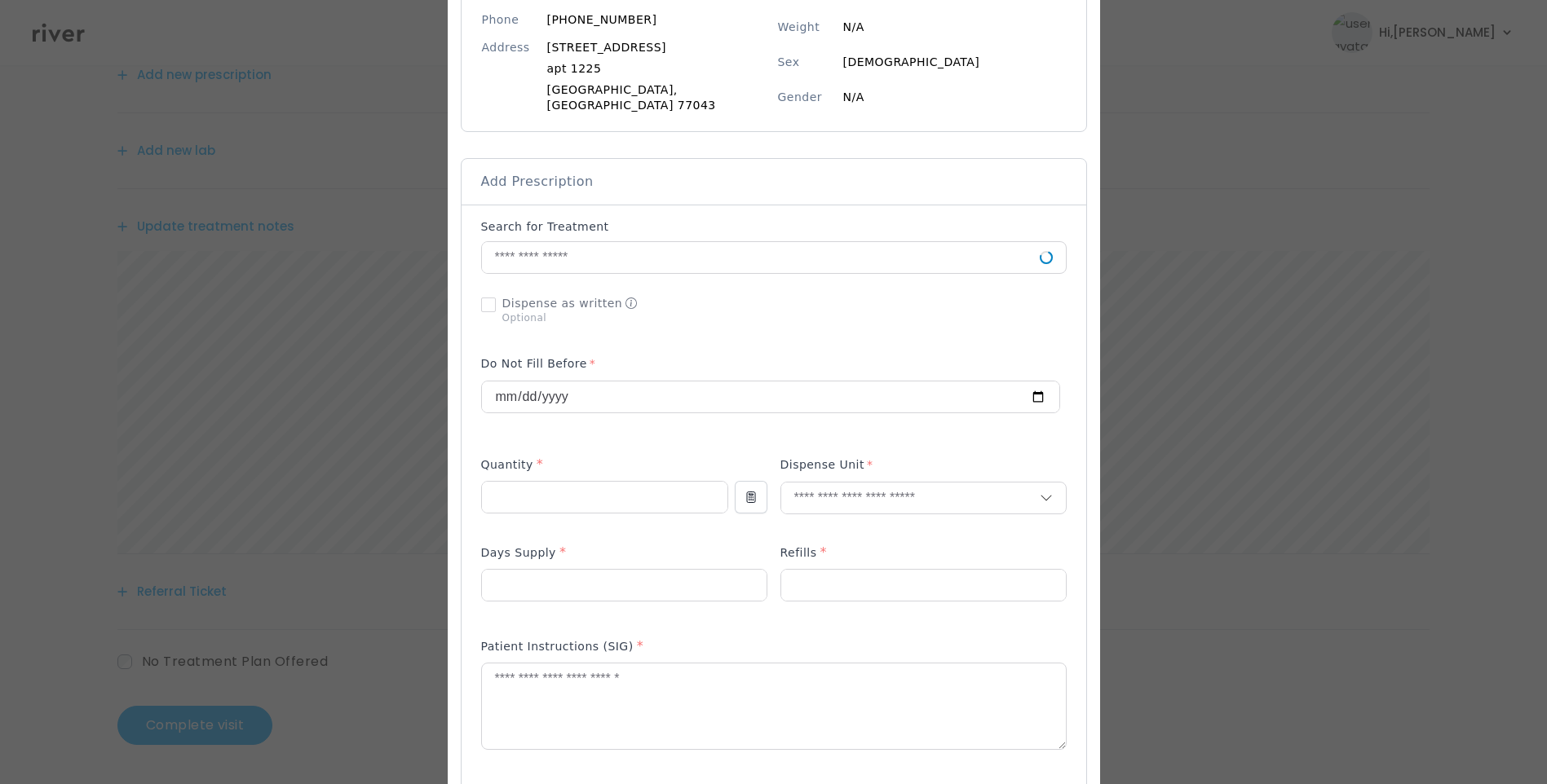
scroll to position [244, 0]
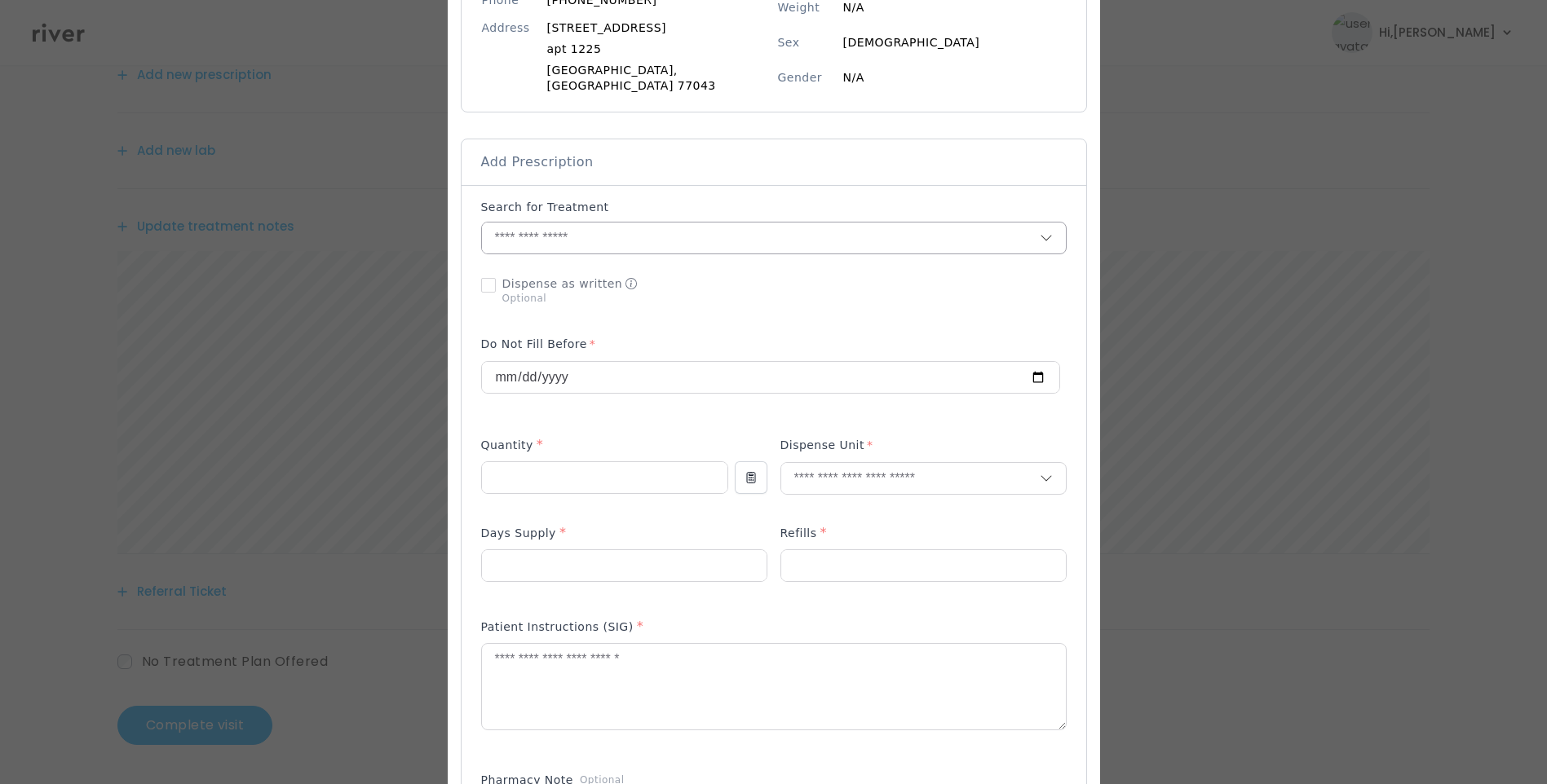
click at [545, 232] on input "text" at bounding box center [761, 238] width 558 height 31
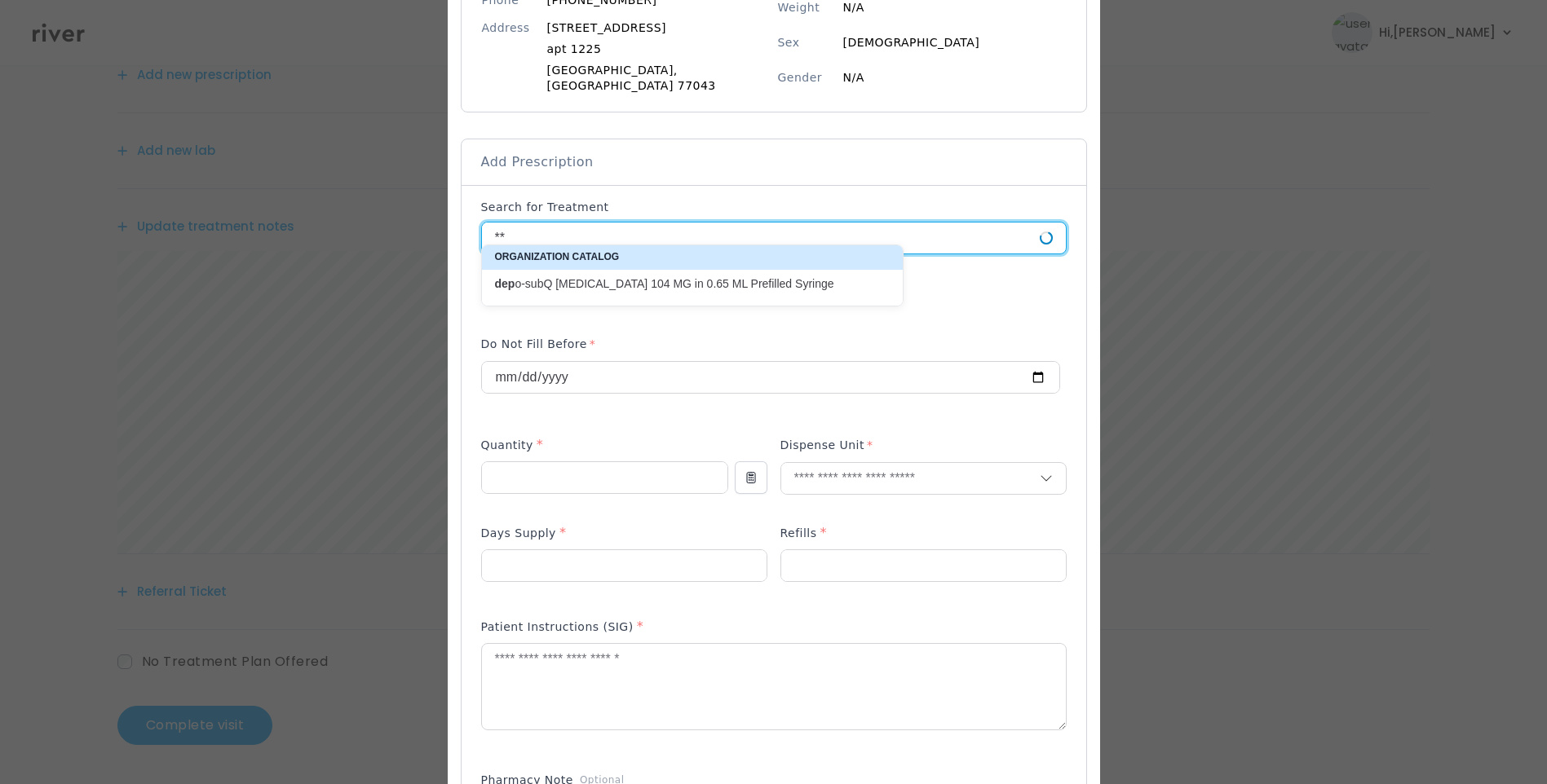
type input "*"
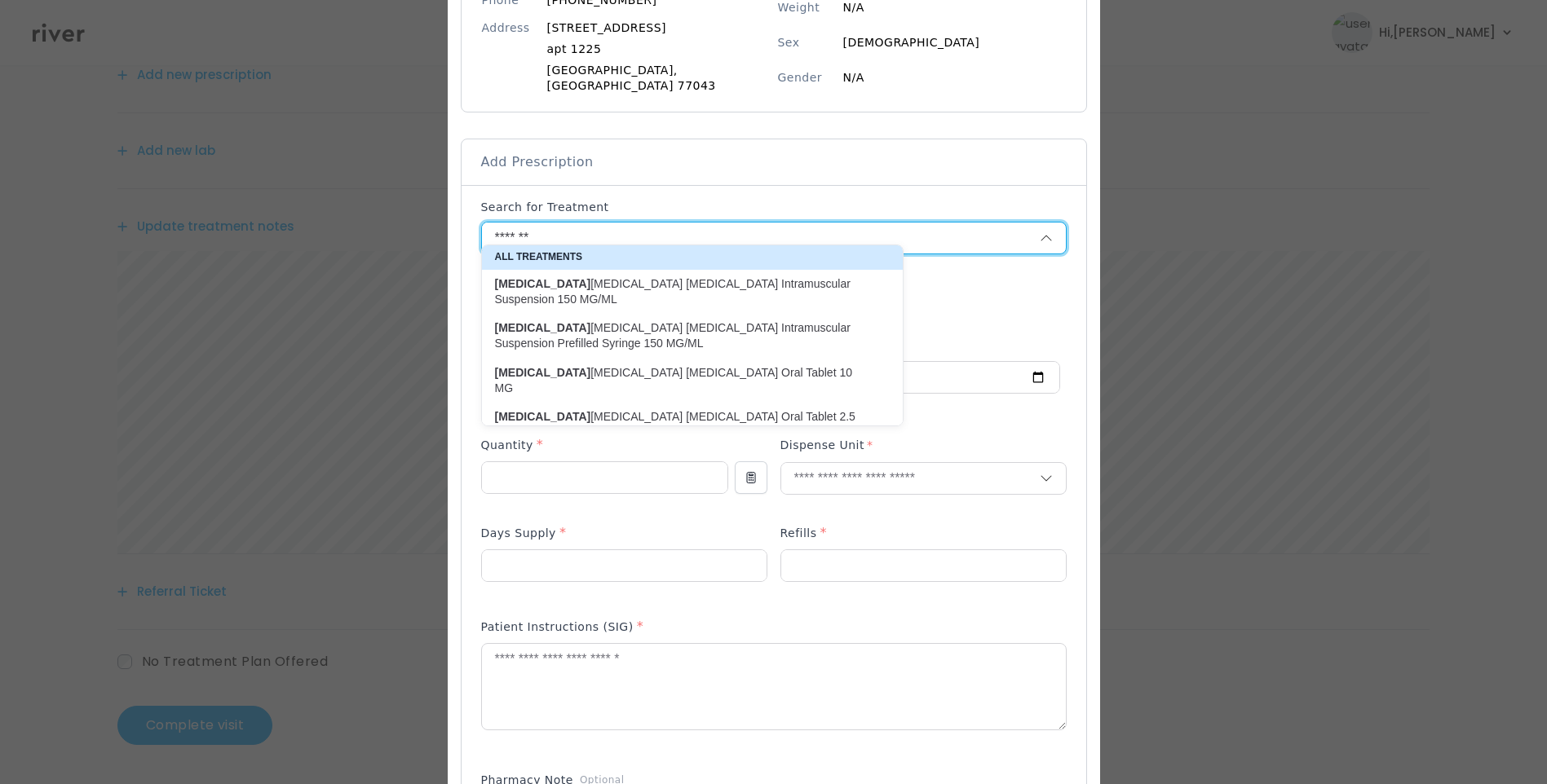
click at [764, 330] on p "medroxy PROGESTERone Acetate Intramuscular Suspension Prefilled Syringe 150 MG/…" at bounding box center [682, 336] width 375 height 32
type input "**********"
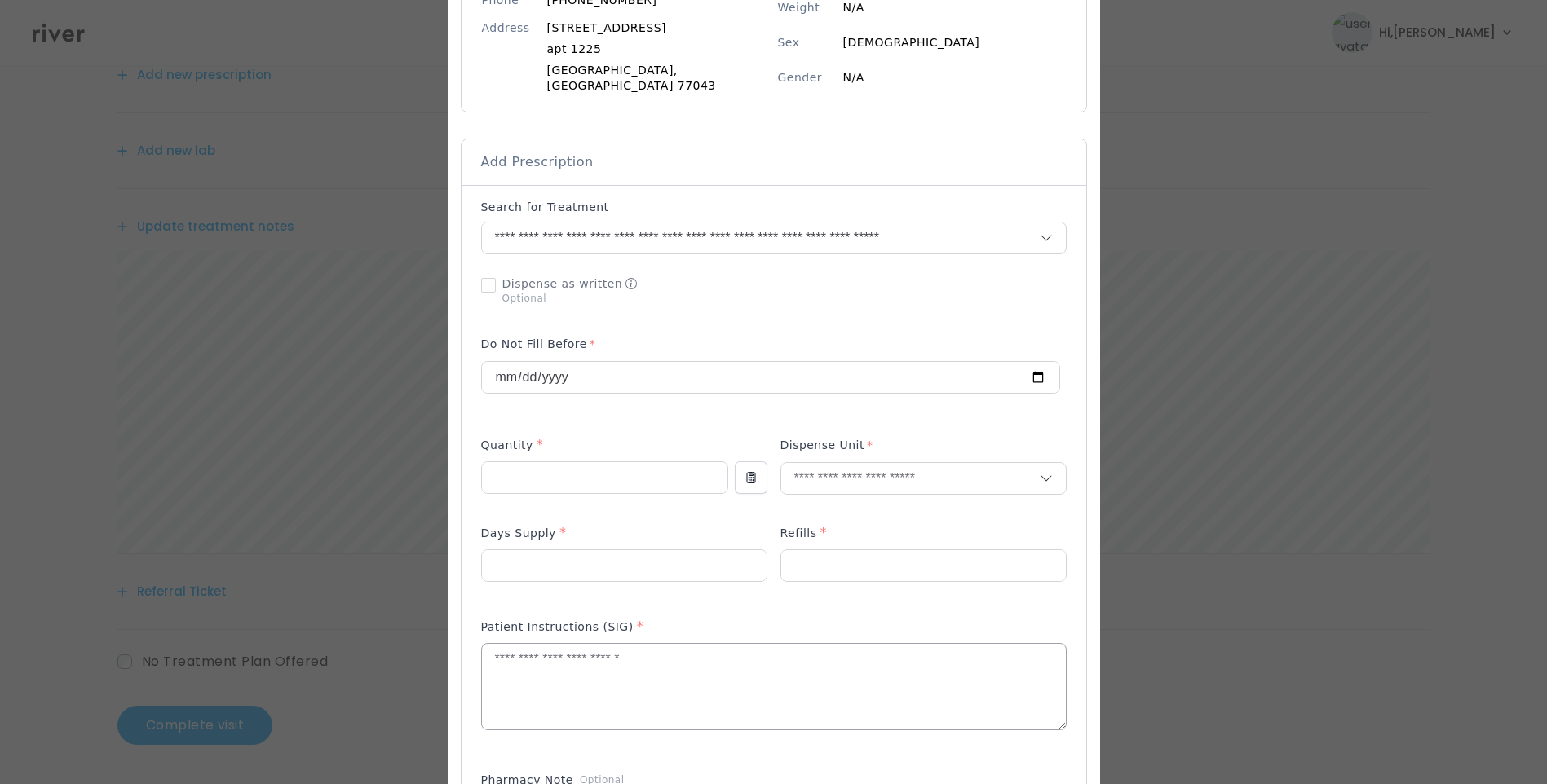
click at [589, 661] on textarea at bounding box center [774, 687] width 584 height 87
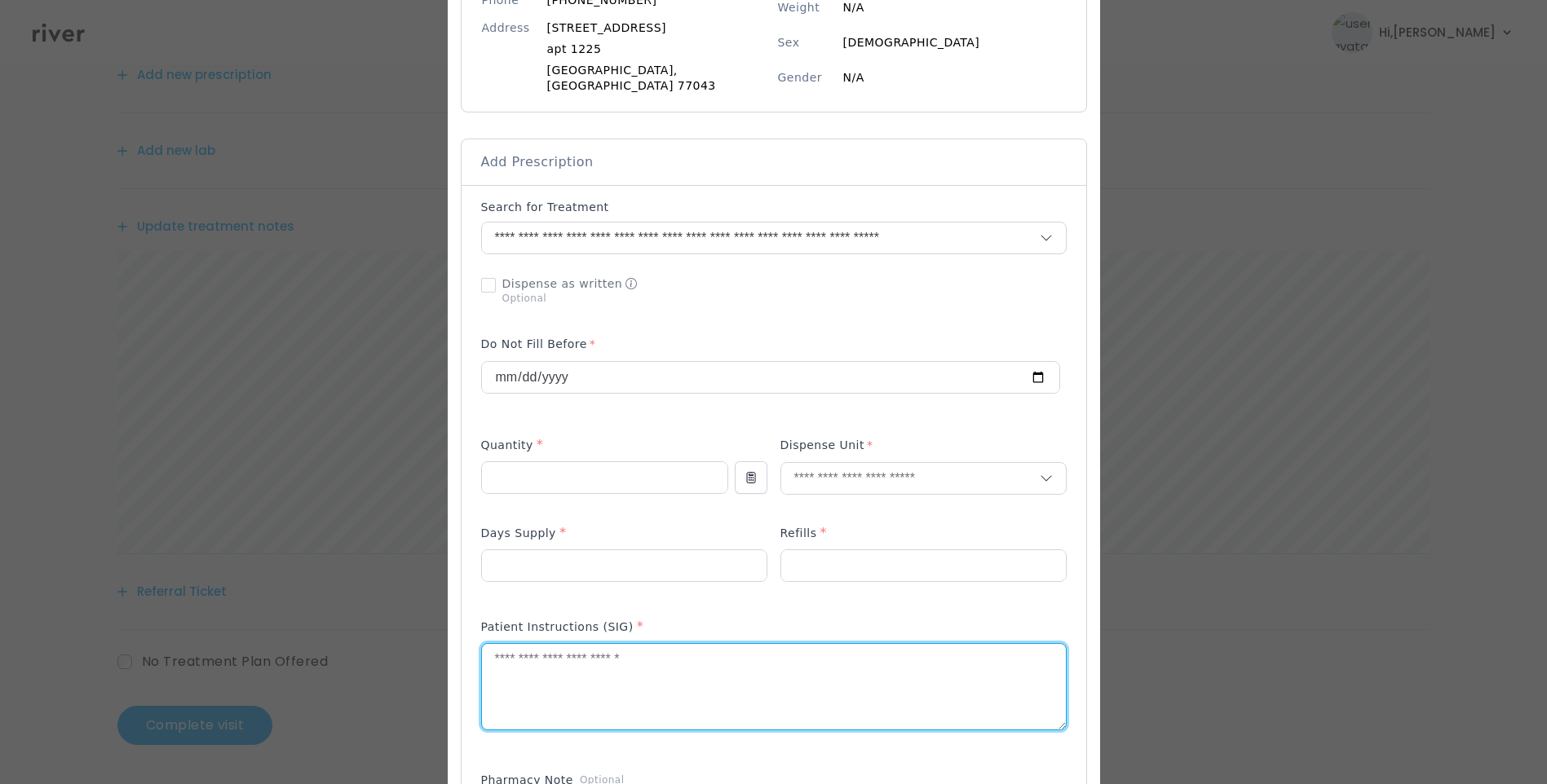
paste textarea "**********"
type textarea "**********"
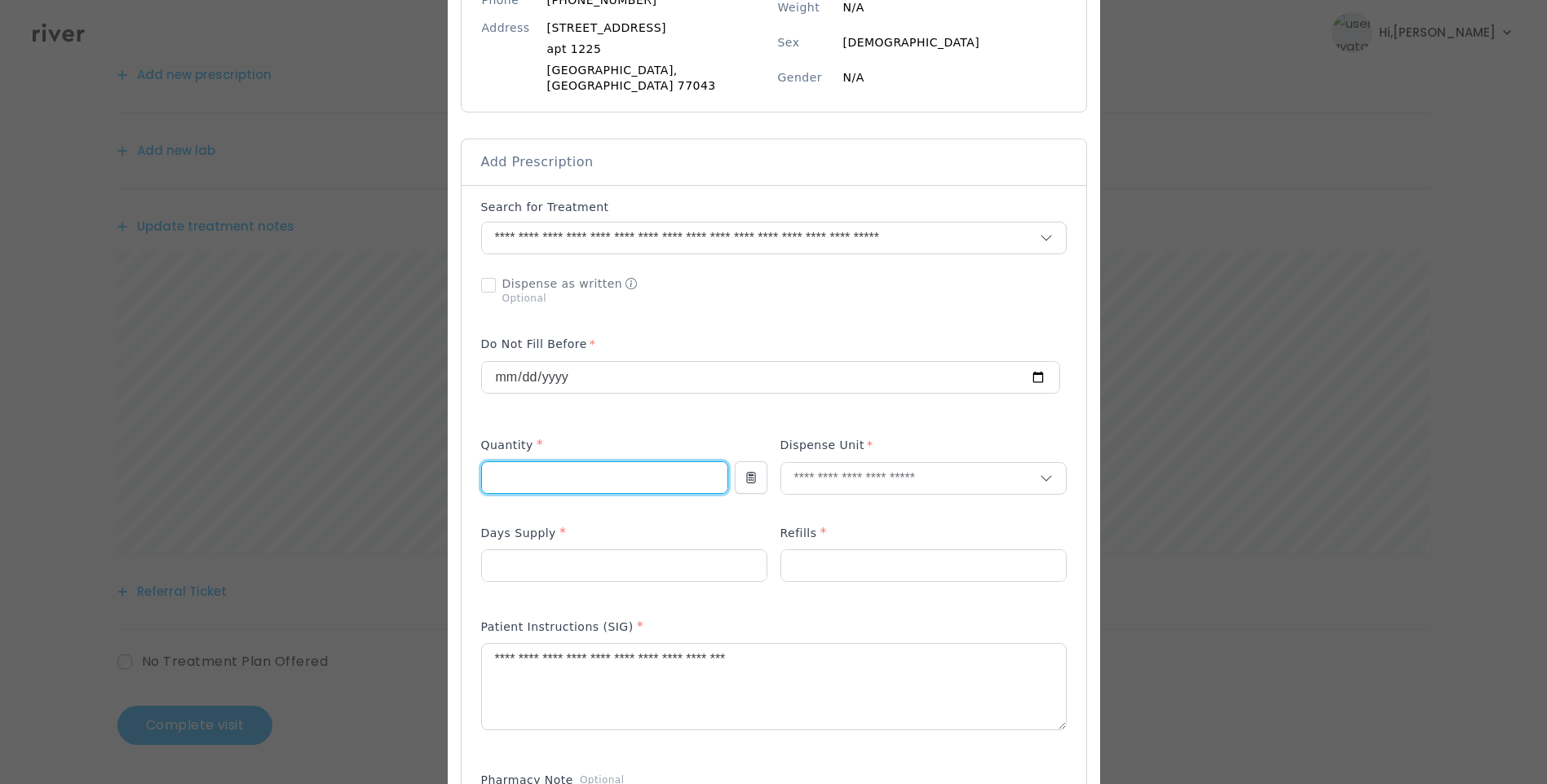
click at [525, 462] on input "number" at bounding box center [605, 478] width 245 height 31
type input "*"
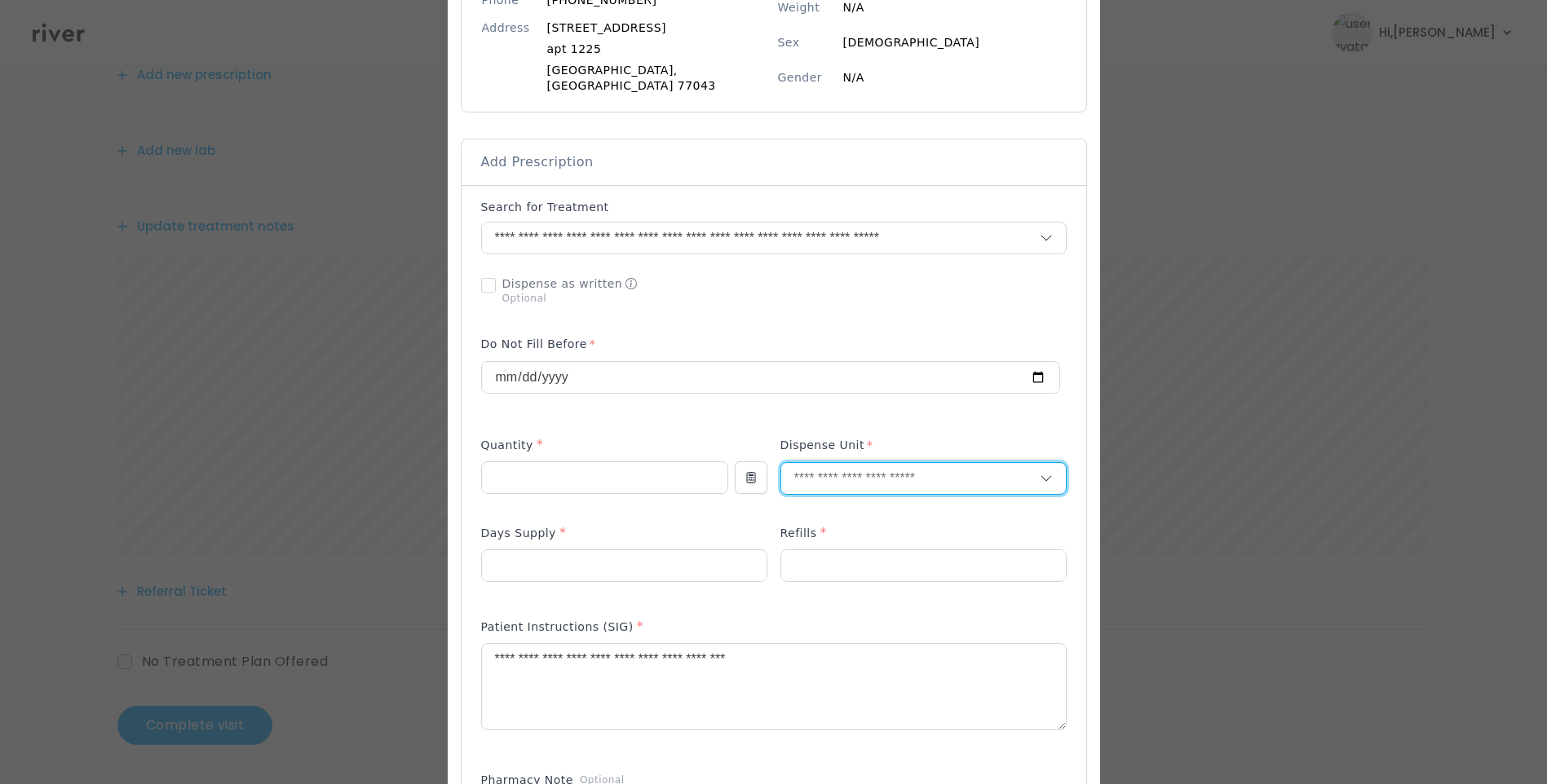
click at [848, 464] on input "text" at bounding box center [910, 479] width 258 height 31
type input "***"
click at [815, 492] on p "Kit" at bounding box center [887, 498] width 215 height 24
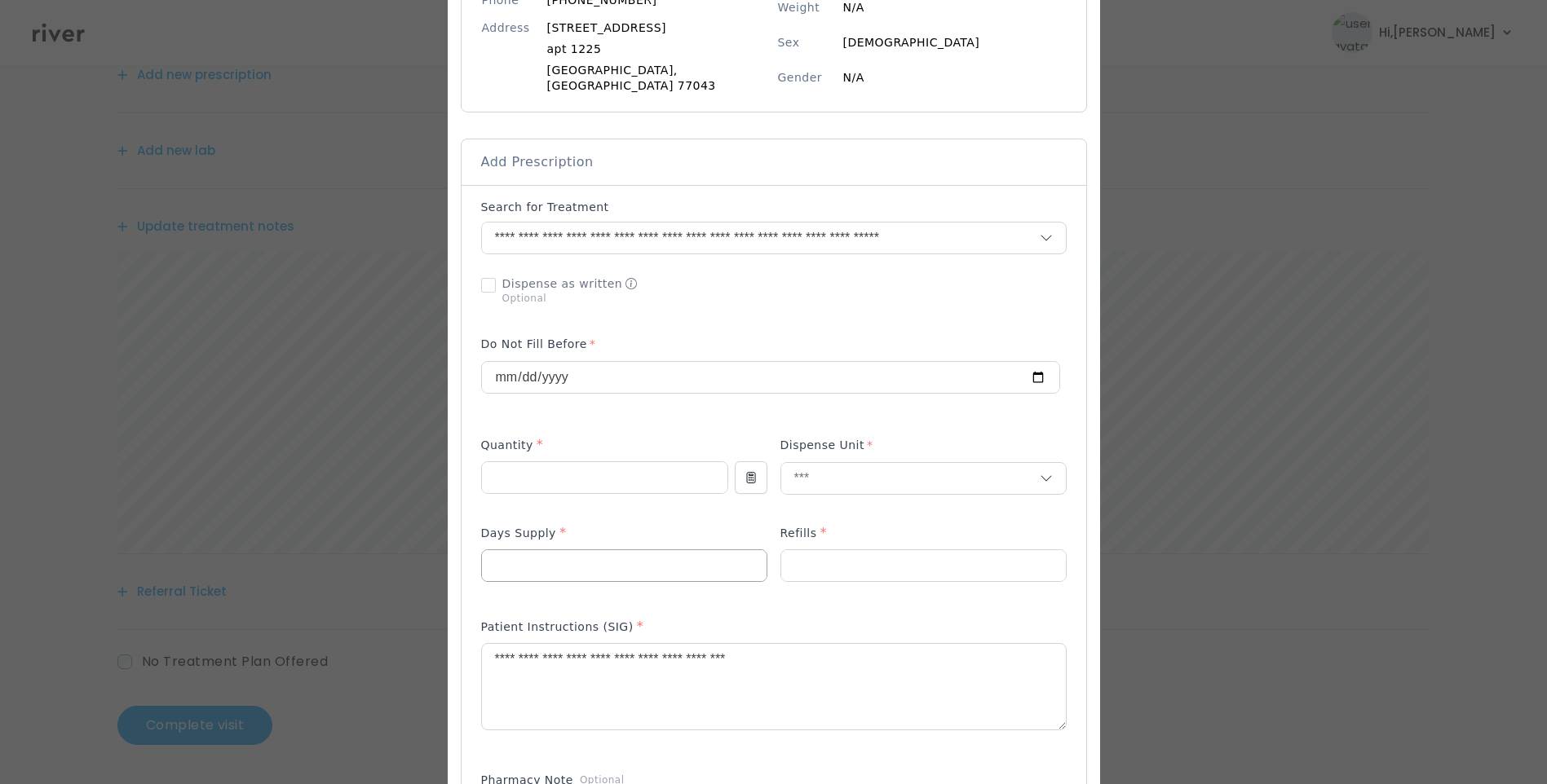
click at [586, 551] on input "number" at bounding box center [625, 566] width 285 height 31
type input "**"
type input "*"
click at [928, 660] on textarea "**********" at bounding box center [774, 687] width 584 height 87
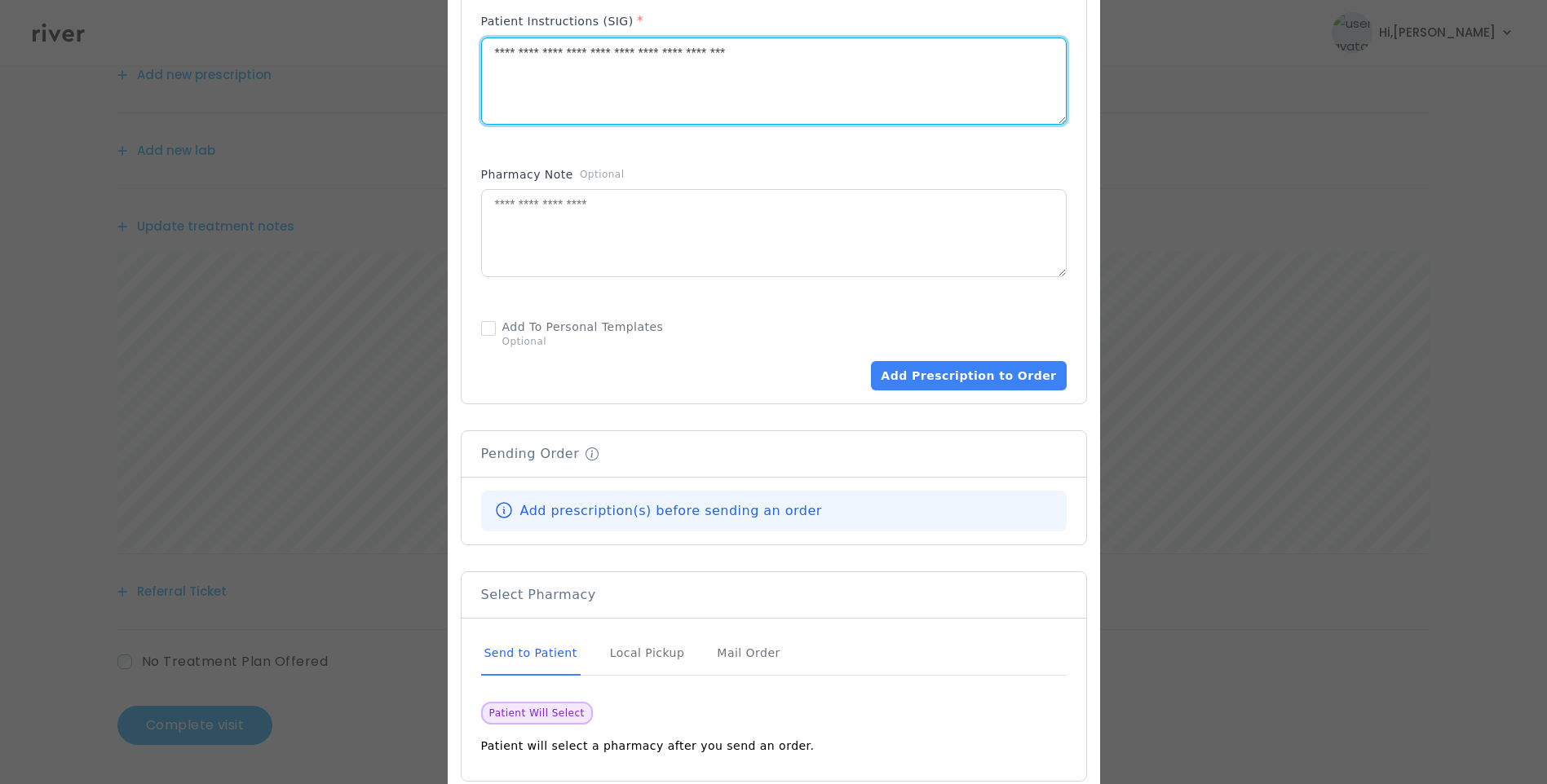
scroll to position [897, 0]
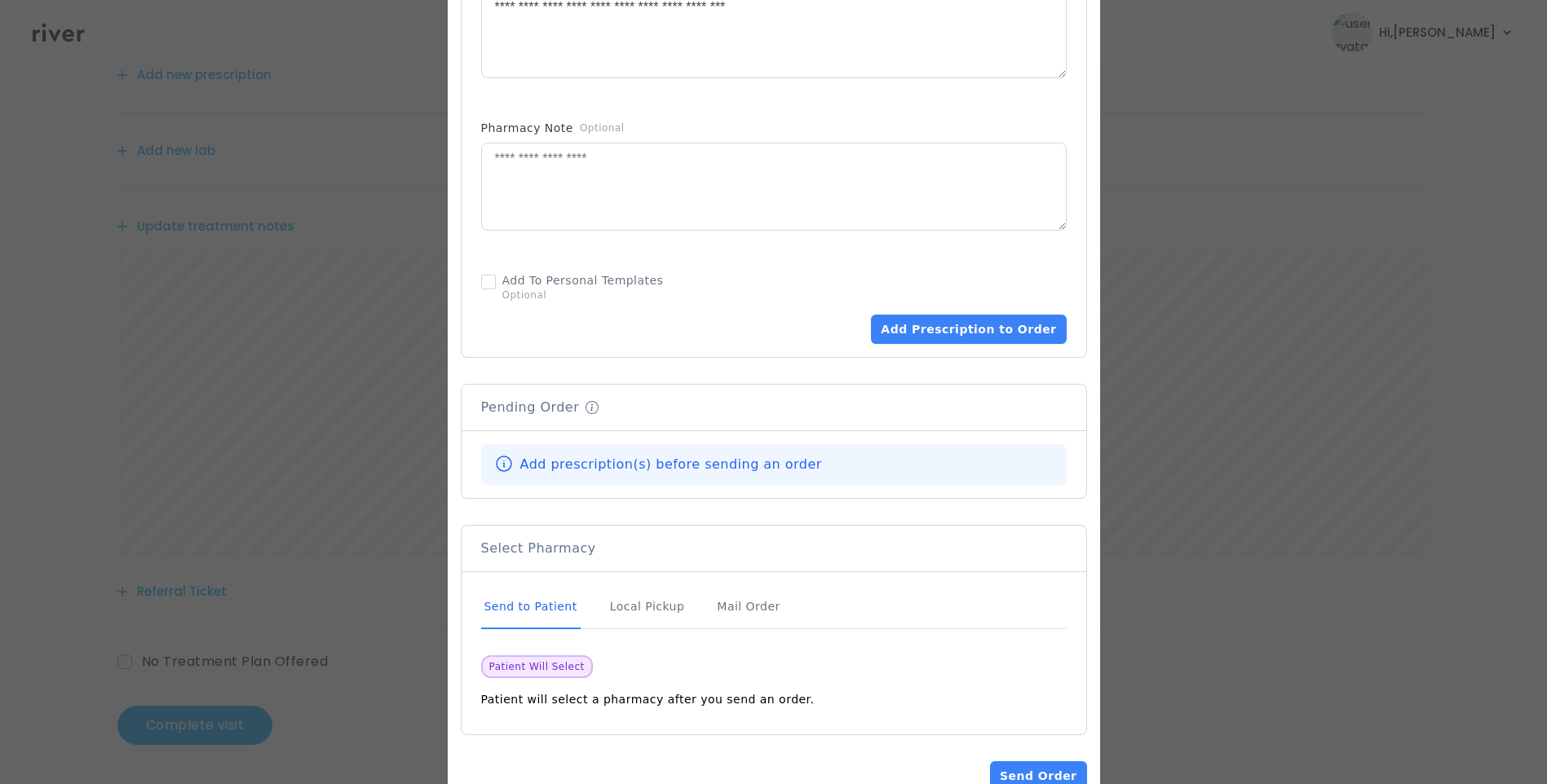
click at [535, 587] on div "Send to Patient" at bounding box center [531, 606] width 100 height 44
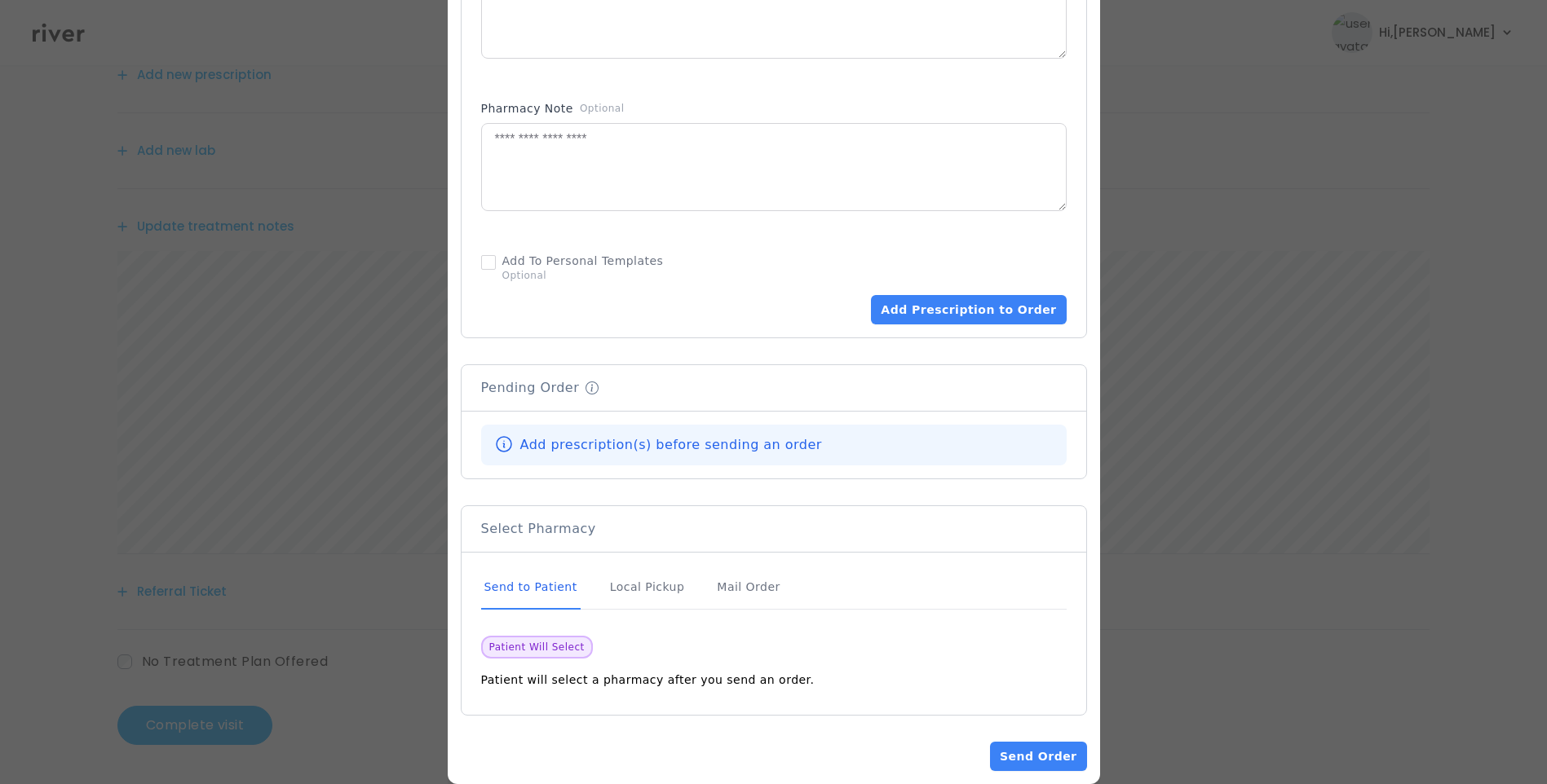
scroll to position [928, 0]
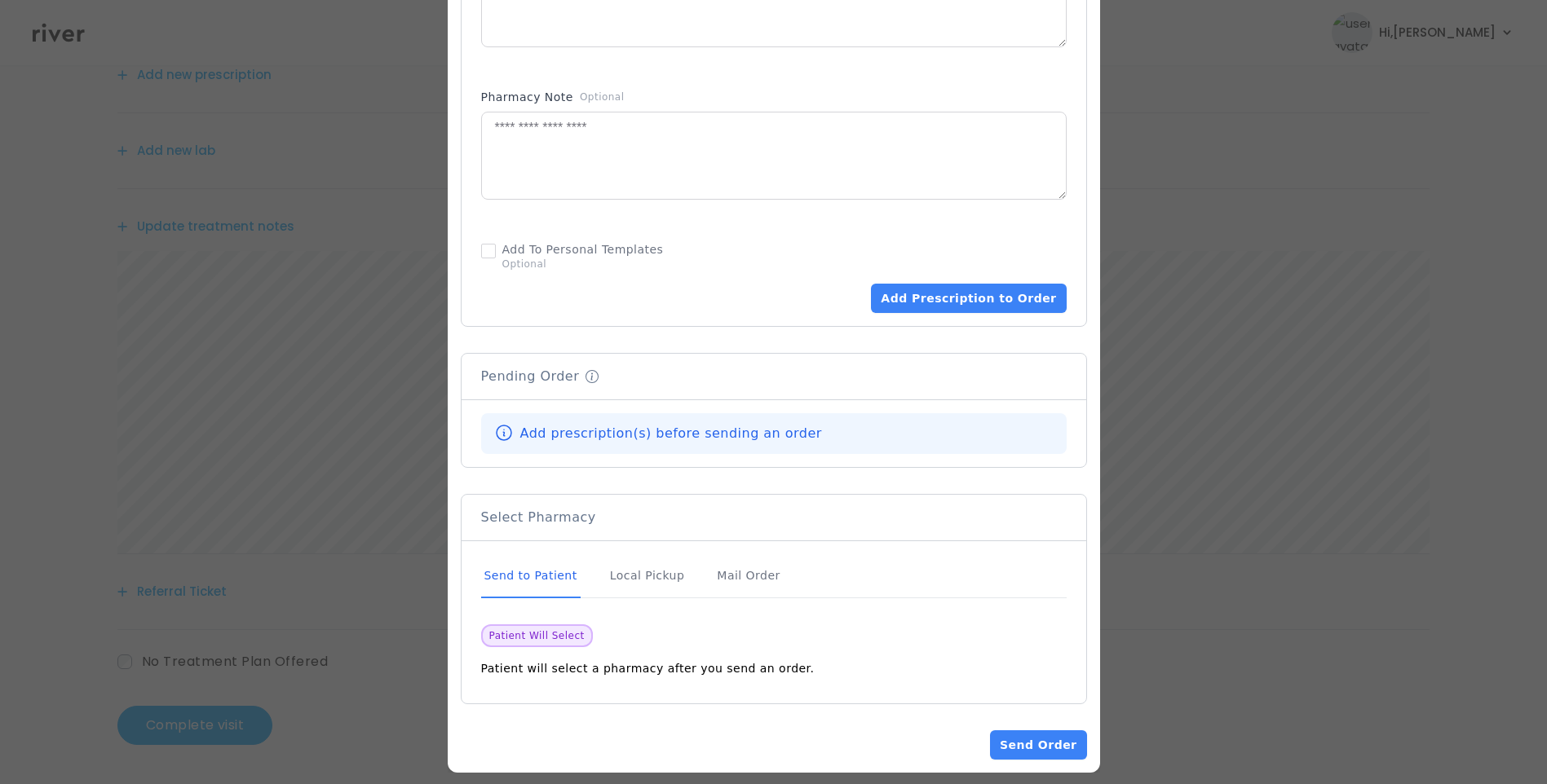
click at [565, 558] on div "Send to Patient" at bounding box center [531, 576] width 100 height 44
click at [946, 284] on button "Add Prescription to Order" at bounding box center [968, 299] width 195 height 29
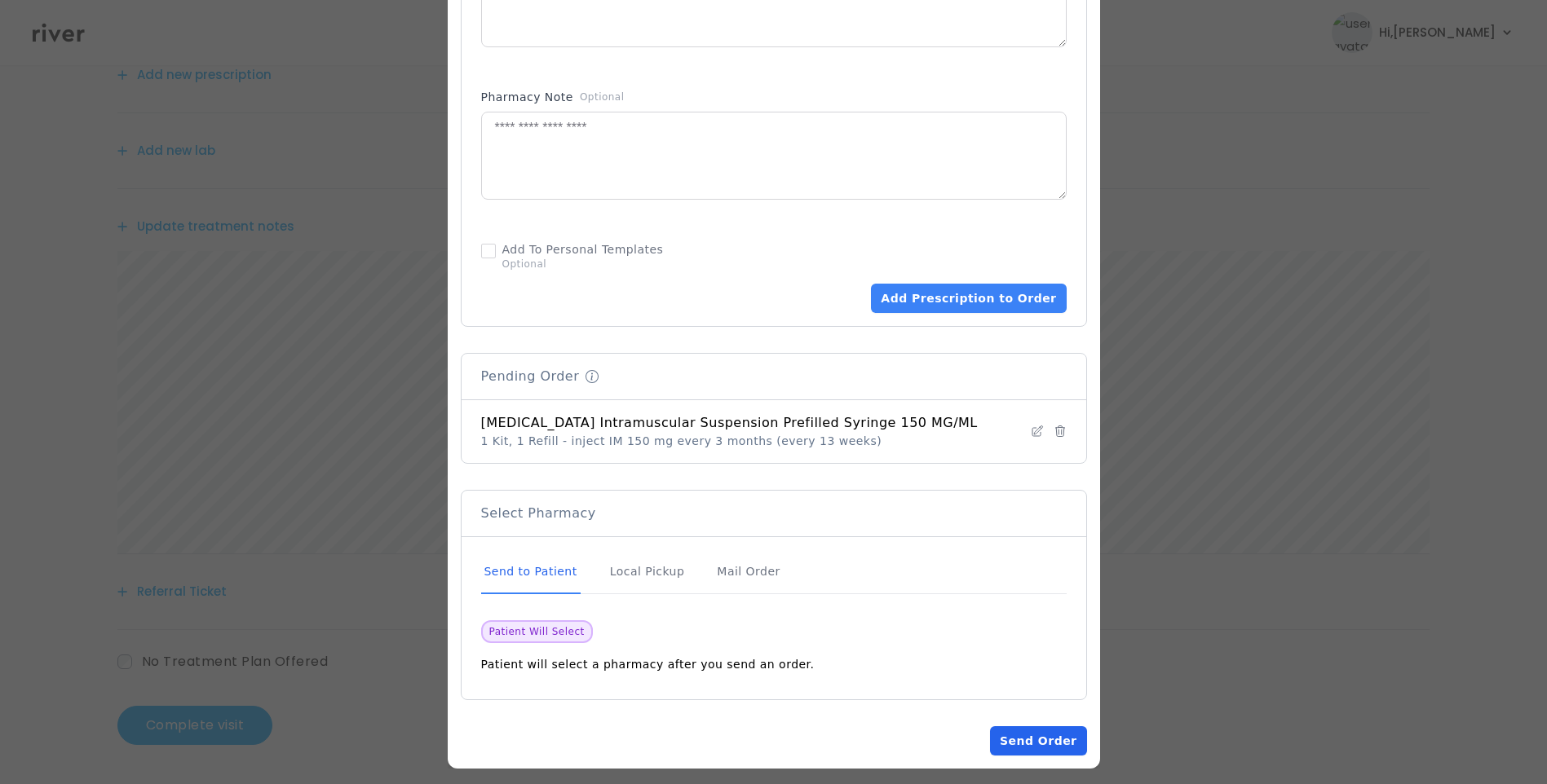
click at [1039, 737] on button "Send Order" at bounding box center [1038, 741] width 96 height 29
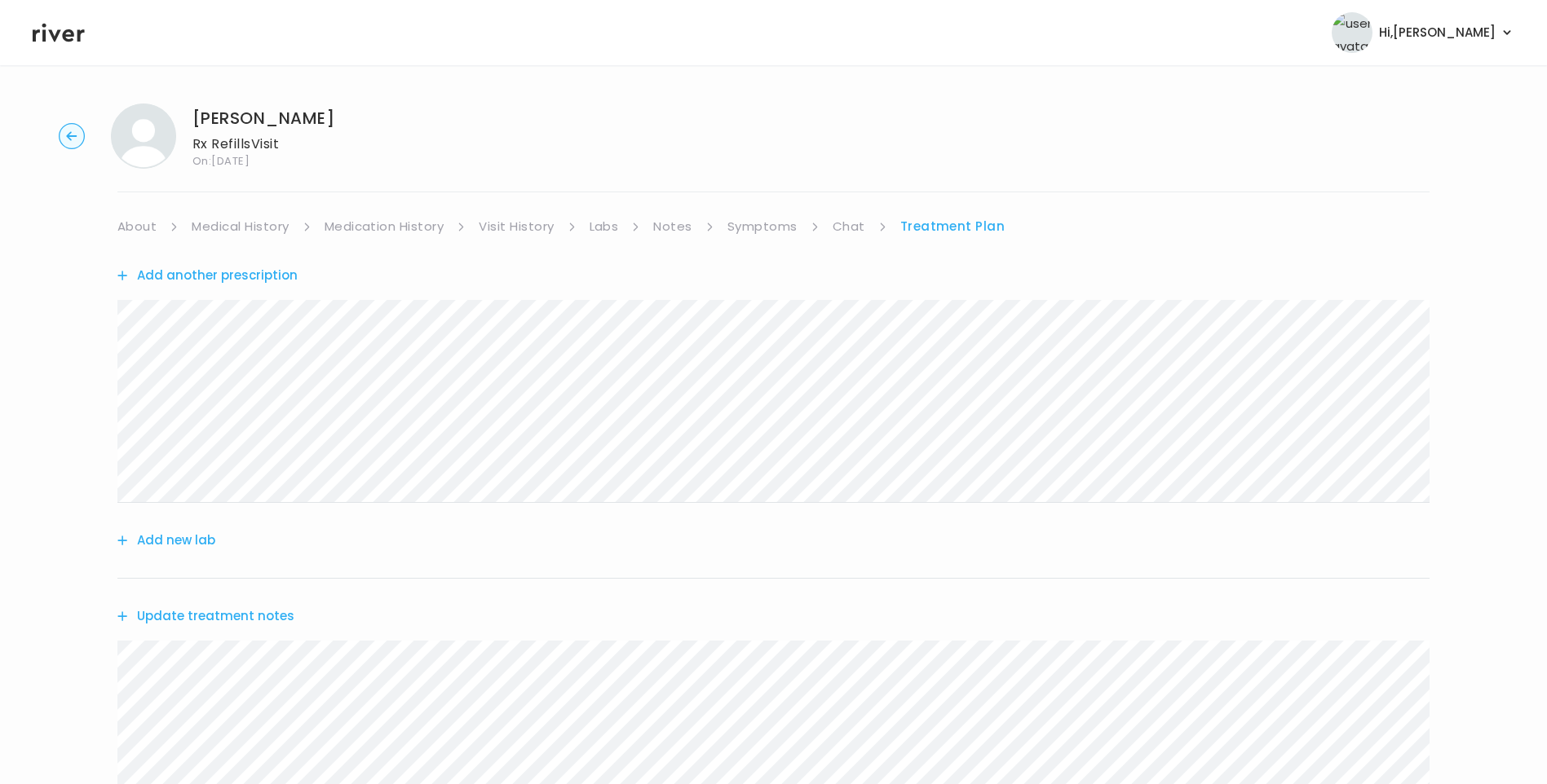
scroll to position [0, 0]
click at [142, 222] on link "About" at bounding box center [137, 227] width 39 height 23
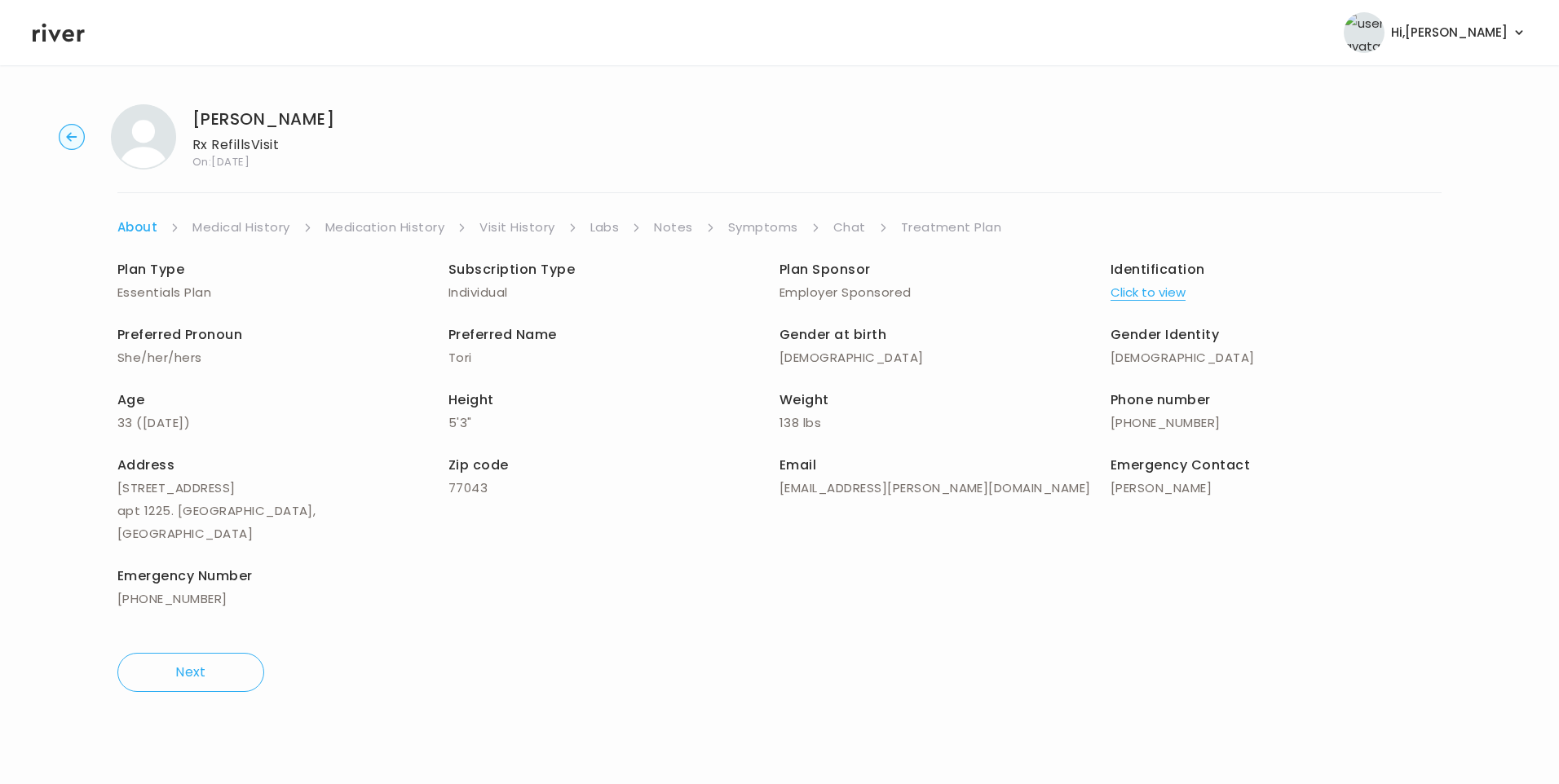
click at [934, 227] on link "Treatment Plan" at bounding box center [952, 227] width 101 height 23
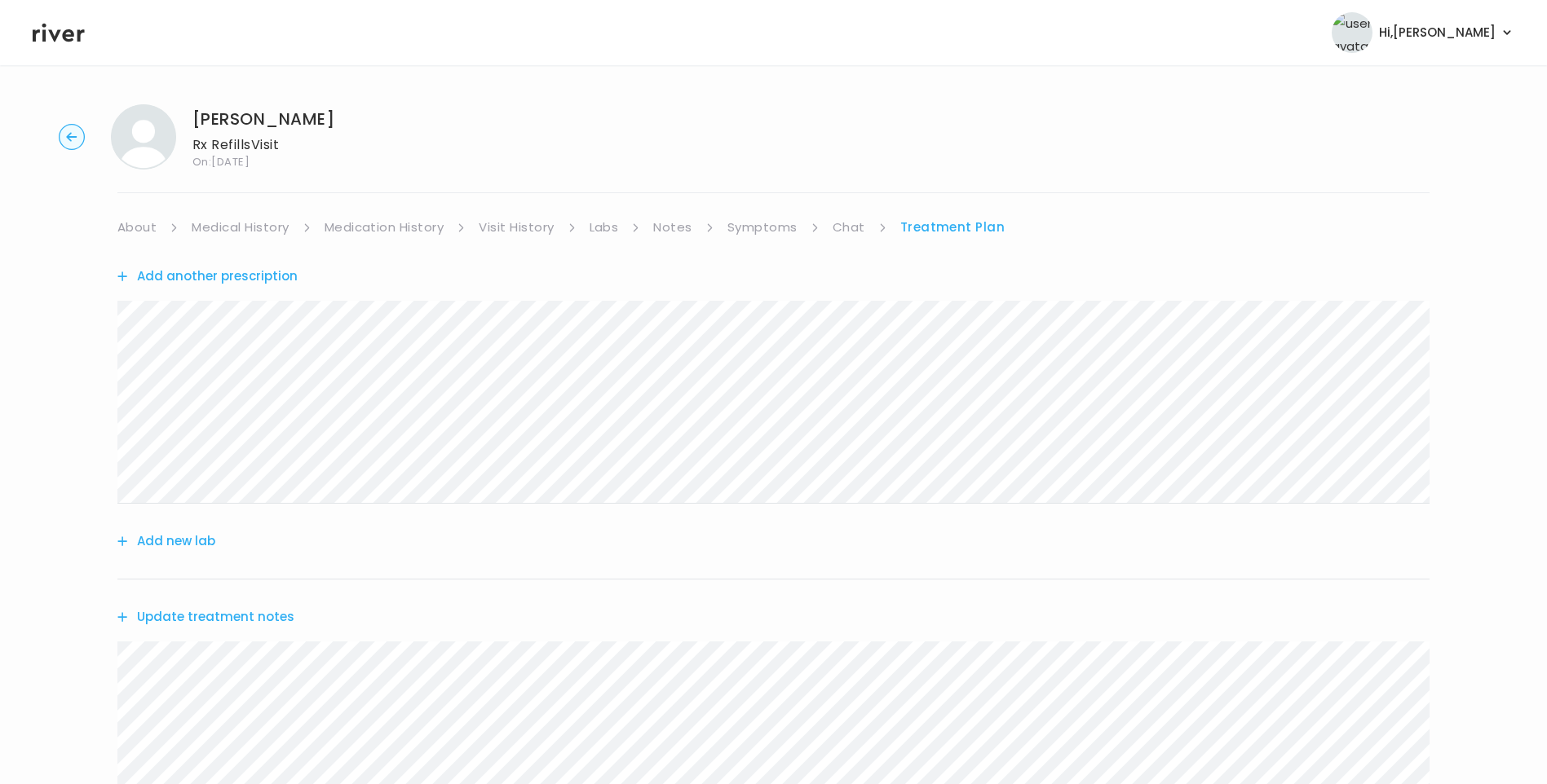
scroll to position [390, 0]
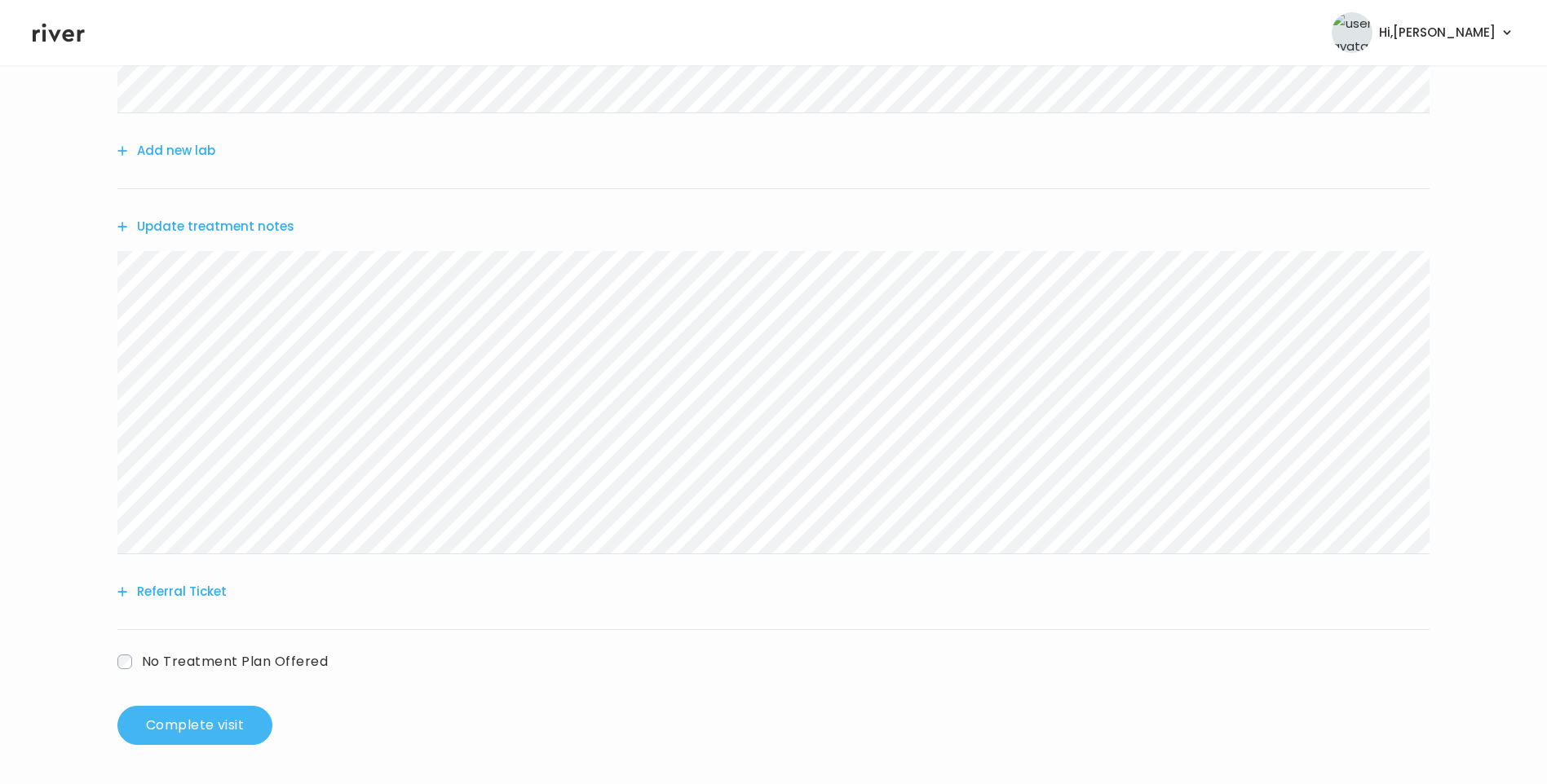
click at [208, 723] on button "Complete visit" at bounding box center [195, 726] width 155 height 39
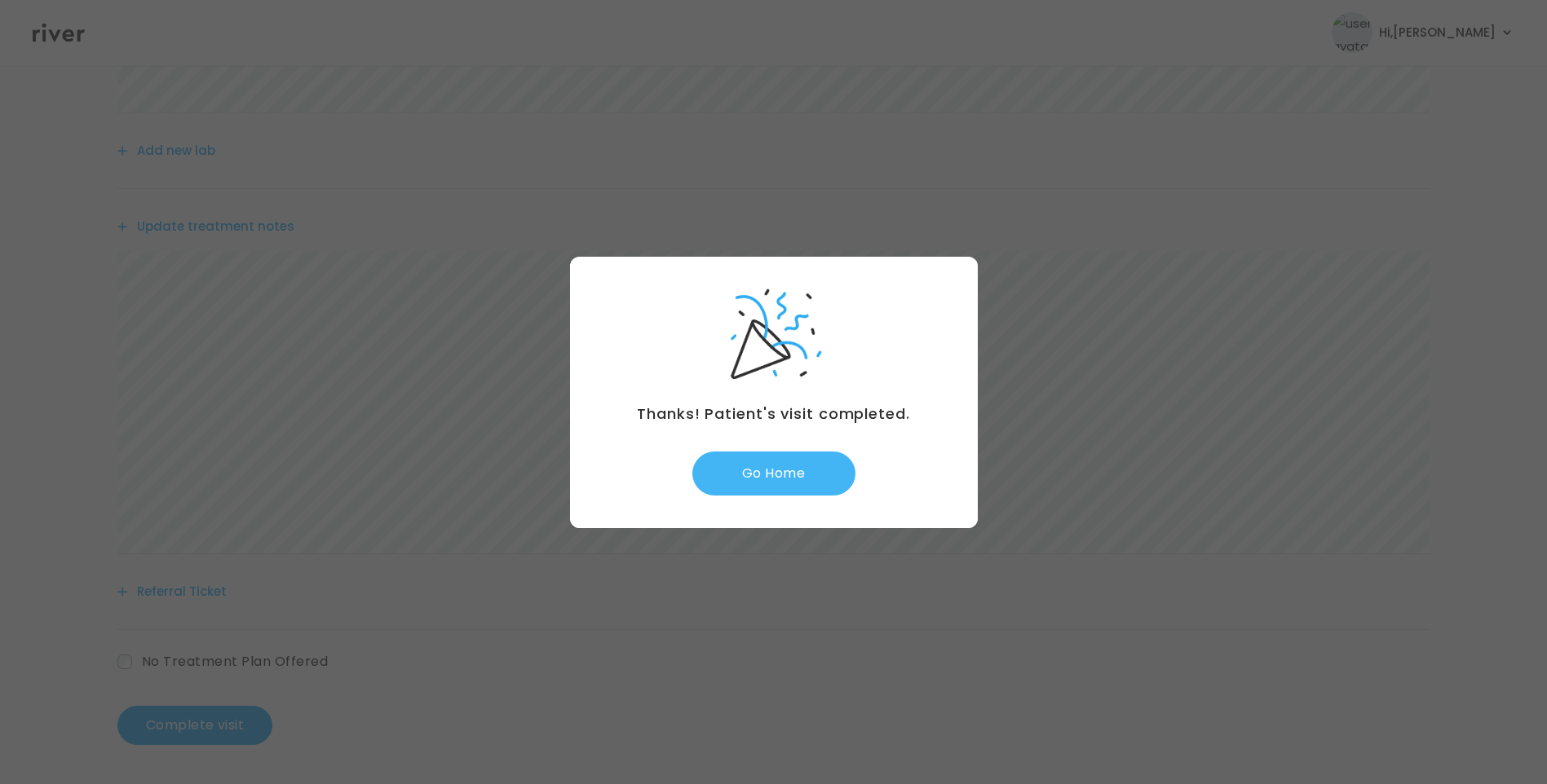
click at [782, 467] on button "Go Home" at bounding box center [774, 473] width 163 height 44
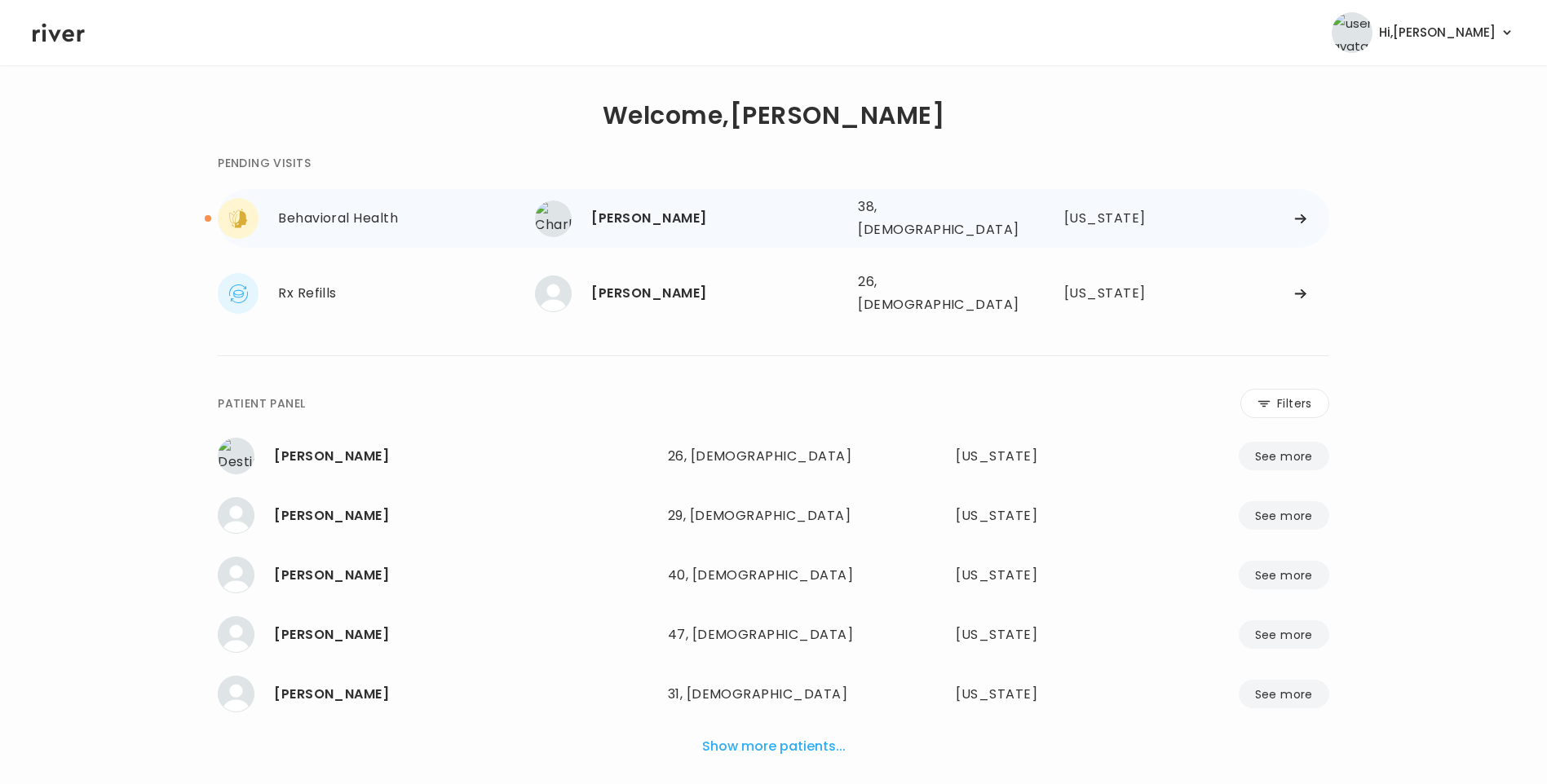
click at [691, 207] on div "[PERSON_NAME]" at bounding box center [718, 218] width 254 height 23
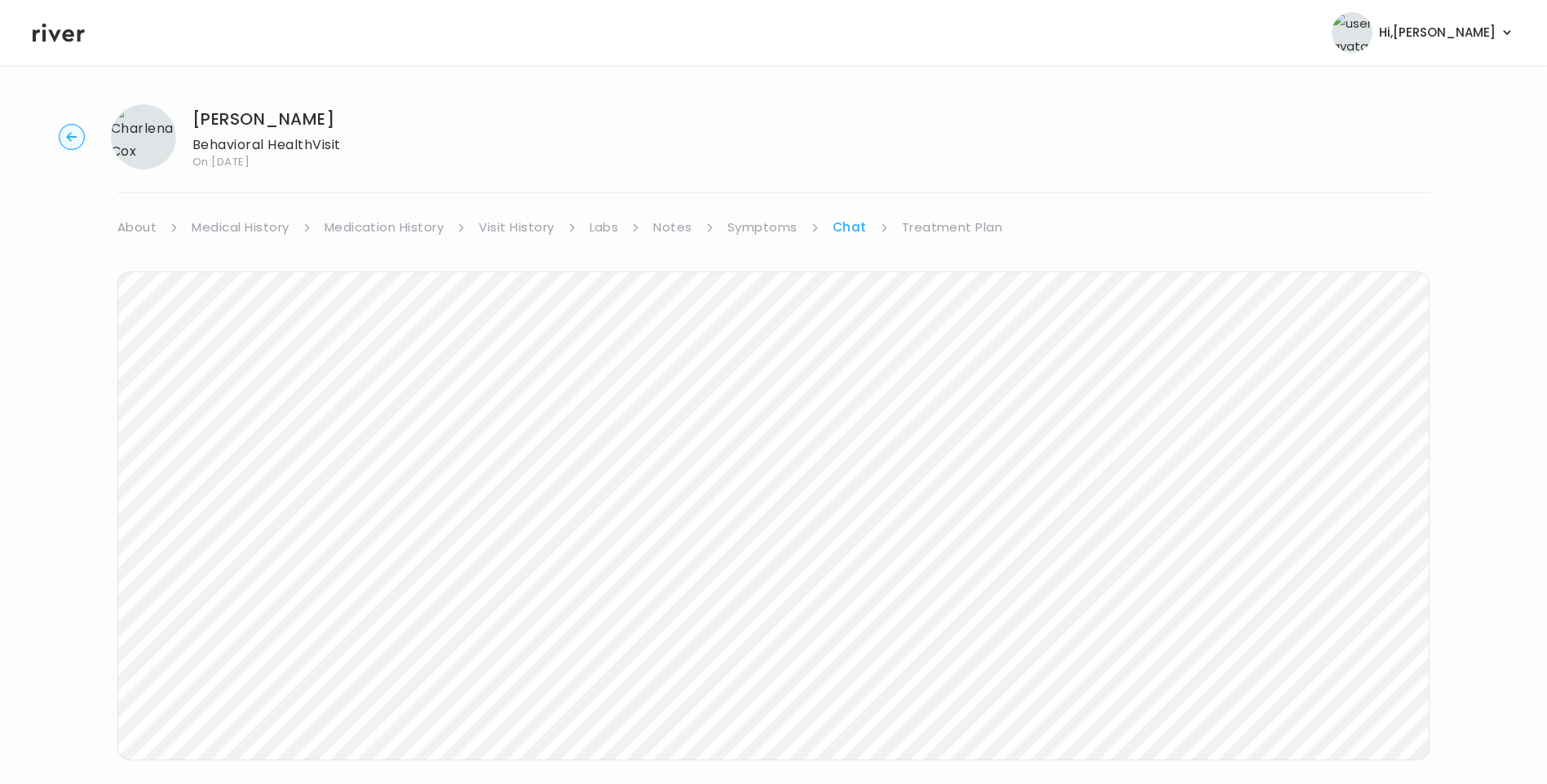
scroll to position [122, 0]
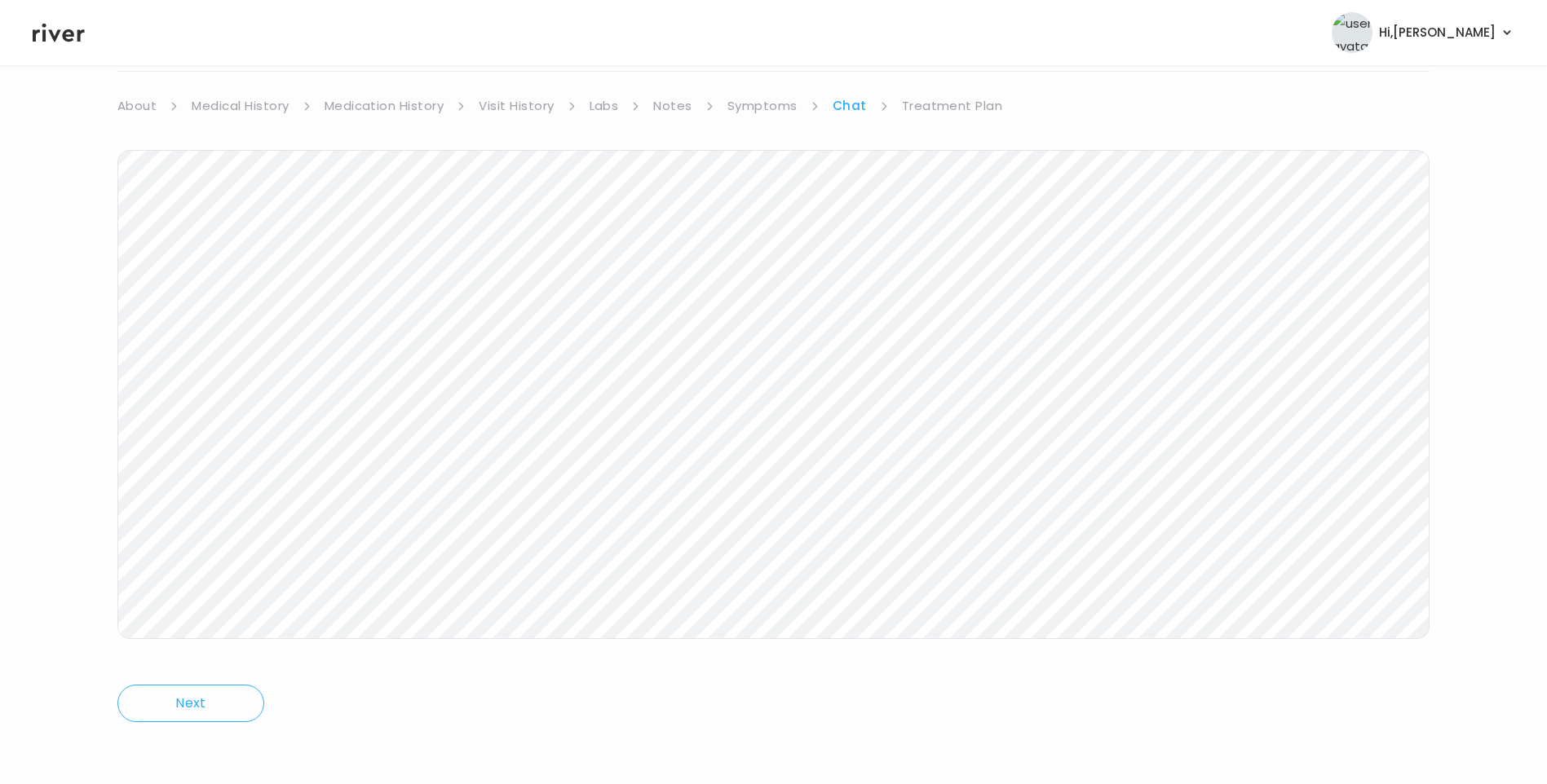
click at [946, 107] on link "Treatment Plan" at bounding box center [952, 106] width 101 height 23
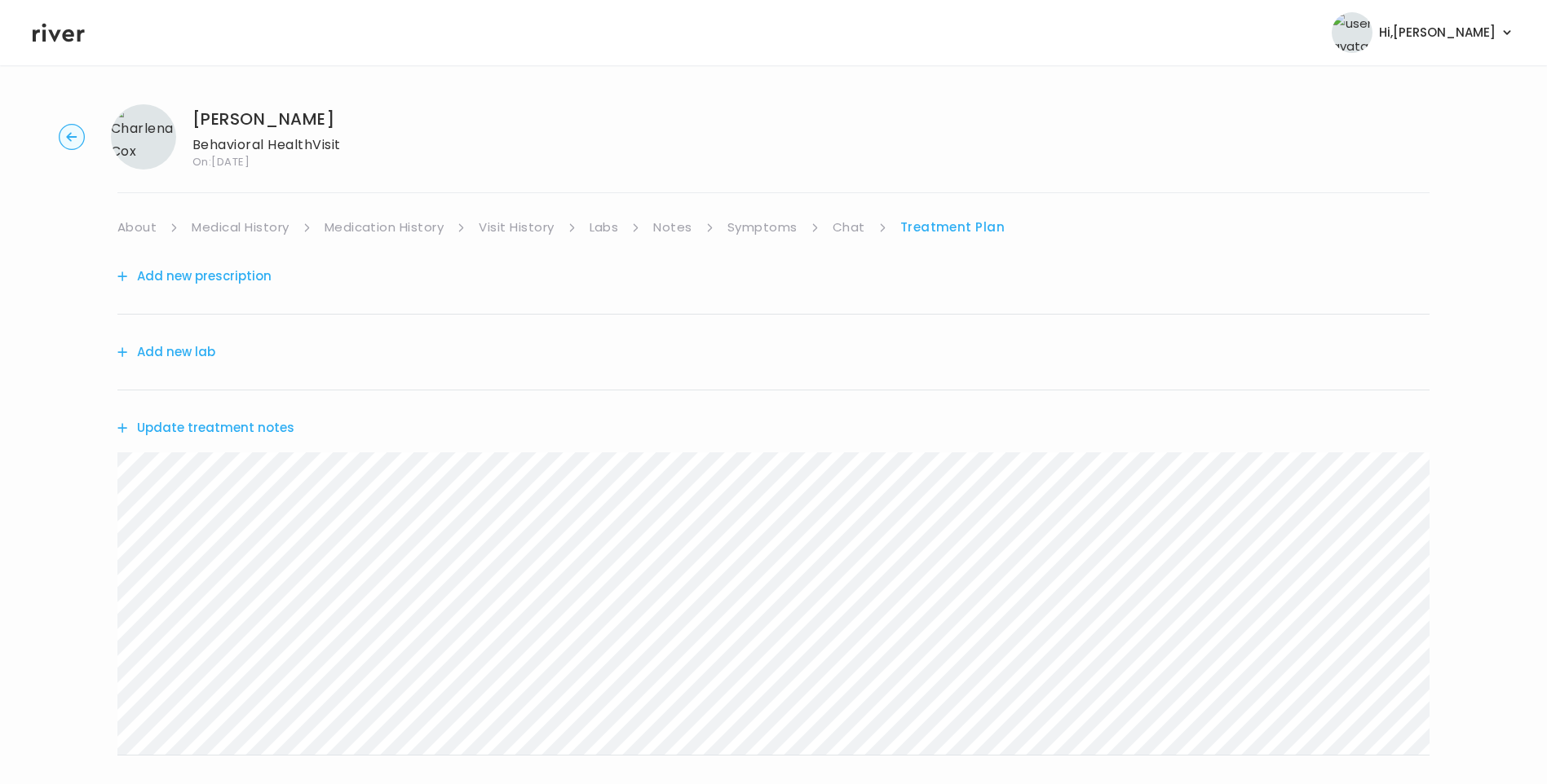
click at [263, 425] on button "Update treatment notes" at bounding box center [206, 428] width 177 height 23
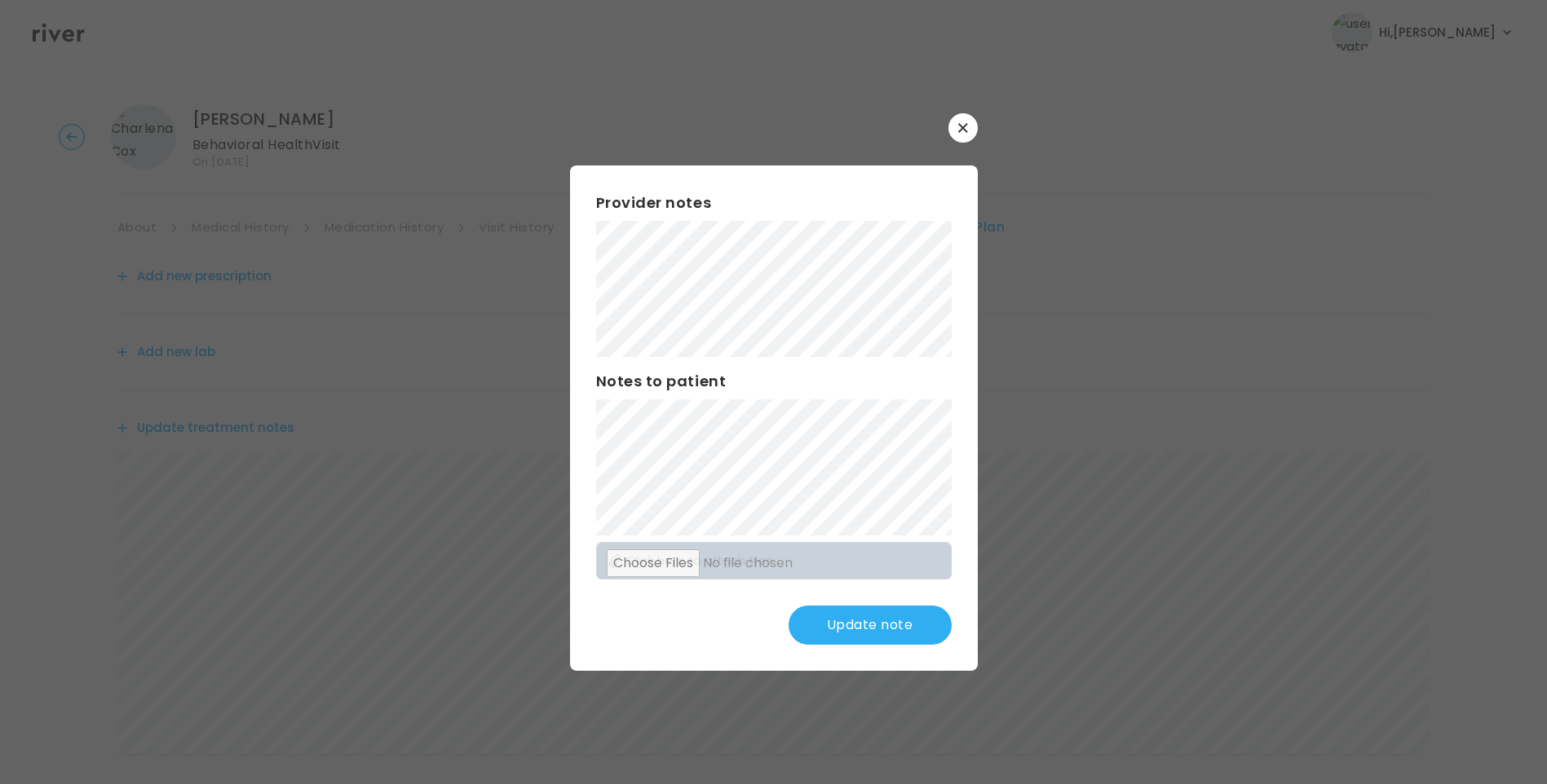
click at [867, 619] on button "Update note" at bounding box center [870, 625] width 163 height 39
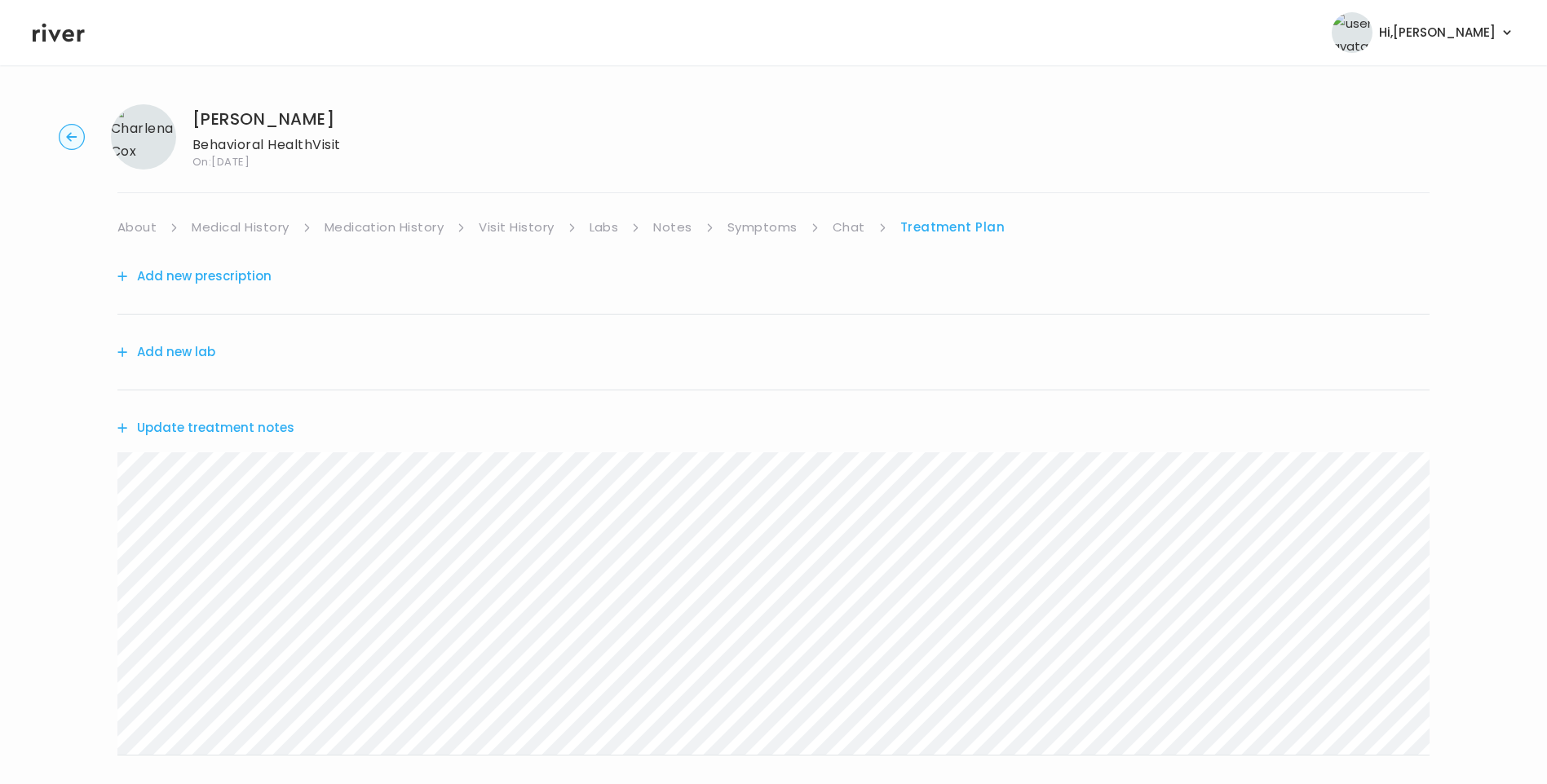
click at [847, 225] on link "Chat" at bounding box center [849, 227] width 33 height 23
click at [135, 222] on link "About" at bounding box center [137, 227] width 39 height 23
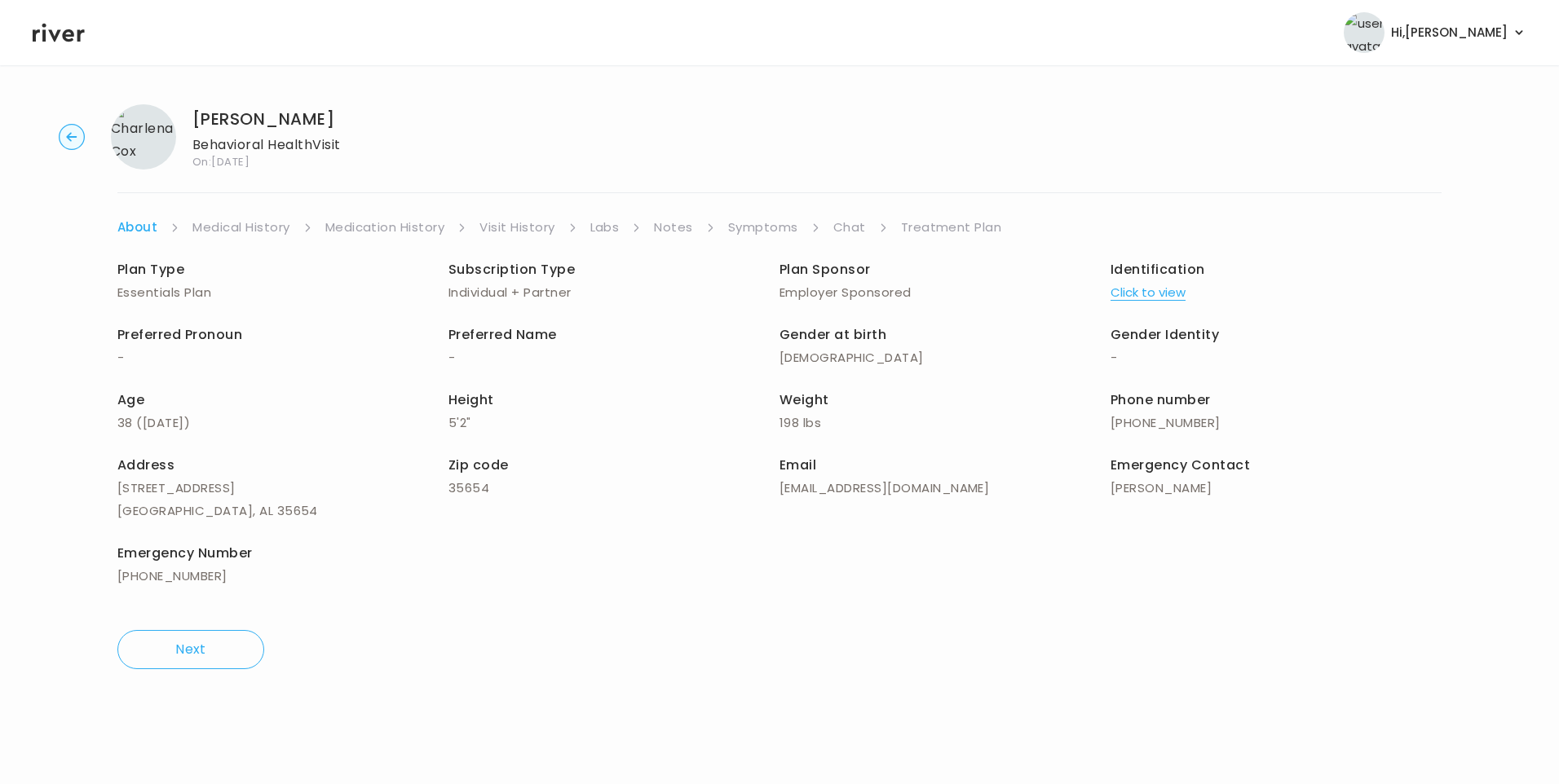
click at [852, 226] on link "Chat" at bounding box center [849, 227] width 33 height 23
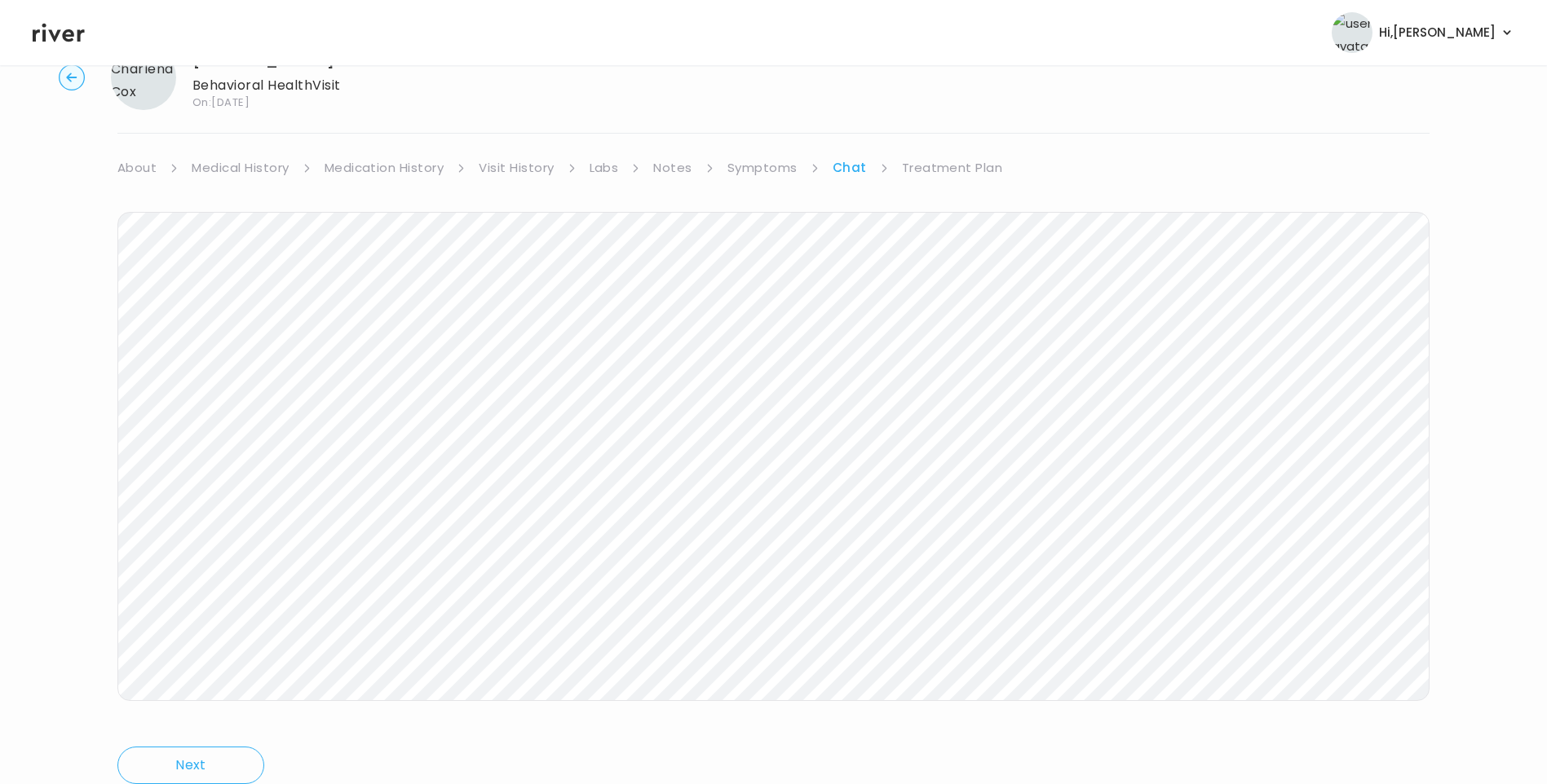
scroll to position [122, 0]
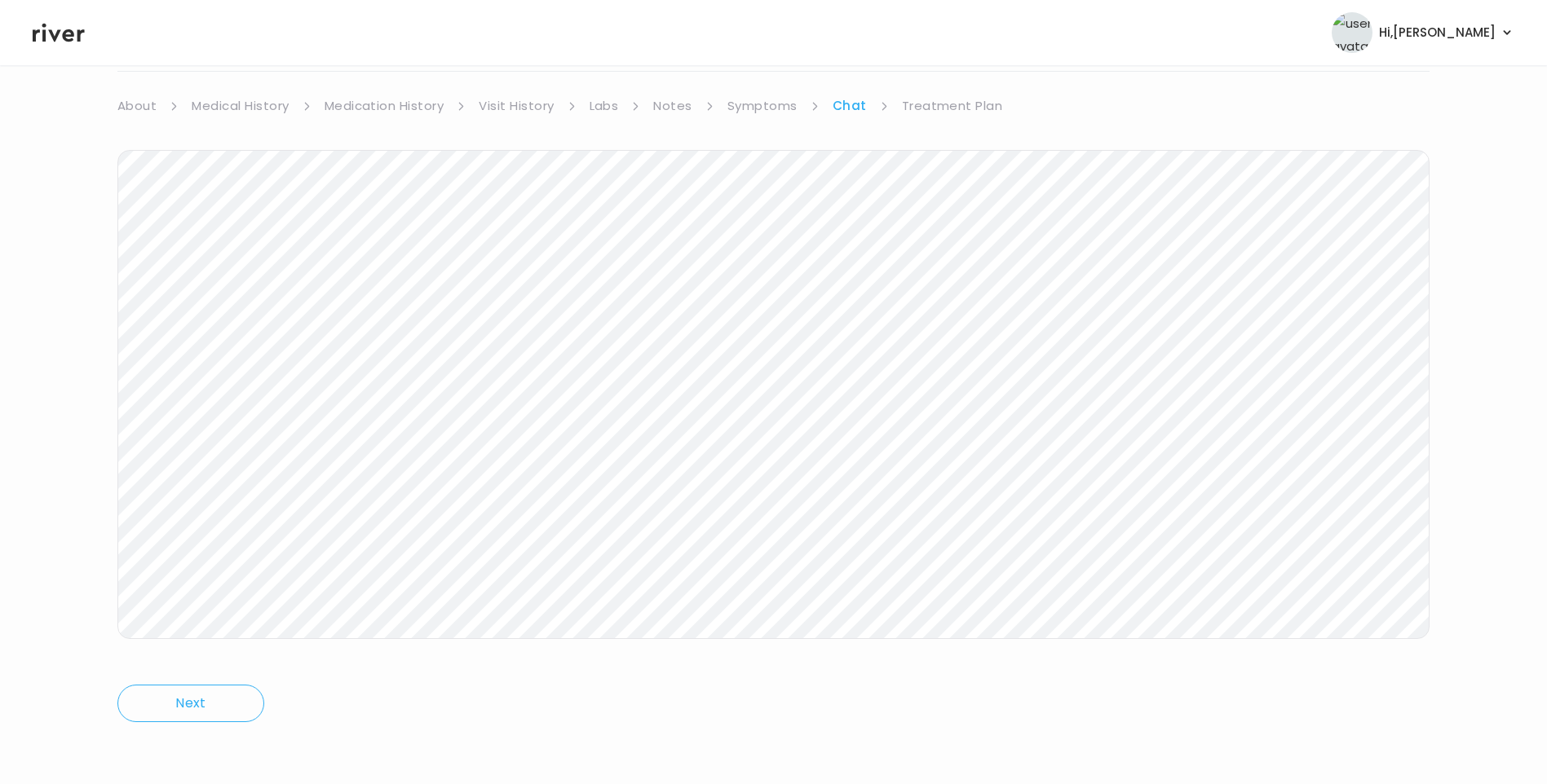
click at [1040, 683] on div "Next Ping message sent" at bounding box center [773, 431] width 1312 height 628
click at [955, 106] on link "Treatment Plan" at bounding box center [952, 106] width 101 height 23
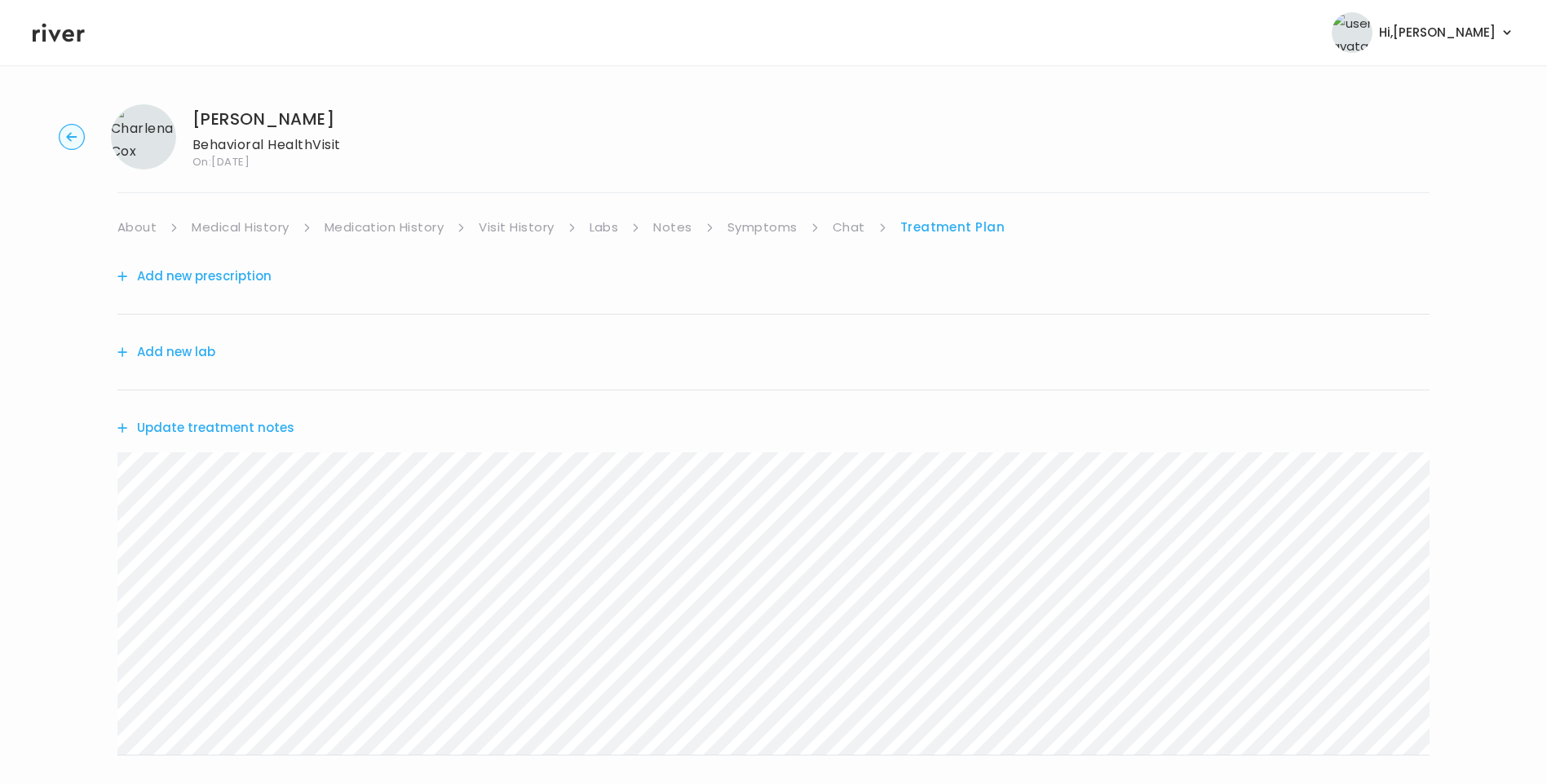
click at [244, 425] on button "Update treatment notes" at bounding box center [206, 428] width 177 height 23
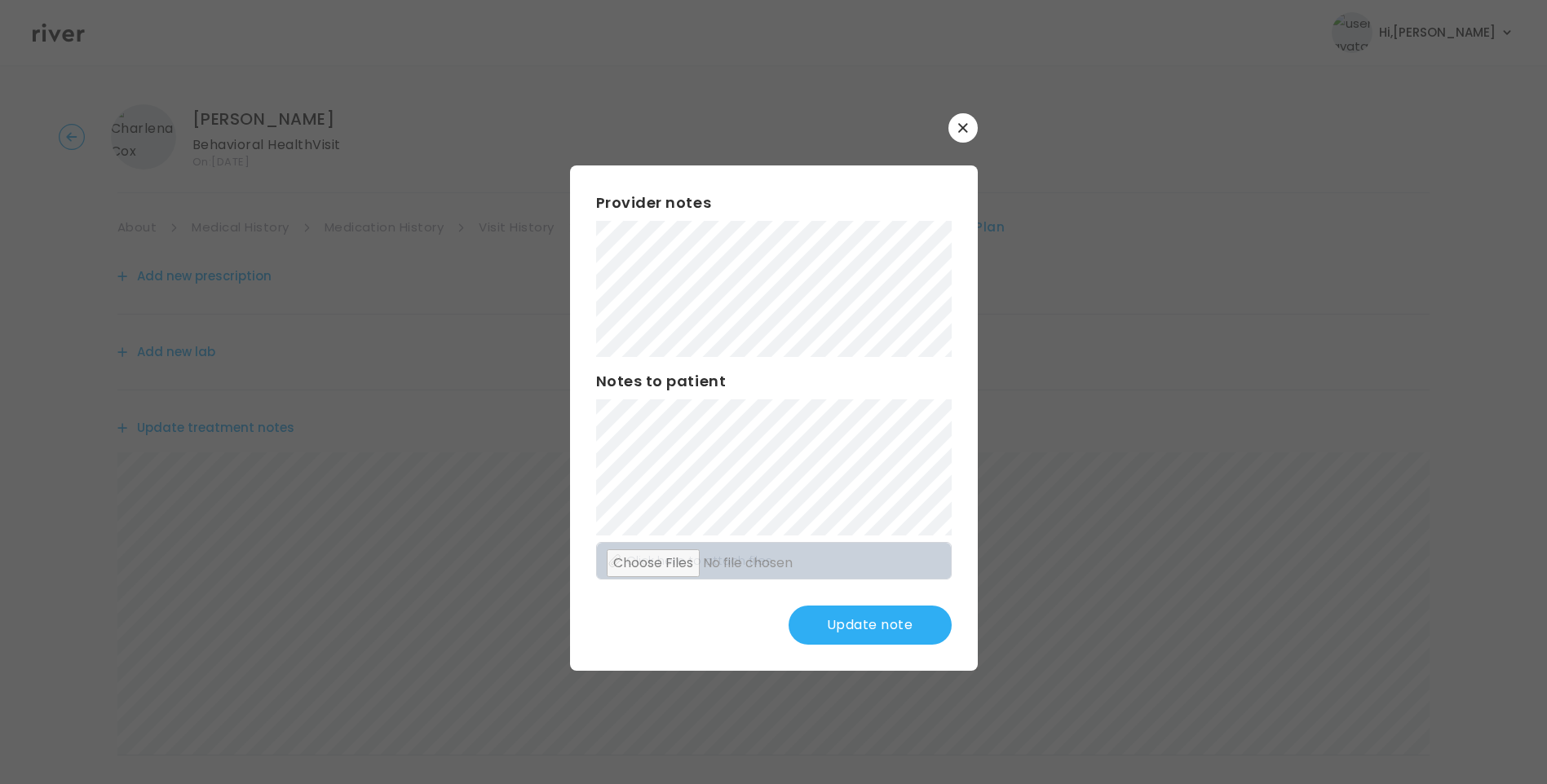
click at [828, 624] on button "Update note" at bounding box center [870, 625] width 163 height 39
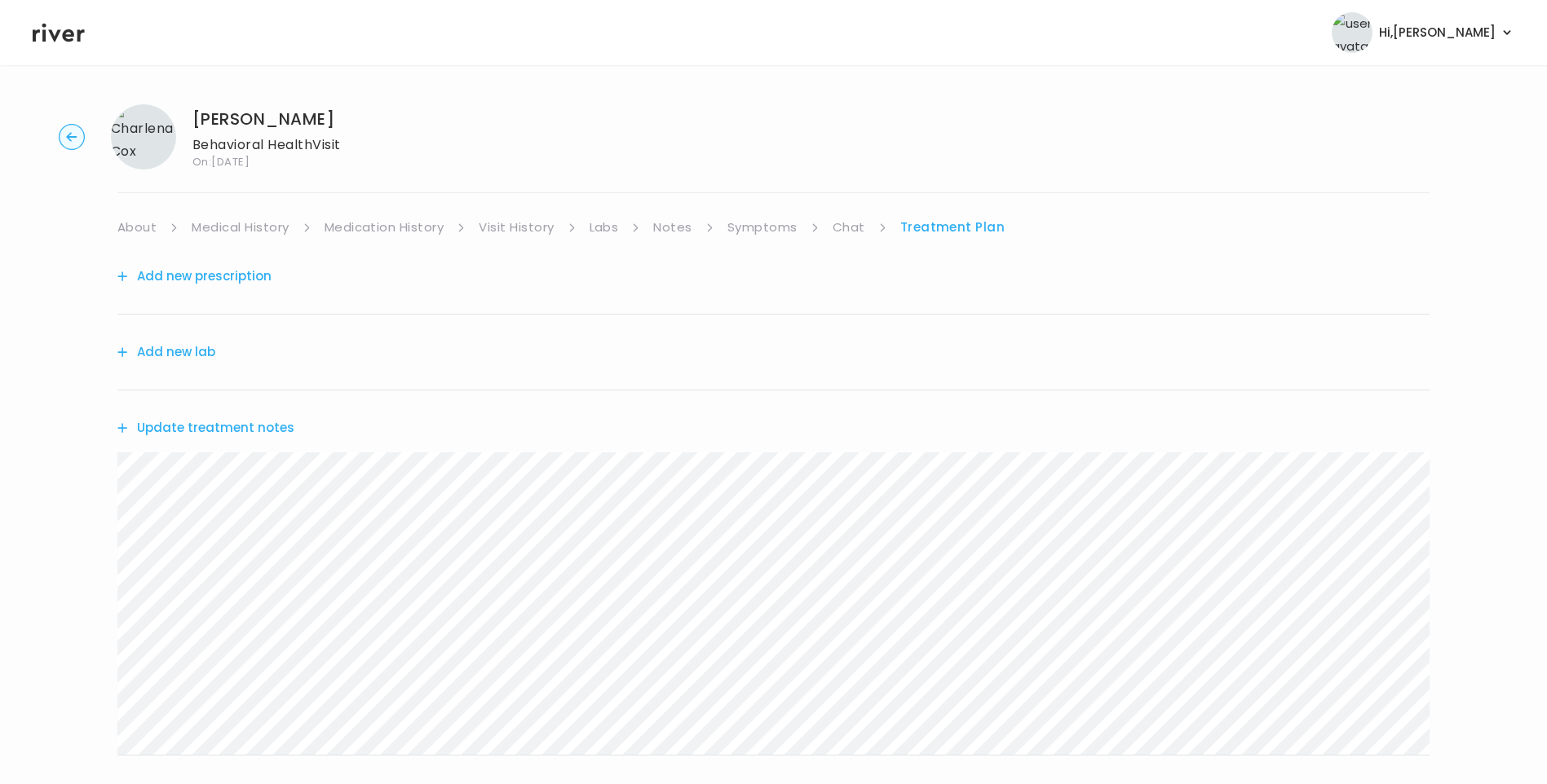
click at [268, 423] on button "Update treatment notes" at bounding box center [206, 428] width 177 height 23
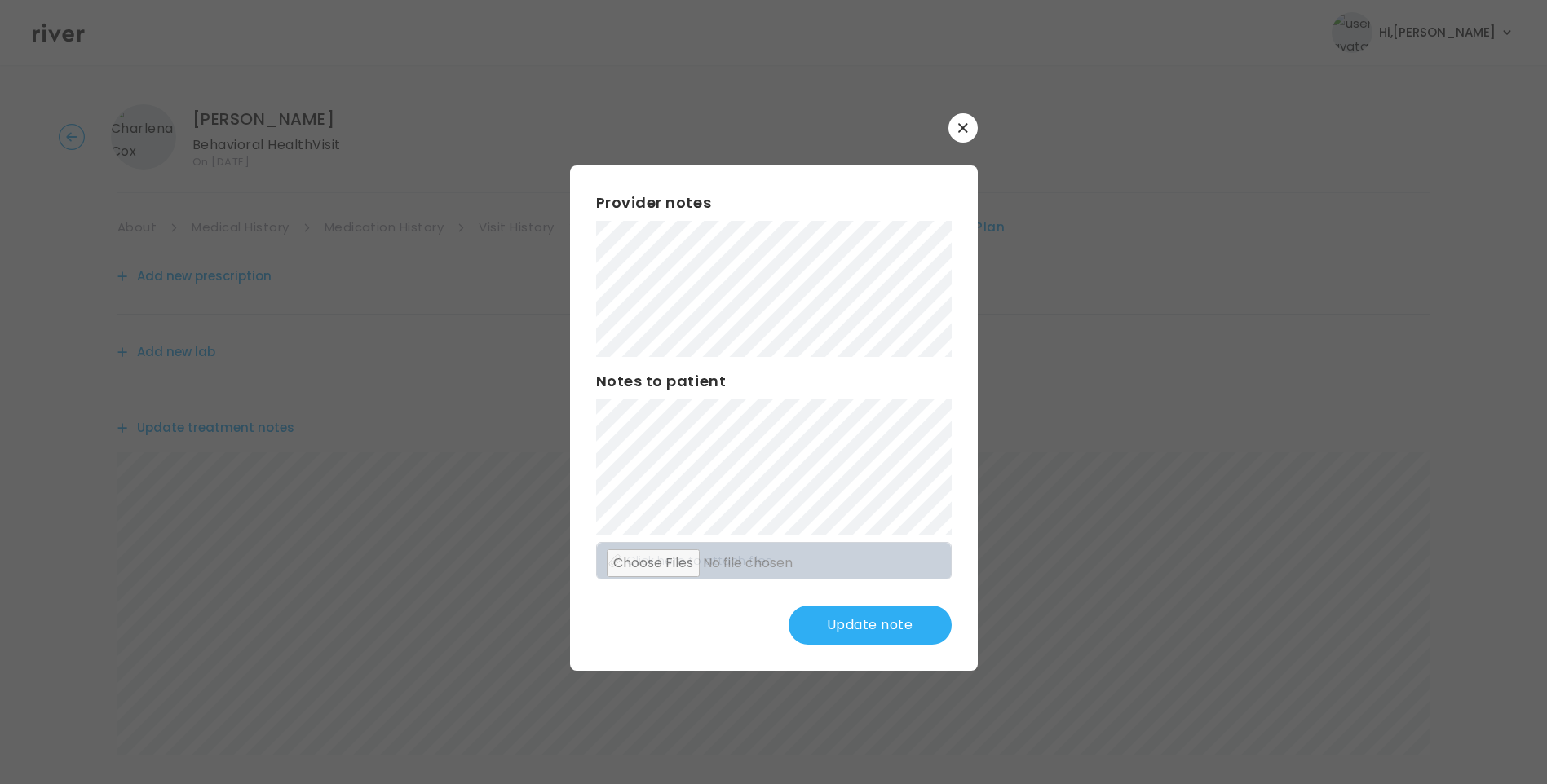
click at [541, 166] on div "​ Provider notes Notes to patient Click here to attach files Update note" at bounding box center [773, 392] width 1547 height 784
click at [880, 621] on button "Update note" at bounding box center [870, 625] width 163 height 39
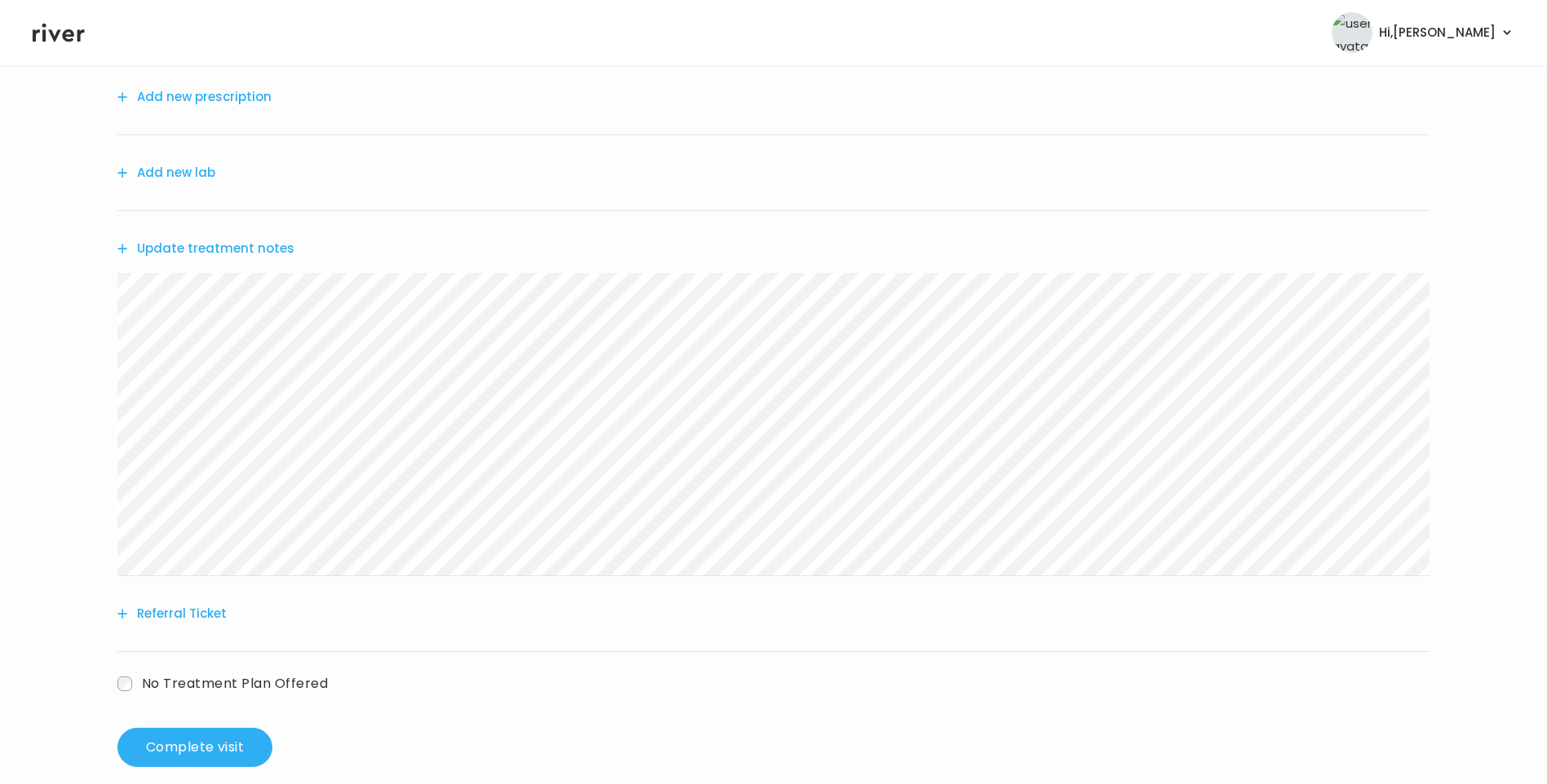
scroll to position [202, 0]
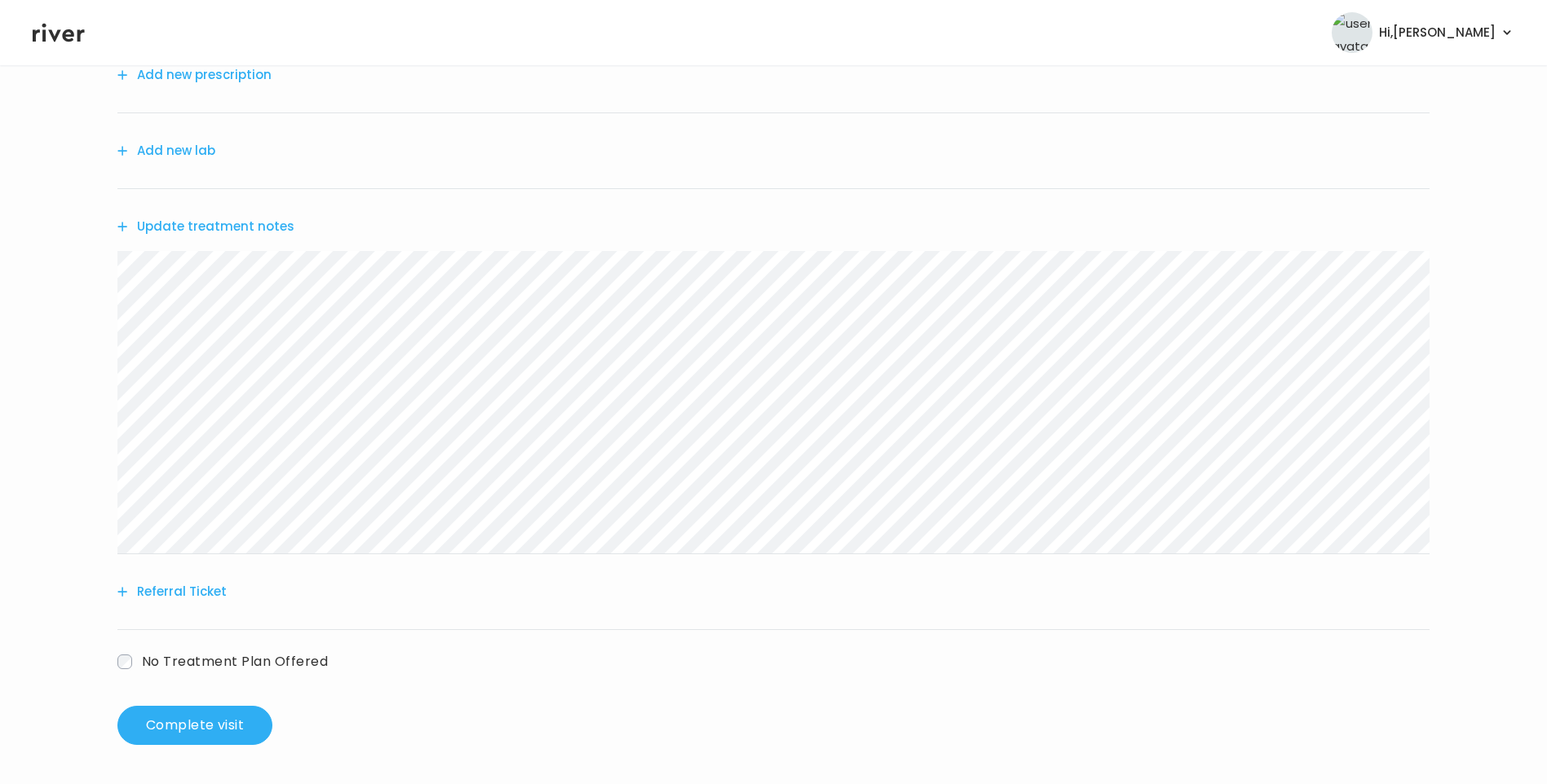
click at [213, 234] on button "Update treatment notes" at bounding box center [206, 226] width 177 height 23
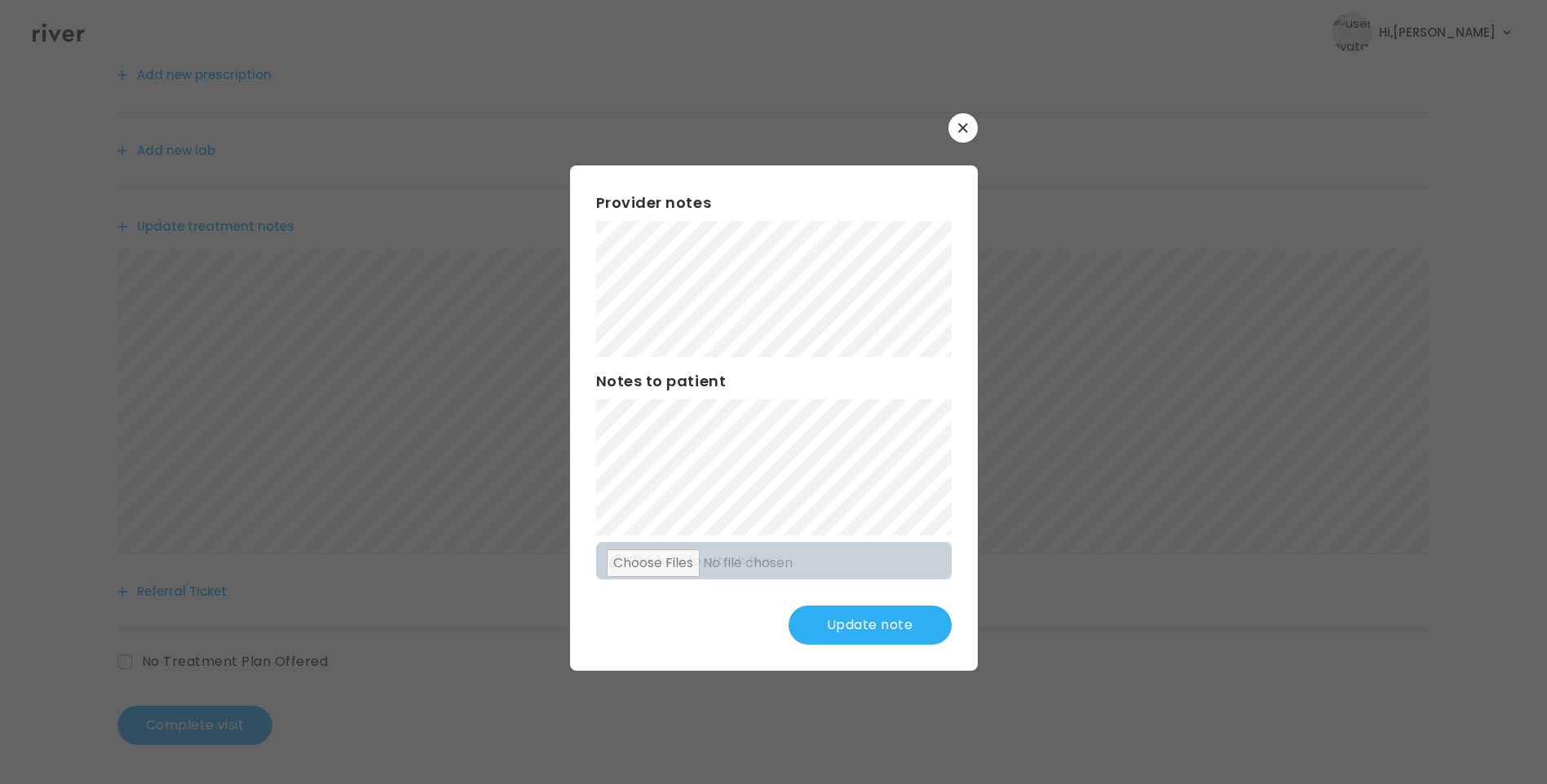
click at [891, 621] on button "Update note" at bounding box center [870, 625] width 163 height 39
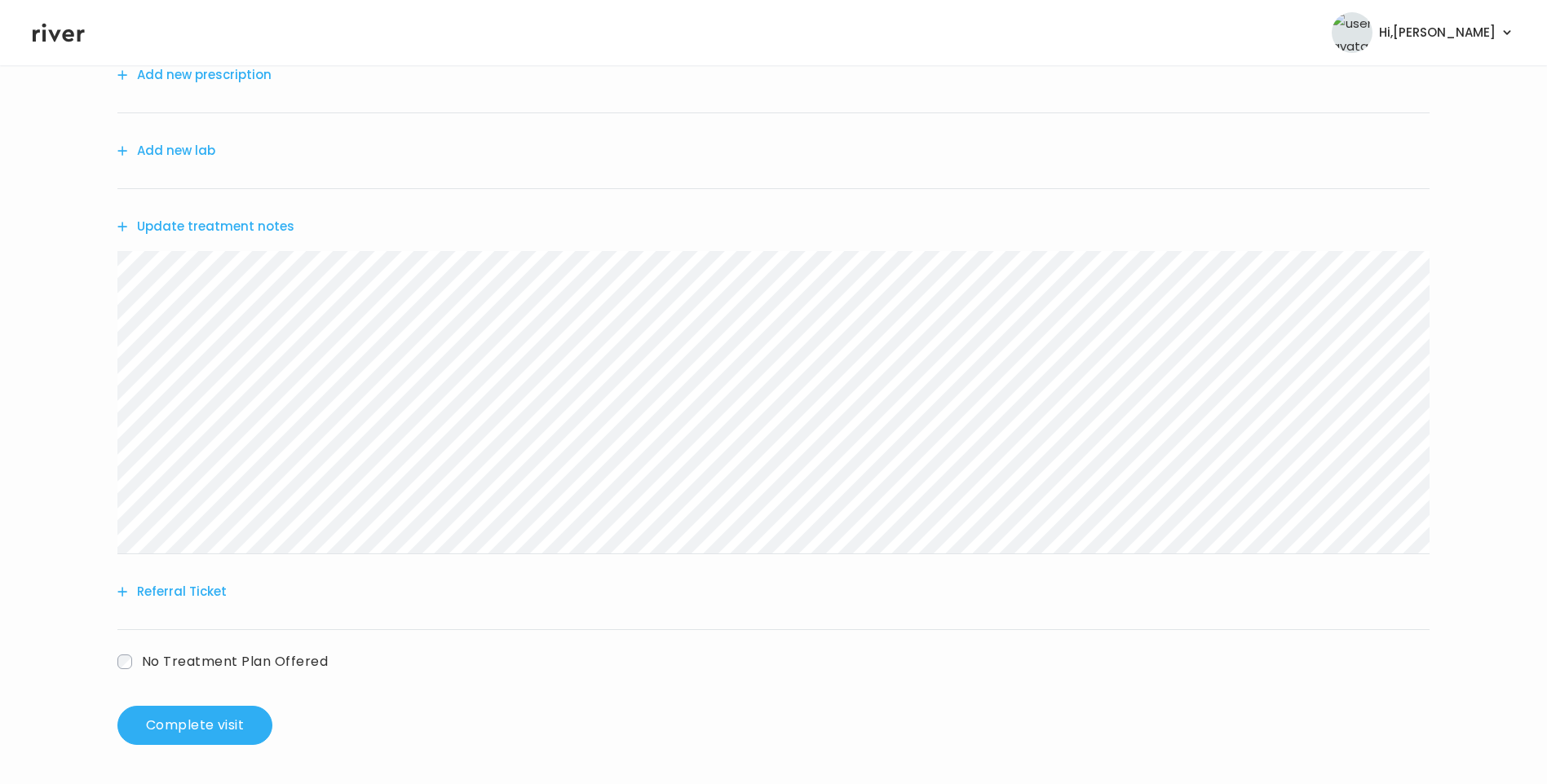
click at [168, 592] on button "Referral Ticket" at bounding box center [172, 592] width 109 height 23
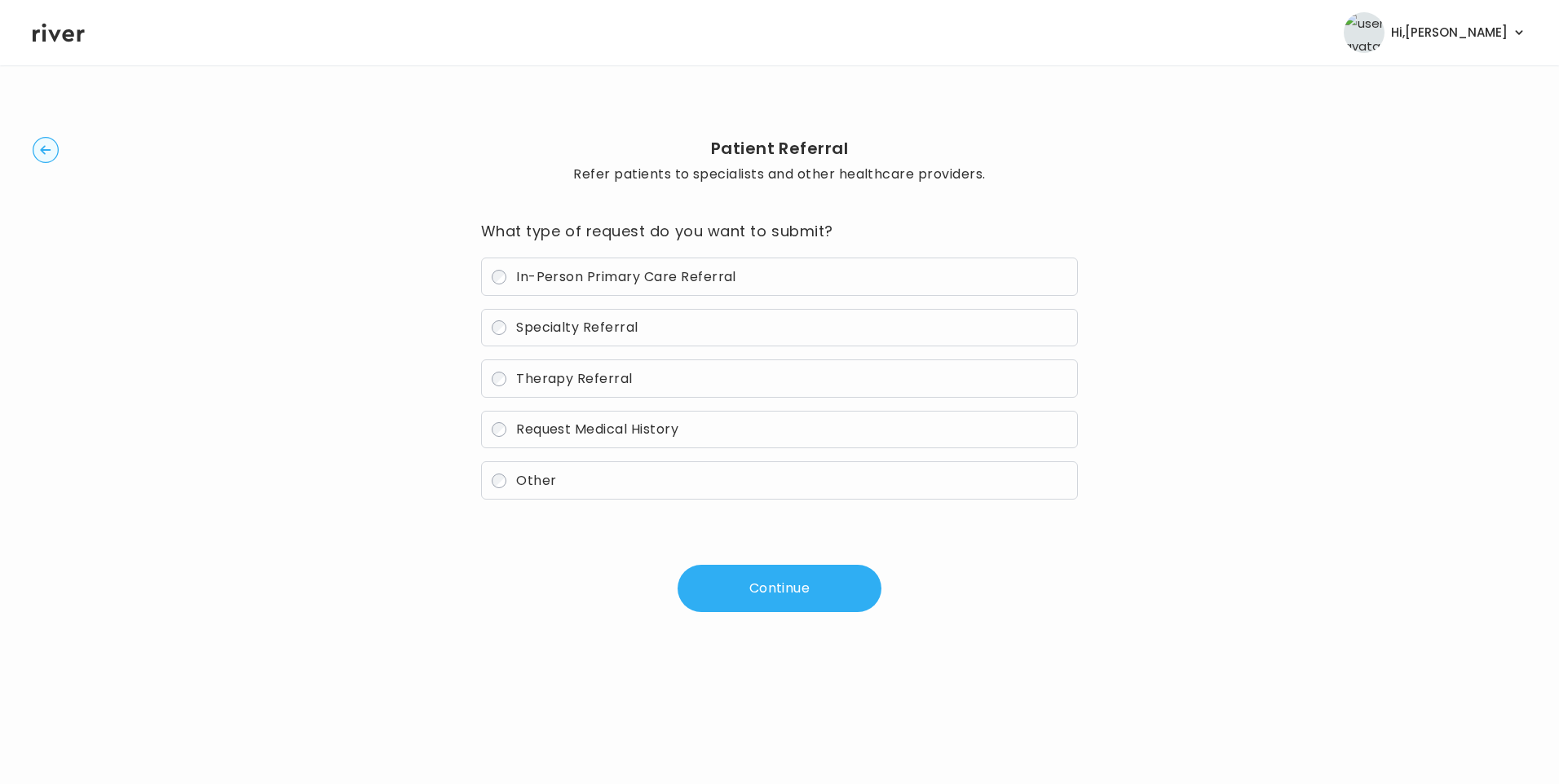
click at [618, 380] on span "Therapy Referral" at bounding box center [575, 379] width 117 height 19
click at [788, 588] on button "Continue" at bounding box center [780, 588] width 204 height 47
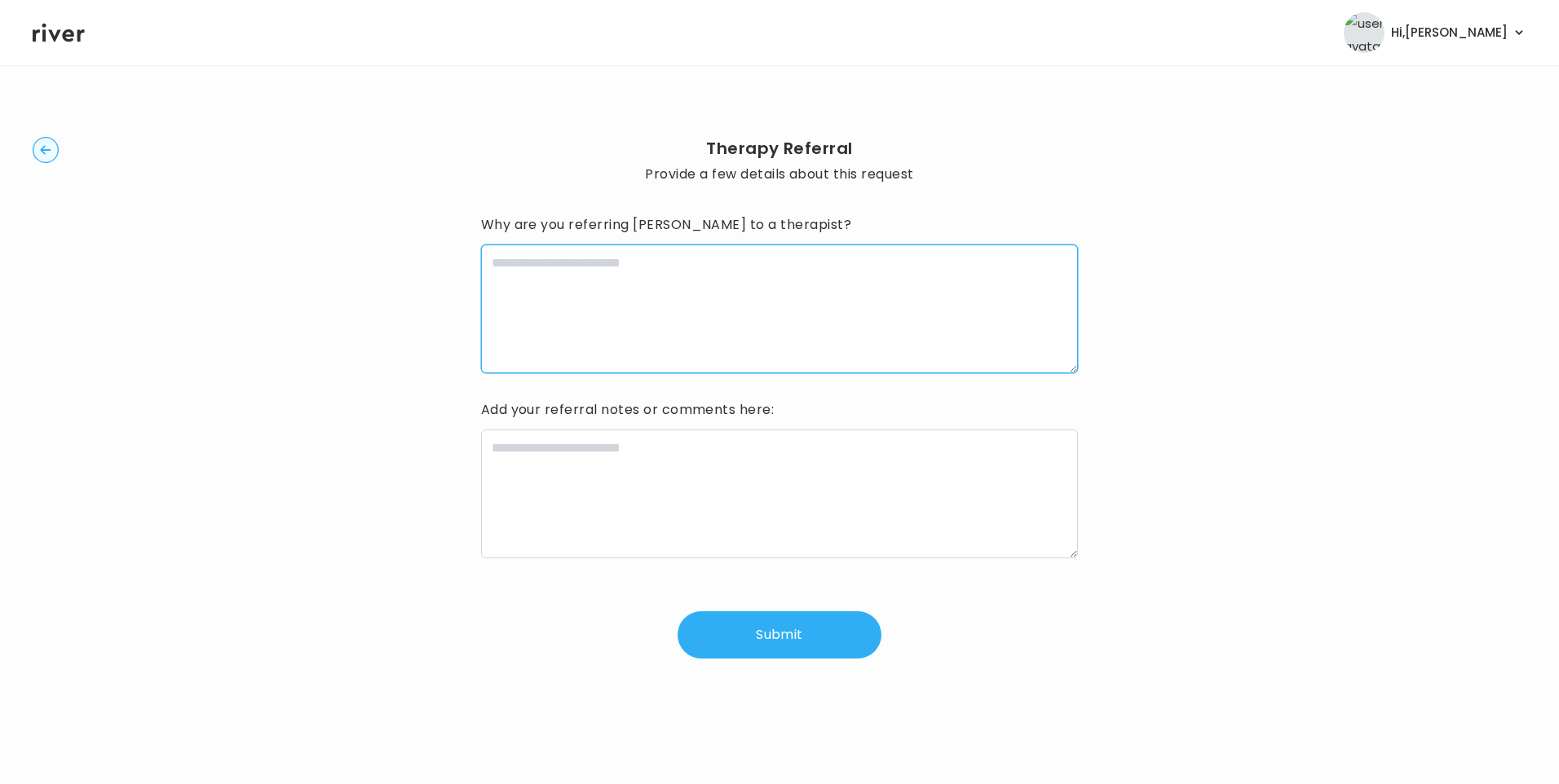
click at [625, 256] on textarea at bounding box center [780, 309] width 598 height 129
type textarea "**********"
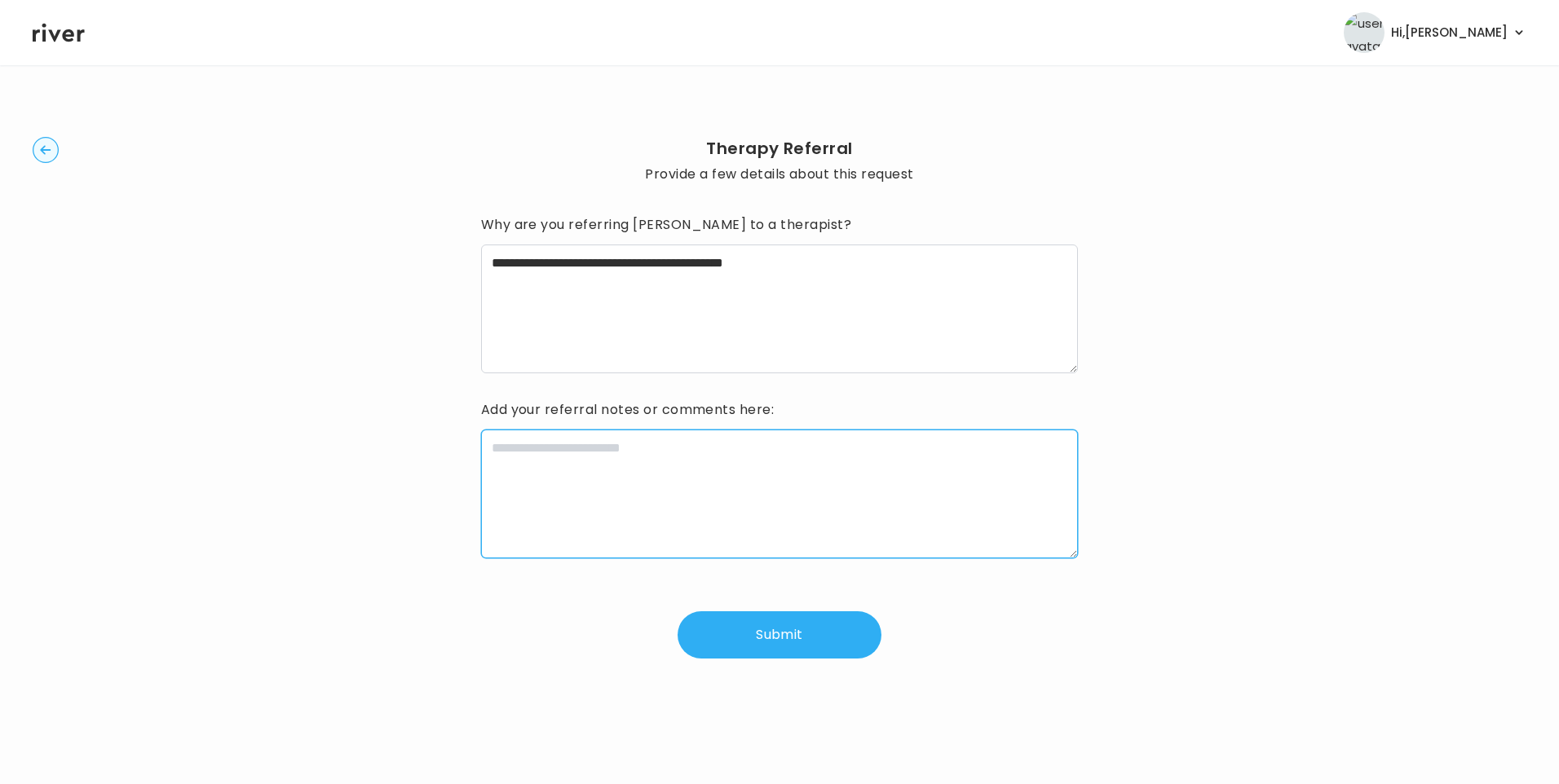
click at [650, 504] on textarea at bounding box center [780, 494] width 598 height 129
paste textarea "**********"
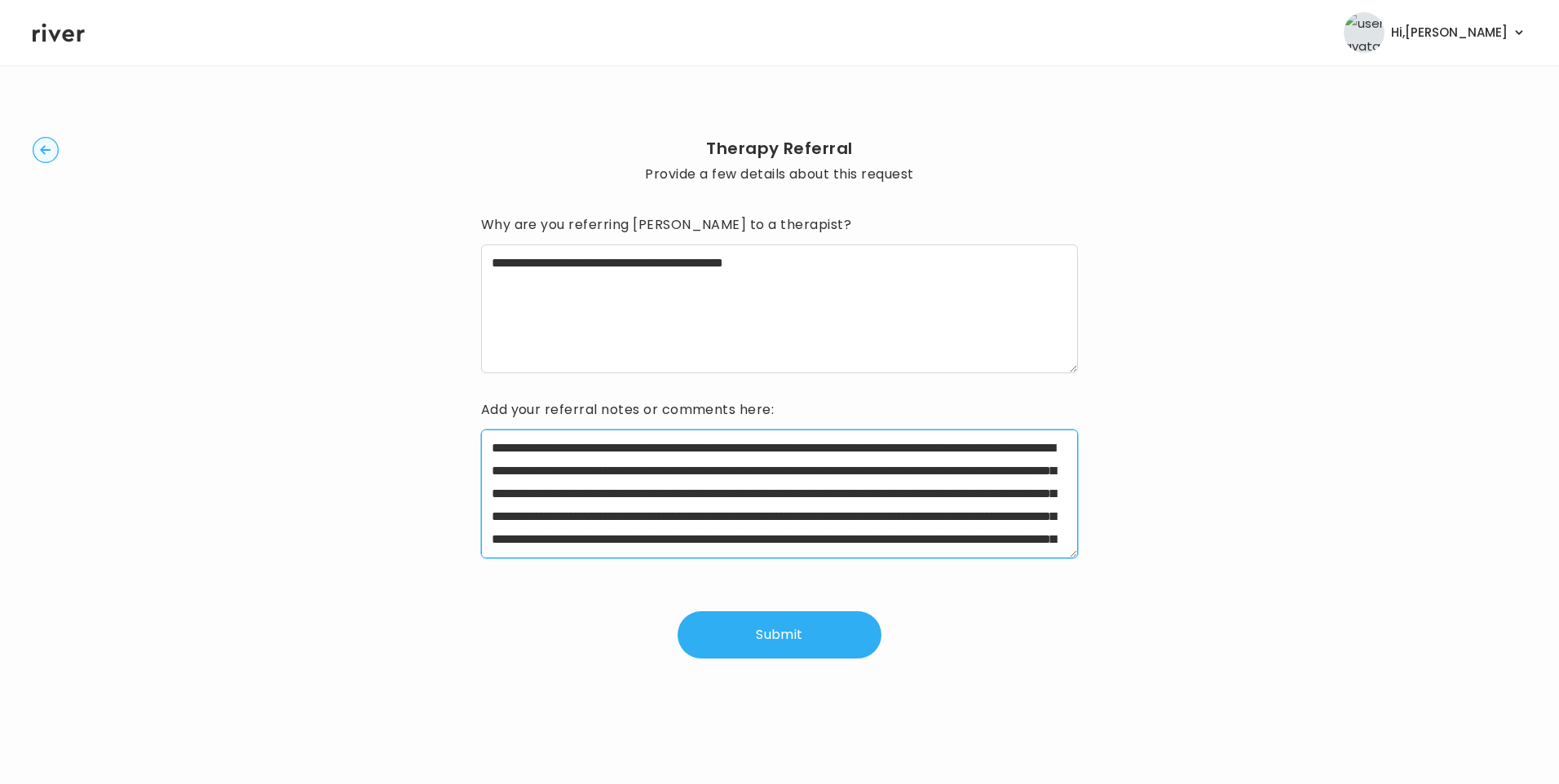
drag, startPoint x: 541, startPoint y: 449, endPoint x: 779, endPoint y: 453, distance: 238.0
click at [779, 453] on textarea at bounding box center [780, 494] width 598 height 129
click at [993, 447] on textarea at bounding box center [780, 494] width 598 height 129
type textarea "**********"
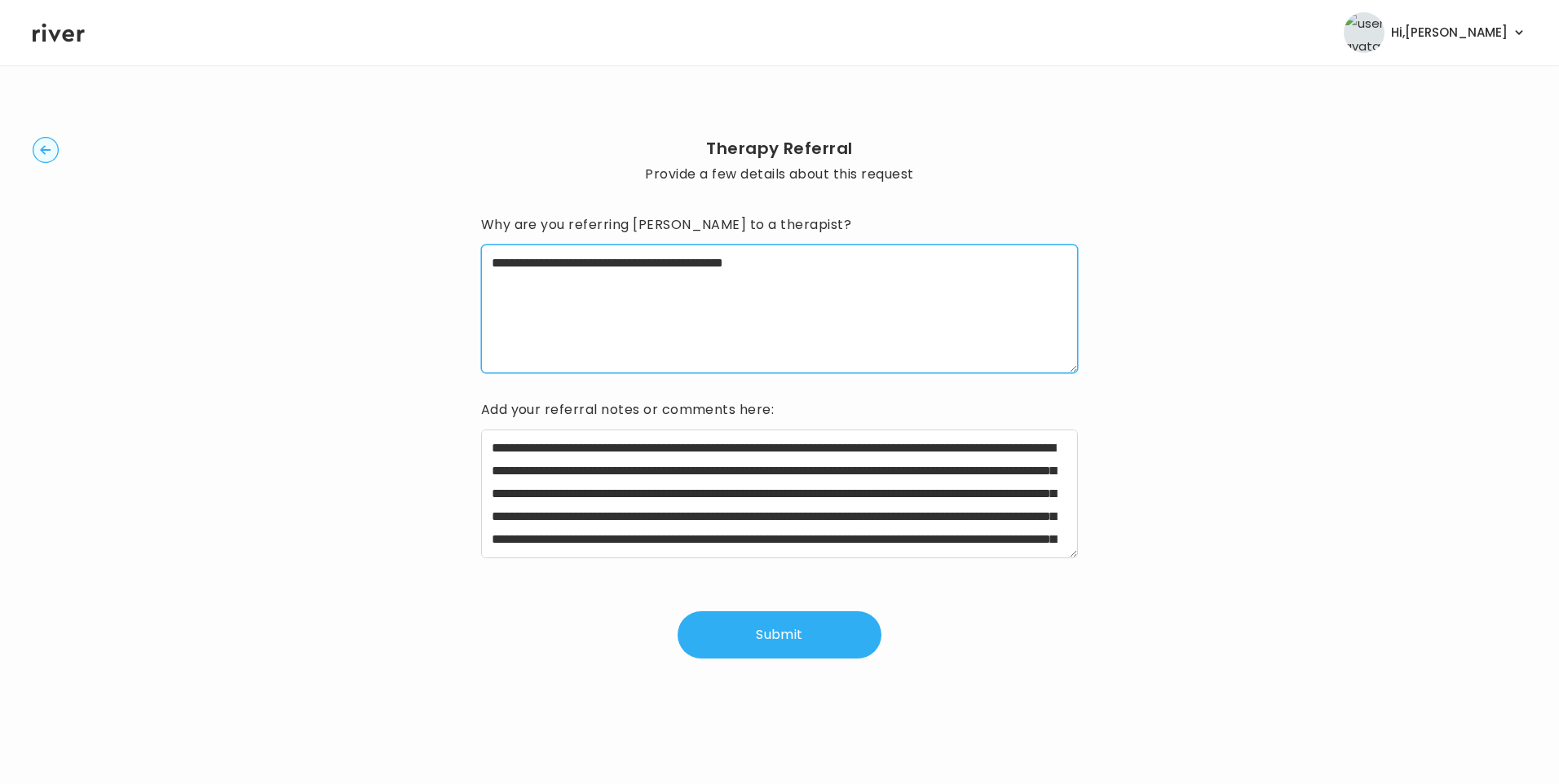
click at [611, 266] on textarea "**********" at bounding box center [780, 309] width 598 height 129
type textarea "**********"
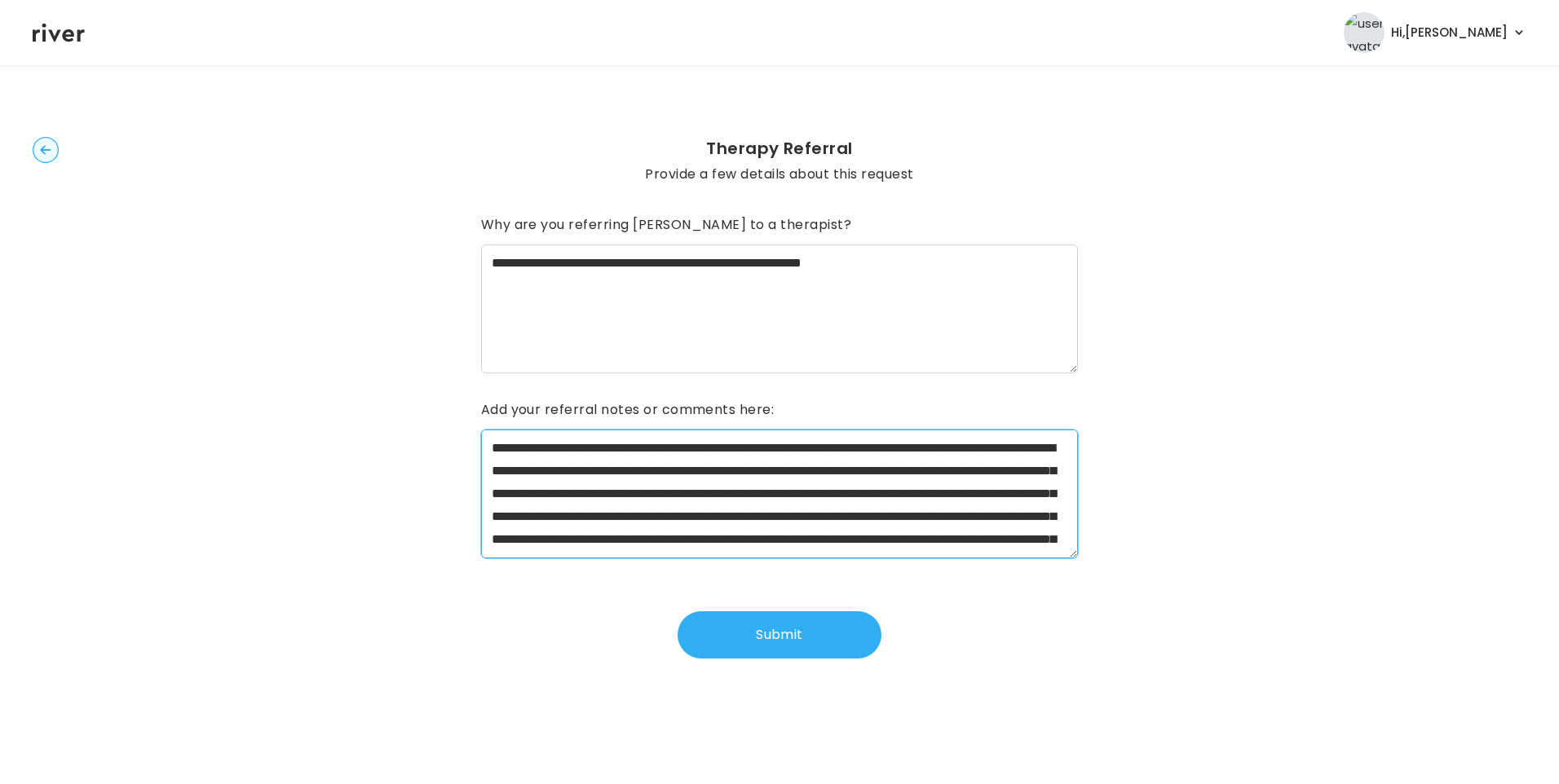
click at [964, 446] on textarea at bounding box center [780, 494] width 598 height 129
drag, startPoint x: 863, startPoint y: 495, endPoint x: 1060, endPoint y: 485, distance: 197.3
click at [1060, 485] on textarea at bounding box center [780, 494] width 598 height 129
drag, startPoint x: 571, startPoint y: 516, endPoint x: 911, endPoint y: 513, distance: 340.0
click at [911, 513] on textarea at bounding box center [780, 494] width 598 height 129
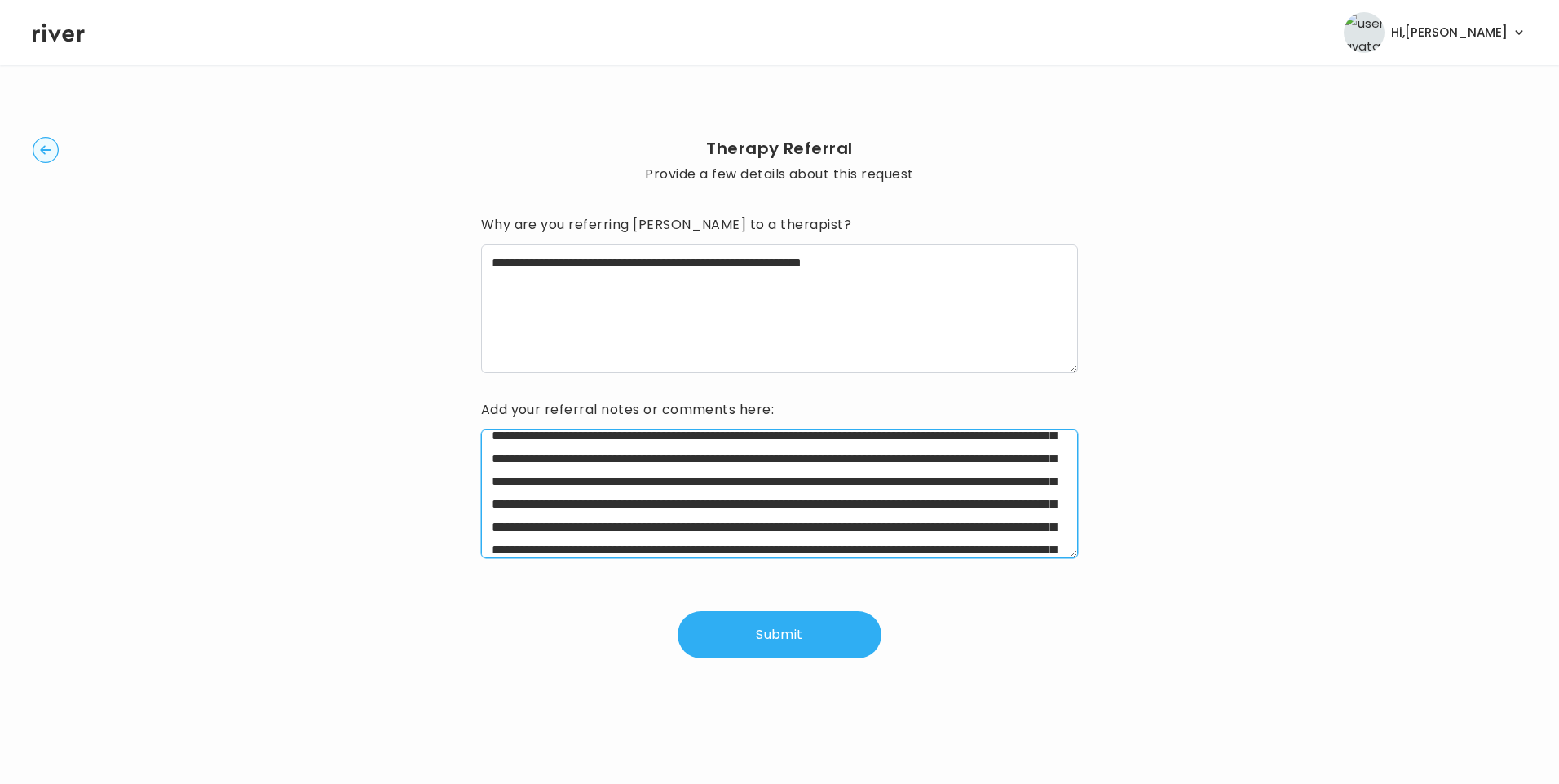
scroll to position [81, 0]
click at [899, 461] on textarea at bounding box center [780, 494] width 598 height 129
click at [673, 502] on textarea at bounding box center [780, 494] width 598 height 129
drag, startPoint x: 943, startPoint y: 503, endPoint x: 774, endPoint y: 527, distance: 170.7
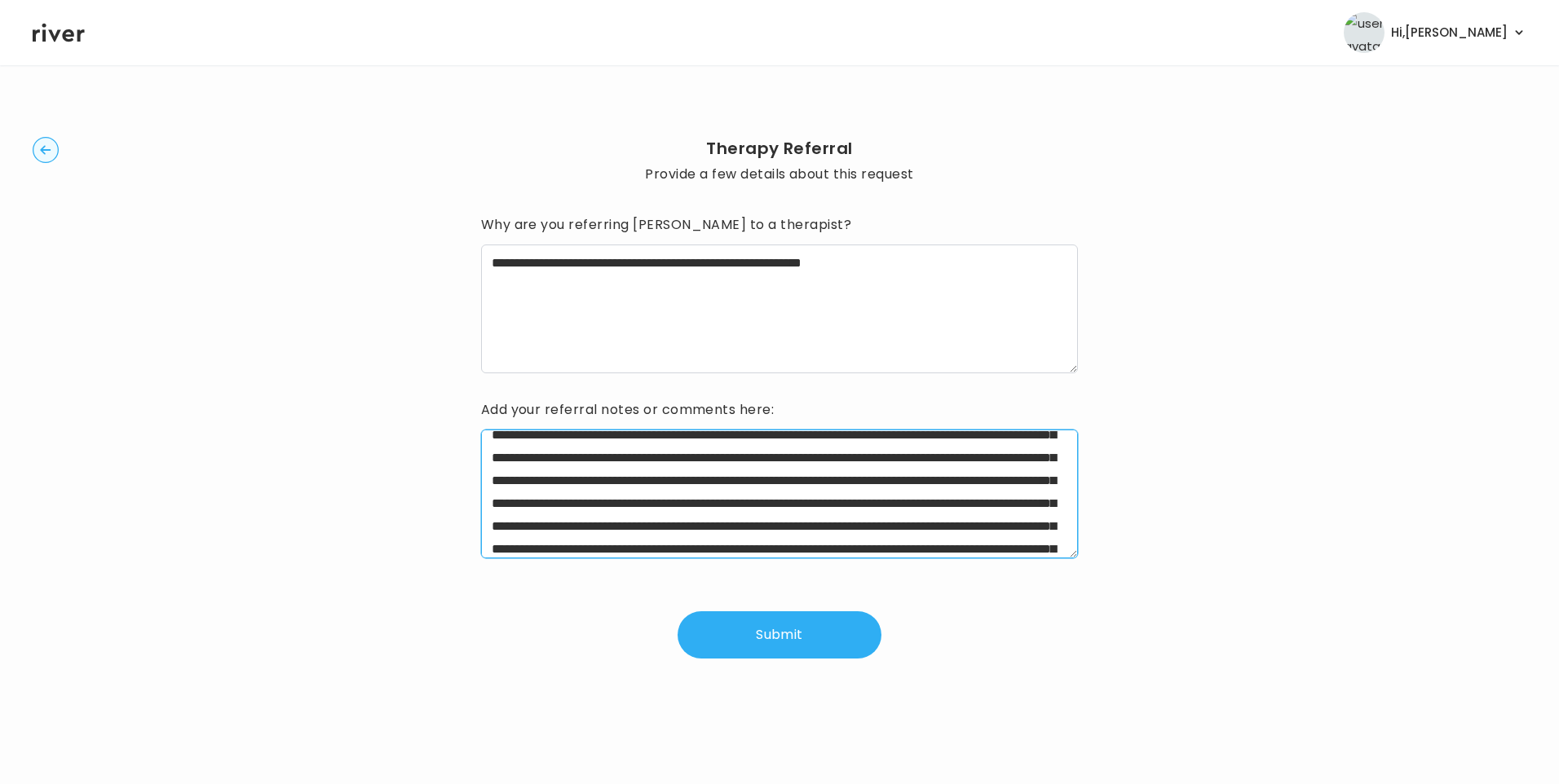
click at [774, 527] on textarea at bounding box center [780, 494] width 598 height 129
drag, startPoint x: 533, startPoint y: 524, endPoint x: 833, endPoint y: 526, distance: 300.0
click at [833, 526] on textarea at bounding box center [780, 494] width 598 height 129
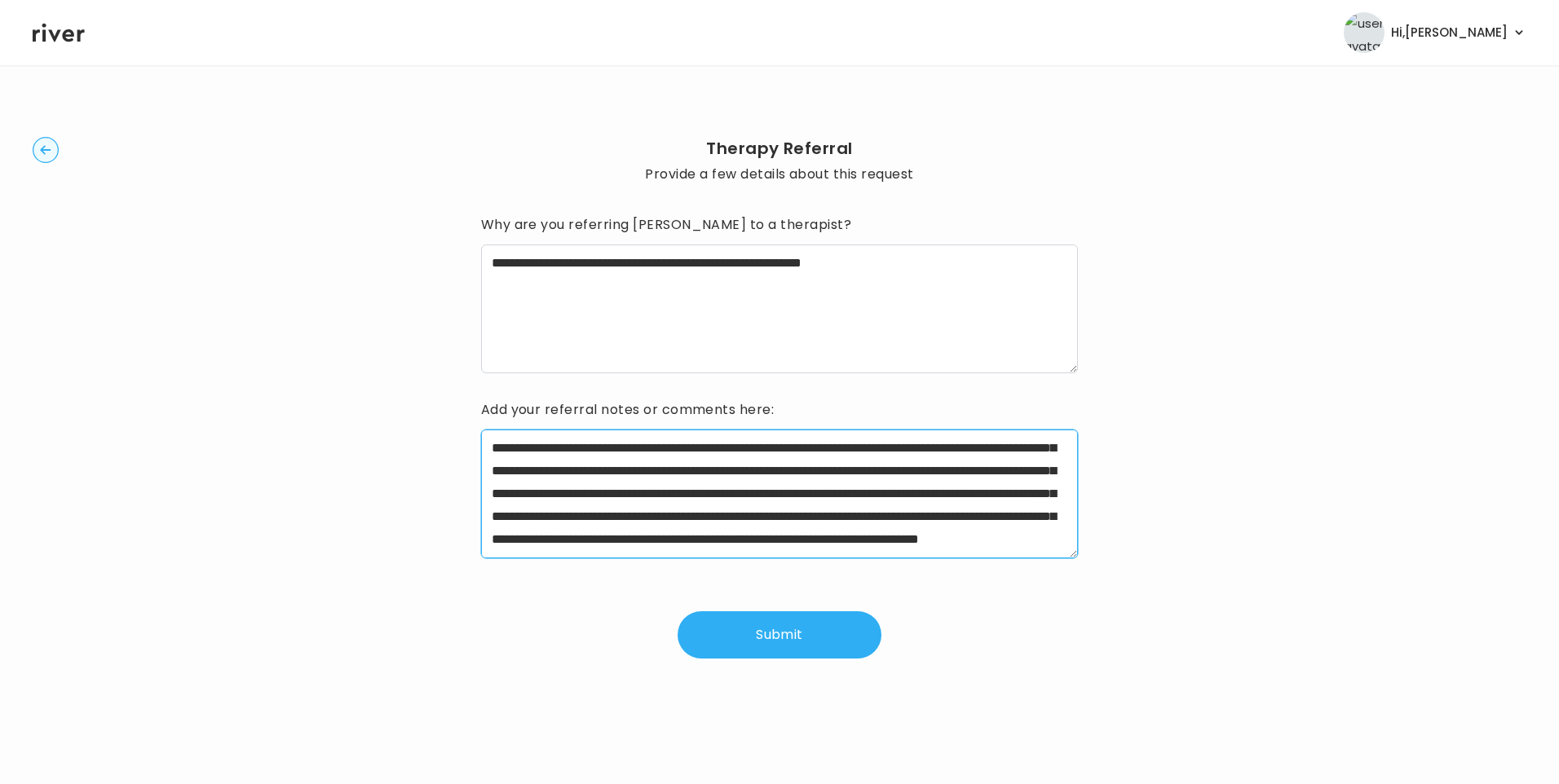
scroll to position [132, 0]
drag, startPoint x: 1010, startPoint y: 506, endPoint x: 522, endPoint y: 483, distance: 488.5
click at [522, 483] on textarea "**********" at bounding box center [780, 494] width 598 height 129
drag, startPoint x: 946, startPoint y: 461, endPoint x: 1006, endPoint y: 527, distance: 89.2
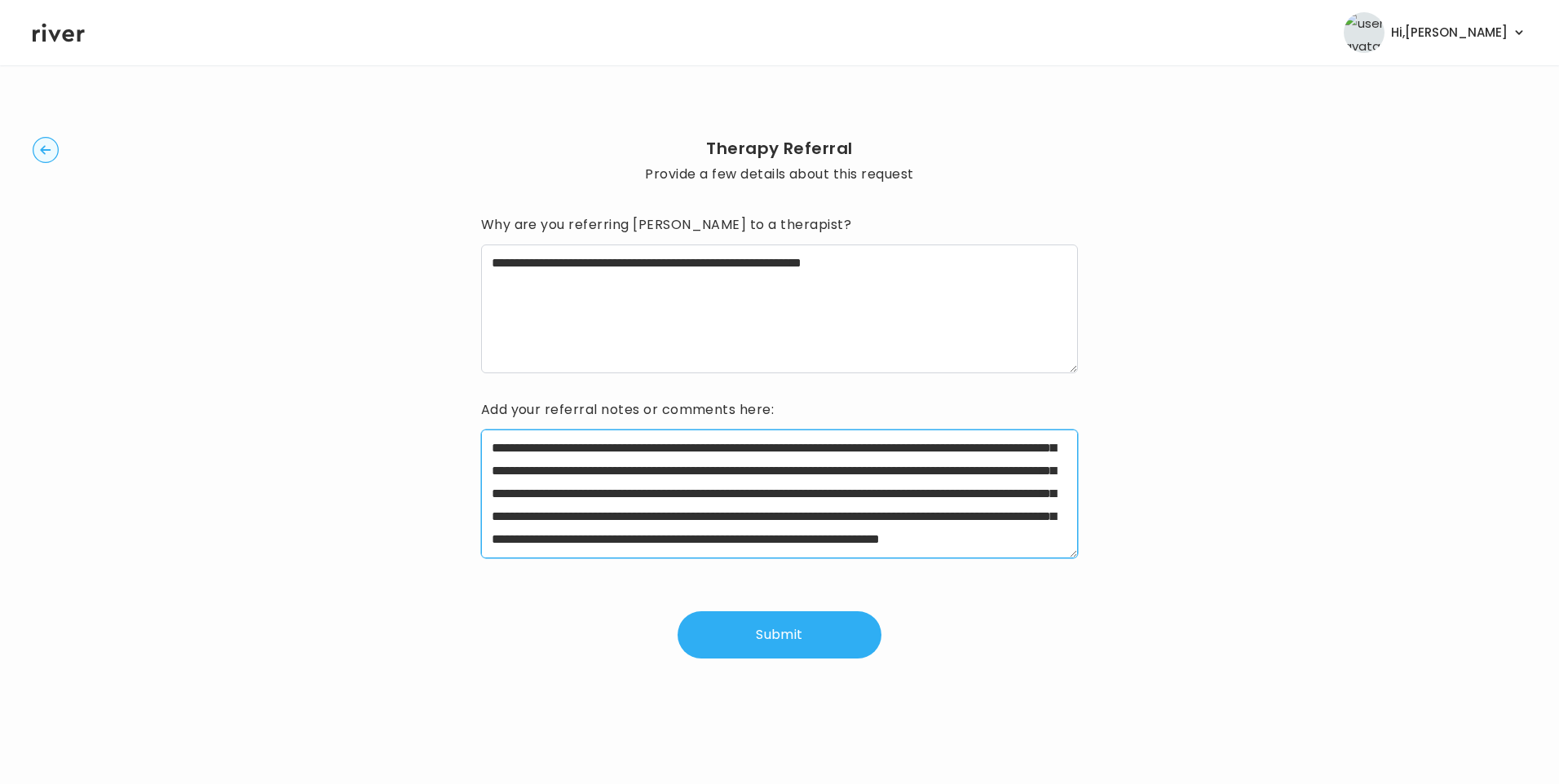
click at [1006, 527] on textarea "**********" at bounding box center [780, 494] width 598 height 129
drag, startPoint x: 945, startPoint y: 471, endPoint x: 755, endPoint y: 539, distance: 201.8
click at [755, 539] on textarea "**********" at bounding box center [780, 494] width 598 height 129
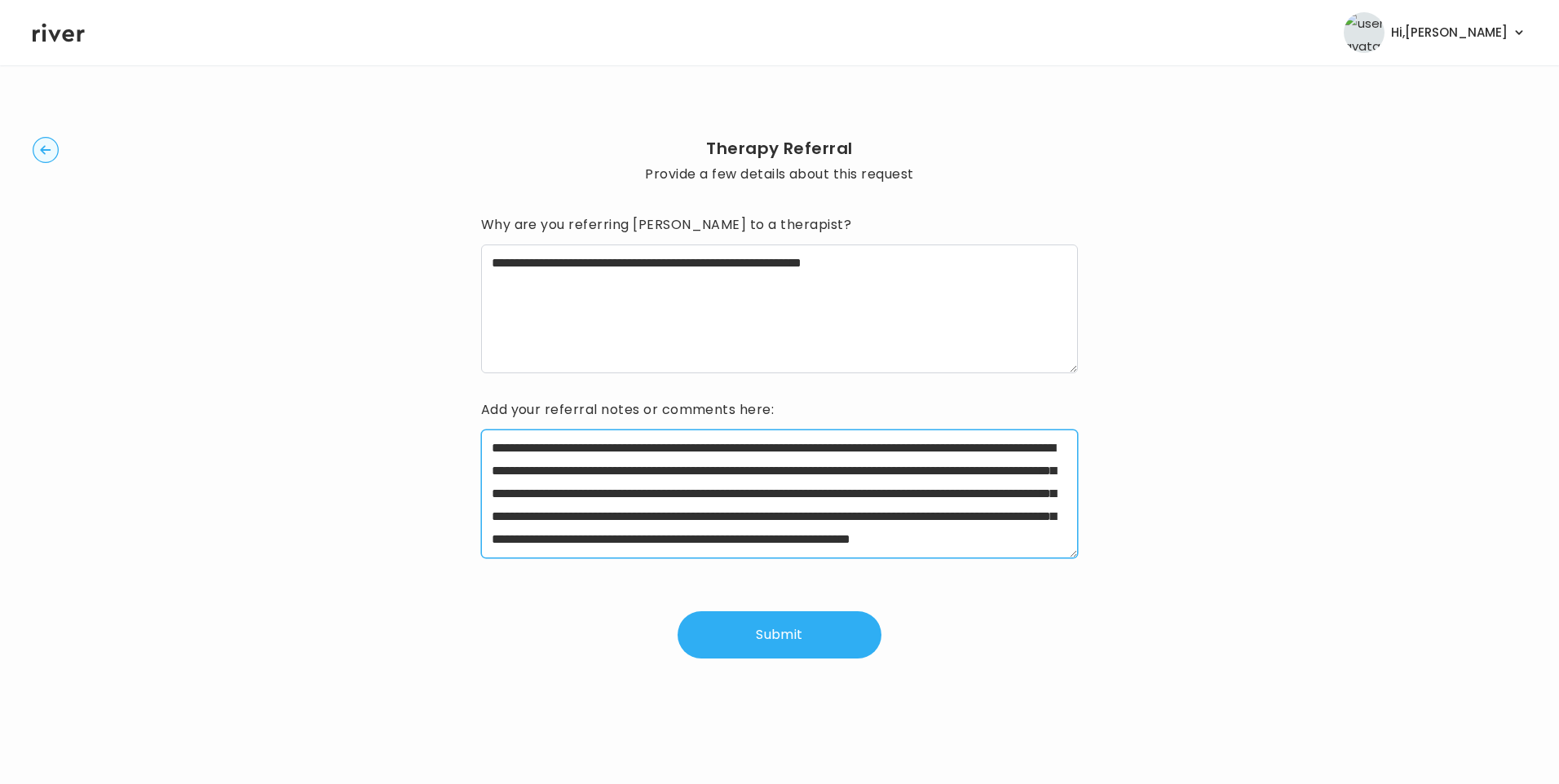
click at [624, 540] on textarea "**********" at bounding box center [780, 494] width 598 height 129
type textarea "**********"
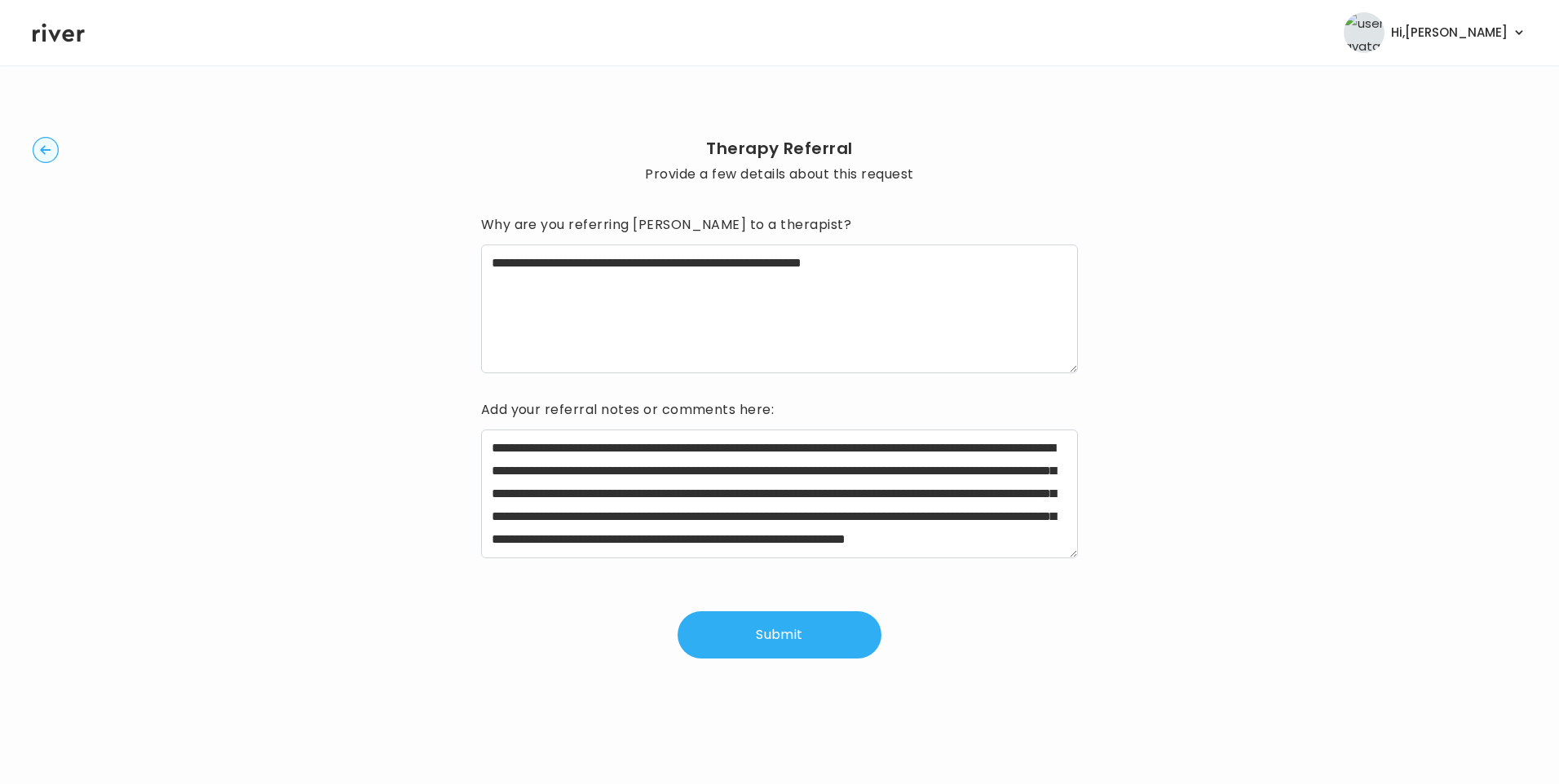
click at [766, 636] on button "Submit" at bounding box center [780, 635] width 204 height 47
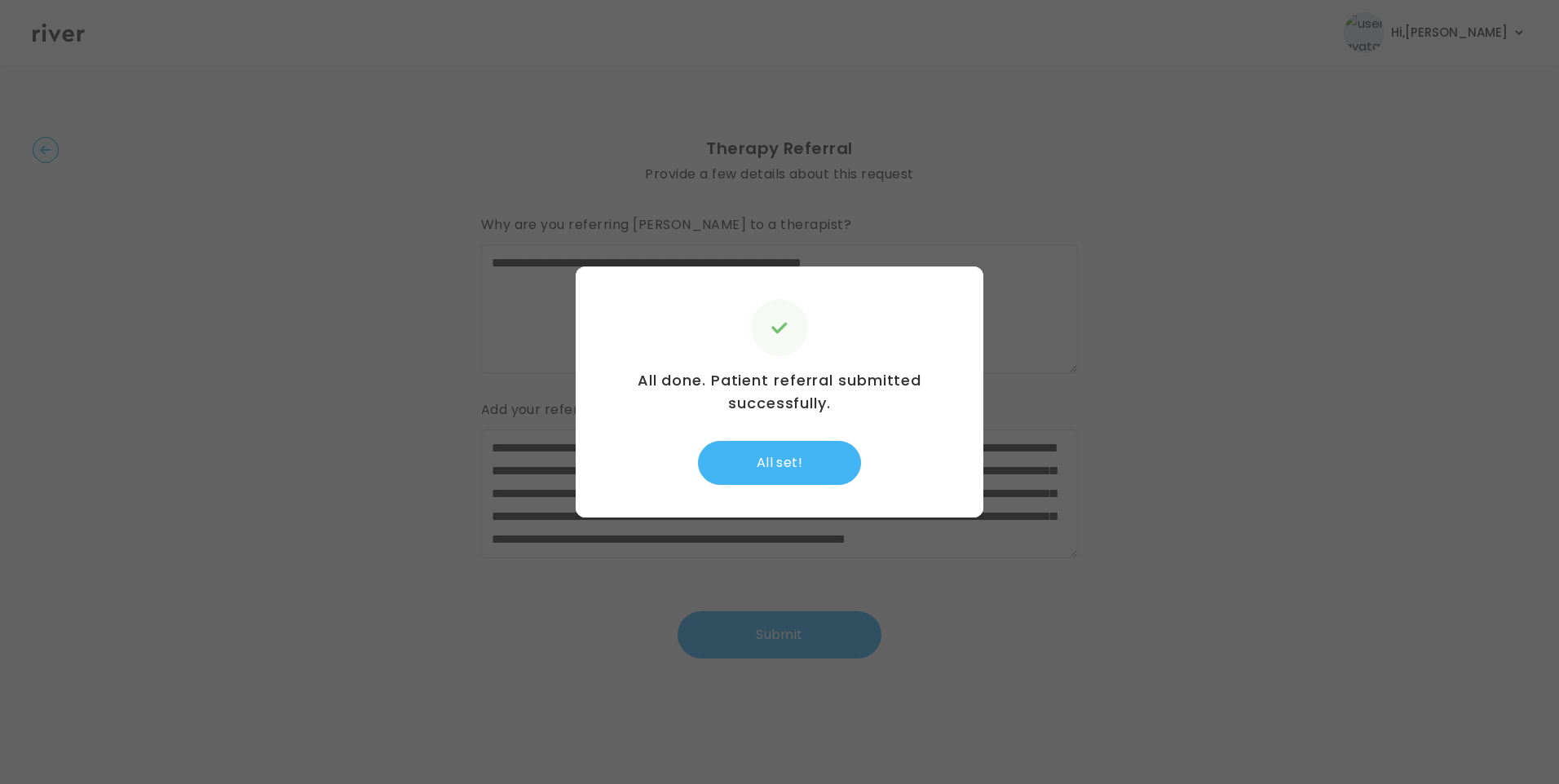
click at [799, 476] on button "All set!" at bounding box center [780, 462] width 163 height 44
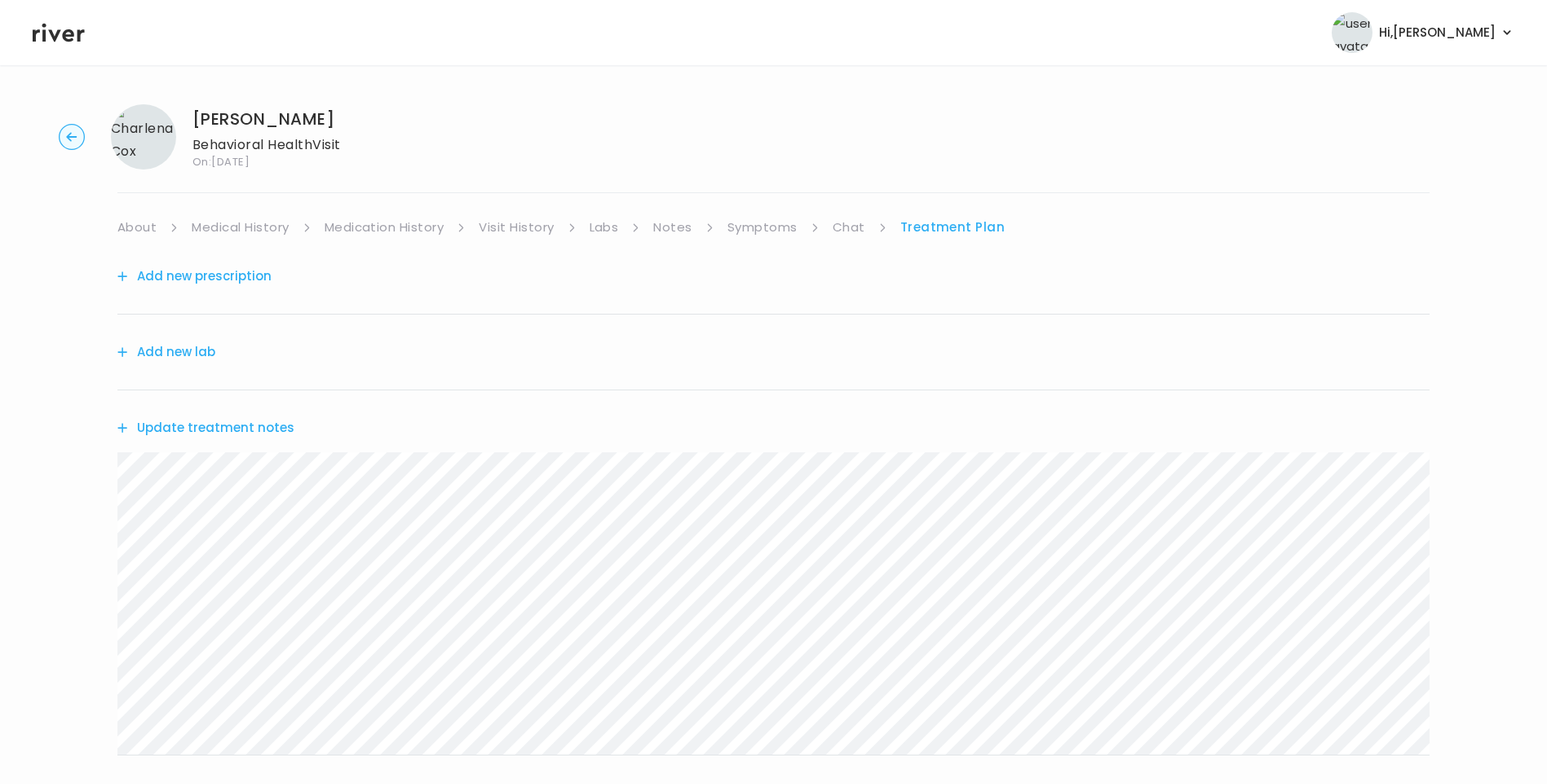
click at [136, 218] on link "About" at bounding box center [137, 227] width 39 height 23
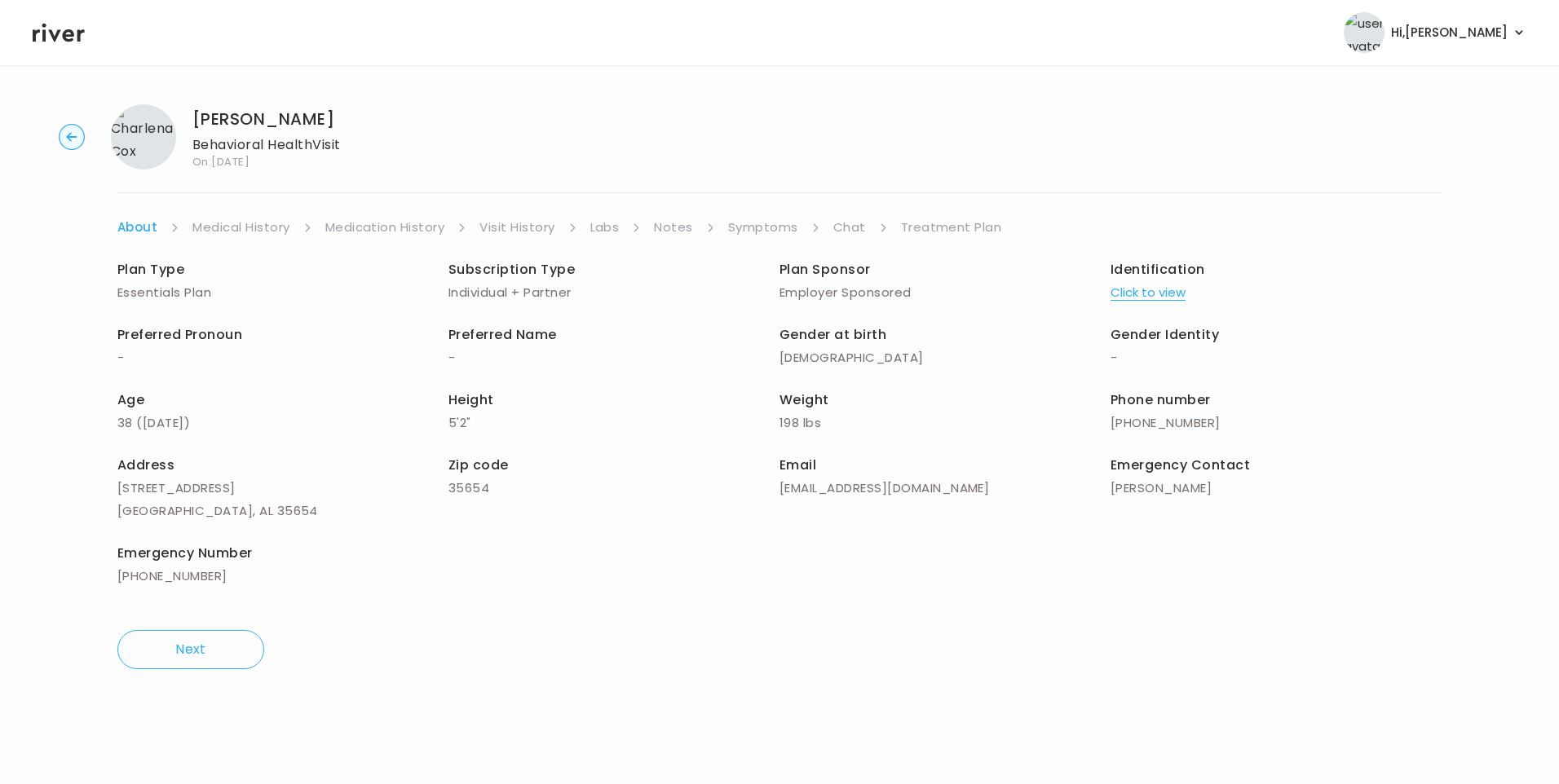
click at [950, 227] on link "Treatment Plan" at bounding box center [952, 227] width 101 height 23
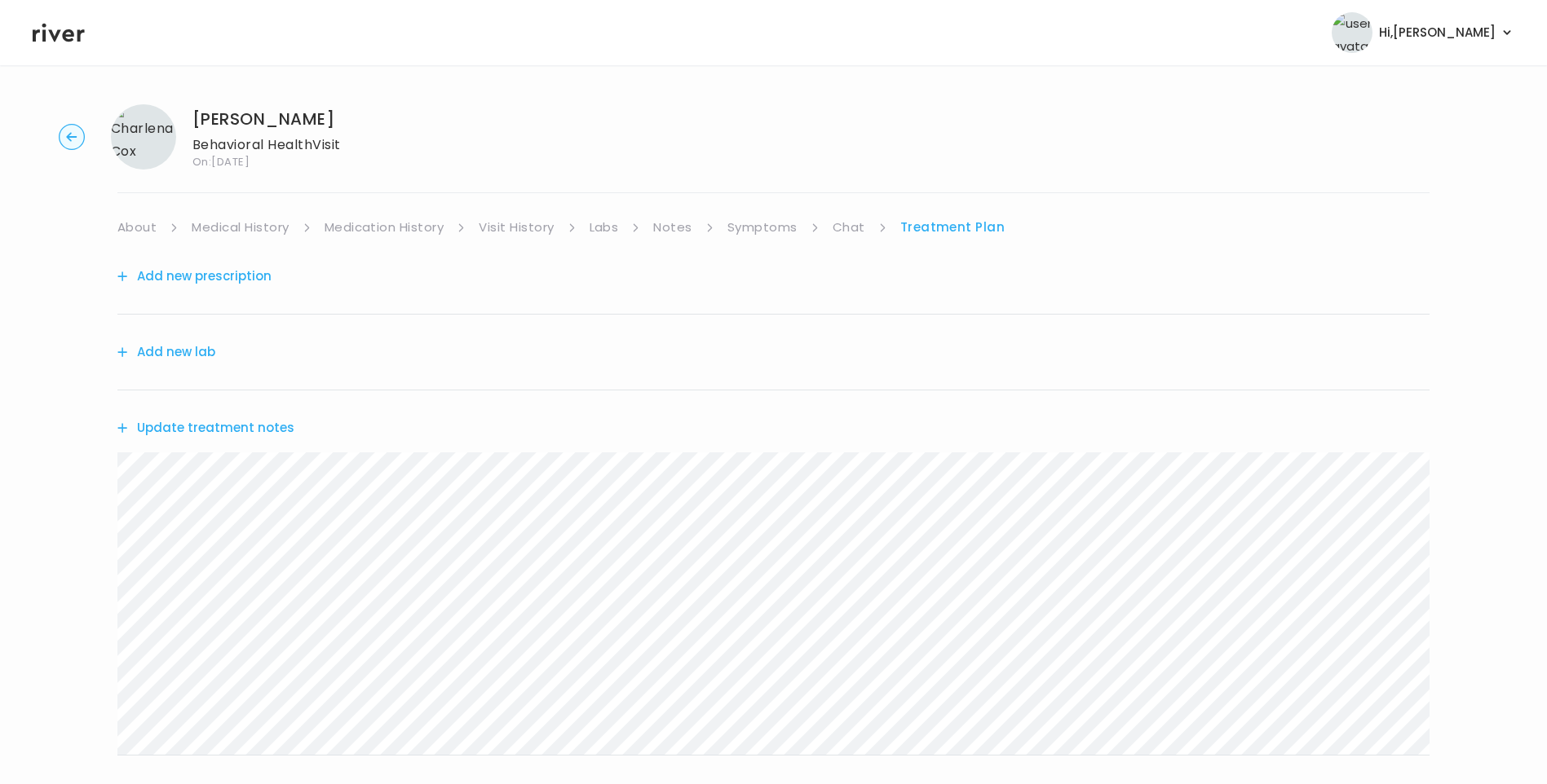
click at [851, 226] on link "Chat" at bounding box center [849, 227] width 33 height 23
click at [940, 227] on link "Treatment Plan" at bounding box center [952, 227] width 101 height 23
click at [208, 424] on button "Update treatment notes" at bounding box center [206, 428] width 177 height 23
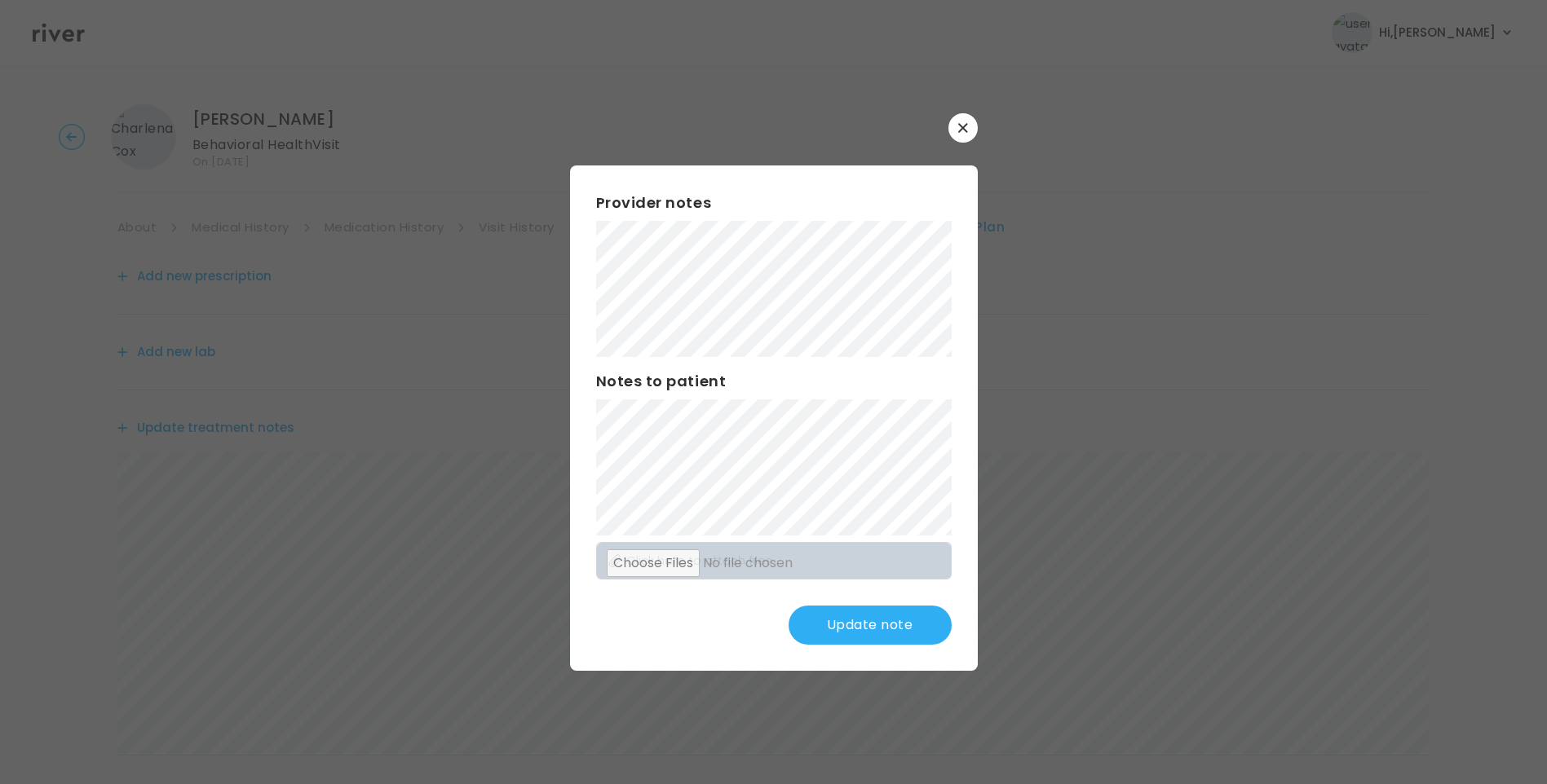
click at [886, 623] on button "Update note" at bounding box center [870, 625] width 163 height 39
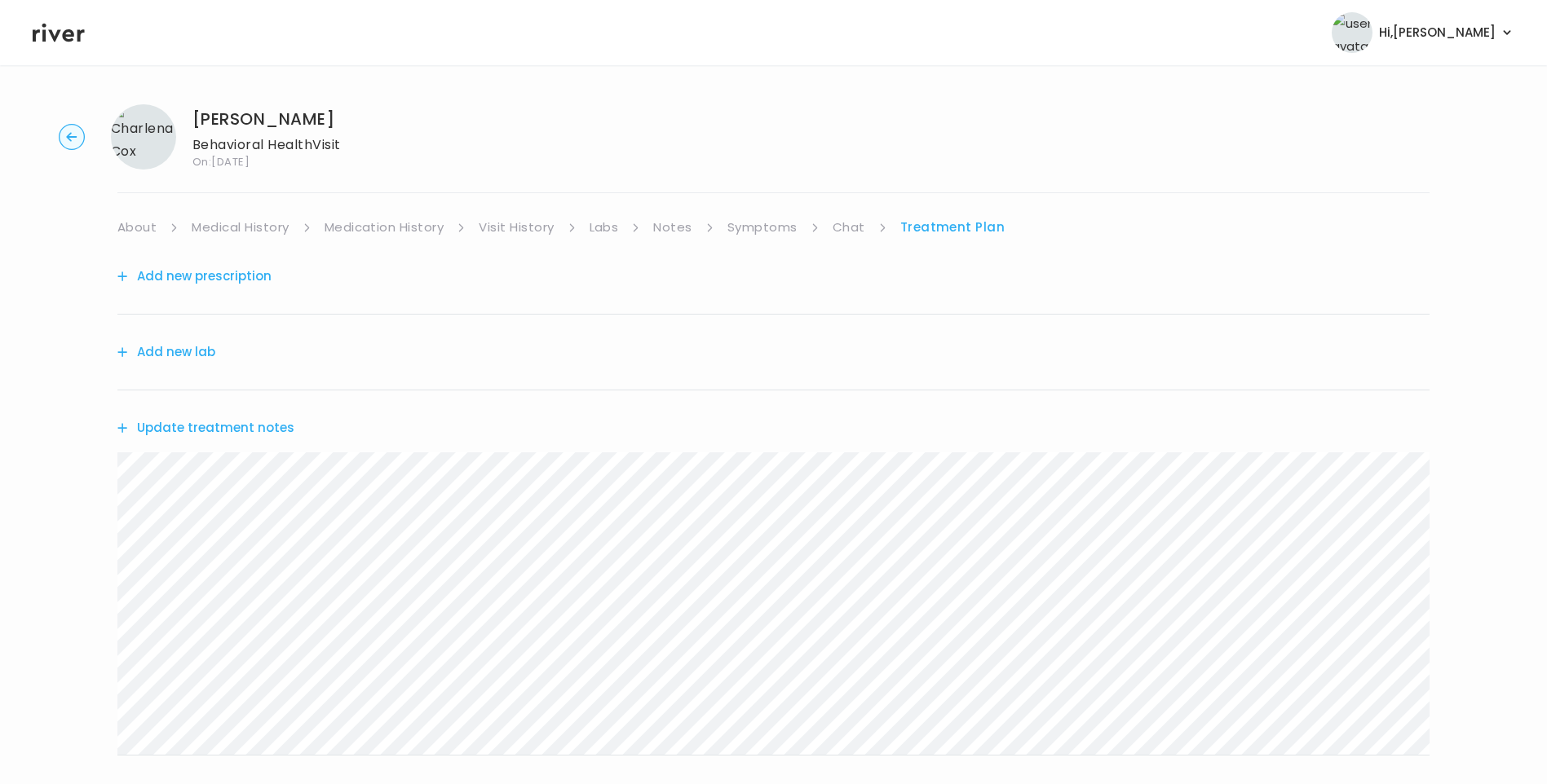
click at [255, 425] on button "Update treatment notes" at bounding box center [206, 428] width 177 height 23
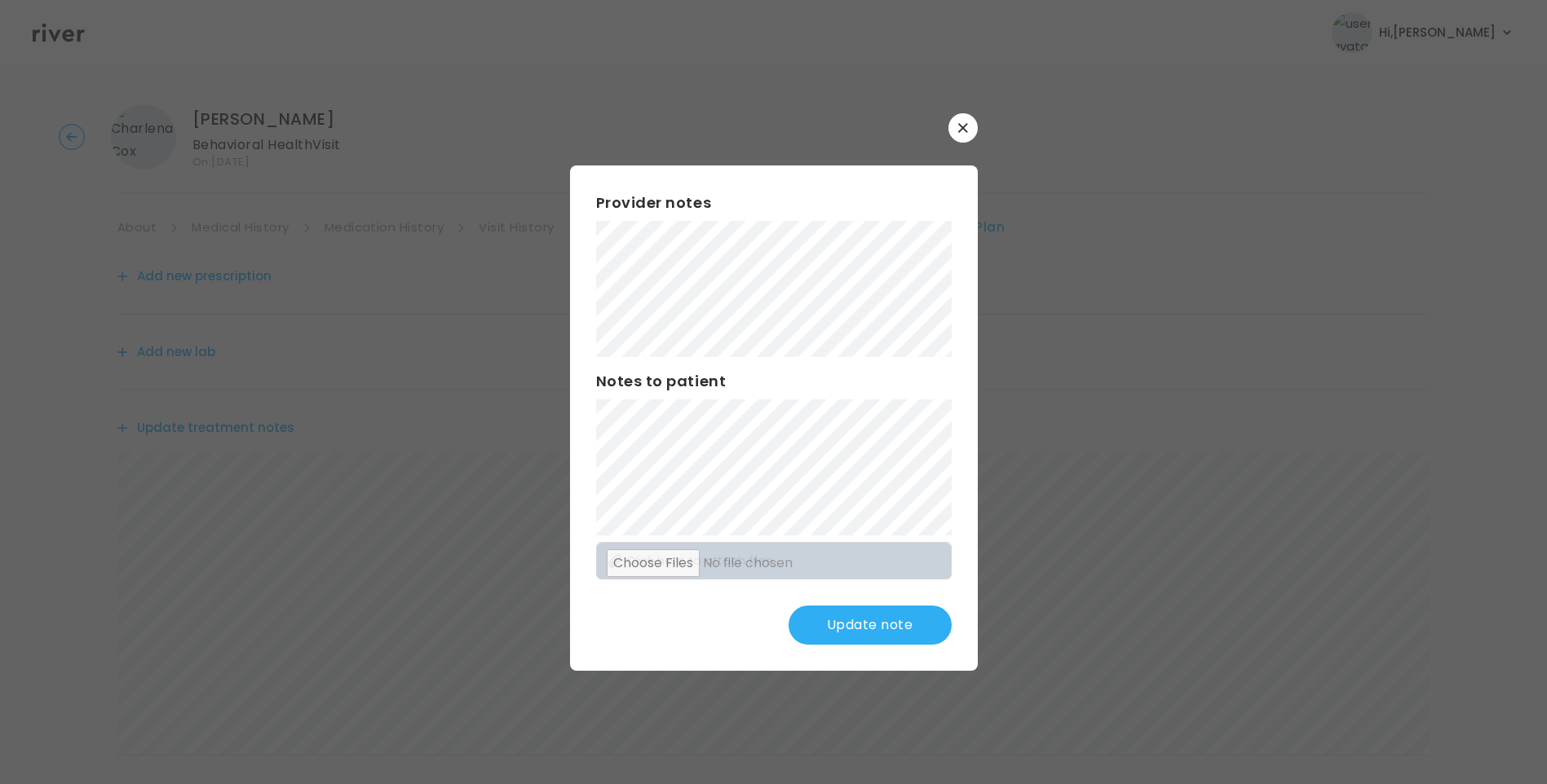
click at [816, 624] on button "Update note" at bounding box center [870, 625] width 163 height 39
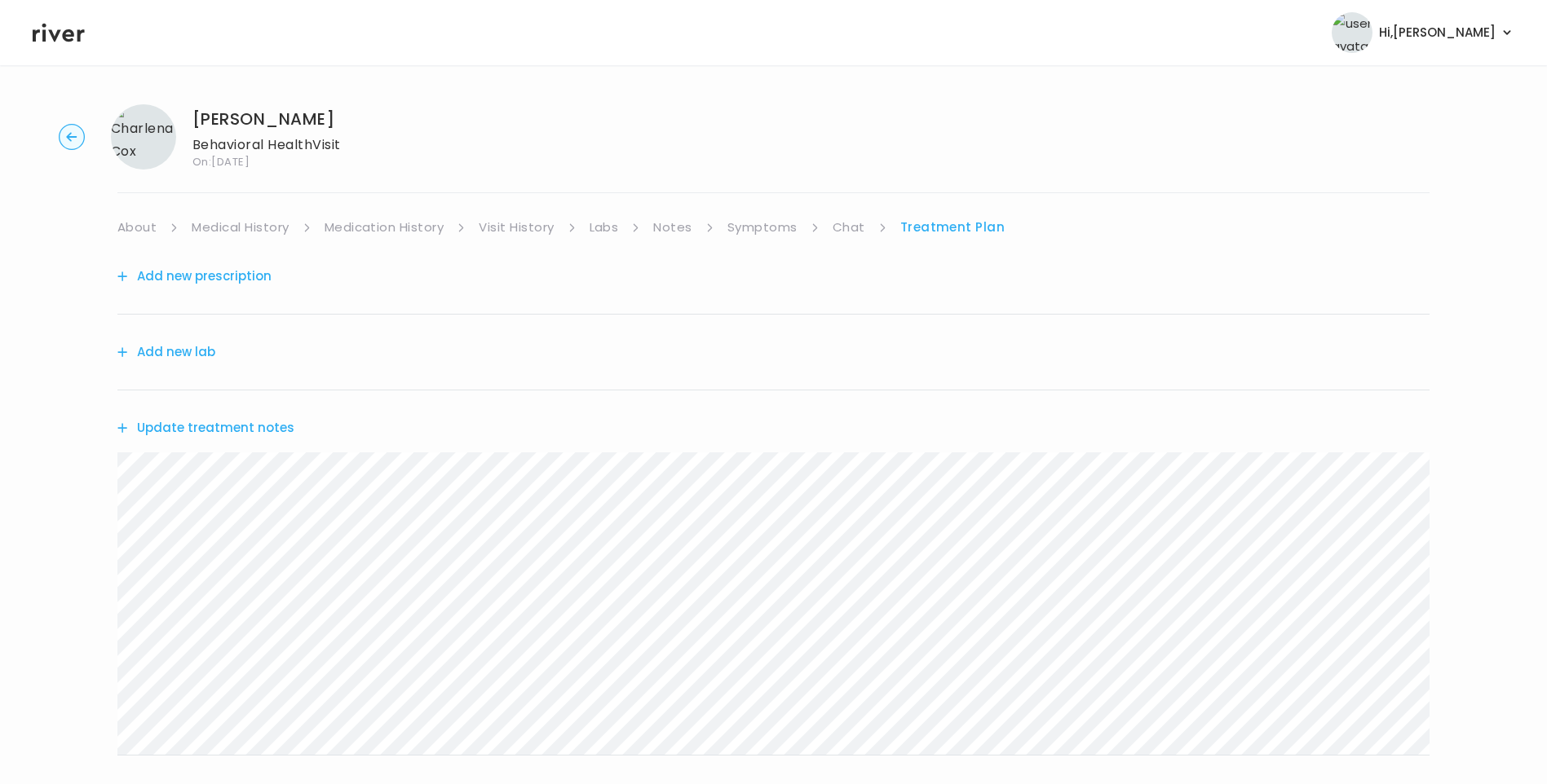
click at [850, 228] on link "Chat" at bounding box center [849, 227] width 33 height 23
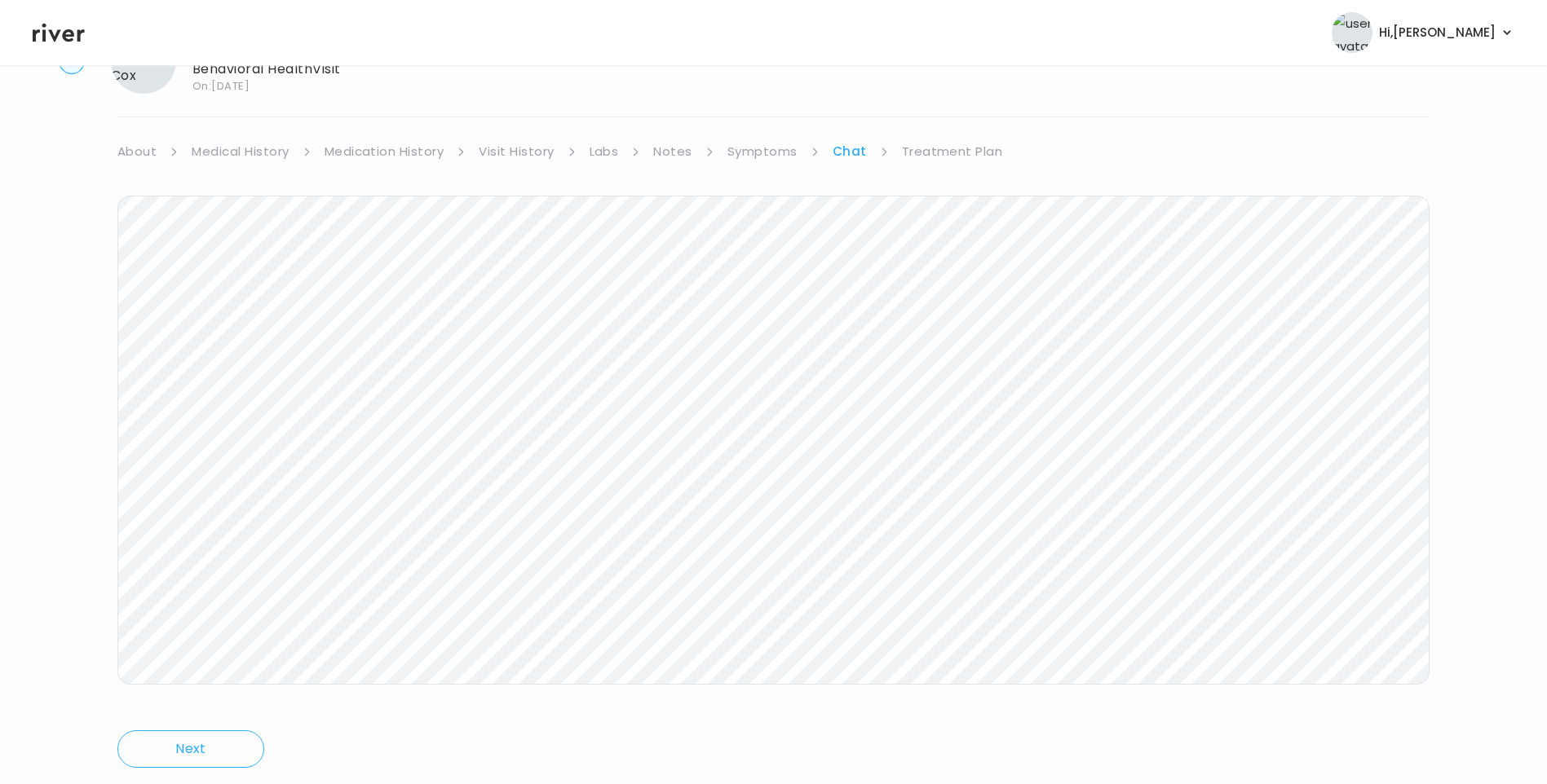
scroll to position [122, 0]
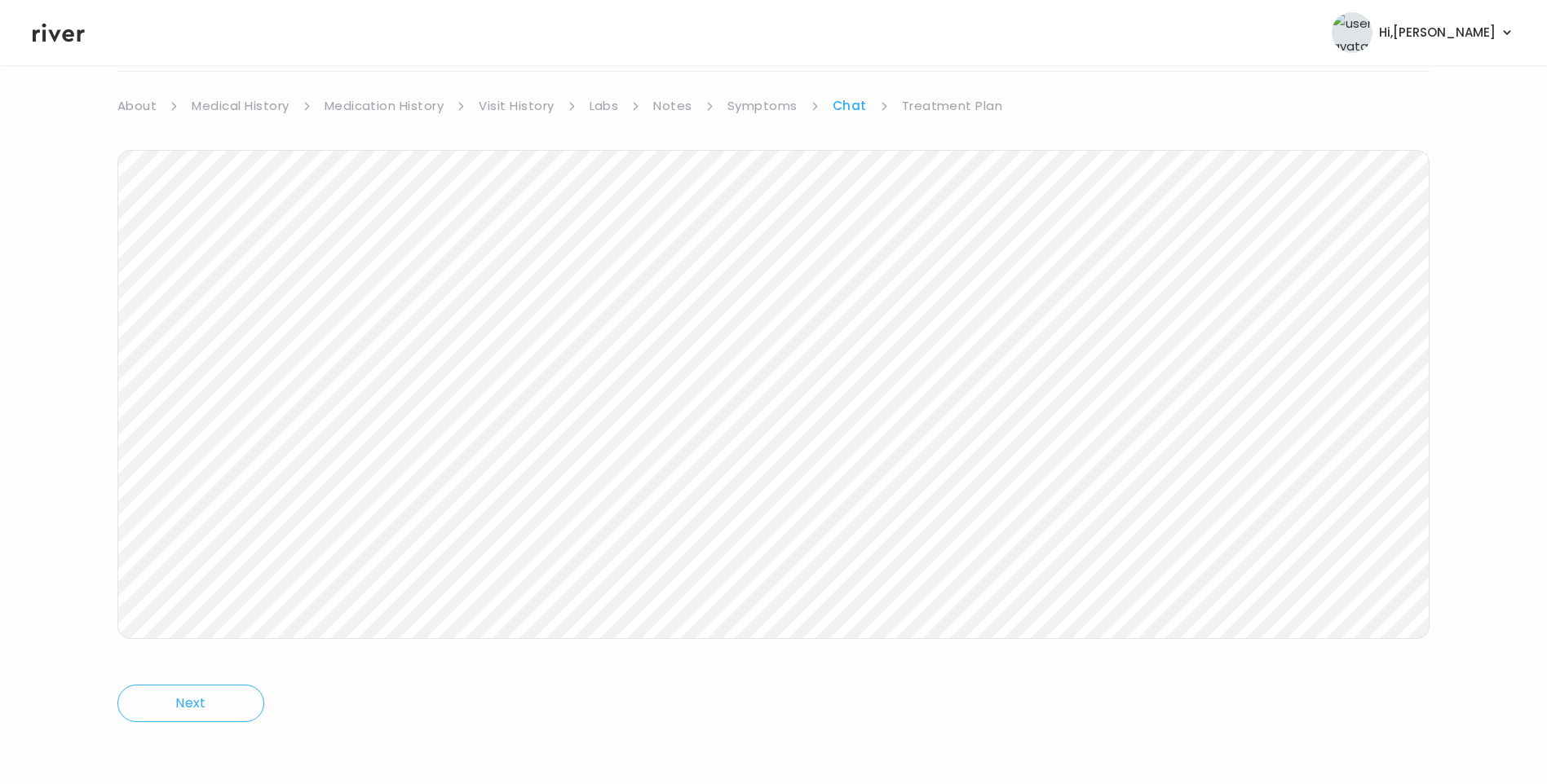
click at [940, 108] on link "Treatment Plan" at bounding box center [952, 106] width 101 height 23
drag, startPoint x: 849, startPoint y: 103, endPoint x: 870, endPoint y: 106, distance: 21.2
click at [849, 102] on link "Chat" at bounding box center [849, 106] width 33 height 23
click at [963, 111] on link "Treatment Plan" at bounding box center [952, 106] width 101 height 23
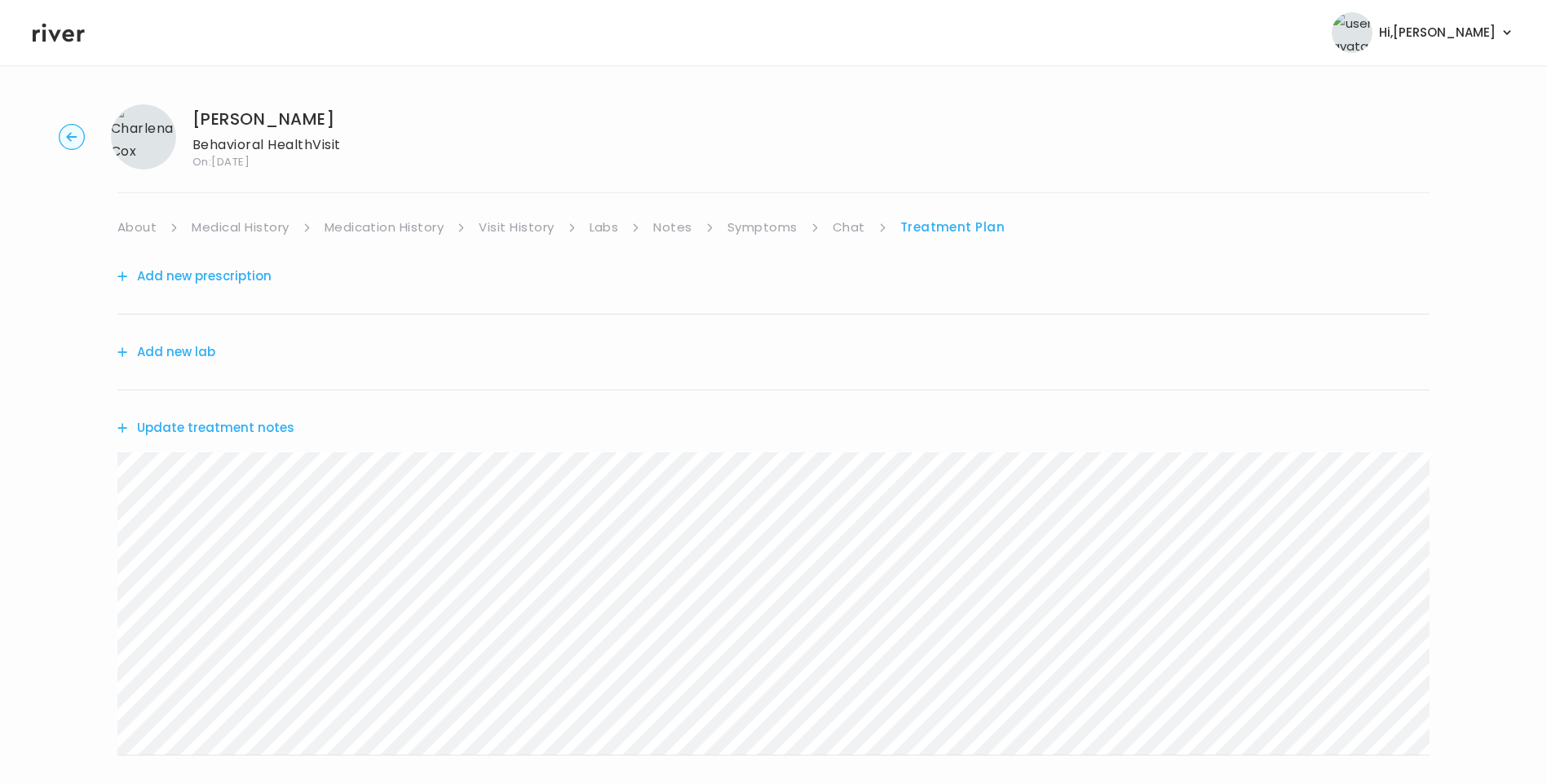
click at [859, 228] on link "Chat" at bounding box center [849, 227] width 33 height 23
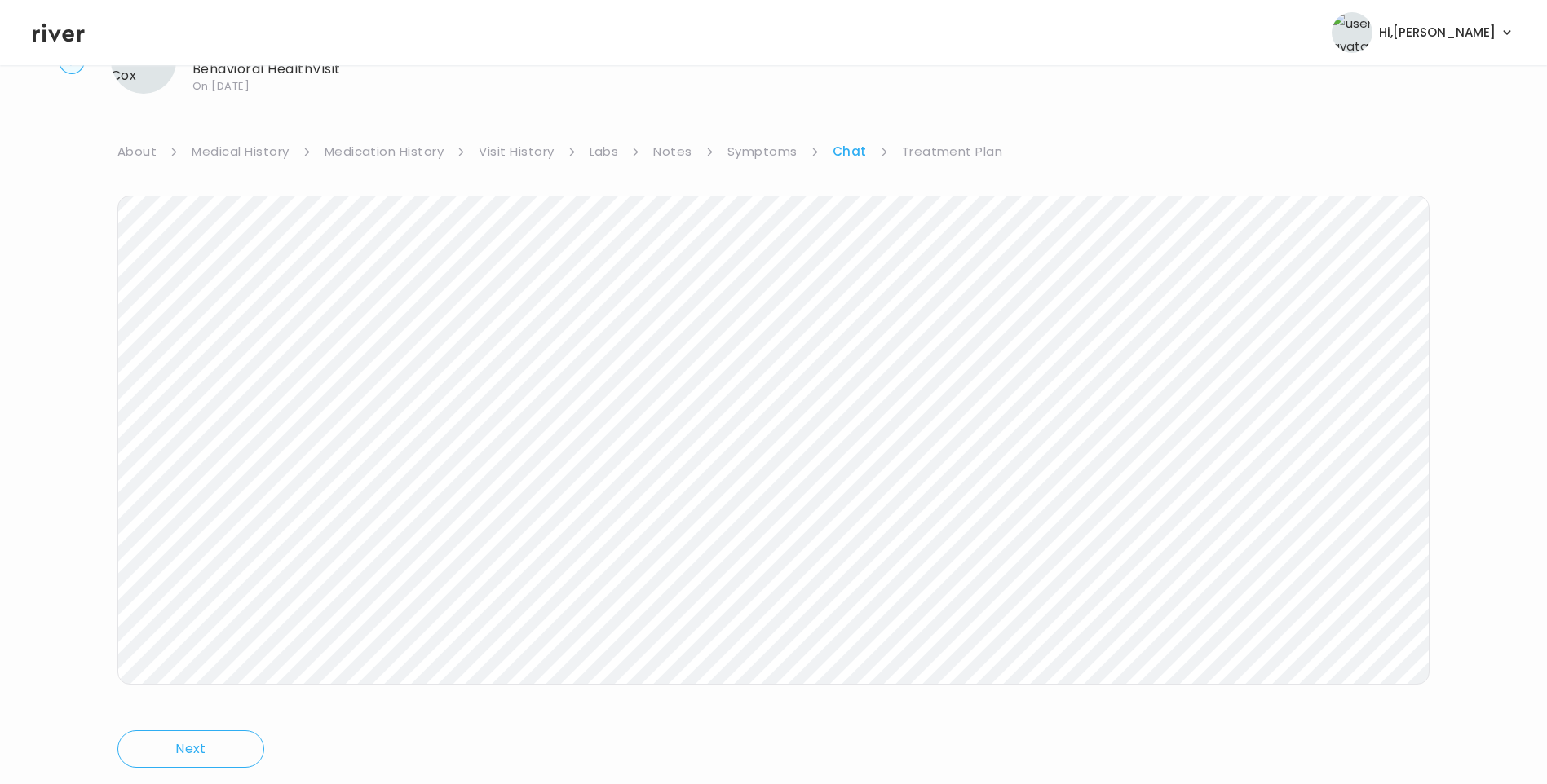
scroll to position [122, 0]
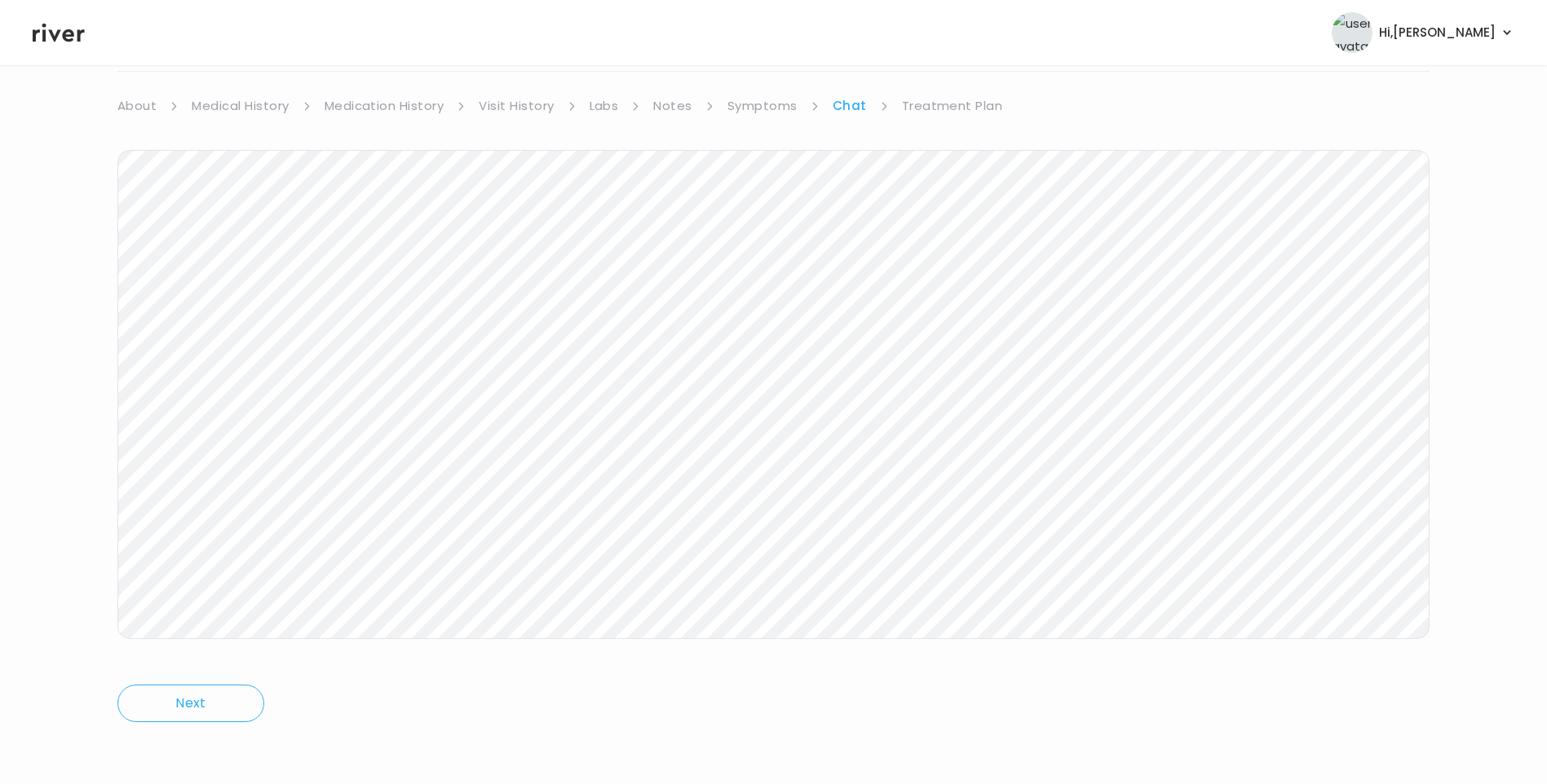
click at [51, 16] on header "Hi, [PERSON_NAME] Profile Logout" at bounding box center [773, 33] width 1547 height 65
click at [57, 28] on icon at bounding box center [58, 33] width 52 height 25
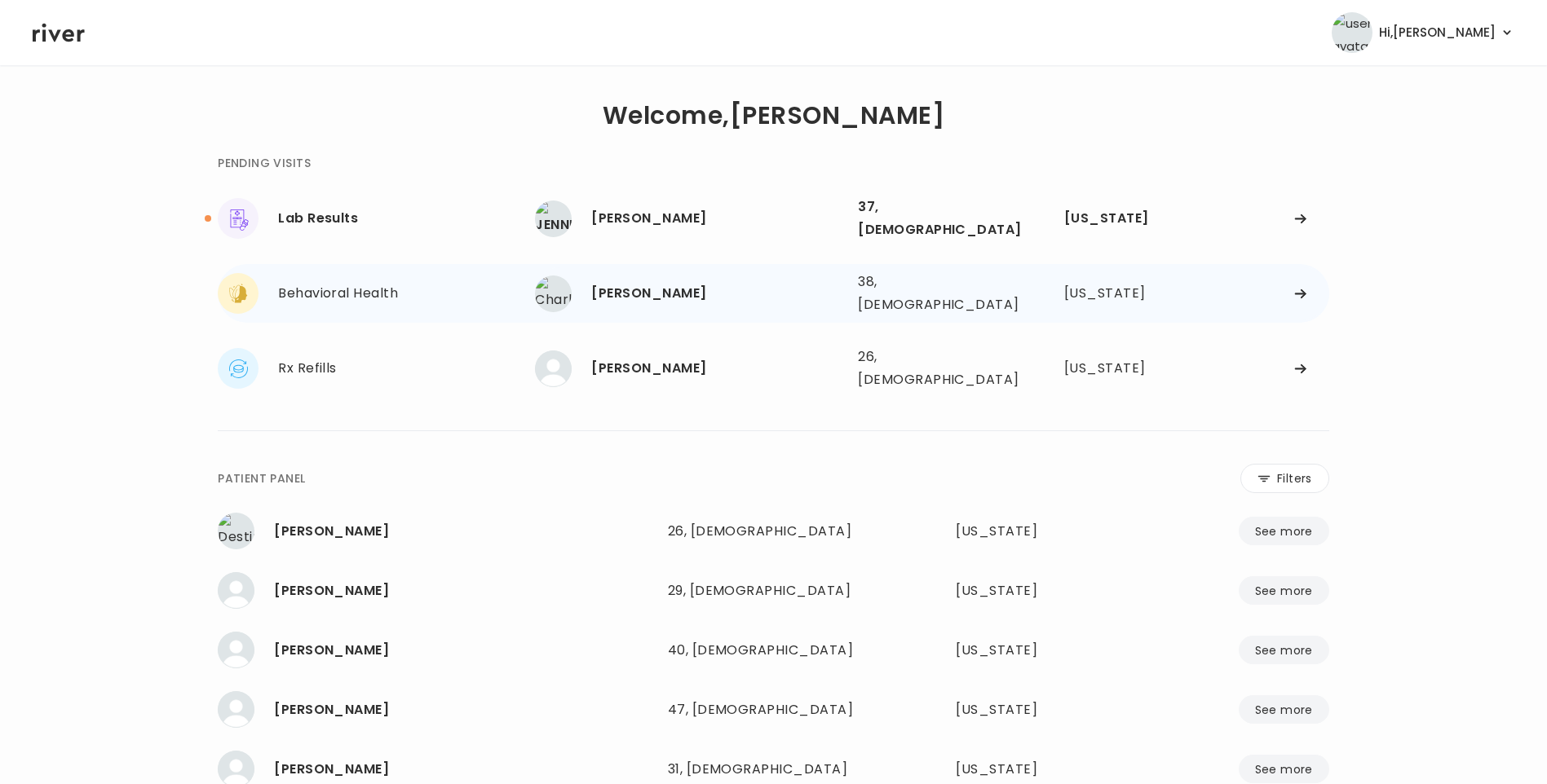
click at [667, 282] on div "[PERSON_NAME]" at bounding box center [718, 293] width 254 height 23
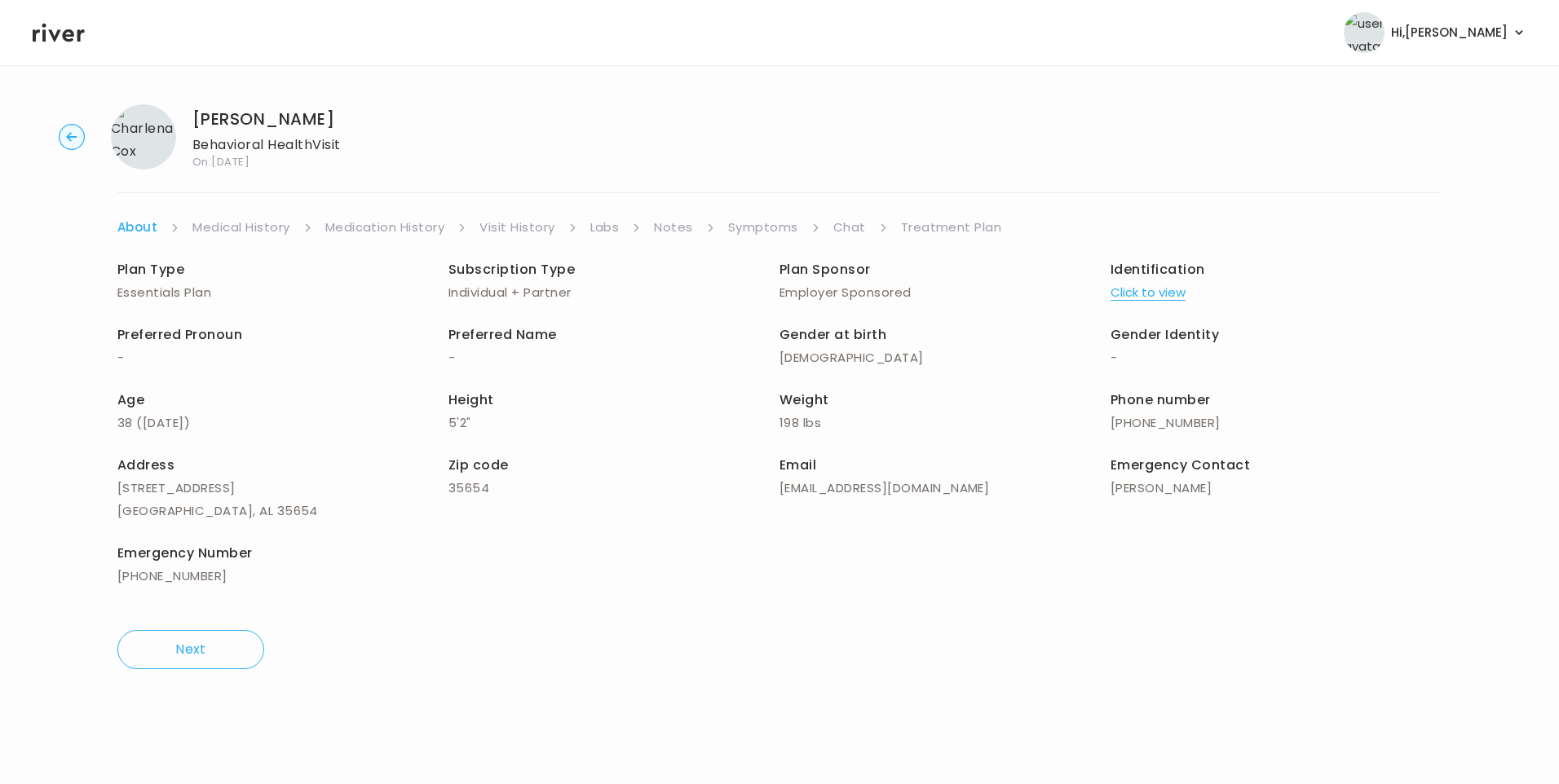
click at [849, 224] on link "Chat" at bounding box center [849, 227] width 33 height 23
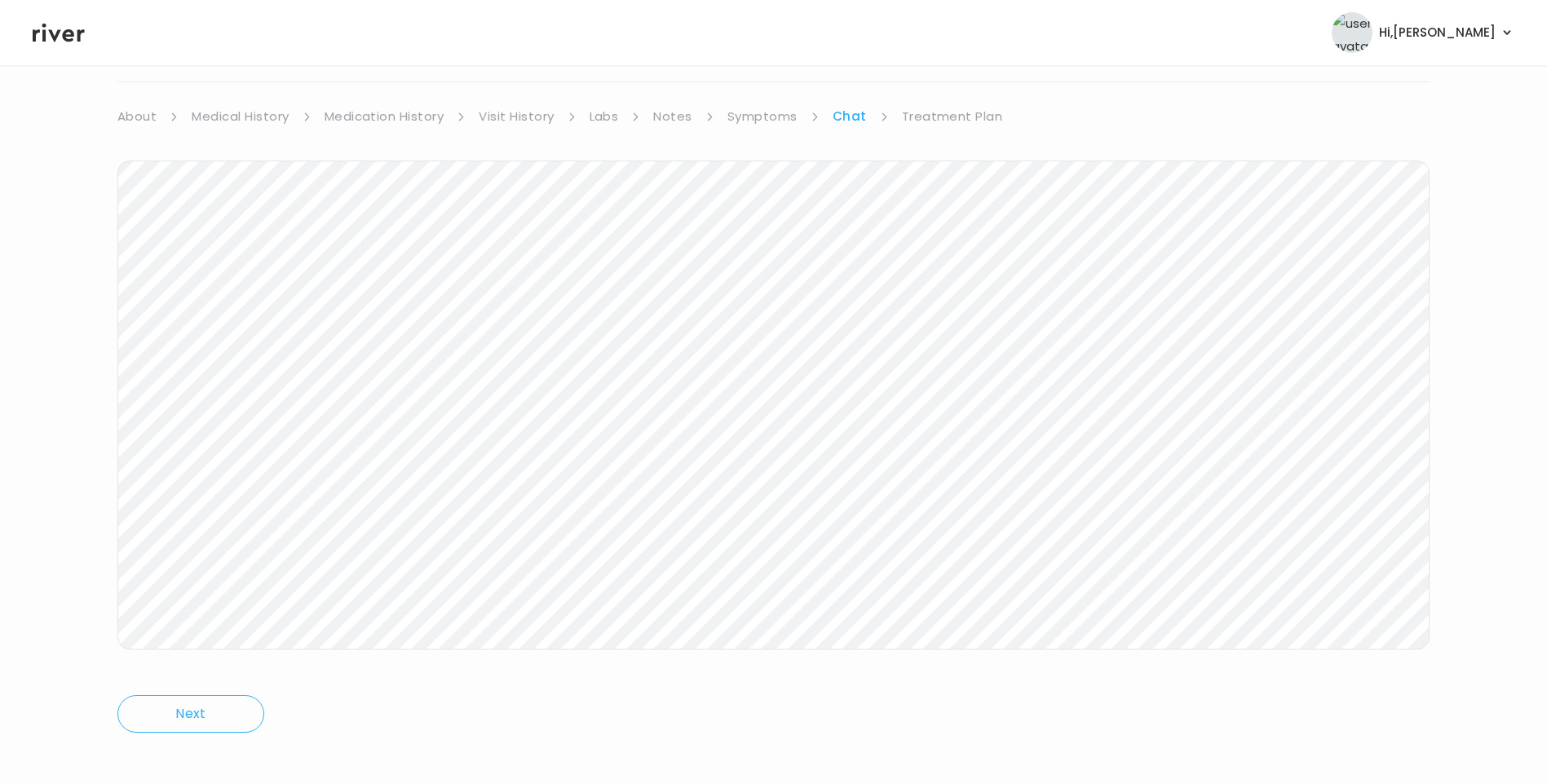
scroll to position [122, 0]
click at [970, 106] on link "Treatment Plan" at bounding box center [952, 106] width 101 height 23
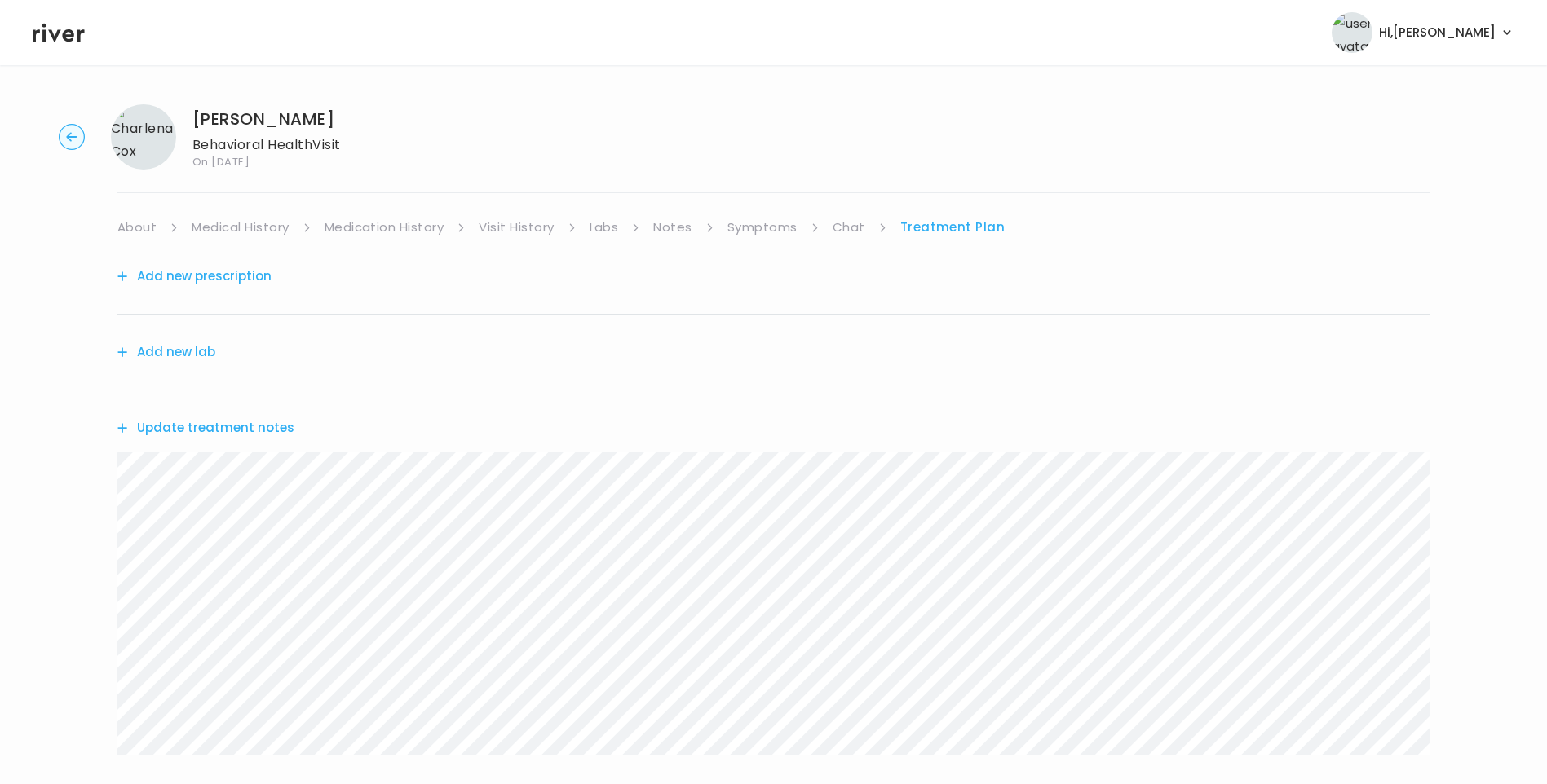
click at [841, 222] on link "Chat" at bounding box center [849, 227] width 33 height 23
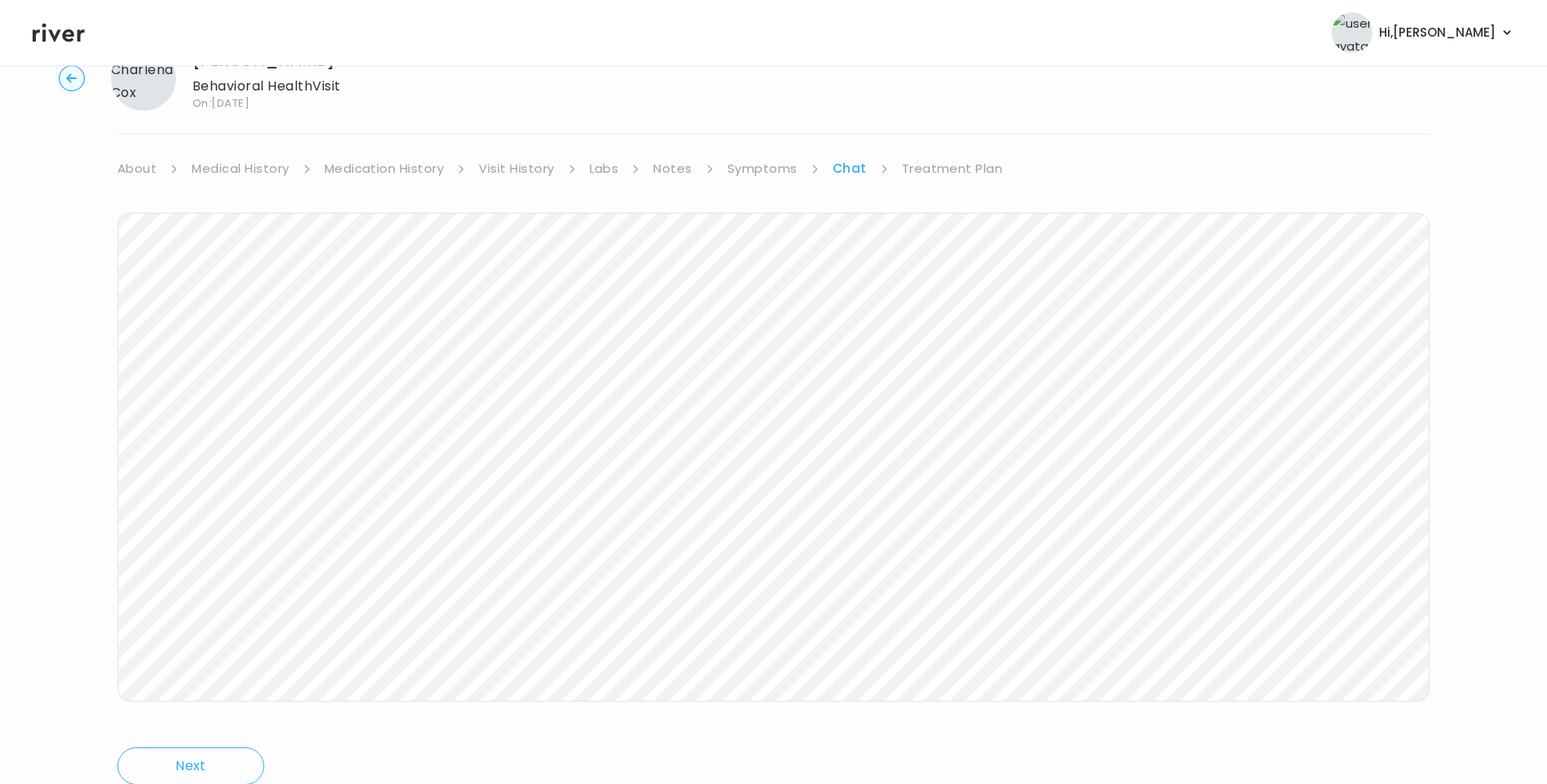
scroll to position [122, 0]
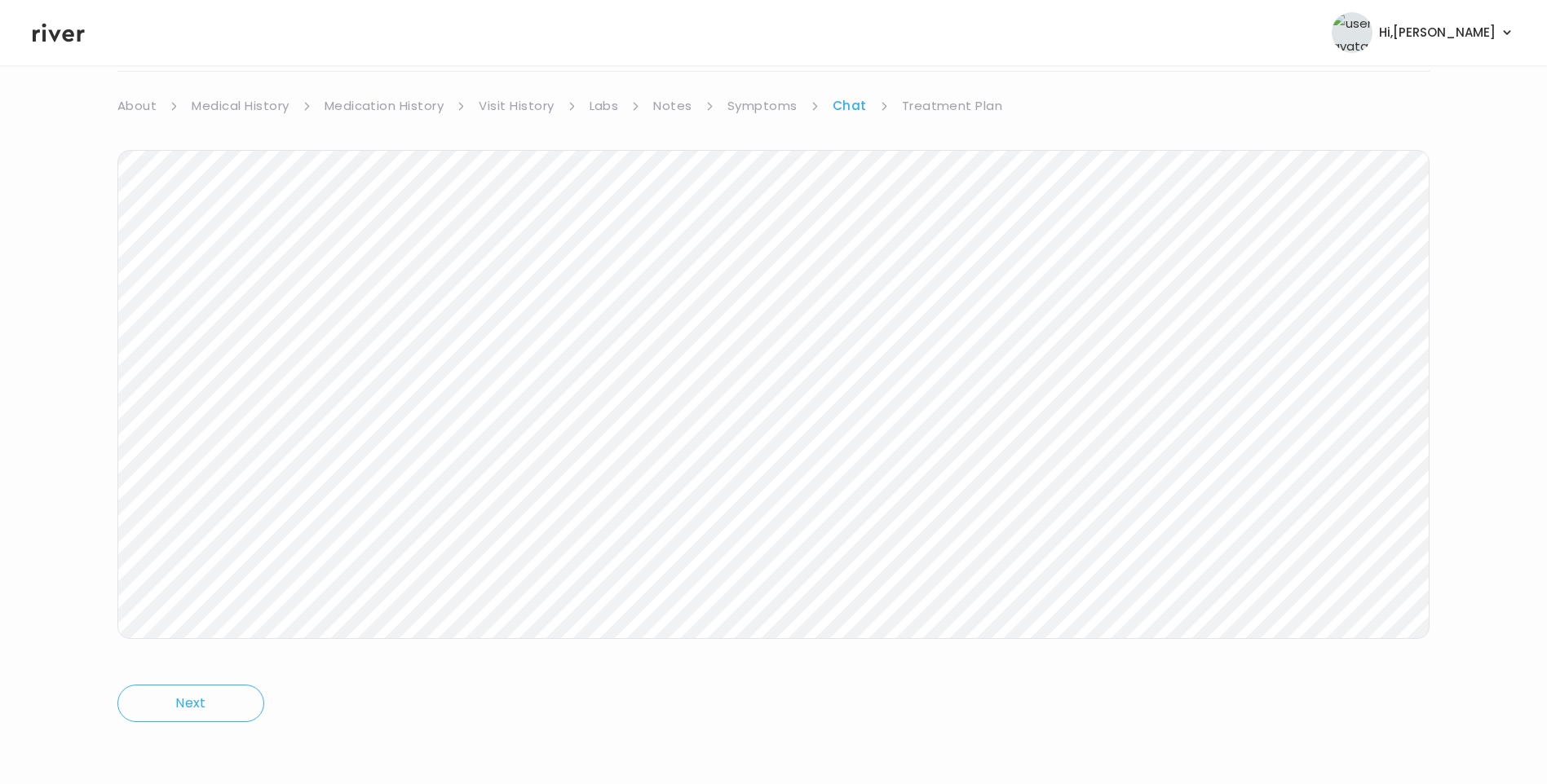
click at [946, 103] on link "Treatment Plan" at bounding box center [952, 106] width 101 height 23
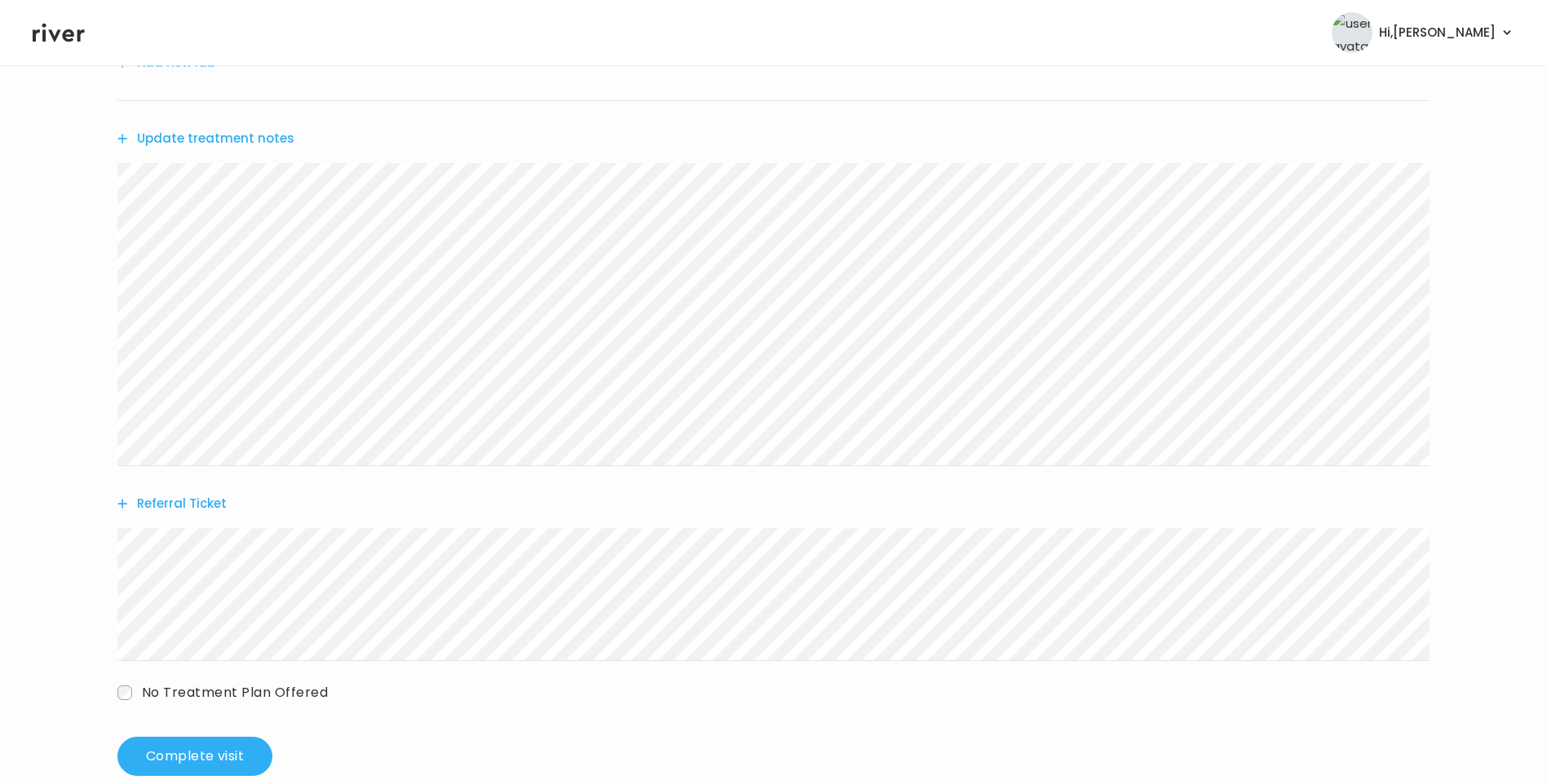
scroll to position [321, 0]
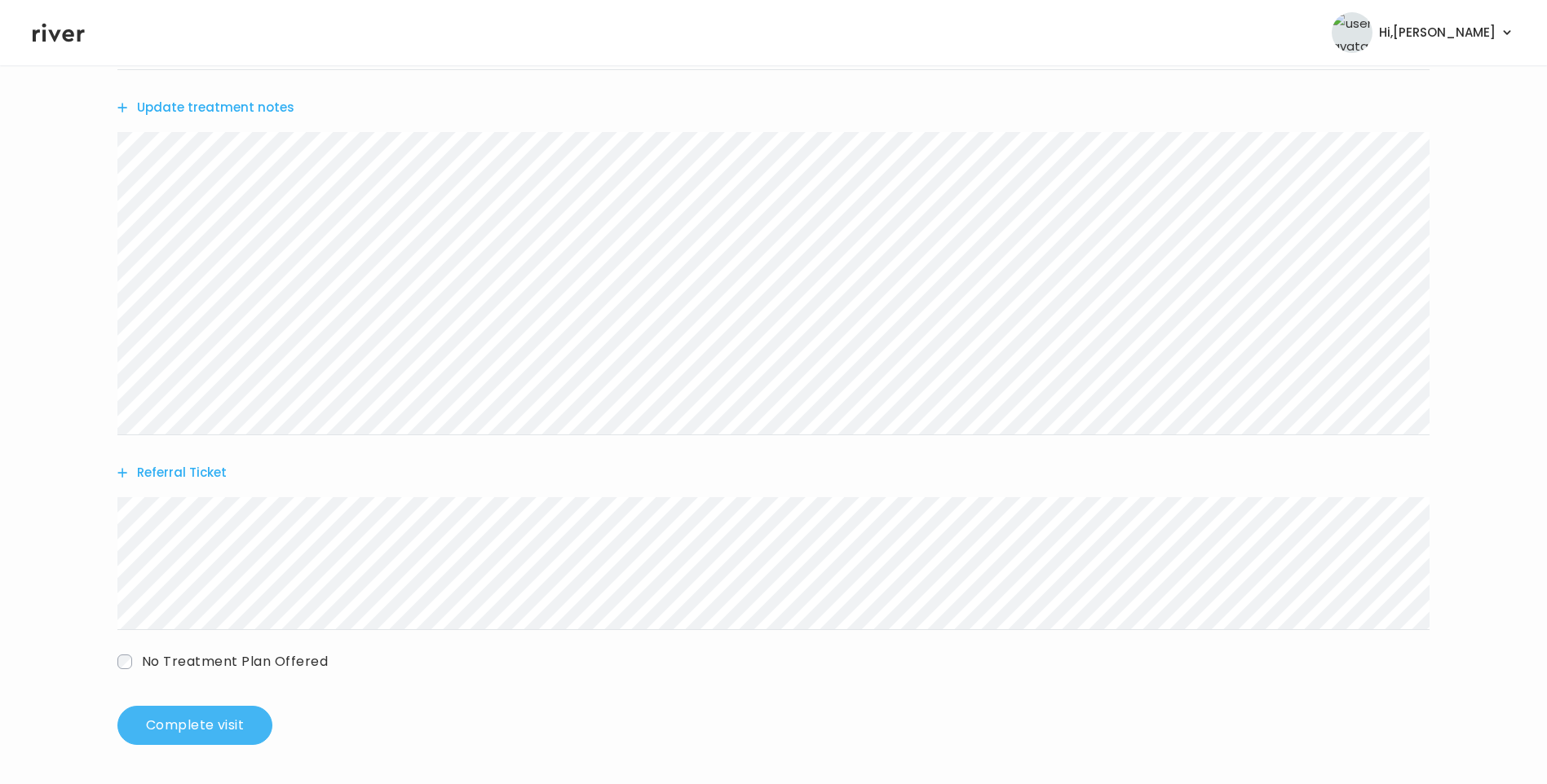
click at [230, 732] on button "Complete visit" at bounding box center [195, 726] width 155 height 39
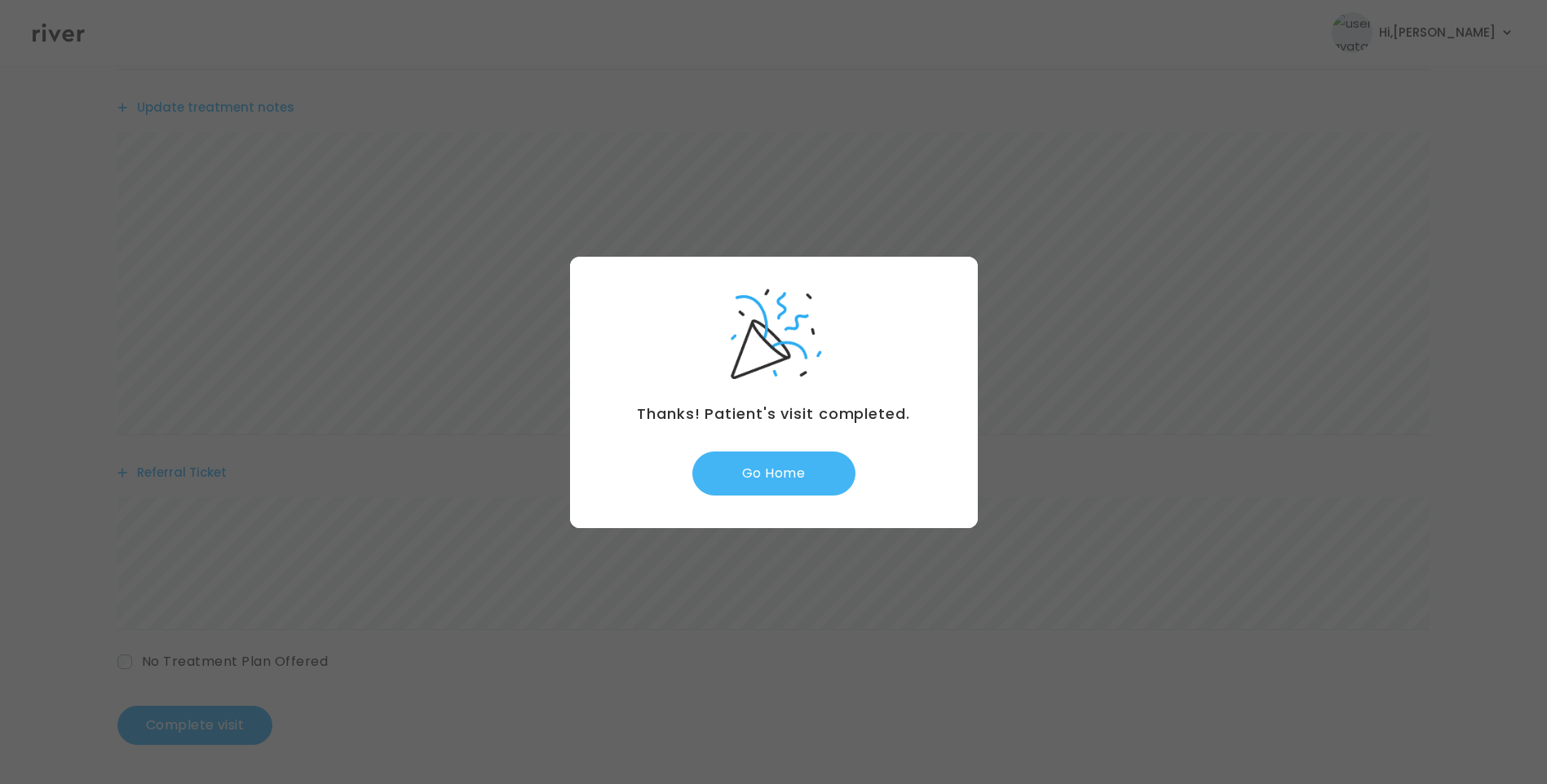
click at [769, 477] on button "Go Home" at bounding box center [774, 473] width 163 height 44
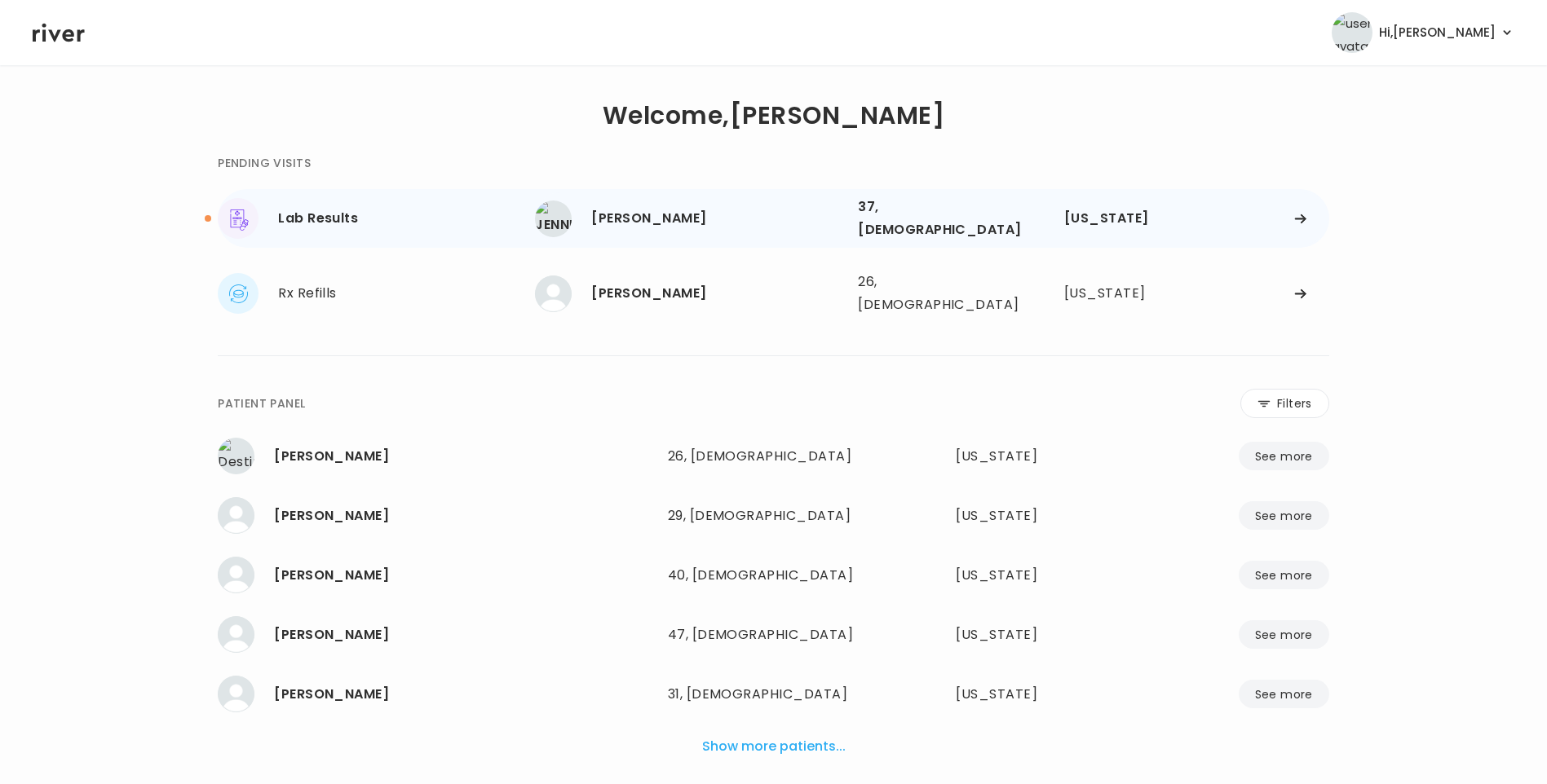
click at [734, 214] on div "[PERSON_NAME]" at bounding box center [718, 218] width 254 height 23
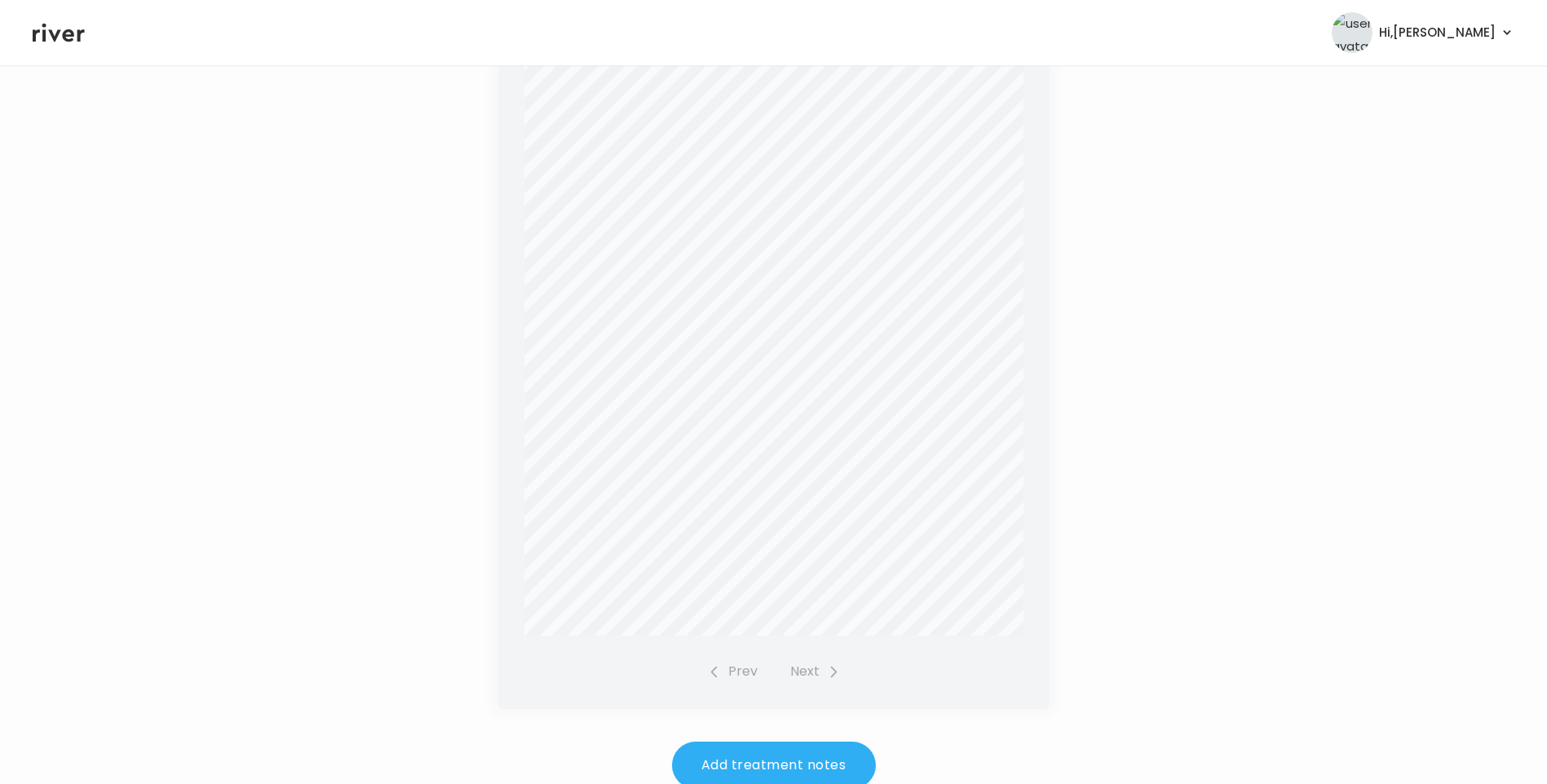
scroll to position [458, 0]
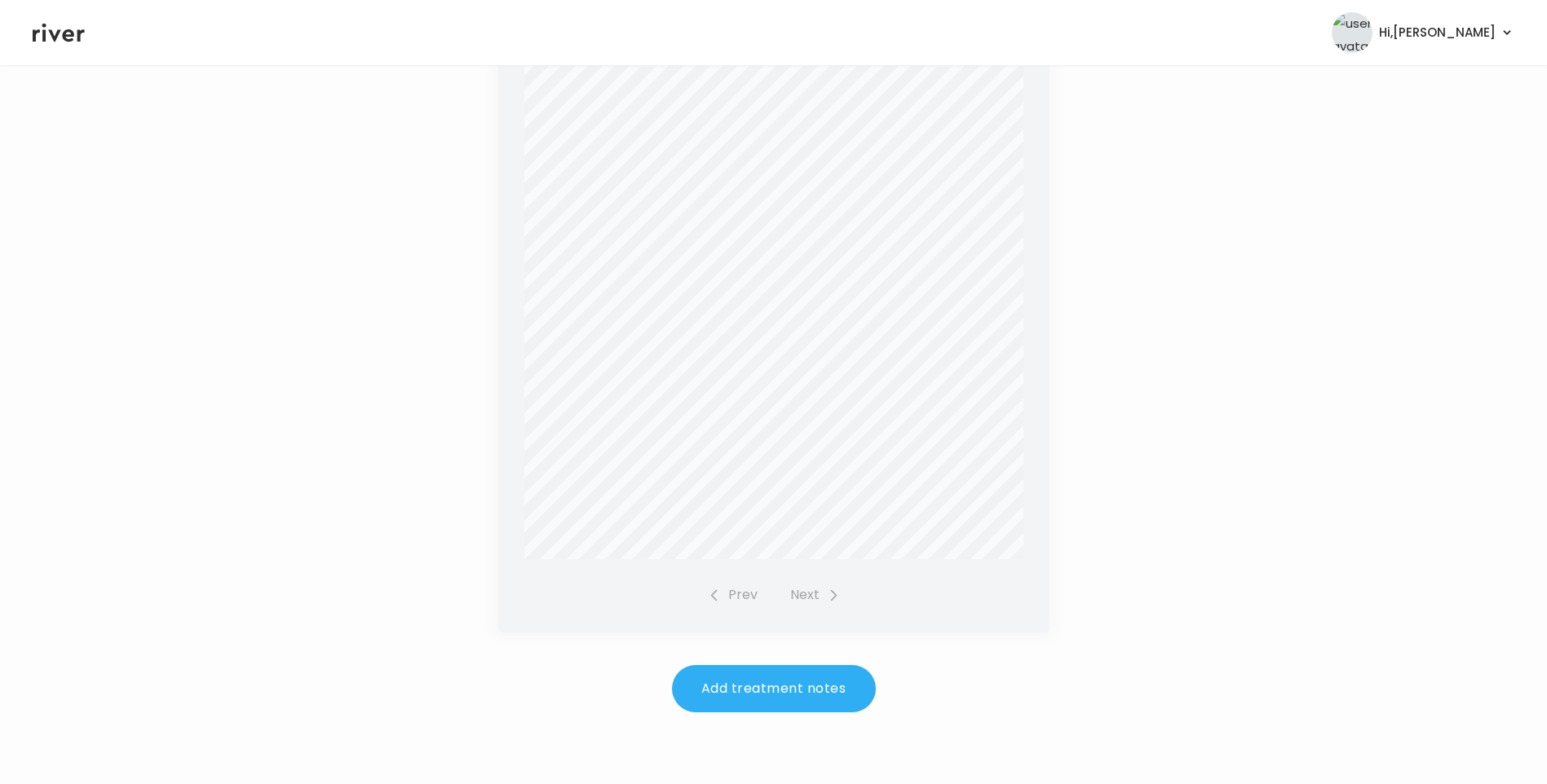
click at [802, 693] on button "Add treatment notes" at bounding box center [774, 689] width 204 height 47
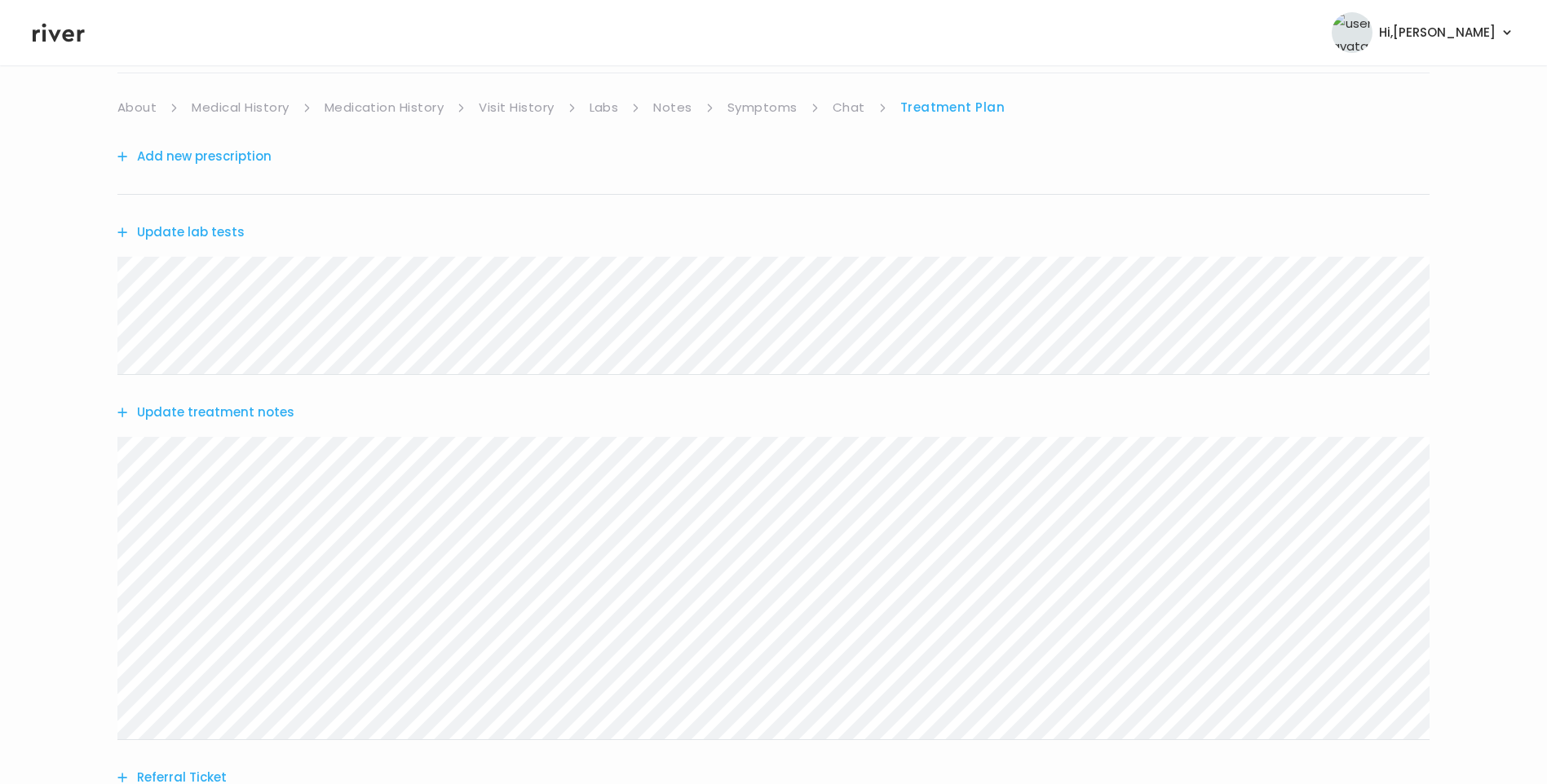
scroll to position [163, 0]
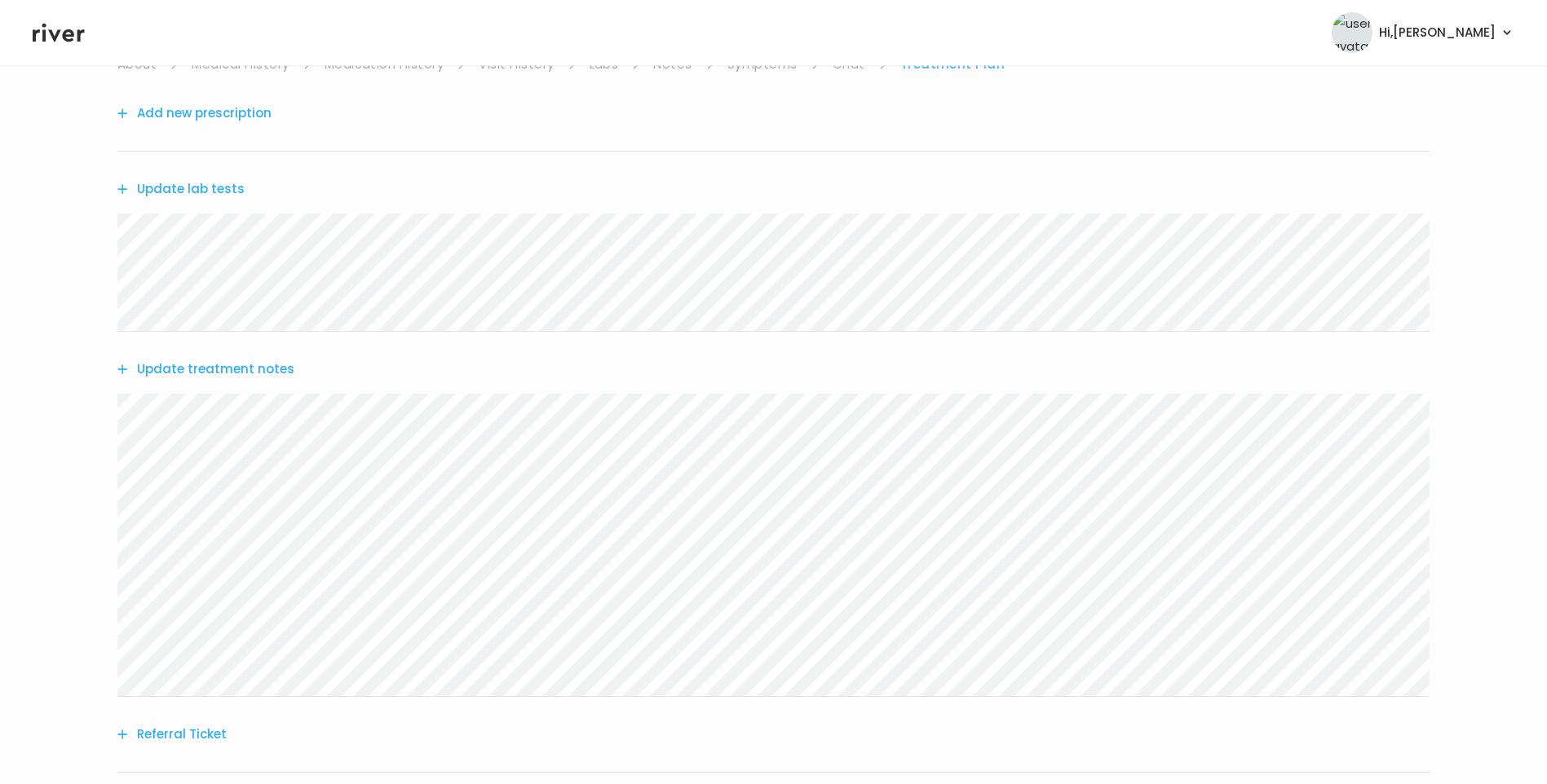
click at [233, 371] on button "Update treatment notes" at bounding box center [206, 369] width 177 height 23
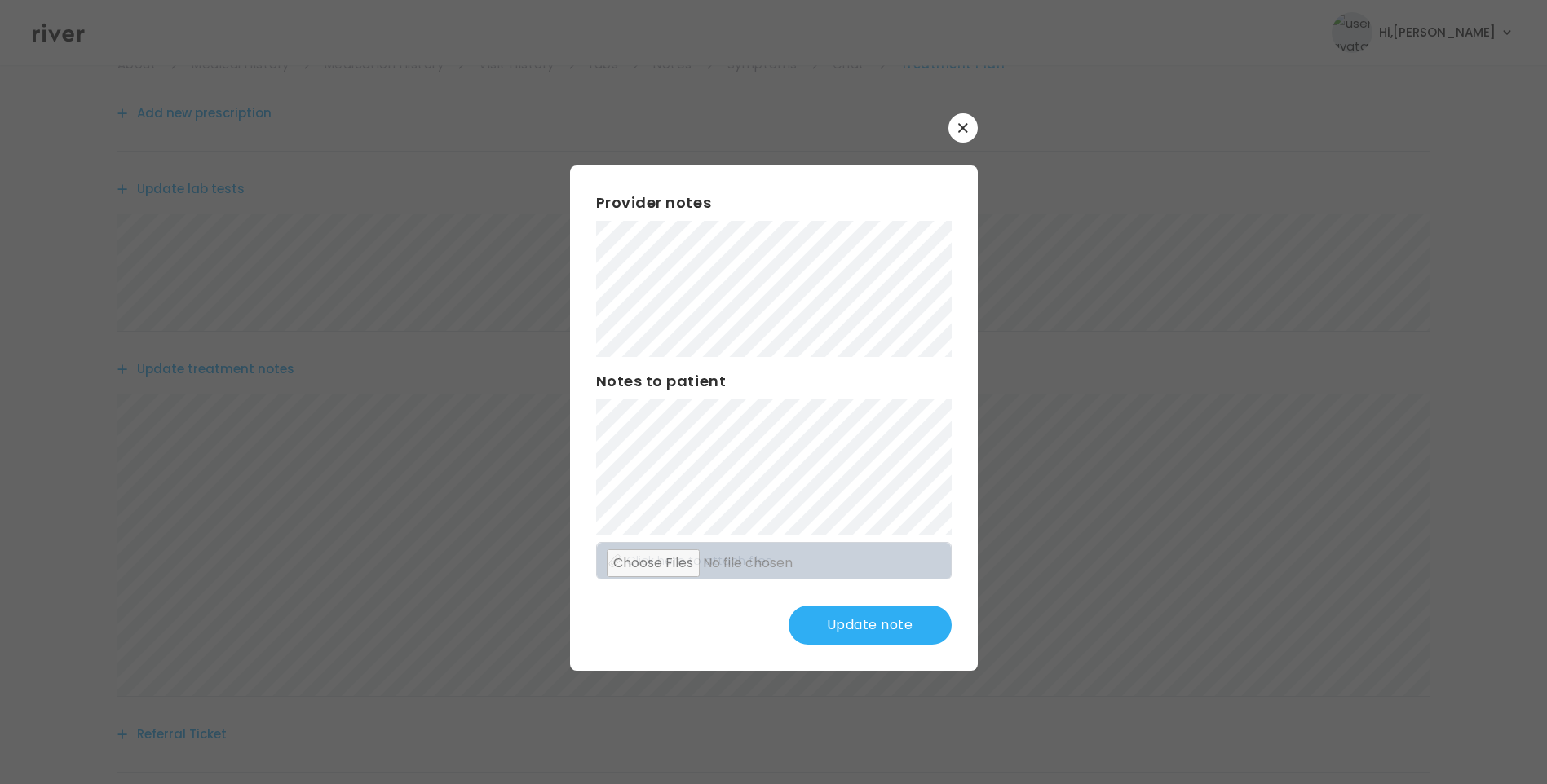
click at [926, 620] on button "Update note" at bounding box center [870, 625] width 163 height 39
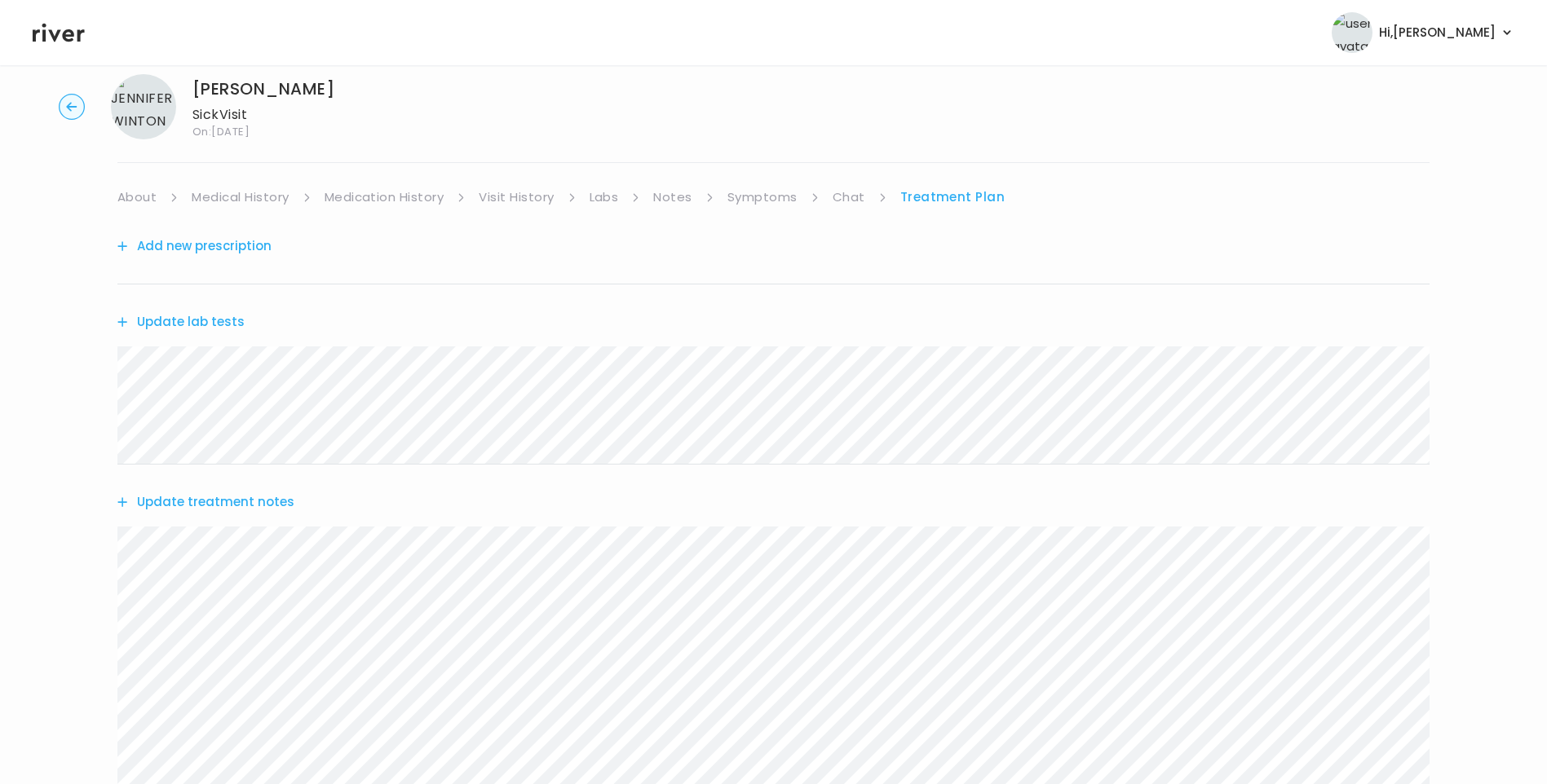
scroll to position [0, 0]
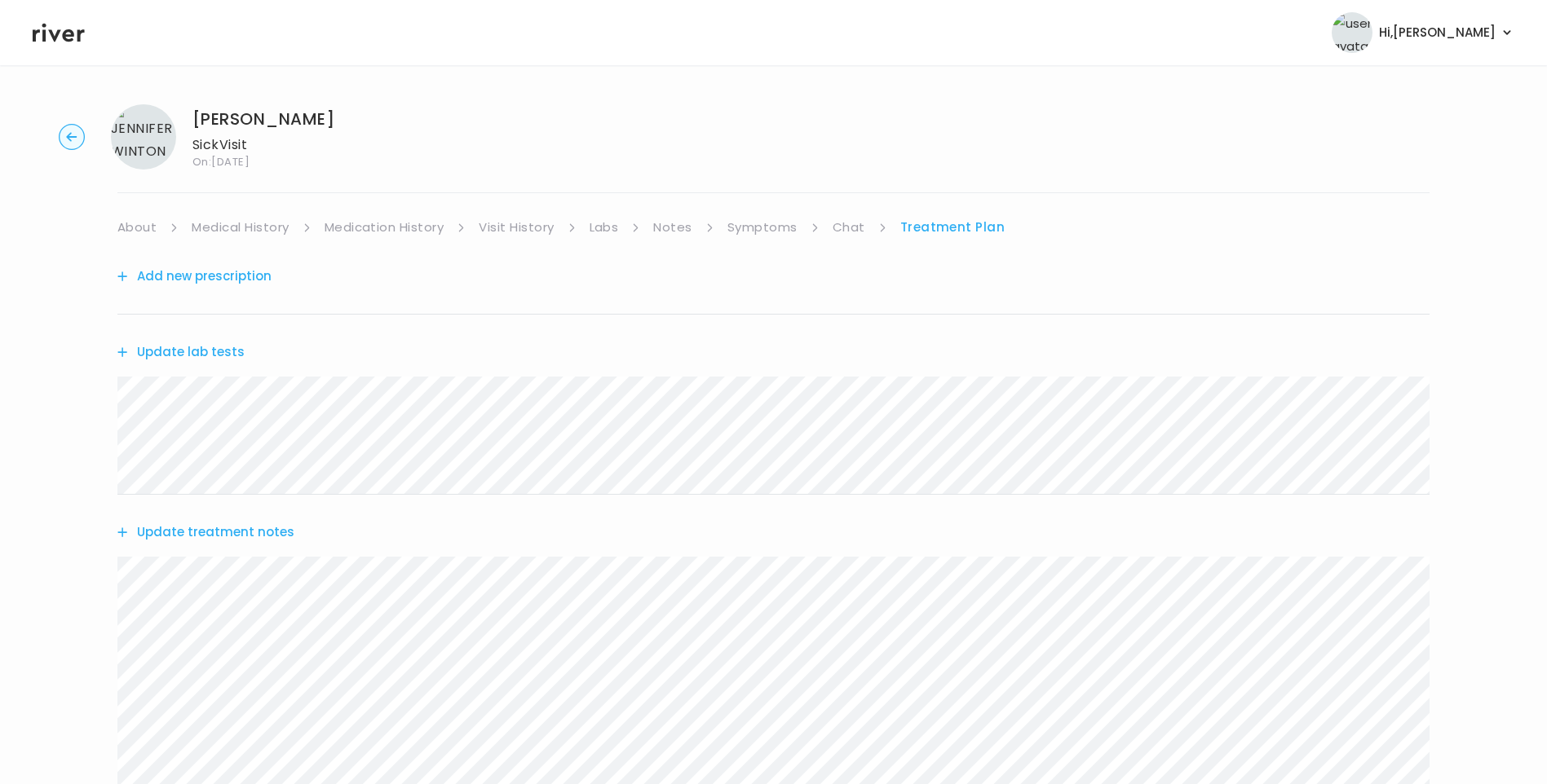
click at [387, 228] on link "Medication History" at bounding box center [384, 227] width 120 height 23
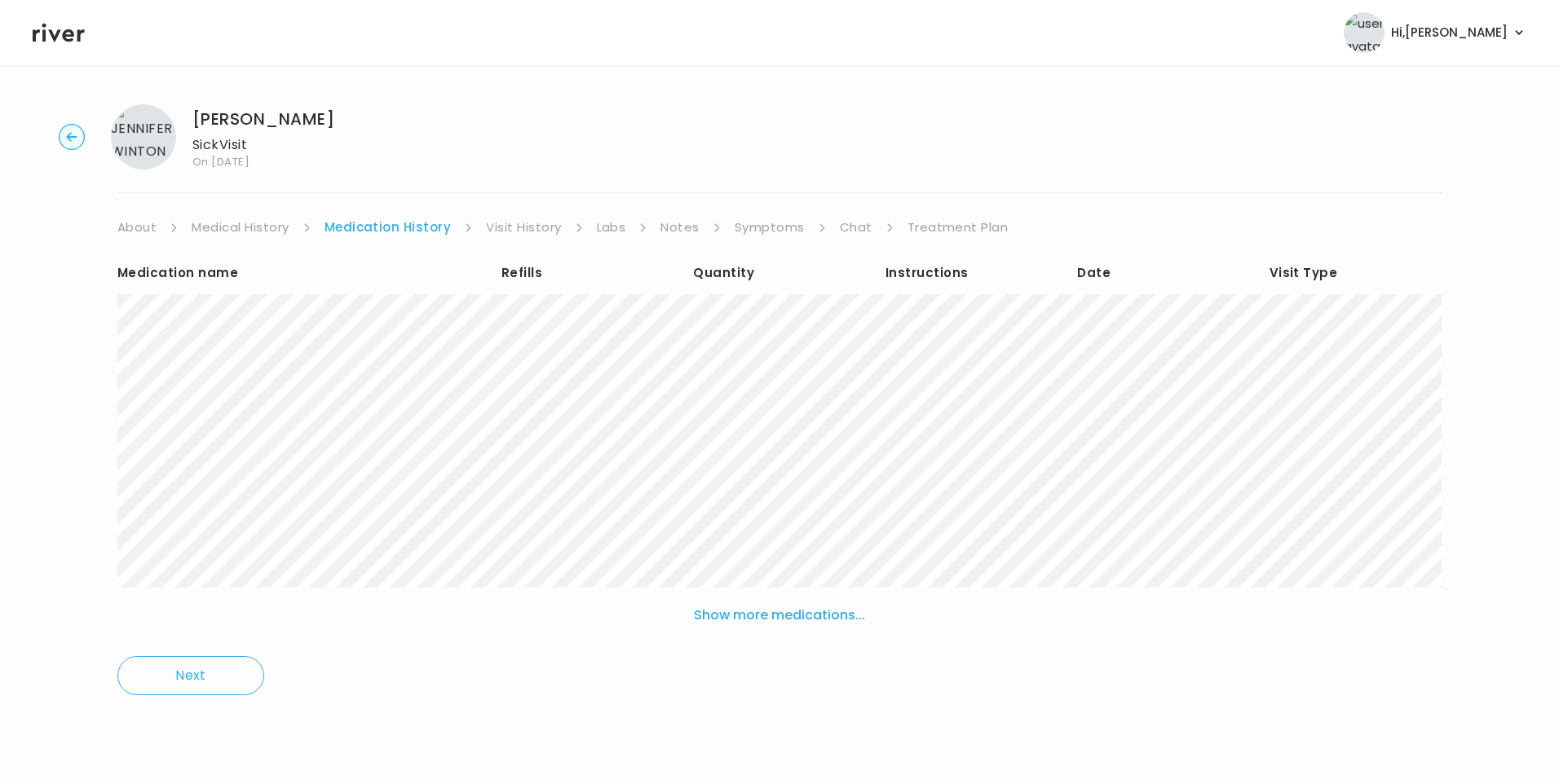
click at [931, 230] on link "Treatment Plan" at bounding box center [958, 227] width 101 height 23
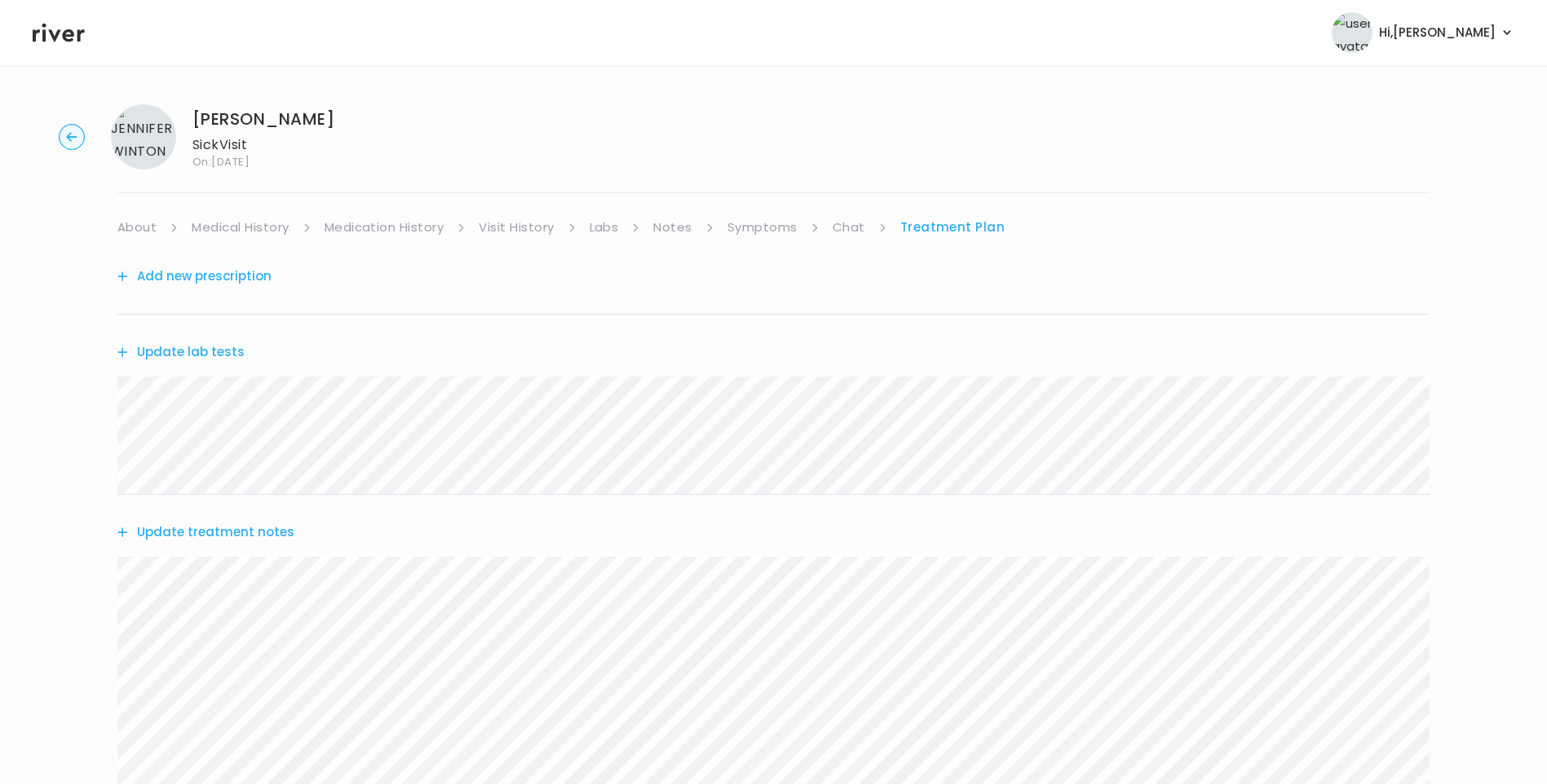
click at [233, 528] on button "Update treatment notes" at bounding box center [206, 532] width 177 height 23
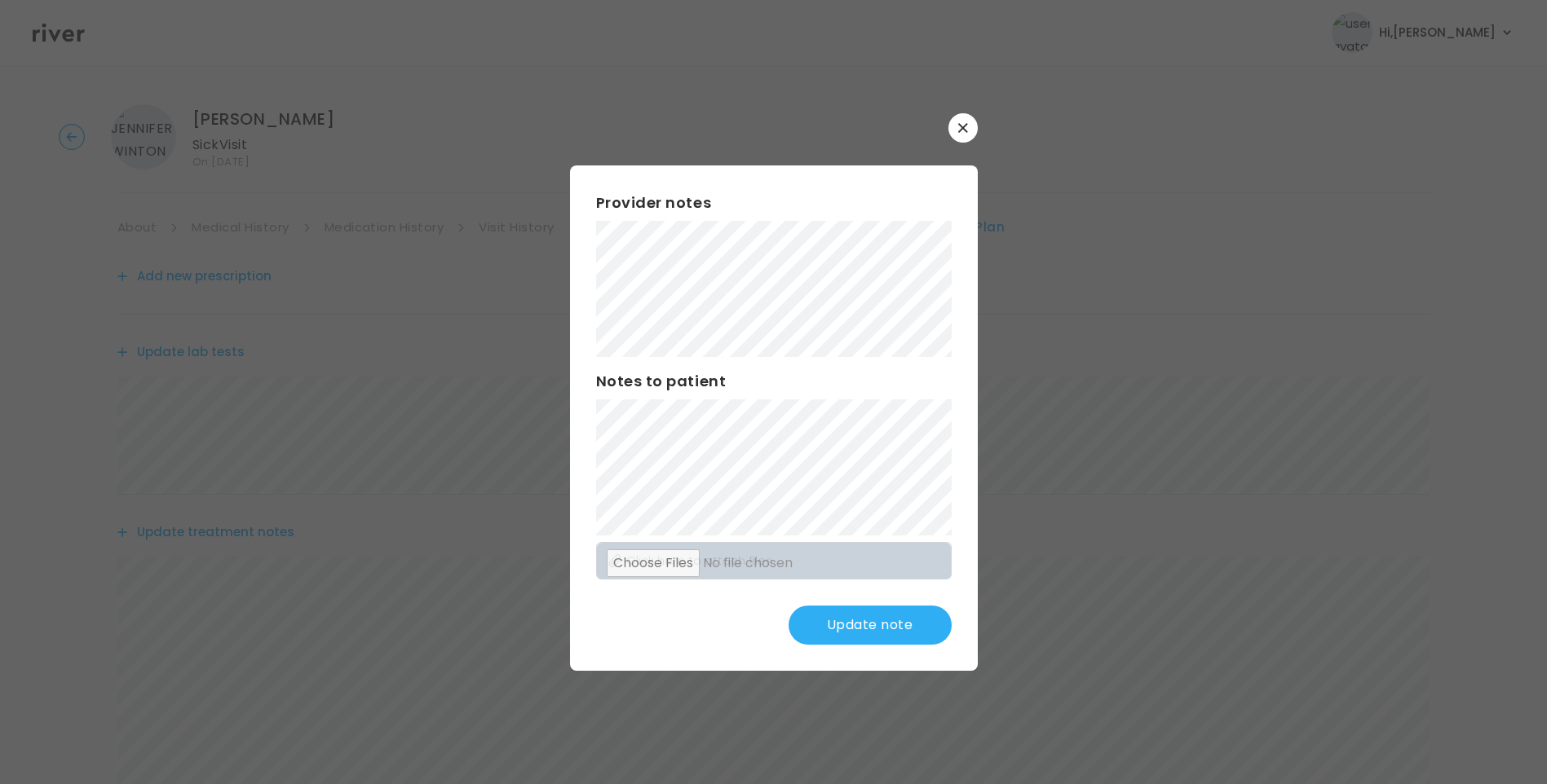
click at [909, 631] on button "Update note" at bounding box center [870, 625] width 163 height 39
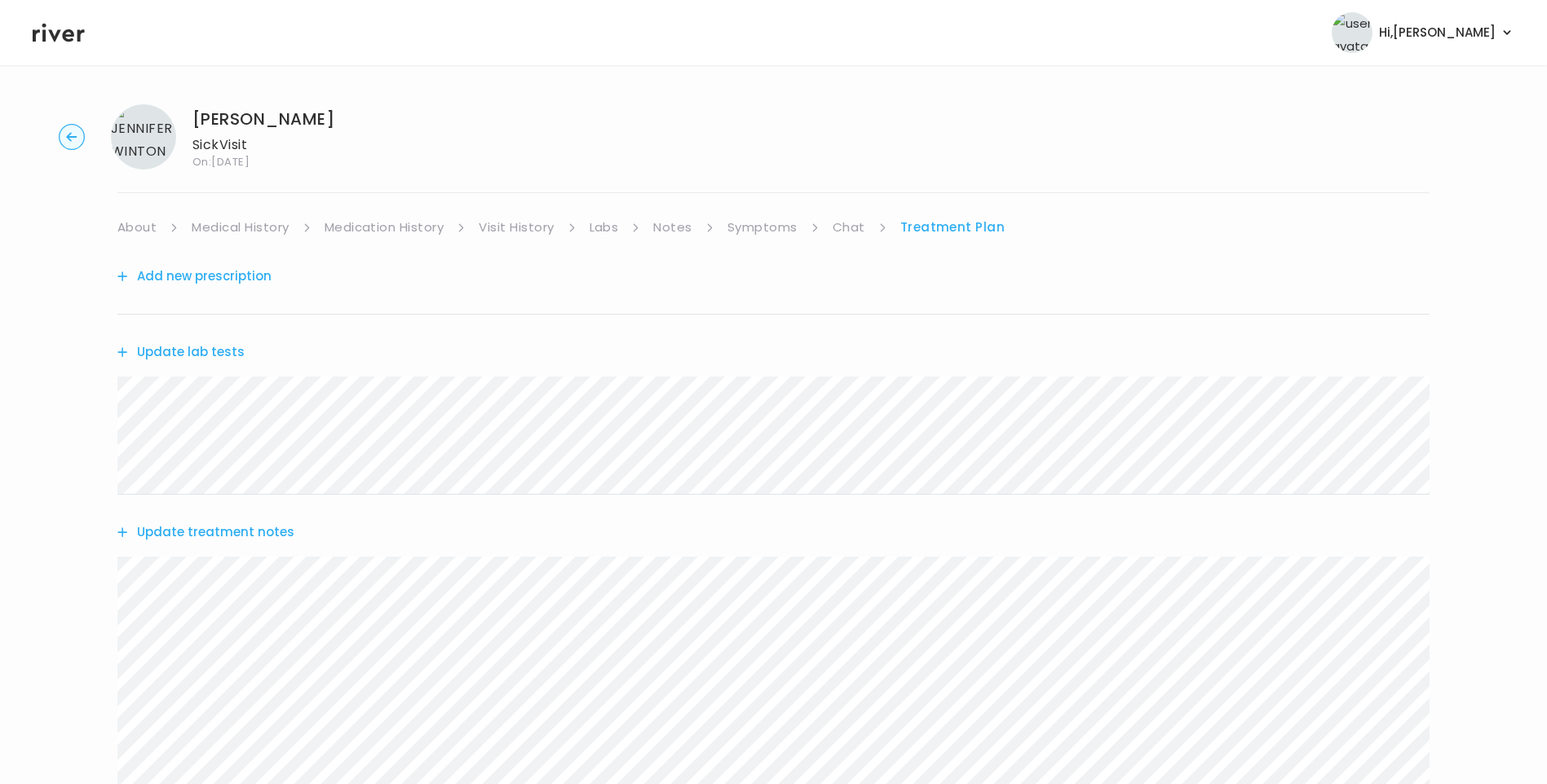
click at [257, 535] on button "Update treatment notes" at bounding box center [206, 532] width 177 height 23
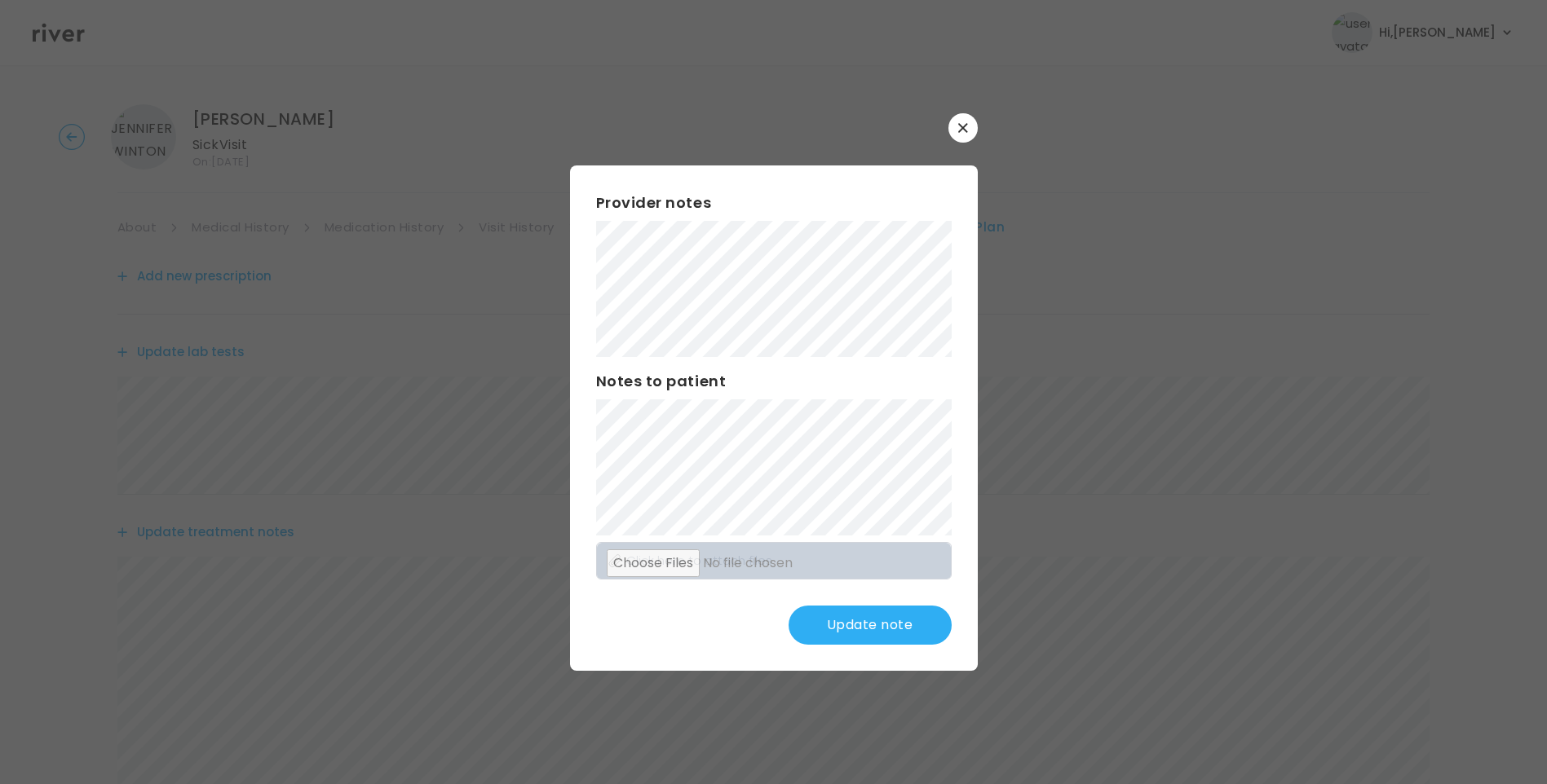
click at [848, 623] on button "Update note" at bounding box center [870, 625] width 163 height 39
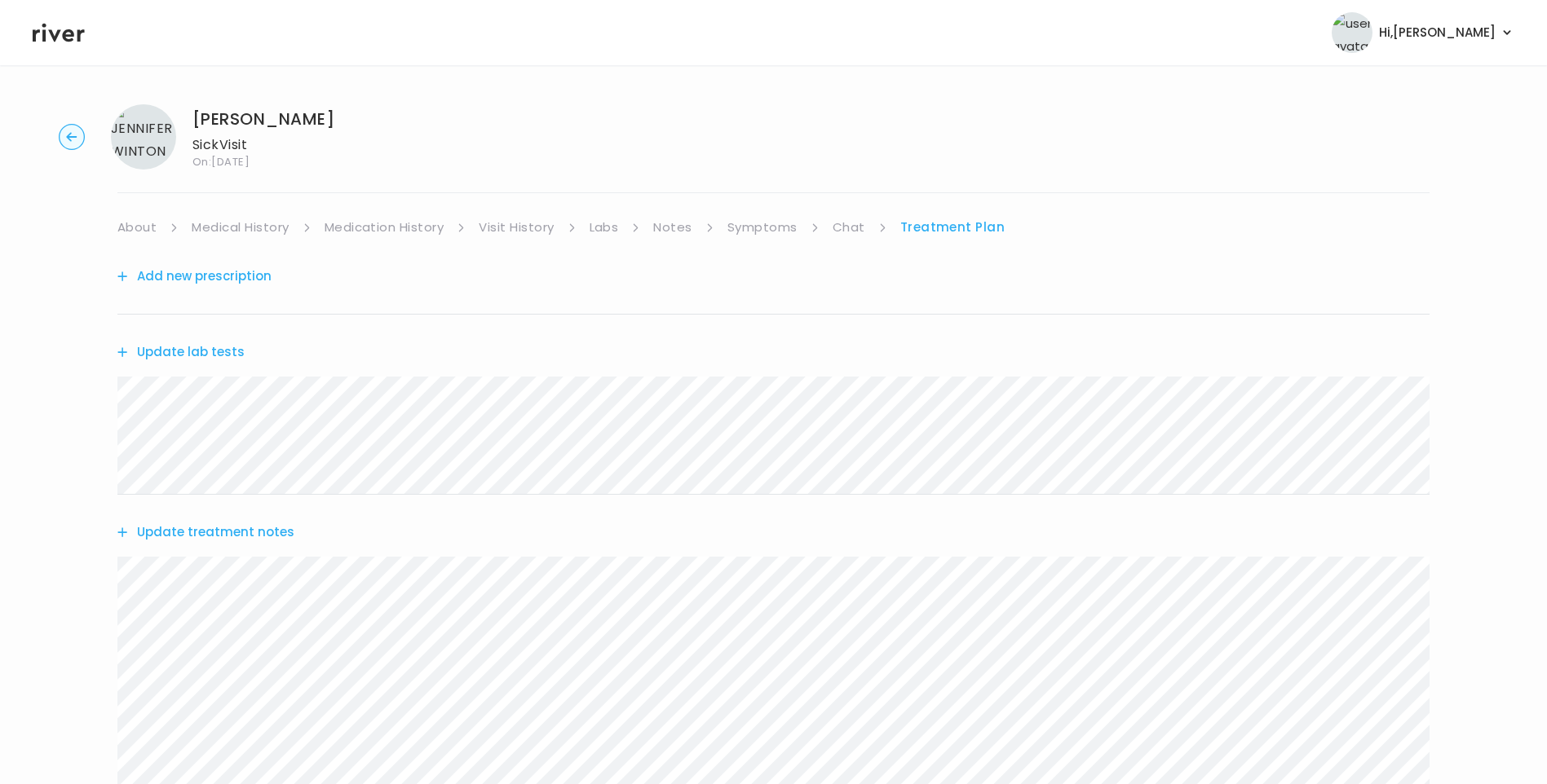
click at [136, 224] on link "About" at bounding box center [137, 227] width 39 height 23
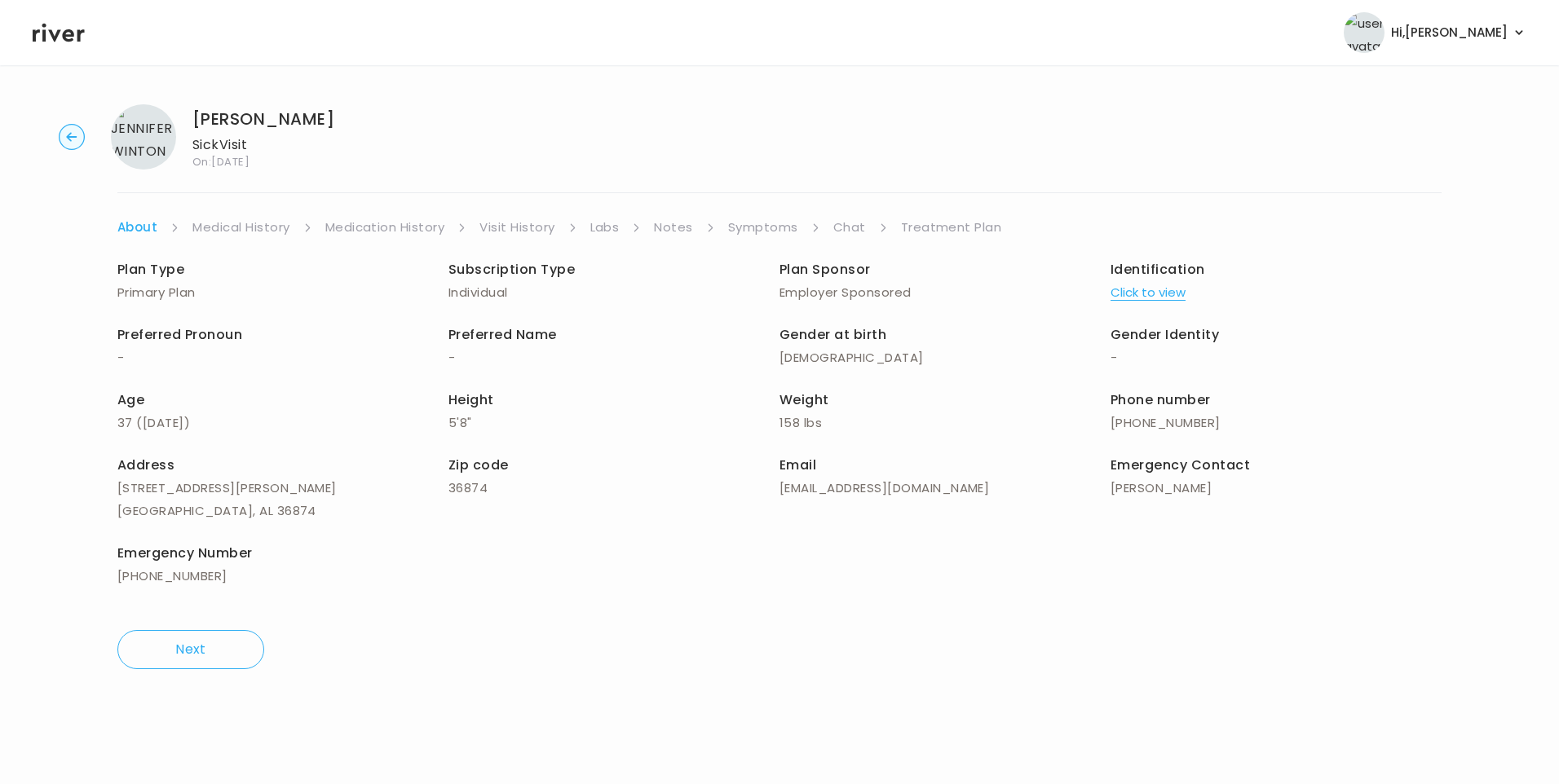
click at [952, 221] on link "Treatment Plan" at bounding box center [952, 227] width 101 height 23
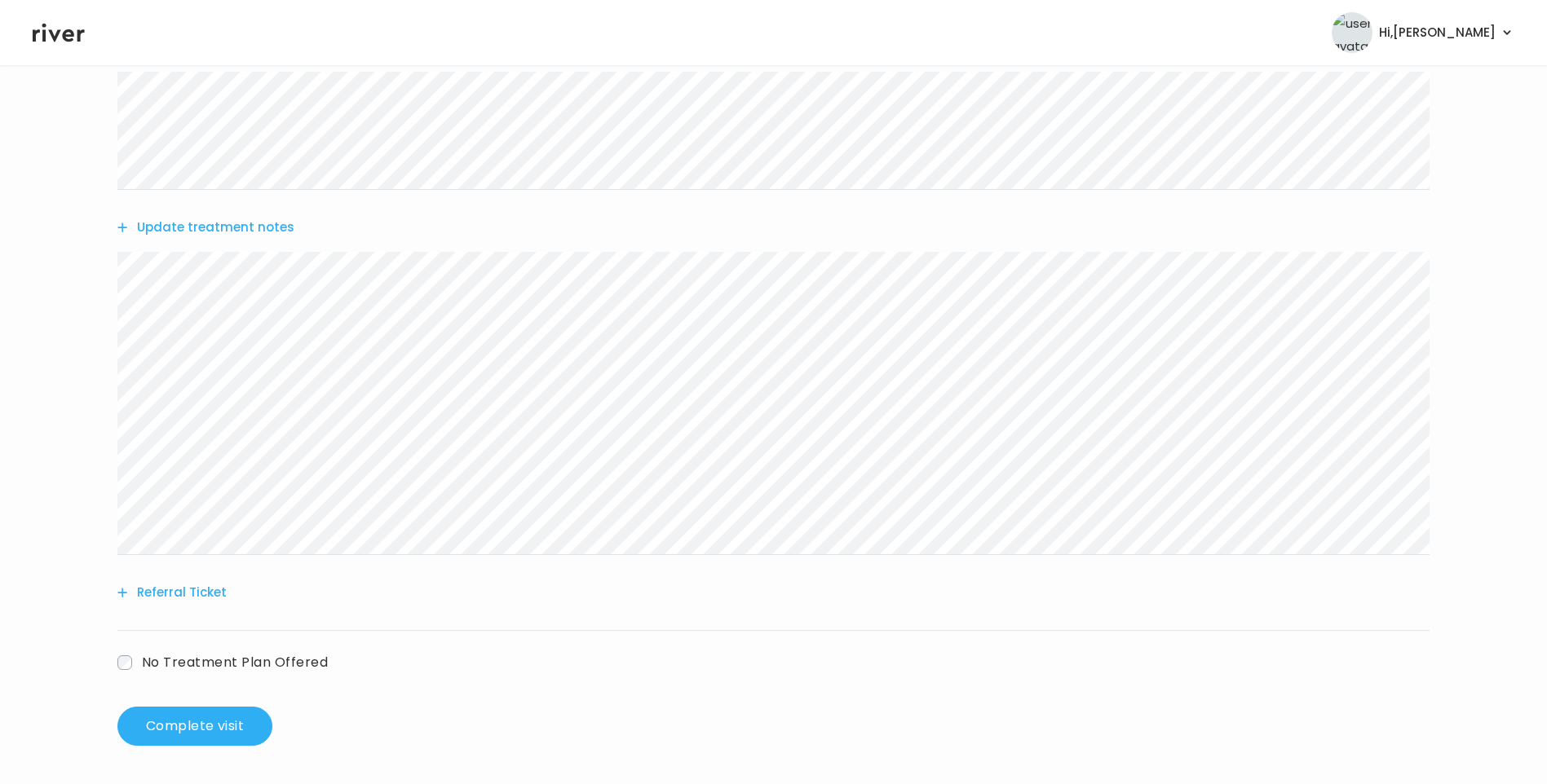
scroll to position [305, 0]
click at [209, 718] on button "Complete visit" at bounding box center [195, 726] width 155 height 39
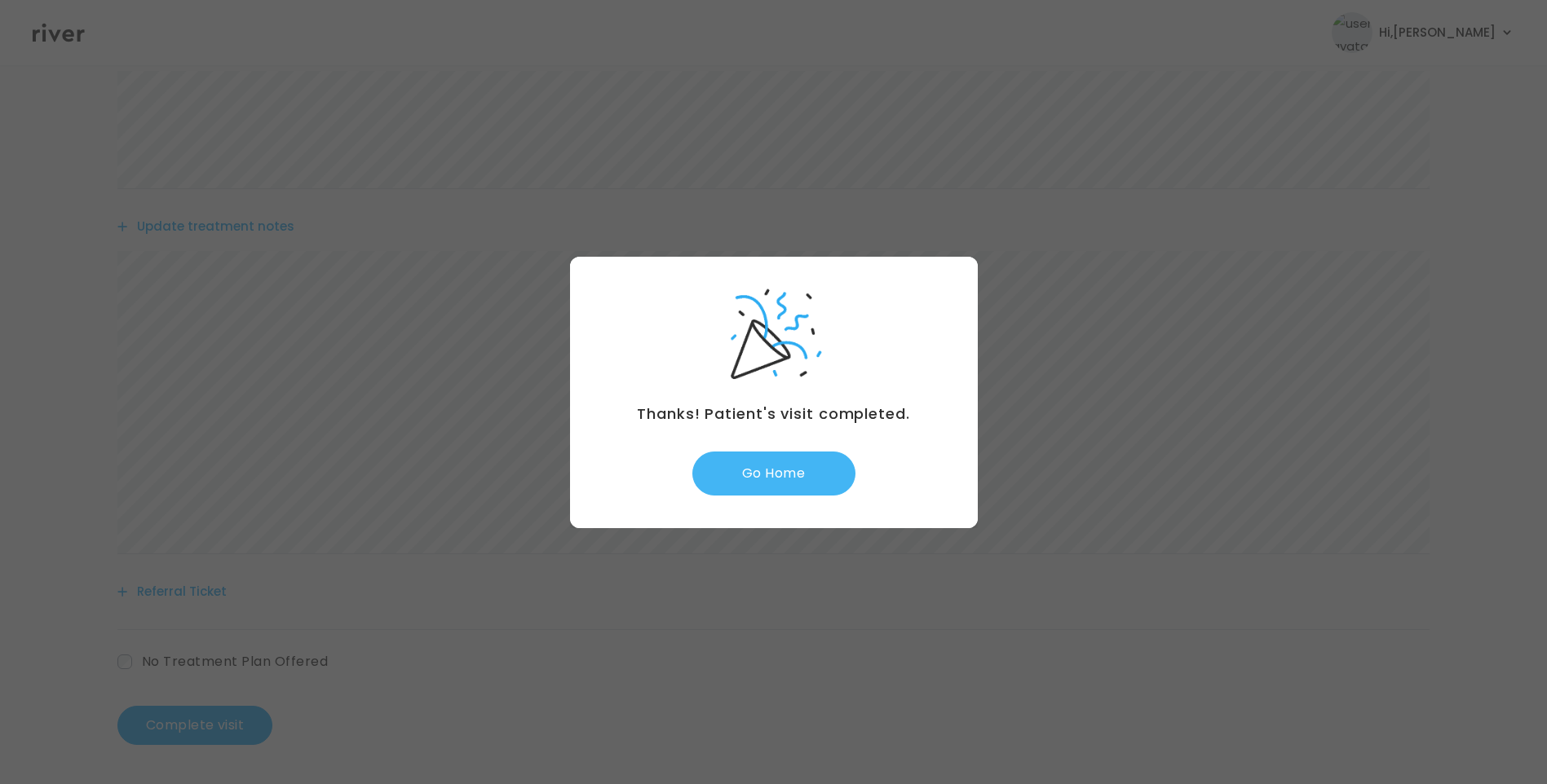
click at [786, 484] on button "Go Home" at bounding box center [774, 473] width 163 height 44
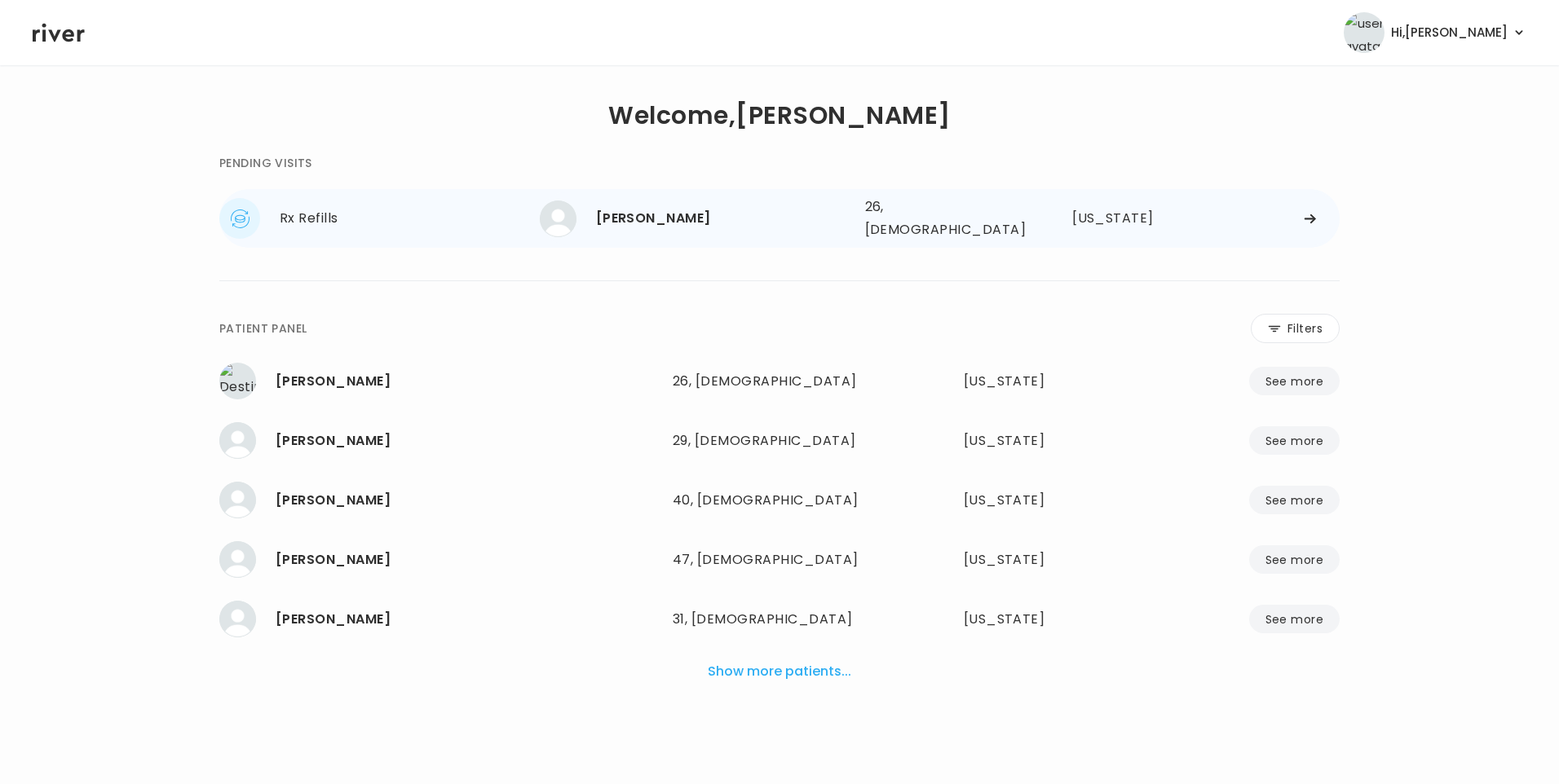
click at [626, 214] on div "[PERSON_NAME]" at bounding box center [724, 218] width 256 height 23
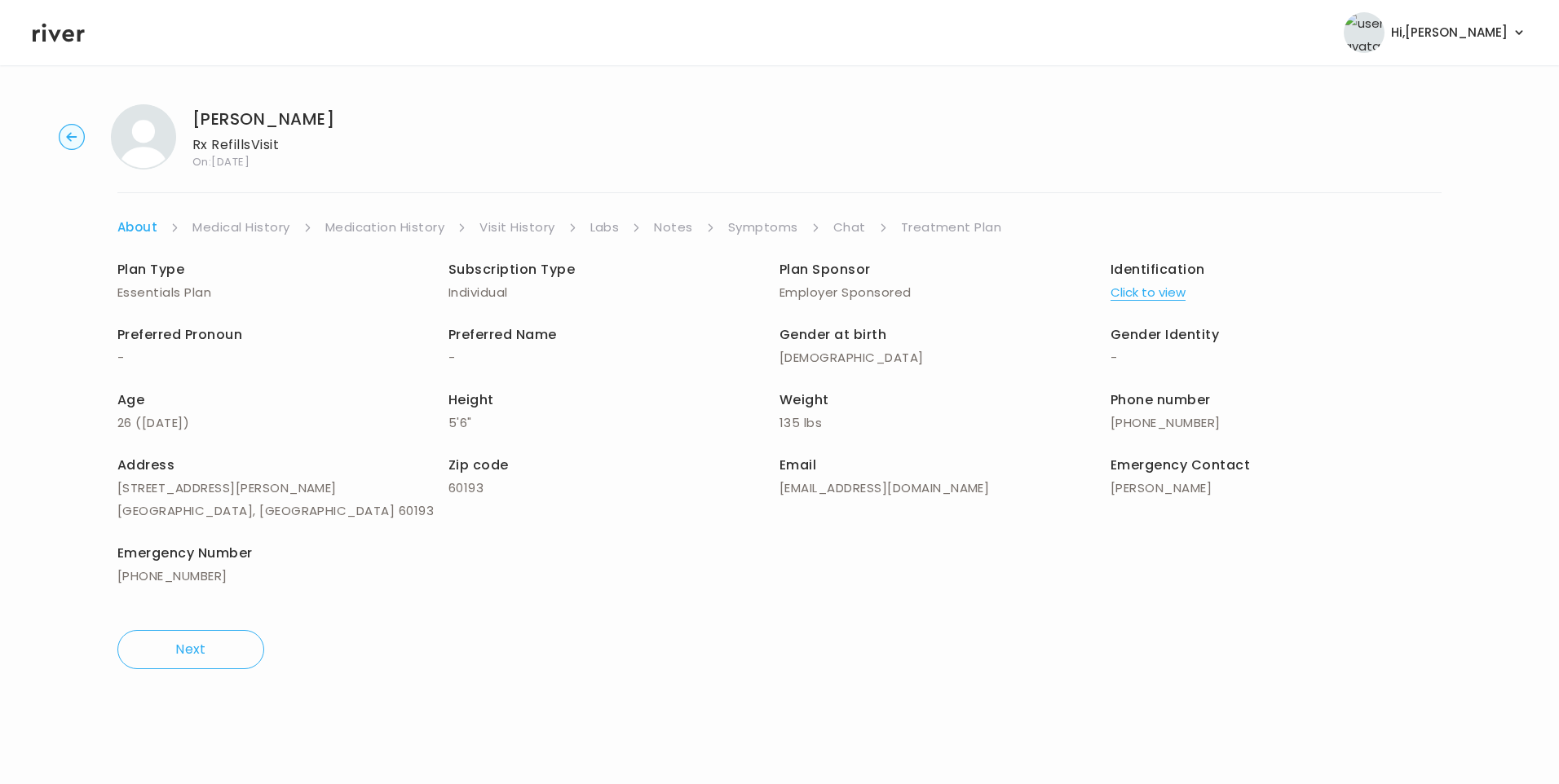
click at [849, 229] on link "Chat" at bounding box center [849, 227] width 33 height 23
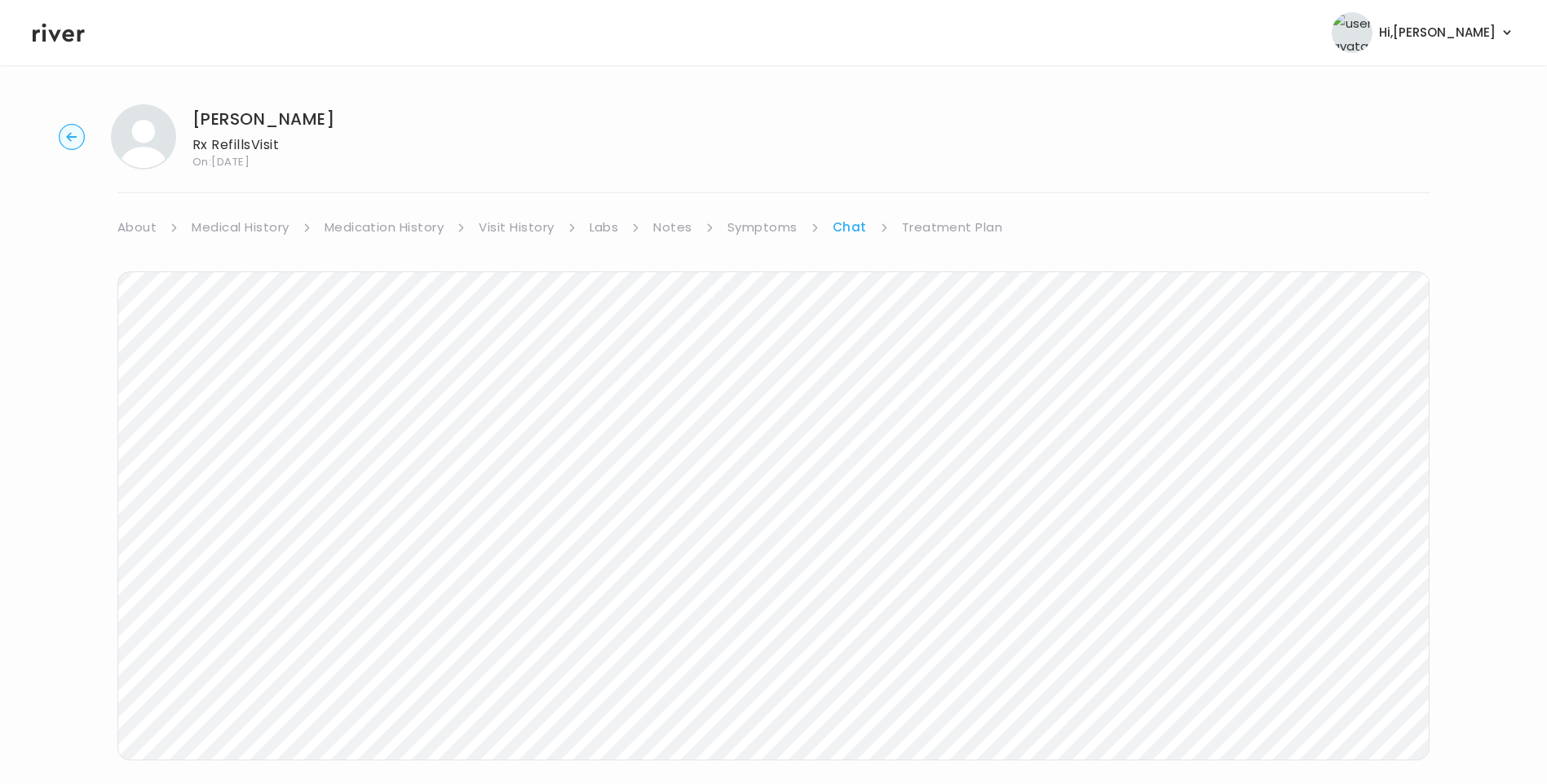
click at [511, 230] on link "Visit History" at bounding box center [516, 227] width 75 height 23
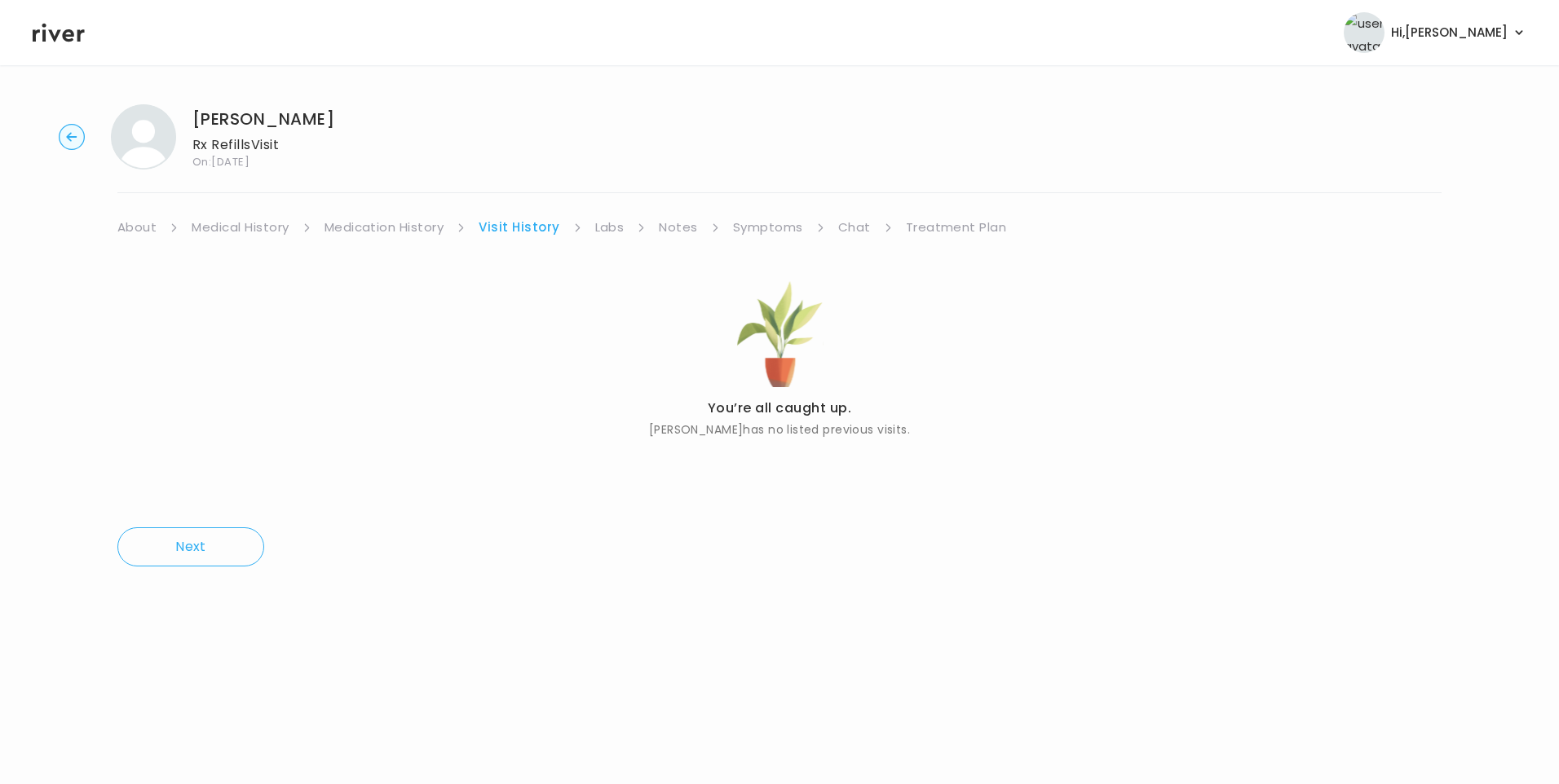
click at [62, 41] on icon at bounding box center [58, 33] width 52 height 25
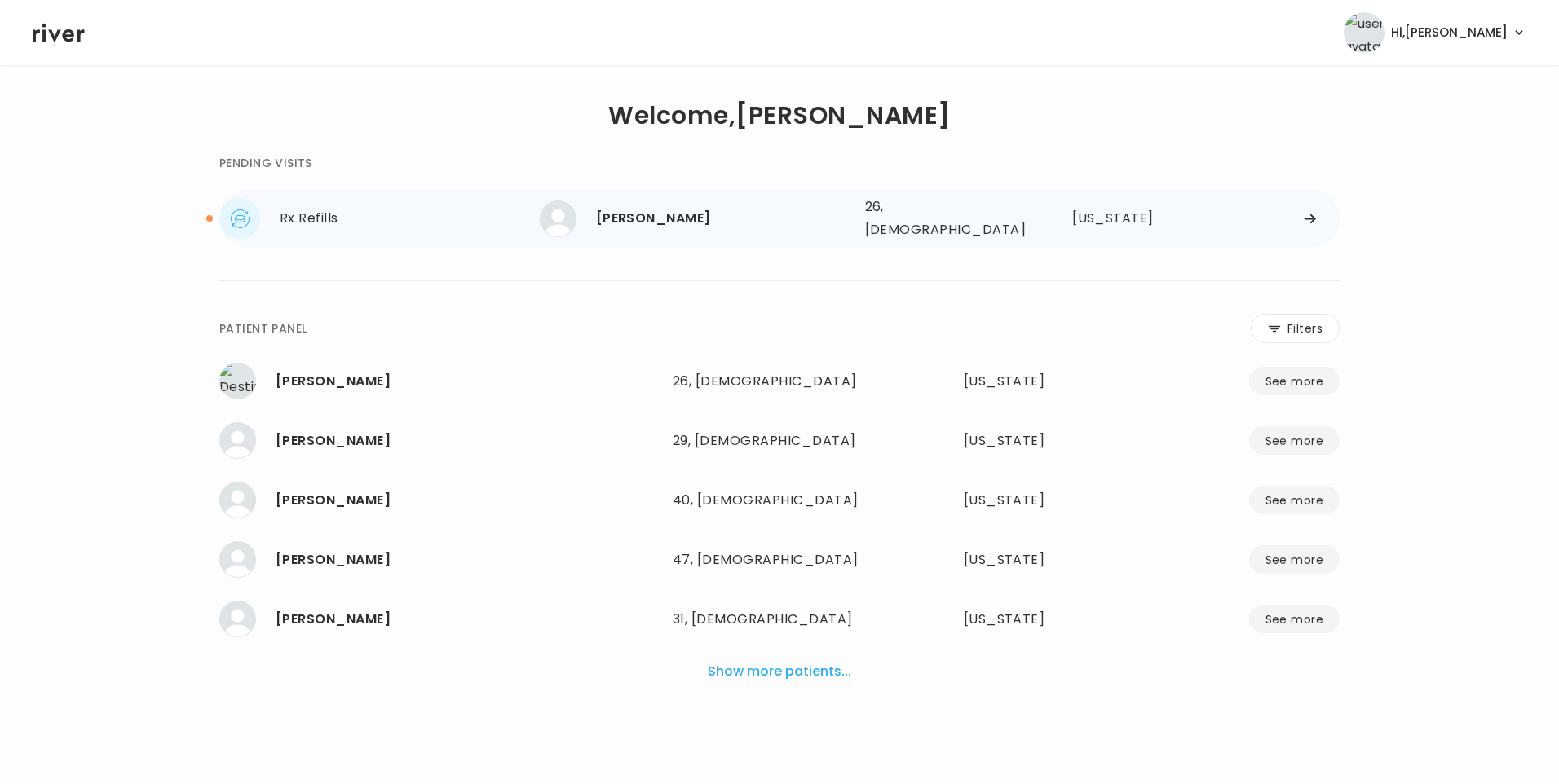
click at [662, 222] on div "[PERSON_NAME]" at bounding box center [724, 218] width 256 height 23
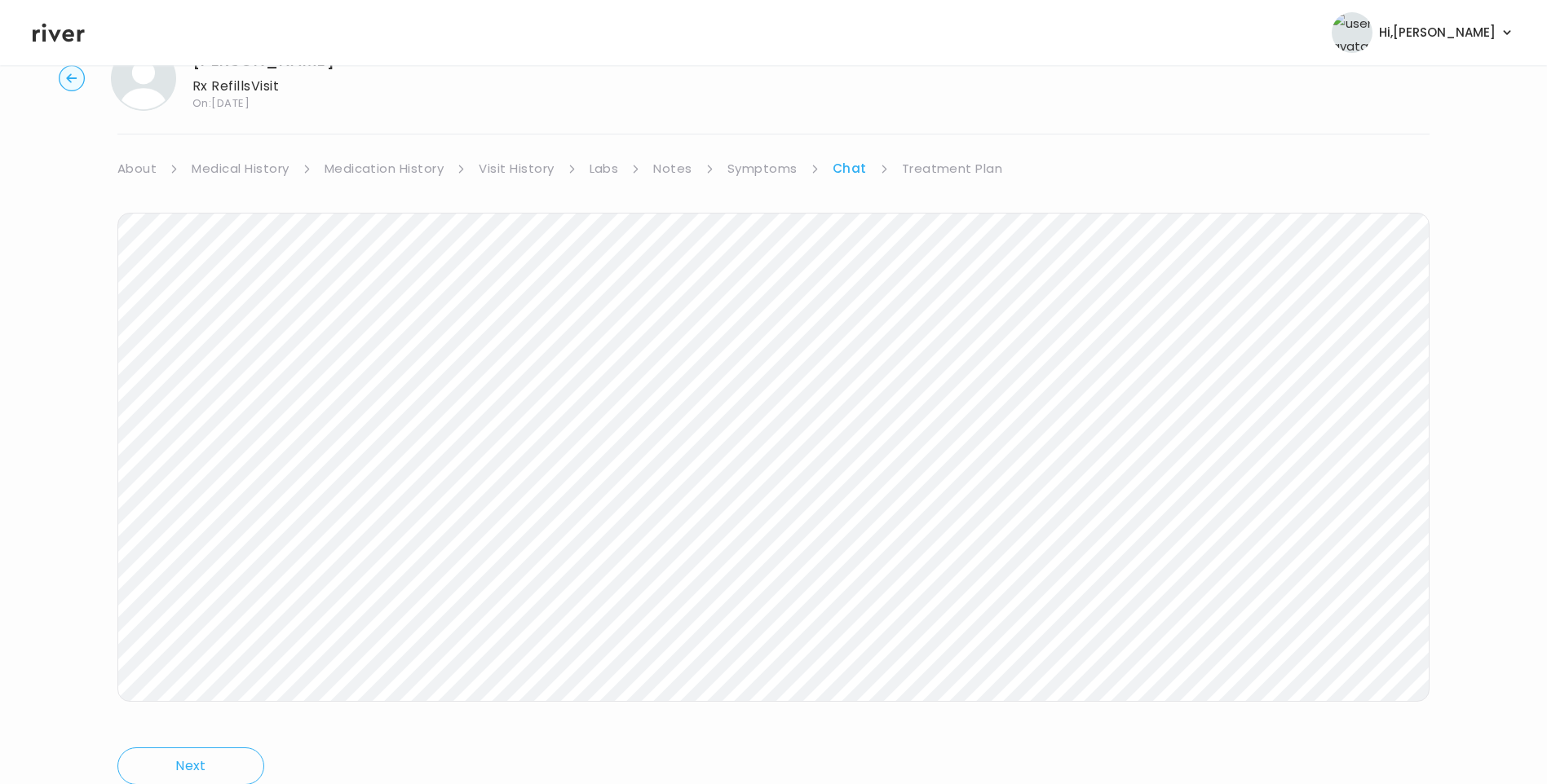
scroll to position [122, 0]
click at [934, 99] on link "Treatment Plan" at bounding box center [952, 106] width 101 height 23
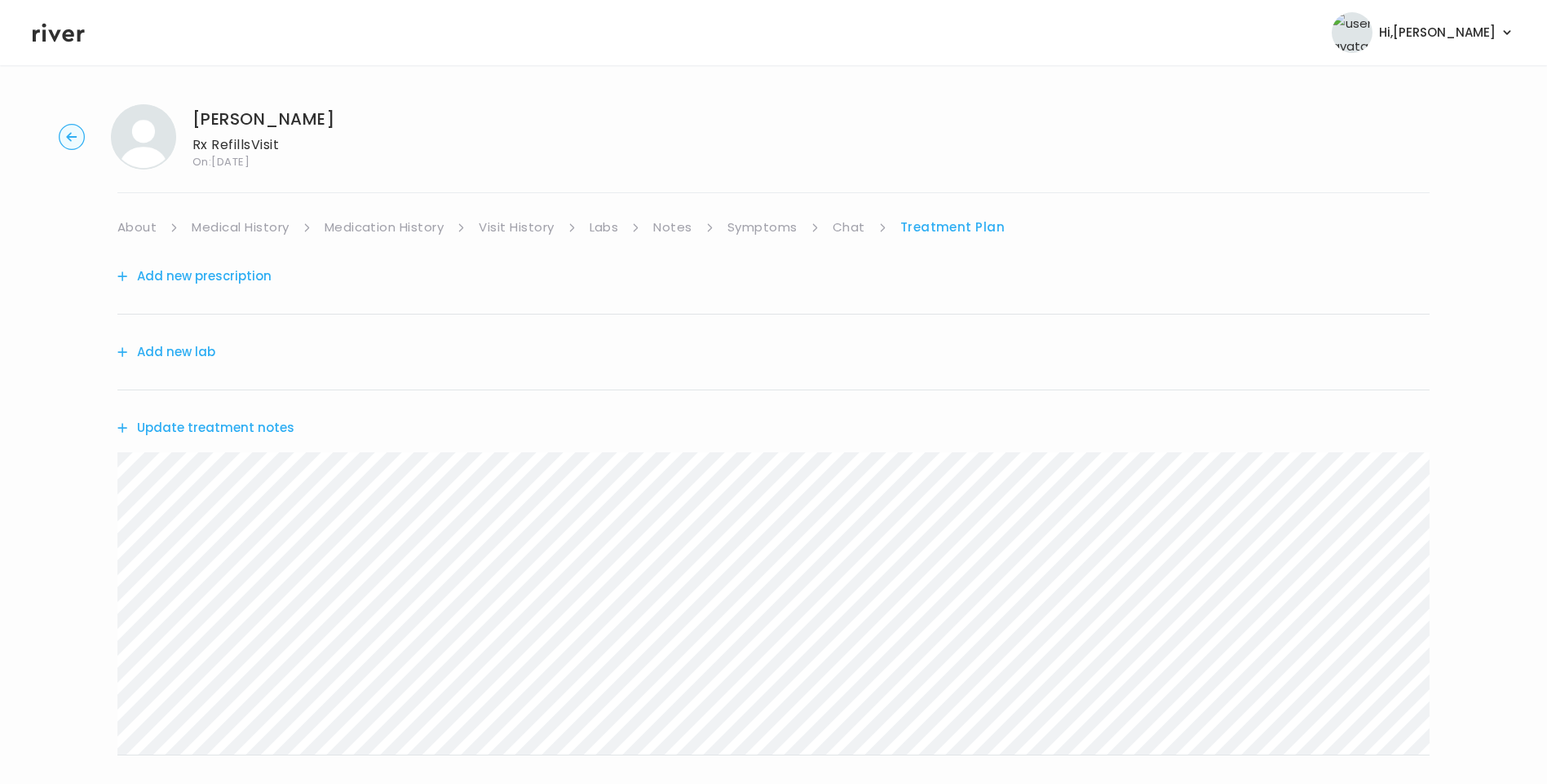
click at [257, 424] on button "Update treatment notes" at bounding box center [206, 428] width 177 height 23
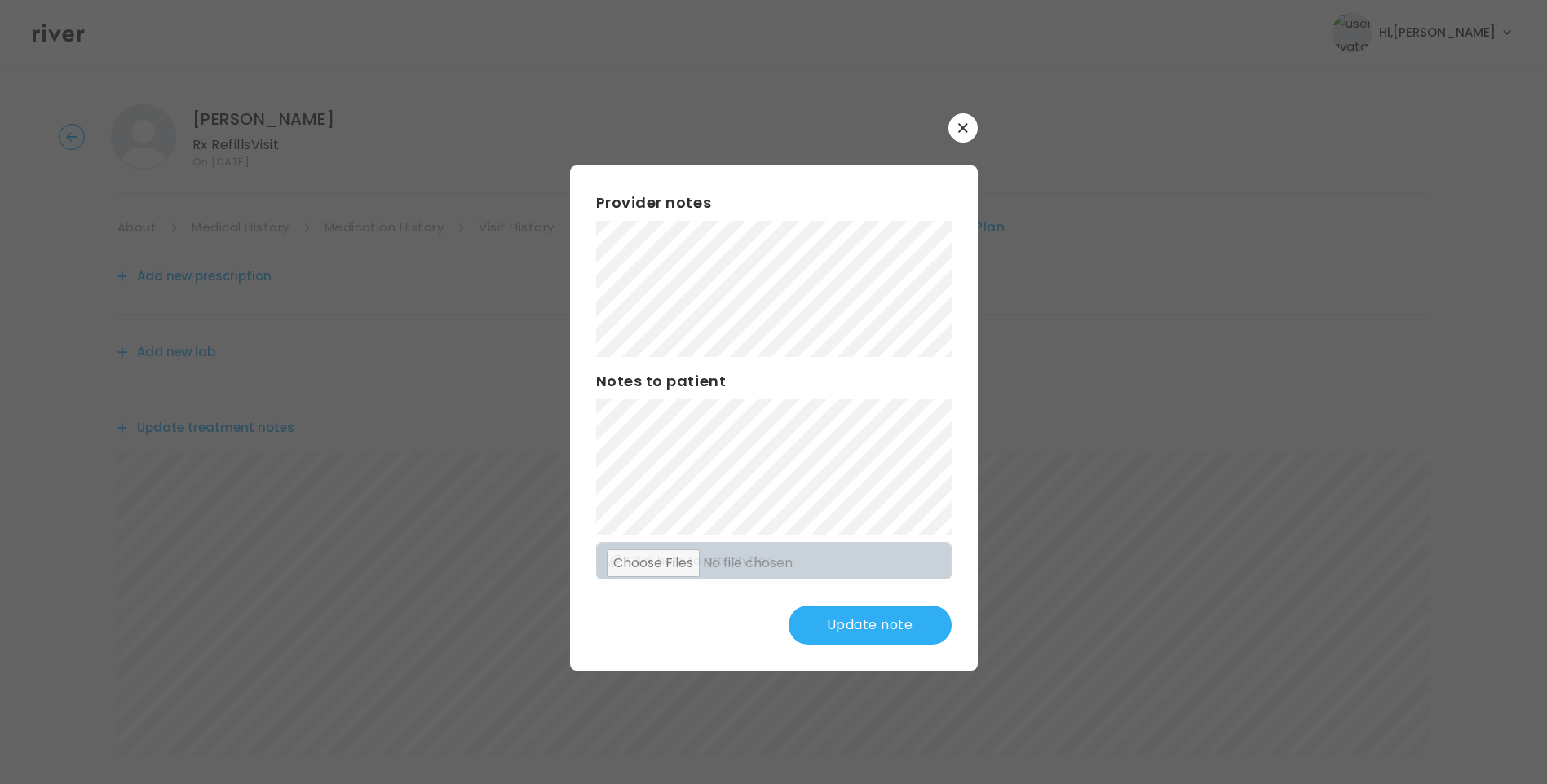
click at [930, 630] on button "Update note" at bounding box center [870, 625] width 163 height 39
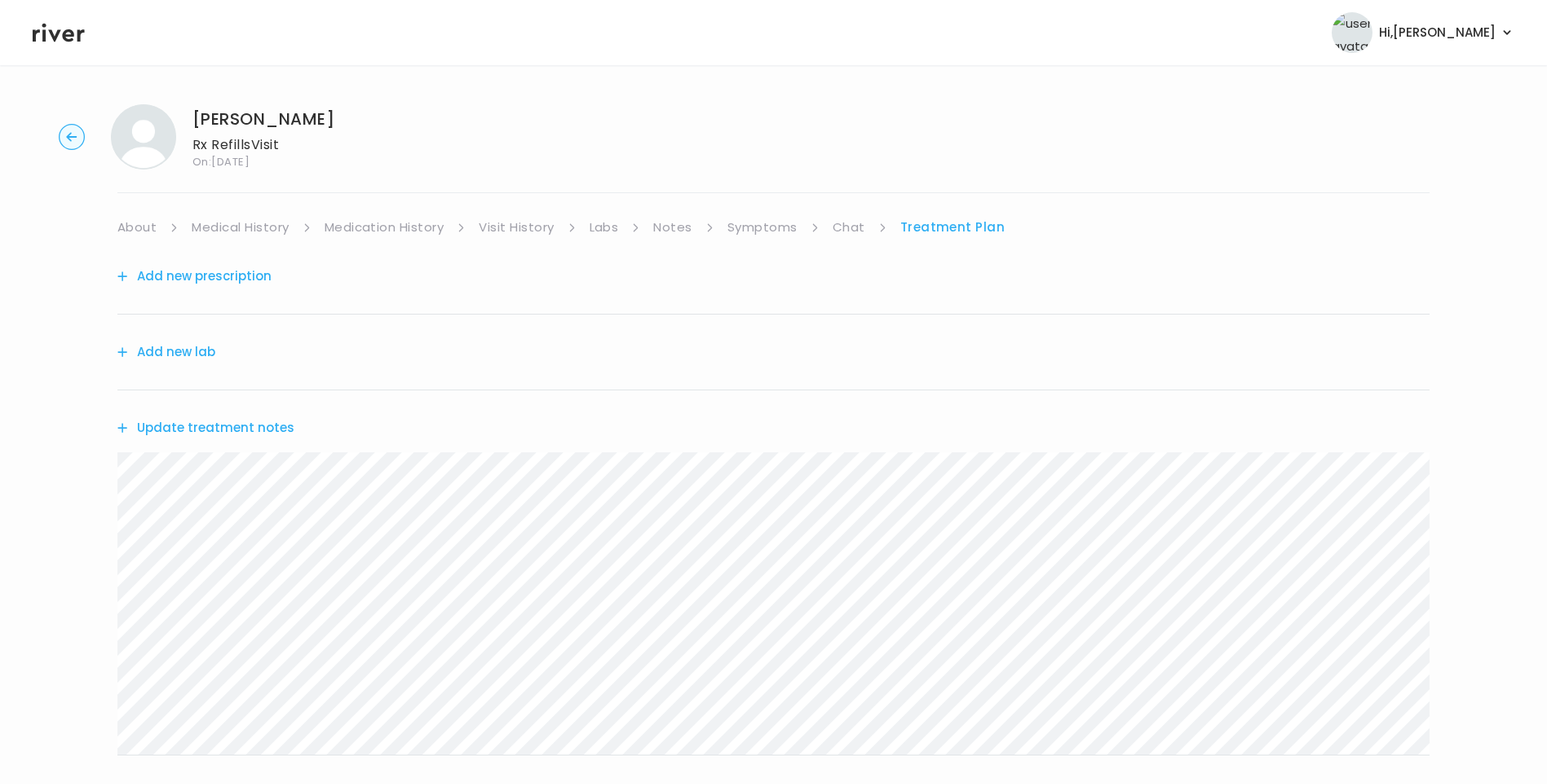
click at [854, 230] on link "Chat" at bounding box center [849, 227] width 33 height 23
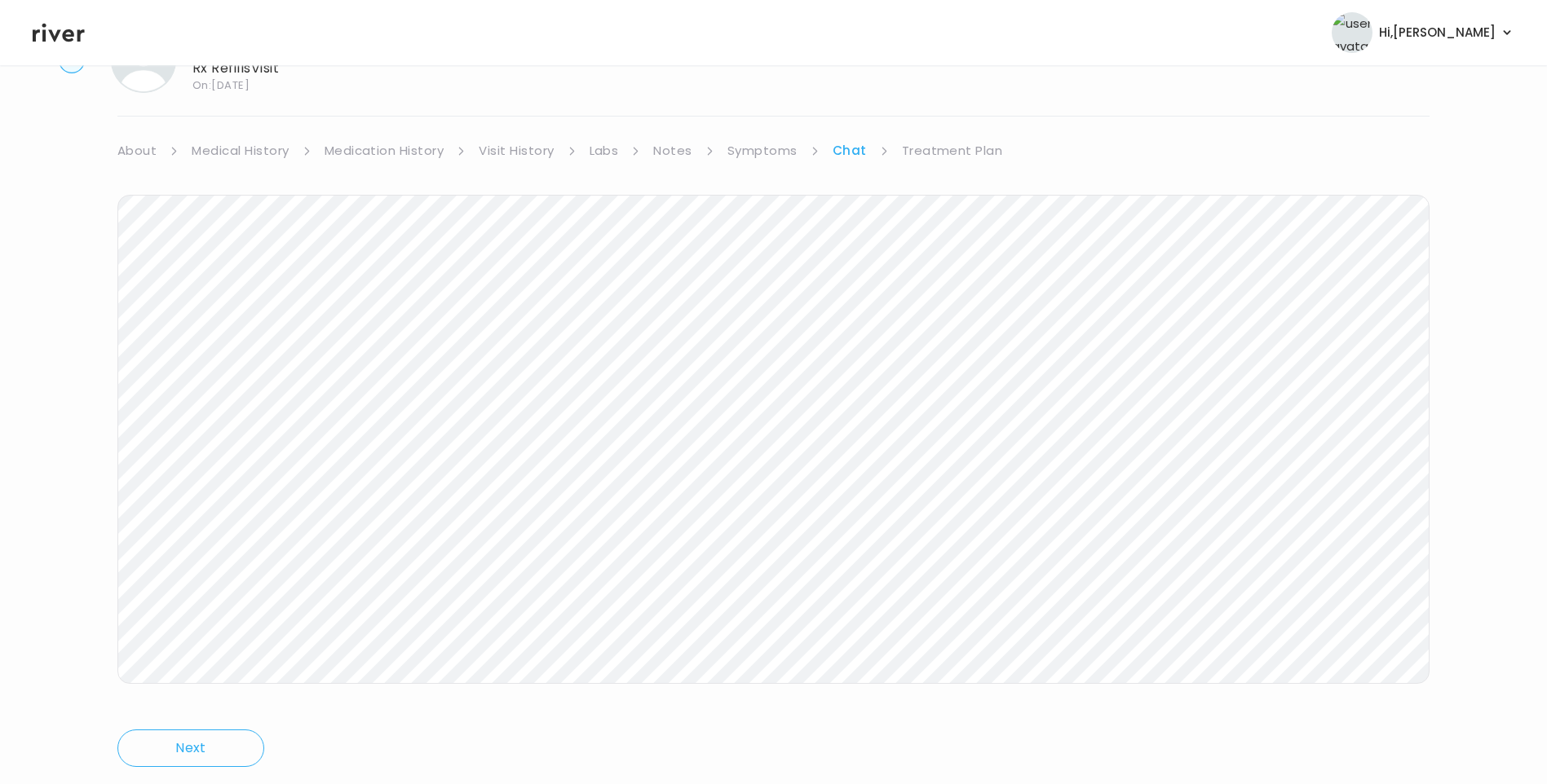
scroll to position [122, 0]
click at [952, 112] on link "Treatment Plan" at bounding box center [952, 106] width 101 height 23
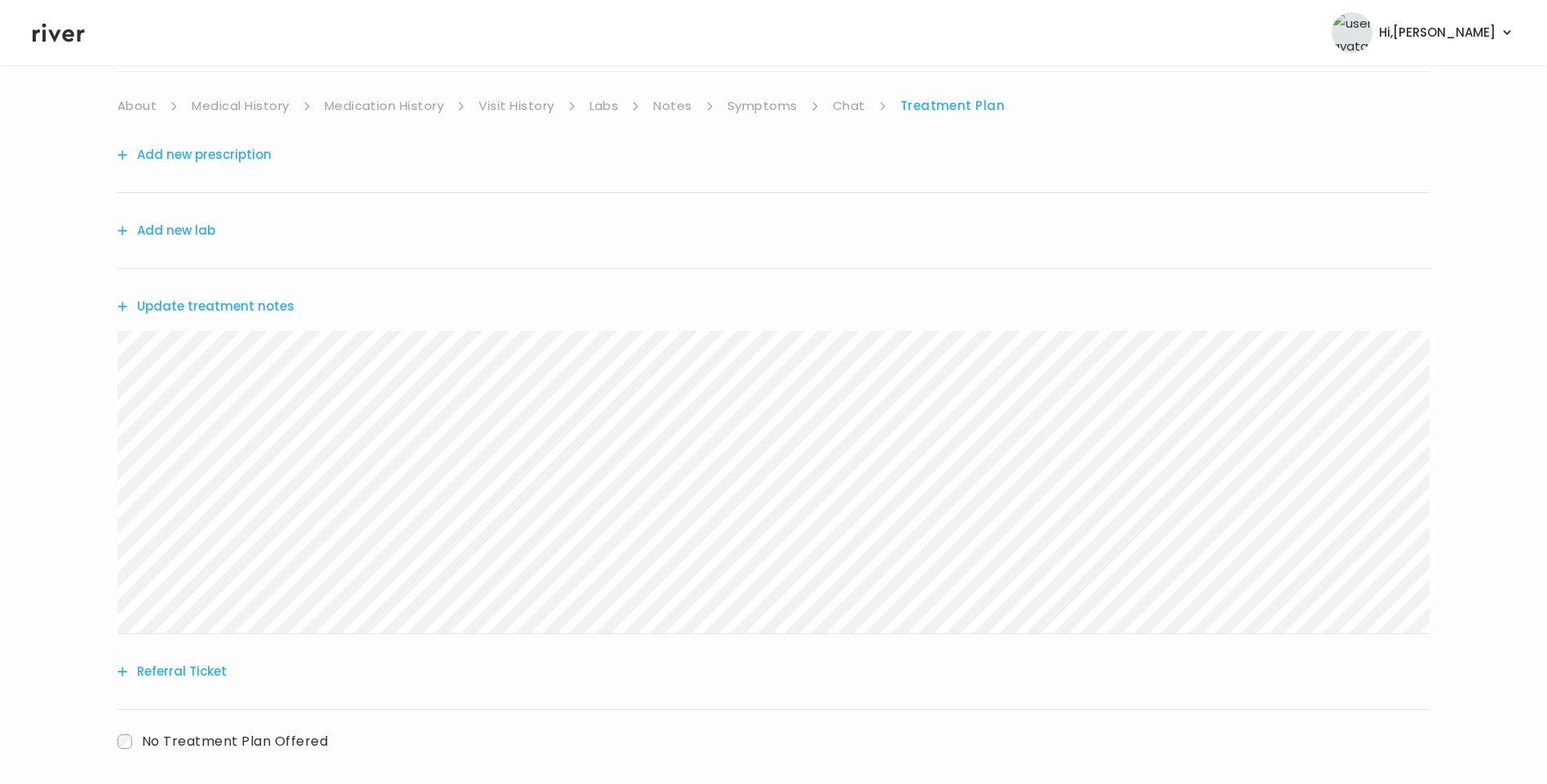
click at [260, 307] on button "Update treatment notes" at bounding box center [206, 306] width 177 height 23
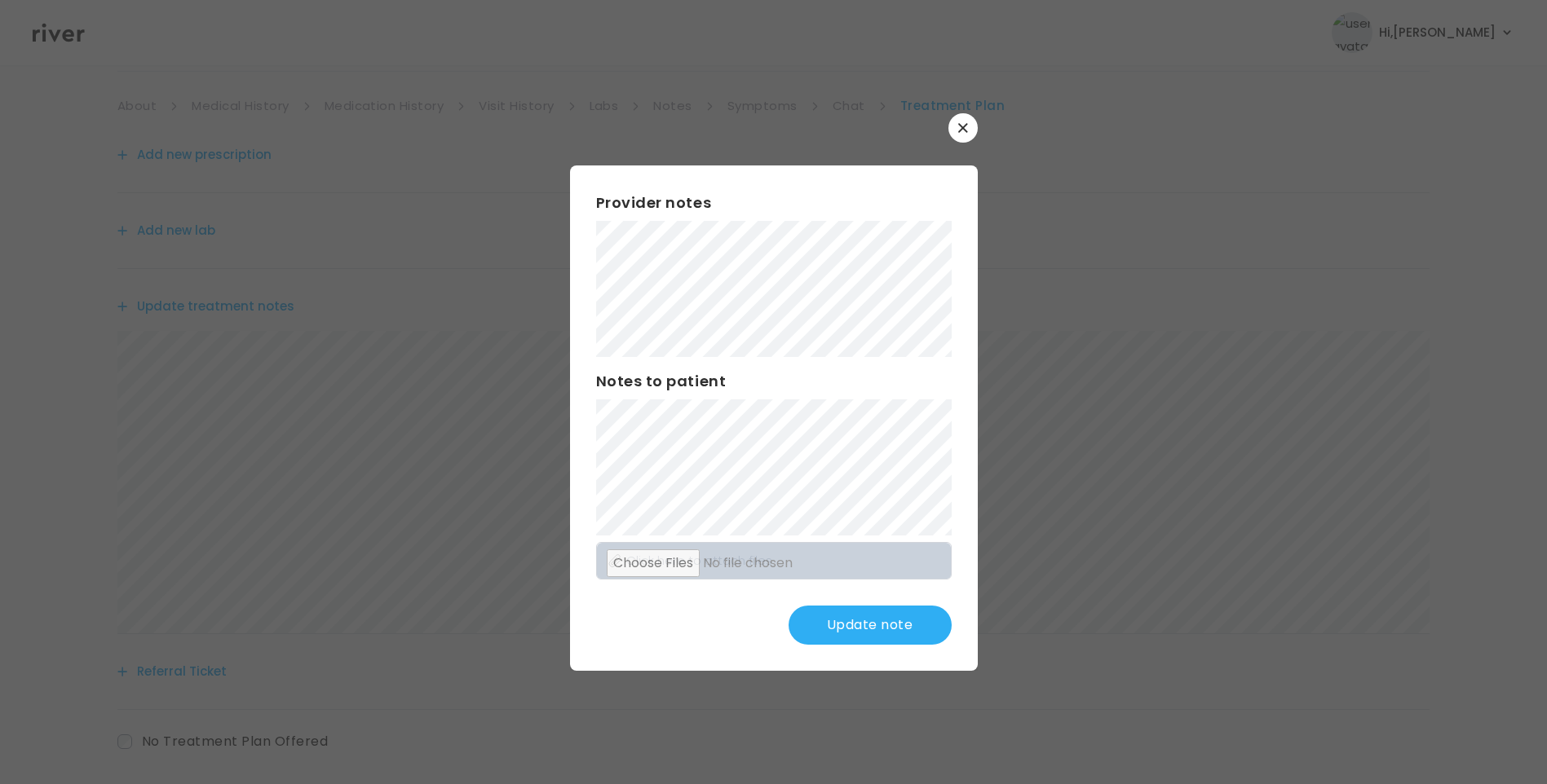
click at [873, 630] on button "Update note" at bounding box center [870, 625] width 163 height 39
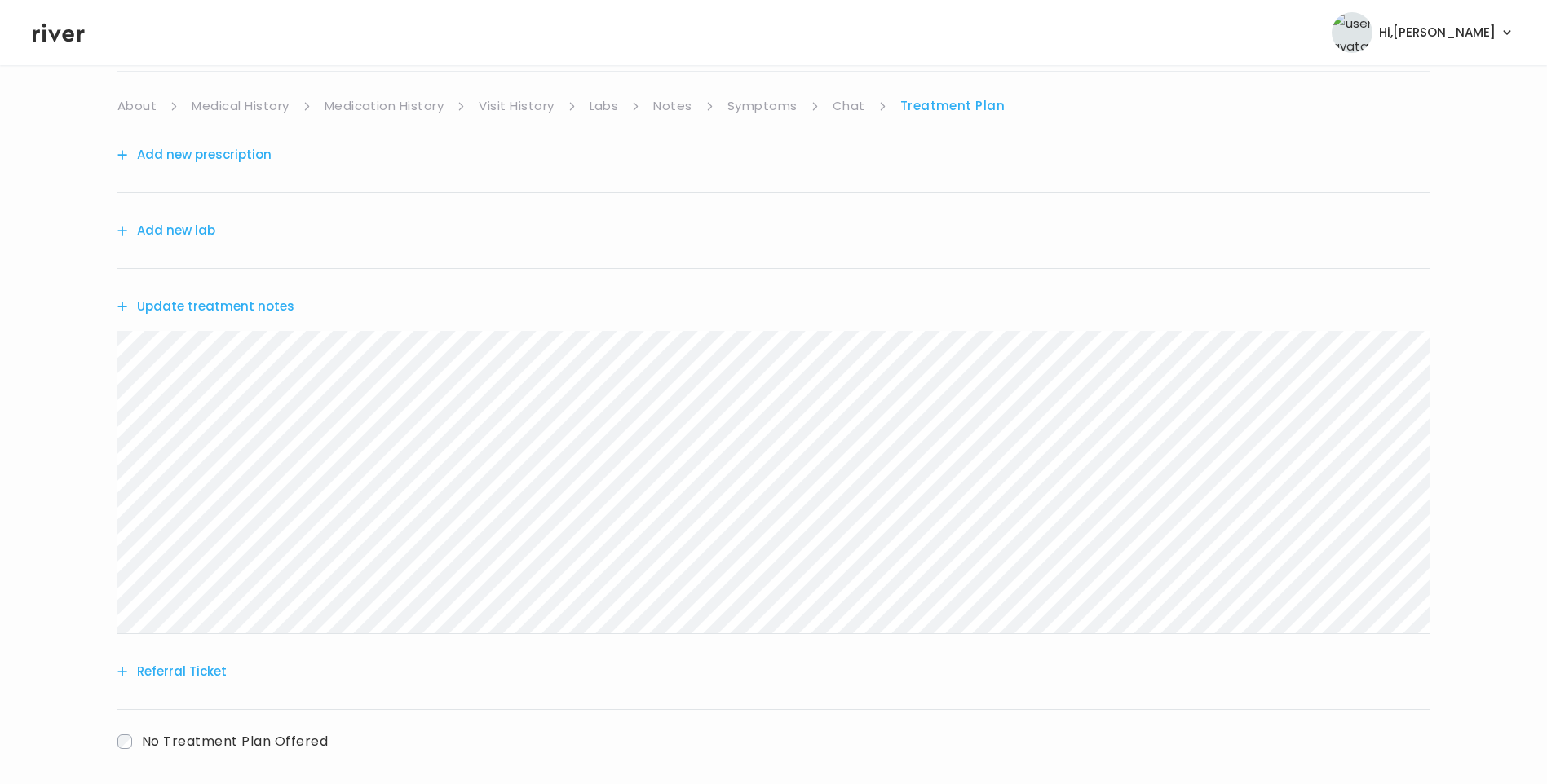
click at [272, 306] on button "Update treatment notes" at bounding box center [206, 306] width 177 height 23
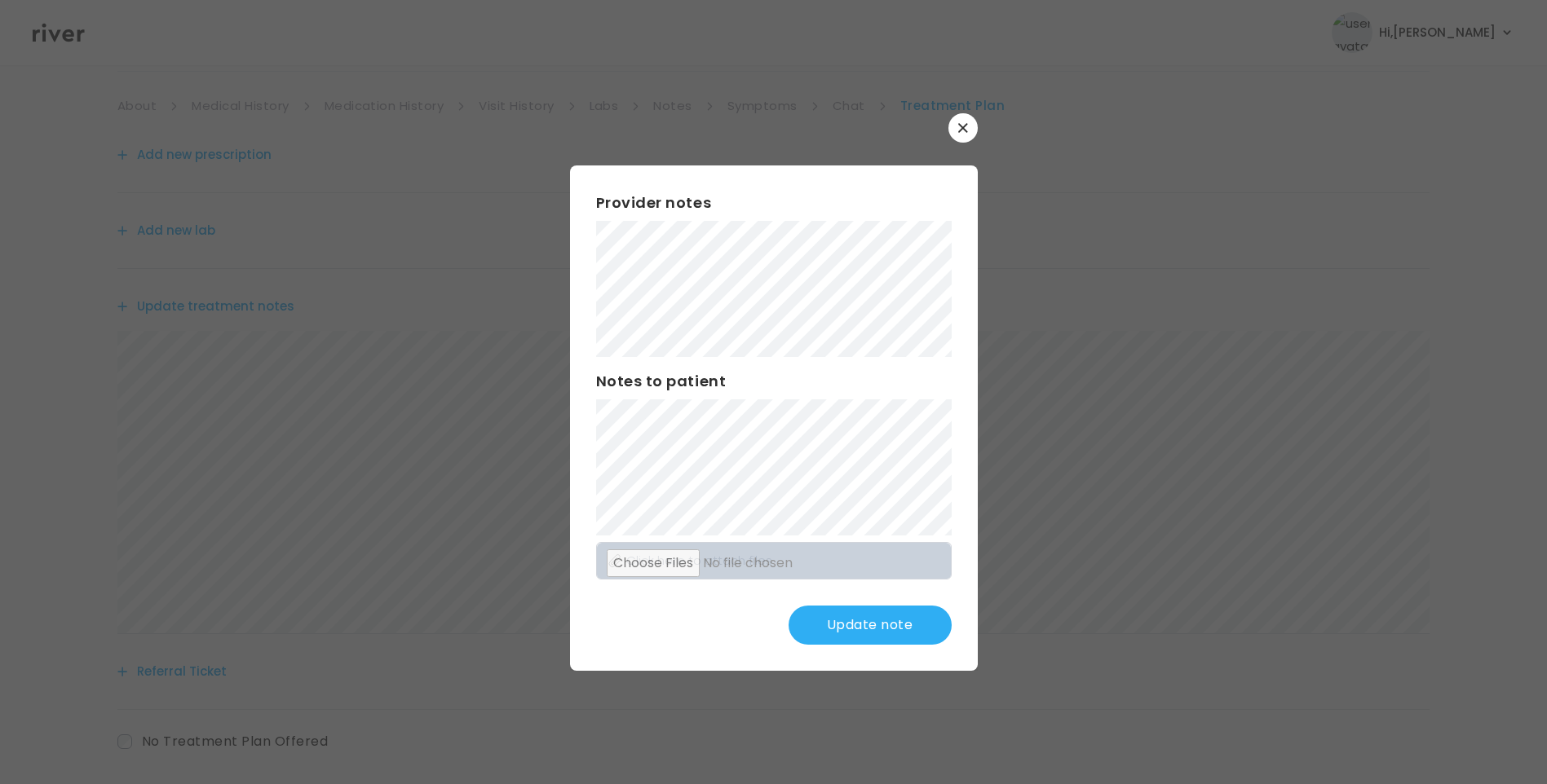
click at [879, 621] on button "Update note" at bounding box center [870, 625] width 163 height 39
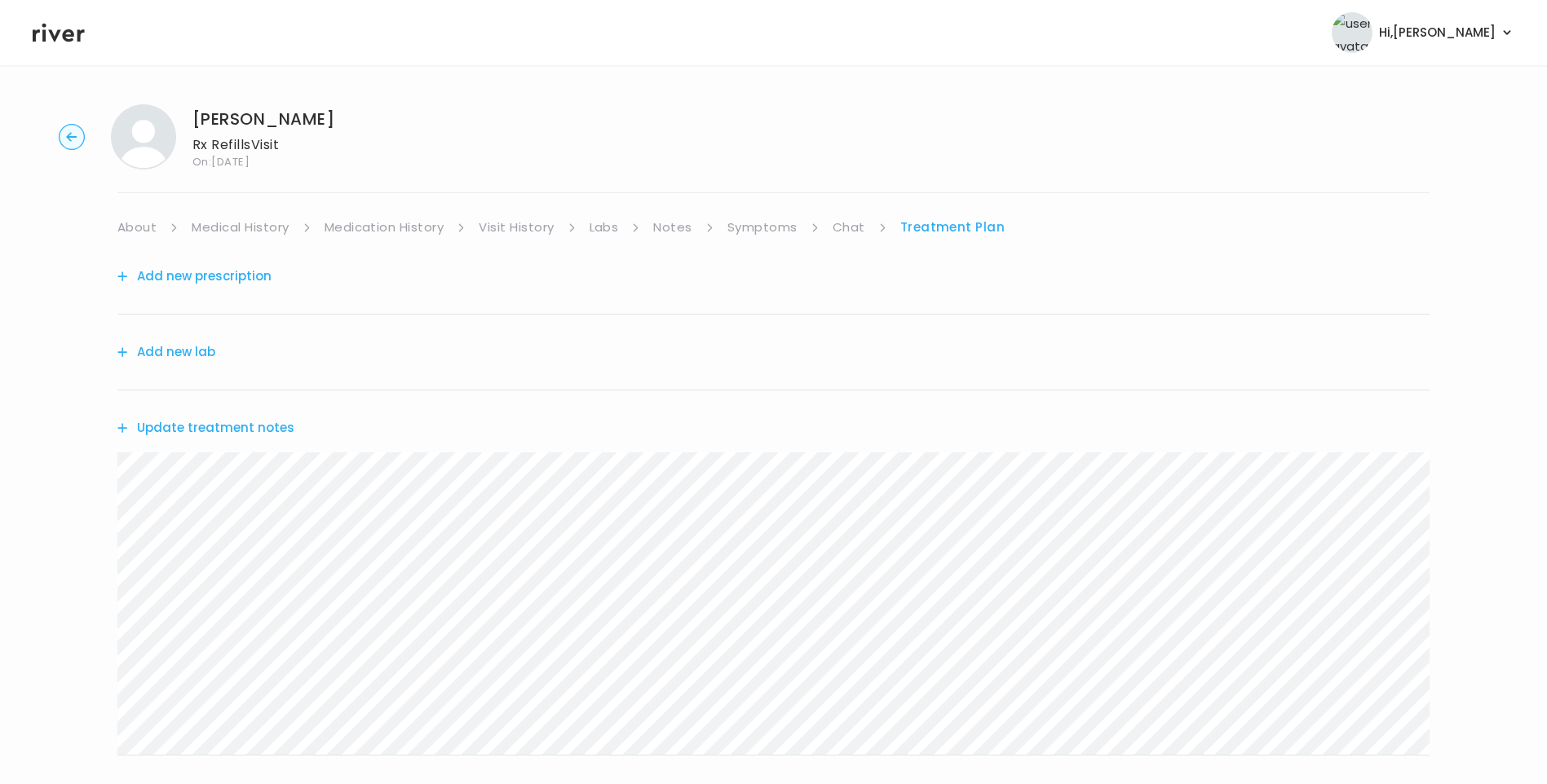
drag, startPoint x: 849, startPoint y: 227, endPoint x: 858, endPoint y: 231, distance: 9.8
click at [849, 227] on link "Chat" at bounding box center [849, 227] width 33 height 23
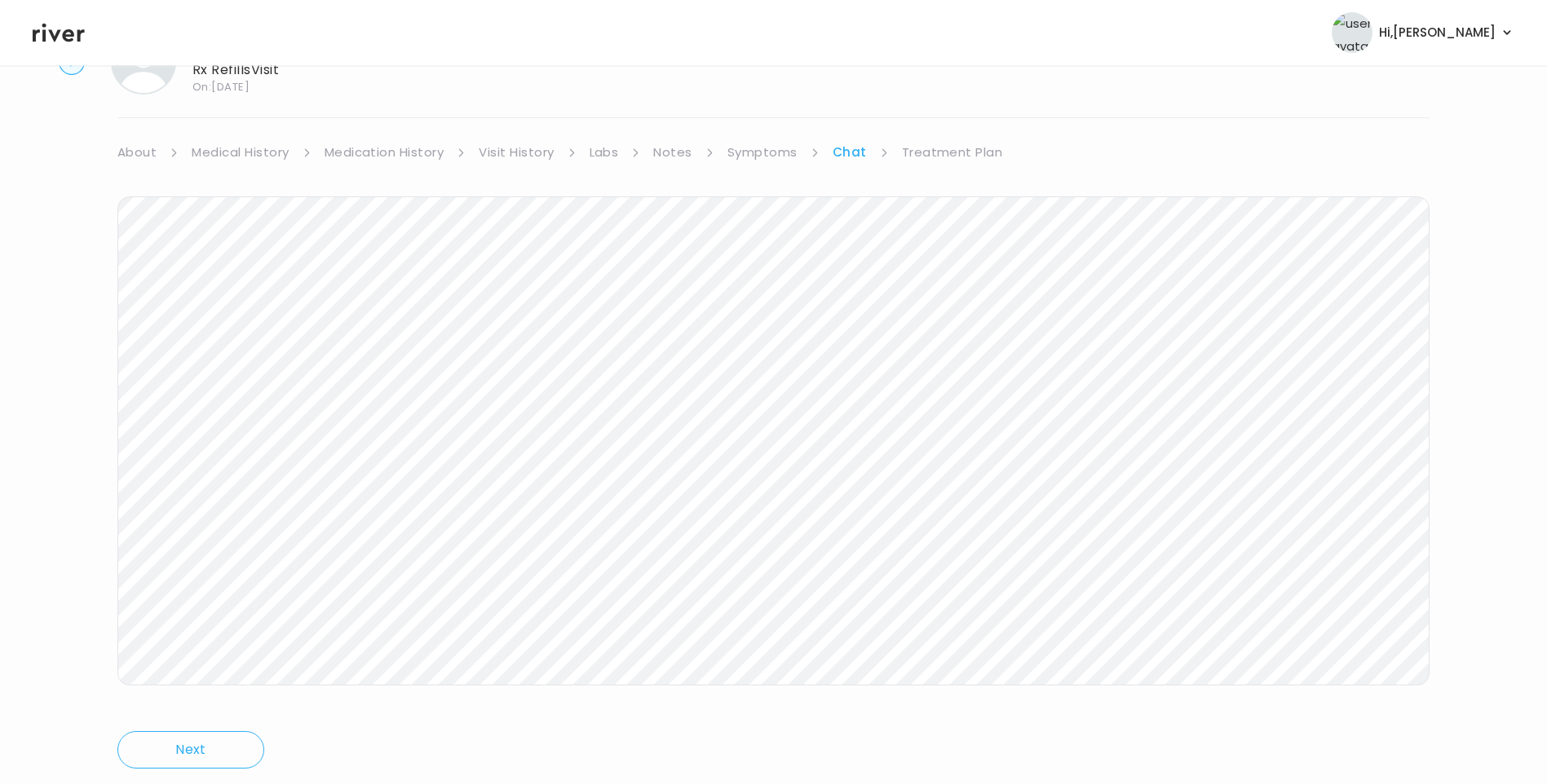
scroll to position [122, 0]
click at [948, 103] on link "Treatment Plan" at bounding box center [952, 106] width 101 height 23
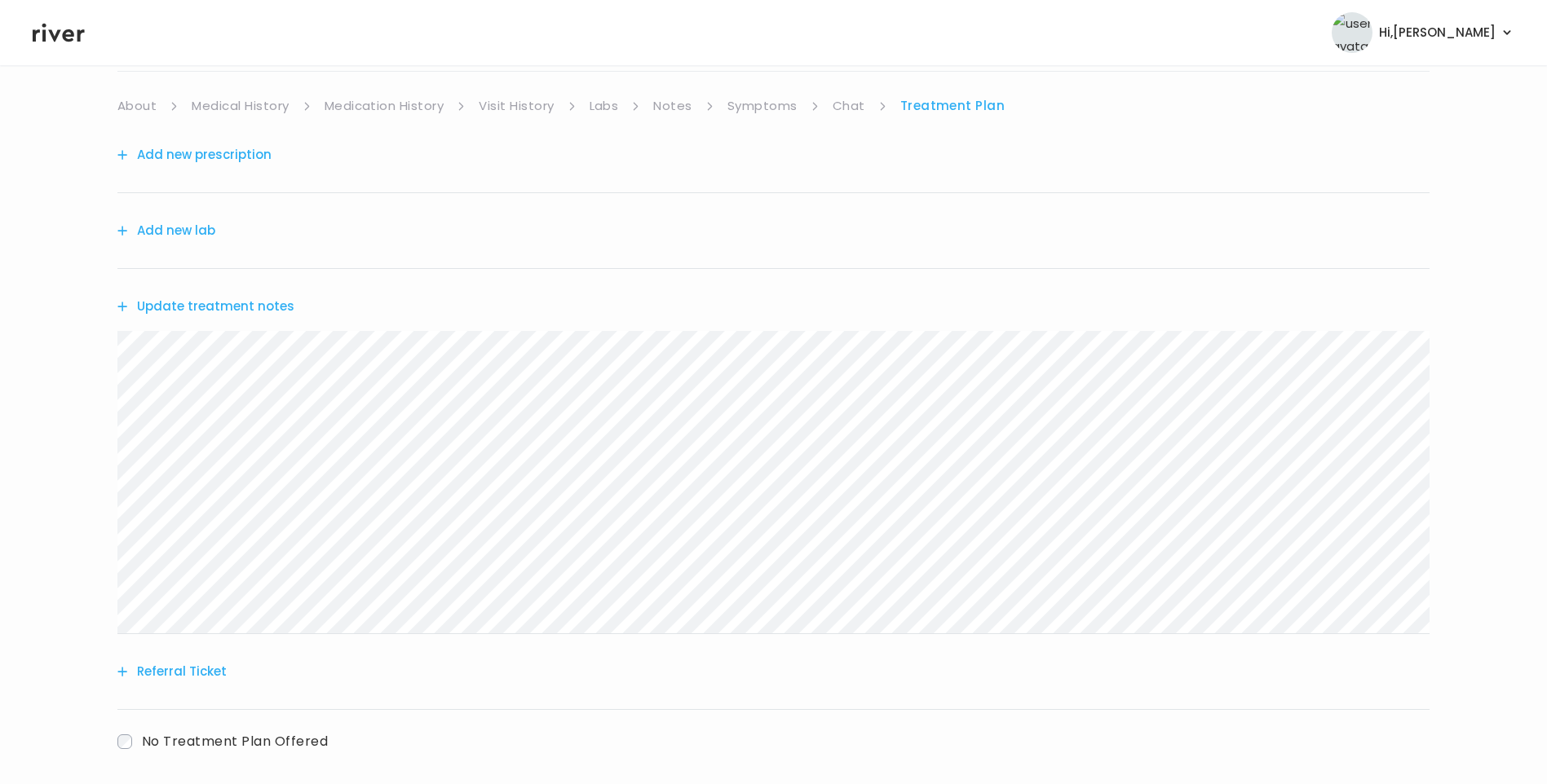
click at [238, 313] on button "Update treatment notes" at bounding box center [206, 306] width 177 height 23
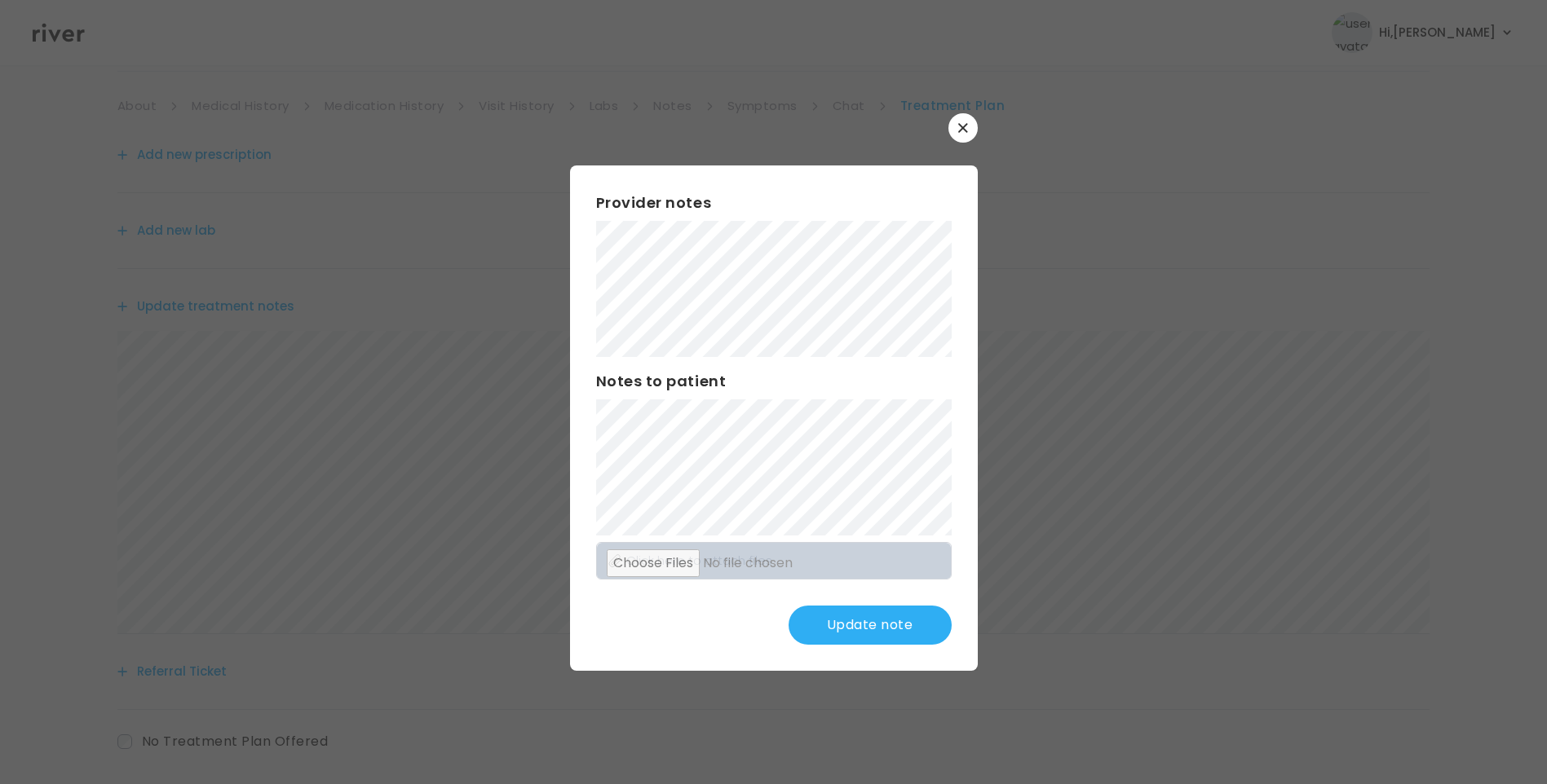
click at [880, 624] on button "Update note" at bounding box center [870, 625] width 163 height 39
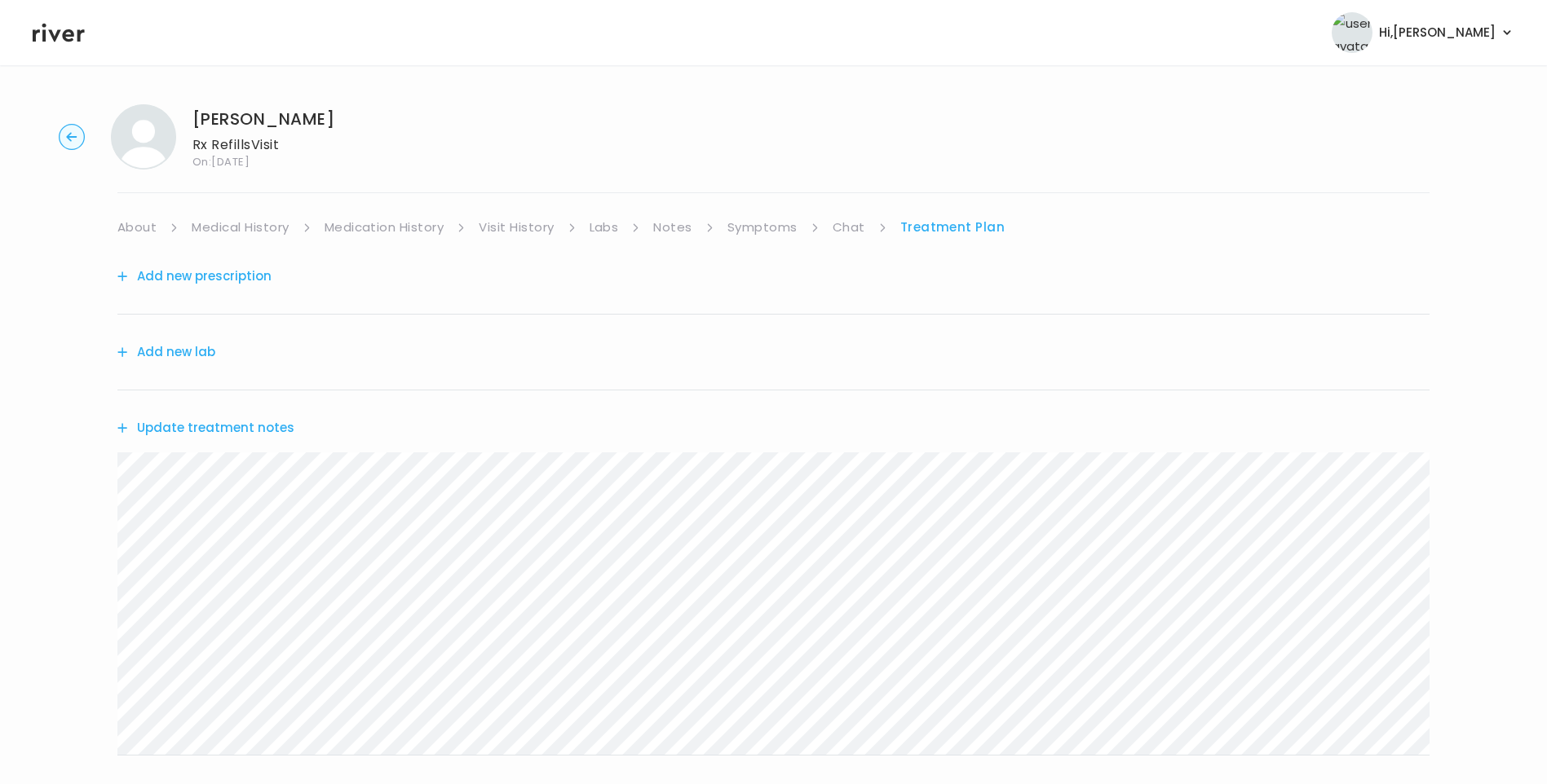
click at [217, 272] on button "Add new prescription" at bounding box center [195, 276] width 154 height 23
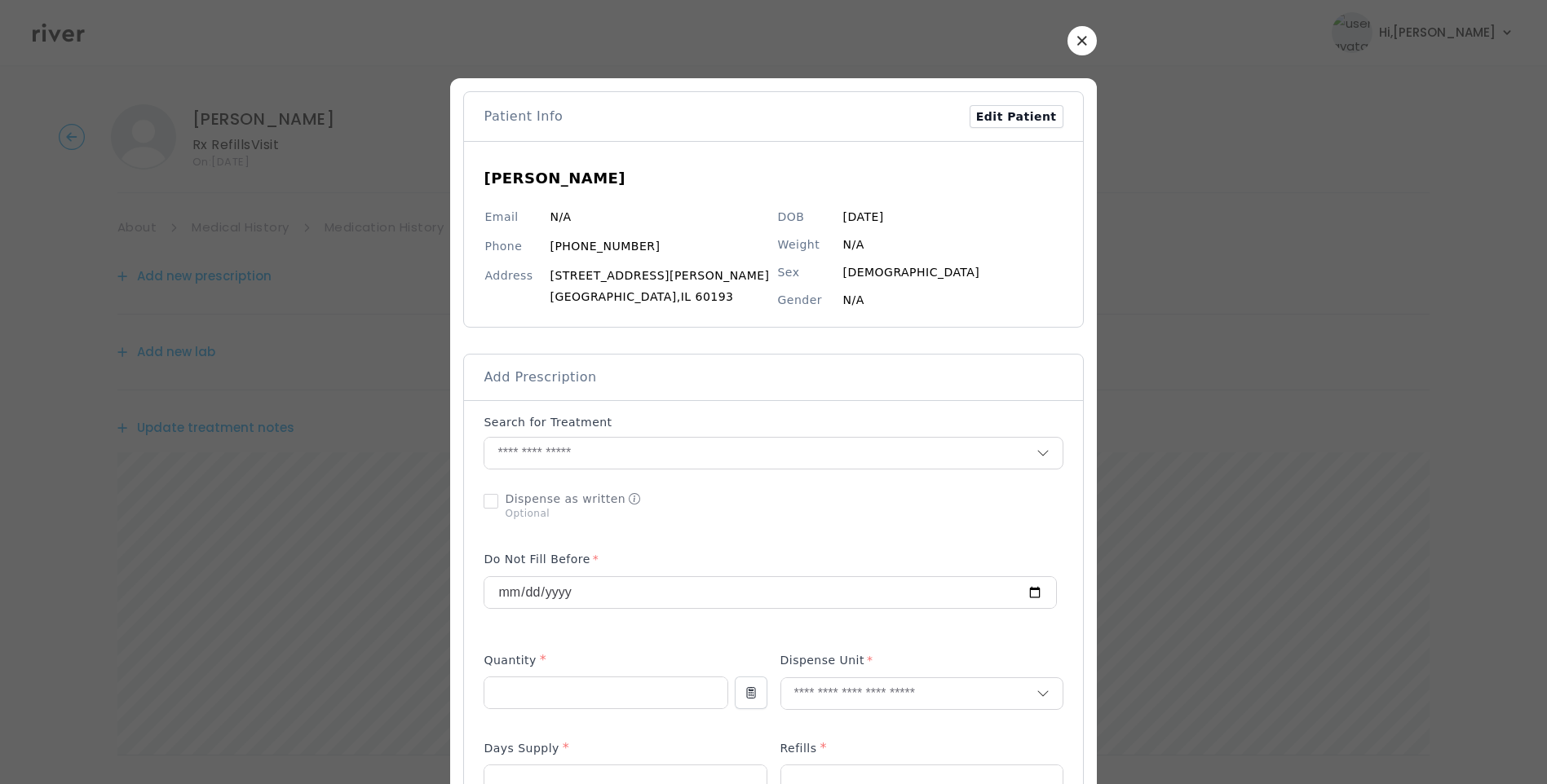
drag, startPoint x: 1050, startPoint y: 44, endPoint x: 1017, endPoint y: 107, distance: 71.1
click at [1078, 45] on icon "button" at bounding box center [1082, 40] width 9 height 9
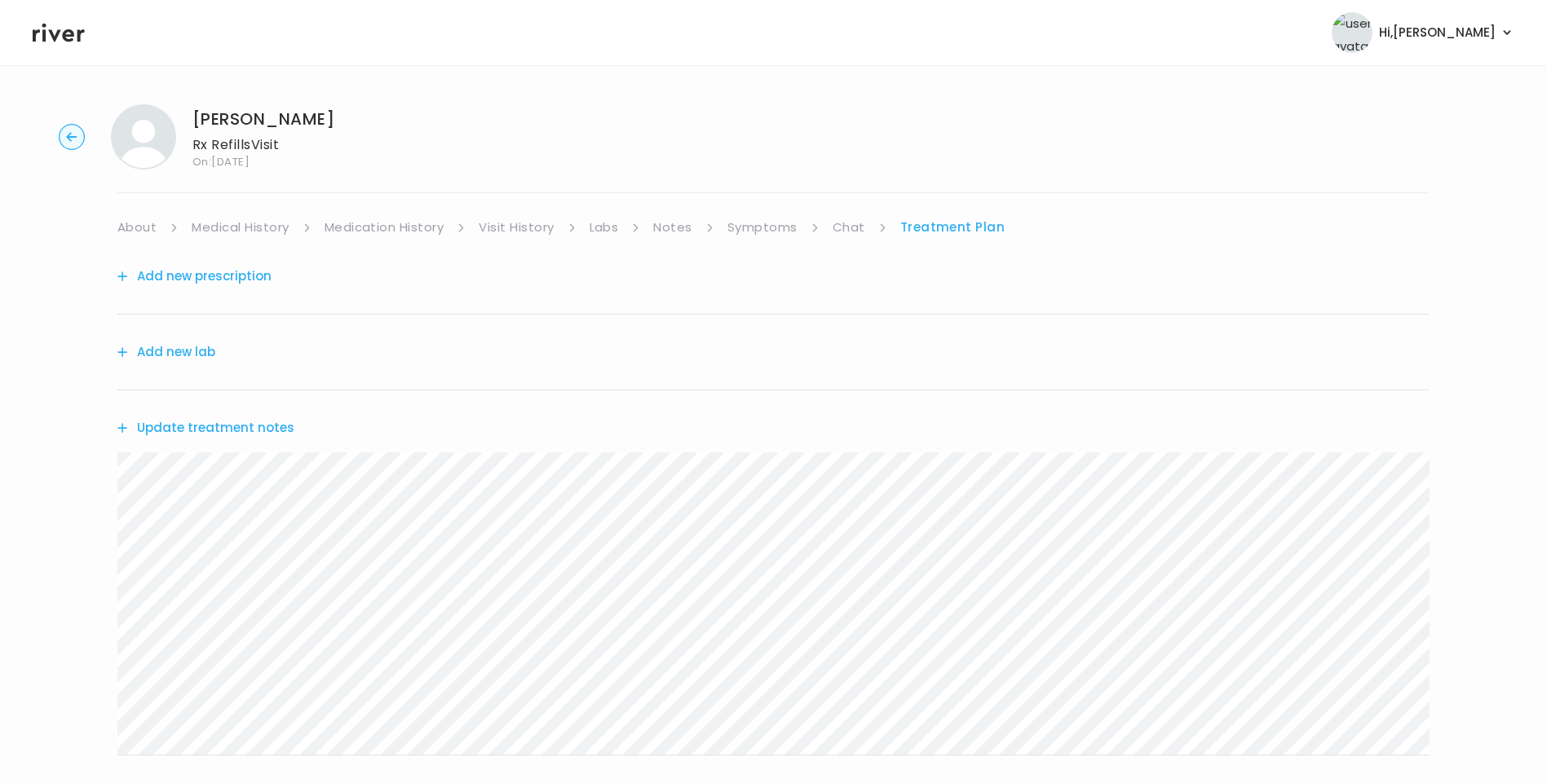
click at [847, 230] on link "Chat" at bounding box center [849, 227] width 33 height 23
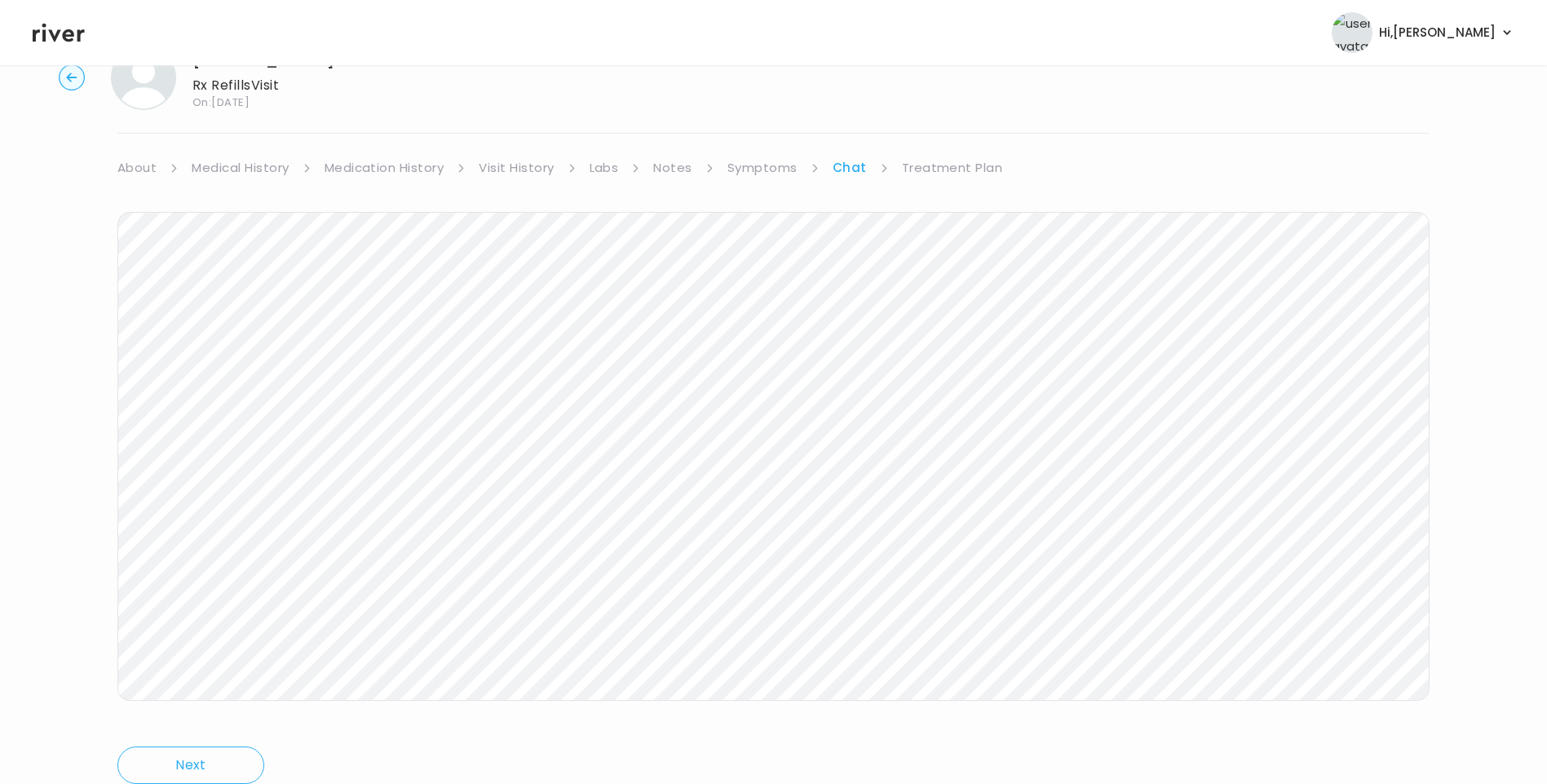
scroll to position [122, 0]
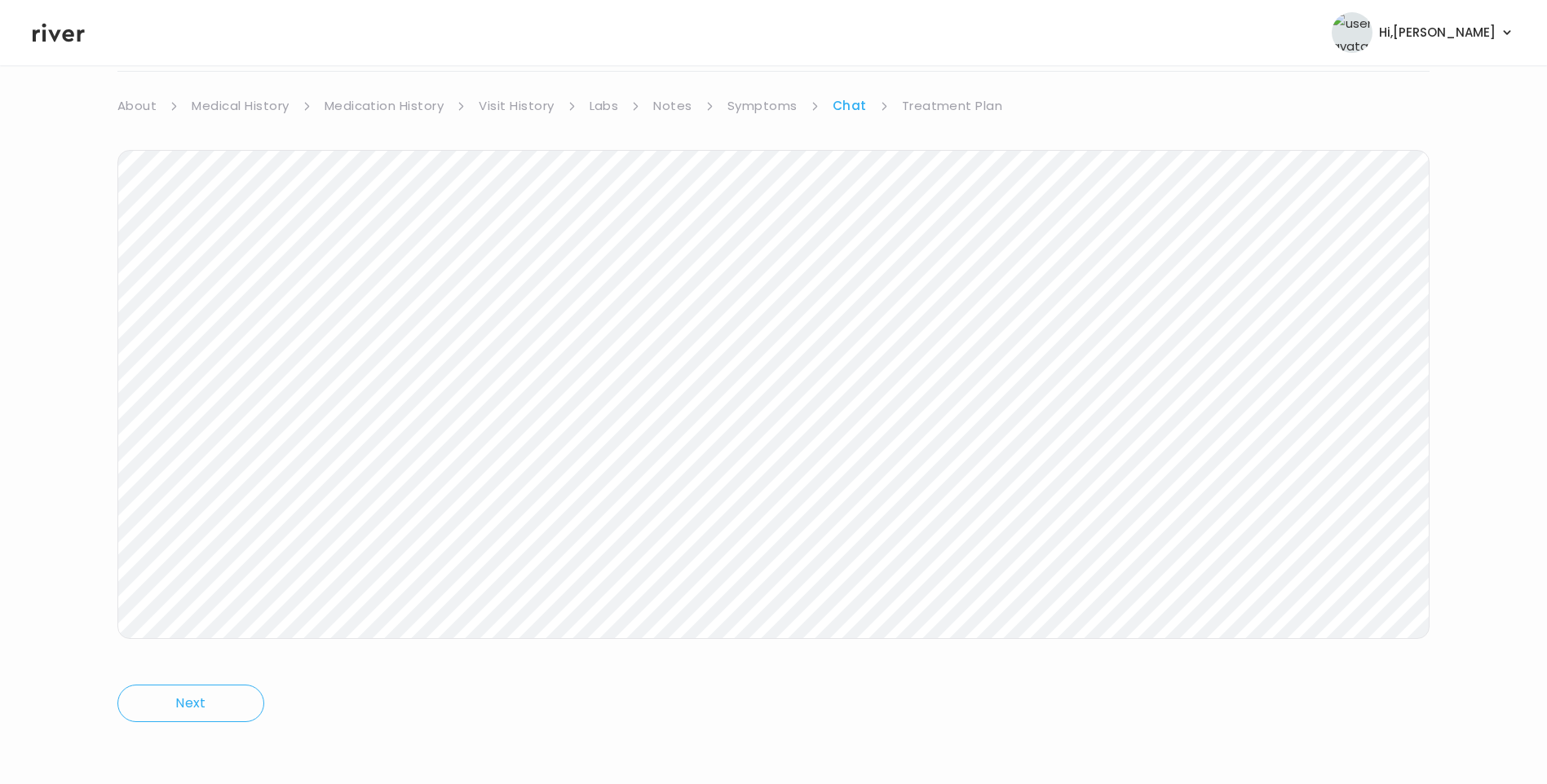
click at [947, 112] on link "Treatment Plan" at bounding box center [952, 106] width 101 height 23
click at [209, 154] on button "Add new prescription" at bounding box center [195, 154] width 154 height 23
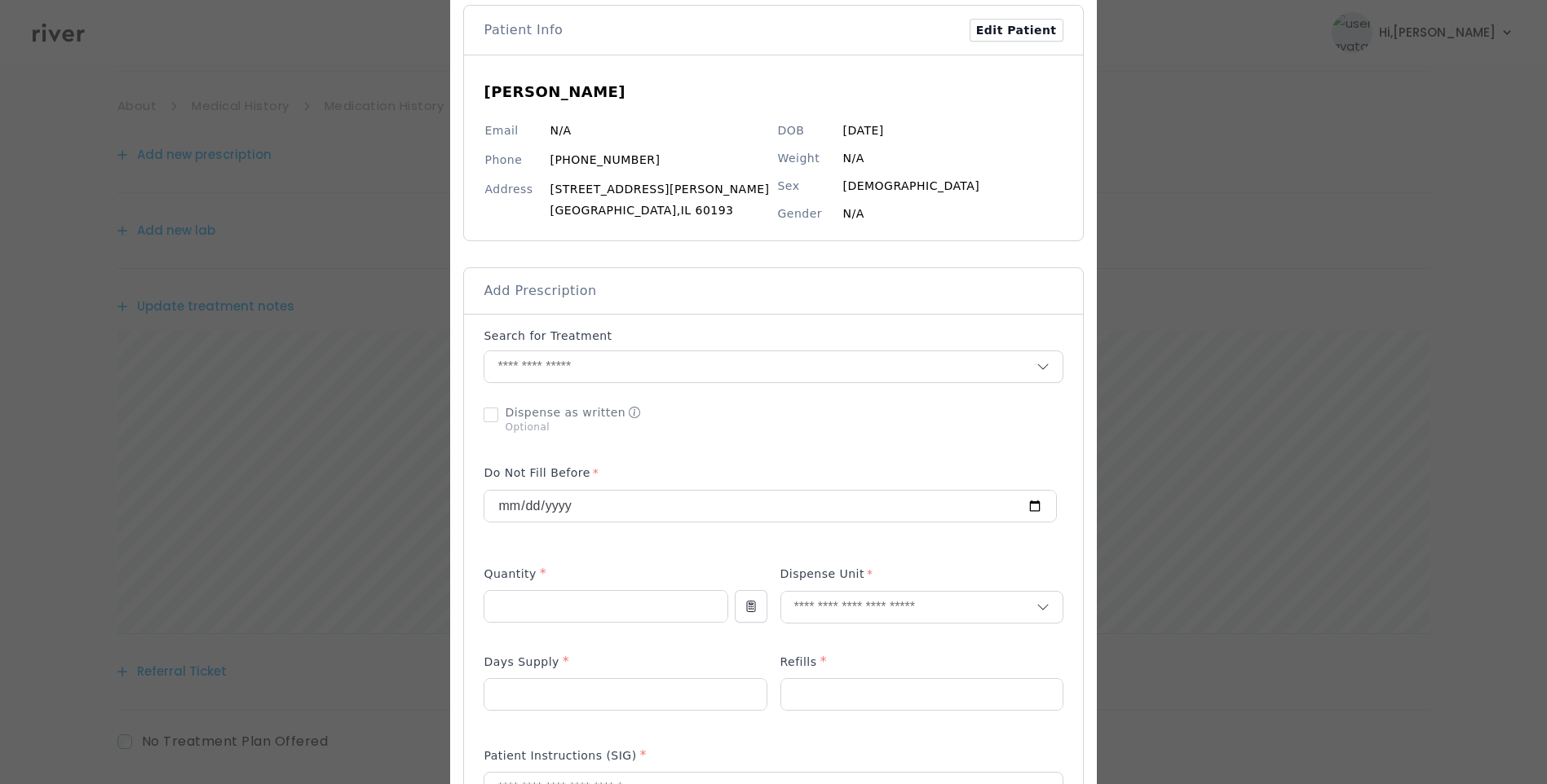
scroll to position [244, 0]
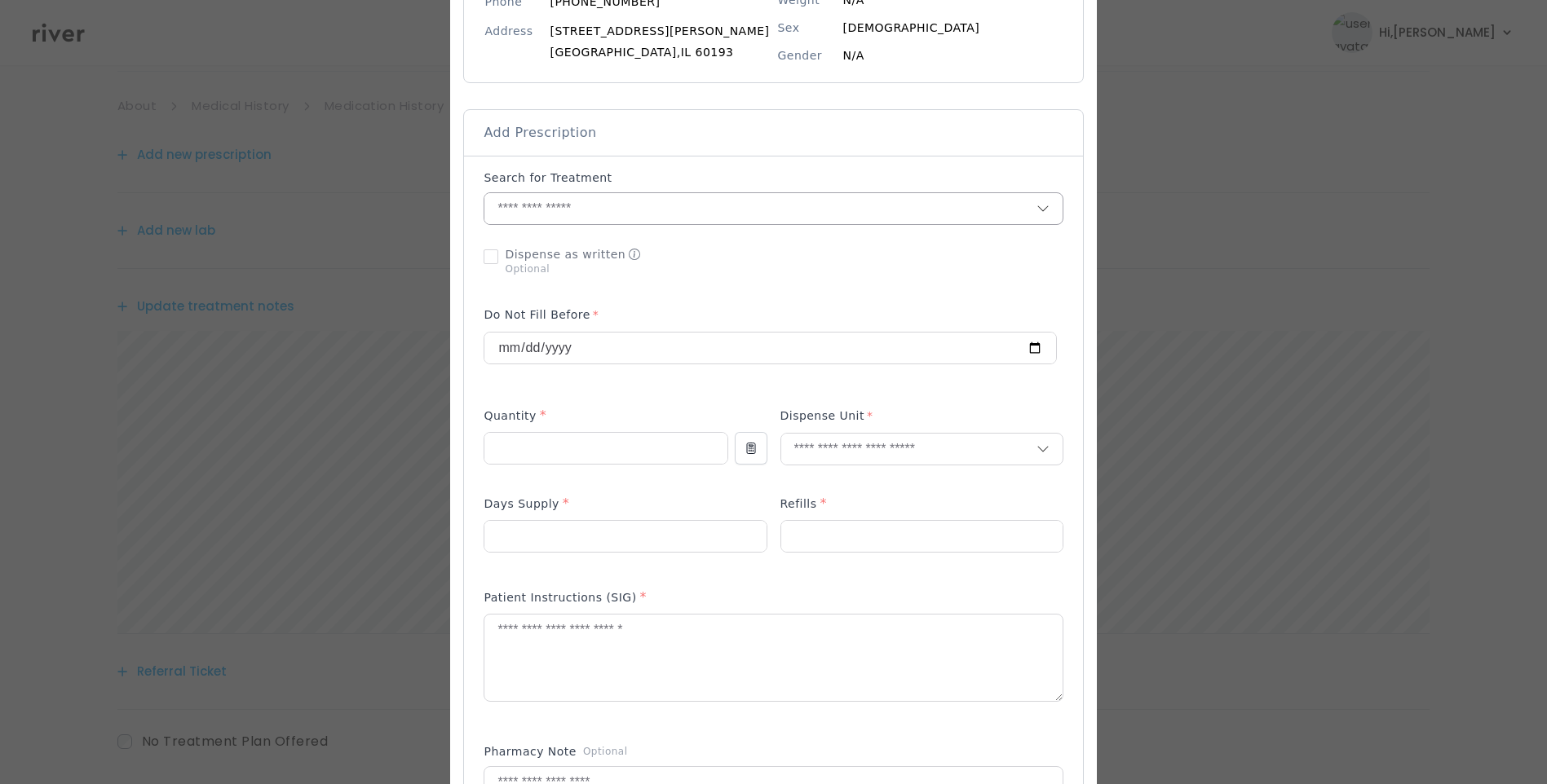
click at [557, 206] on input "text" at bounding box center [760, 208] width 552 height 31
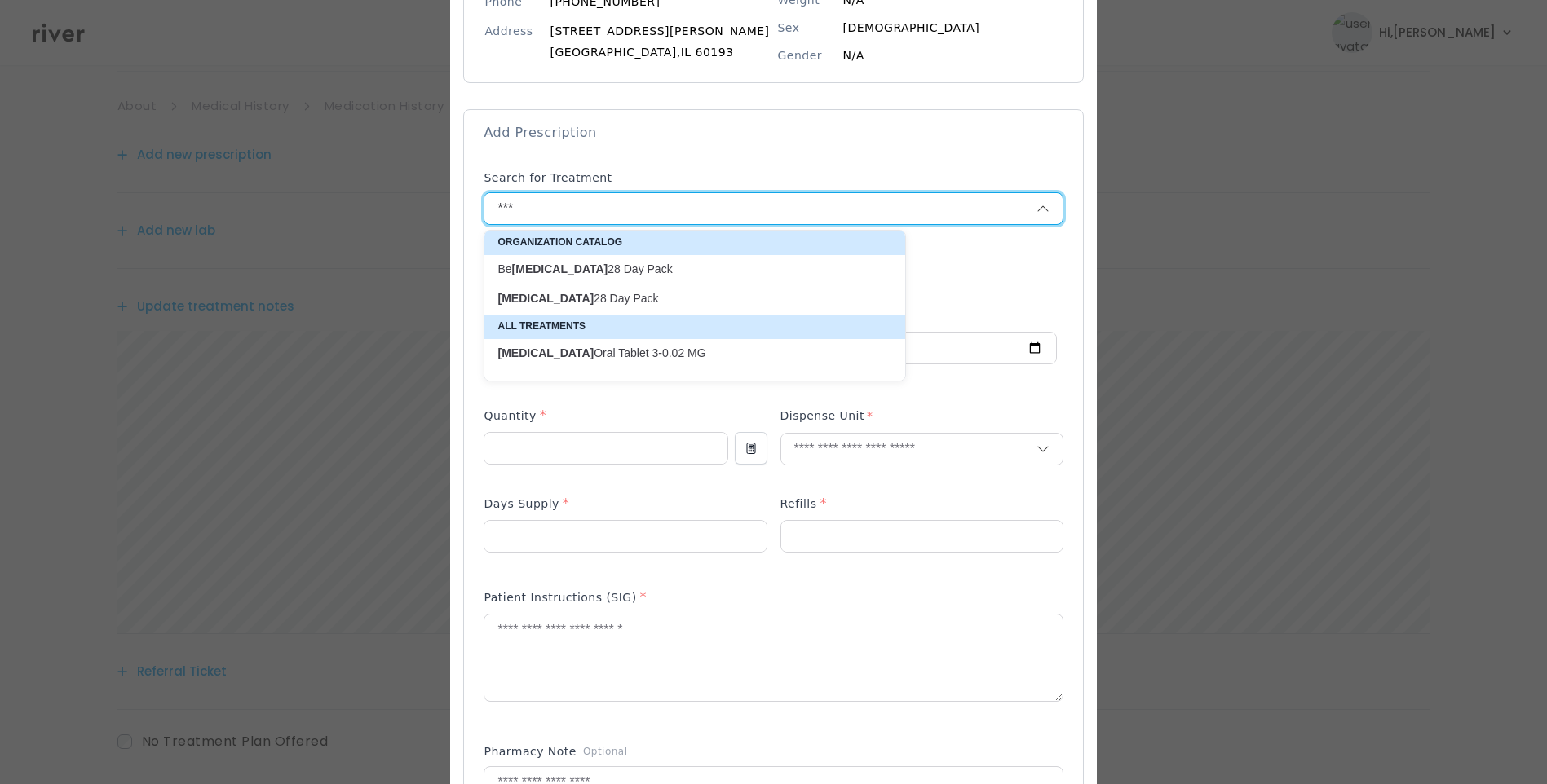
click at [593, 293] on p "[MEDICAL_DATA] Day Pack" at bounding box center [685, 299] width 375 height 15
type input "**********"
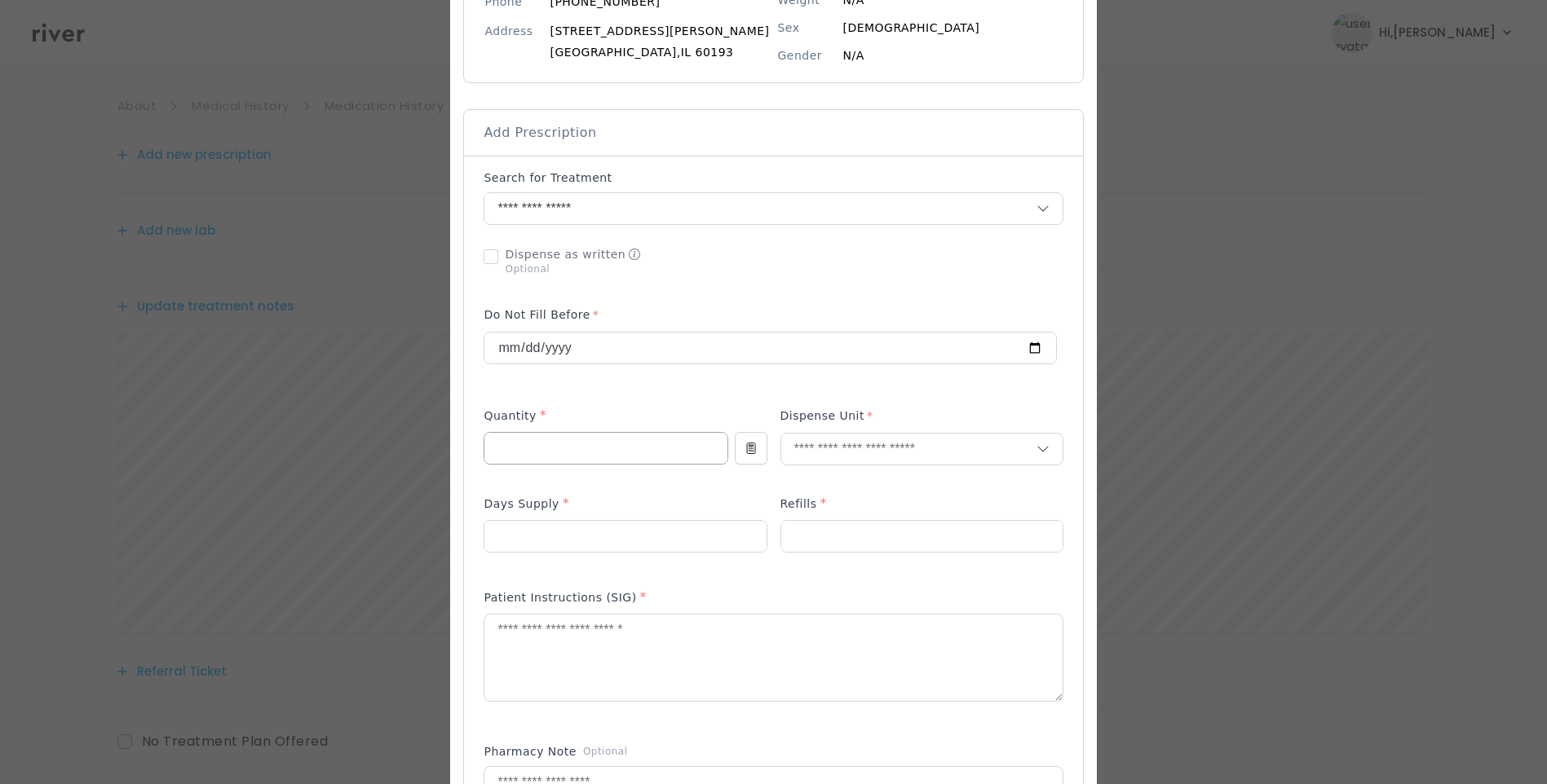
click at [571, 445] on input "number" at bounding box center [606, 449] width 242 height 31
type input "*"
click at [835, 440] on input "text" at bounding box center [909, 449] width 255 height 31
type input "****"
click at [833, 485] on p "Packet" at bounding box center [889, 484] width 215 height 24
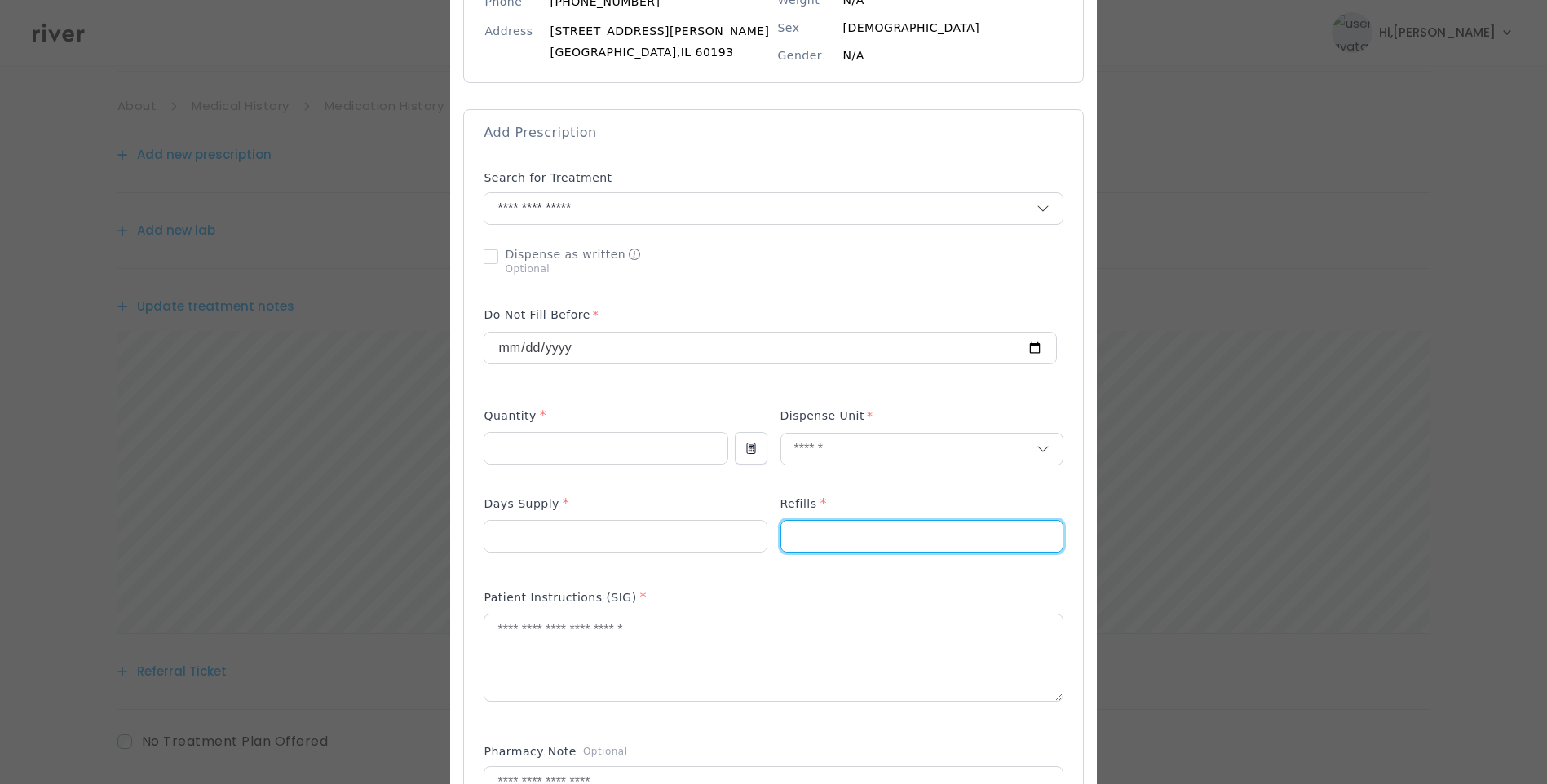
click at [794, 537] on input "number" at bounding box center [922, 536] width 281 height 31
type input "*"
click at [624, 531] on input "number" at bounding box center [625, 536] width 281 height 31
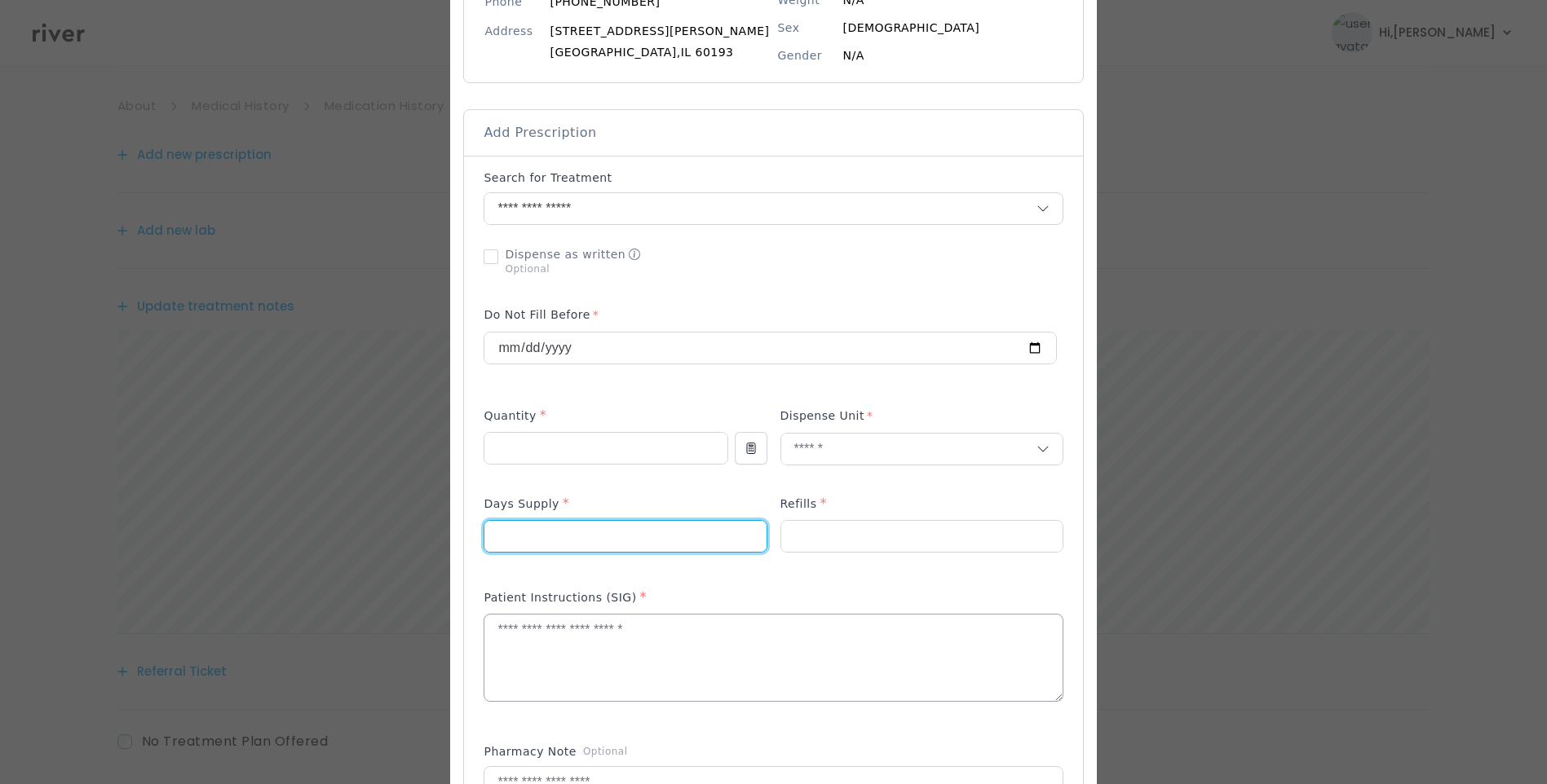
type input "**"
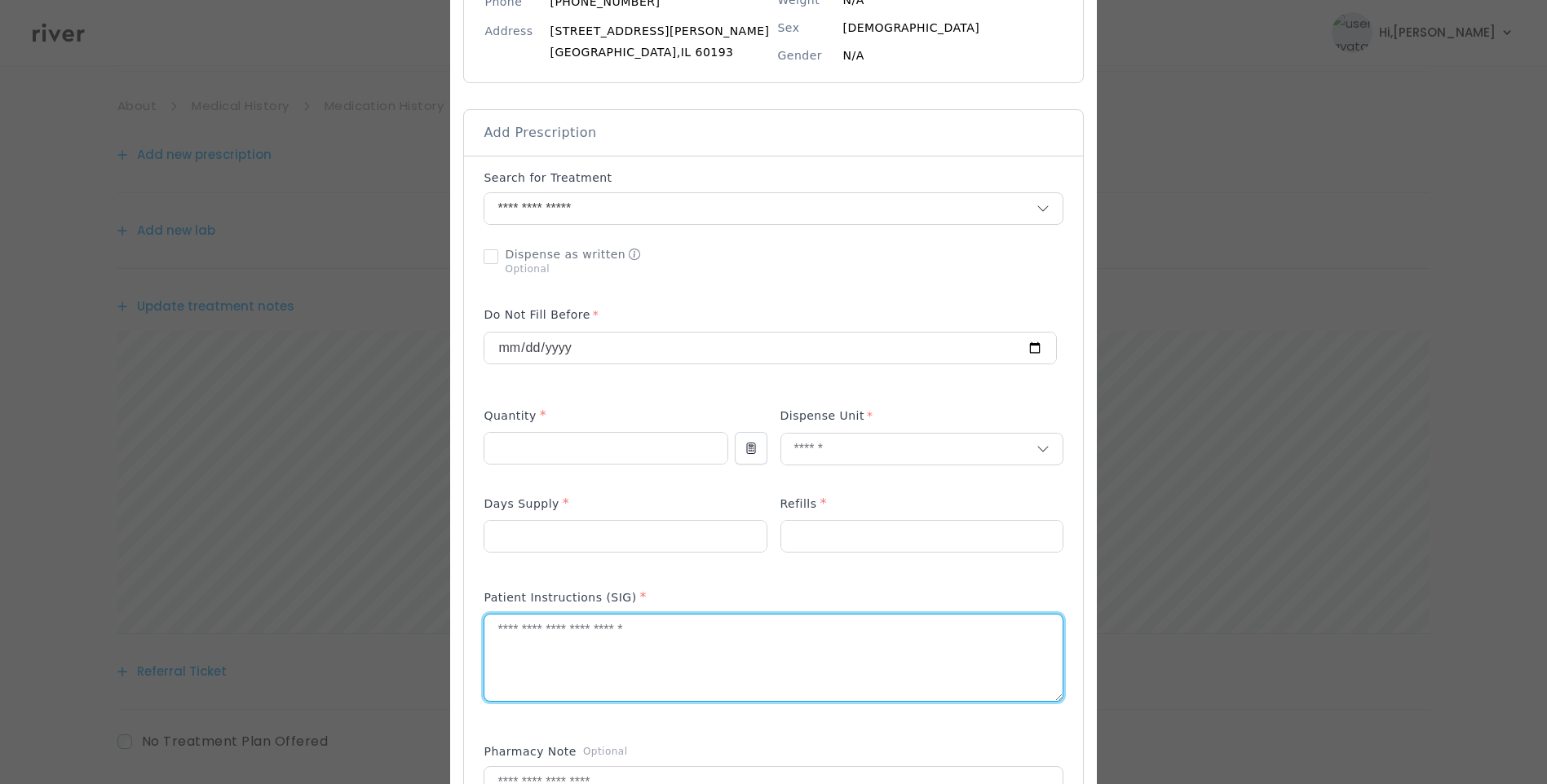
click at [613, 653] on textarea at bounding box center [773, 658] width 577 height 87
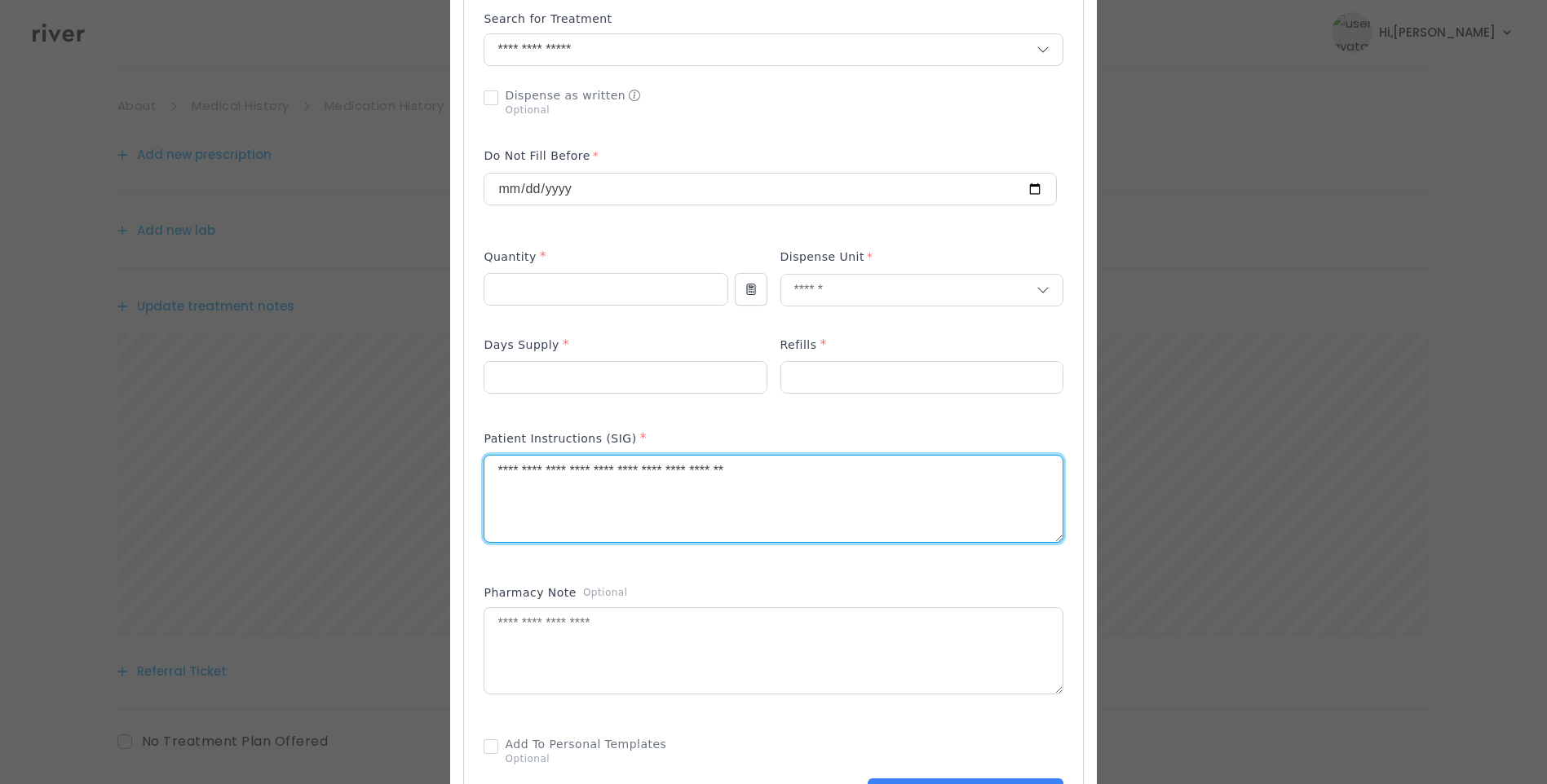
scroll to position [407, 0]
type textarea "**********"
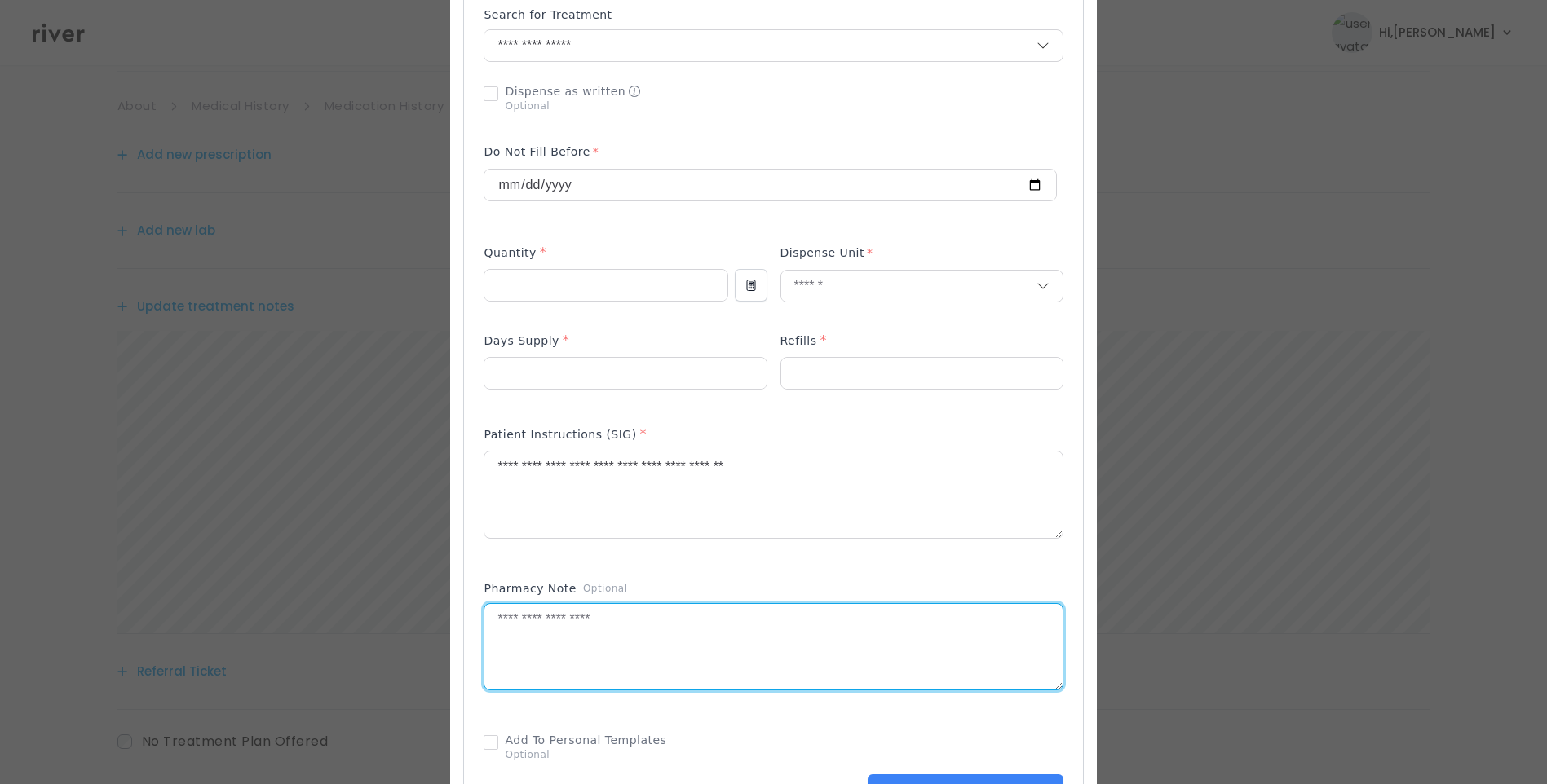
click at [617, 660] on textarea at bounding box center [773, 647] width 577 height 87
type textarea "**********"
click at [843, 466] on textarea "**********" at bounding box center [773, 495] width 577 height 87
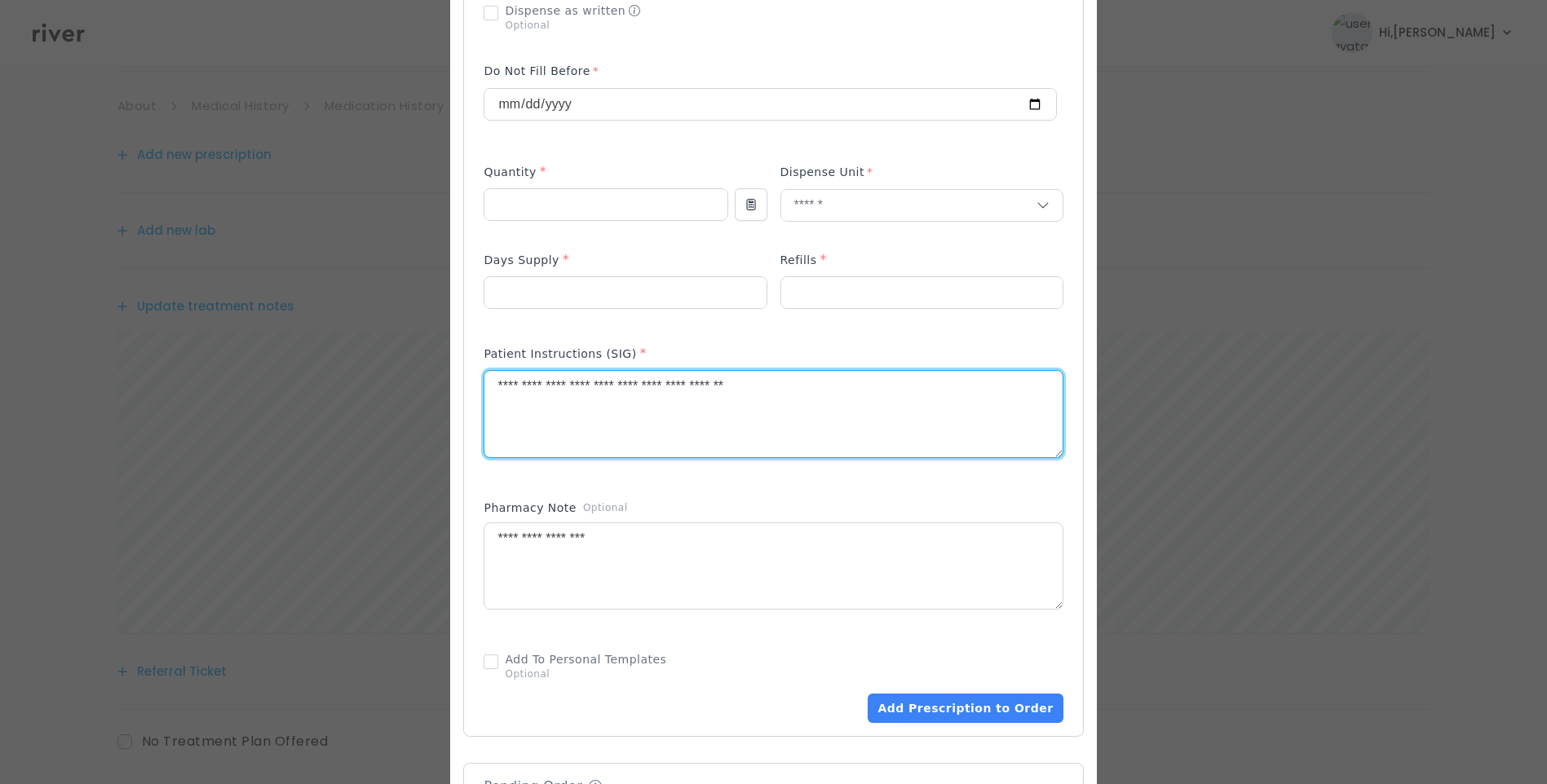
scroll to position [489, 0]
click at [708, 546] on textarea "**********" at bounding box center [773, 565] width 577 height 87
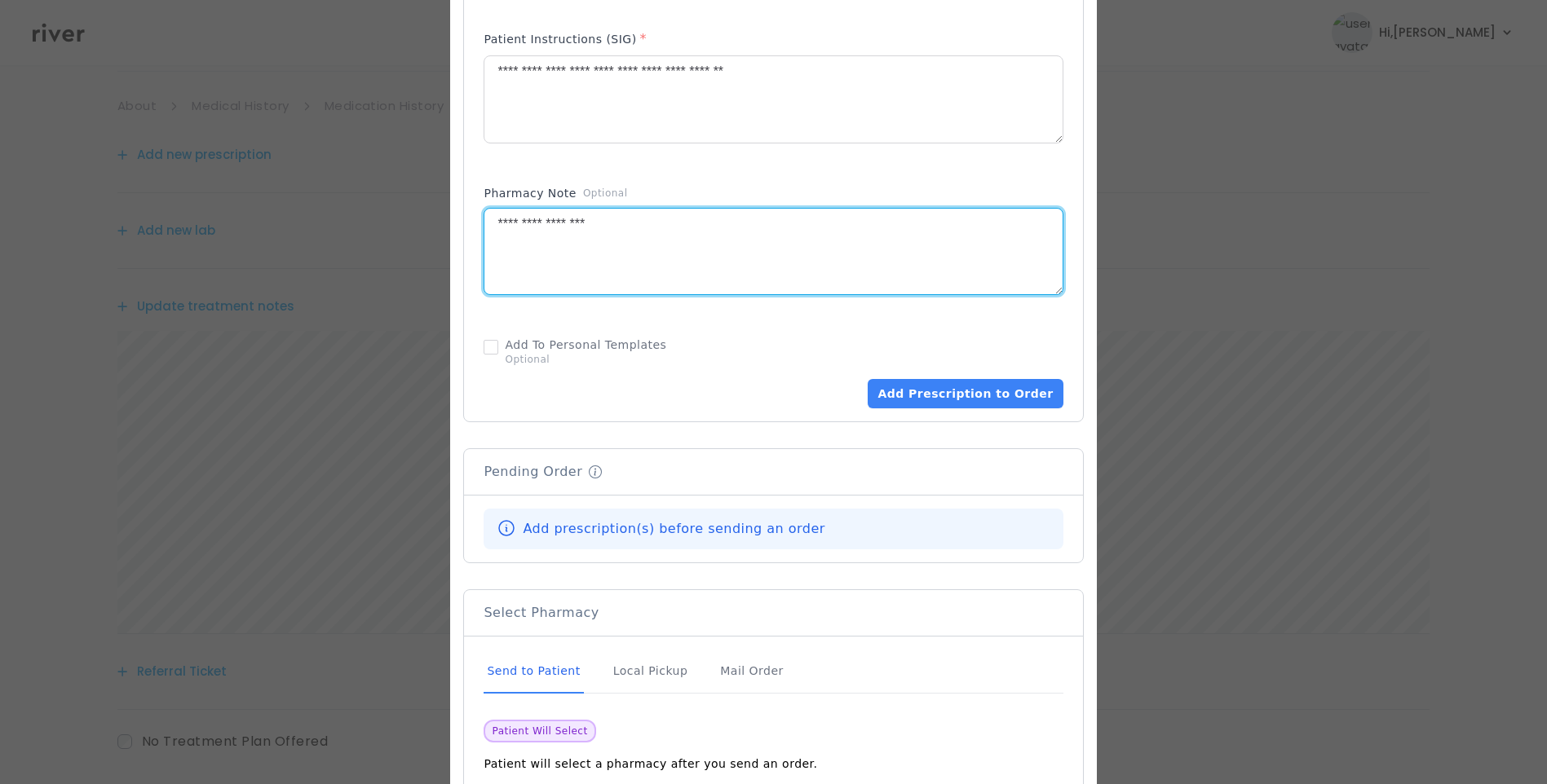
scroll to position [815, 0]
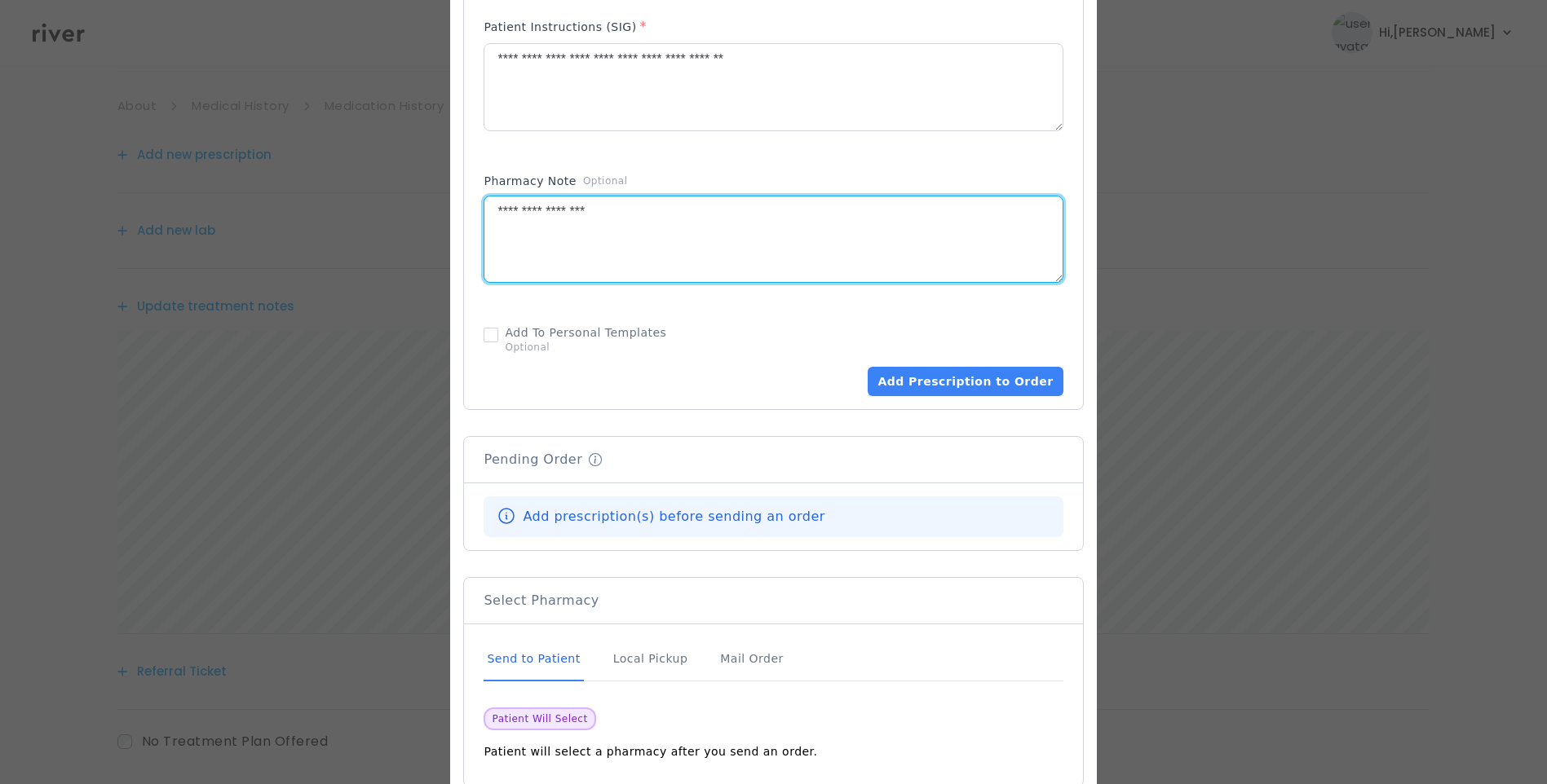
click at [571, 657] on div "Send to Patient" at bounding box center [534, 659] width 100 height 44
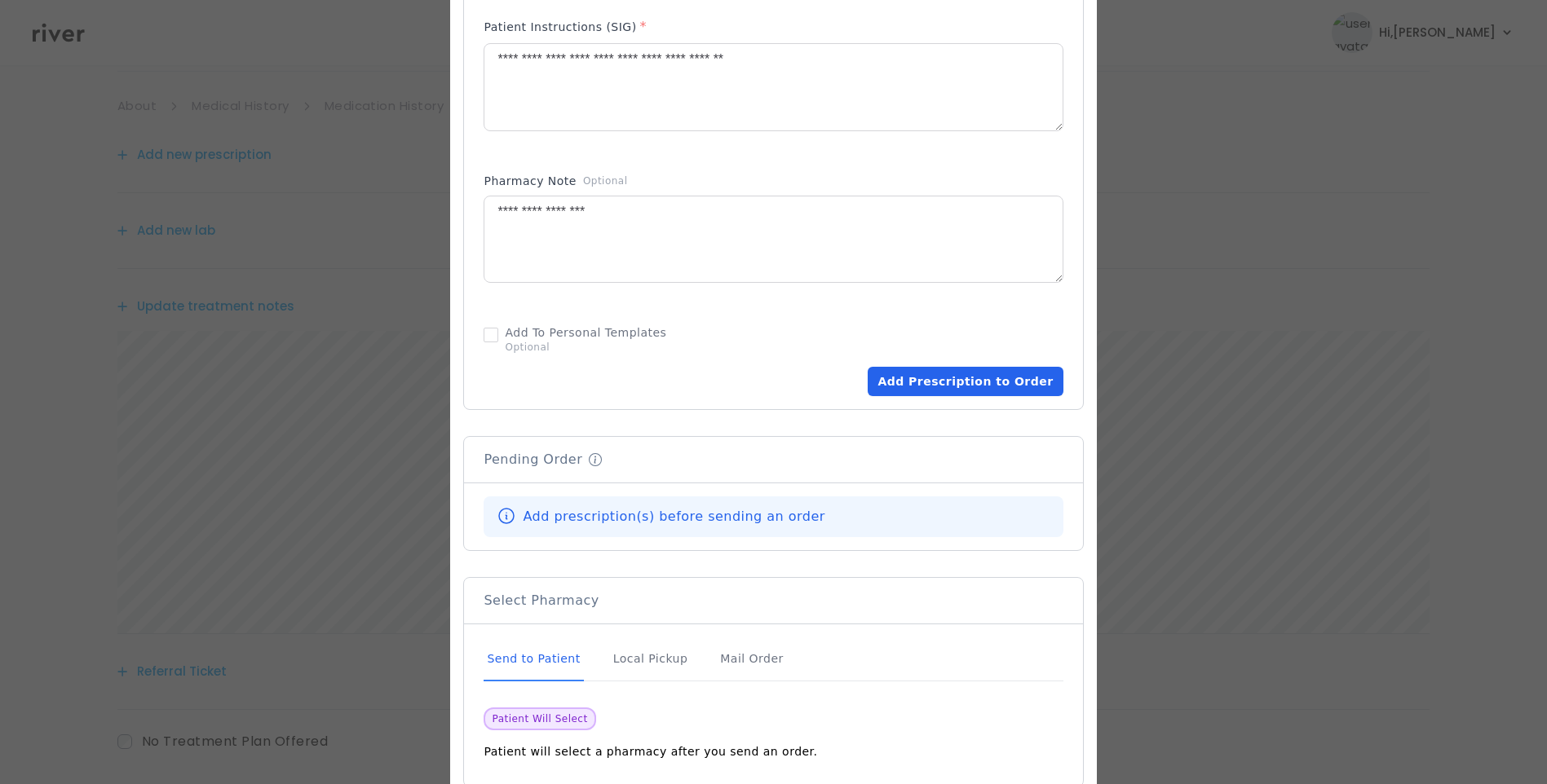
click at [959, 389] on button "Add Prescription to Order" at bounding box center [964, 382] width 195 height 29
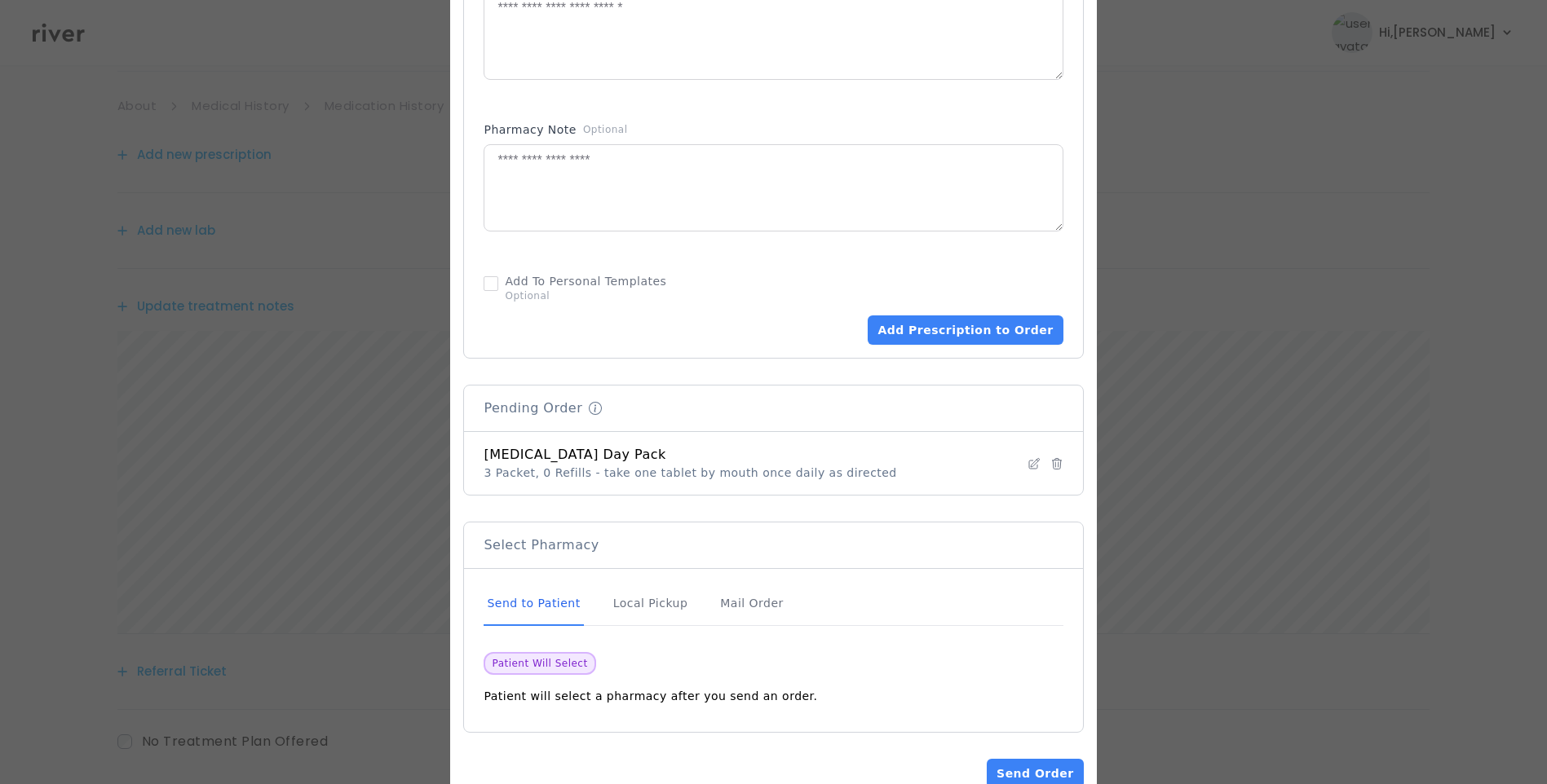
scroll to position [910, 0]
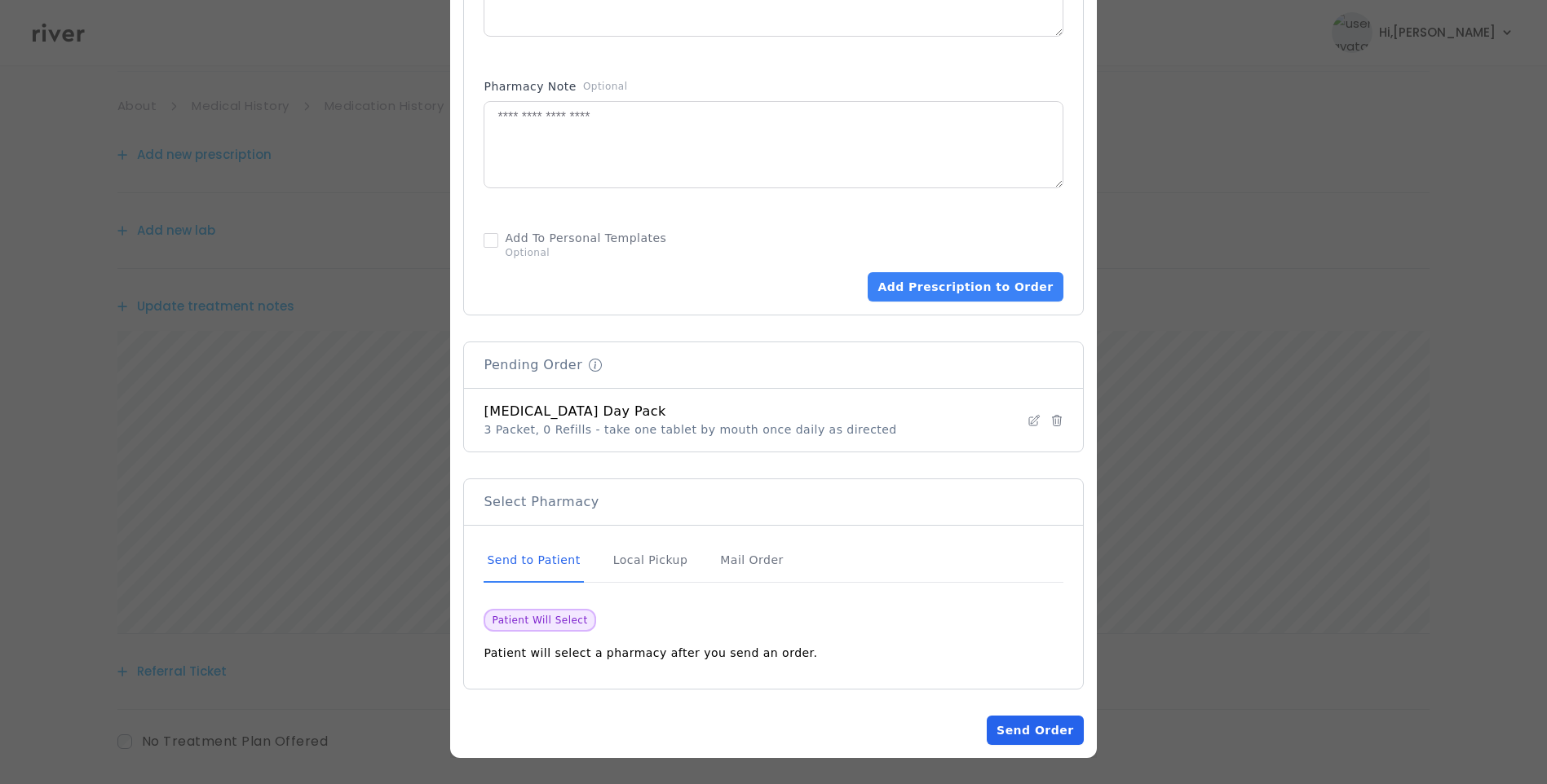
click at [1012, 729] on button "Send Order" at bounding box center [1035, 731] width 96 height 29
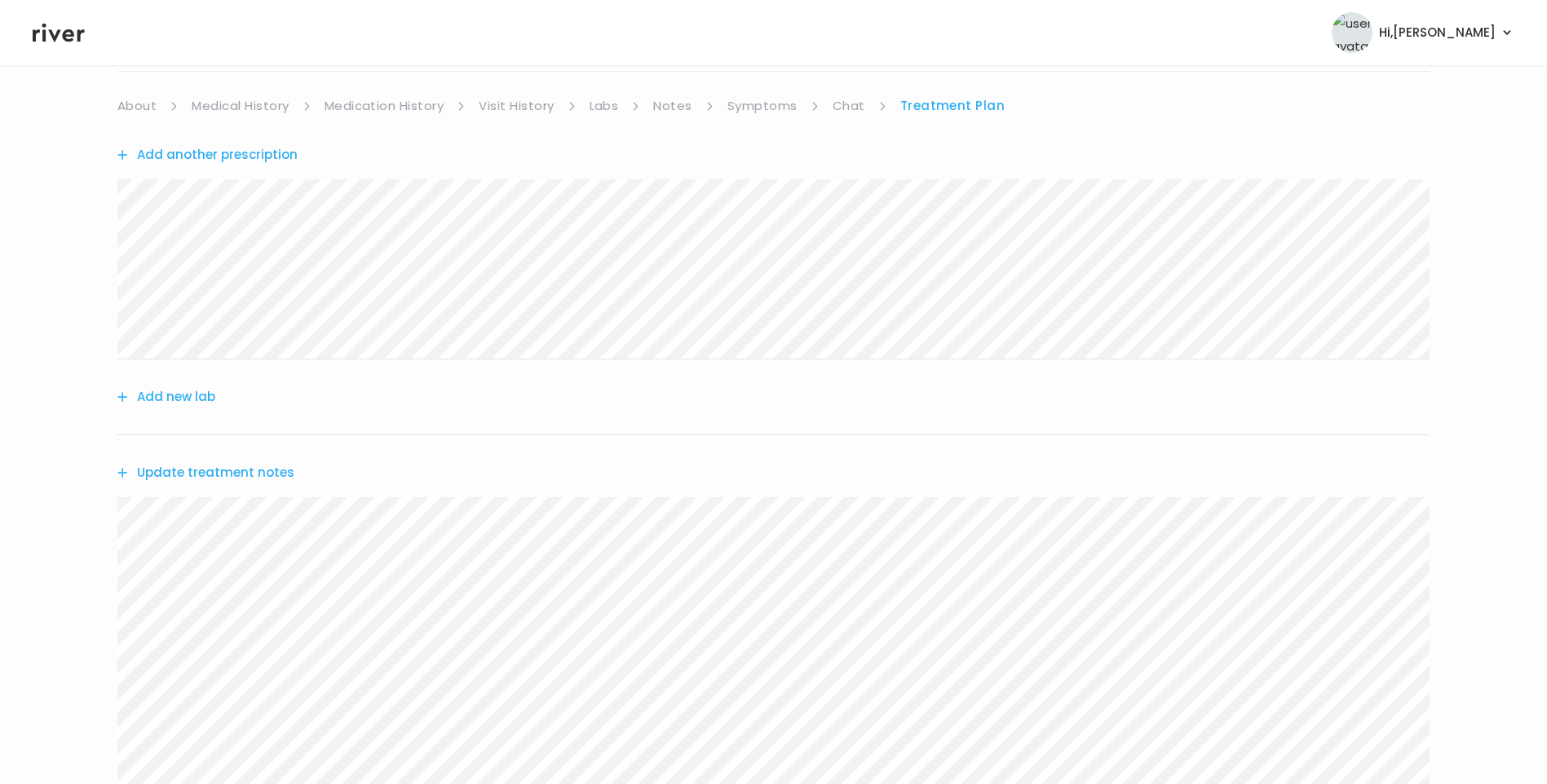
click at [848, 101] on link "Chat" at bounding box center [849, 106] width 33 height 23
click at [939, 105] on link "Treatment Plan" at bounding box center [952, 106] width 101 height 23
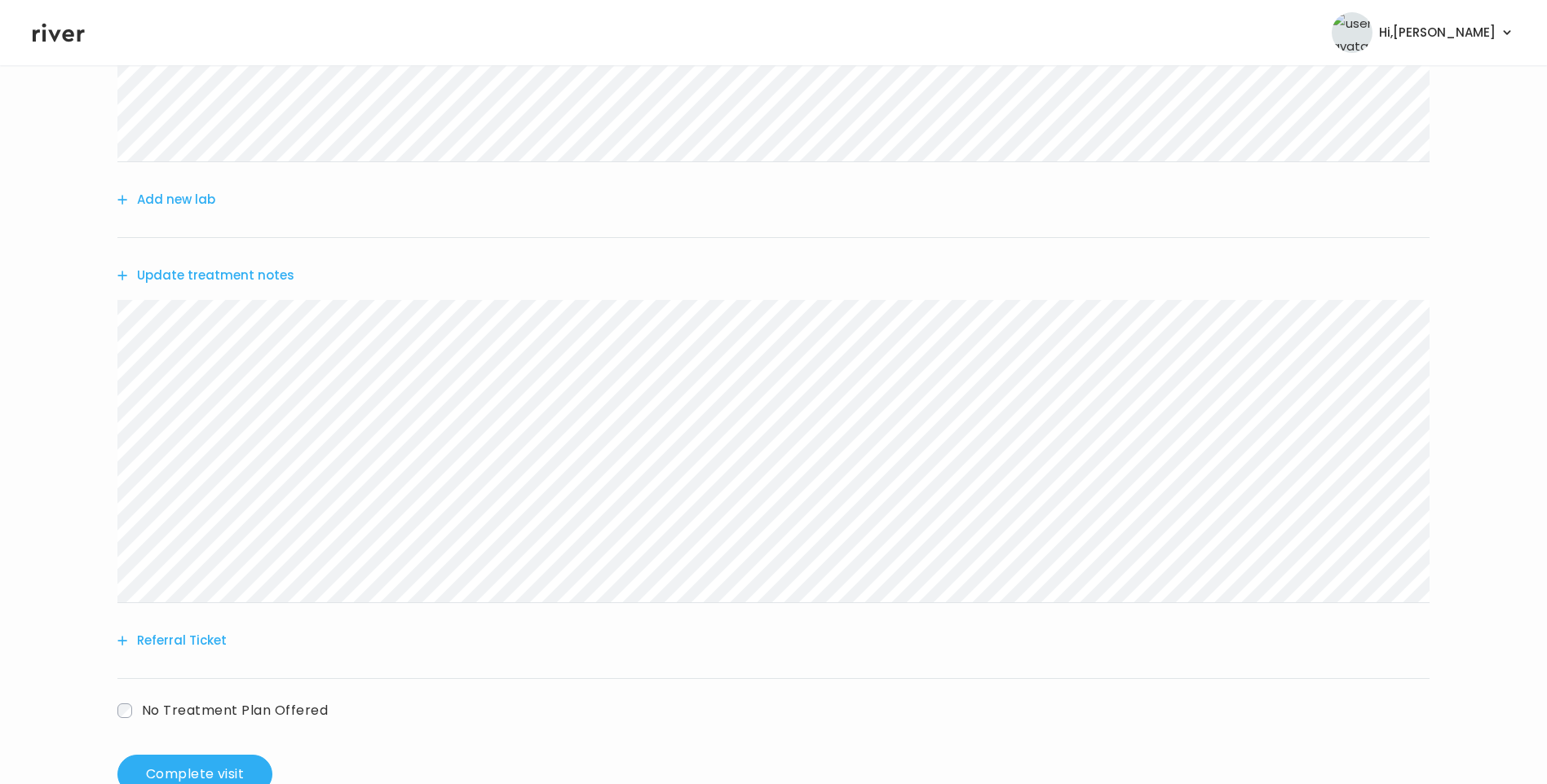
scroll to position [368, 0]
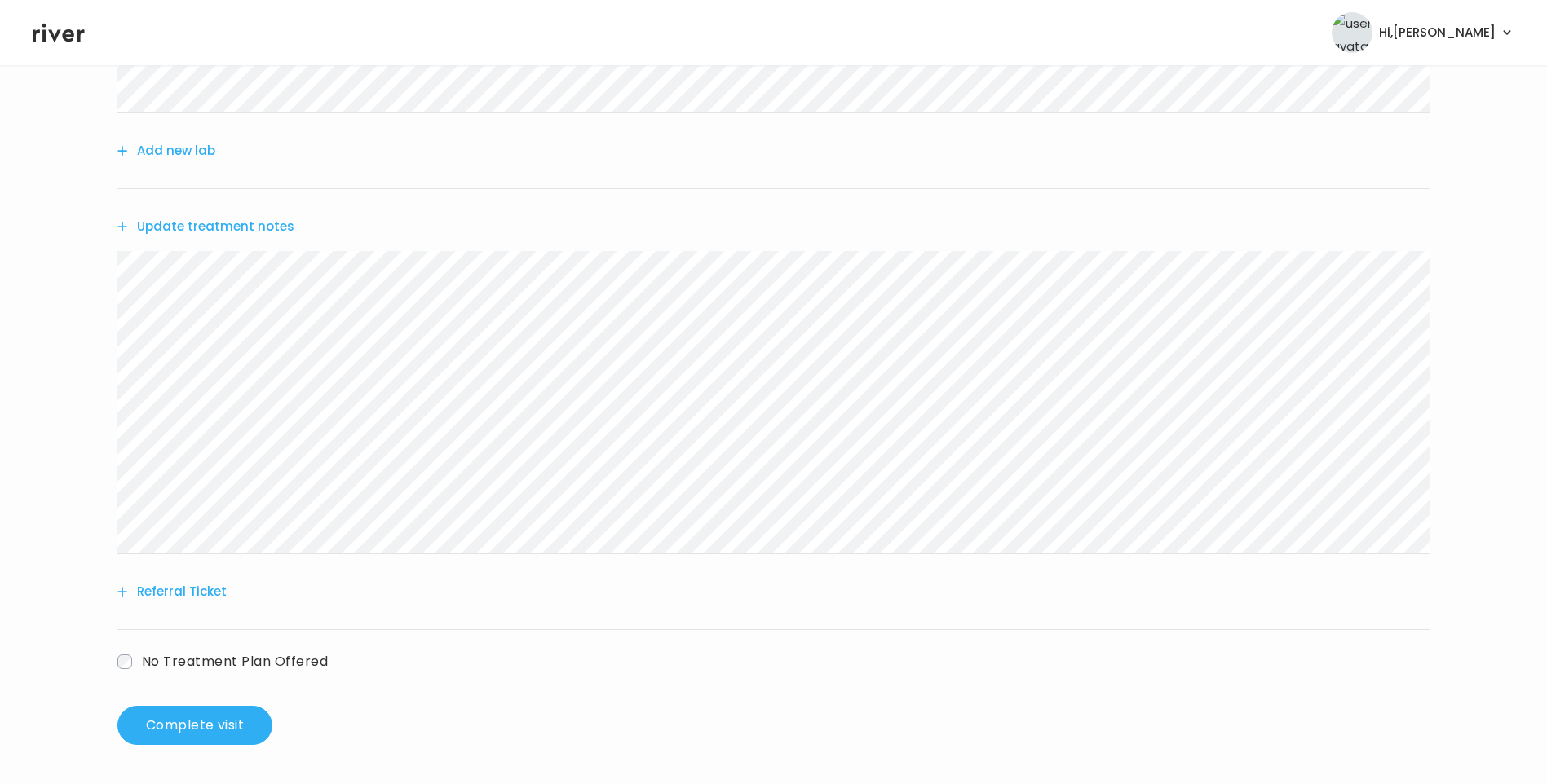
click at [252, 228] on button "Update treatment notes" at bounding box center [206, 226] width 177 height 23
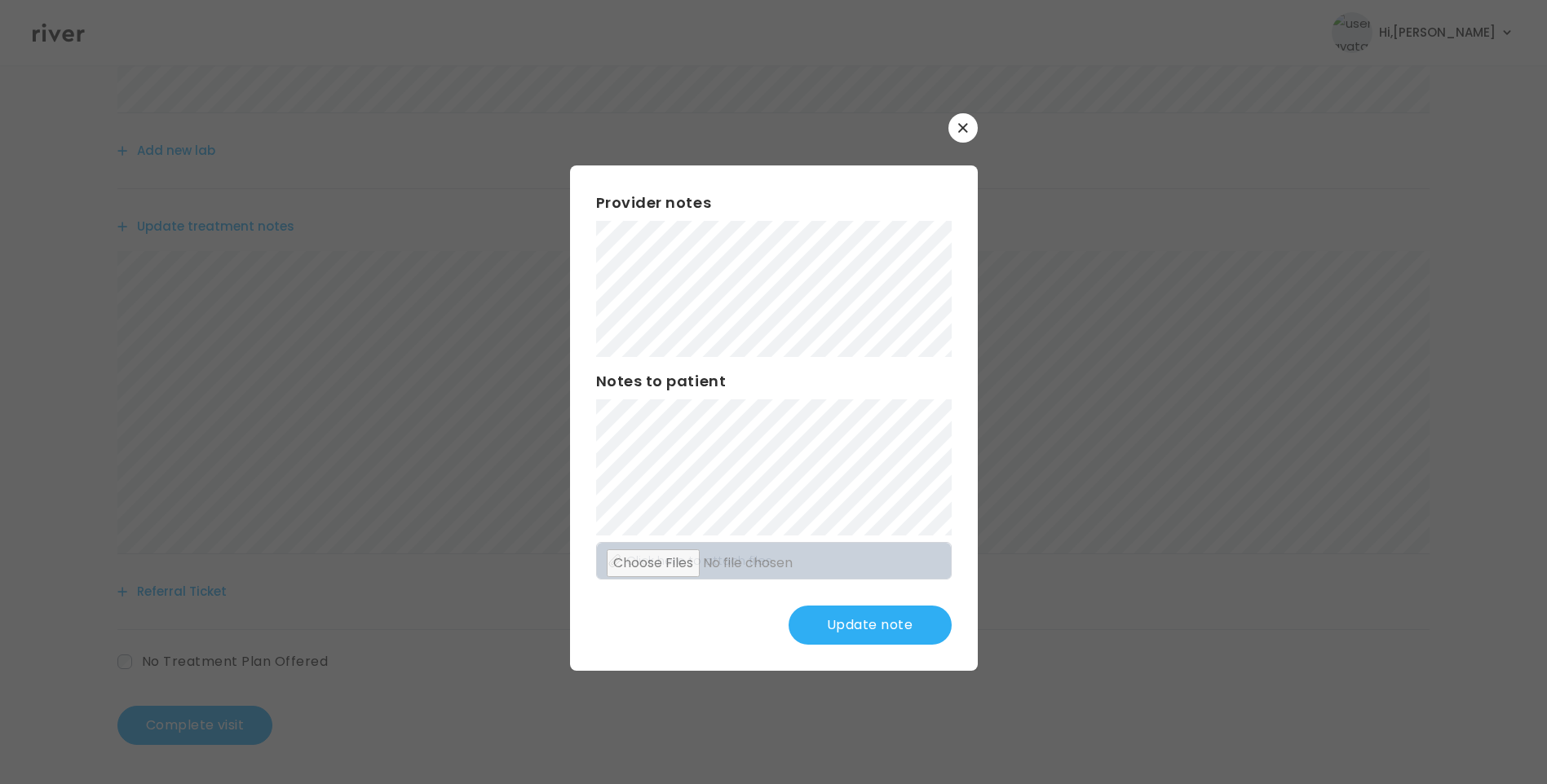
click at [901, 632] on button "Update note" at bounding box center [870, 625] width 163 height 39
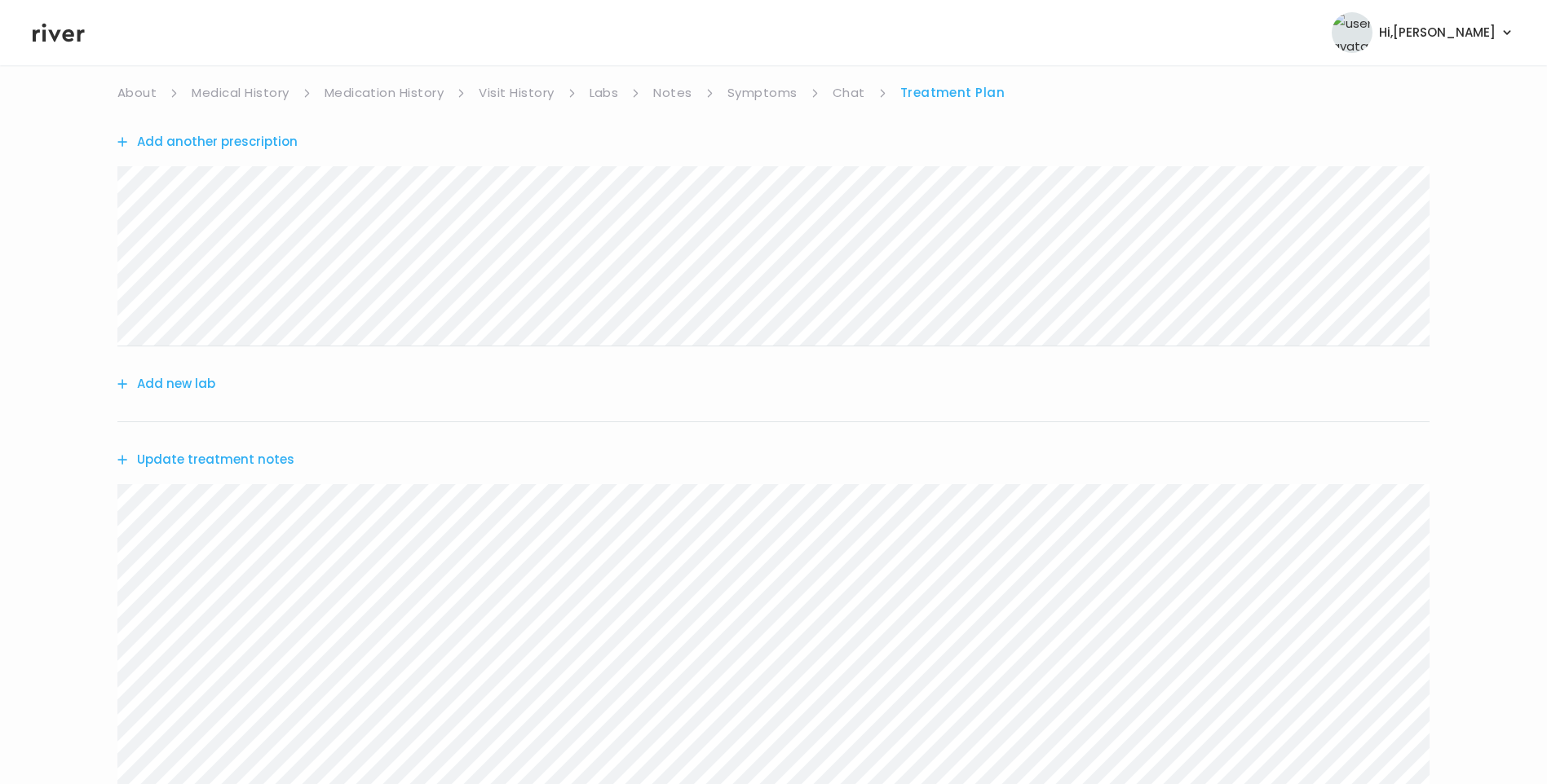
scroll to position [0, 0]
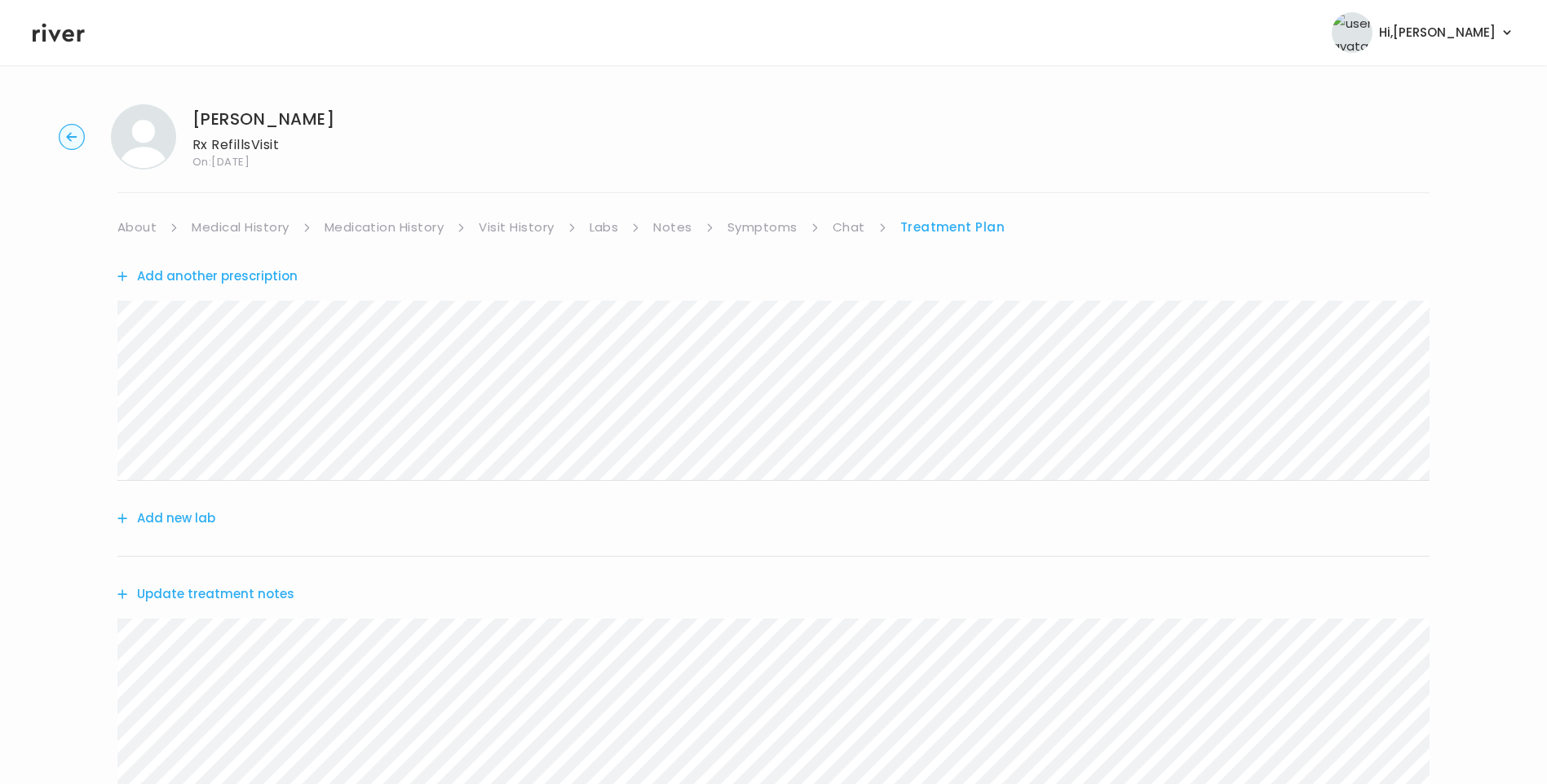
click at [851, 223] on link "Chat" at bounding box center [849, 227] width 33 height 23
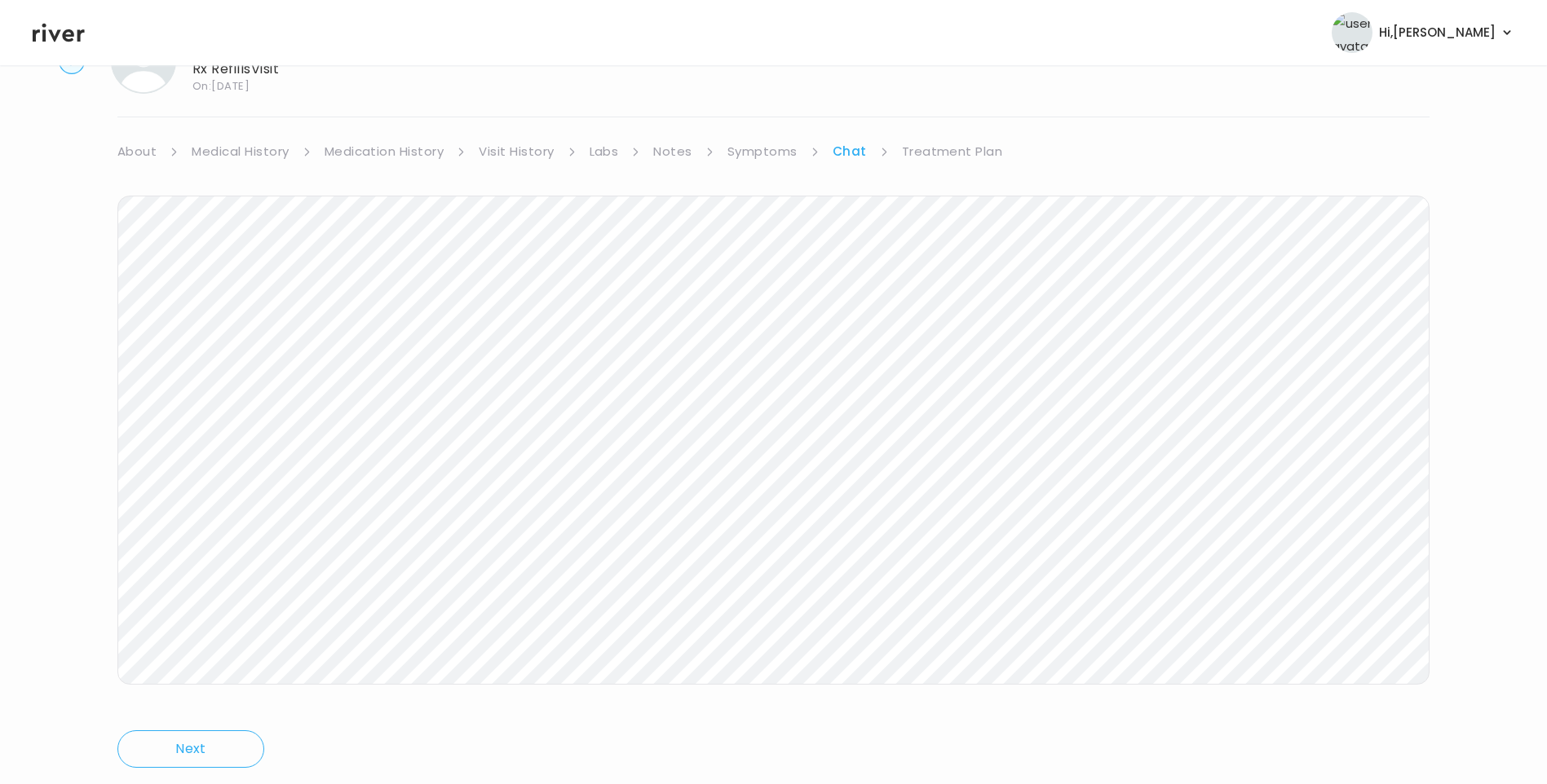
scroll to position [122, 0]
click at [914, 106] on link "Treatment Plan" at bounding box center [952, 106] width 101 height 23
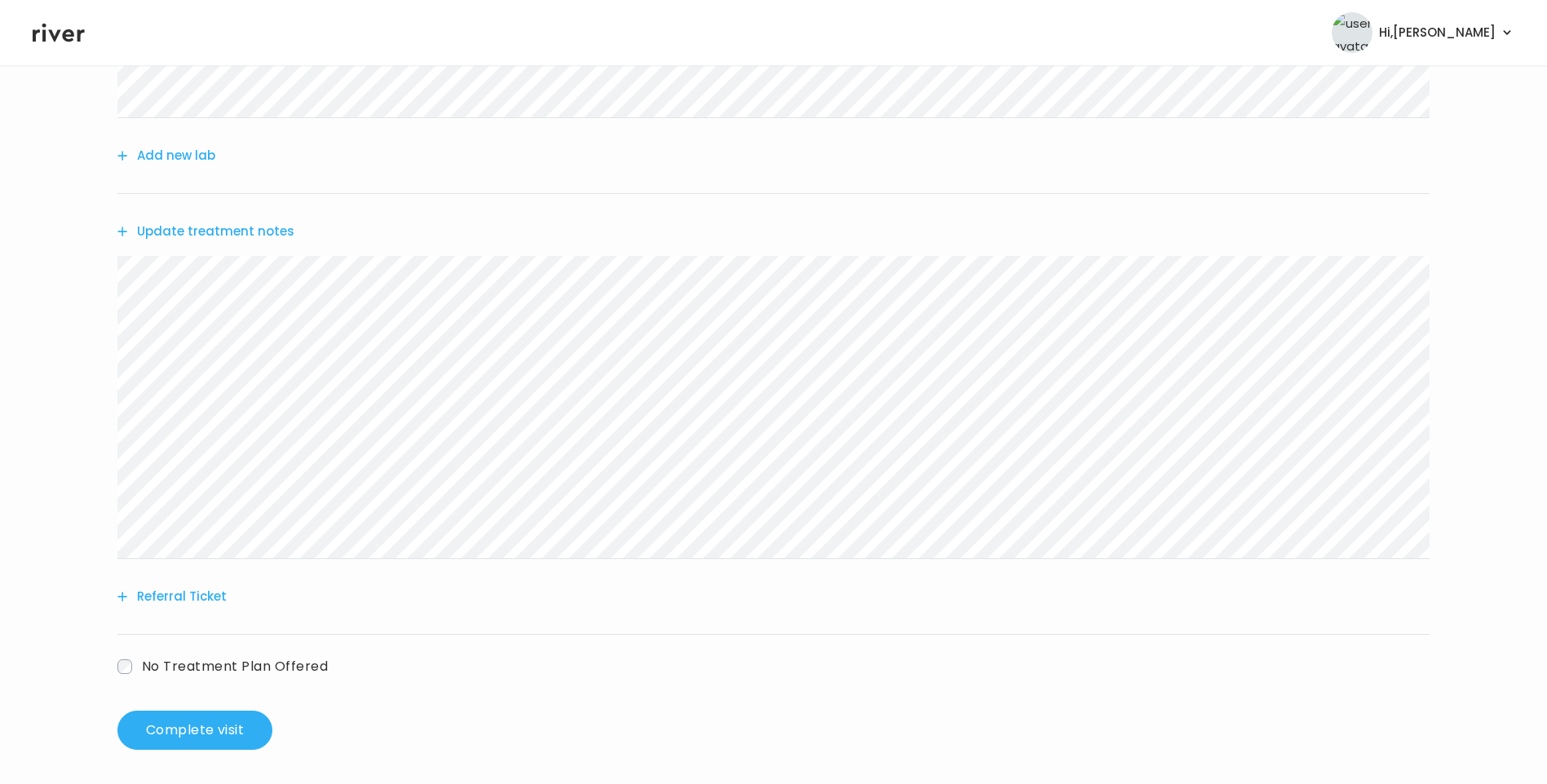
scroll to position [368, 0]
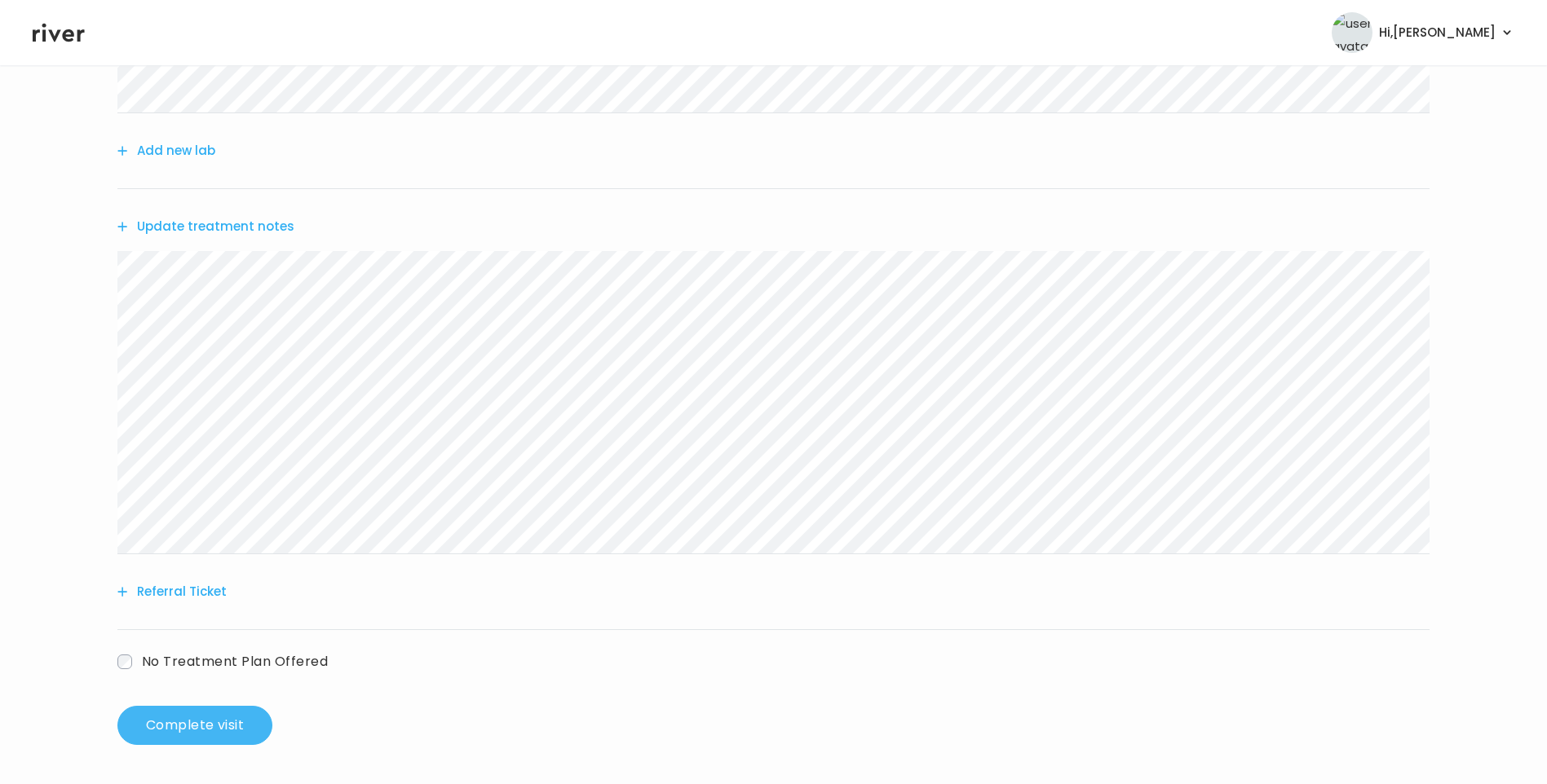
click at [214, 710] on button "Complete visit" at bounding box center [195, 726] width 155 height 39
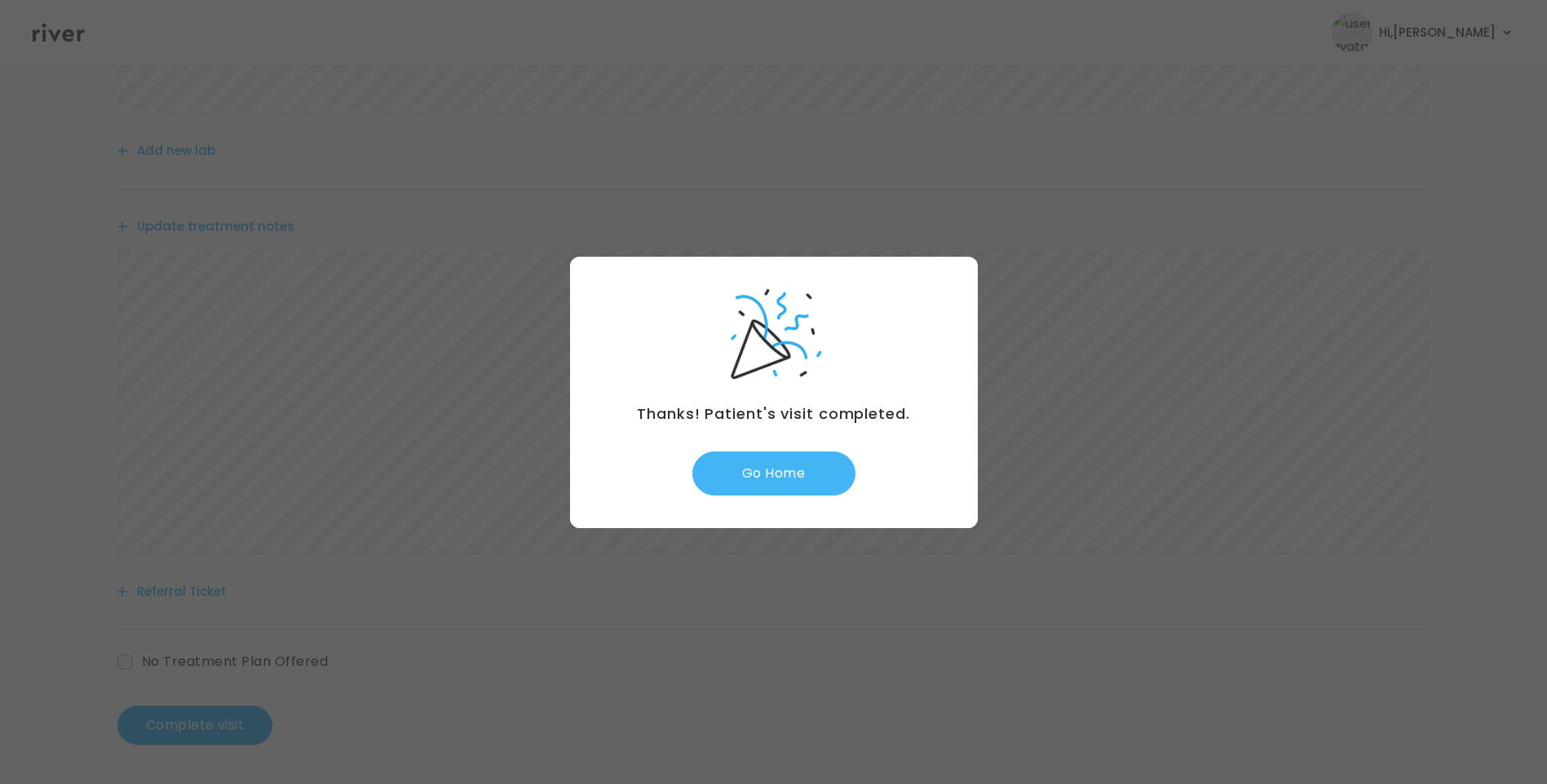
click at [782, 487] on button "Go Home" at bounding box center [774, 473] width 163 height 44
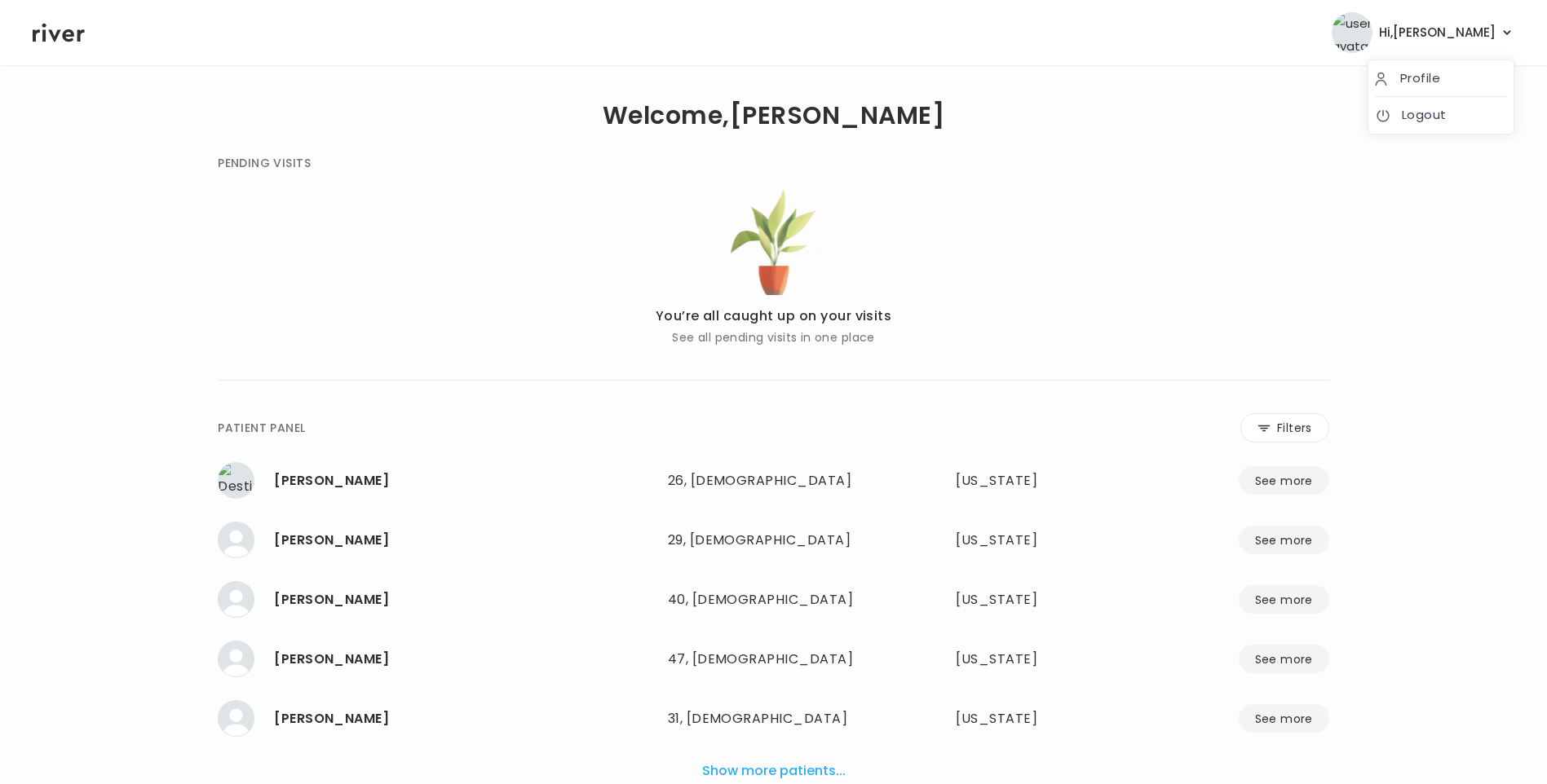
click at [1487, 35] on span "Hi, [PERSON_NAME]" at bounding box center [1437, 33] width 117 height 23
click at [1424, 117] on link "Logout" at bounding box center [1441, 115] width 132 height 23
